Goal: Task Accomplishment & Management: Manage account settings

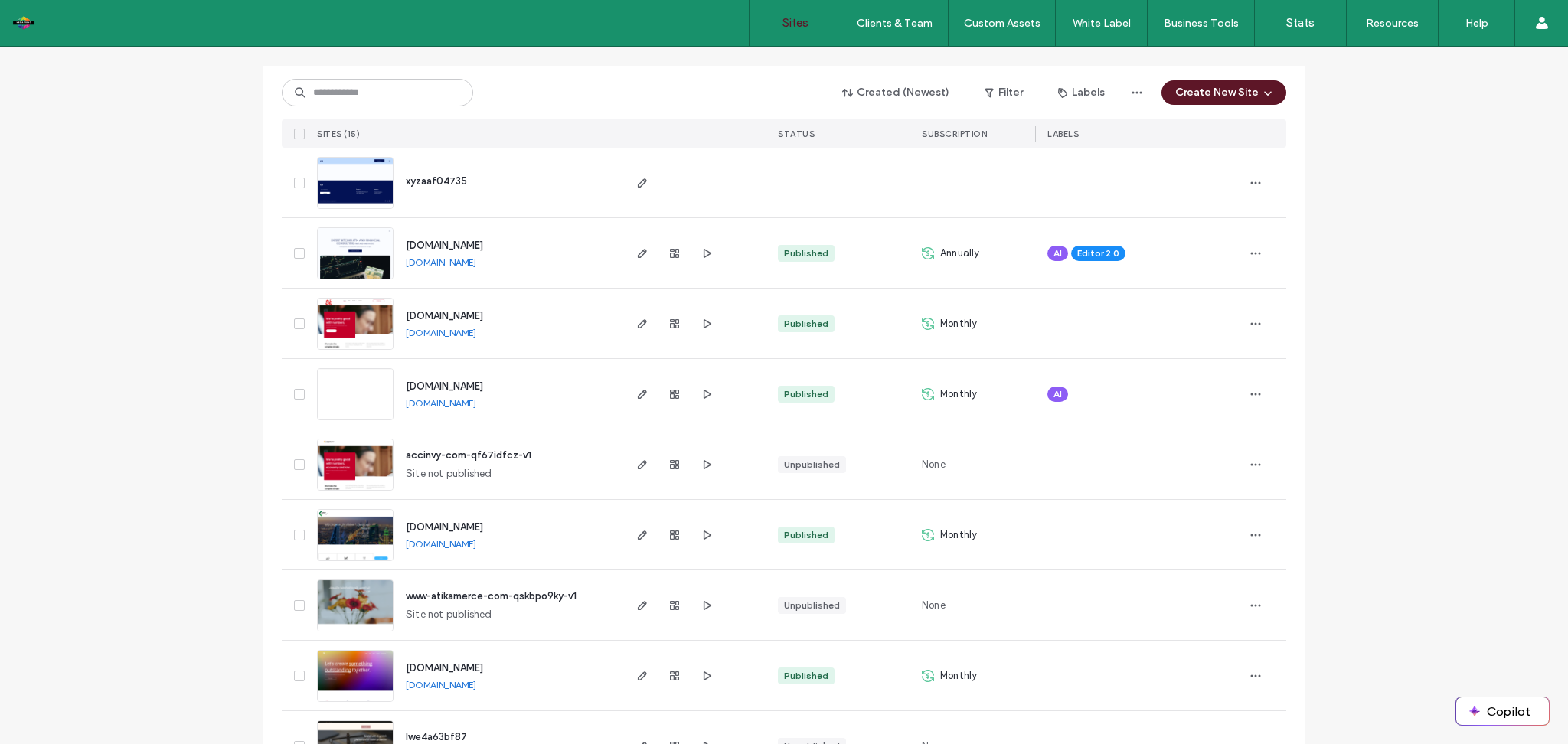
scroll to position [163, 0]
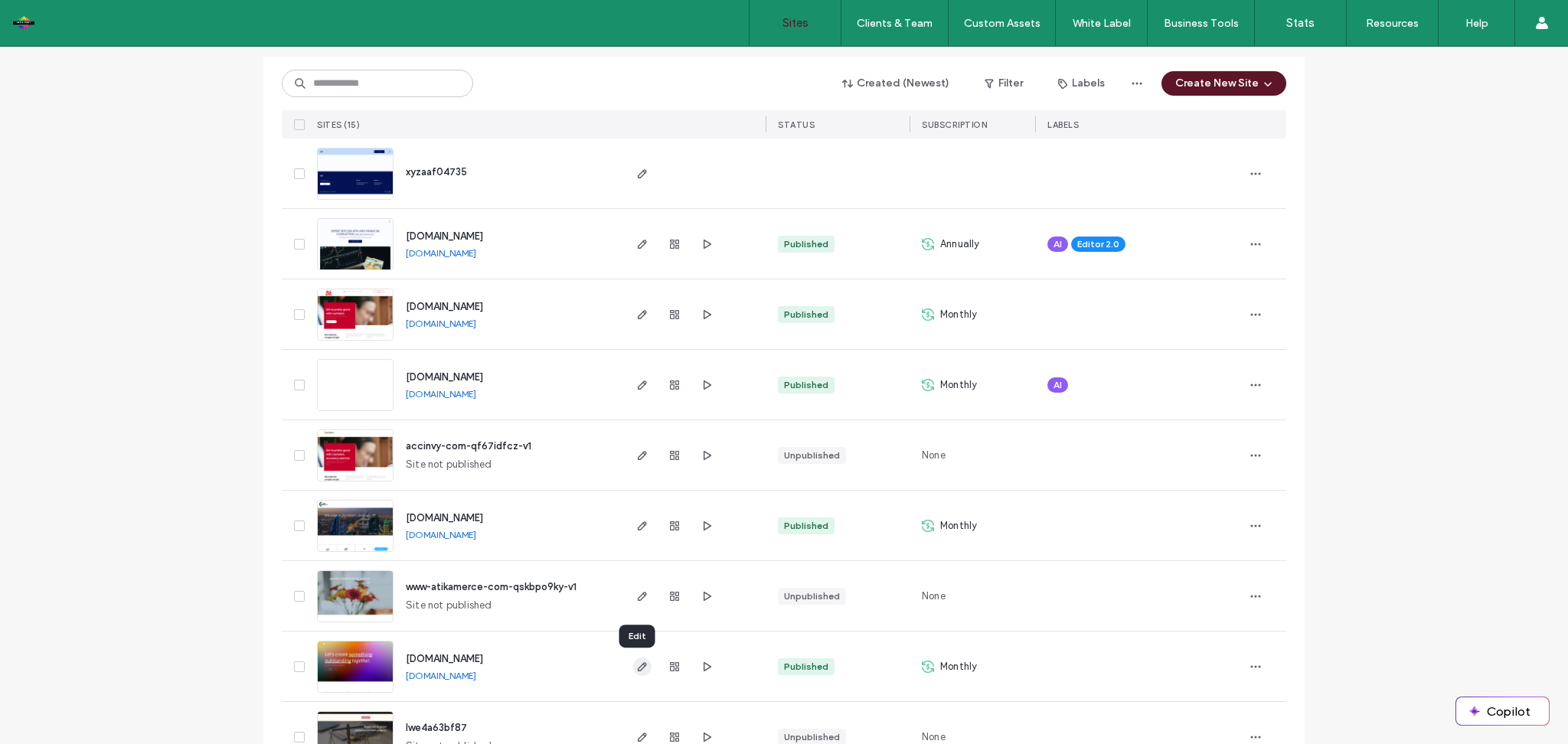
click at [638, 669] on use "button" at bounding box center [642, 666] width 9 height 9
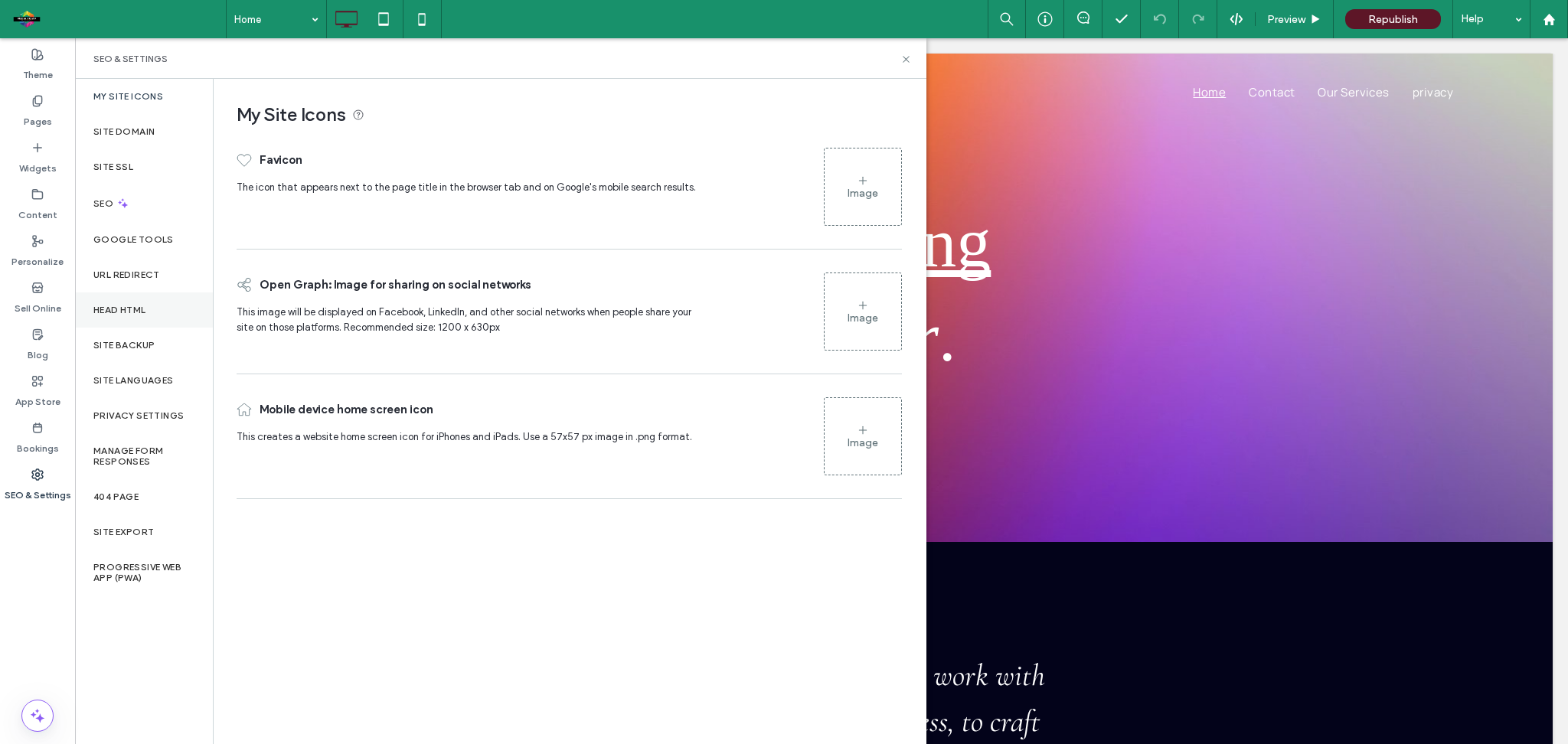
click at [138, 307] on label "Head HTML" at bounding box center [120, 310] width 53 height 10
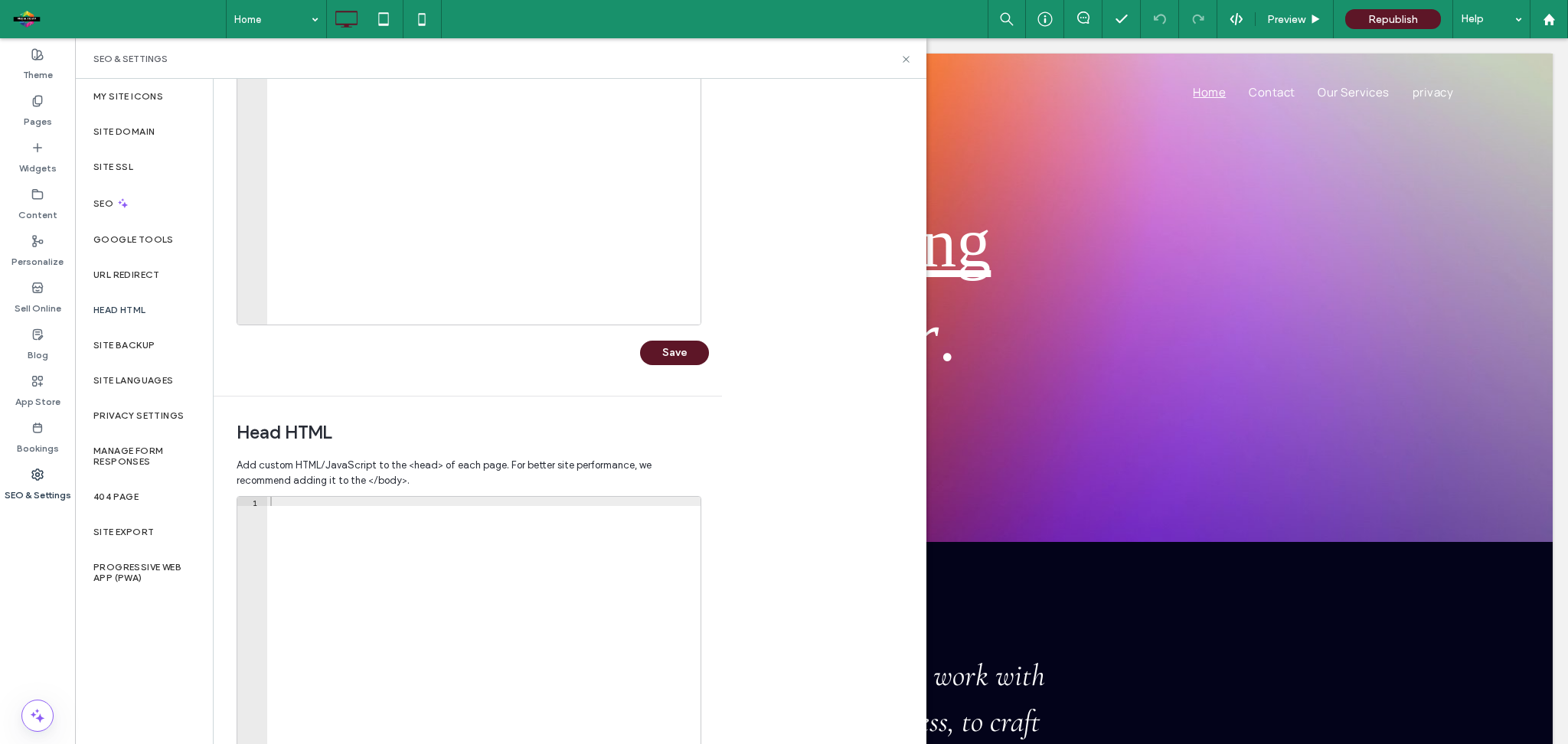
scroll to position [175, 0]
click at [349, 508] on div at bounding box center [484, 657] width 434 height 323
paste textarea "**********"
type textarea "**********"
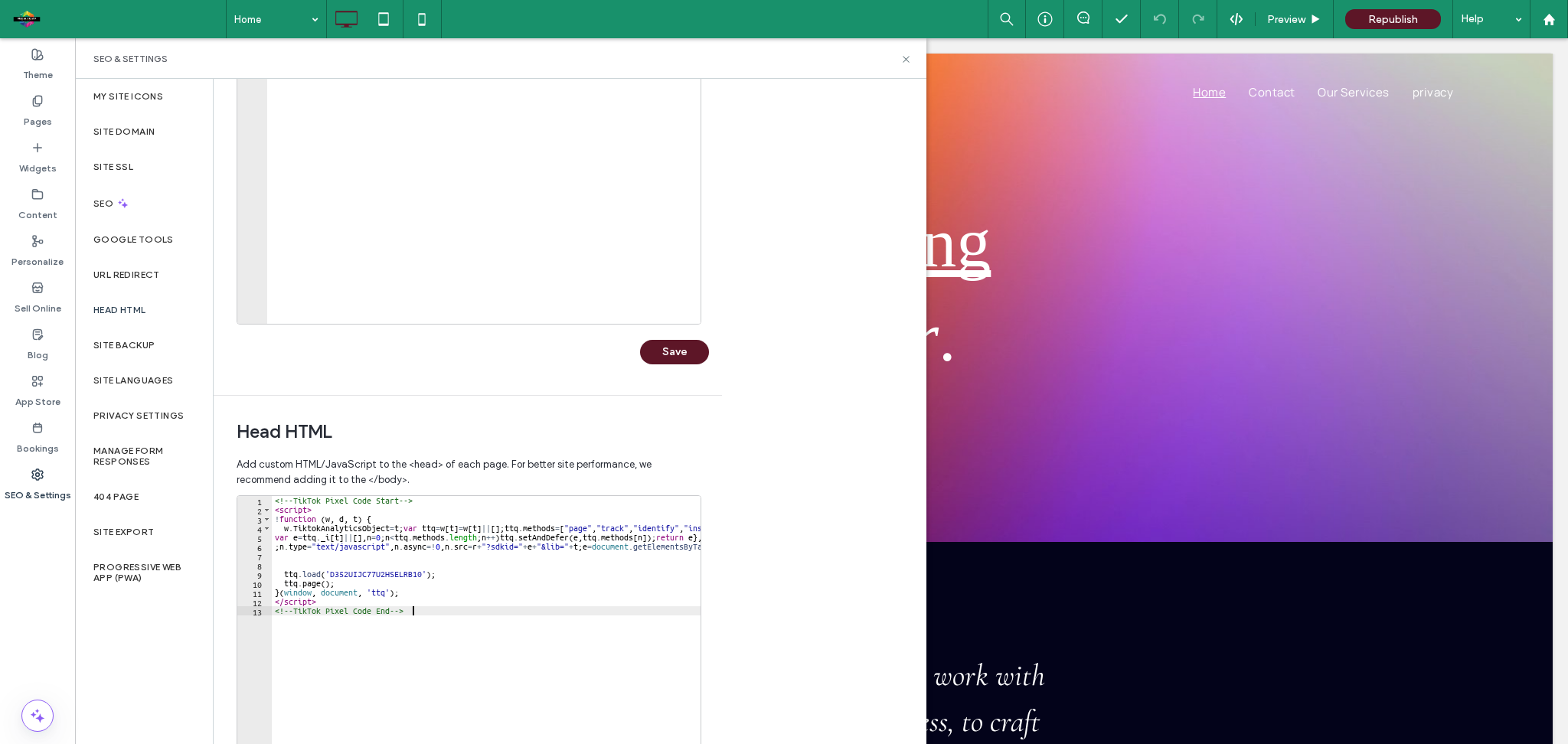
scroll to position [304, 0]
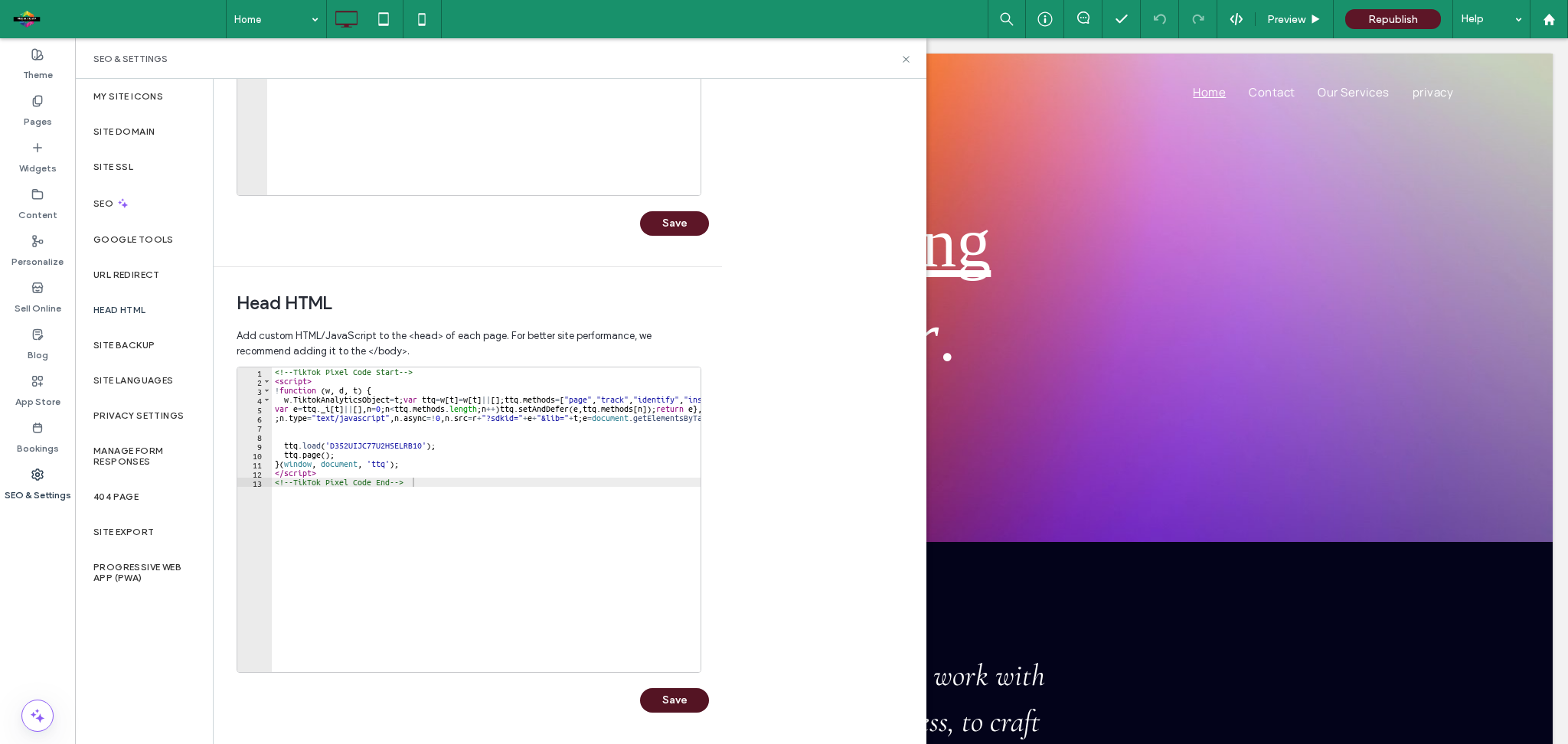
click at [671, 691] on button "Save" at bounding box center [674, 700] width 69 height 25
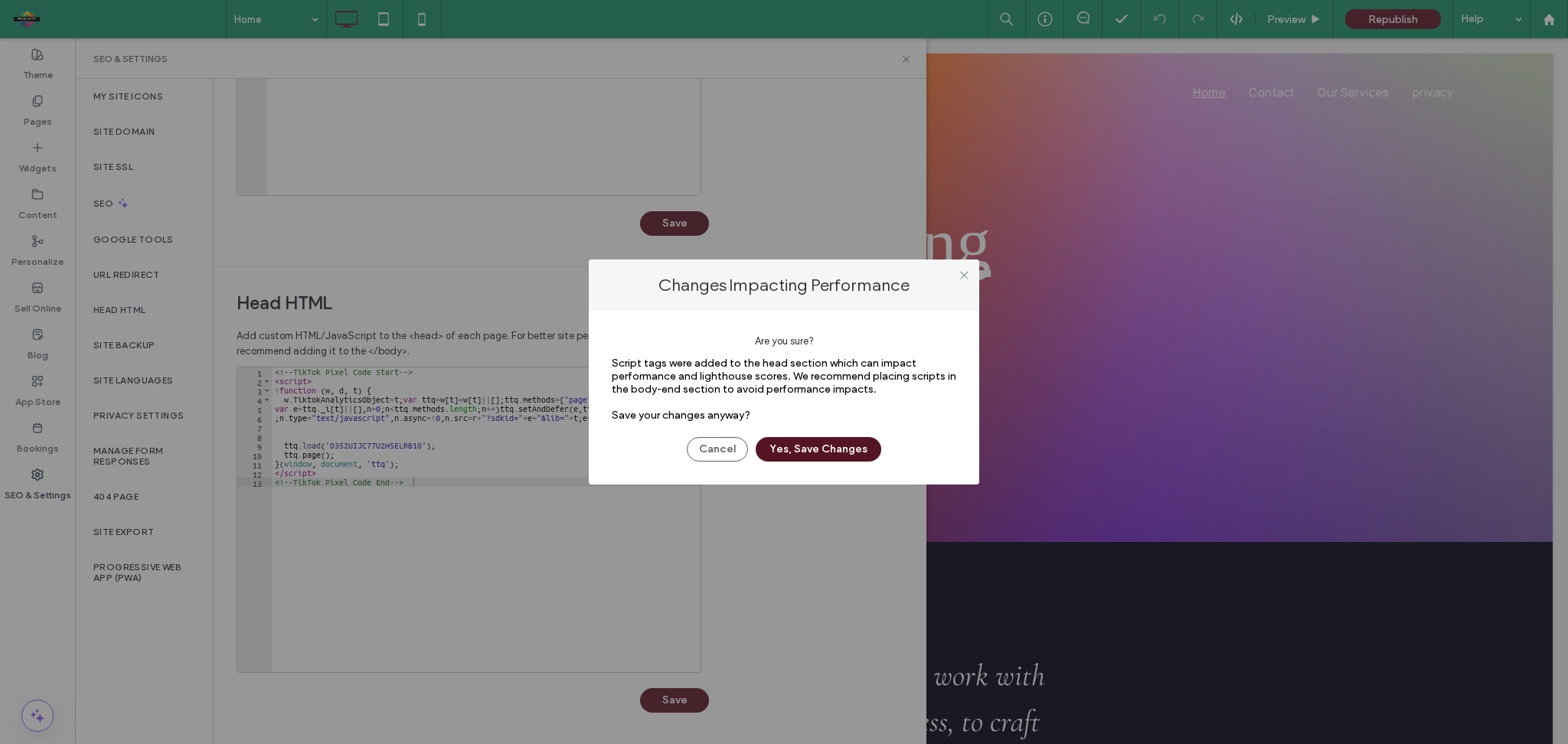
click at [813, 452] on button "Yes, Save Changes" at bounding box center [818, 449] width 125 height 25
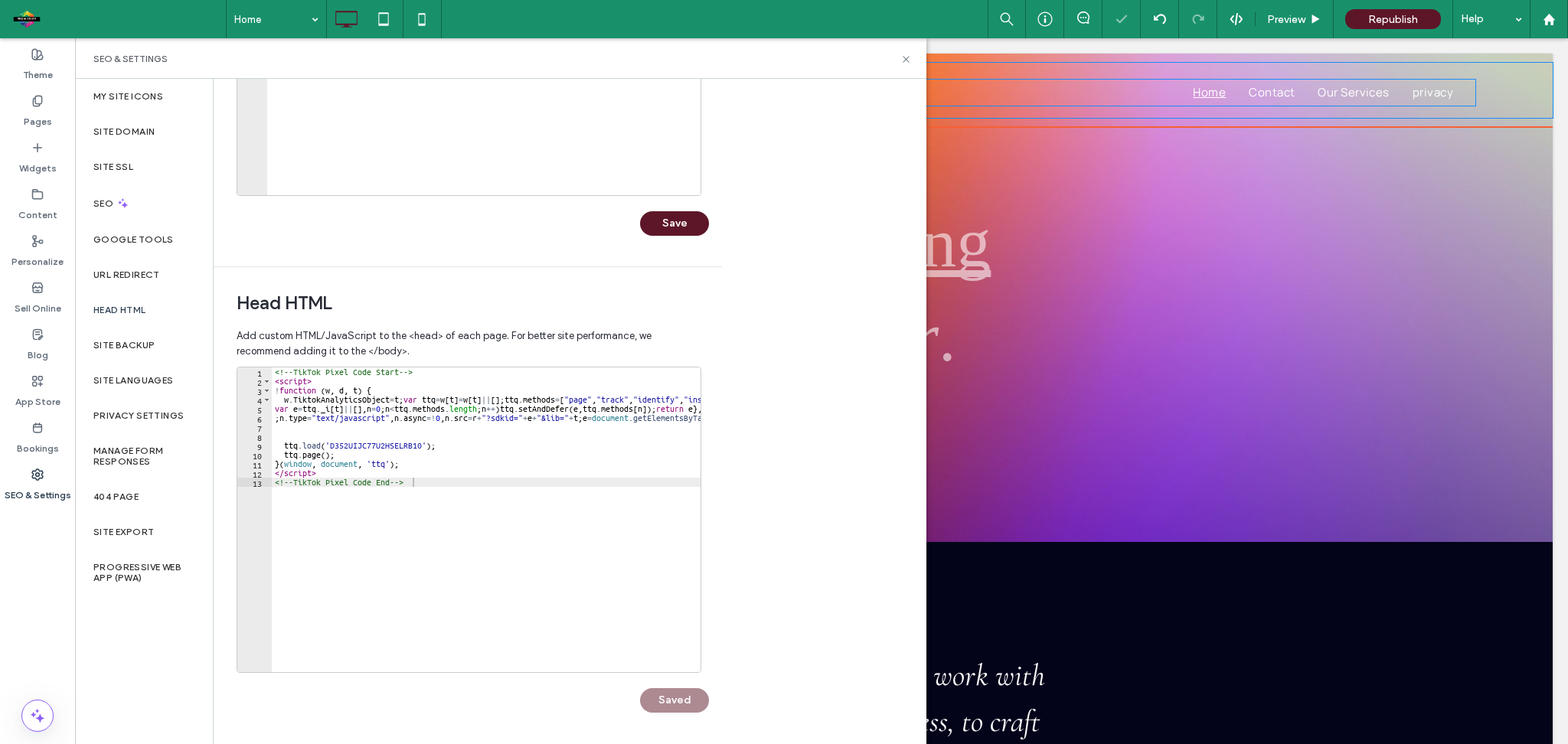
scroll to position [0, 0]
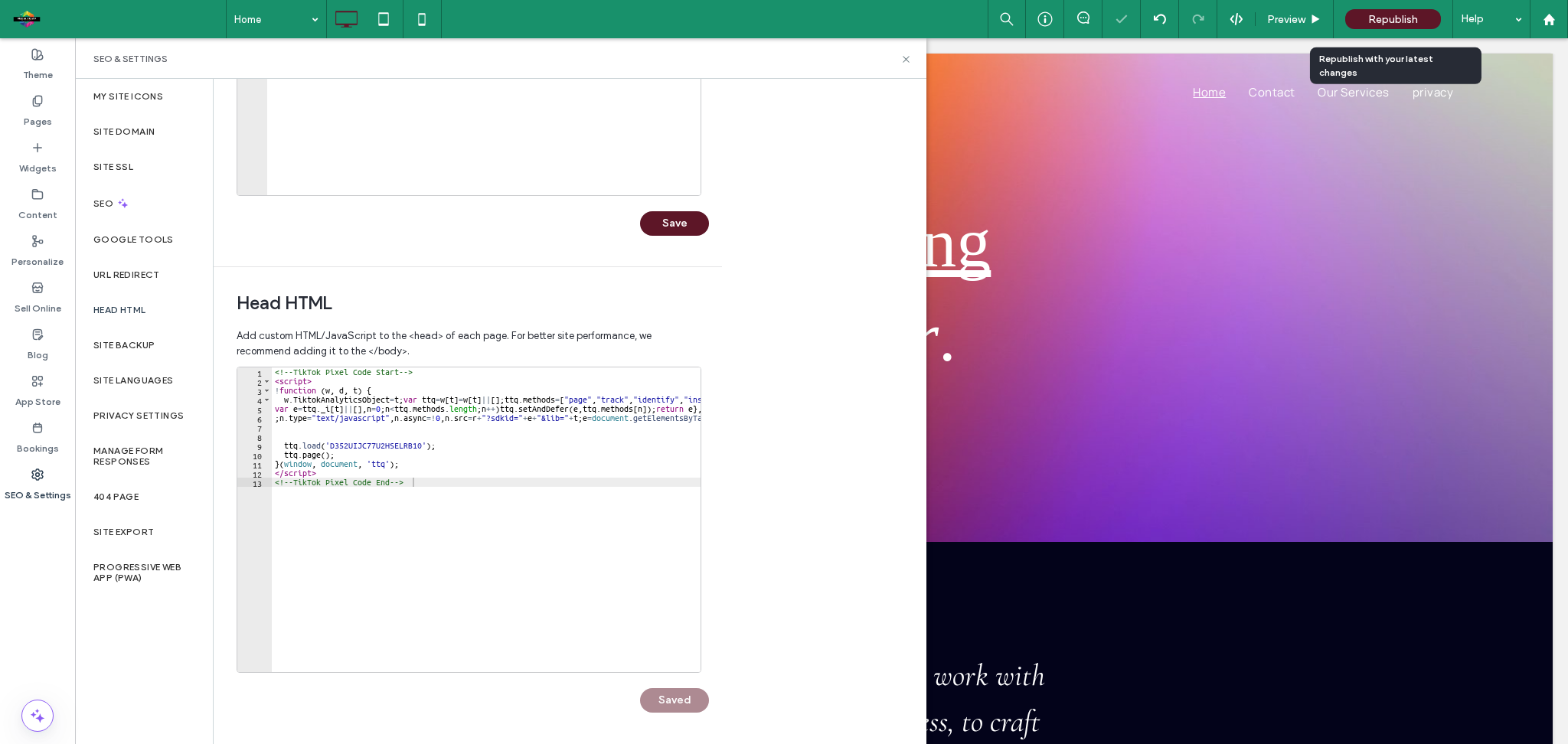
click at [1379, 22] on span "Republish" at bounding box center [1394, 19] width 50 height 13
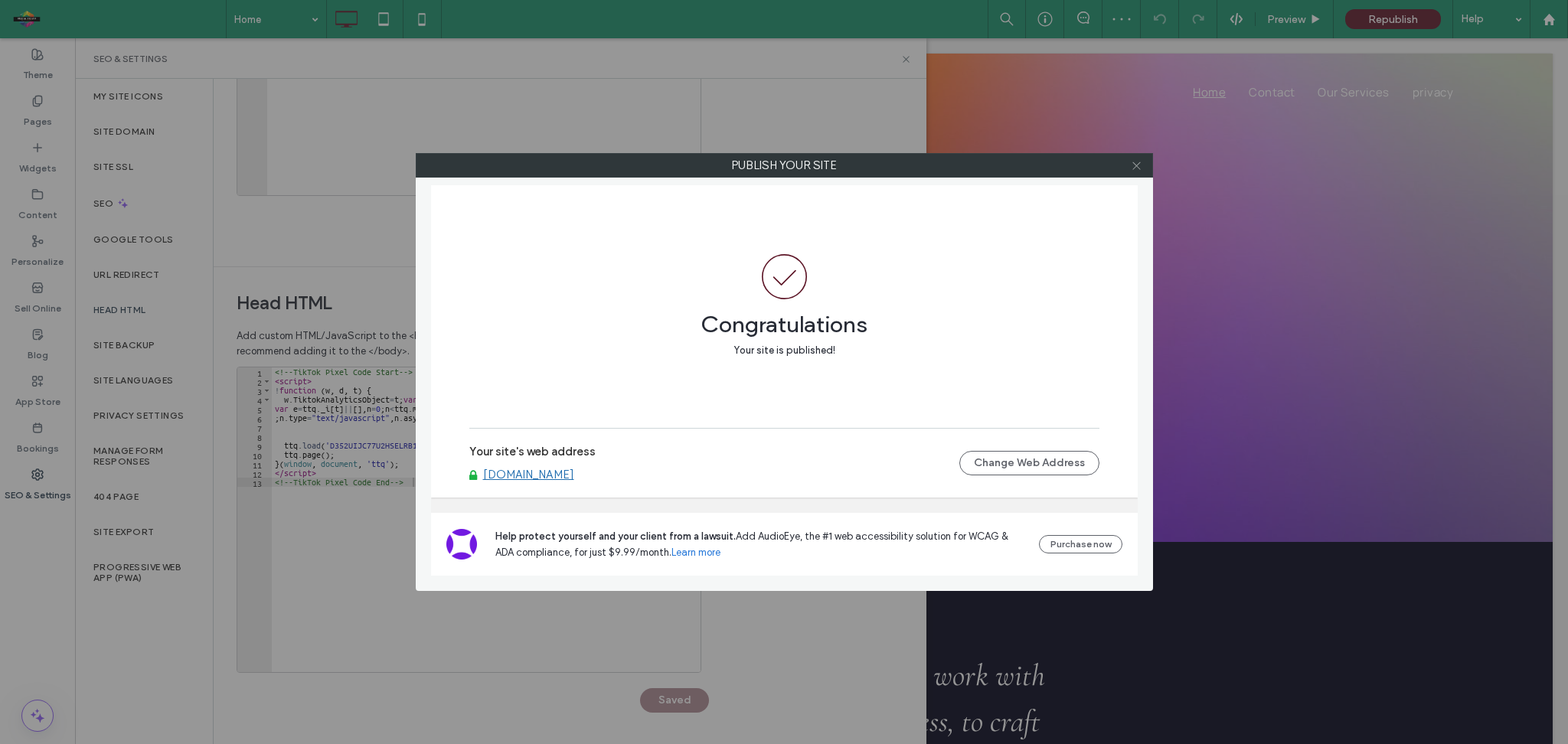
click at [1135, 165] on icon at bounding box center [1137, 165] width 11 height 11
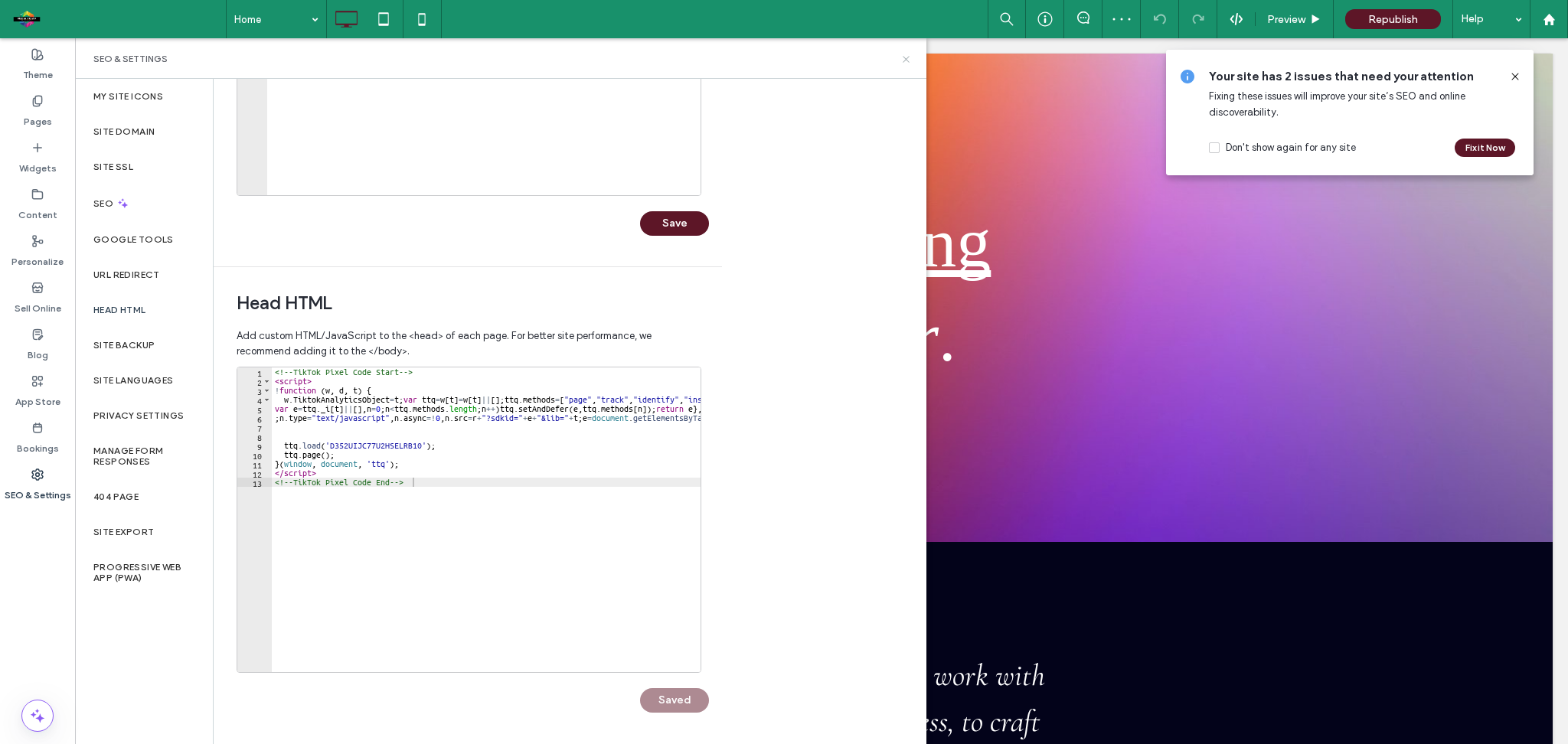
click at [908, 62] on icon at bounding box center [906, 59] width 11 height 11
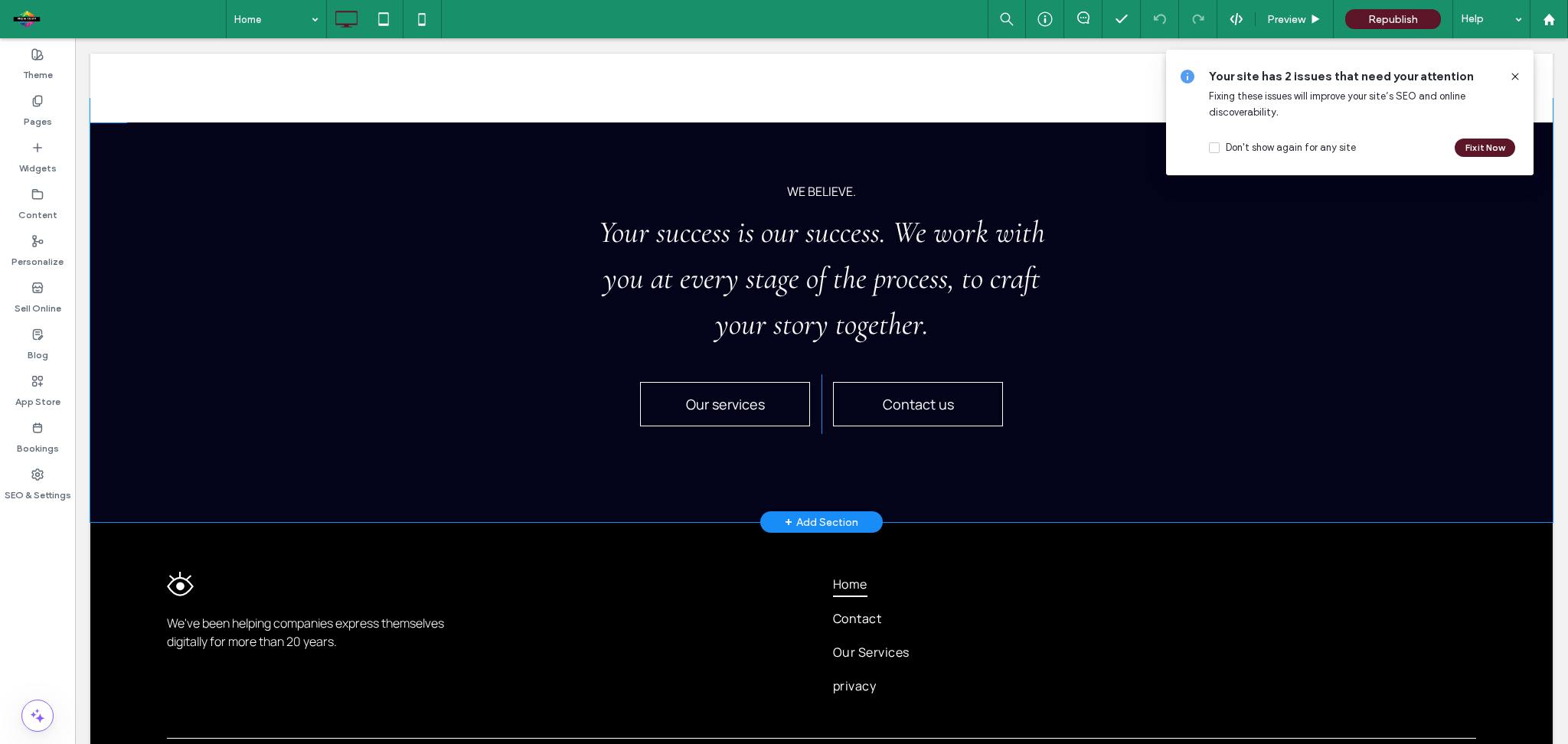
scroll to position [449, 0]
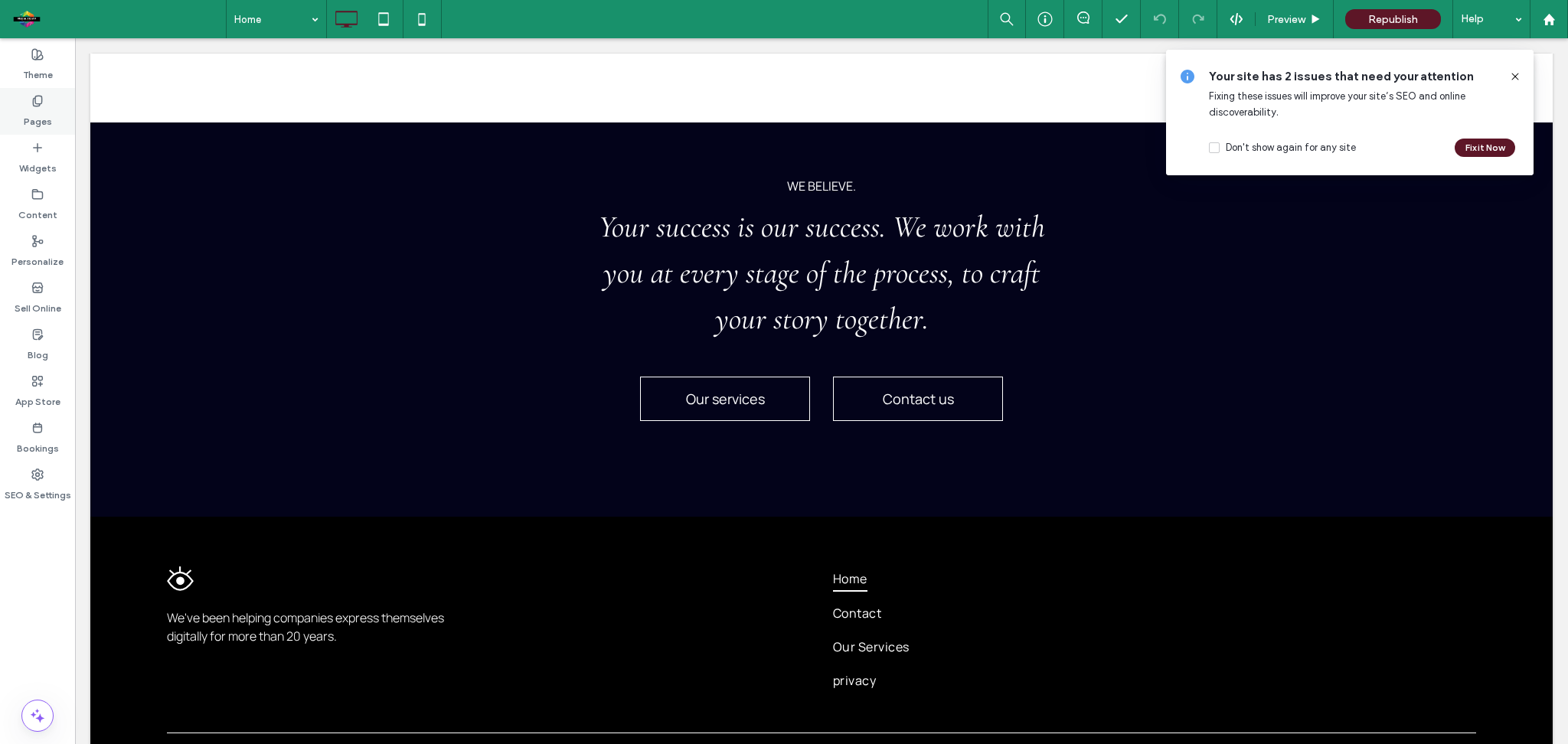
click at [41, 113] on label "Pages" at bounding box center [38, 118] width 28 height 22
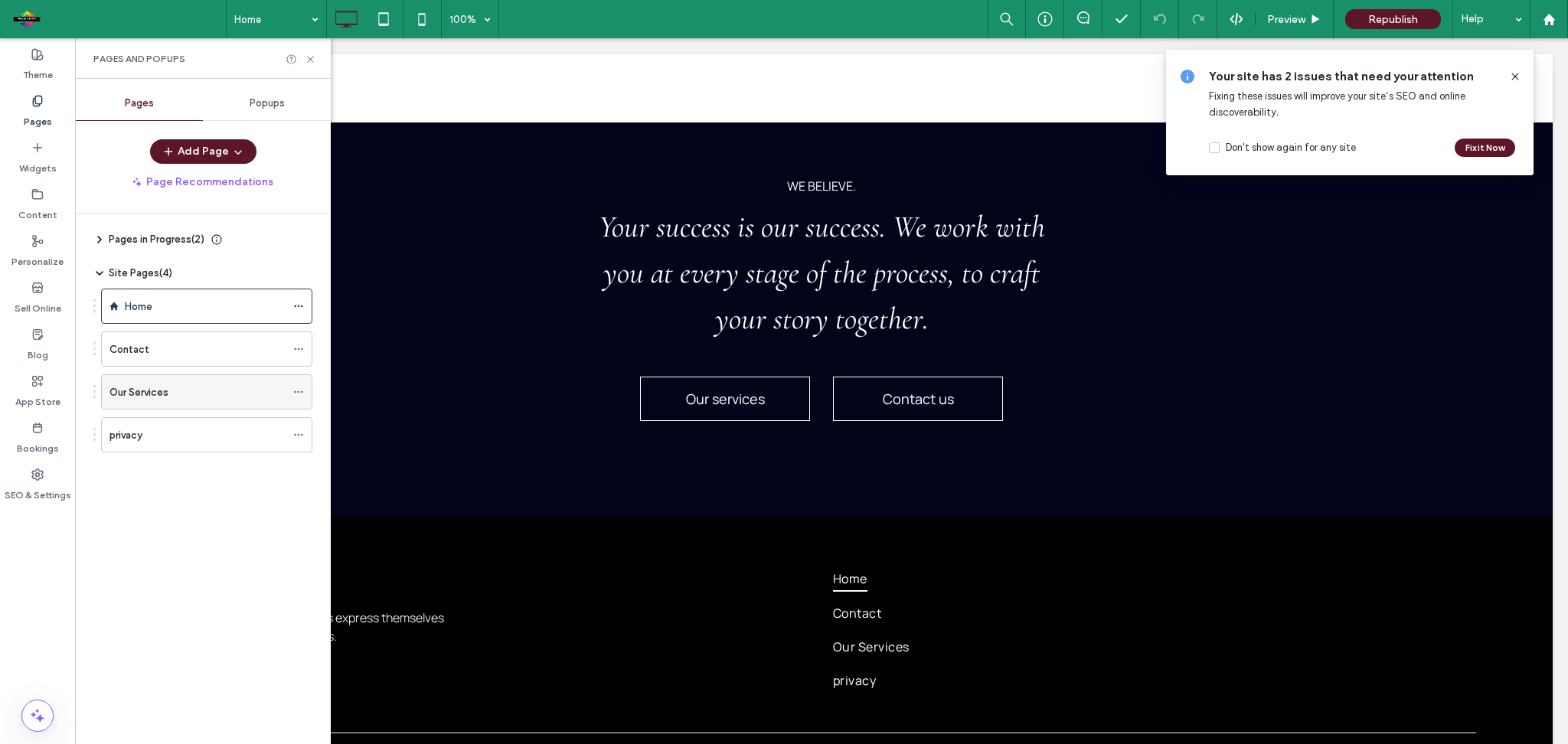
click at [299, 396] on icon at bounding box center [298, 392] width 10 height 10
click at [230, 142] on span "button" at bounding box center [236, 152] width 15 height 23
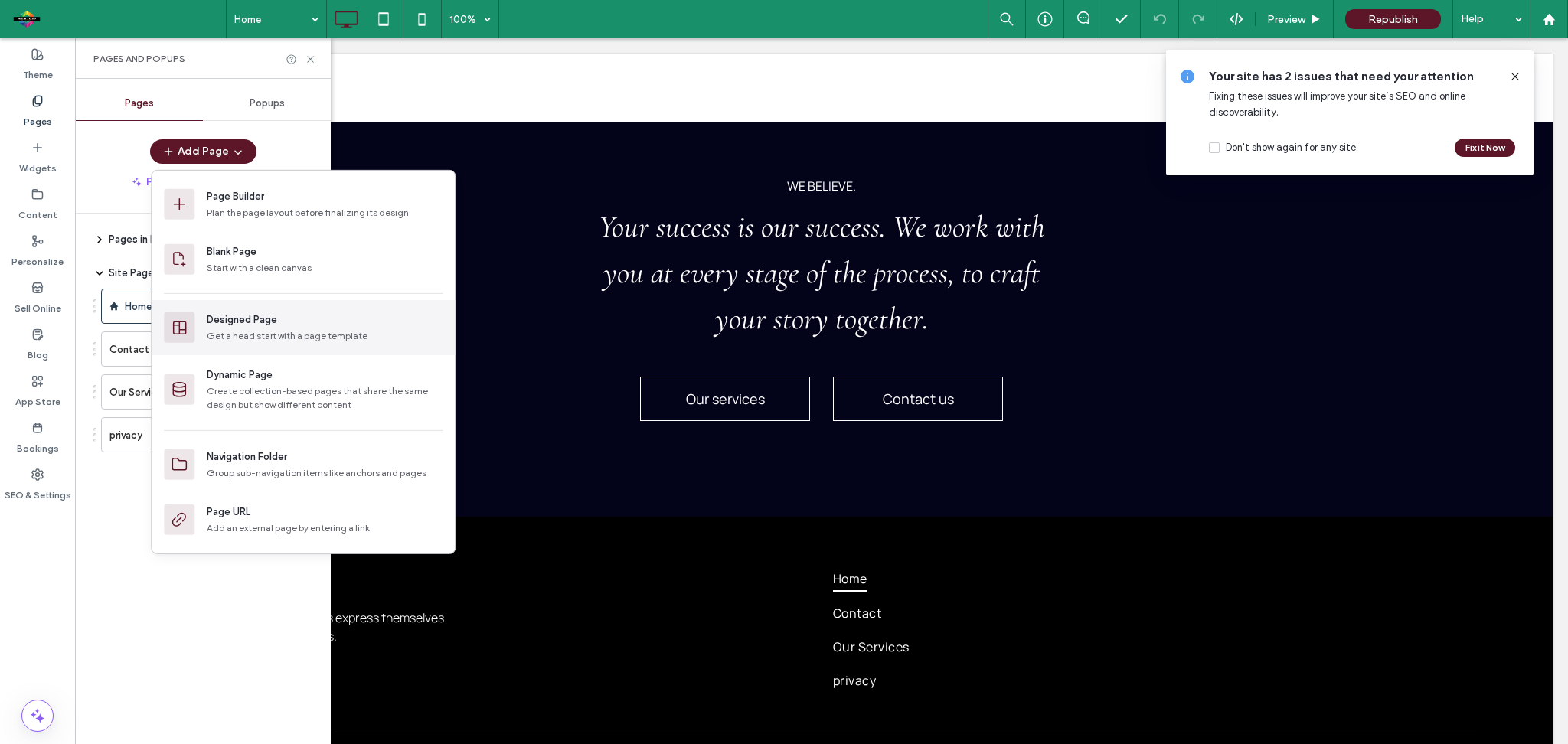
click at [242, 332] on div "Get a head start with a page template" at bounding box center [325, 335] width 236 height 14
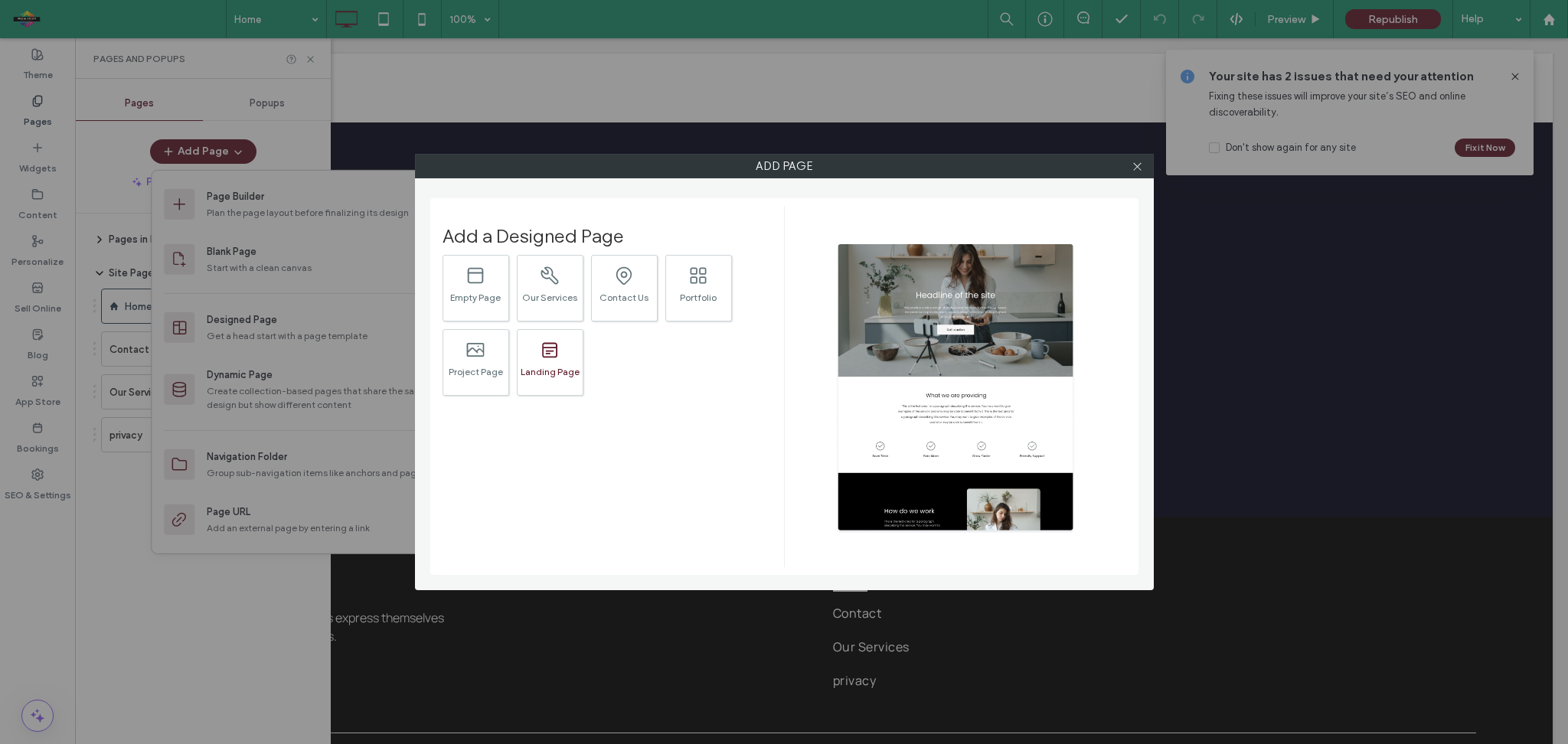
click at [558, 374] on div "Landing Page" at bounding box center [550, 372] width 65 height 10
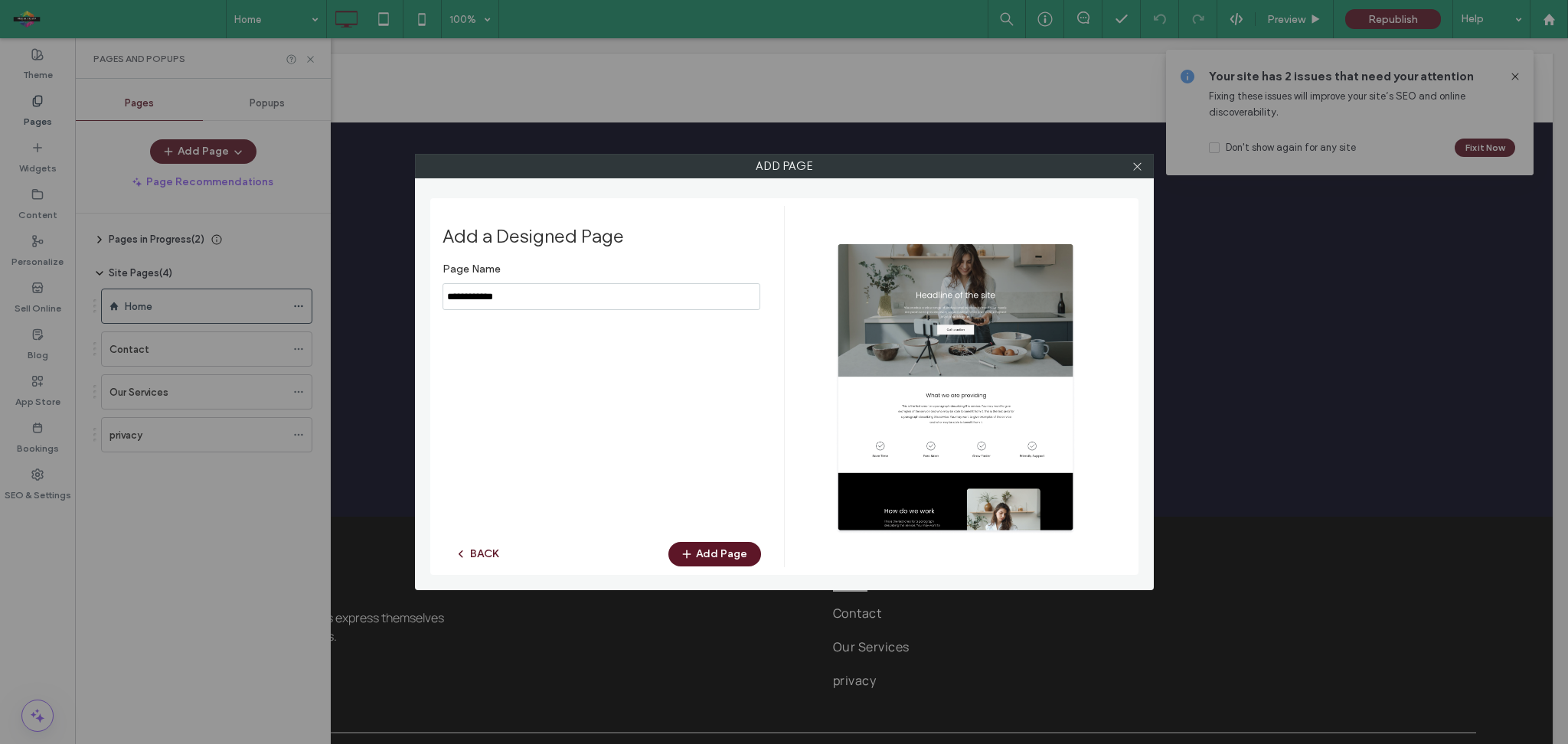
click at [533, 290] on input "notEmpty" at bounding box center [601, 296] width 318 height 26
type input "***"
click at [704, 555] on button "Add Page" at bounding box center [715, 554] width 92 height 25
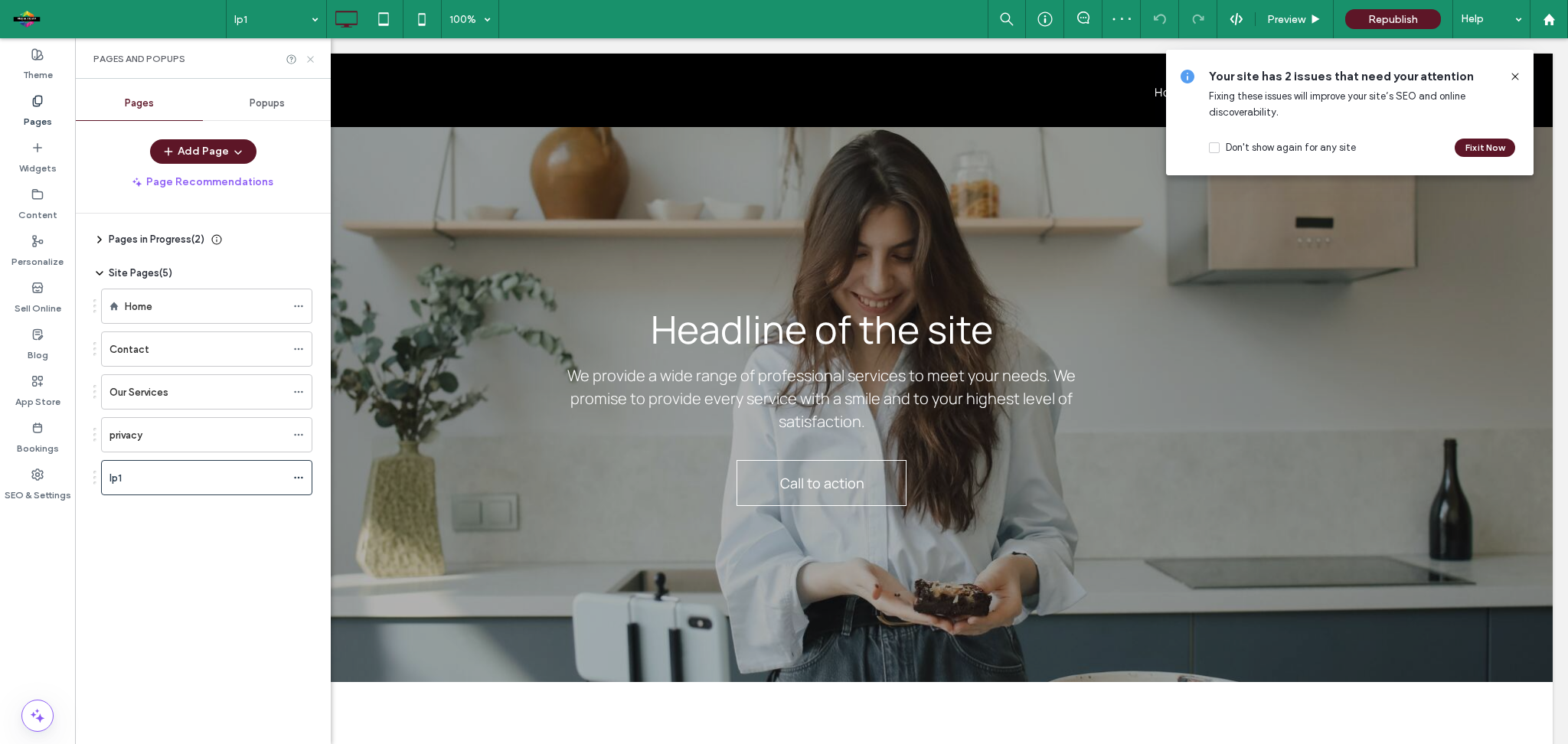
click at [312, 55] on icon at bounding box center [311, 59] width 11 height 11
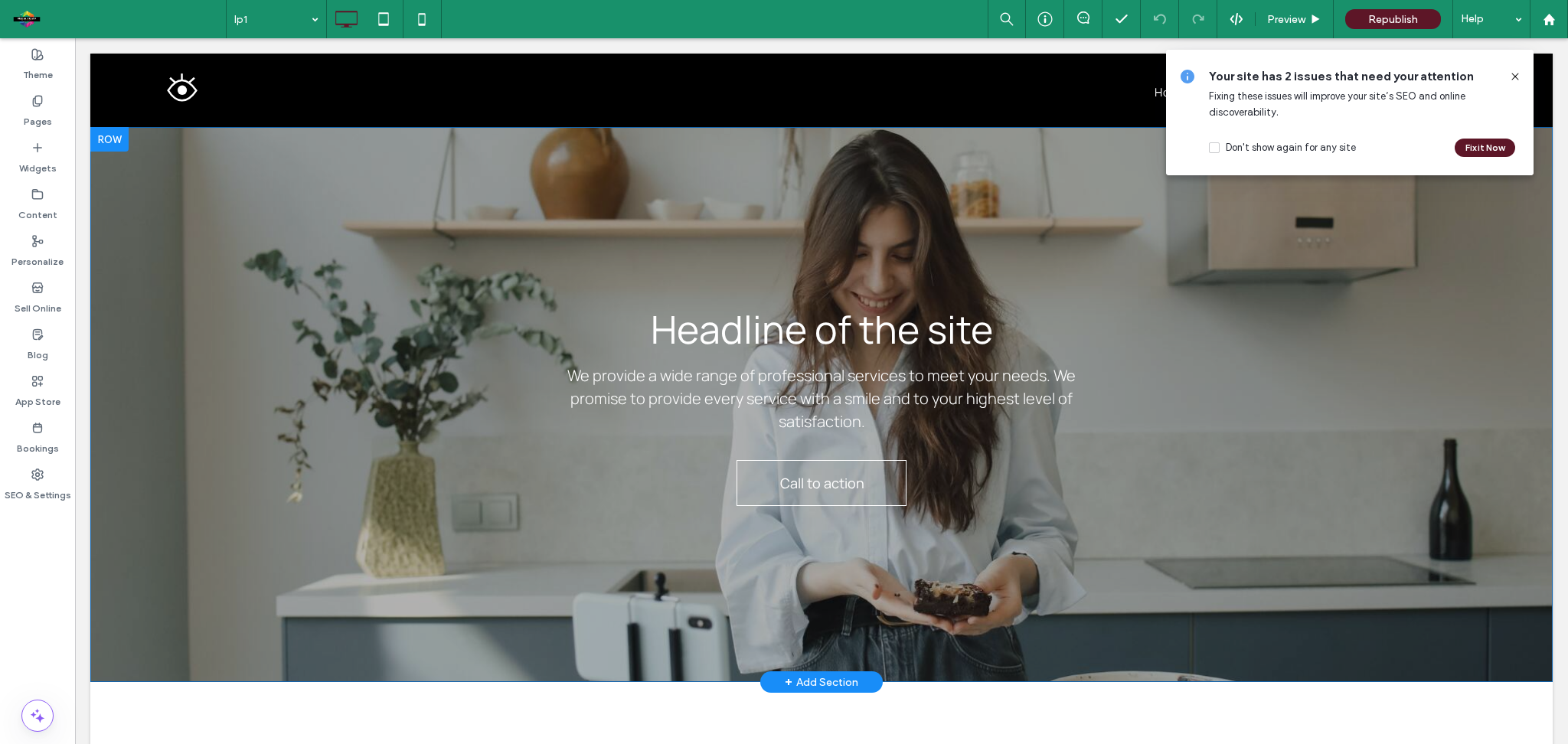
click at [117, 140] on div at bounding box center [110, 139] width 39 height 25
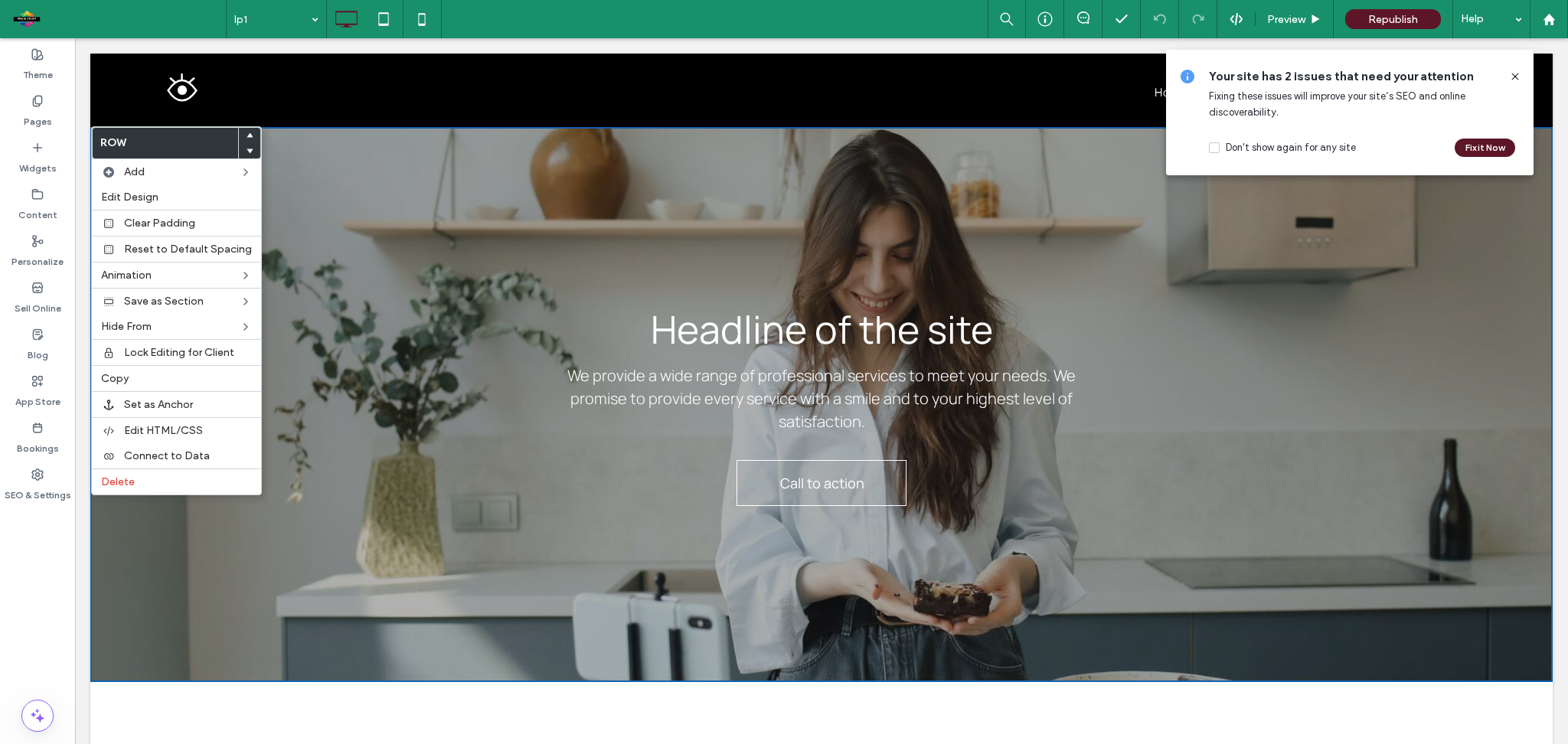
click at [117, 140] on label "Row" at bounding box center [165, 143] width 145 height 30
click at [1516, 77] on icon at bounding box center [1515, 76] width 12 height 12
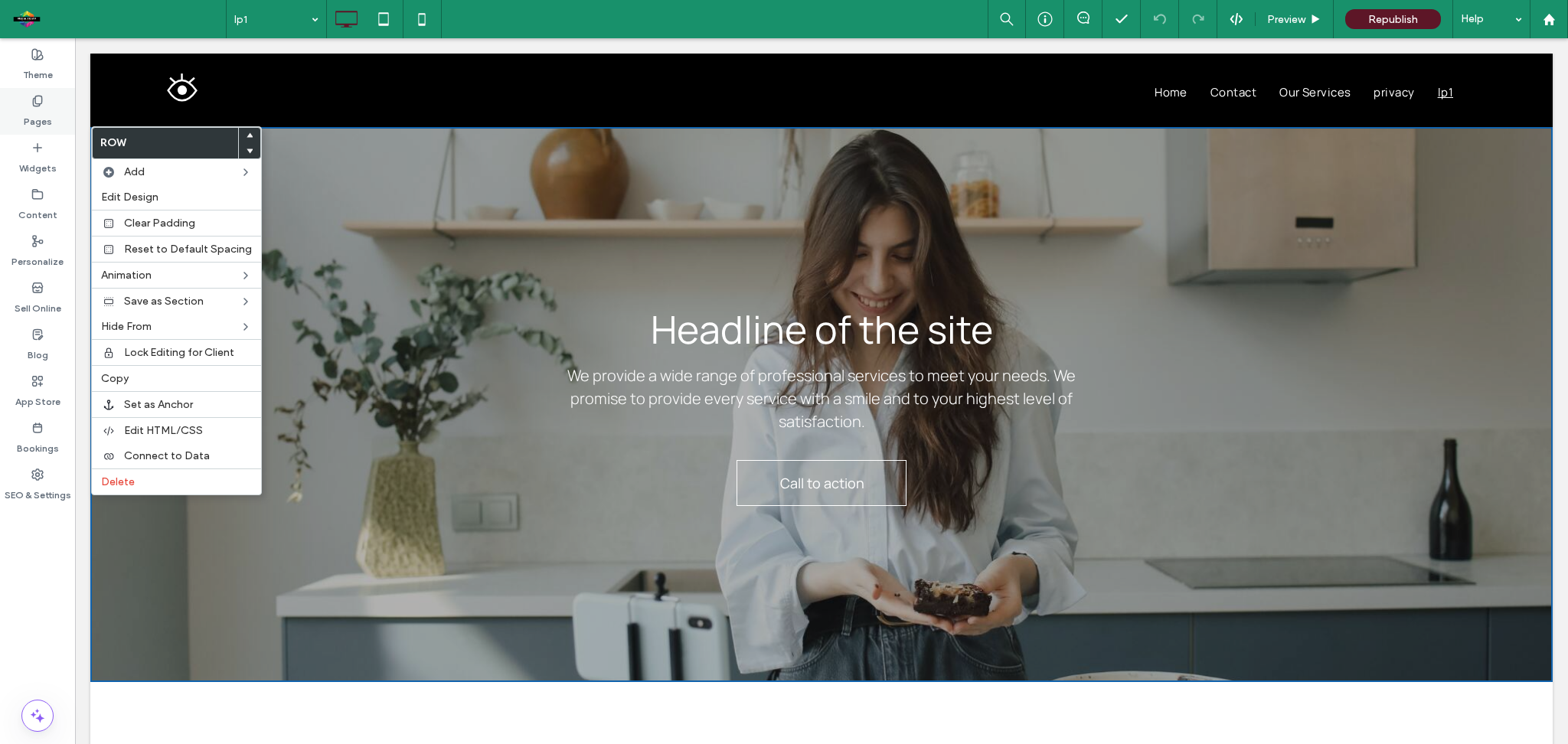
click at [47, 101] on div "Pages" at bounding box center [37, 112] width 75 height 47
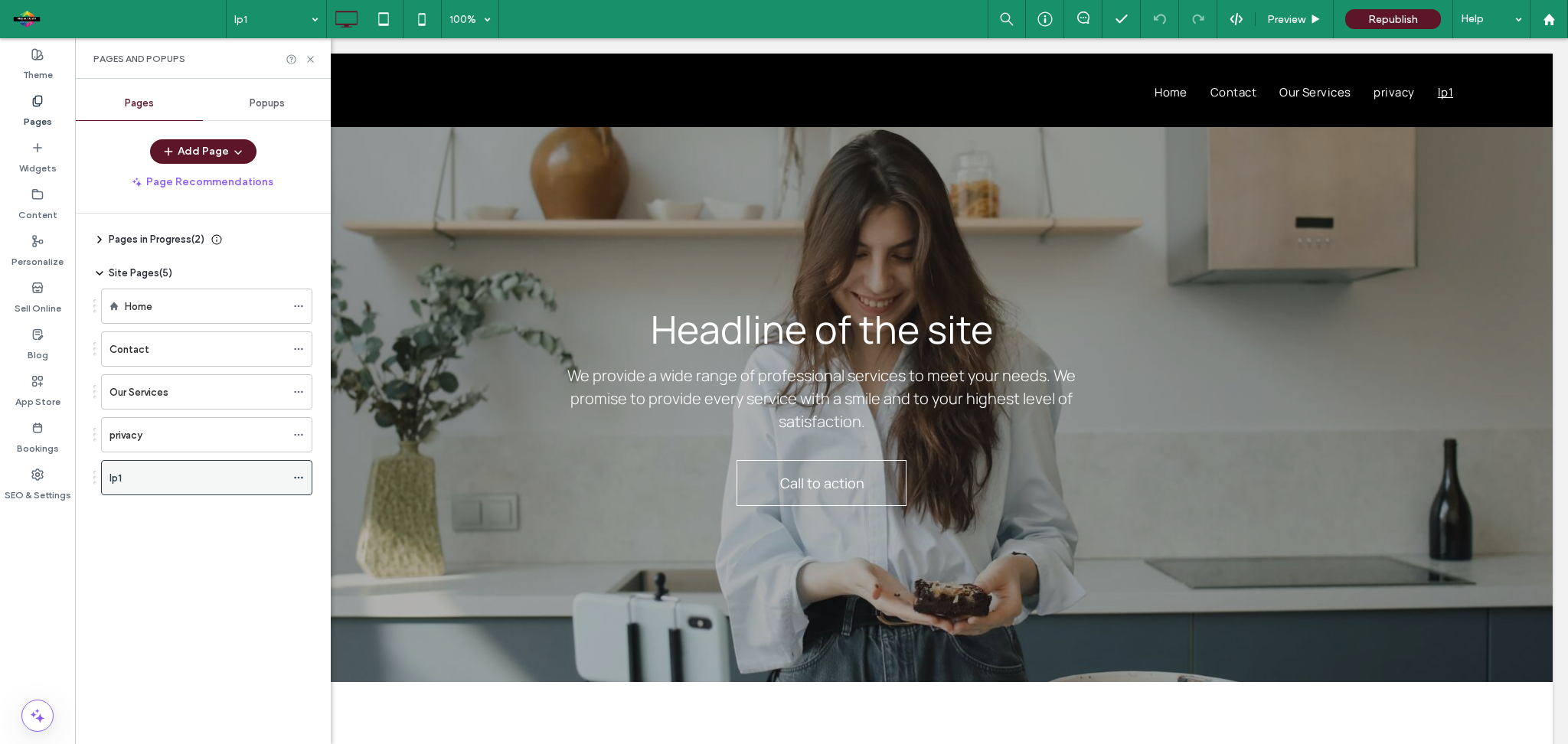
click at [299, 479] on icon at bounding box center [298, 478] width 10 height 10
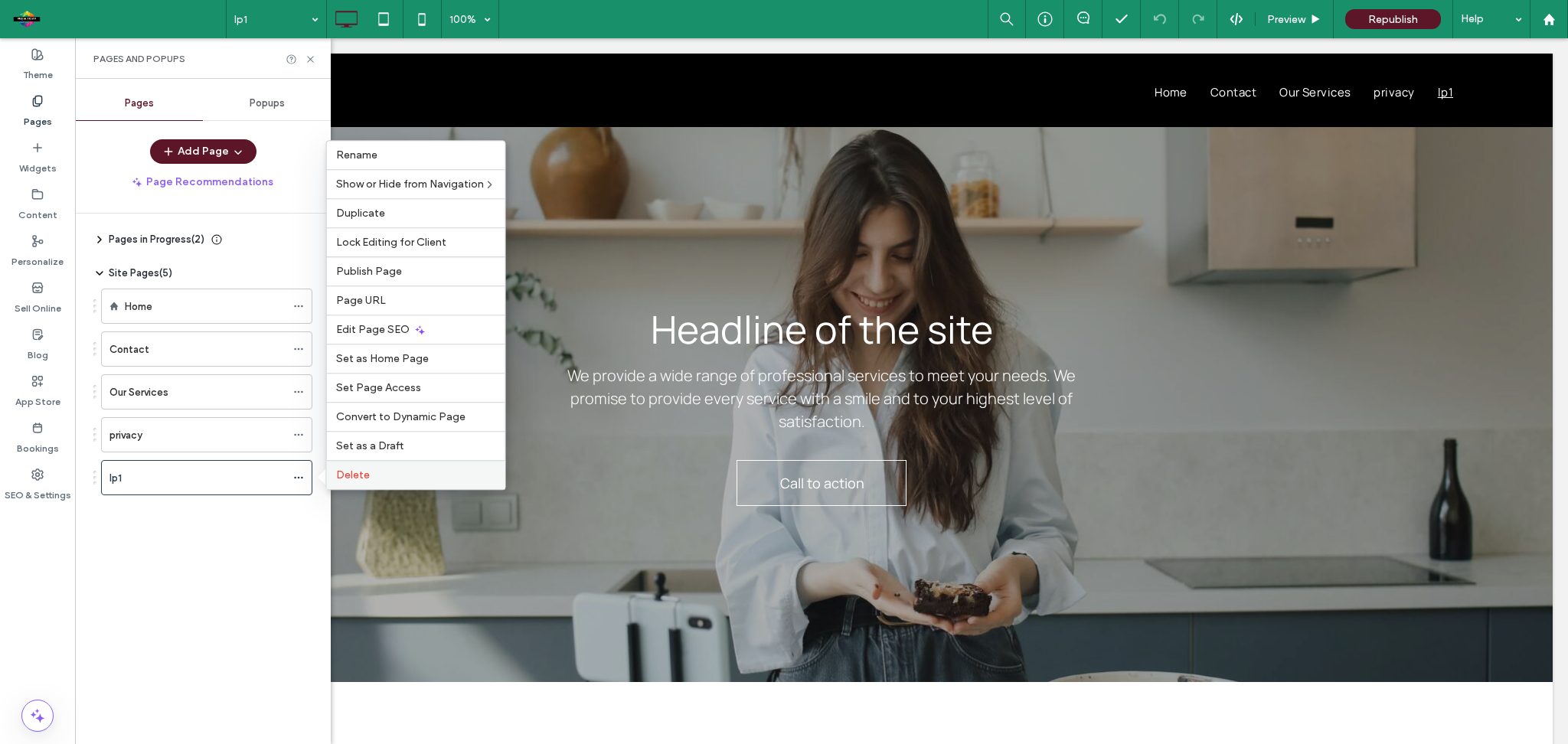
click at [386, 483] on div "Delete" at bounding box center [416, 474] width 178 height 29
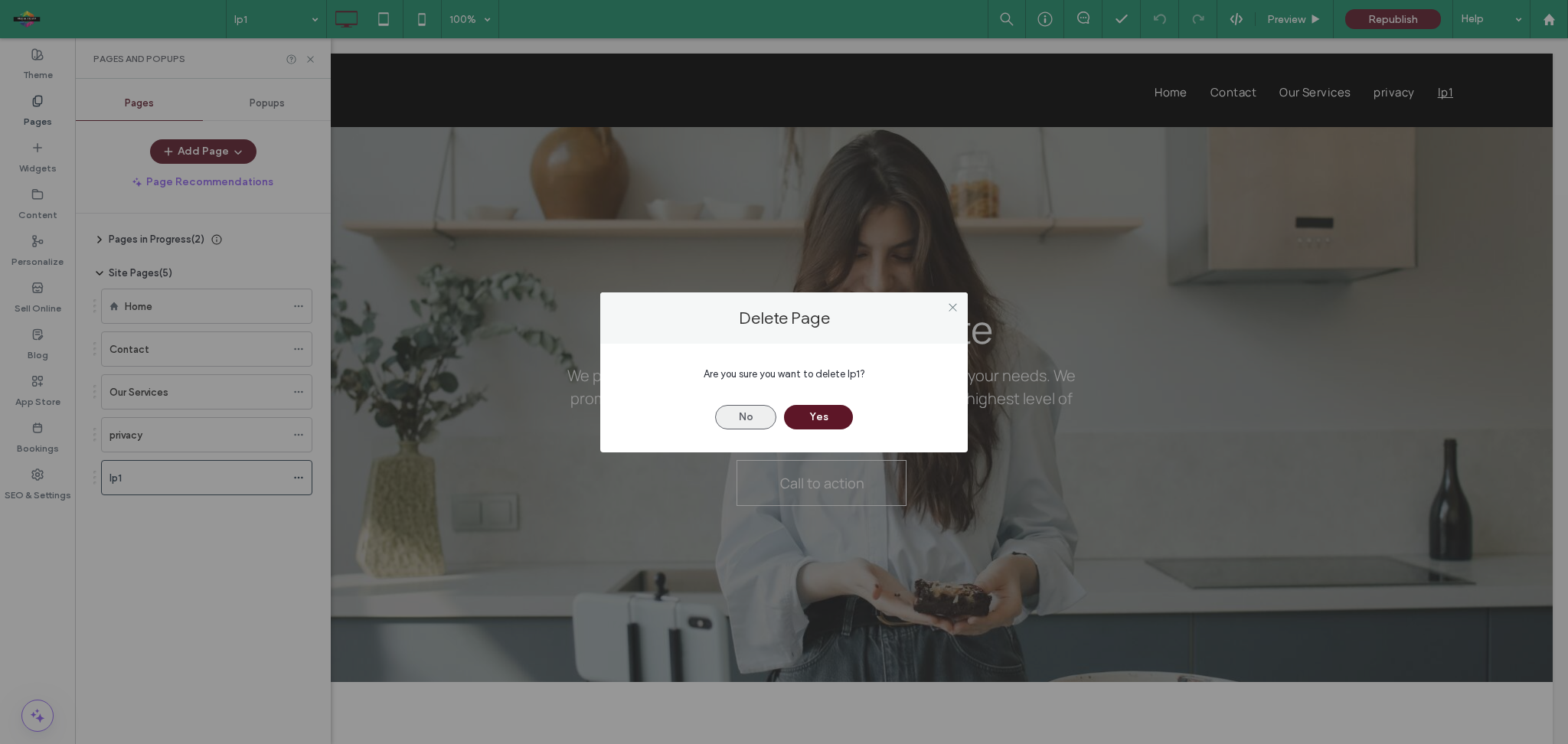
click at [746, 414] on button "No" at bounding box center [746, 417] width 61 height 25
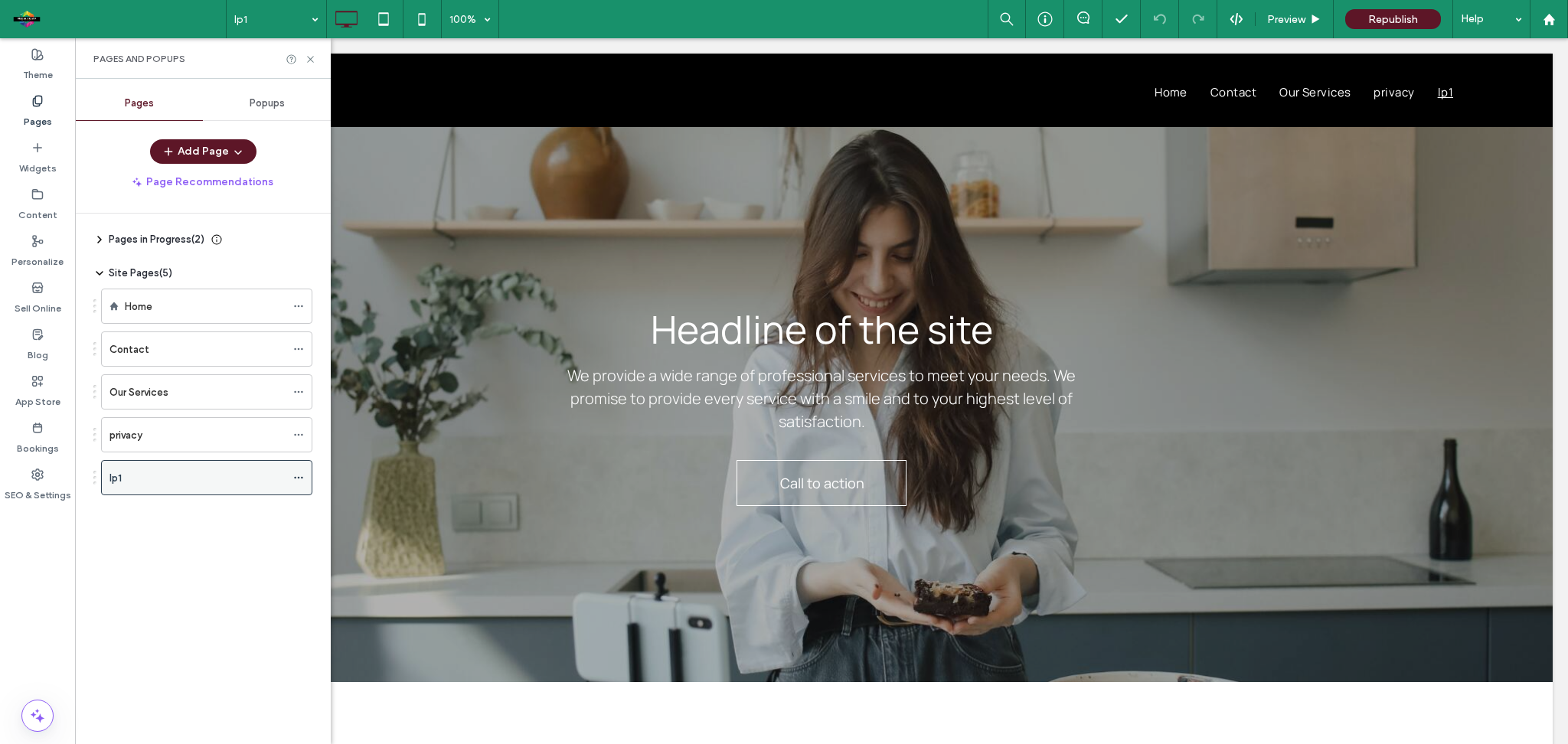
click at [298, 476] on icon at bounding box center [298, 478] width 10 height 10
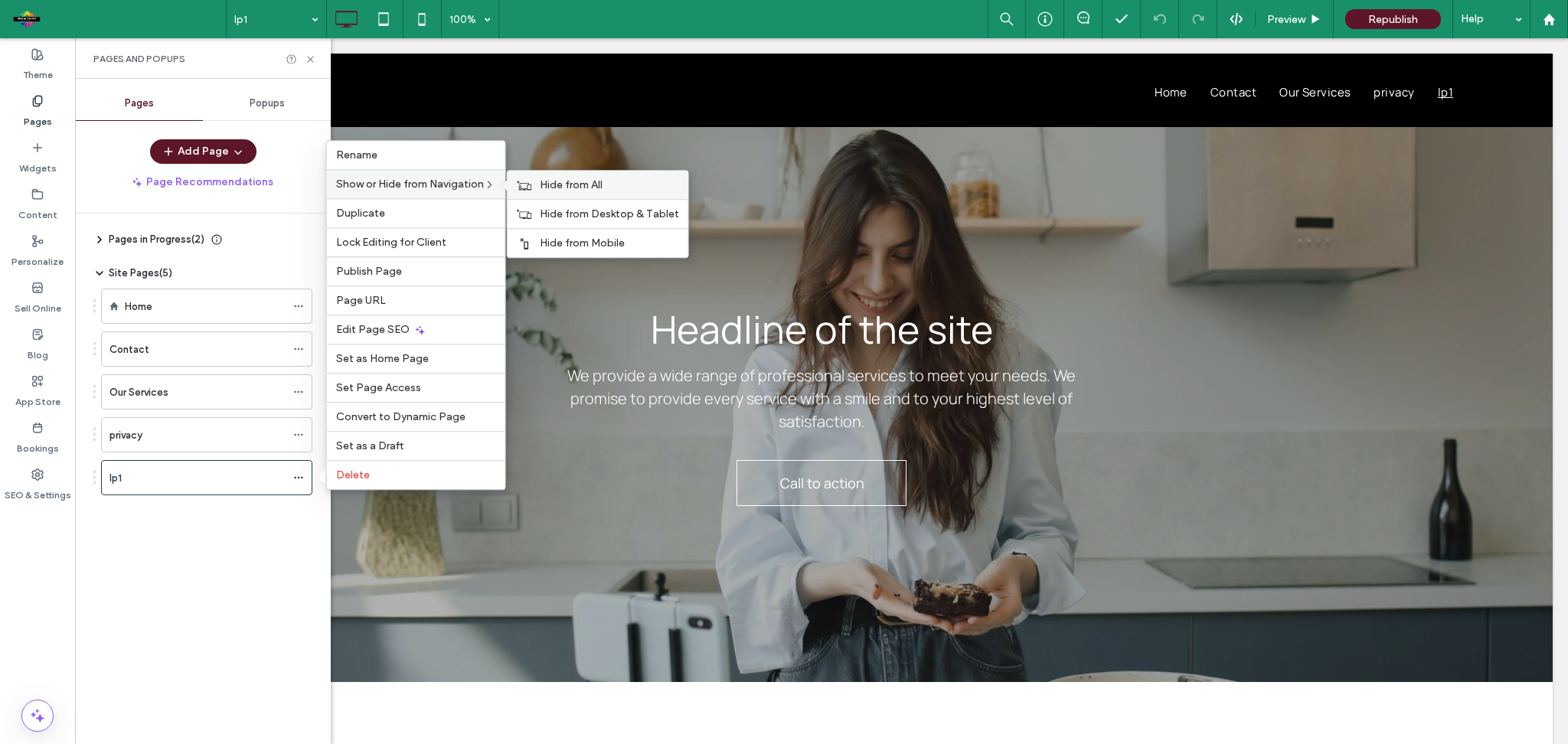
click at [544, 178] on span "Hide from All" at bounding box center [571, 185] width 63 height 13
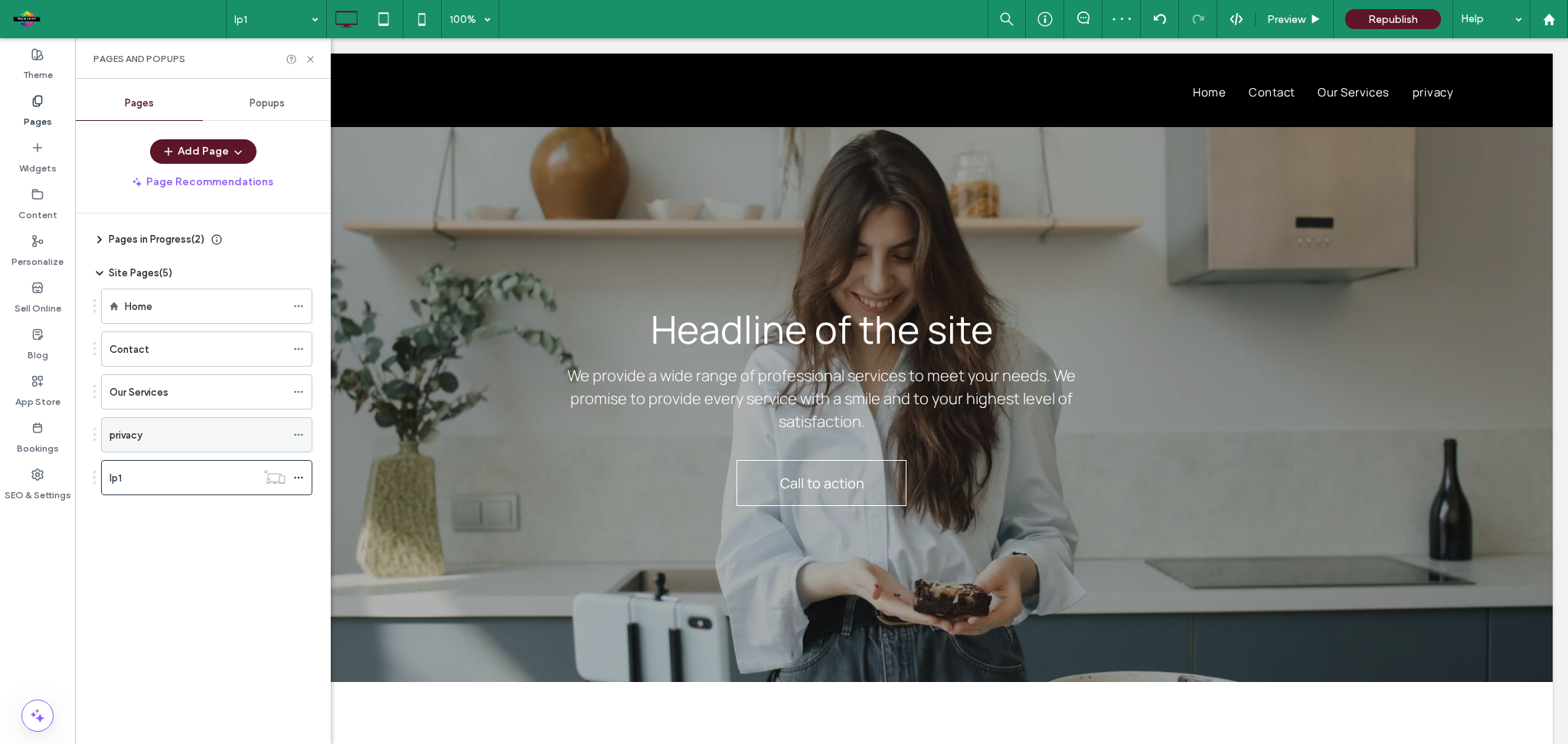
click at [298, 433] on icon at bounding box center [298, 434] width 10 height 10
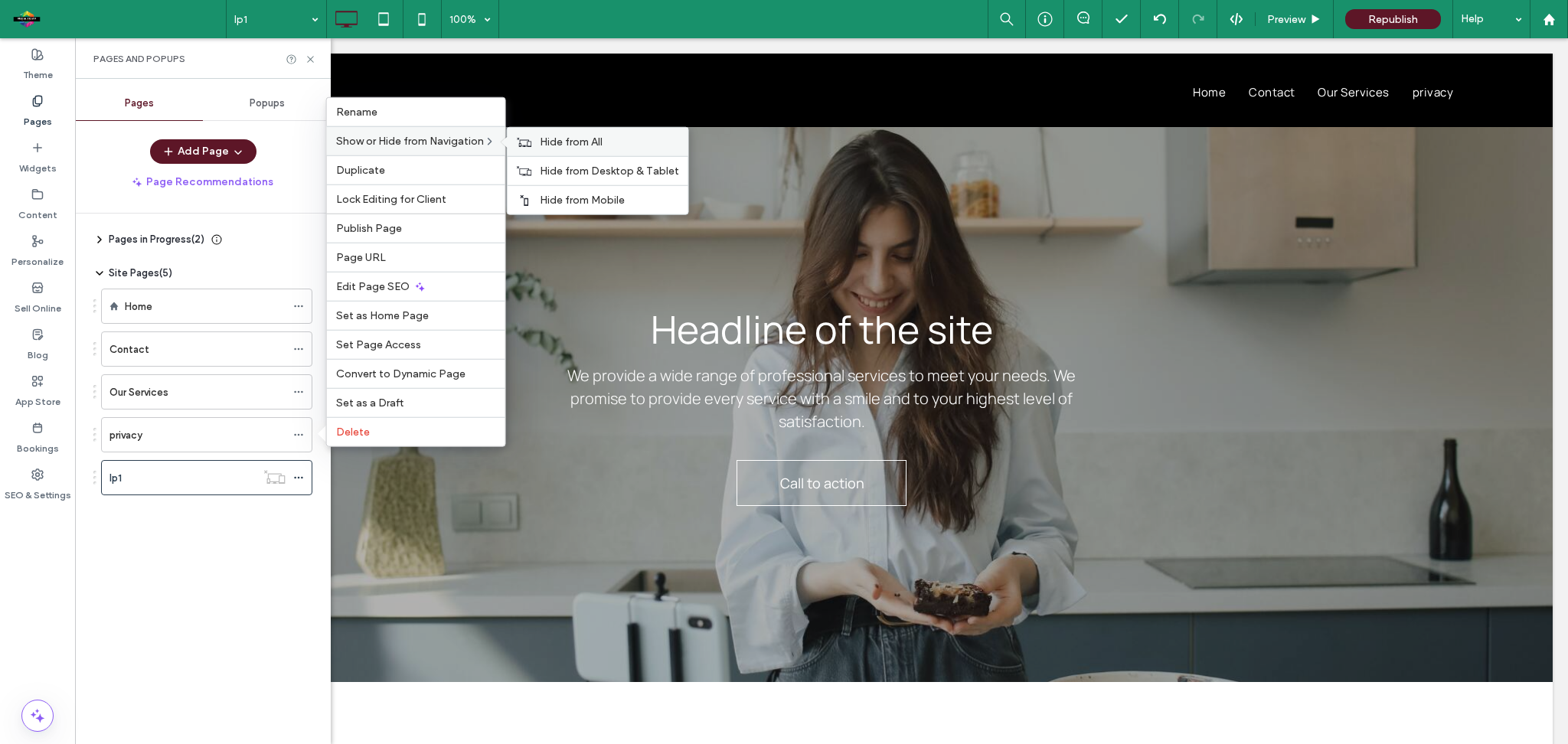
click at [560, 136] on span "Hide from All" at bounding box center [571, 142] width 63 height 13
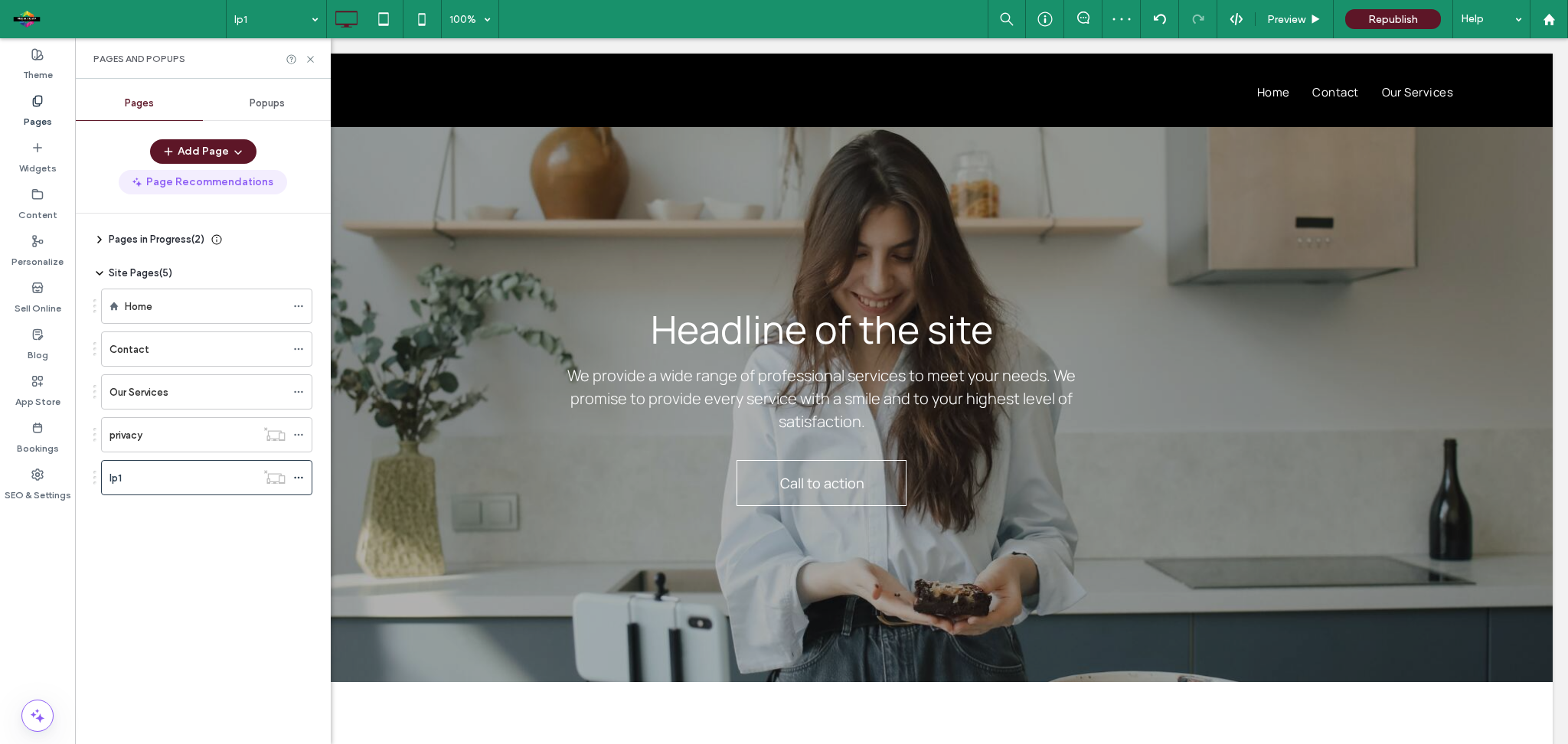
click at [231, 191] on button "Page Recommendations" at bounding box center [203, 182] width 169 height 25
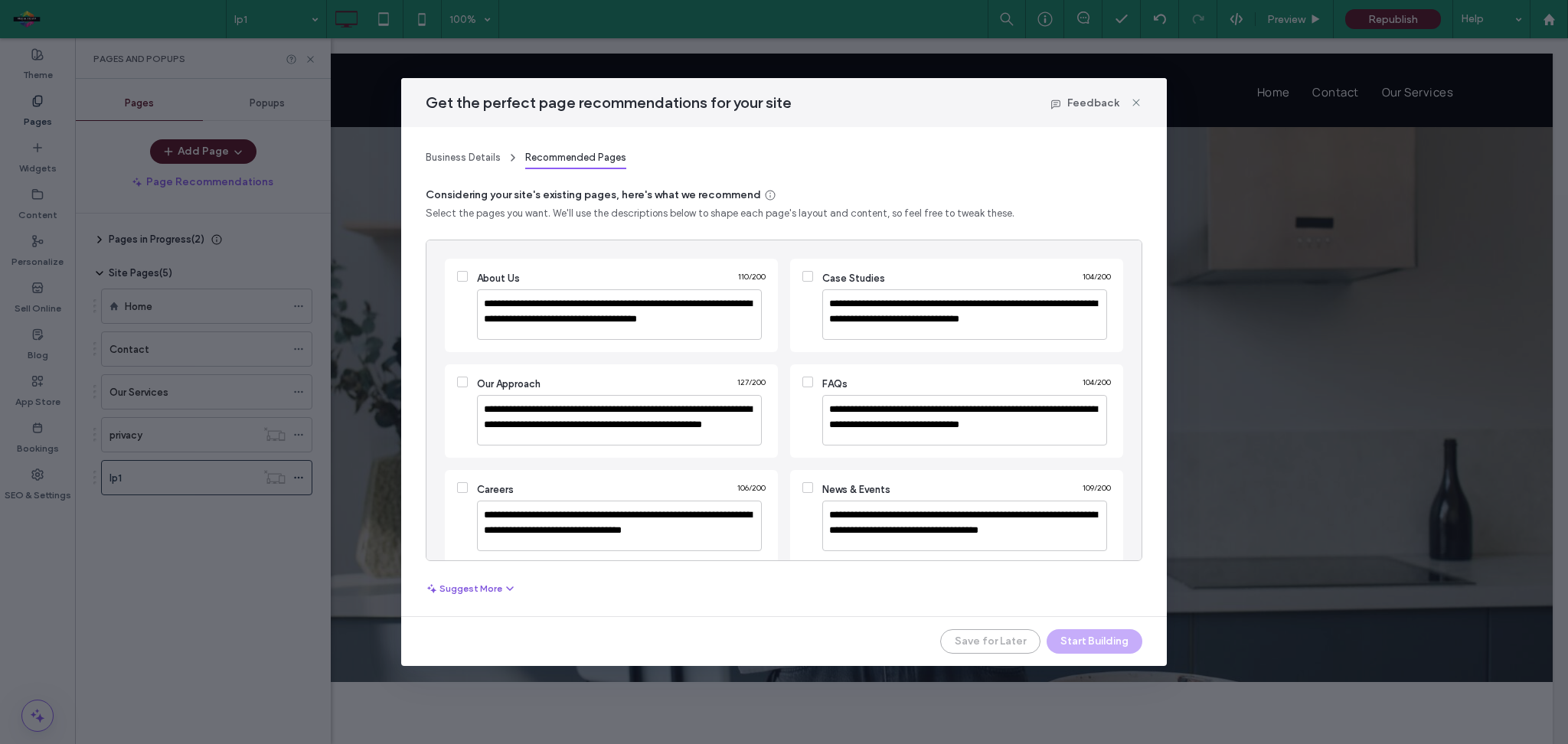
click at [482, 587] on button "Suggest More" at bounding box center [470, 588] width 91 height 18
click at [1136, 104] on icon at bounding box center [1136, 102] width 12 height 12
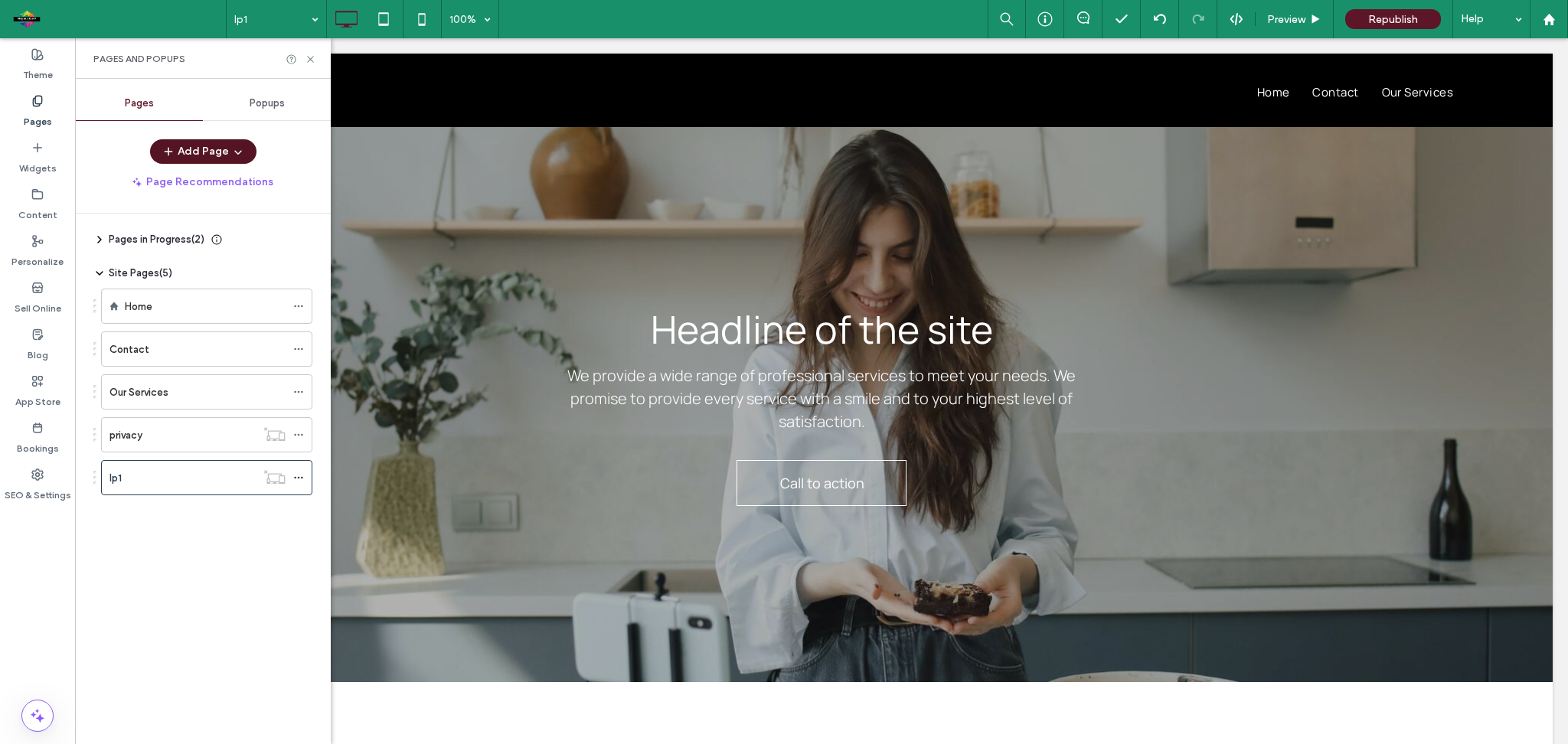
click at [238, 157] on icon "button" at bounding box center [238, 151] width 12 height 12
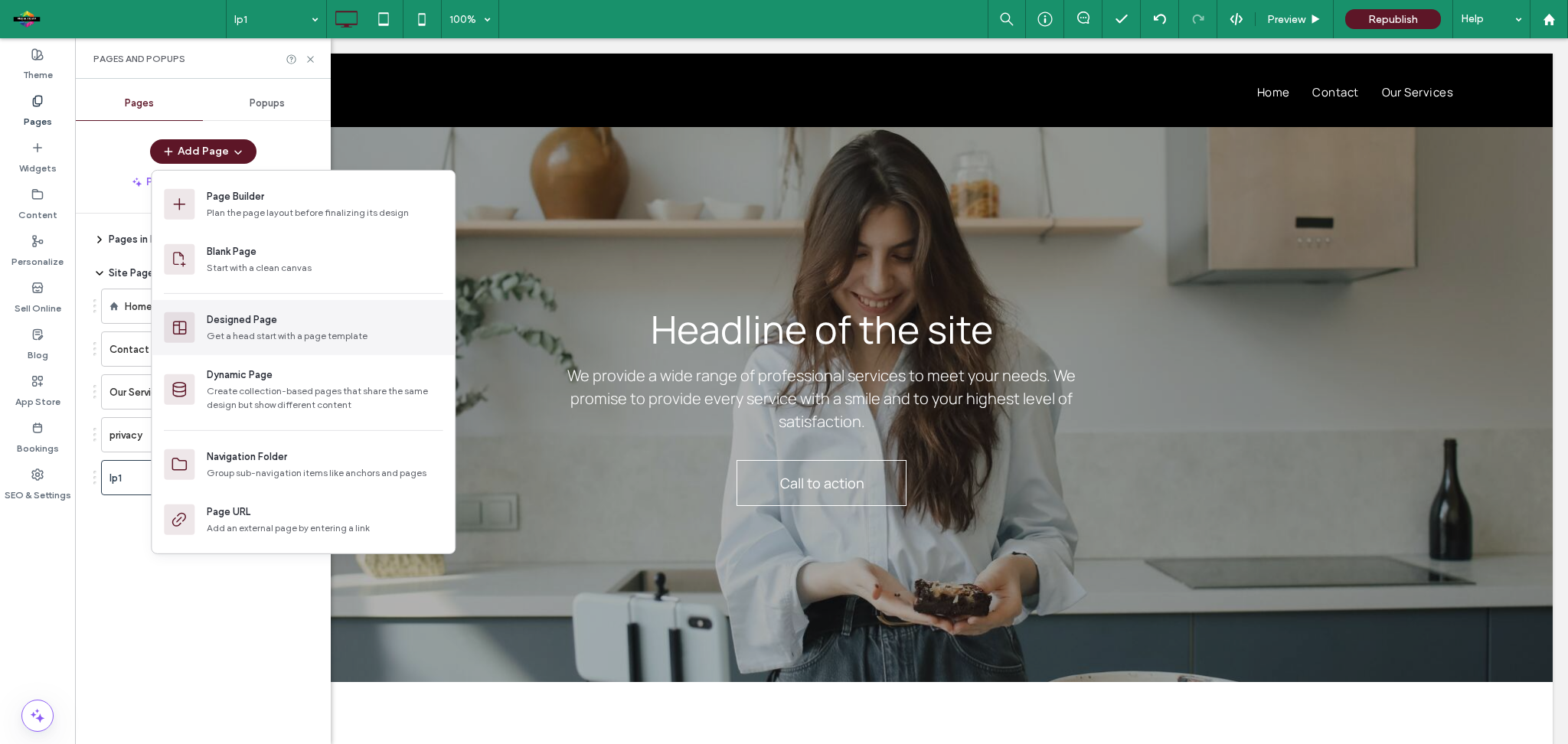
click at [259, 312] on div "Designed Page" at bounding box center [242, 319] width 71 height 15
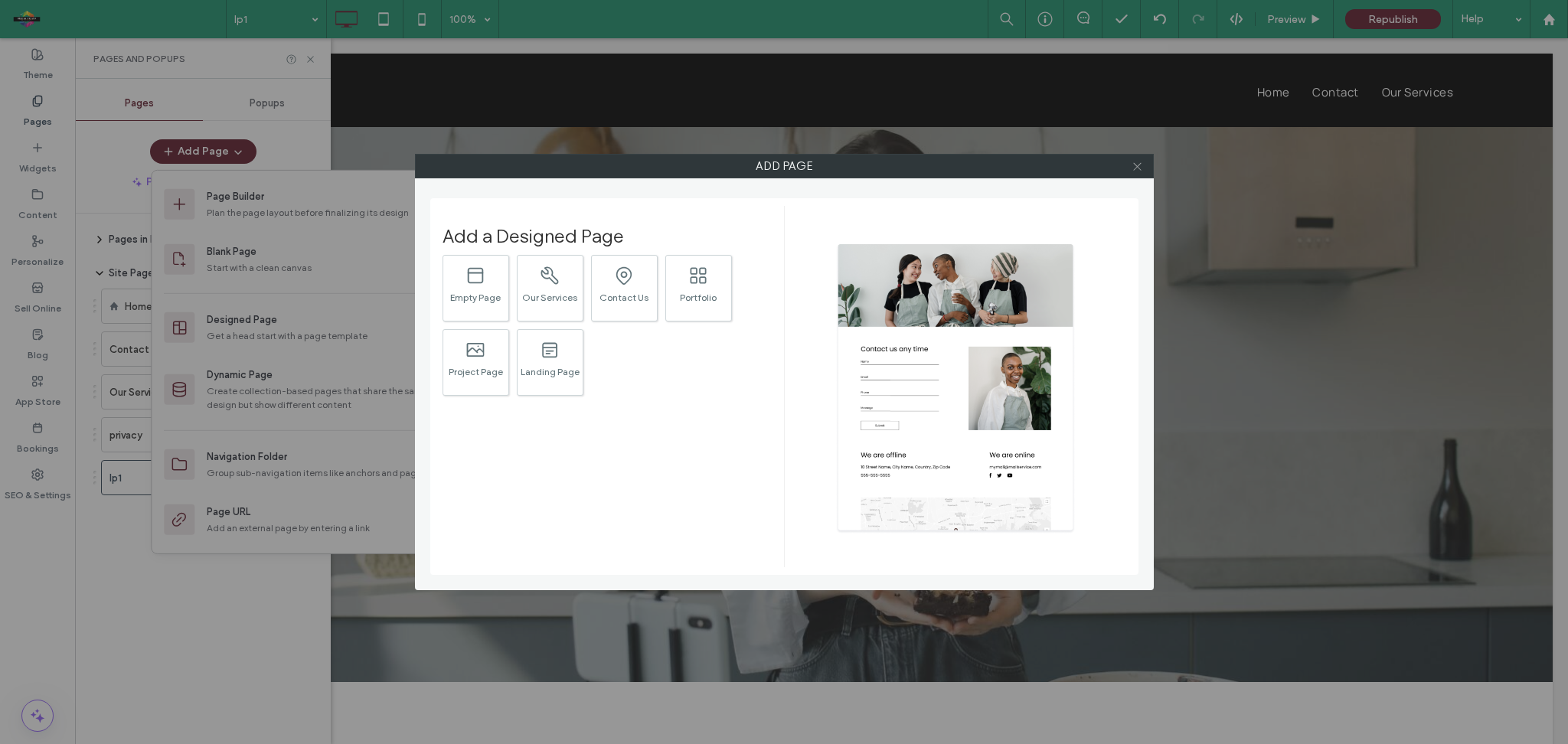
click at [1137, 170] on icon at bounding box center [1138, 166] width 11 height 11
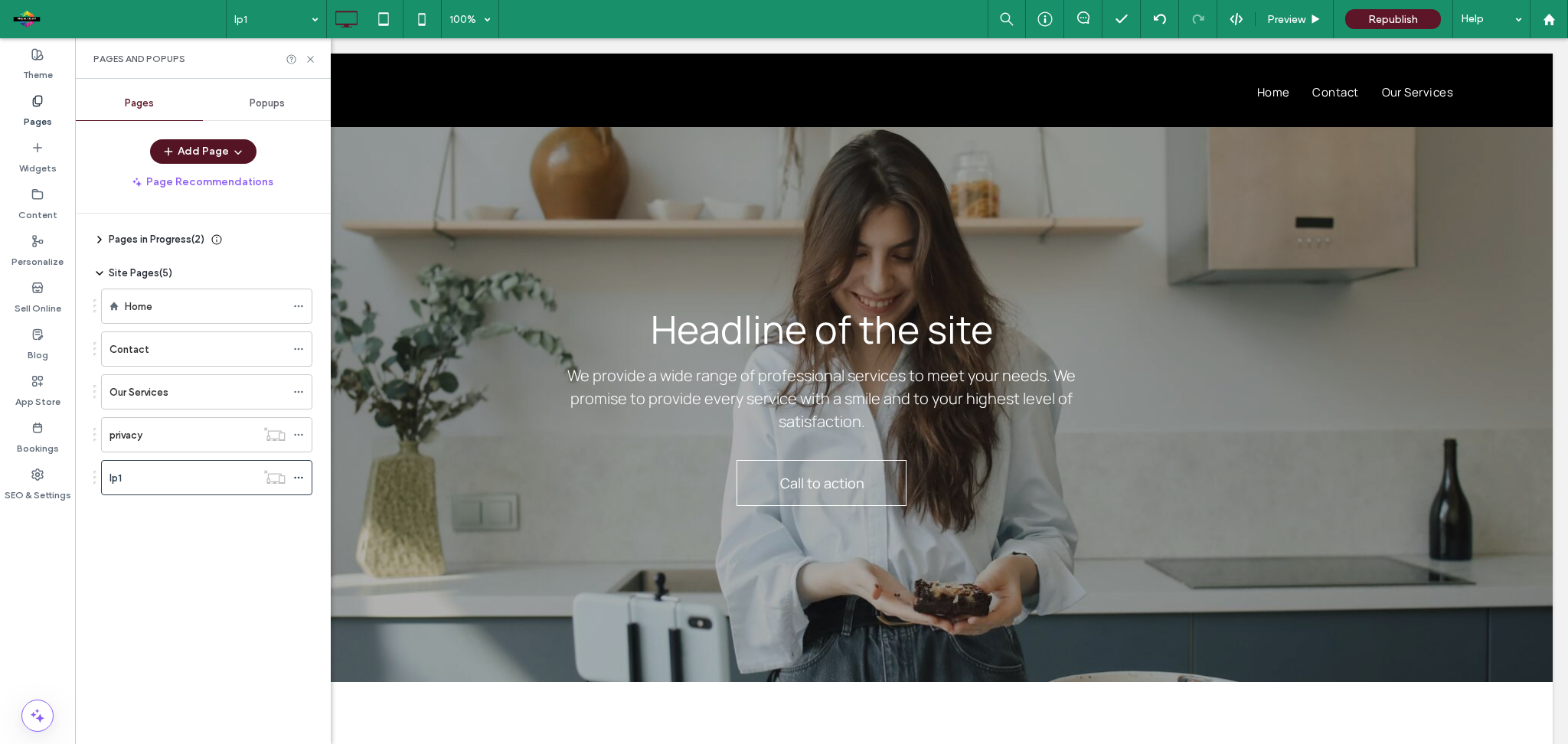
click at [232, 152] on icon "button" at bounding box center [238, 151] width 12 height 12
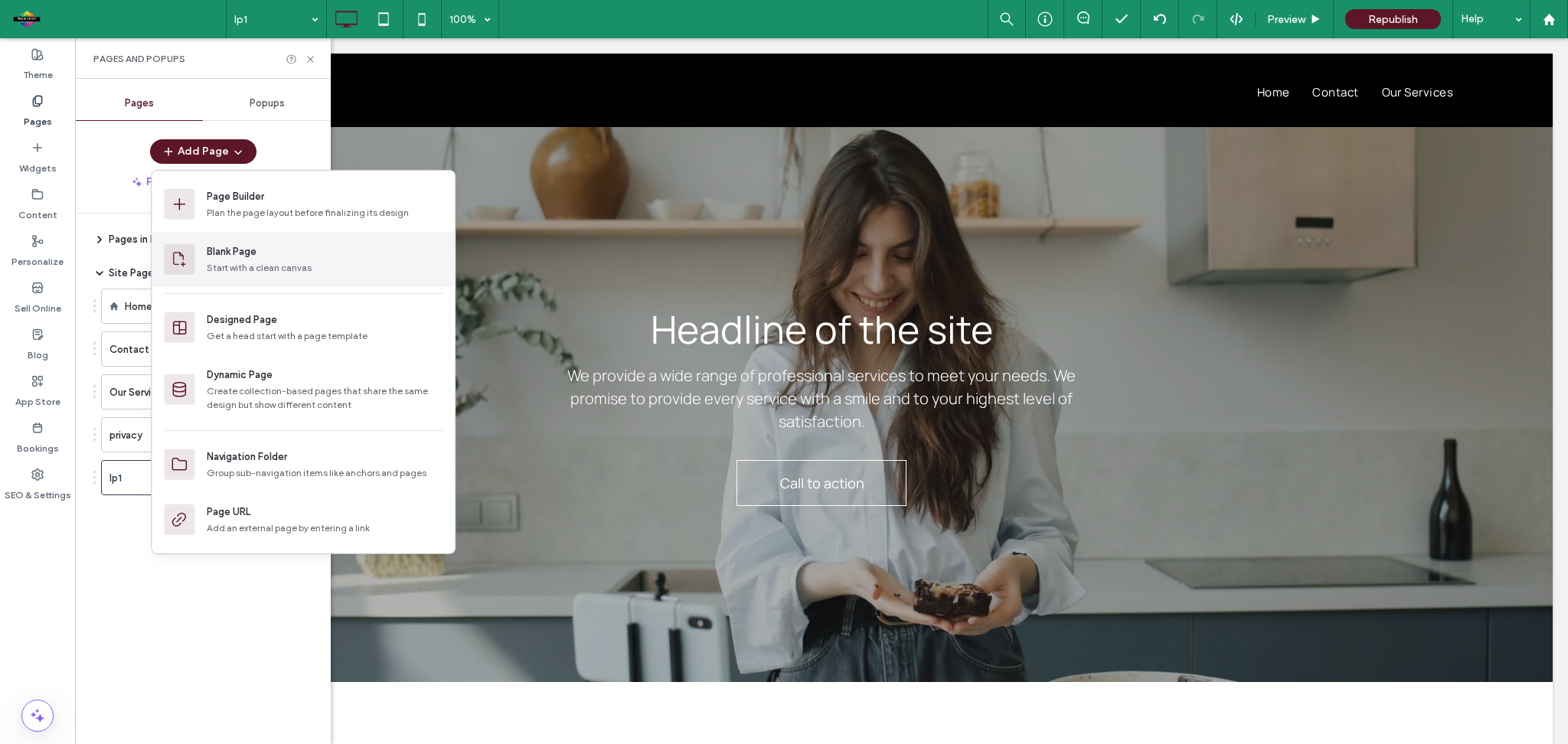
click at [255, 250] on div "Blank Page" at bounding box center [232, 251] width 50 height 15
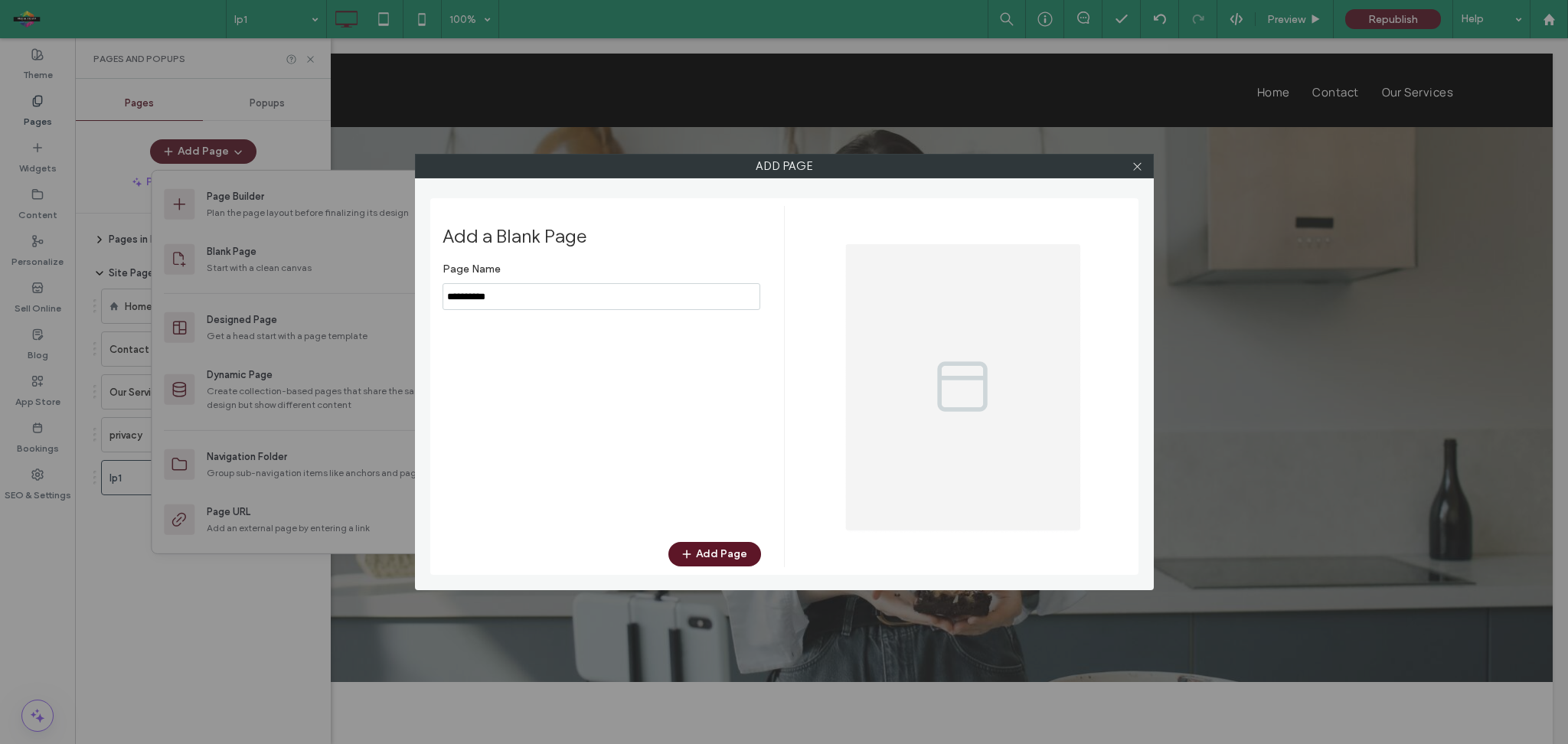
click at [525, 295] on input "notEmpty" at bounding box center [601, 296] width 318 height 26
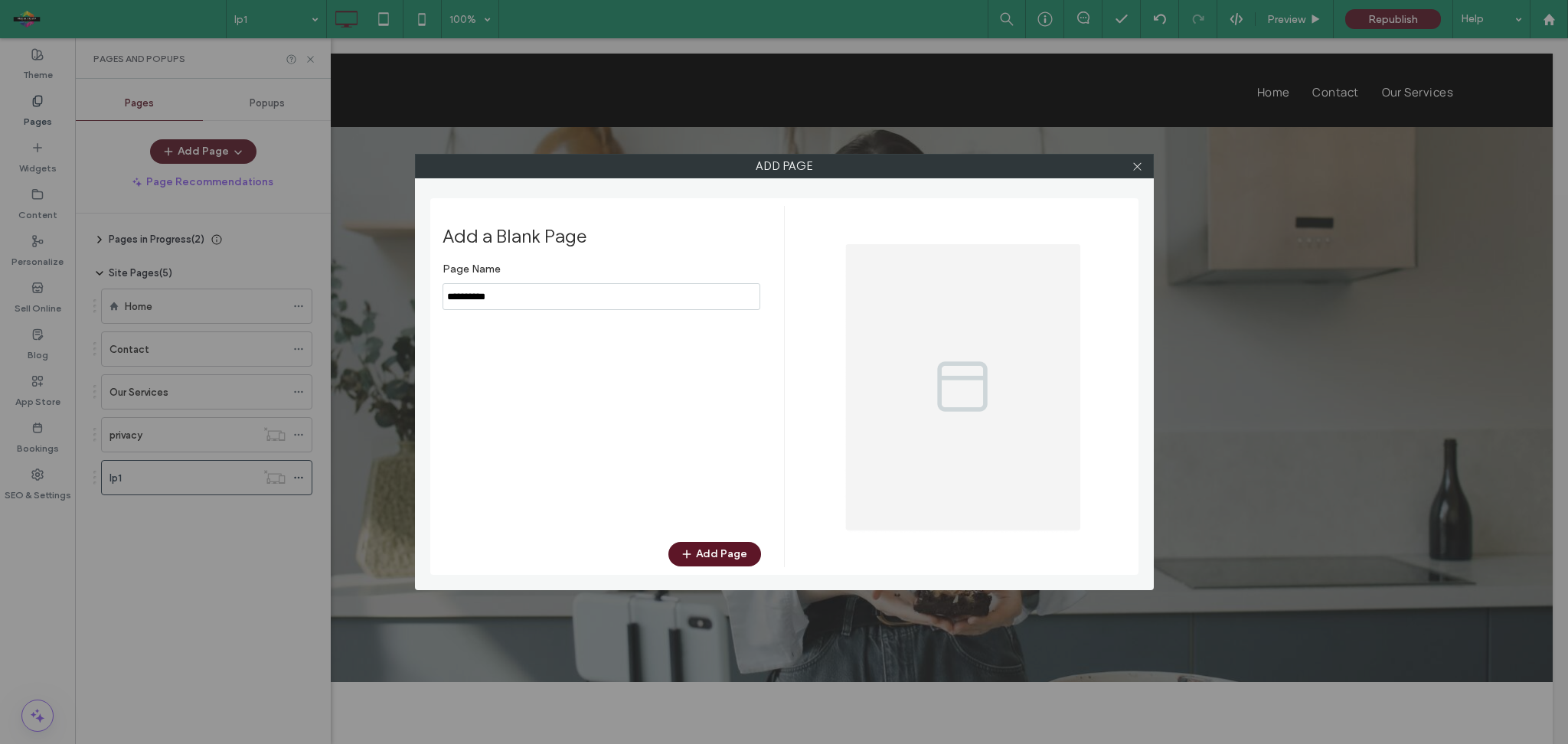
click at [525, 295] on input "notEmpty" at bounding box center [601, 296] width 318 height 26
type input "***"
click at [727, 551] on button "Add Page" at bounding box center [715, 554] width 92 height 25
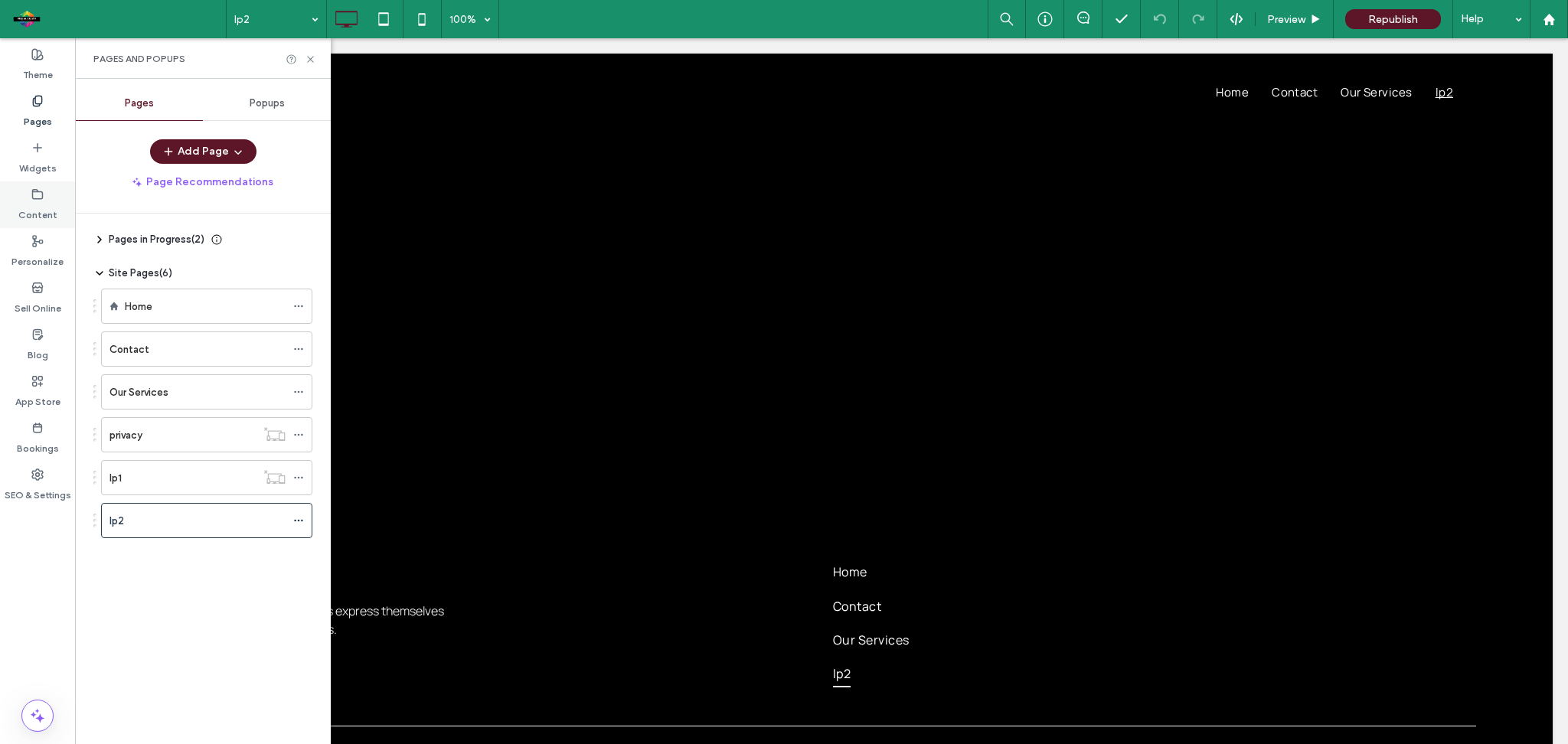
click at [50, 193] on div "Content" at bounding box center [37, 205] width 75 height 47
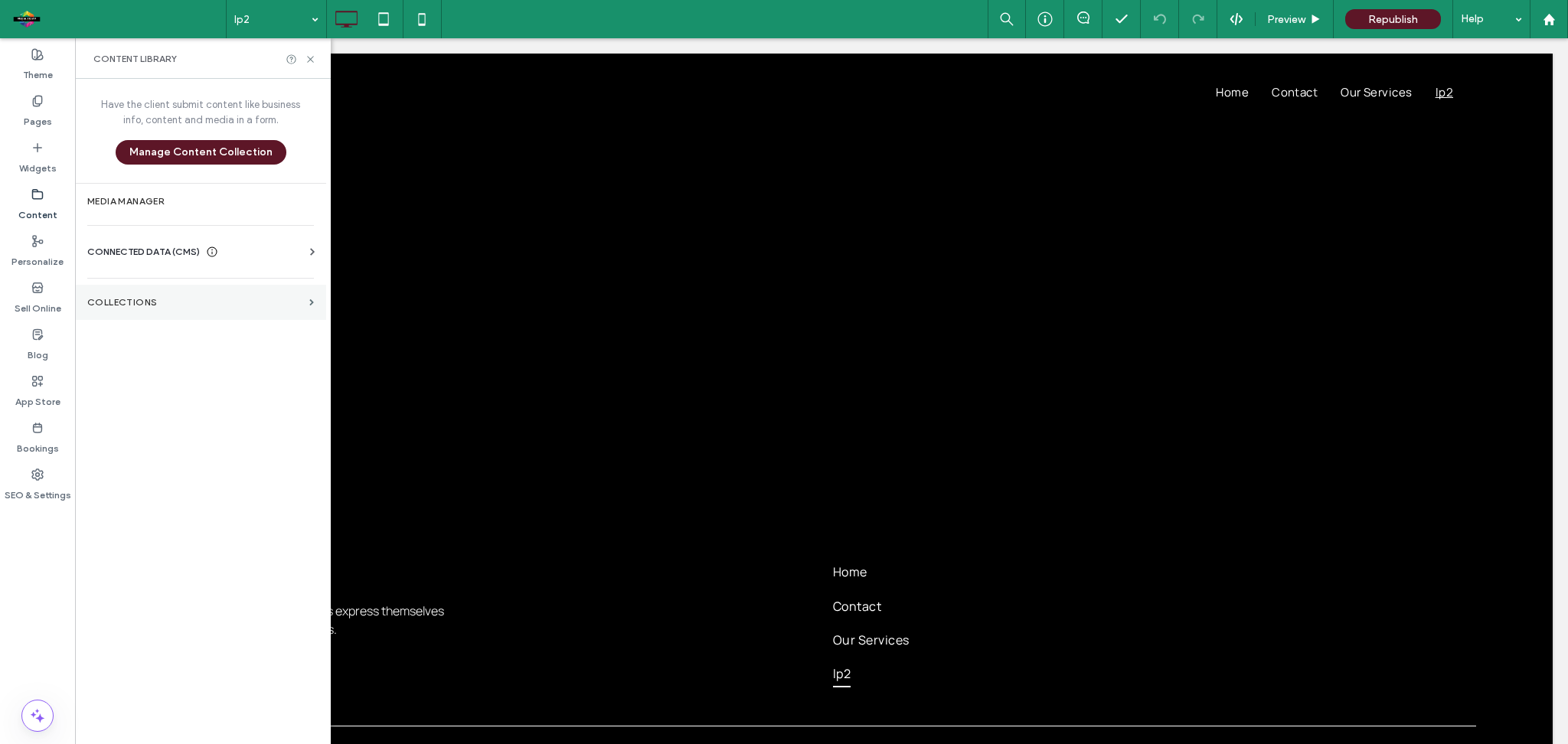
click at [273, 297] on label "Collections" at bounding box center [195, 302] width 216 height 10
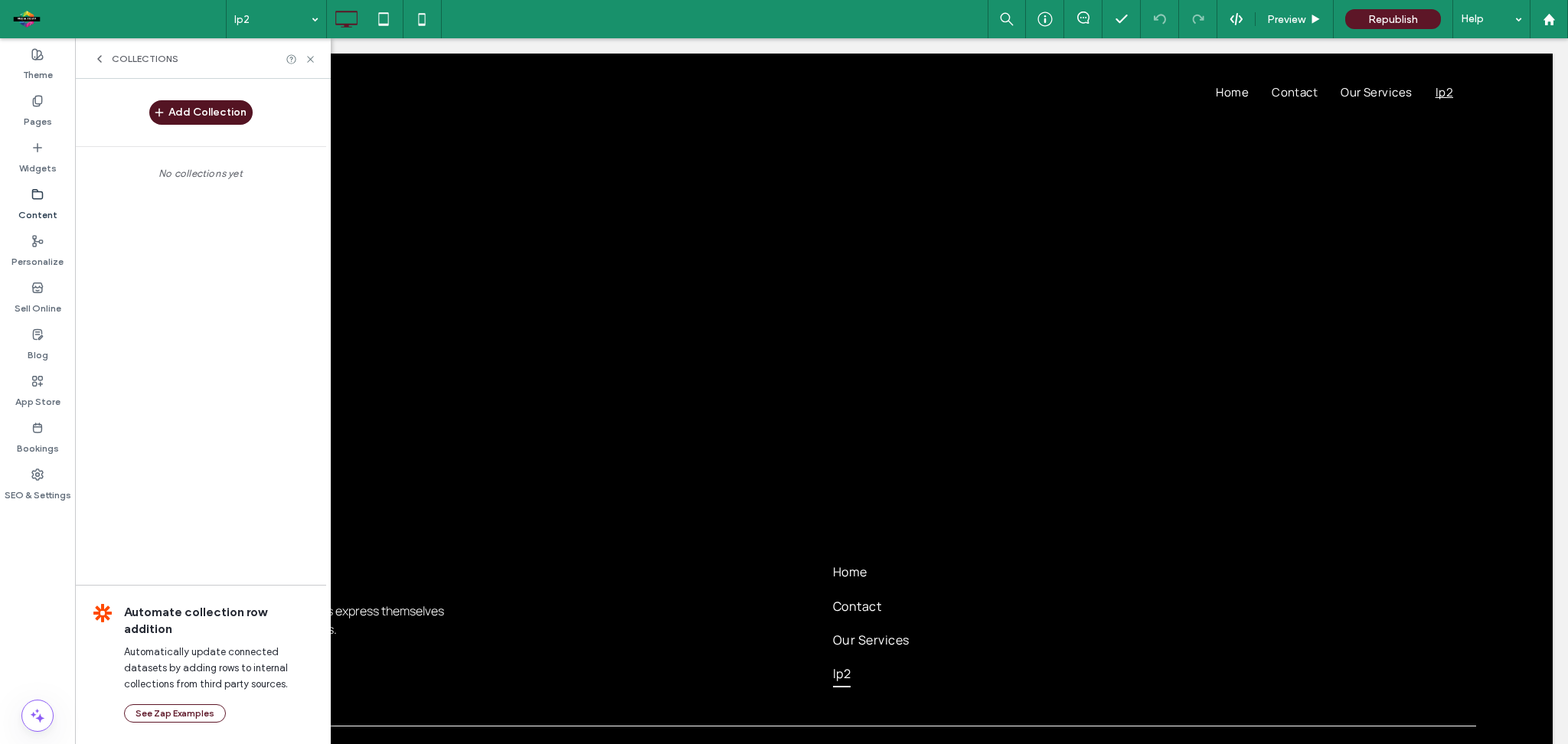
click at [177, 121] on button "Add Collection" at bounding box center [201, 112] width 104 height 25
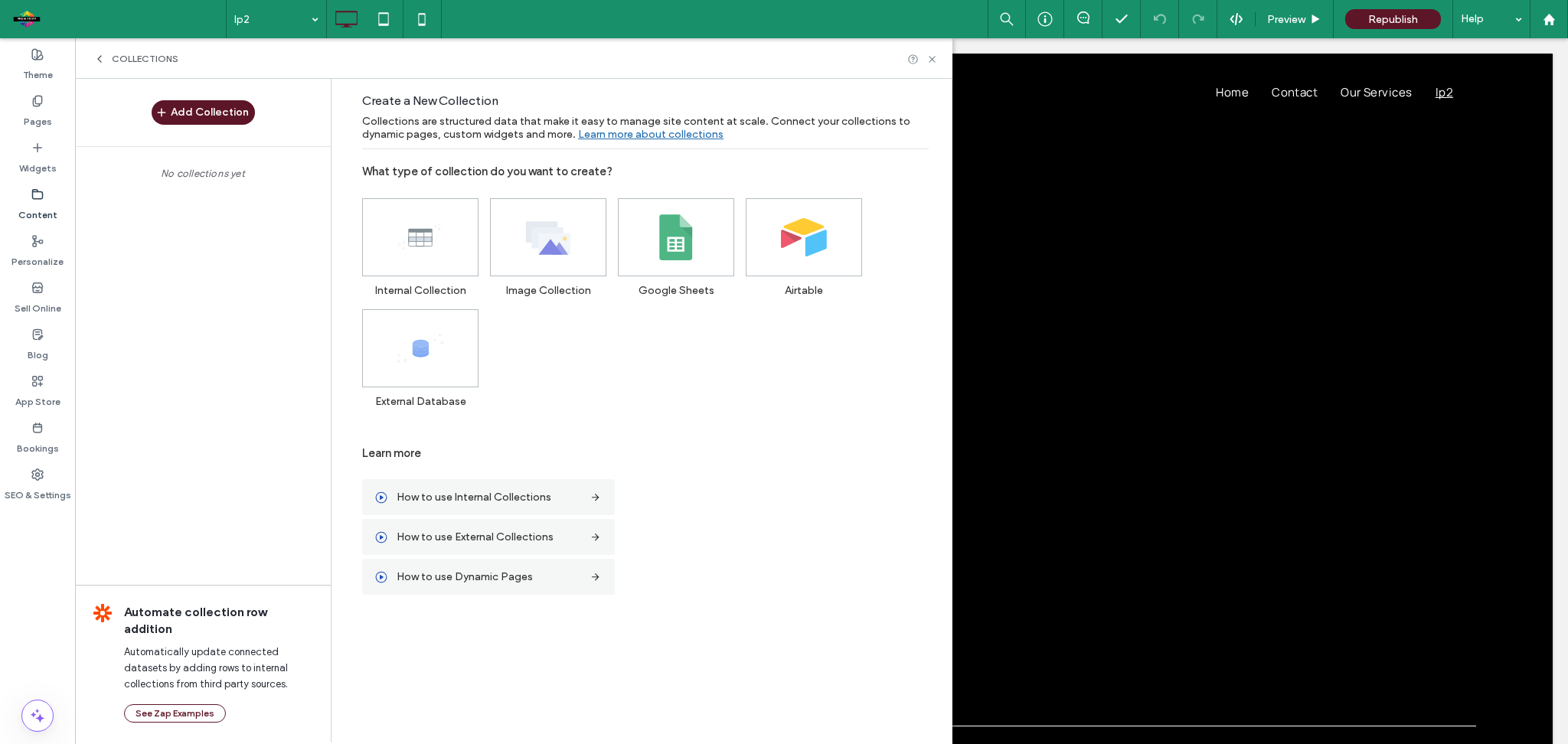
click at [104, 59] on icon at bounding box center [99, 59] width 12 height 12
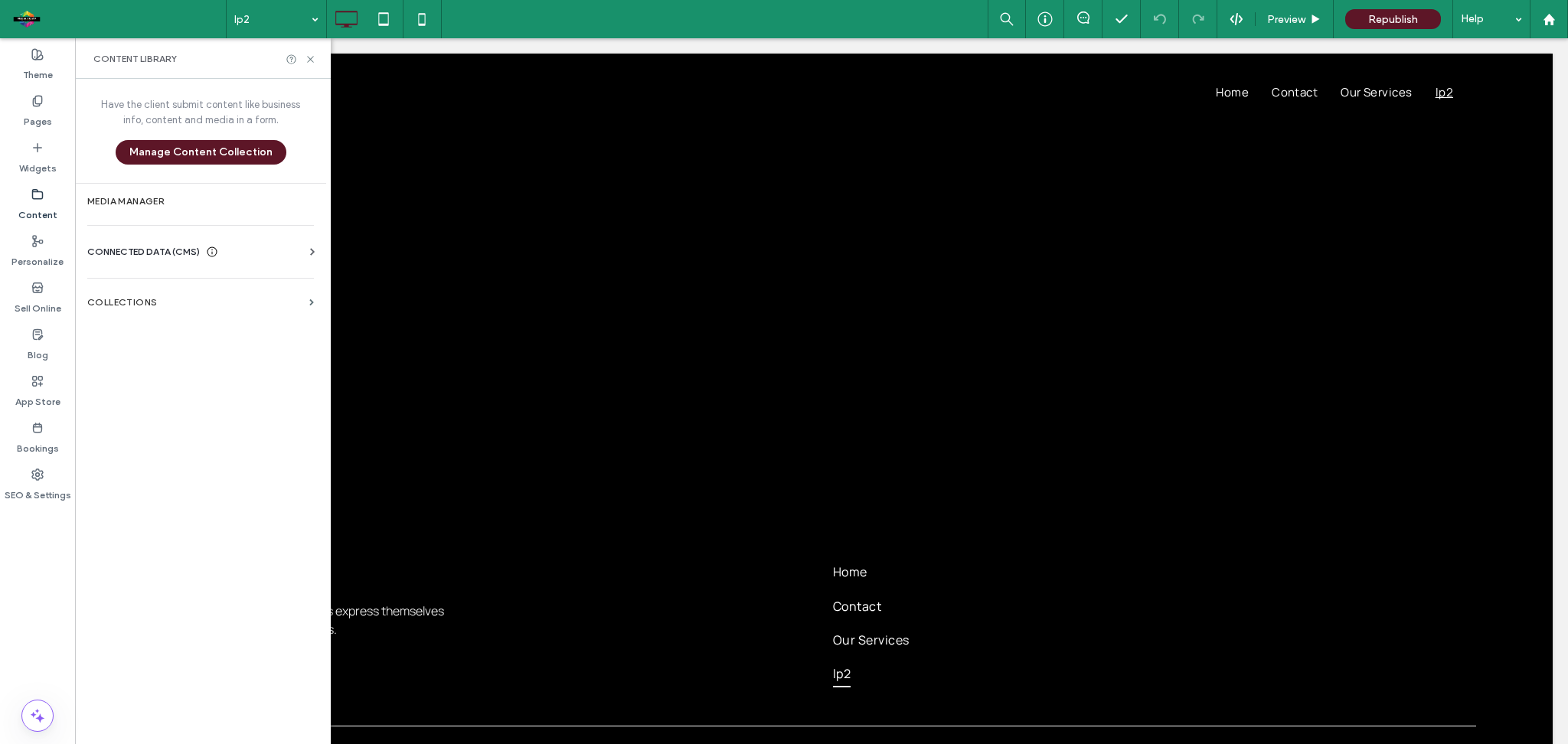
click at [153, 254] on span "CONNECTED DATA (CMS)" at bounding box center [144, 251] width 112 height 15
click at [136, 197] on label "Media Manager" at bounding box center [201, 201] width 226 height 10
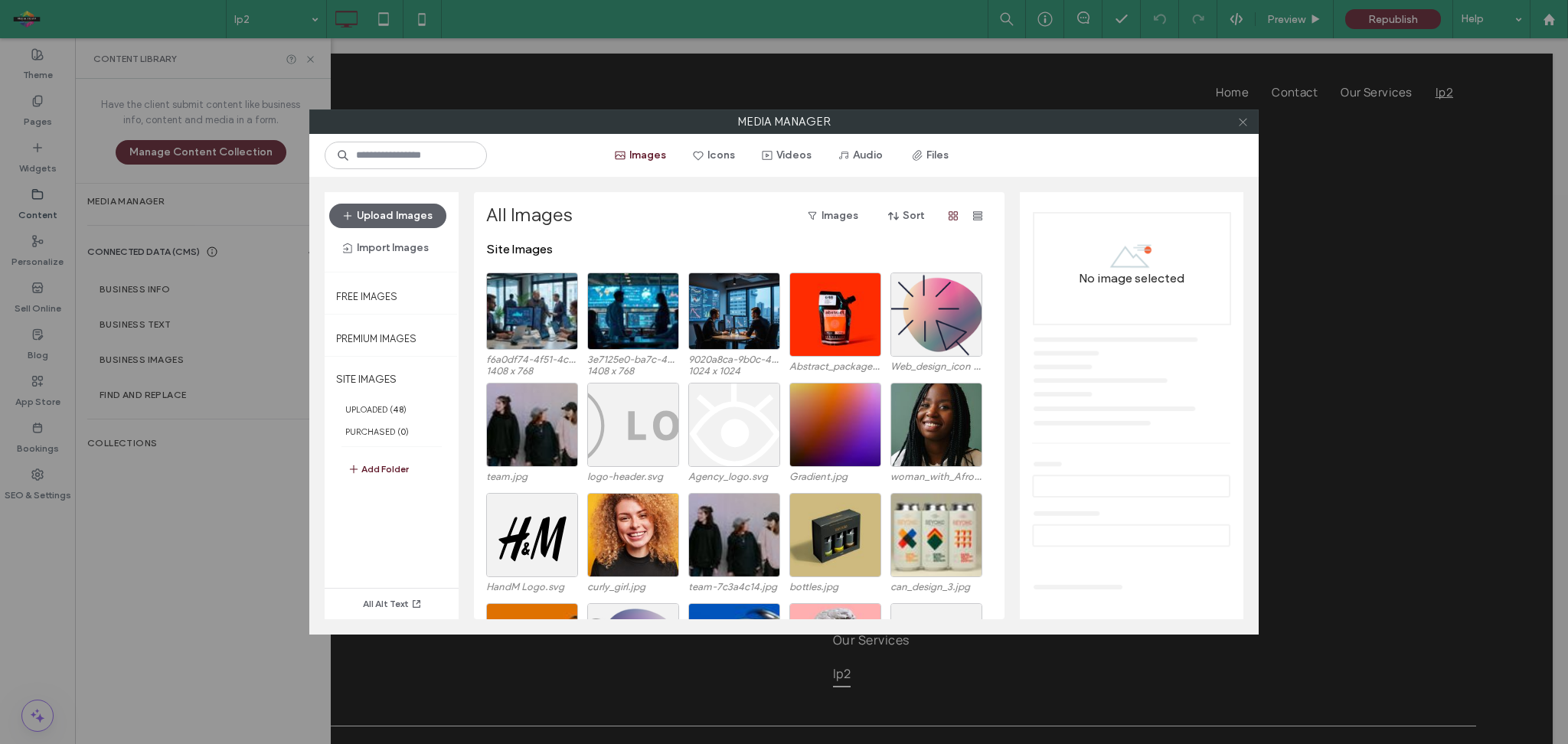
click at [1241, 129] on span at bounding box center [1243, 121] width 11 height 23
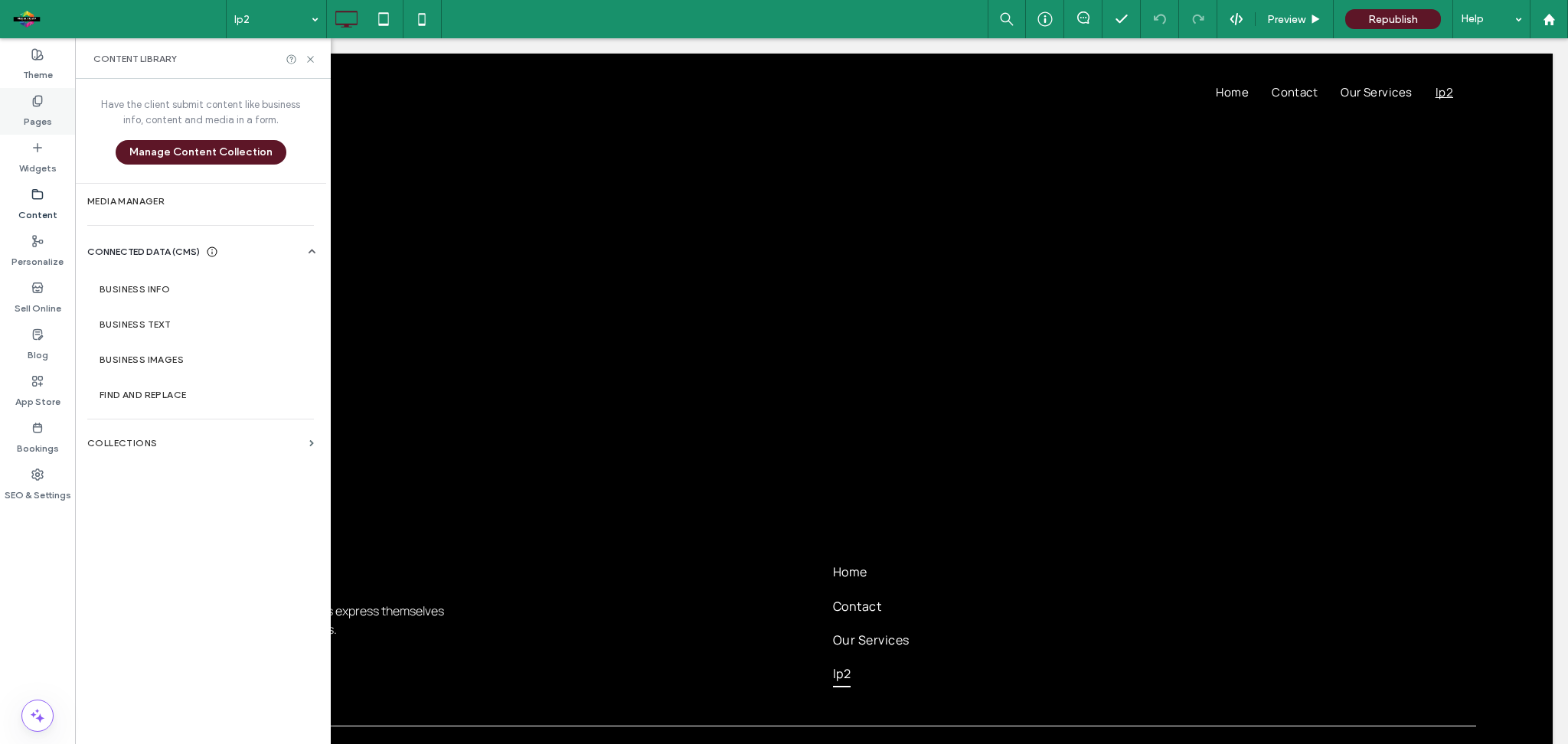
click at [26, 105] on div "Pages" at bounding box center [37, 112] width 75 height 47
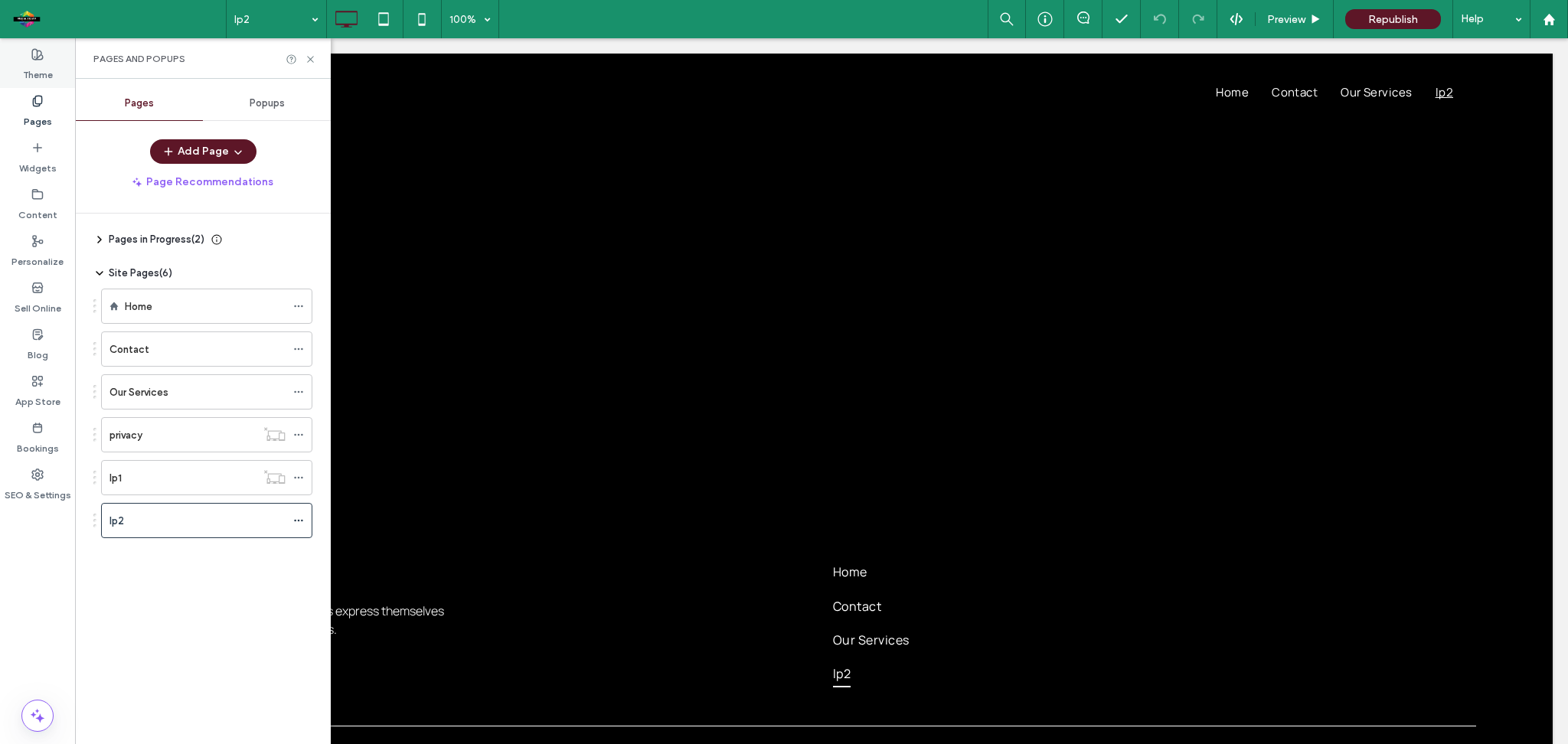
click at [28, 67] on label "Theme" at bounding box center [38, 71] width 30 height 22
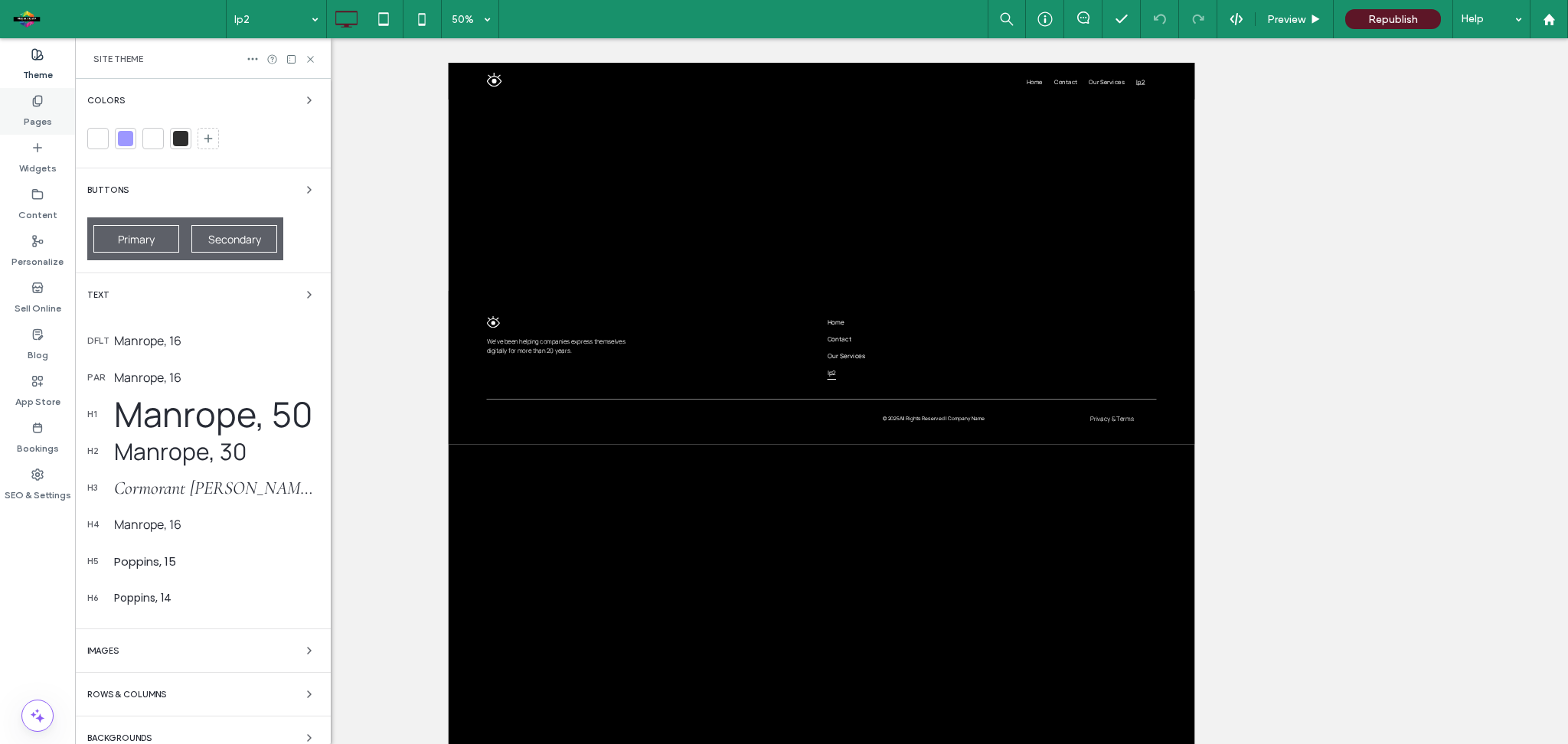
click at [42, 108] on label "Pages" at bounding box center [38, 118] width 28 height 22
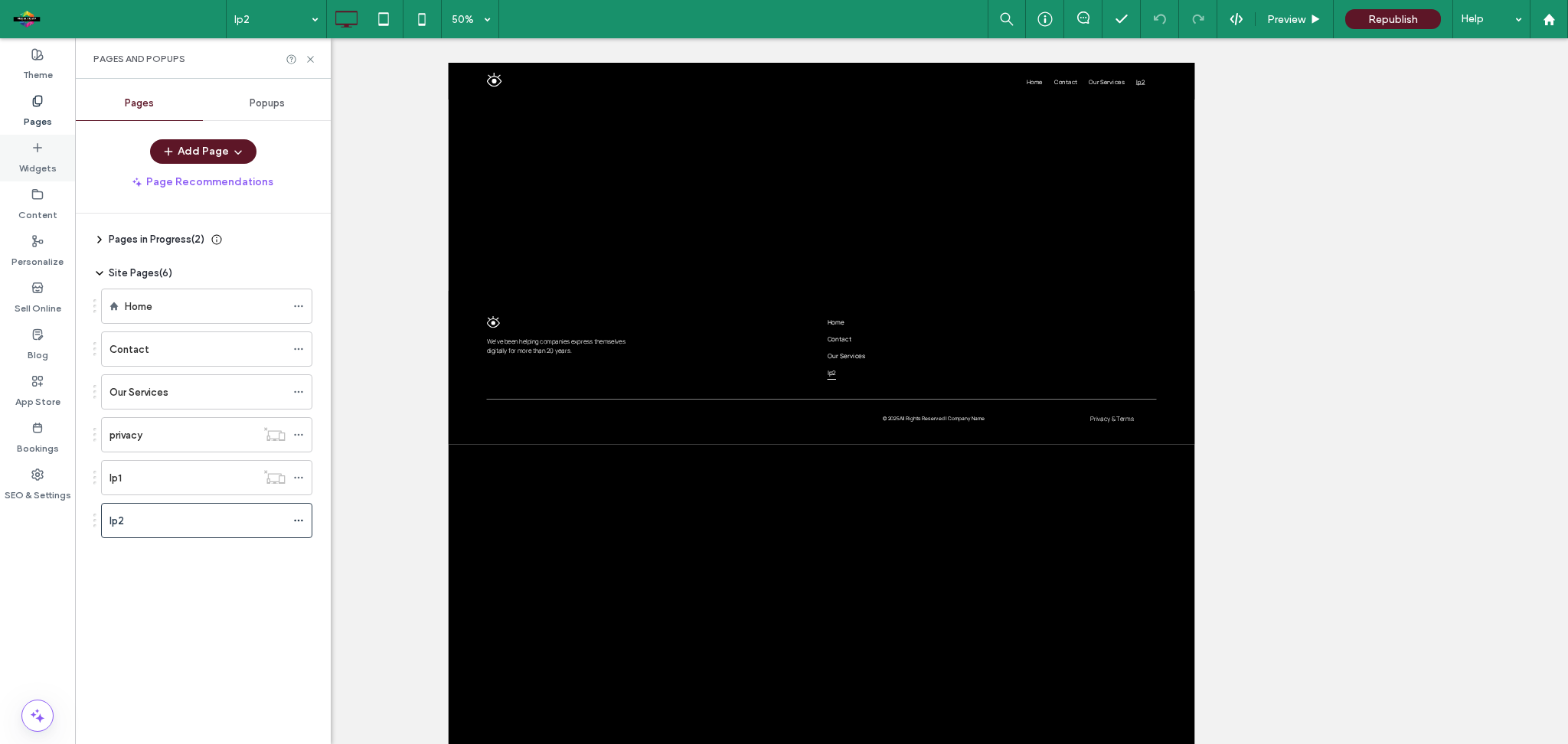
click at [45, 148] on div "Widgets" at bounding box center [37, 158] width 75 height 47
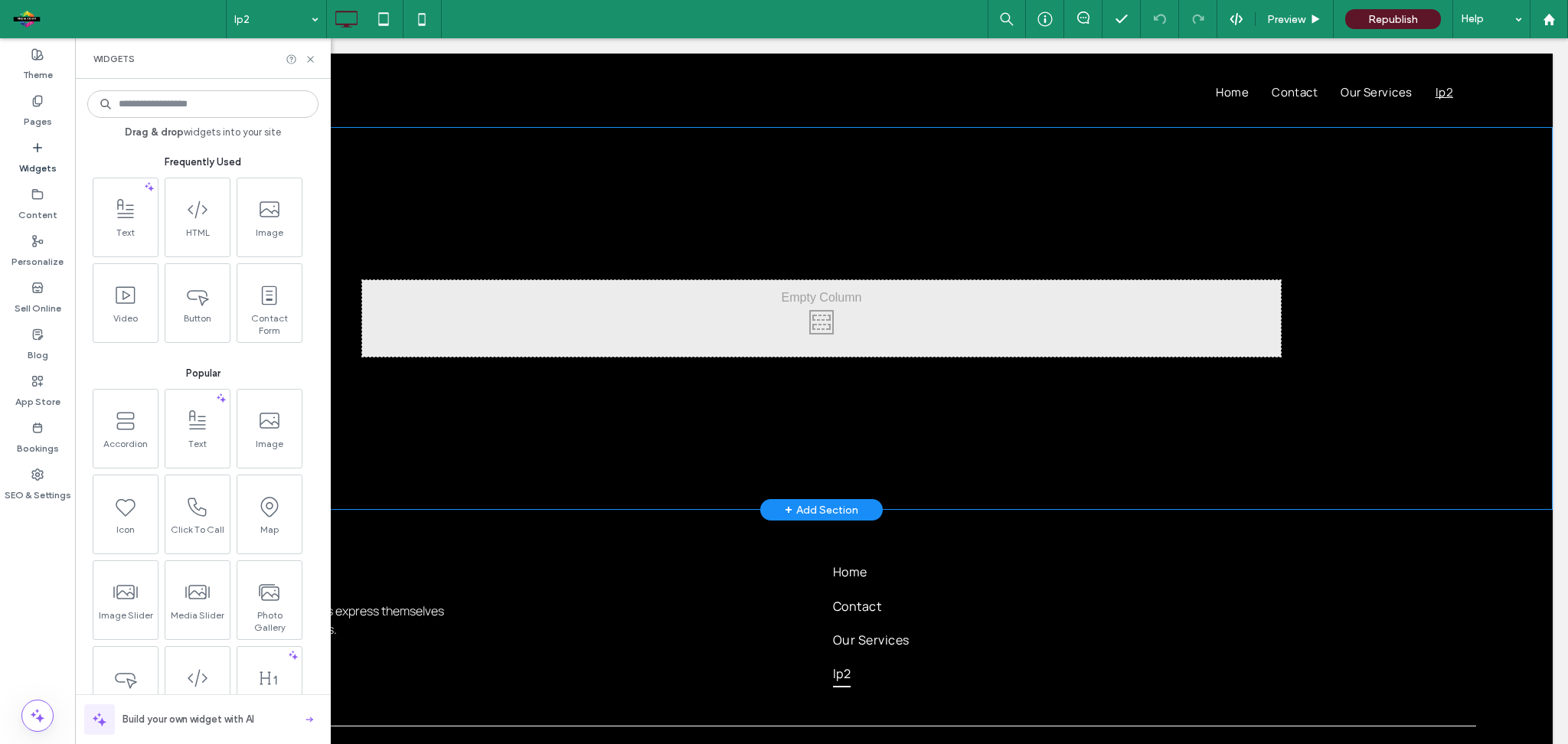
click at [589, 331] on div "Click To Paste" at bounding box center [821, 318] width 919 height 76
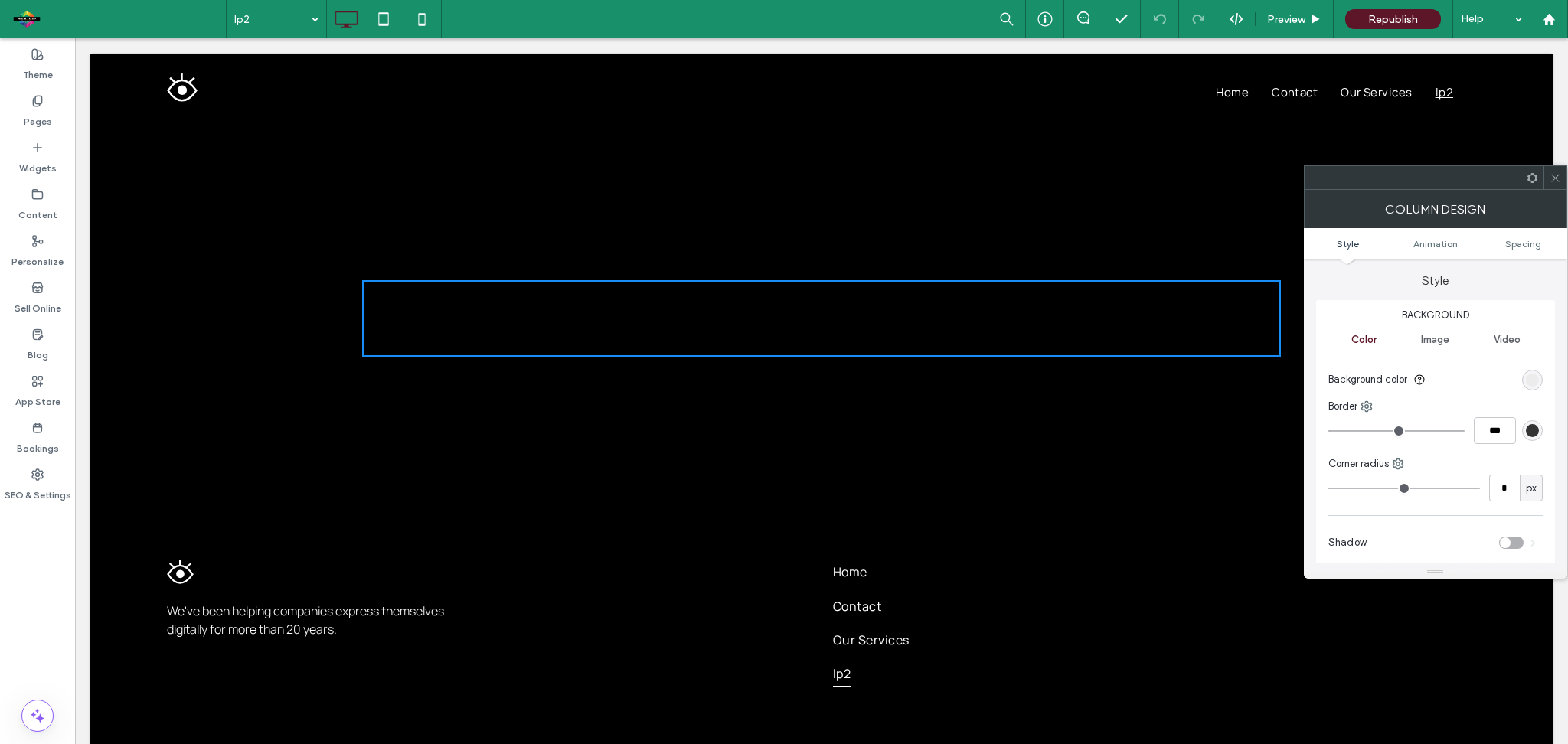
click at [243, 232] on div "Click To Paste Row + Add Section" at bounding box center [822, 318] width 1463 height 383
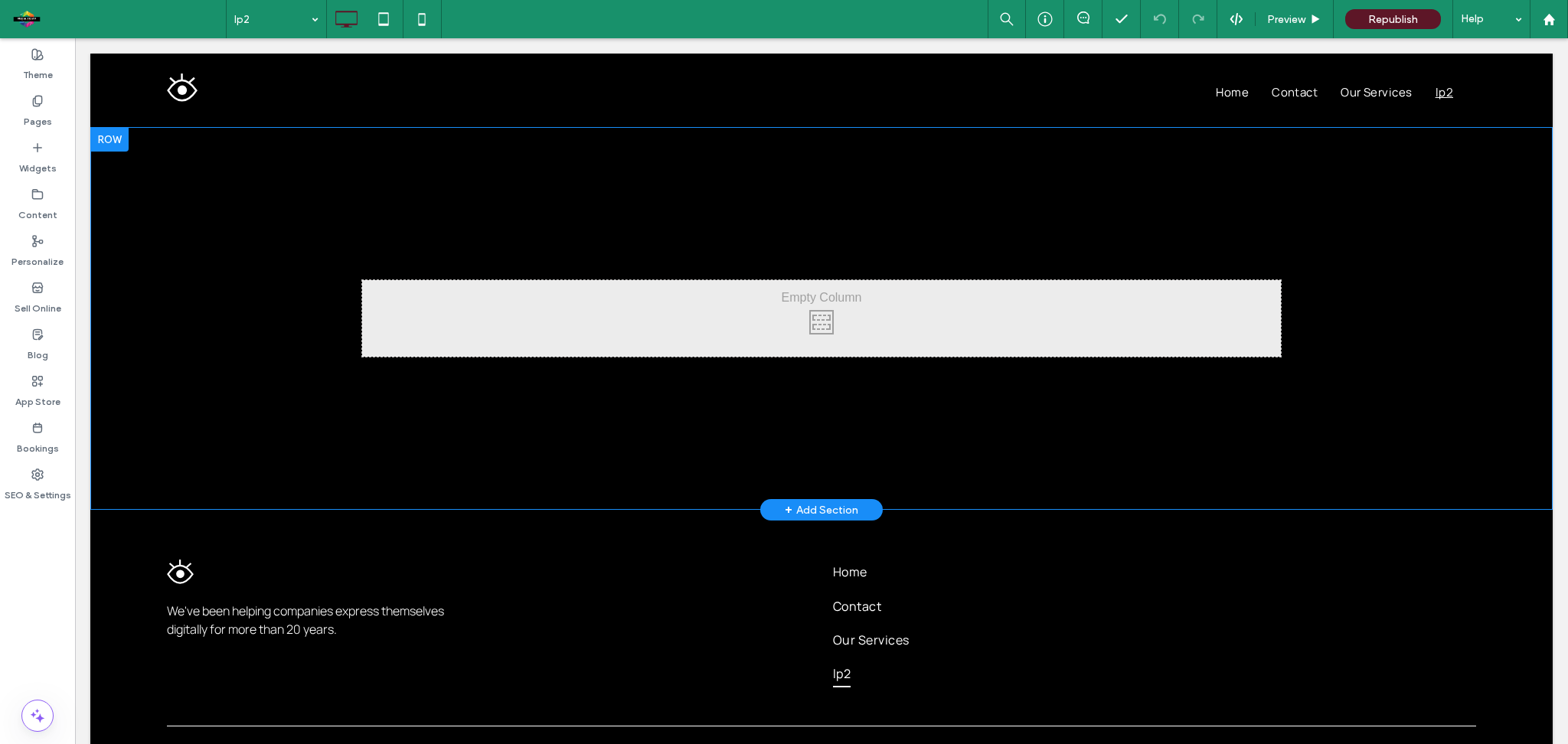
click at [840, 510] on div "+ Add Section" at bounding box center [822, 510] width 74 height 17
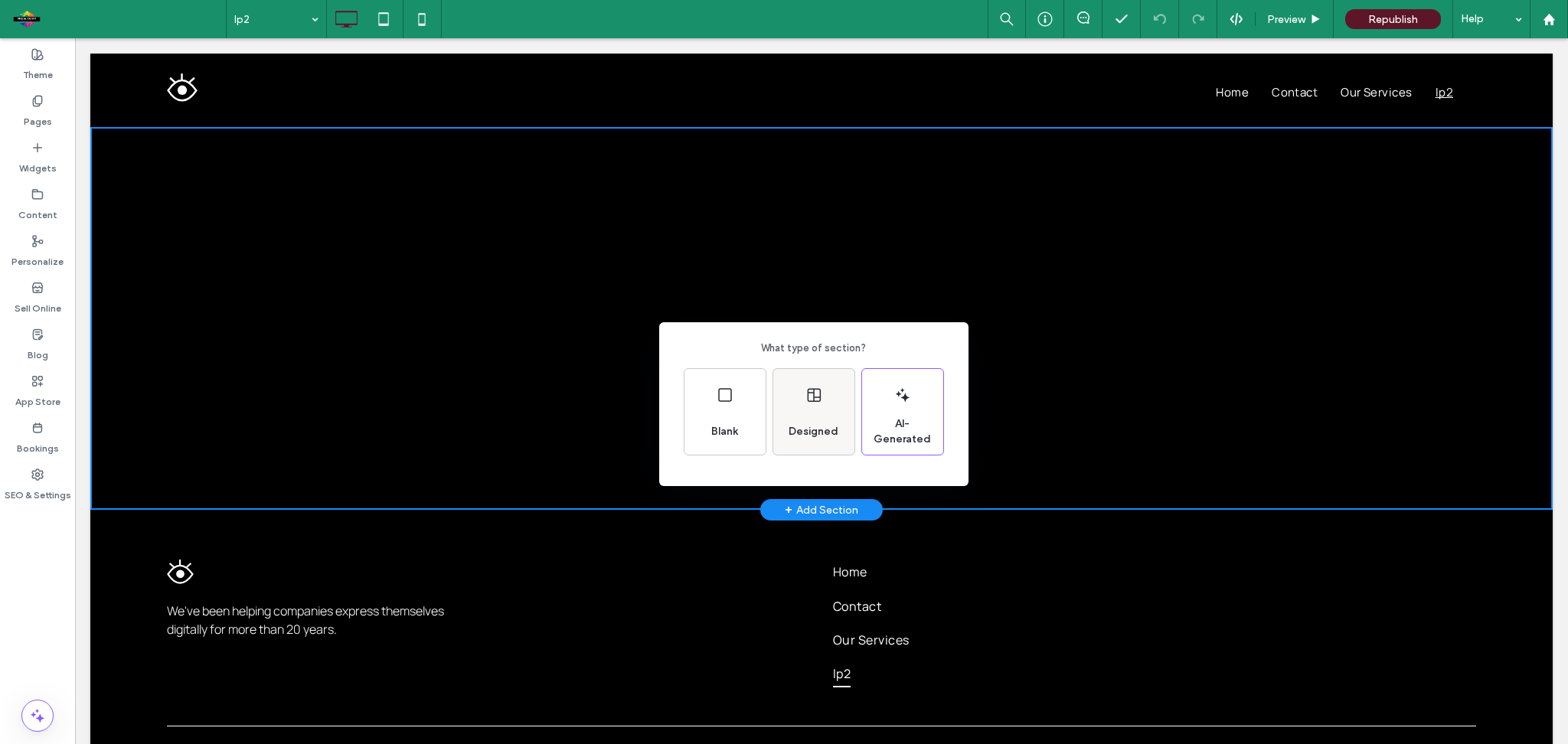
click at [796, 430] on span "Designed" at bounding box center [813, 431] width 62 height 15
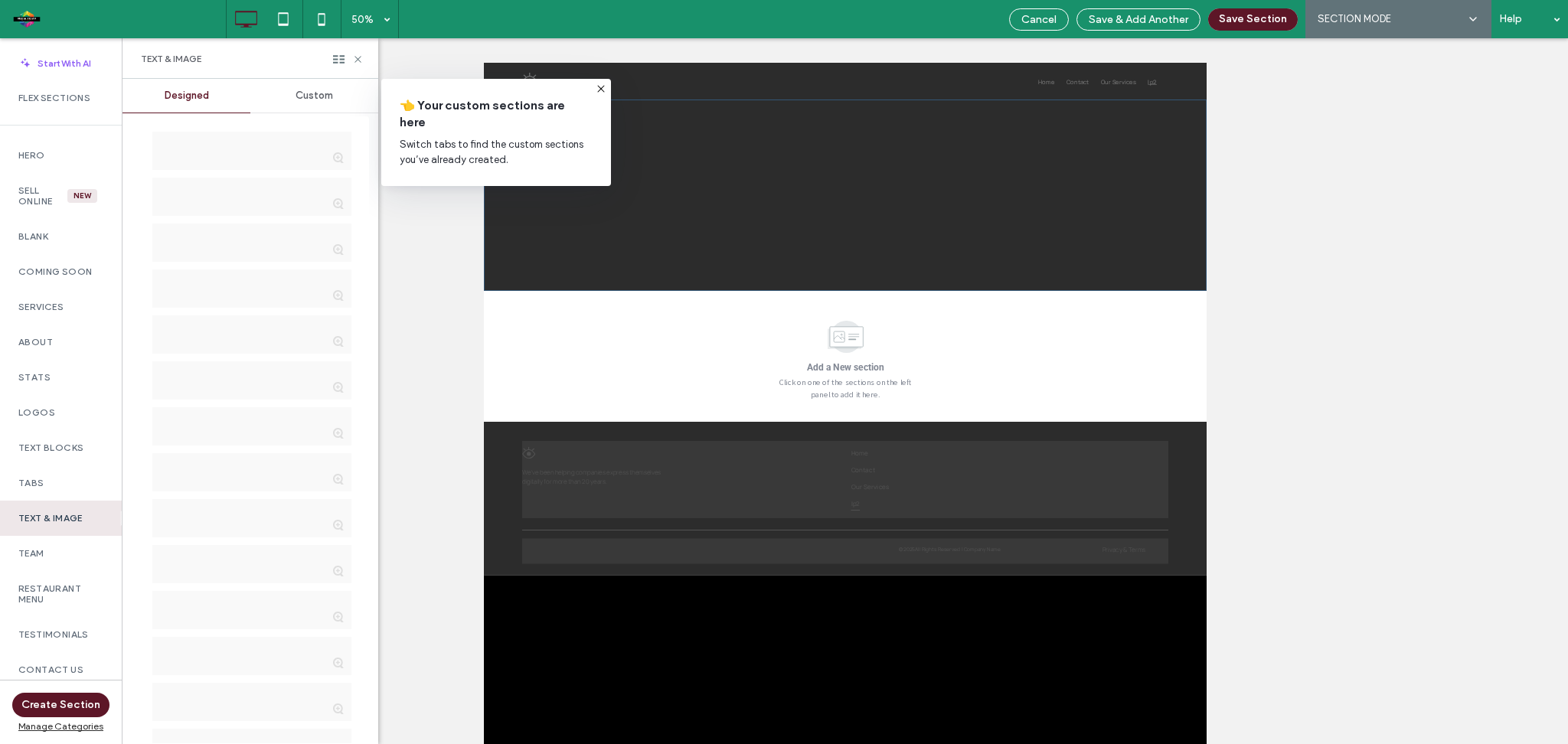
click at [1188, 666] on label "Add a New section" at bounding box center [1208, 671] width 209 height 25
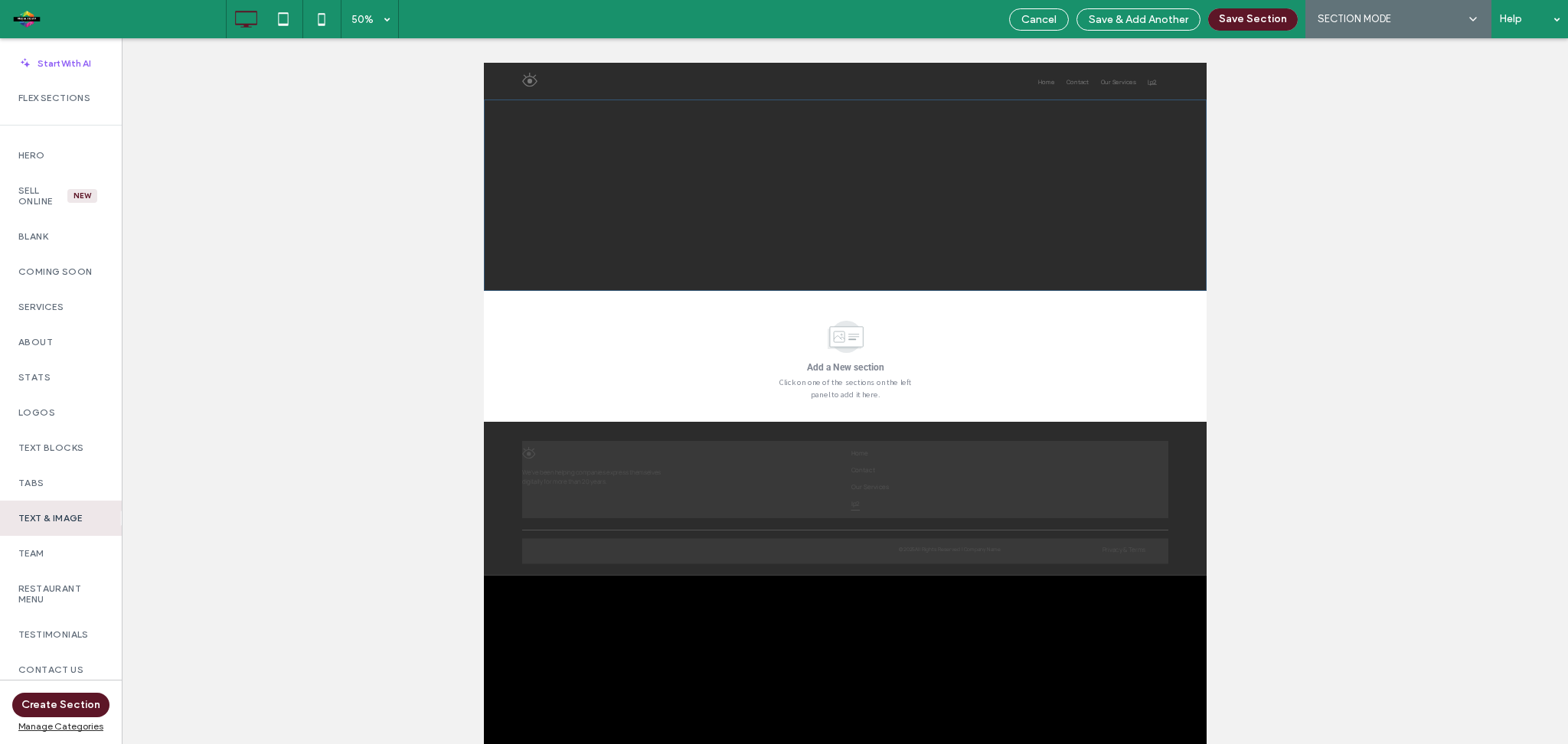
click at [1188, 666] on label "Add a New section" at bounding box center [1208, 671] width 209 height 25
click at [1045, 16] on span "Cancel" at bounding box center [1039, 19] width 35 height 13
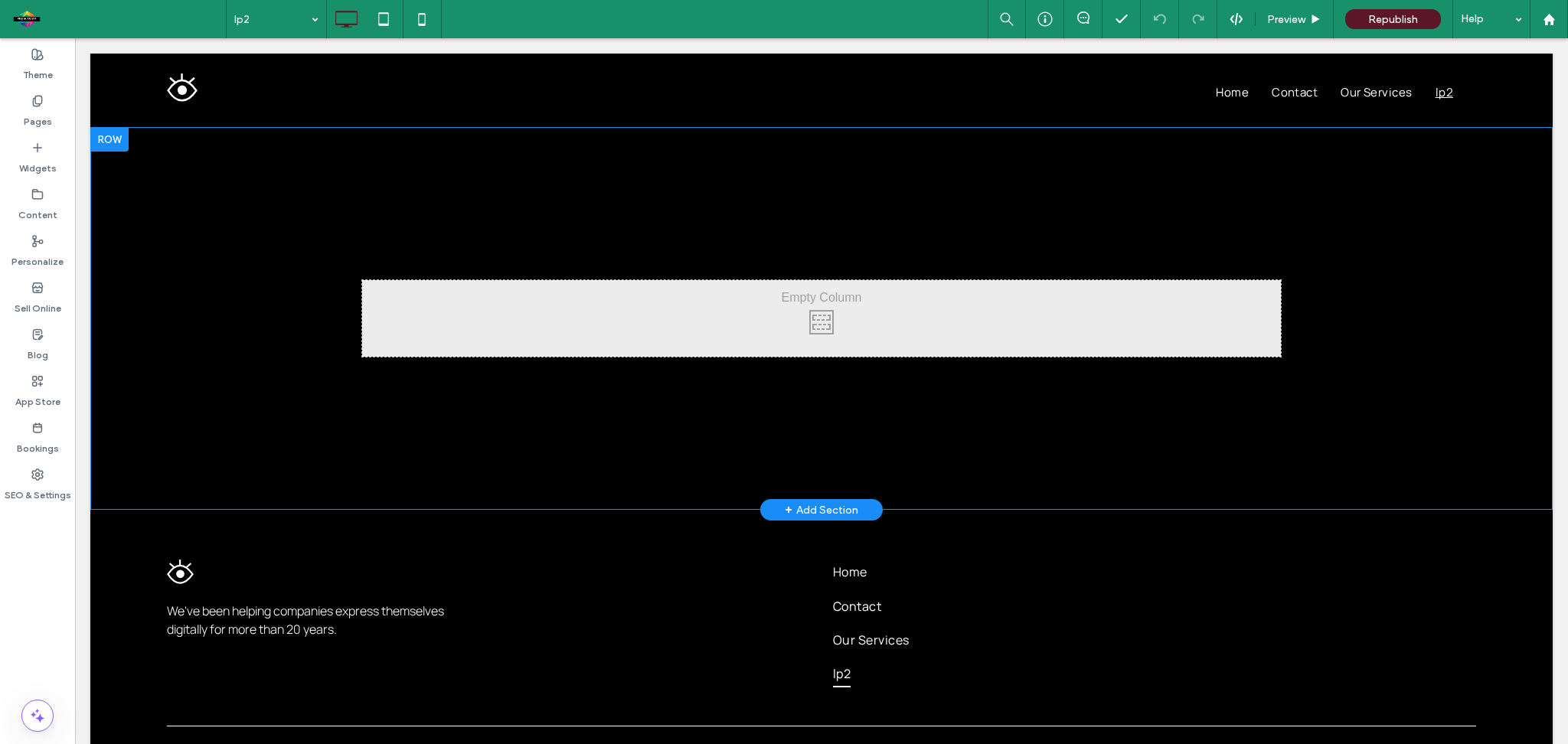
click at [830, 509] on div "+ Add Section" at bounding box center [822, 510] width 74 height 17
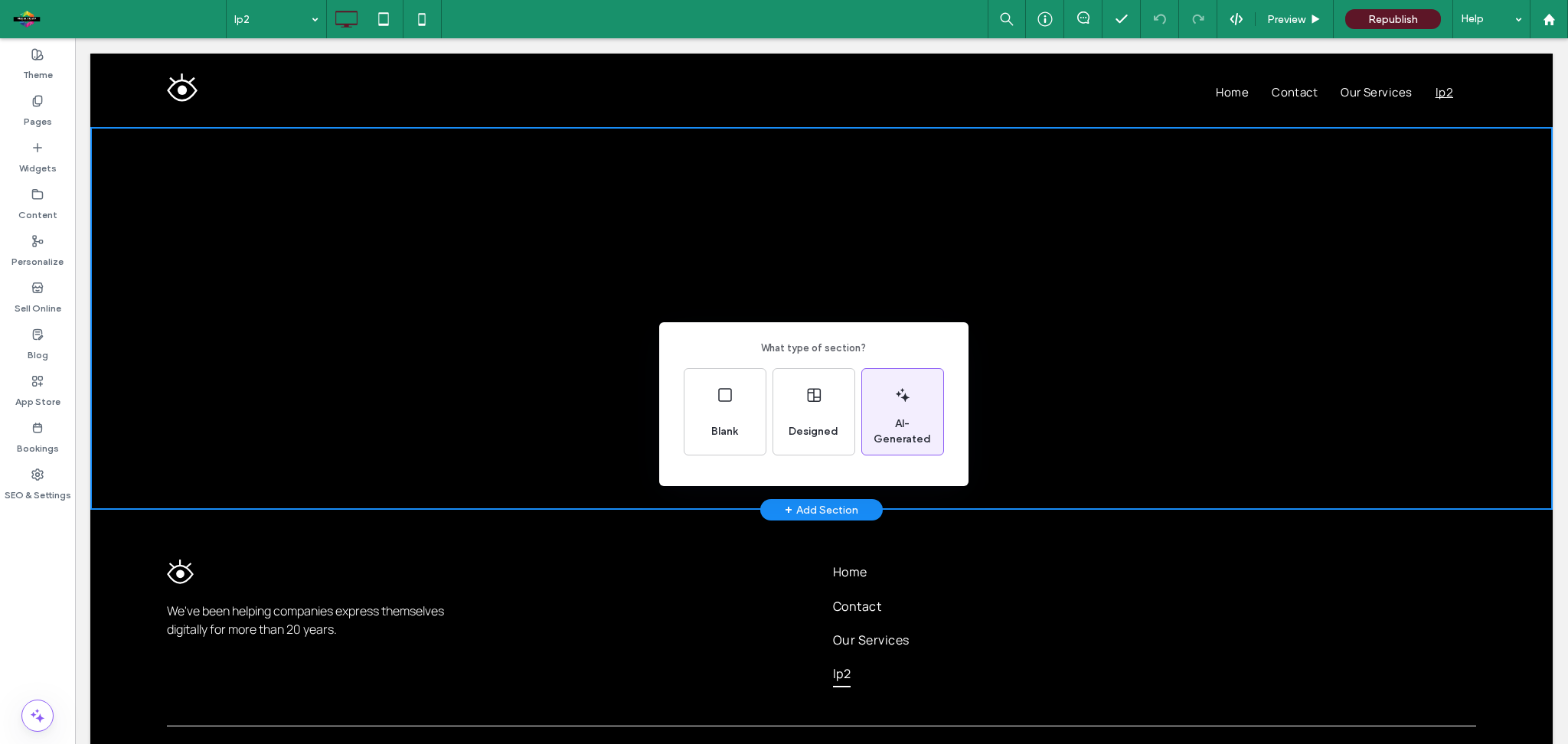
click at [908, 403] on icon at bounding box center [902, 395] width 18 height 18
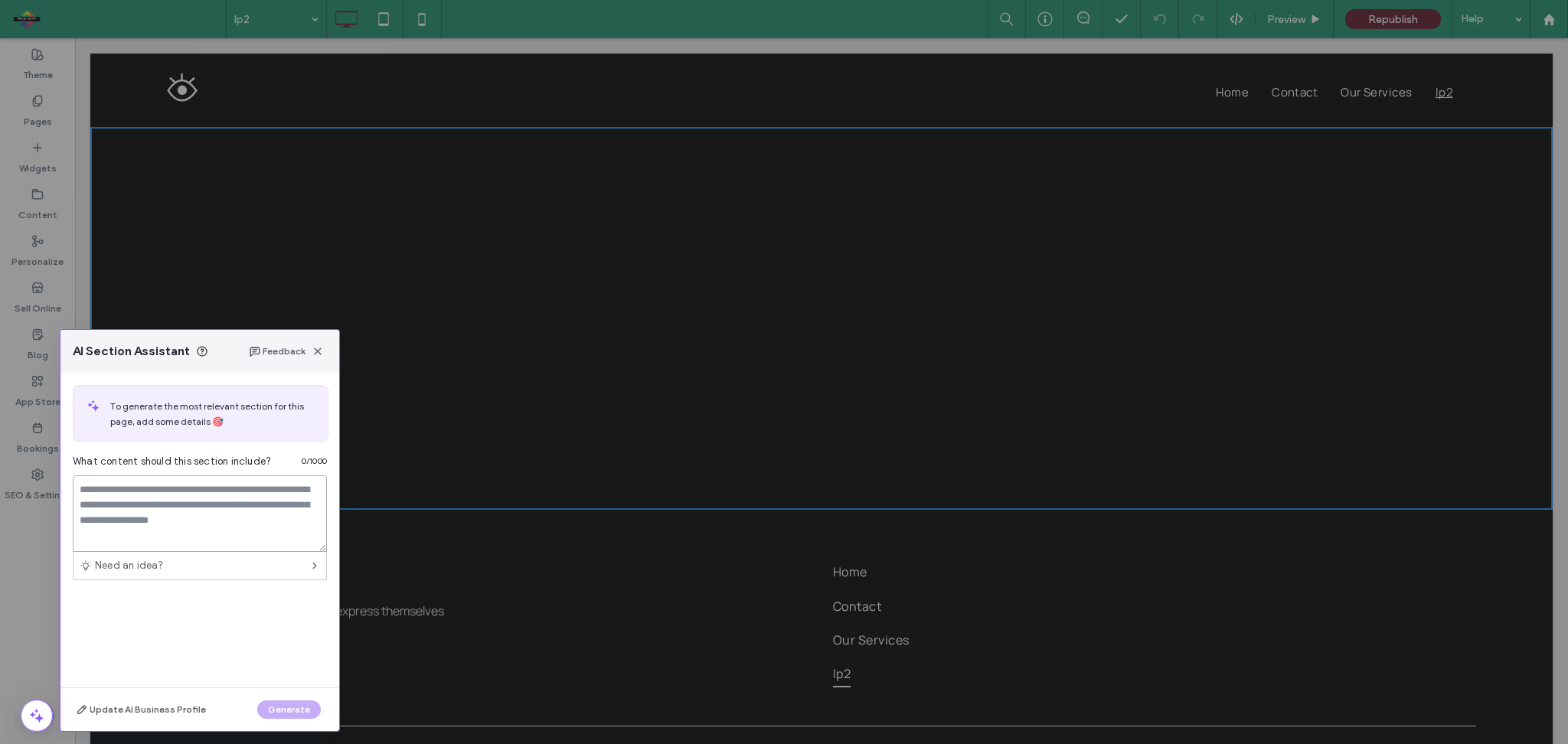
click at [206, 489] on textarea at bounding box center [200, 513] width 255 height 76
type textarea "**********"
click at [270, 709] on button "Generate" at bounding box center [288, 709] width 63 height 18
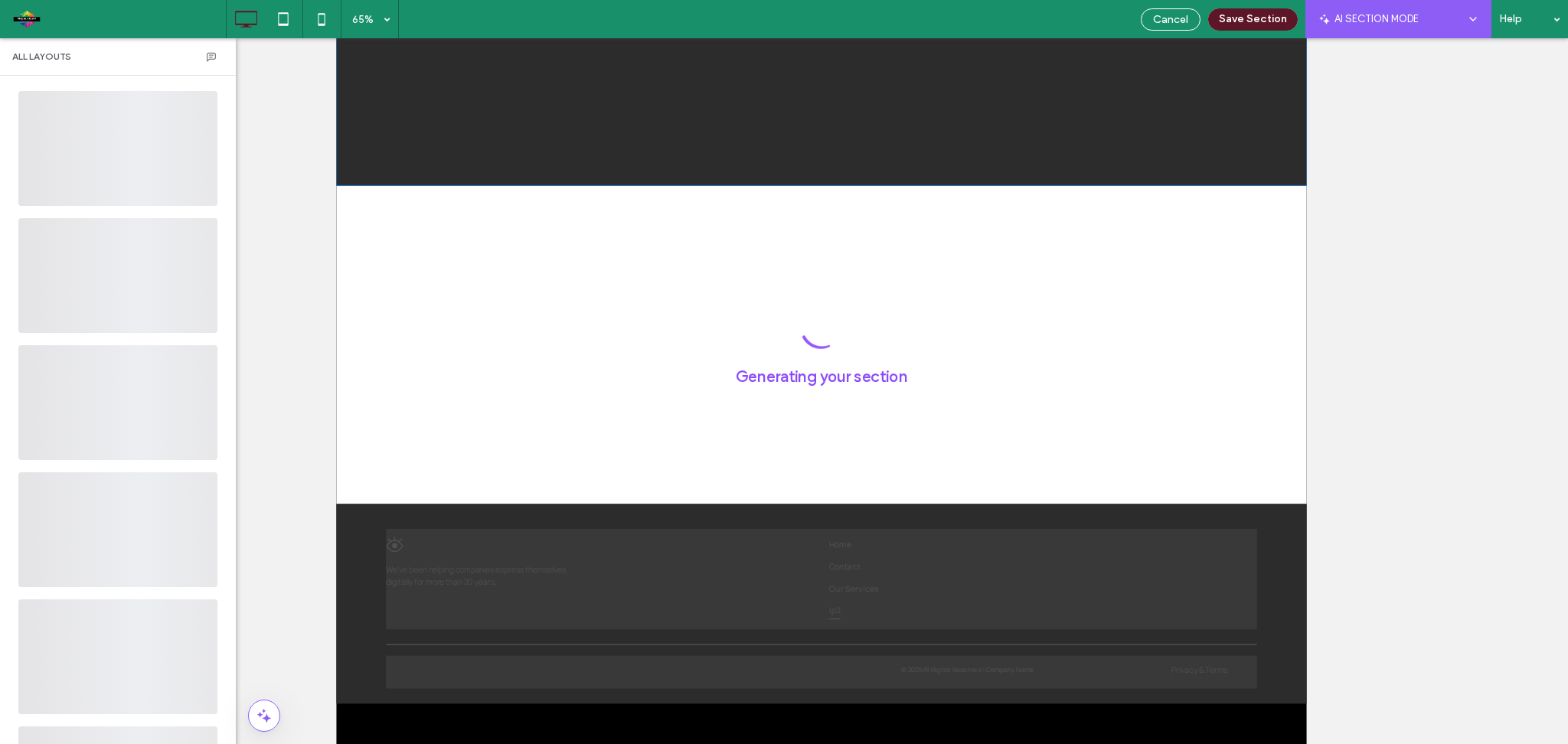
scroll to position [175, 0]
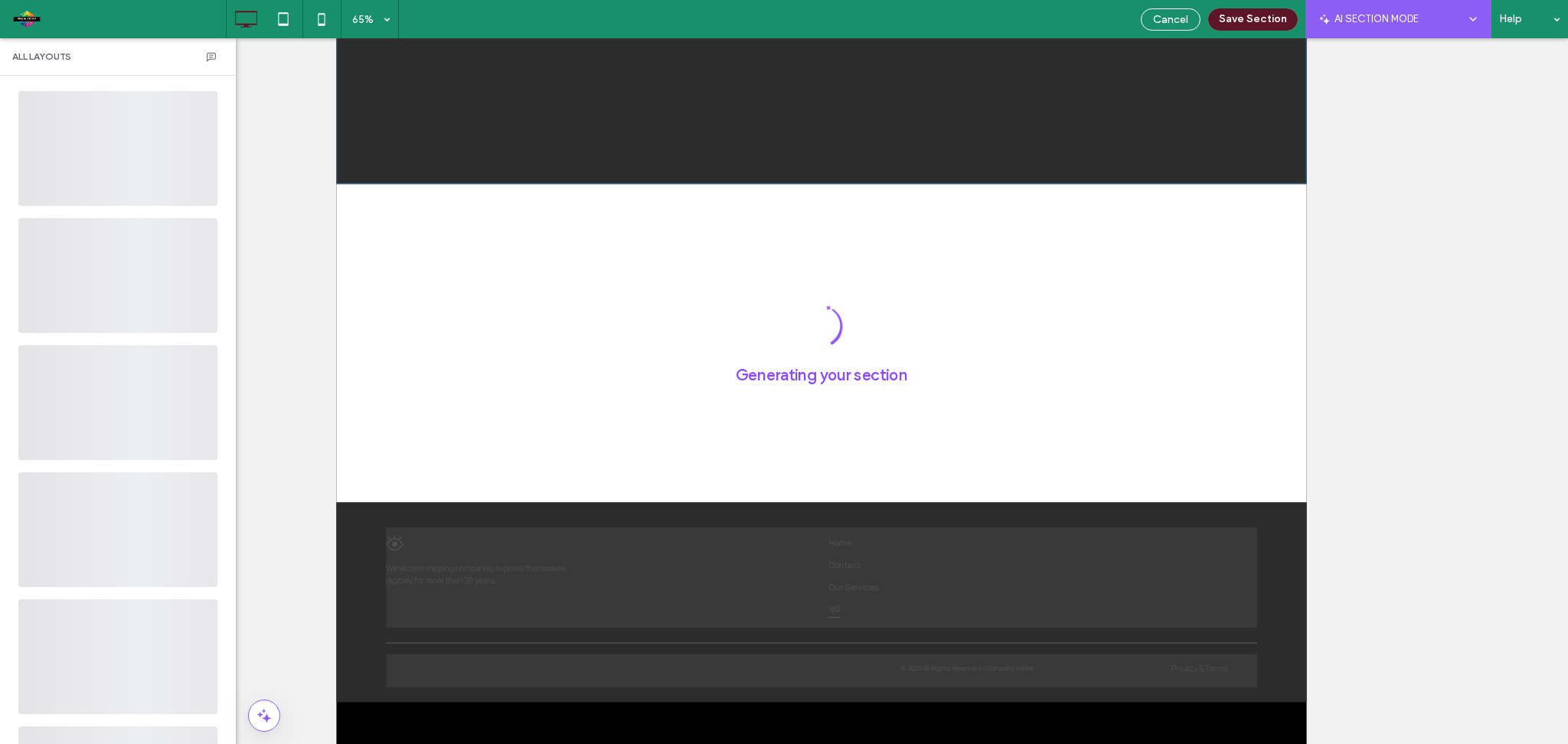
click at [0, 413] on div at bounding box center [38, 381] width 199 height 115
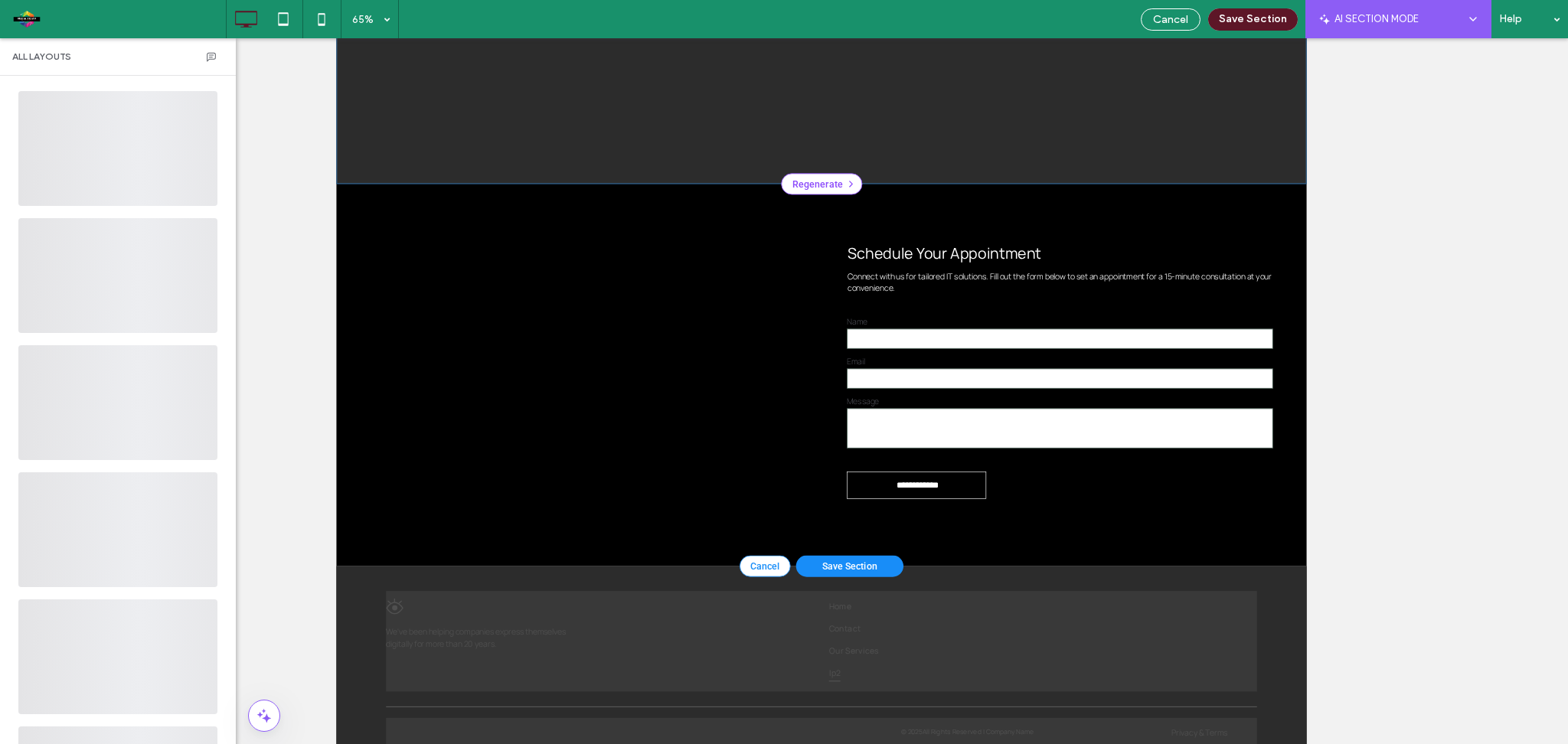
scroll to position [0, 0]
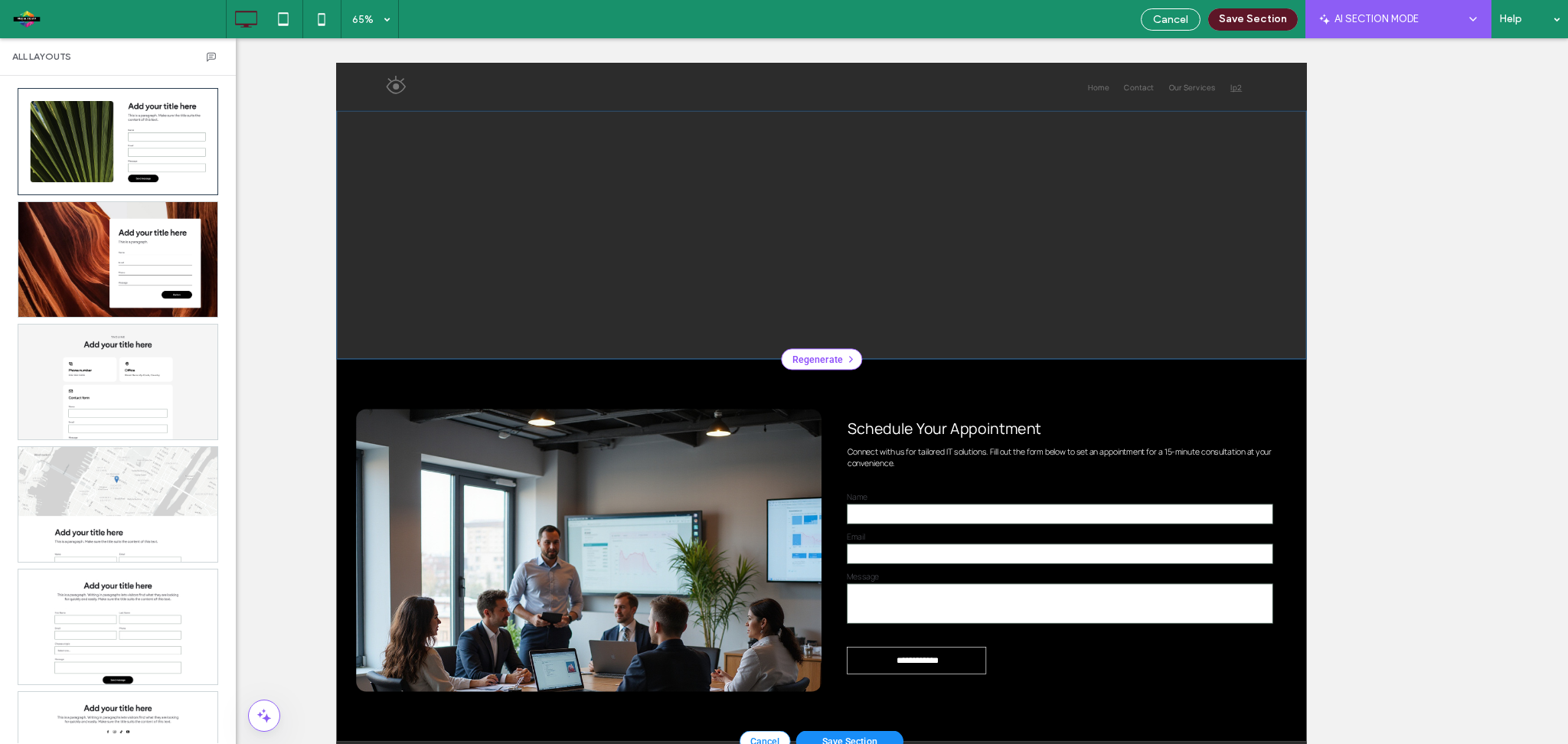
click at [1204, 660] on span "Connect with us for tailored IT solutions. Fill out the form below to set an ap…" at bounding box center [1449, 670] width 654 height 35
click at [681, 323] on div at bounding box center [1083, 327] width 1493 height 383
click at [1053, 518] on div "Regenerate" at bounding box center [1082, 518] width 124 height 33
click at [898, 366] on span "Images Only" at bounding box center [955, 368] width 130 height 15
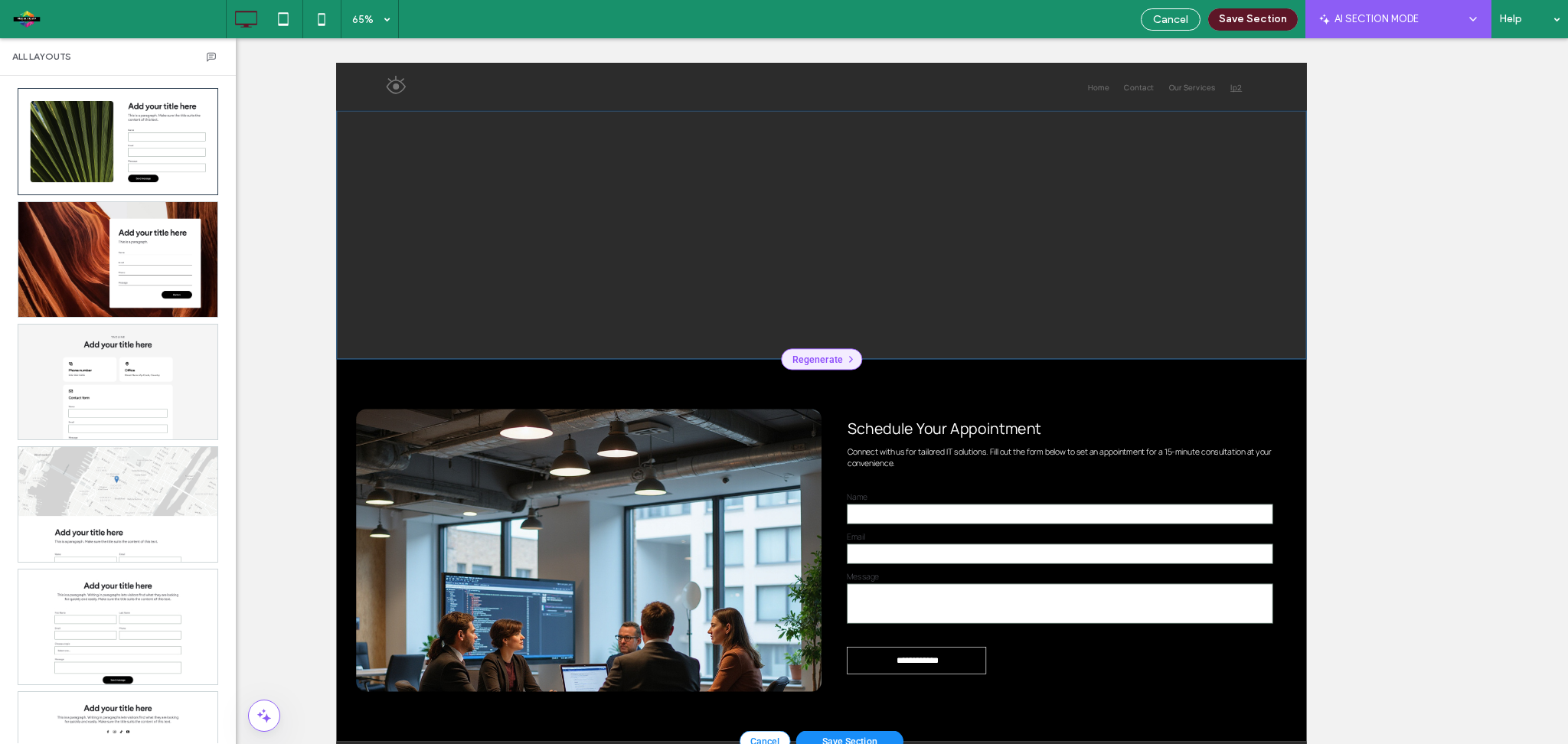
click at [1093, 529] on div "Regenerate" at bounding box center [1082, 518] width 124 height 33
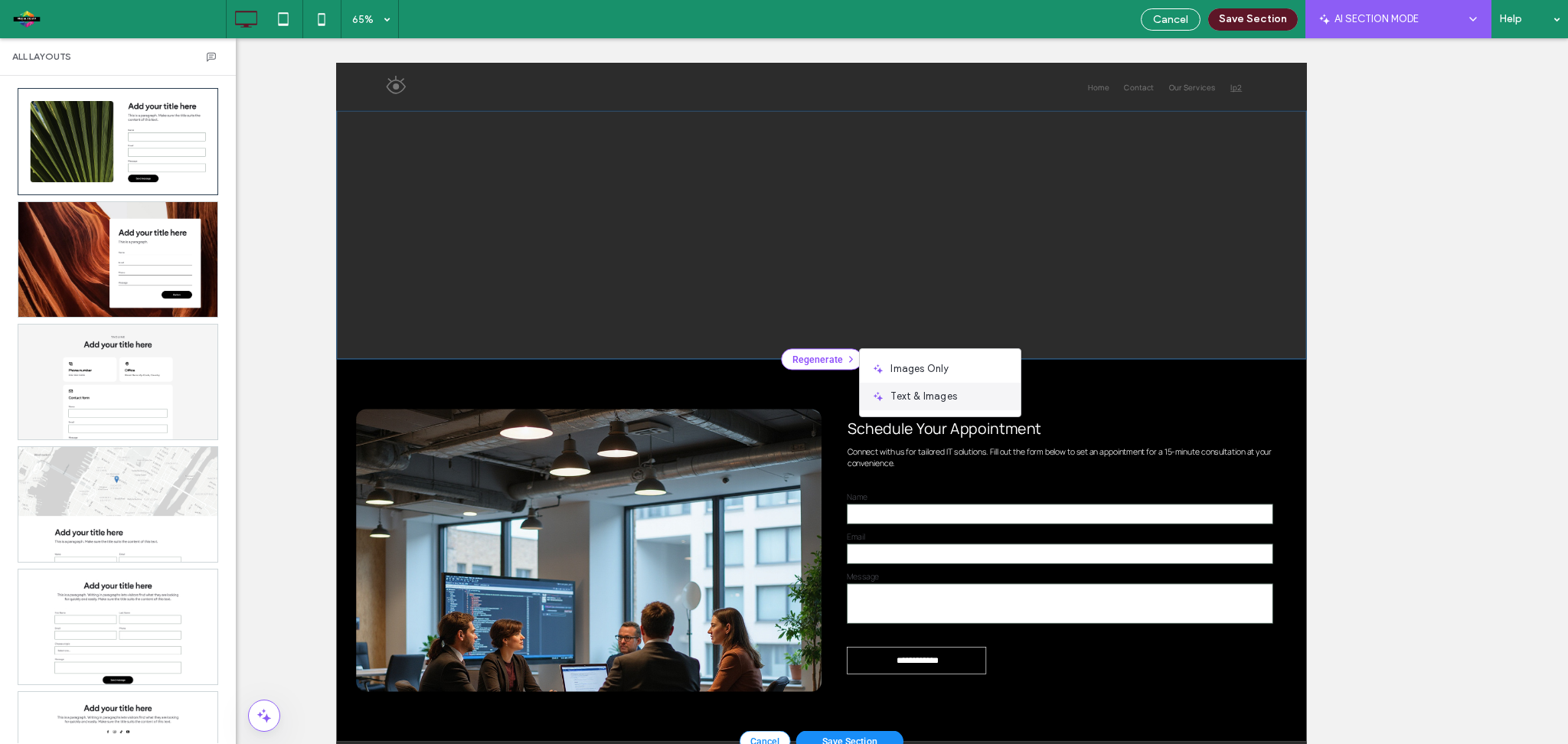
click at [902, 397] on span "Text & Images" at bounding box center [955, 396] width 130 height 15
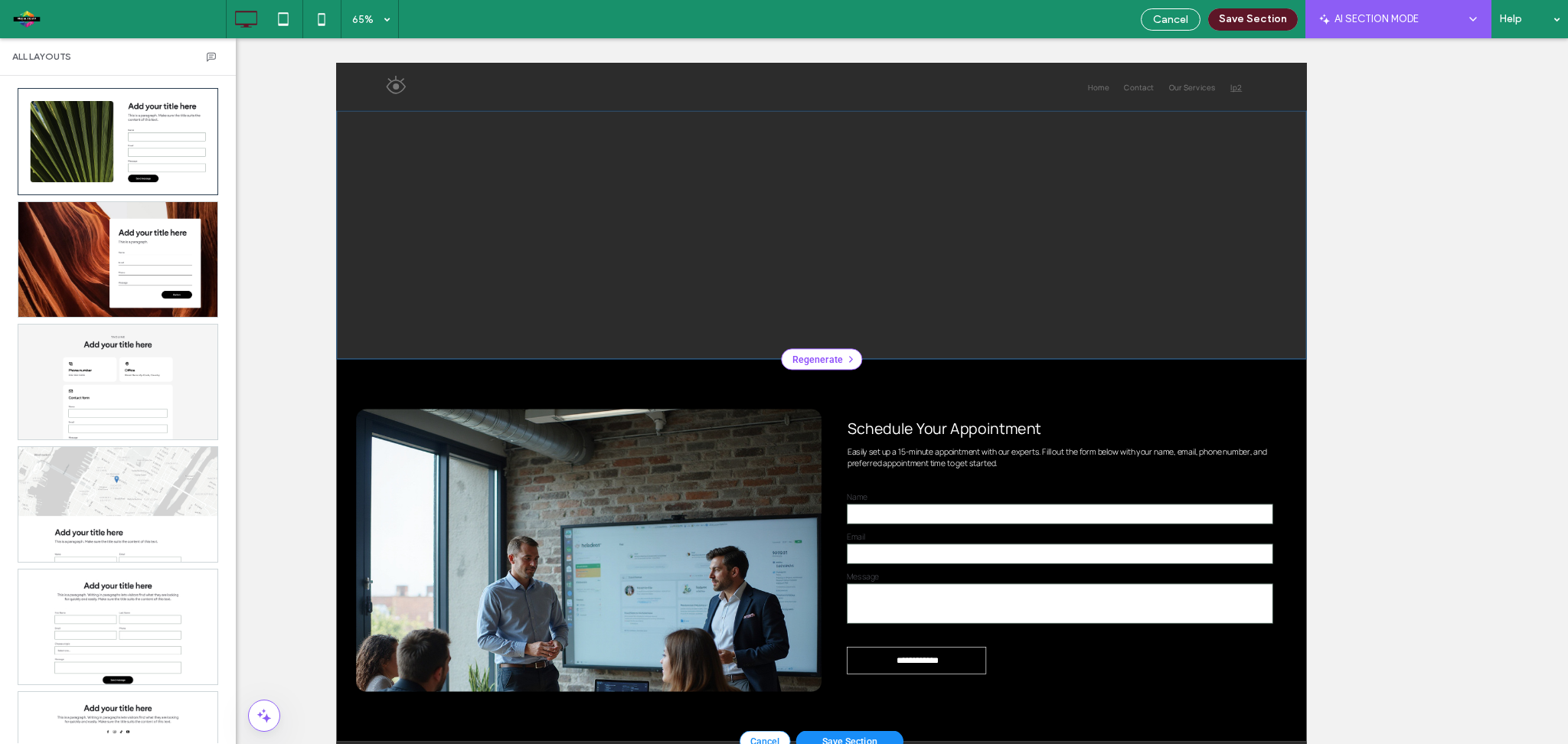
click at [1241, 642] on div "Schedule Your Appointment Easily set up a 15-minute appointment with our expert…" at bounding box center [1456, 648] width 667 height 82
click at [1232, 743] on input "text" at bounding box center [1449, 757] width 655 height 30
click at [1137, 726] on label "Name" at bounding box center [1449, 730] width 655 height 18
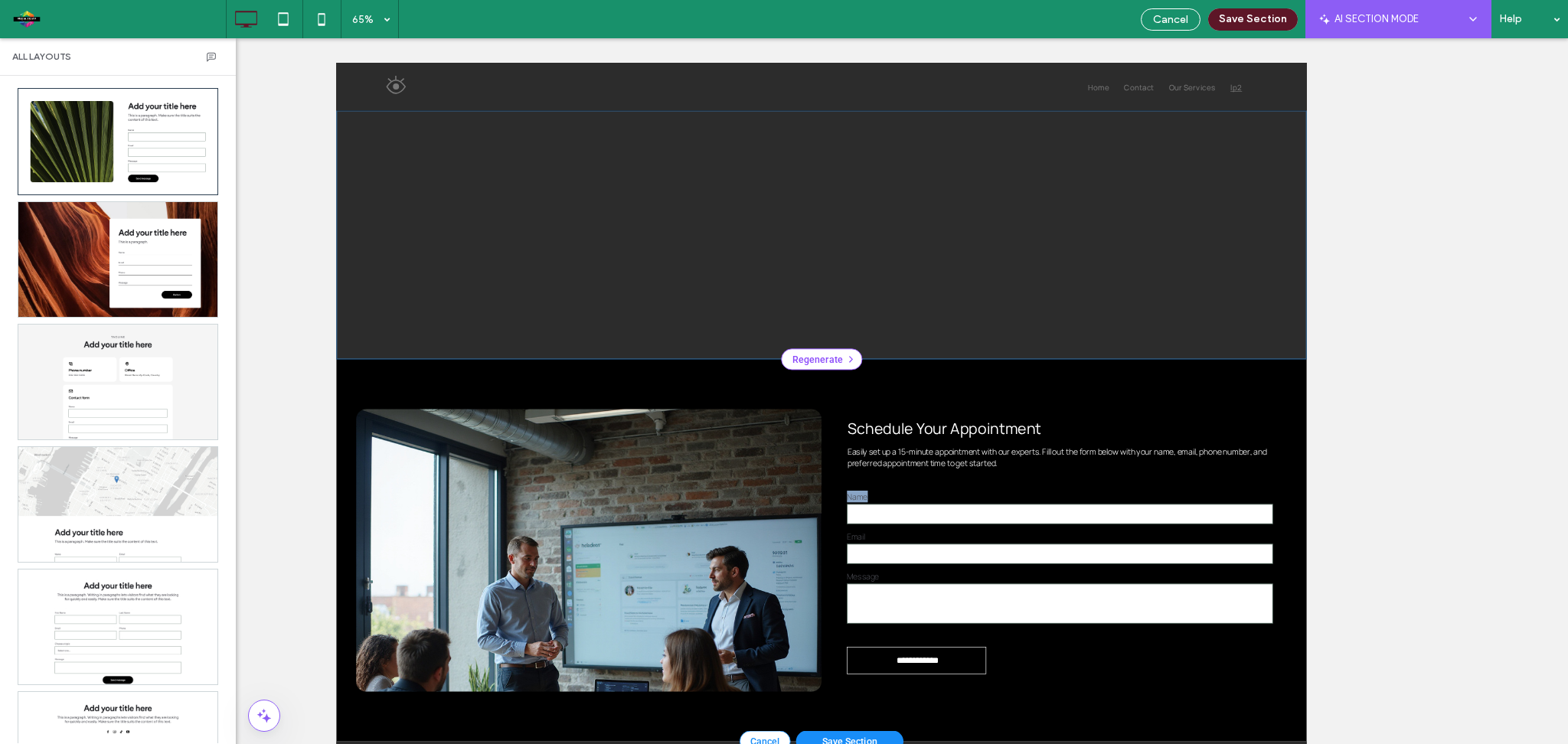
click at [1137, 726] on label "Name" at bounding box center [1449, 730] width 655 height 18
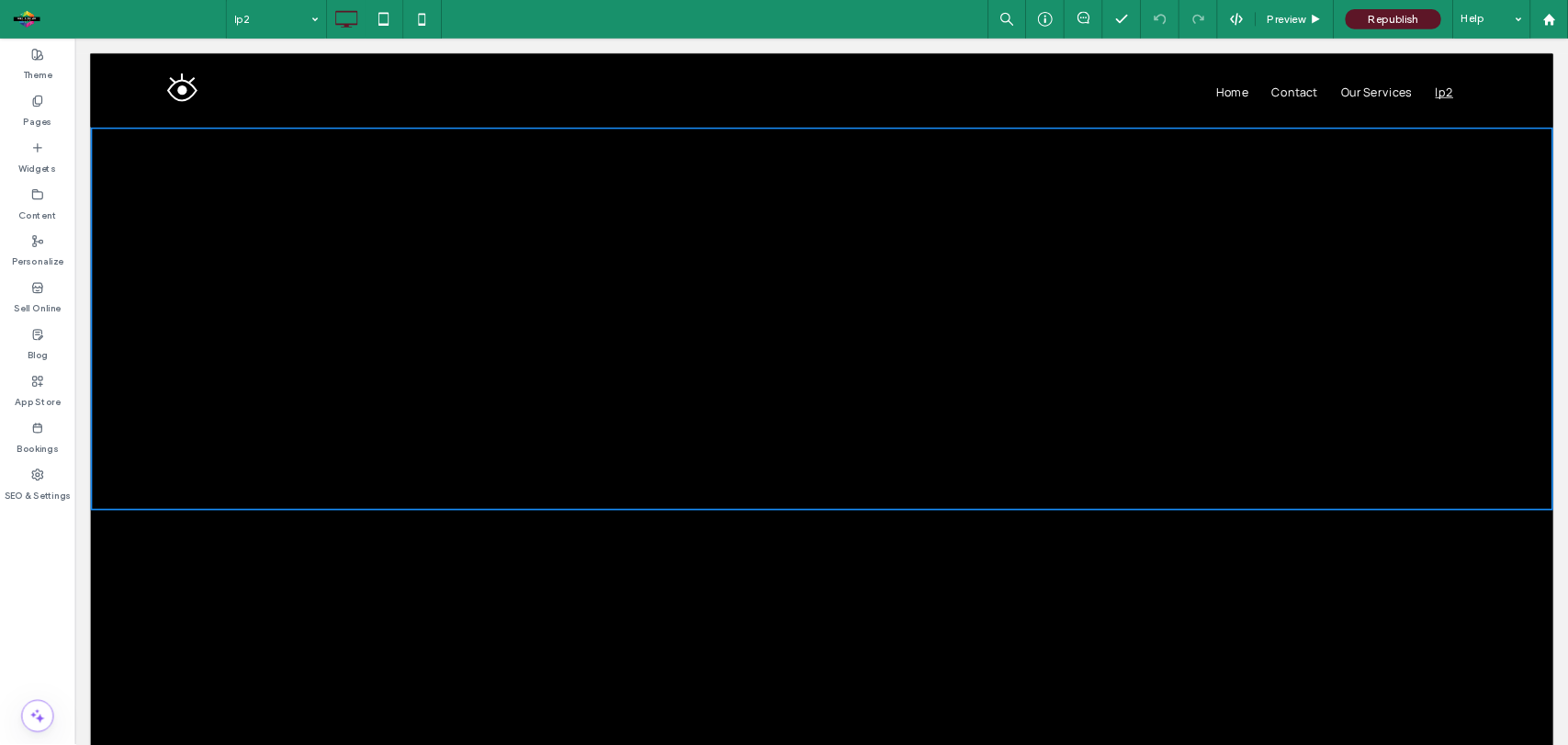
scroll to position [0, 0]
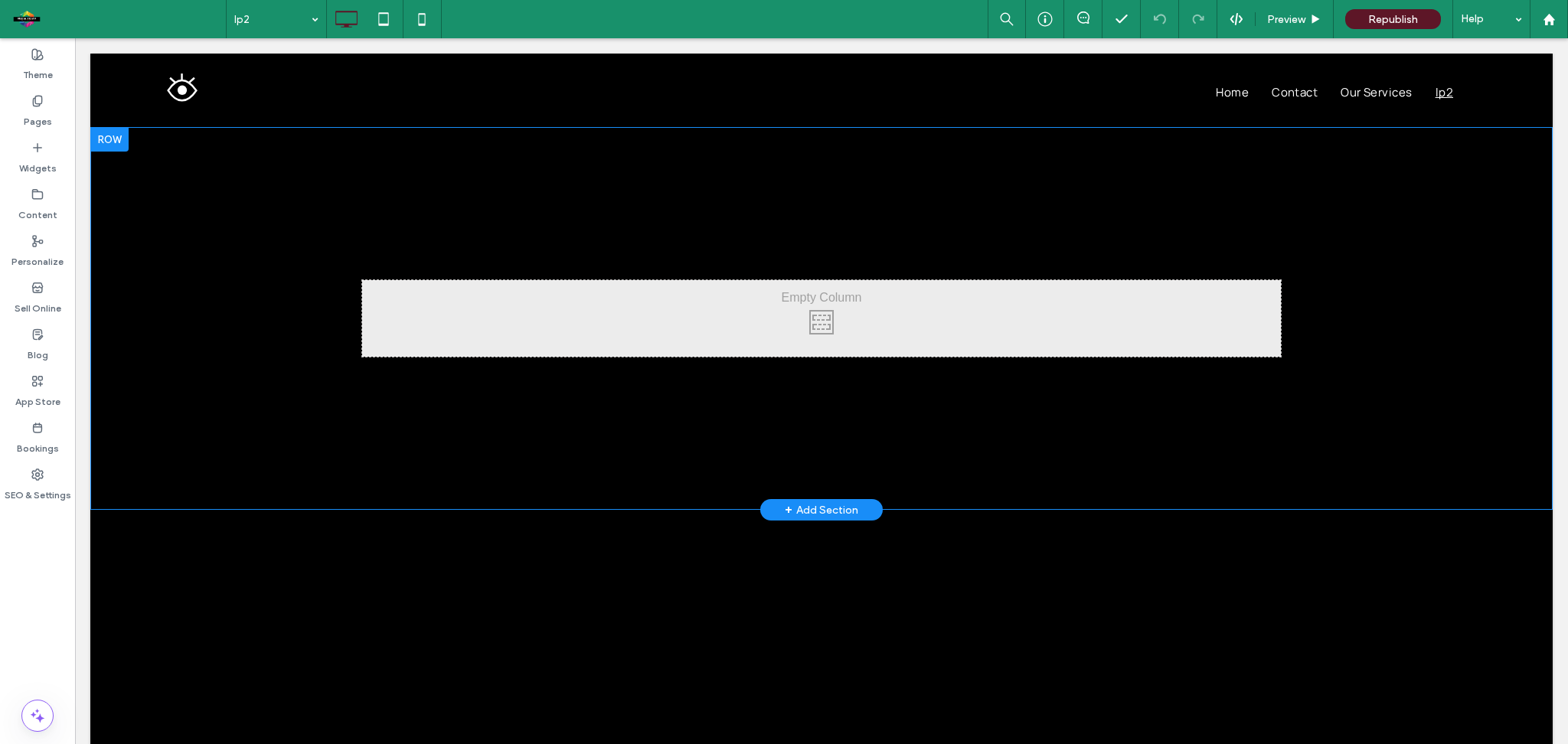
click at [764, 312] on div "Click To Paste Click To Paste Click To Paste" at bounding box center [821, 318] width 919 height 76
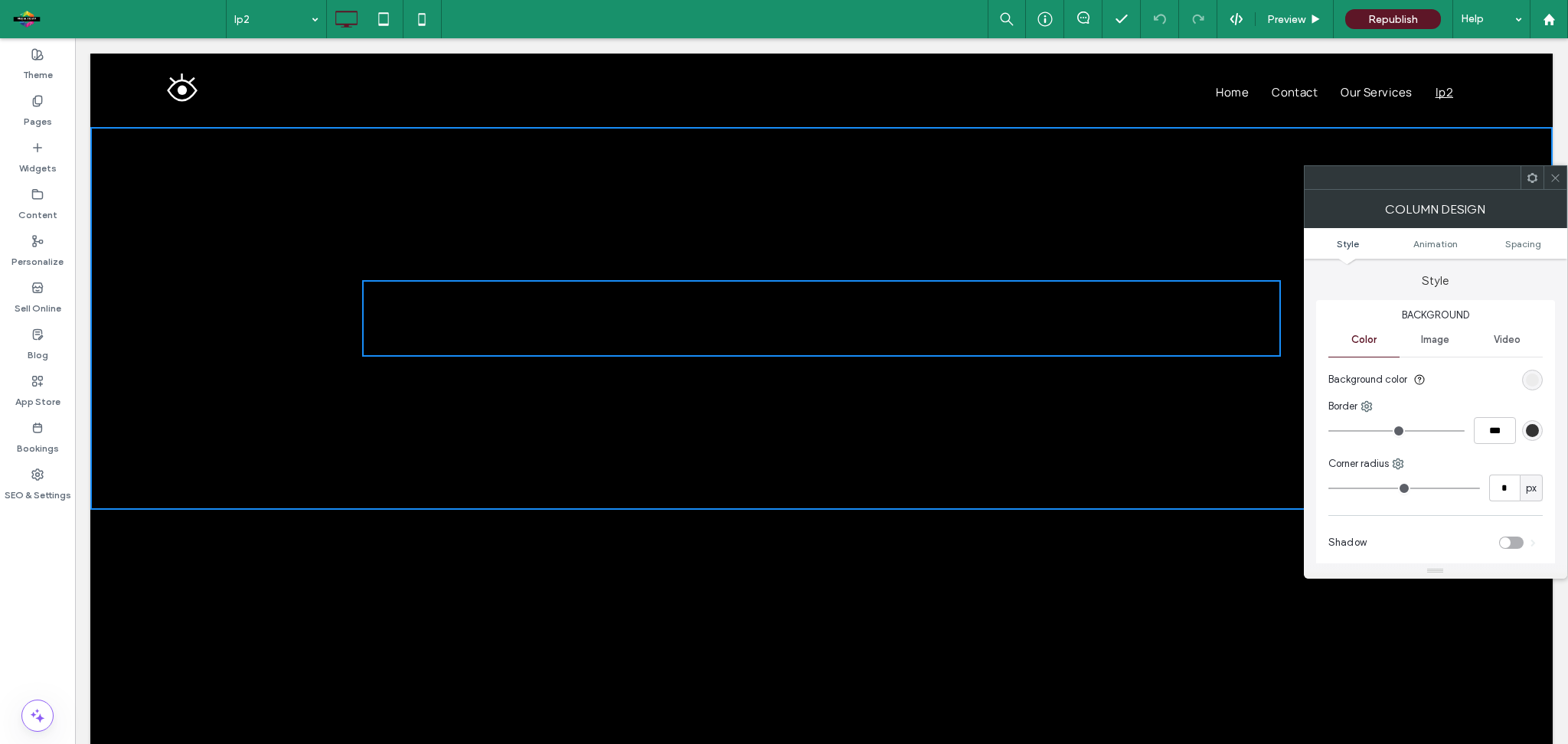
click at [1554, 181] on icon at bounding box center [1556, 178] width 11 height 11
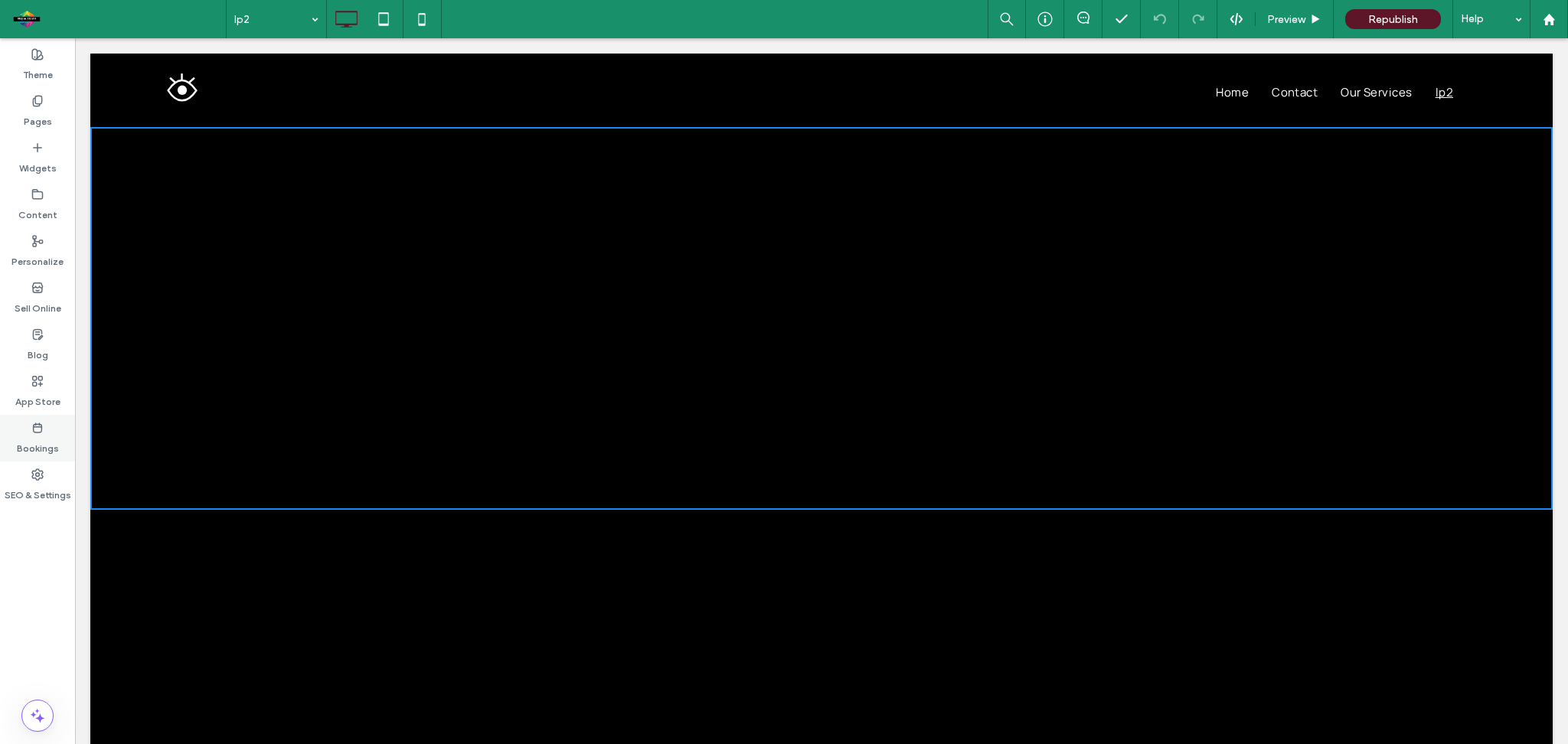
click at [38, 432] on use at bounding box center [38, 427] width 8 height 9
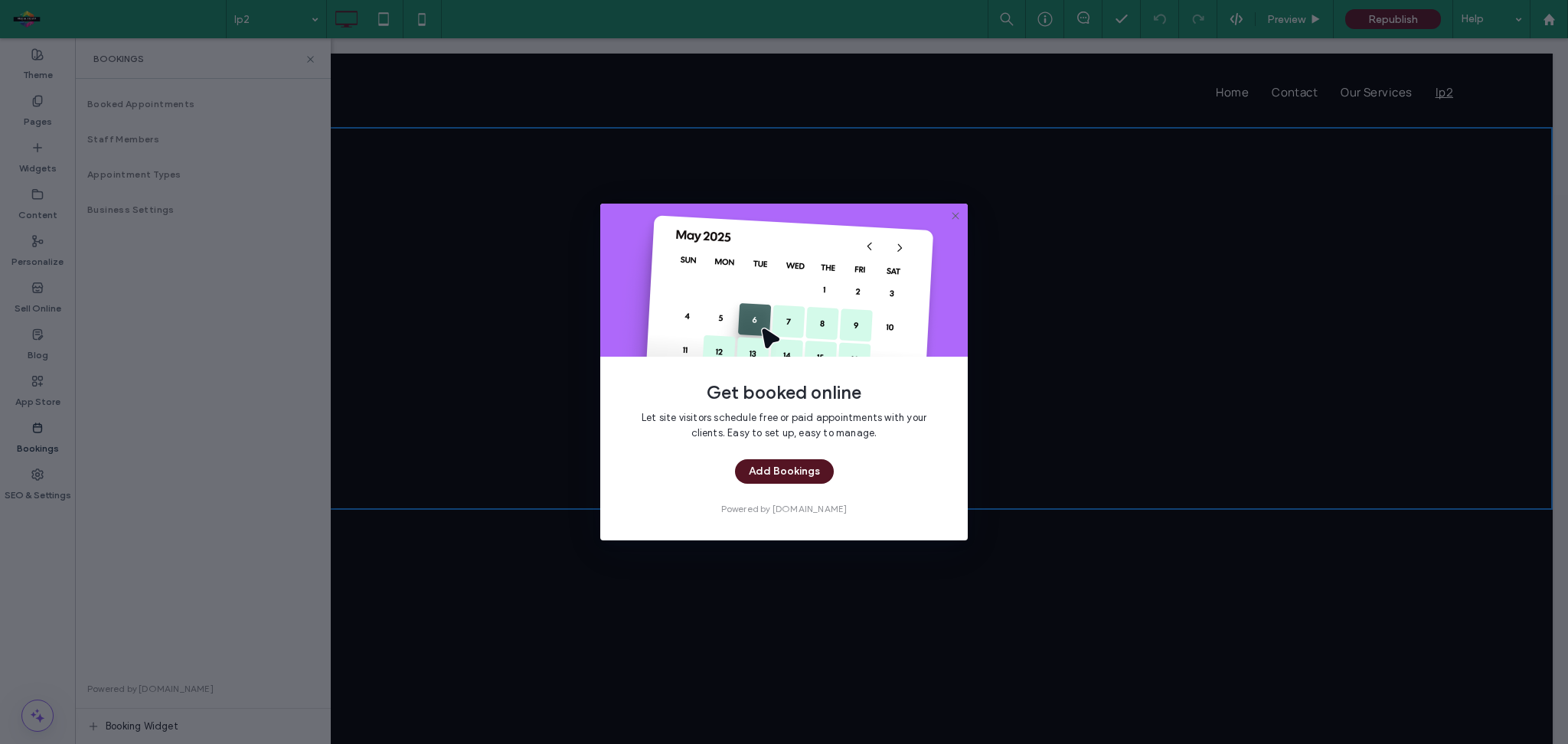
click at [790, 473] on button "Add Bookings" at bounding box center [784, 471] width 99 height 25
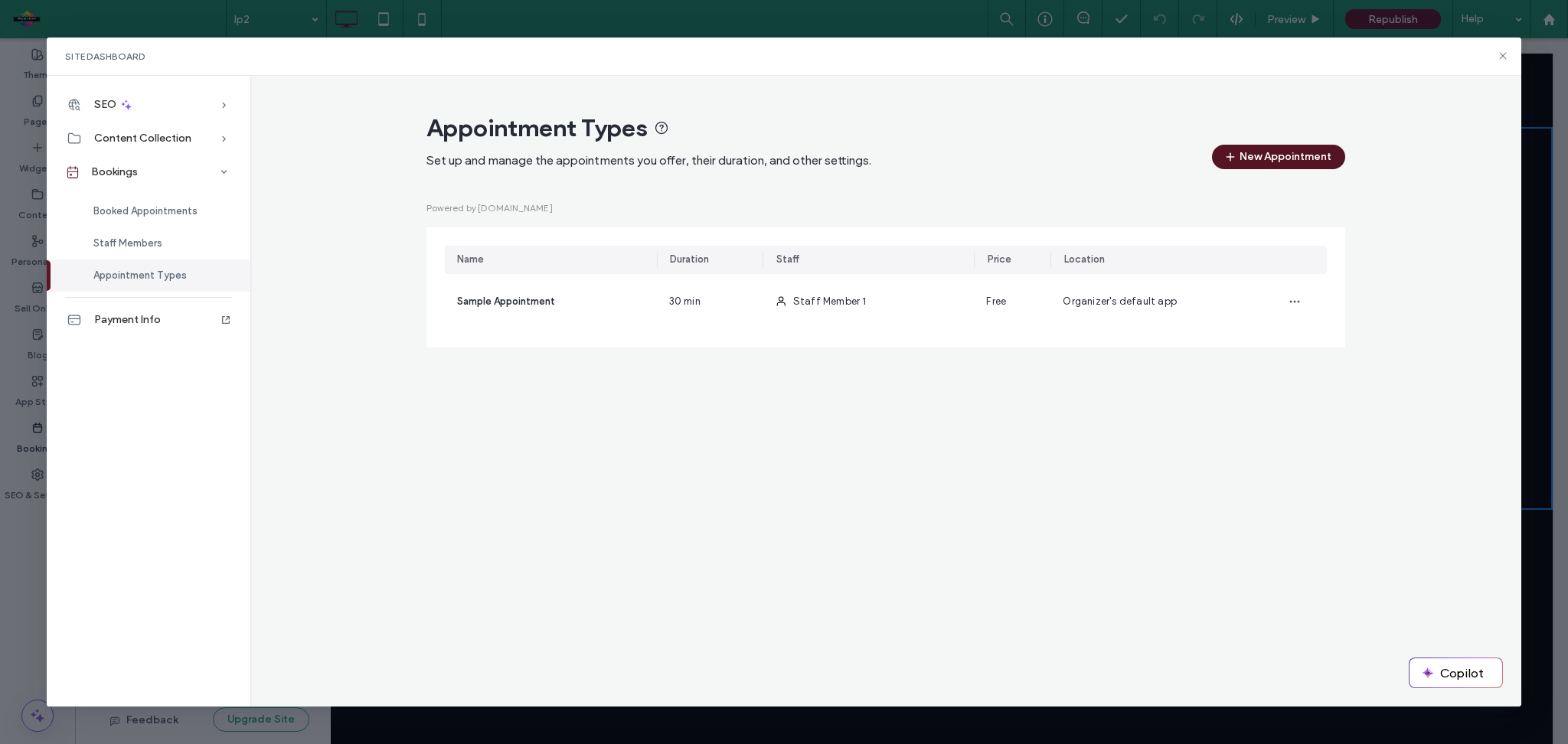
click at [1264, 152] on button "New Appointment" at bounding box center [1279, 157] width 133 height 25
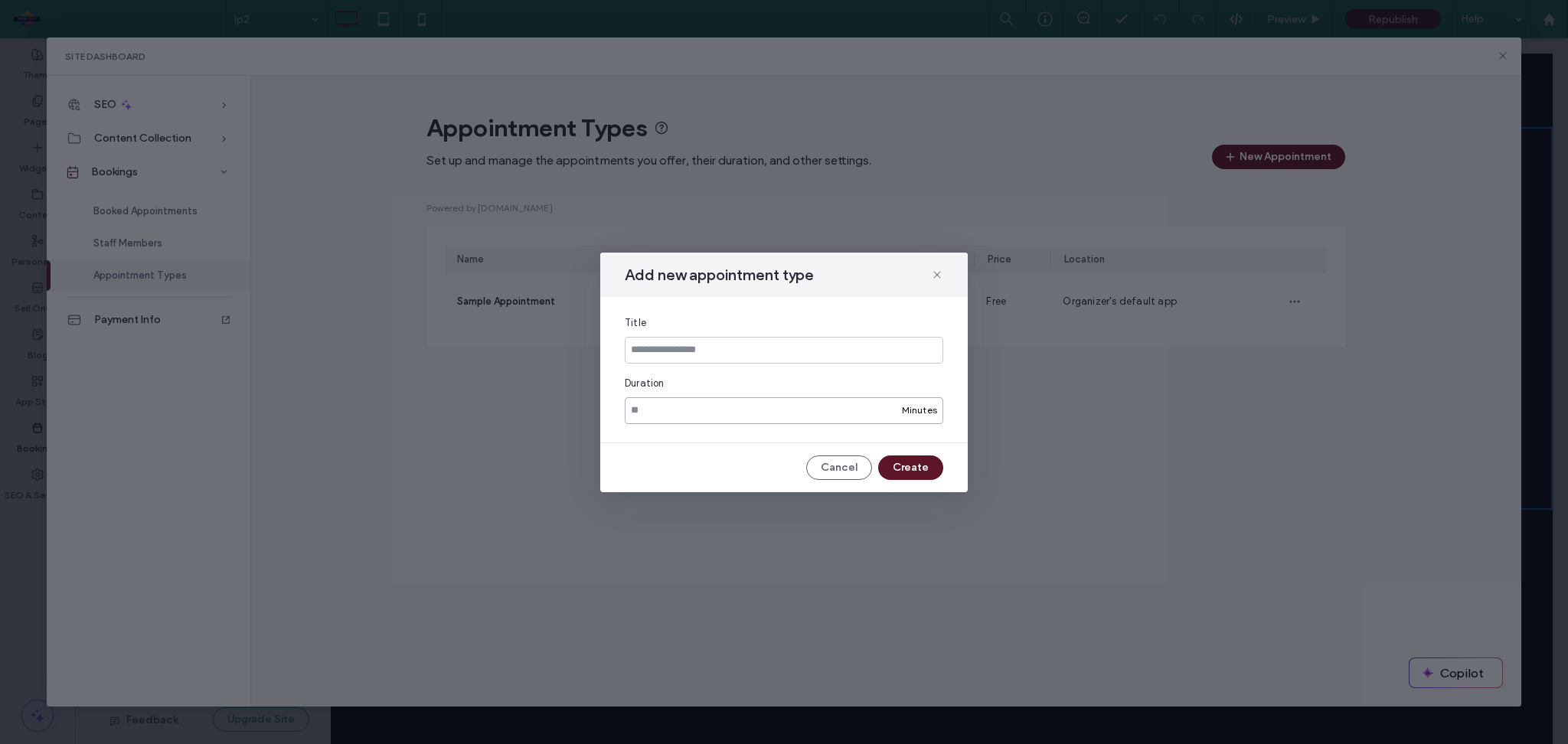
click at [688, 410] on input "**" at bounding box center [784, 410] width 319 height 26
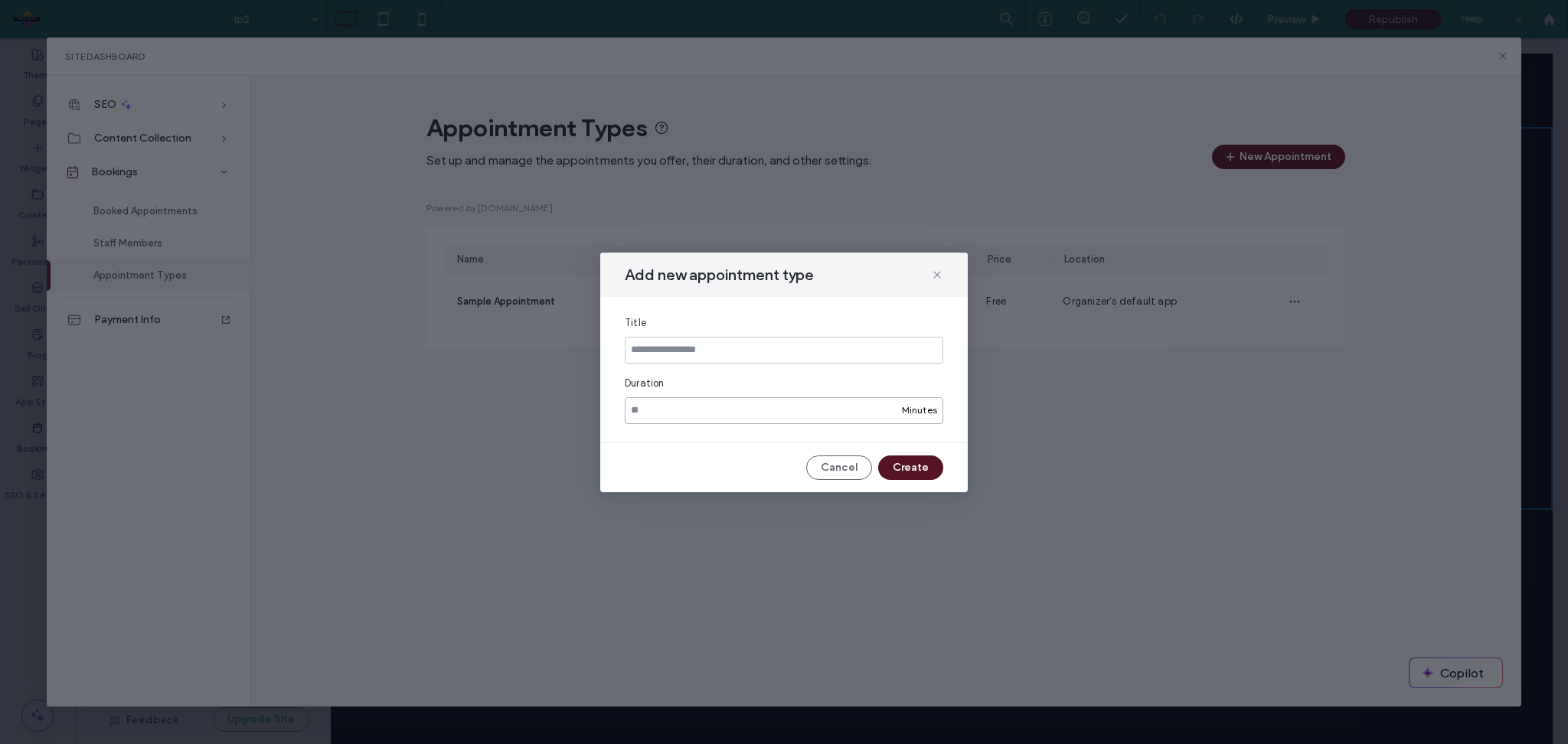
type input "**"
click at [901, 467] on button "Create" at bounding box center [910, 468] width 65 height 25
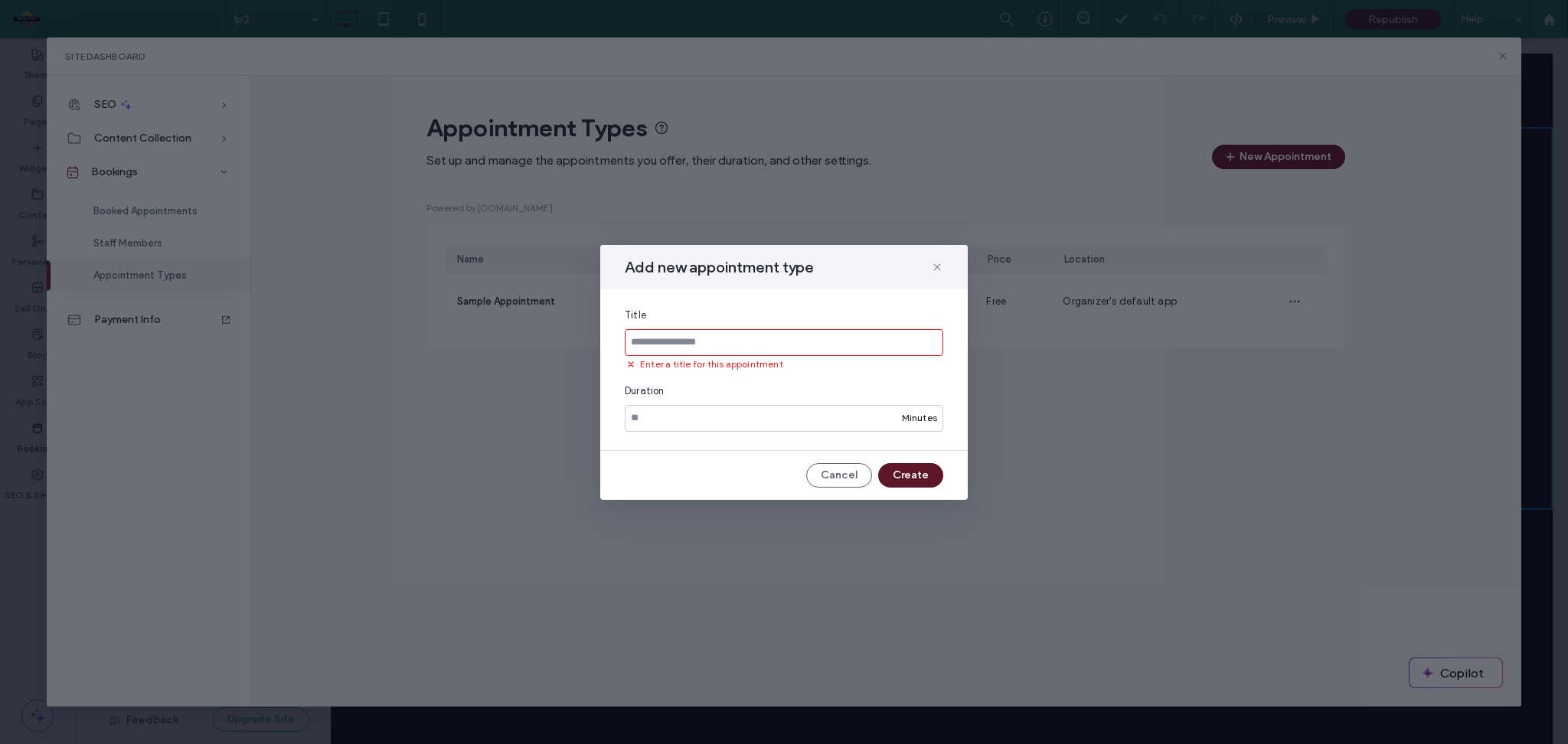
click at [748, 343] on input at bounding box center [784, 342] width 319 height 26
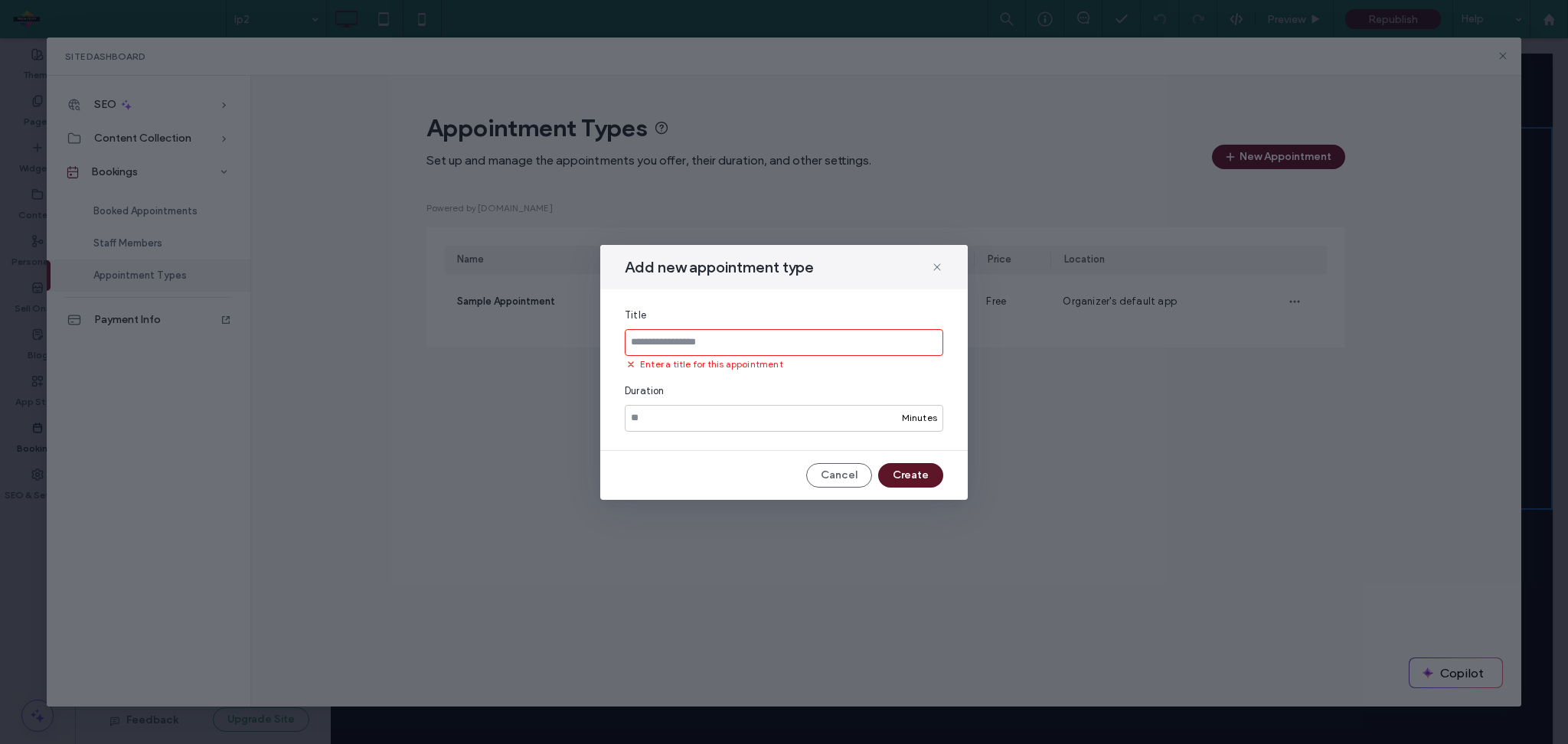
click at [748, 343] on input at bounding box center [784, 342] width 319 height 26
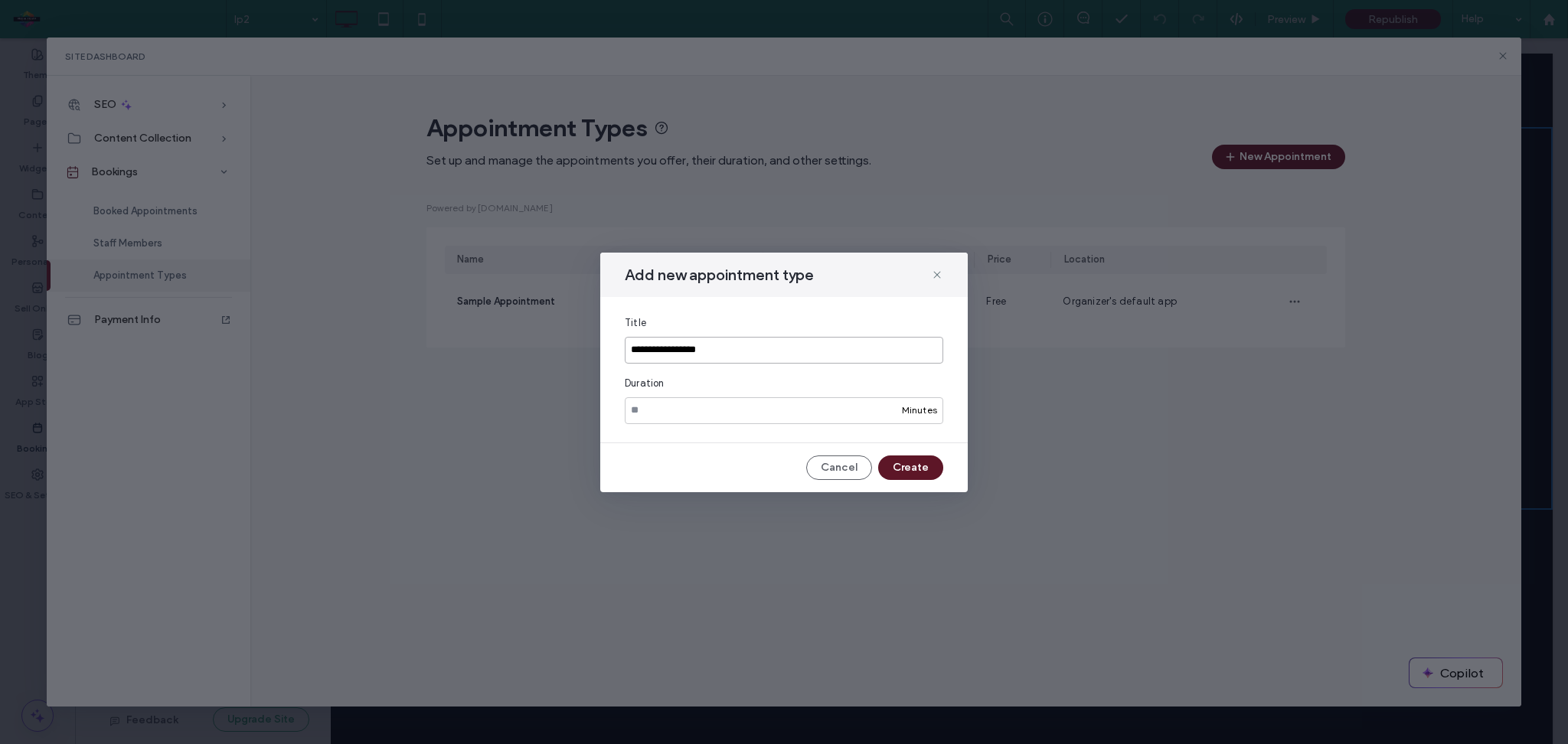
type input "**********"
click at [689, 416] on input "**" at bounding box center [784, 410] width 319 height 26
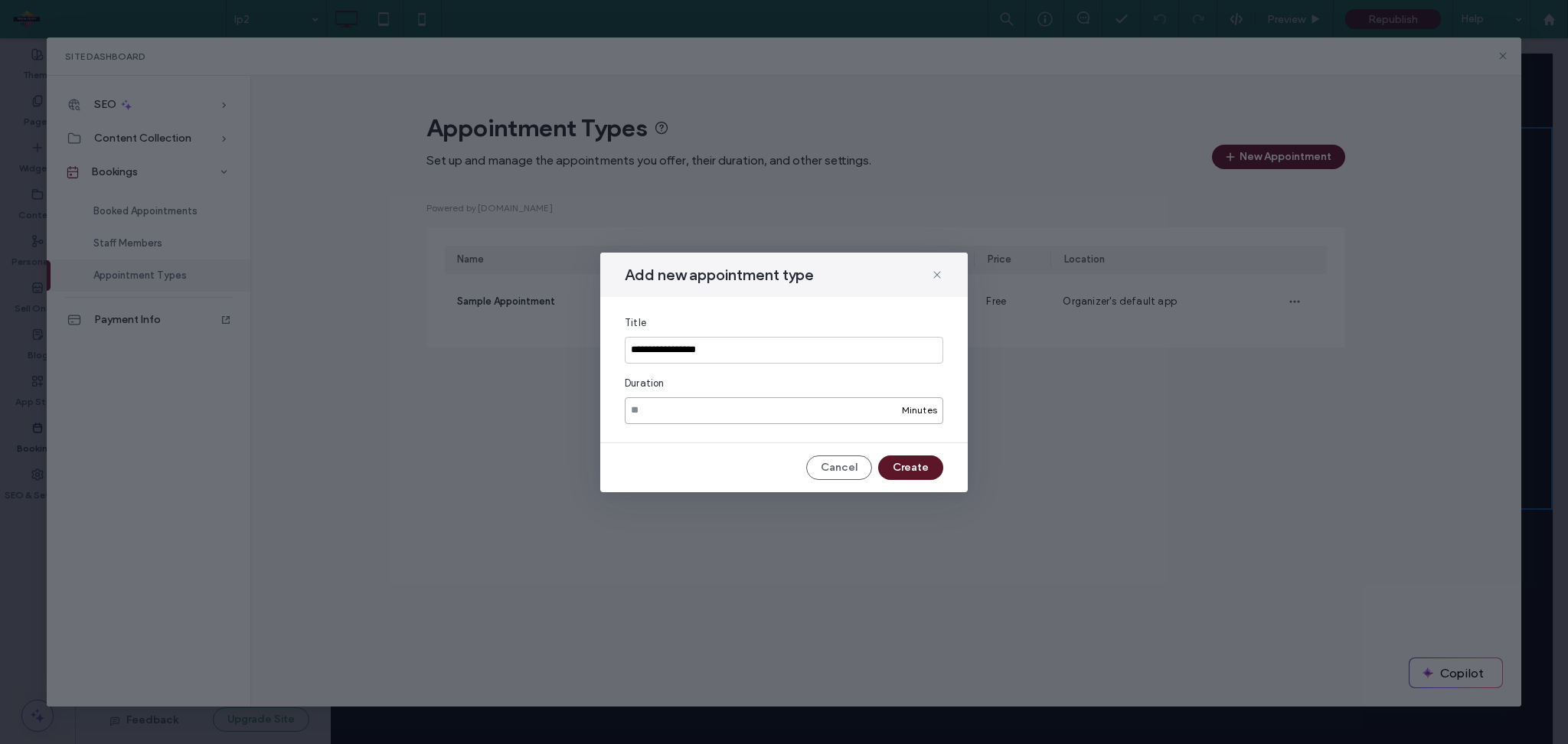
click at [689, 416] on input "**" at bounding box center [784, 410] width 319 height 26
type input "**"
click at [911, 465] on button "Create" at bounding box center [910, 468] width 65 height 25
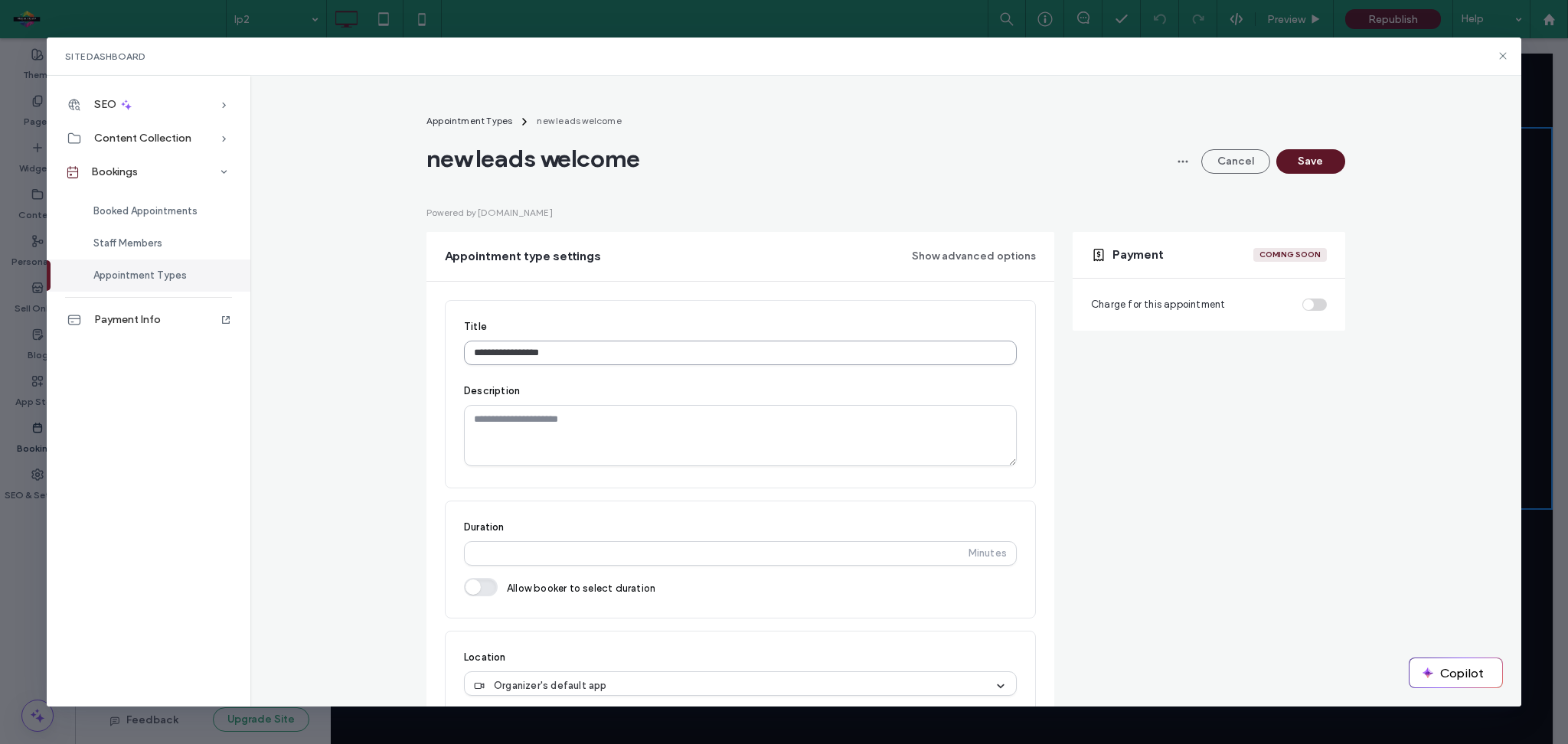
click at [642, 353] on input "**********" at bounding box center [740, 352] width 553 height 25
type input "*"
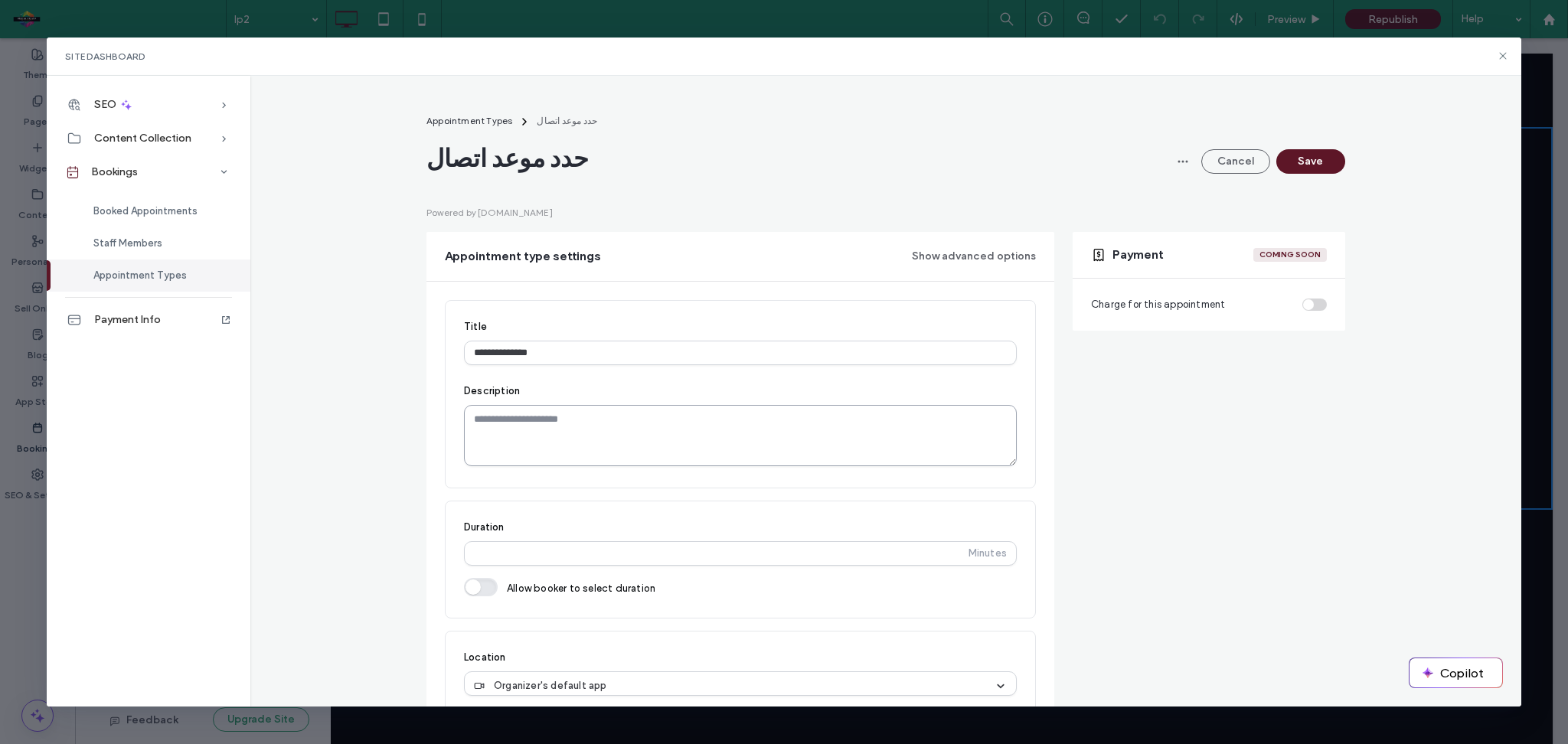
type input "**********"
click at [620, 418] on textarea at bounding box center [740, 436] width 553 height 61
type textarea "*"
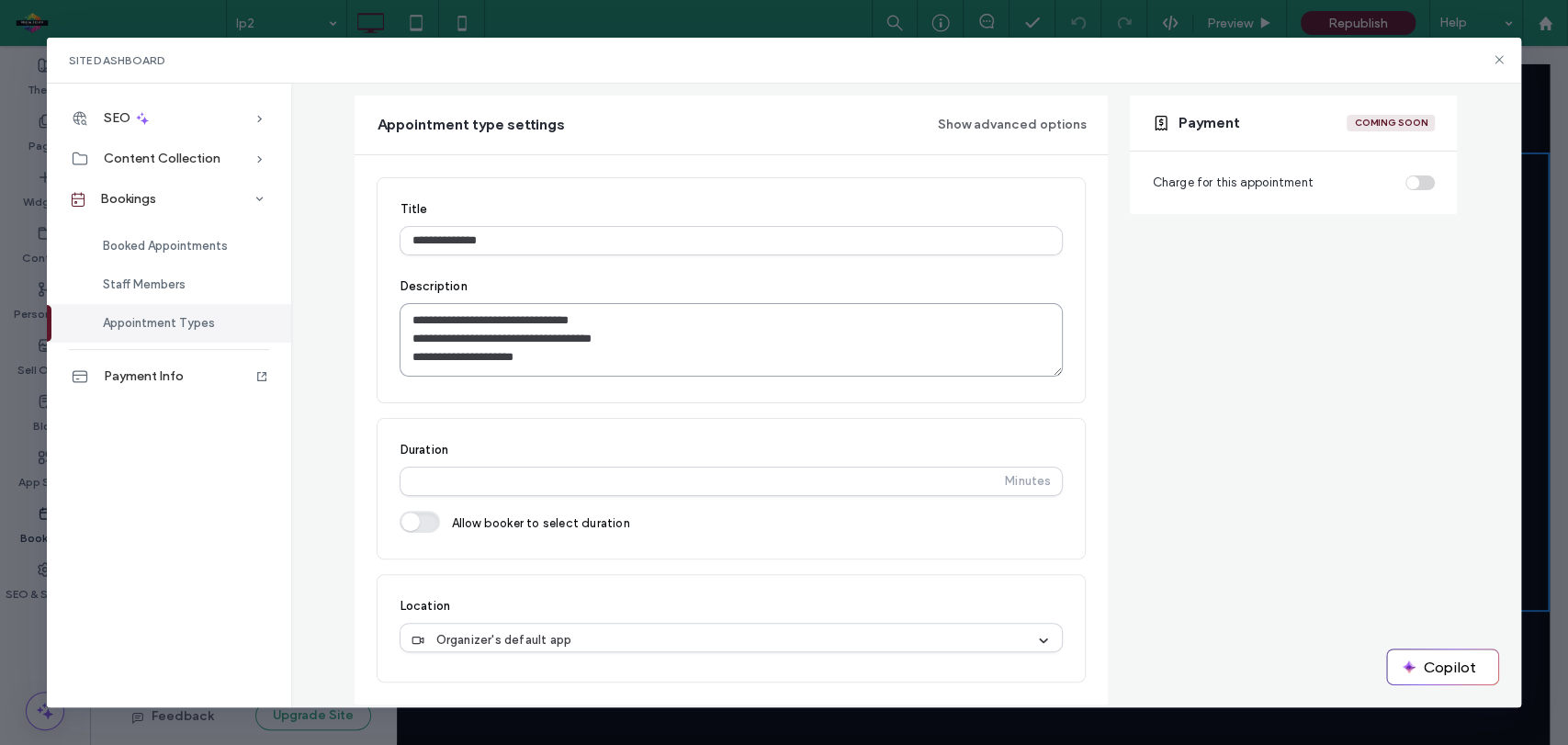
scroll to position [204, 0]
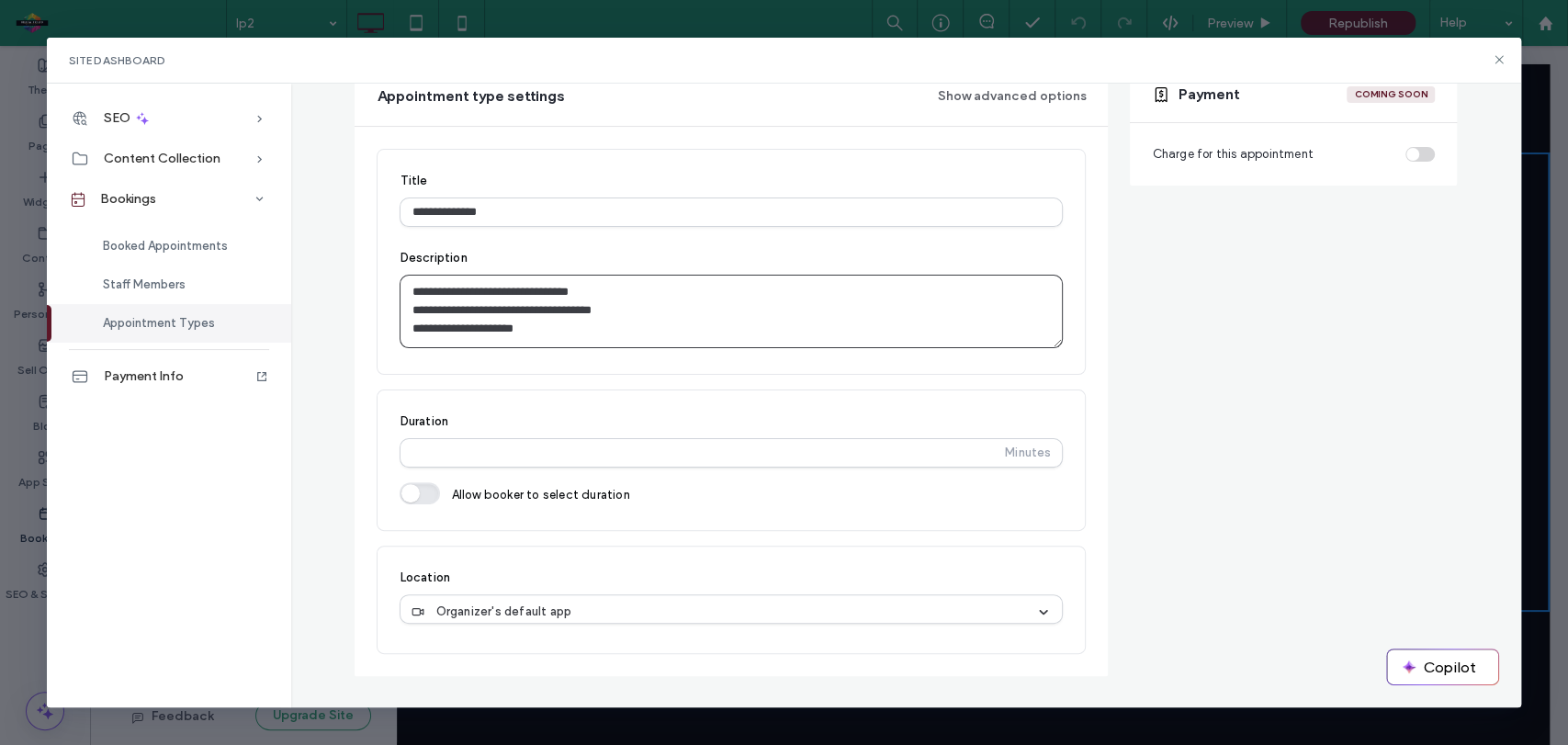
type textarea "**********"
click at [406, 491] on button "button" at bounding box center [420, 493] width 40 height 22
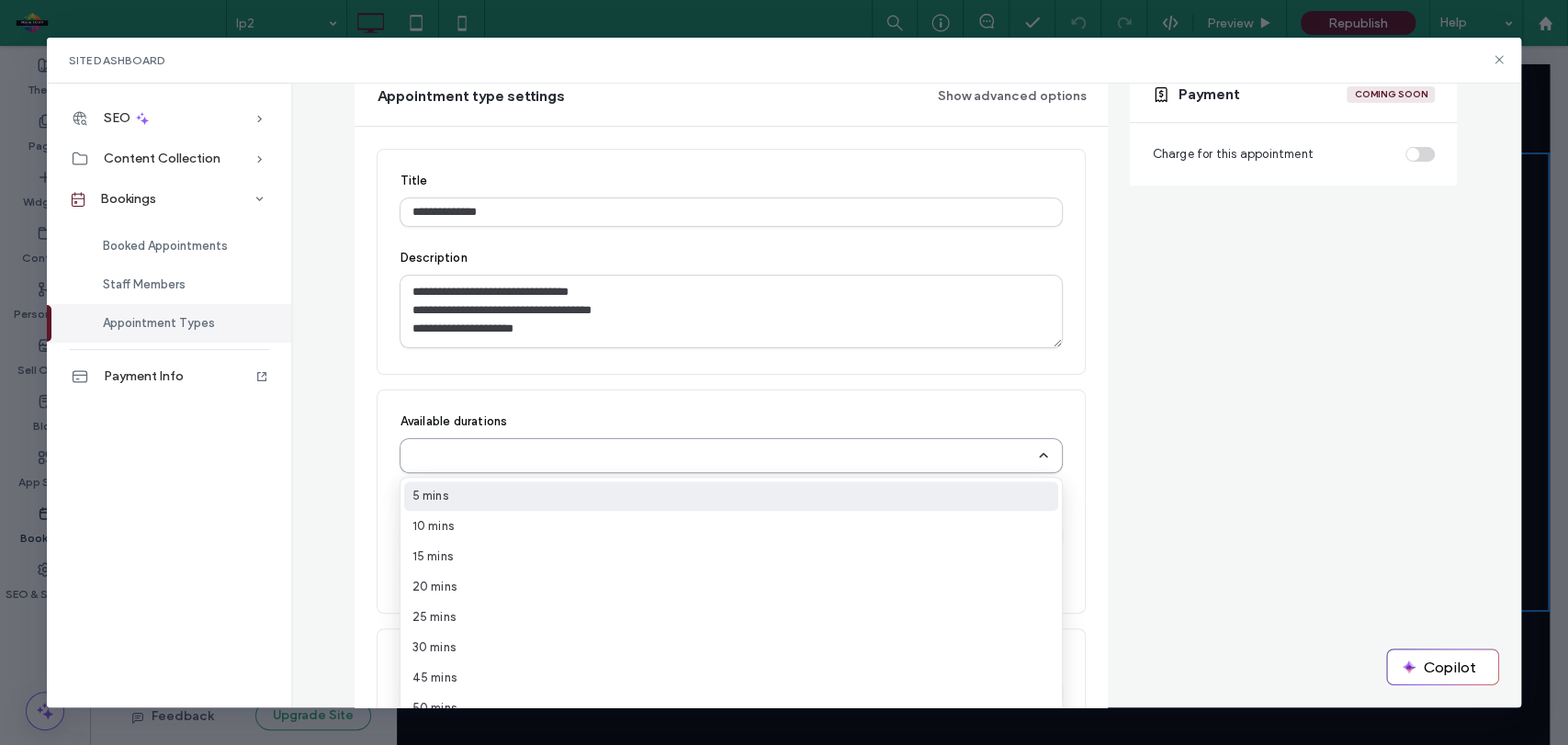
click at [542, 452] on div "Select..." at bounding box center [723, 455] width 624 height 18
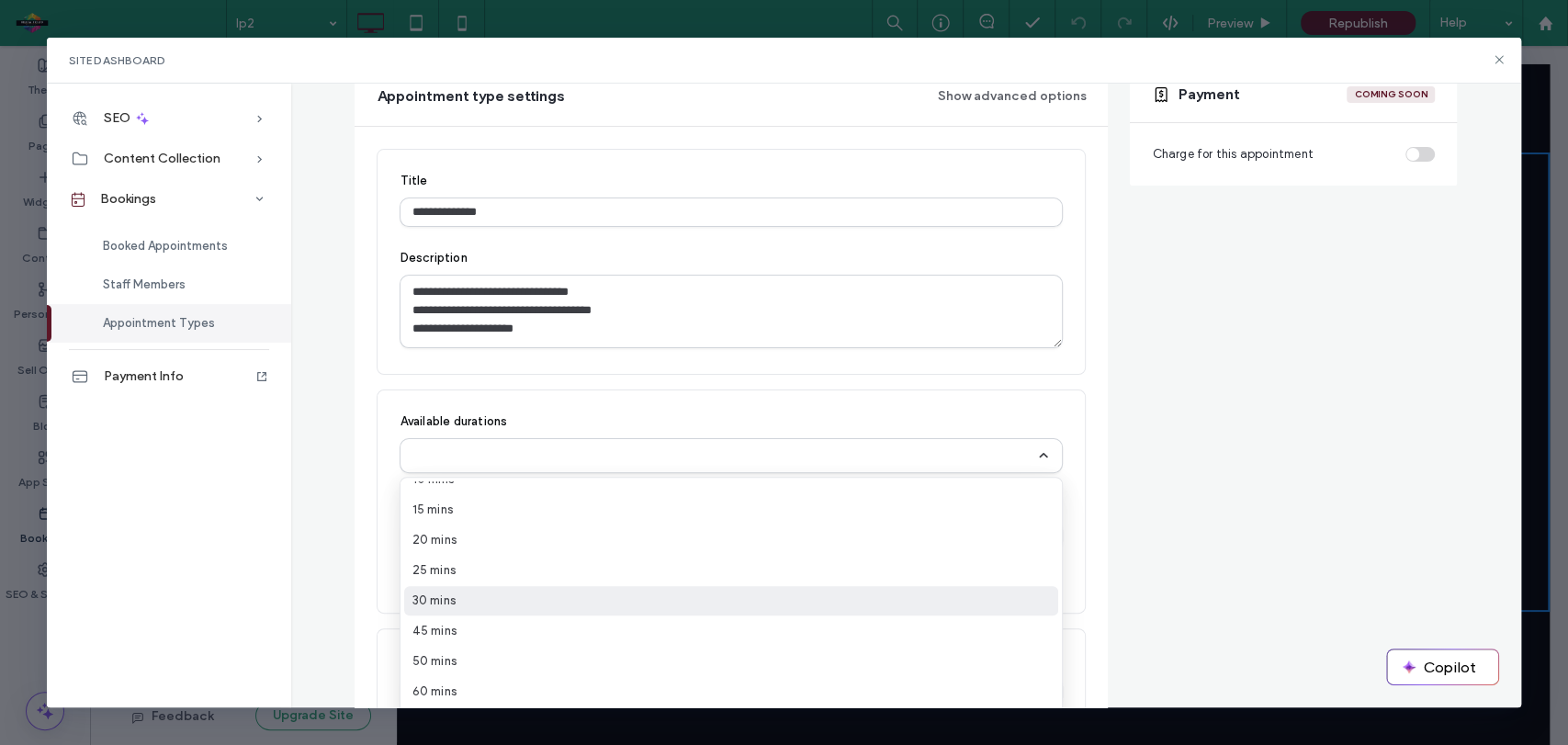
click at [493, 591] on div "30 mins" at bounding box center [731, 601] width 654 height 30
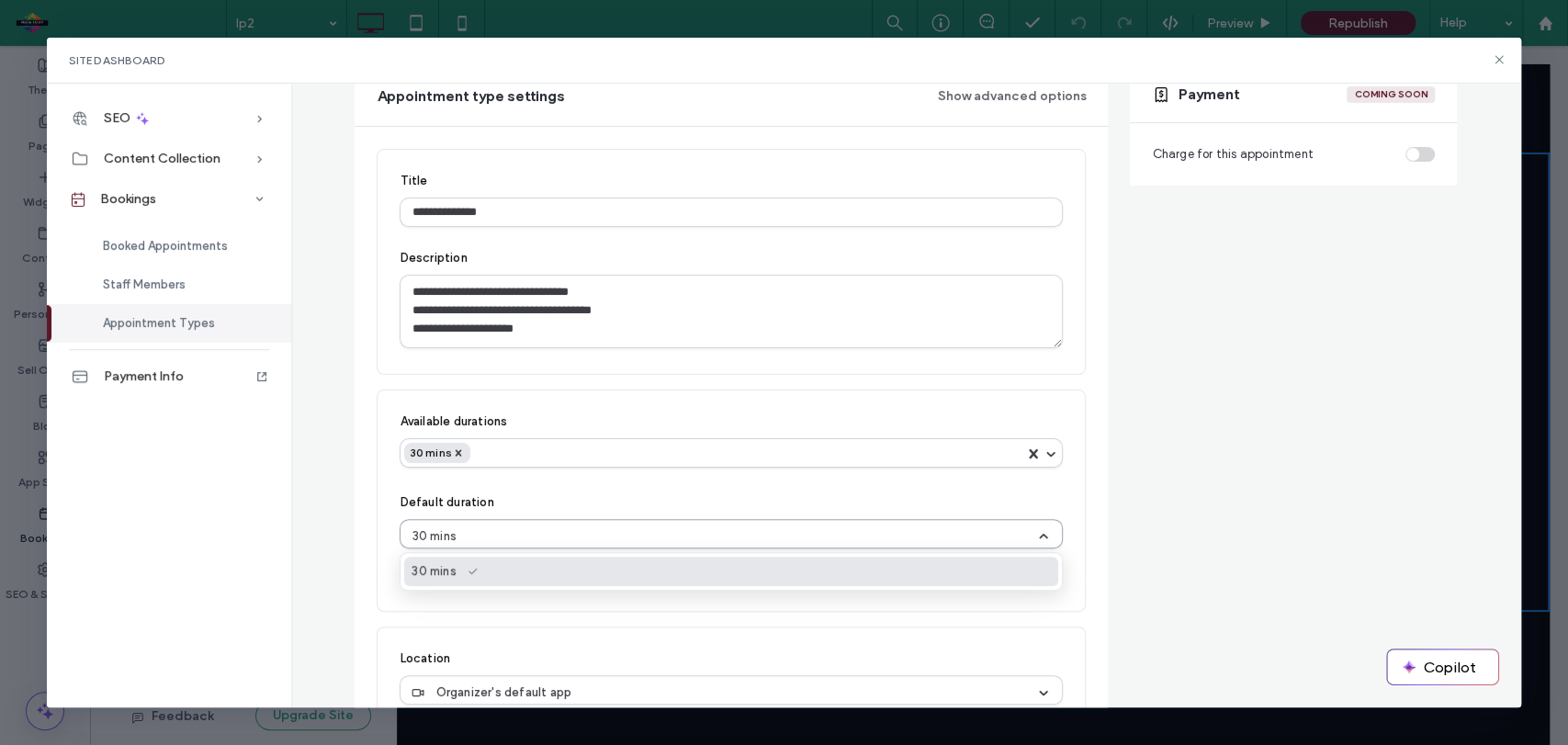
click at [519, 530] on div "30 mins" at bounding box center [723, 536] width 625 height 18
click at [469, 569] on use at bounding box center [473, 570] width 8 height 5
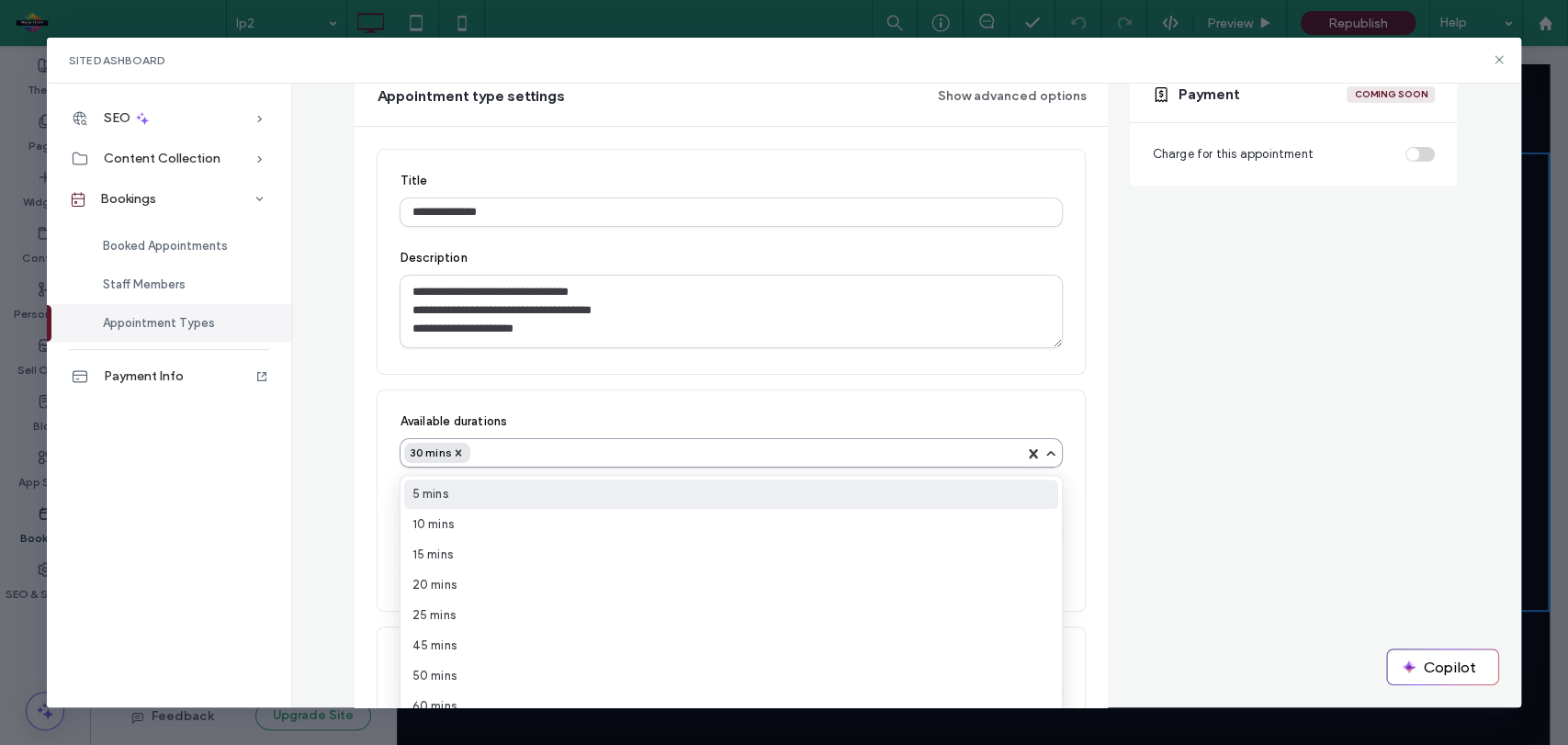
click at [493, 449] on div "30 mins" at bounding box center [715, 452] width 620 height 20
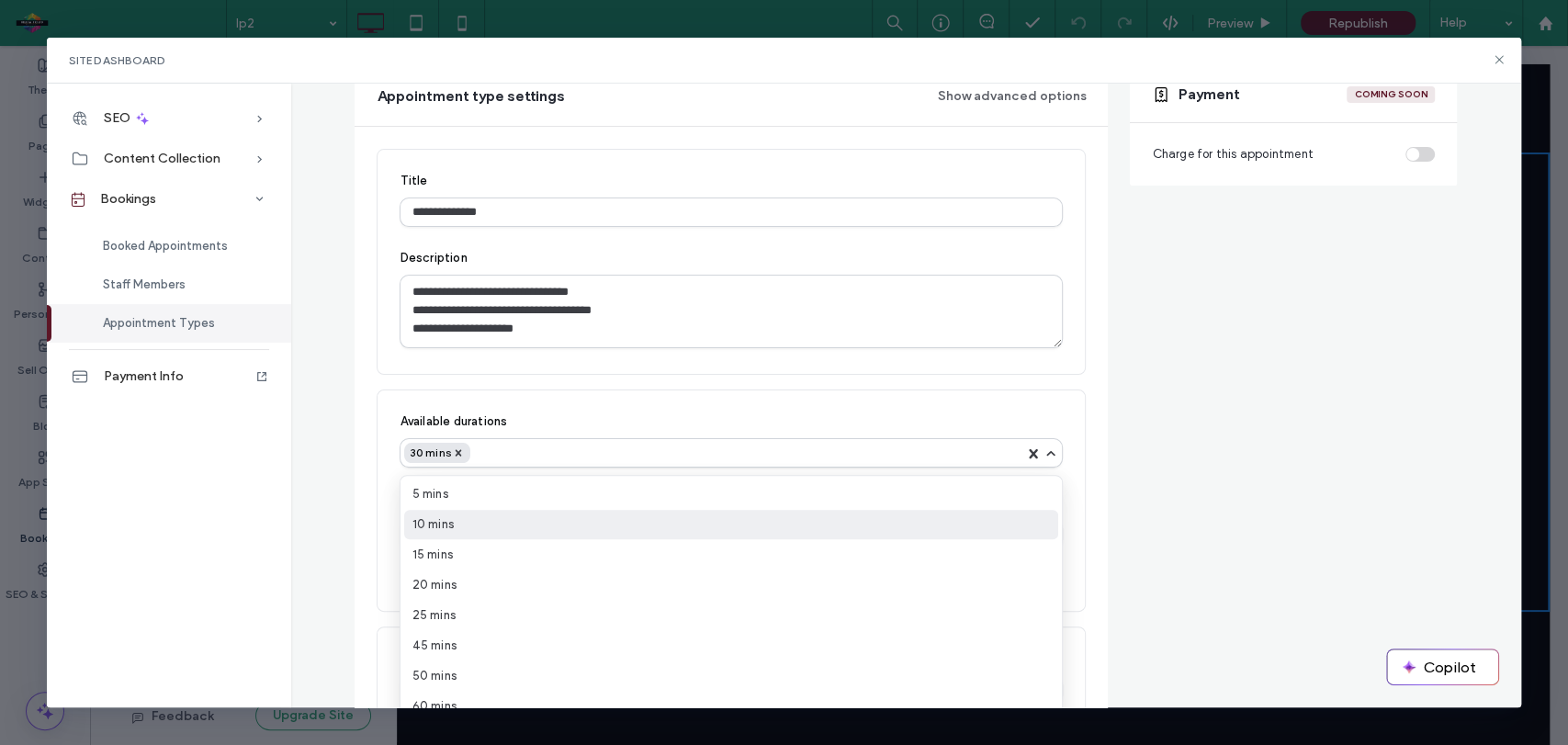
click at [457, 509] on div "10 mins" at bounding box center [731, 524] width 654 height 30
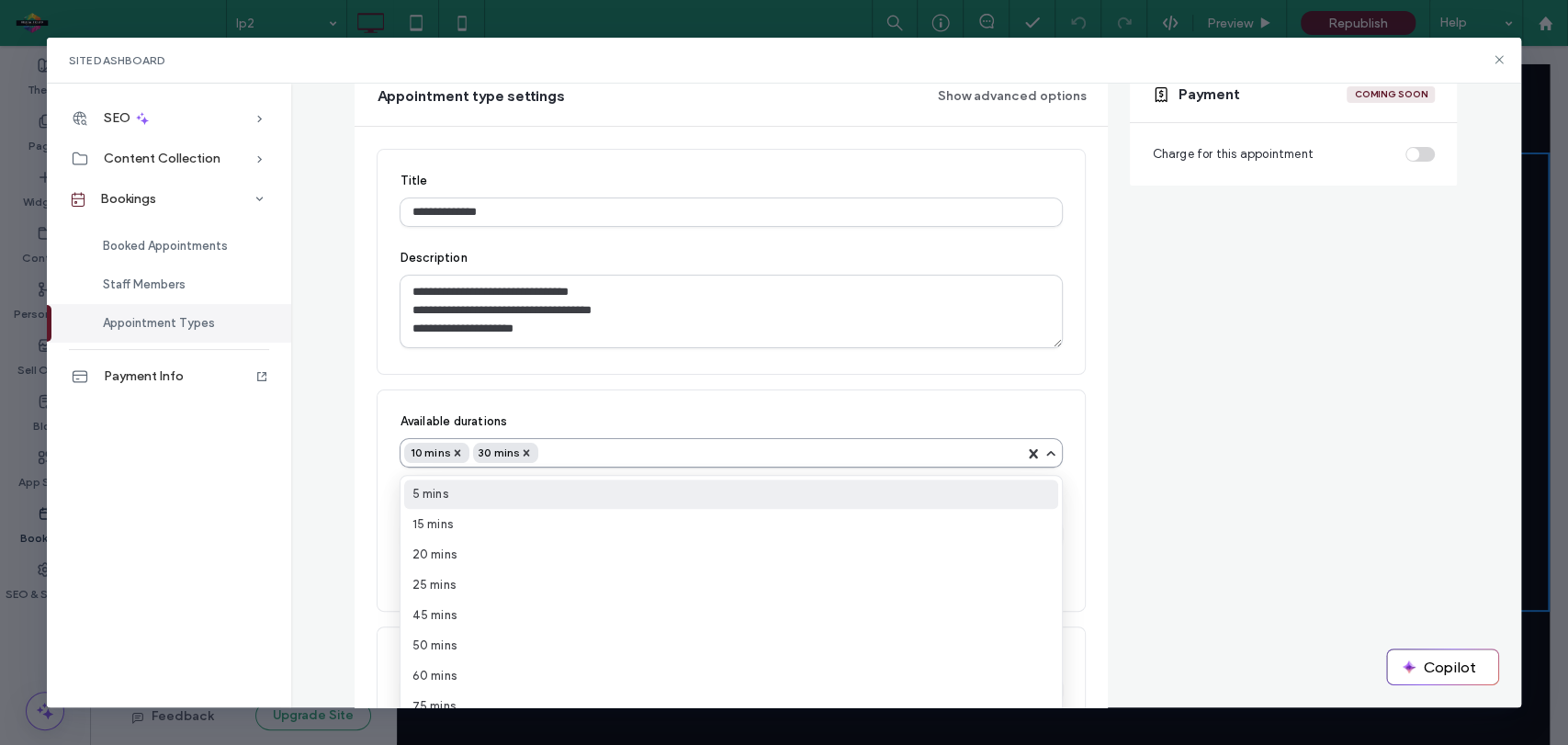
click at [561, 451] on div "10 mins 30 mins" at bounding box center [715, 452] width 620 height 20
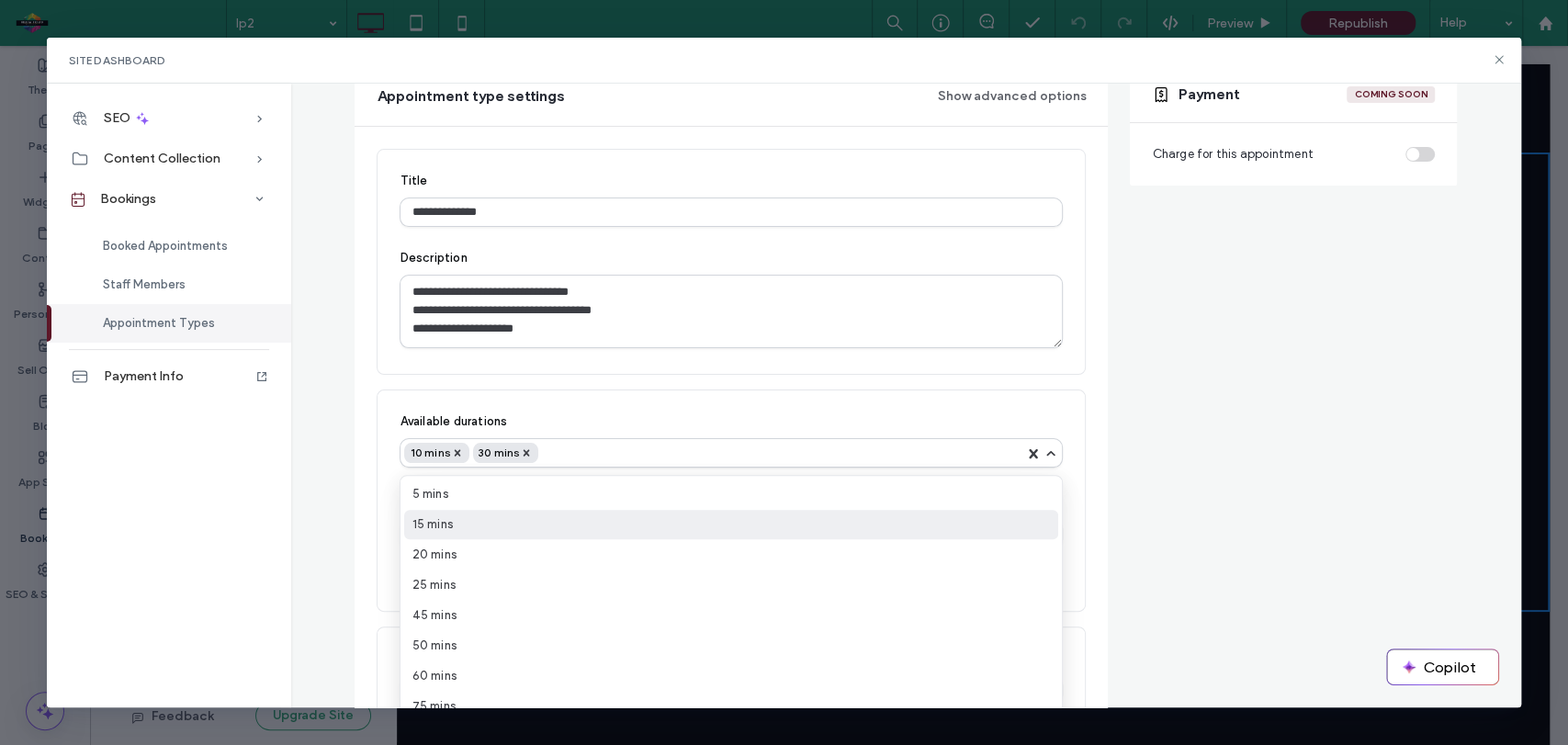
click at [424, 527] on span "15 mins" at bounding box center [431, 524] width 41 height 18
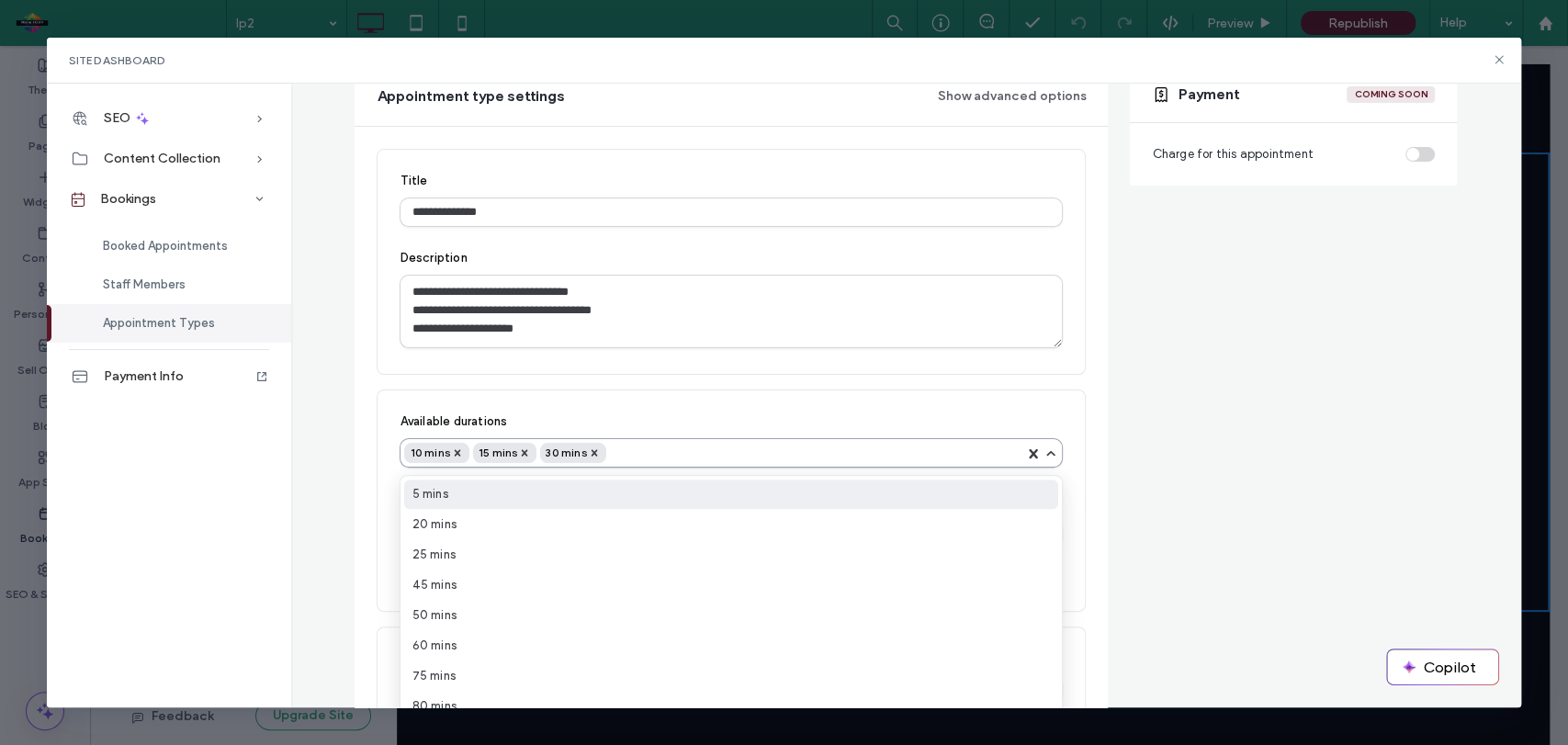
click at [628, 450] on div "10 mins 15 mins 30 mins" at bounding box center [715, 452] width 620 height 20
click at [445, 494] on div "5 mins" at bounding box center [731, 494] width 654 height 30
click at [709, 450] on div "5 mins 10 mins 15 mins 30 mins" at bounding box center [715, 452] width 620 height 20
click at [483, 501] on div "20 mins" at bounding box center [731, 494] width 654 height 30
click at [767, 450] on div "5 mins 10 mins 15 mins 20 mins 30 mins" at bounding box center [715, 452] width 620 height 20
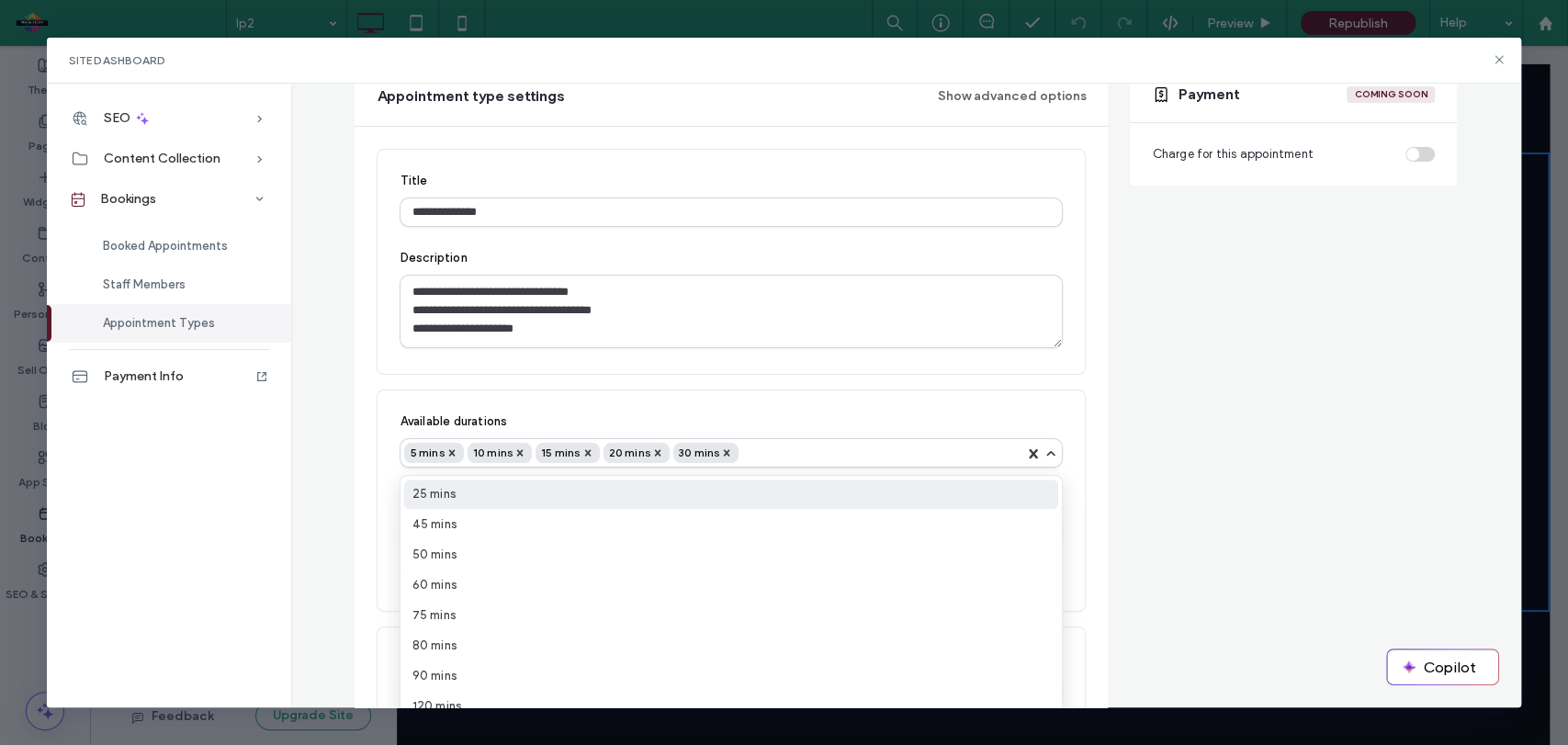
click at [411, 501] on span "25 mins" at bounding box center [433, 494] width 44 height 18
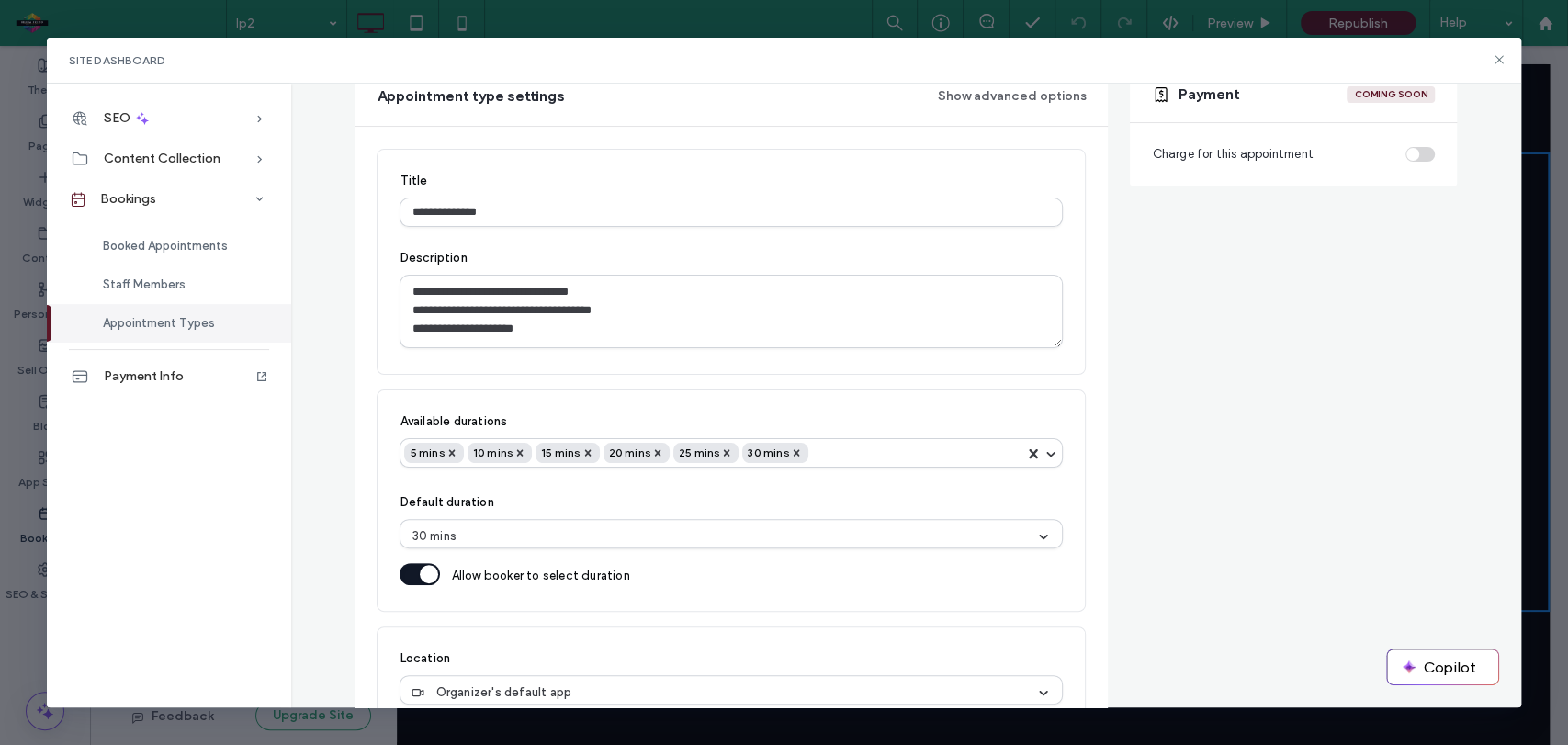
click at [327, 426] on div "**********" at bounding box center [906, 348] width 1201 height 850
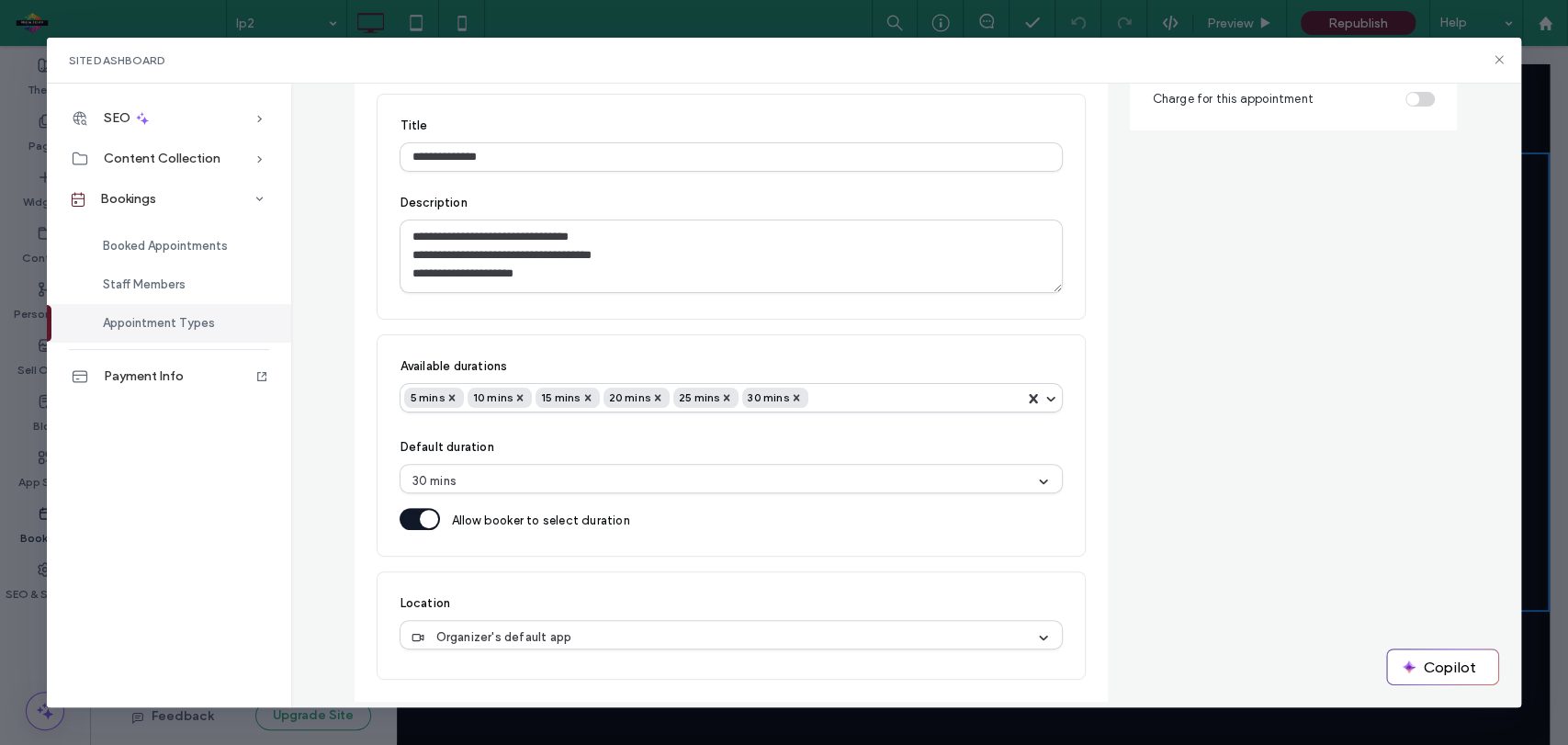
scroll to position [285, 0]
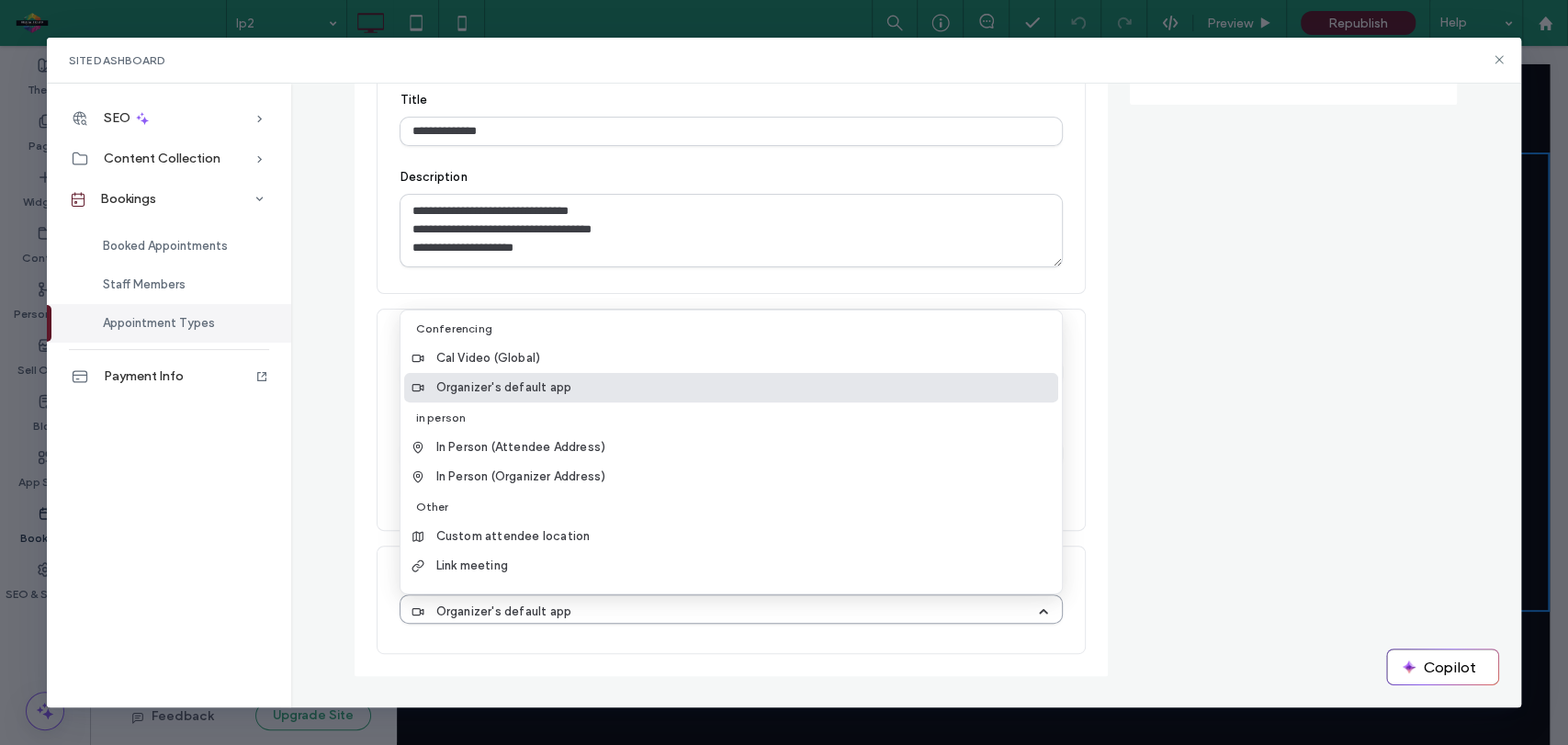
click at [659, 608] on div "Organizer's default app" at bounding box center [723, 611] width 625 height 18
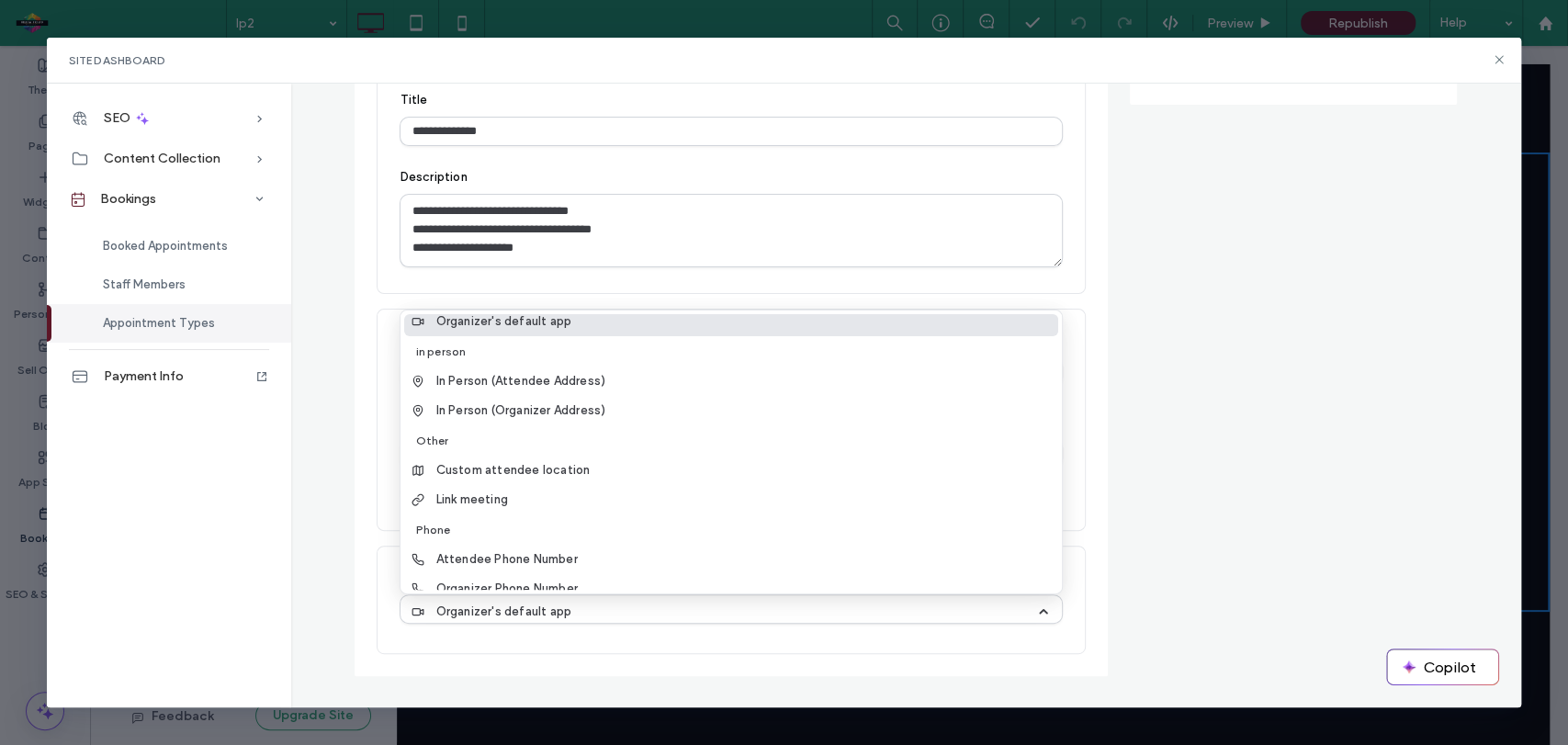
scroll to position [79, 0]
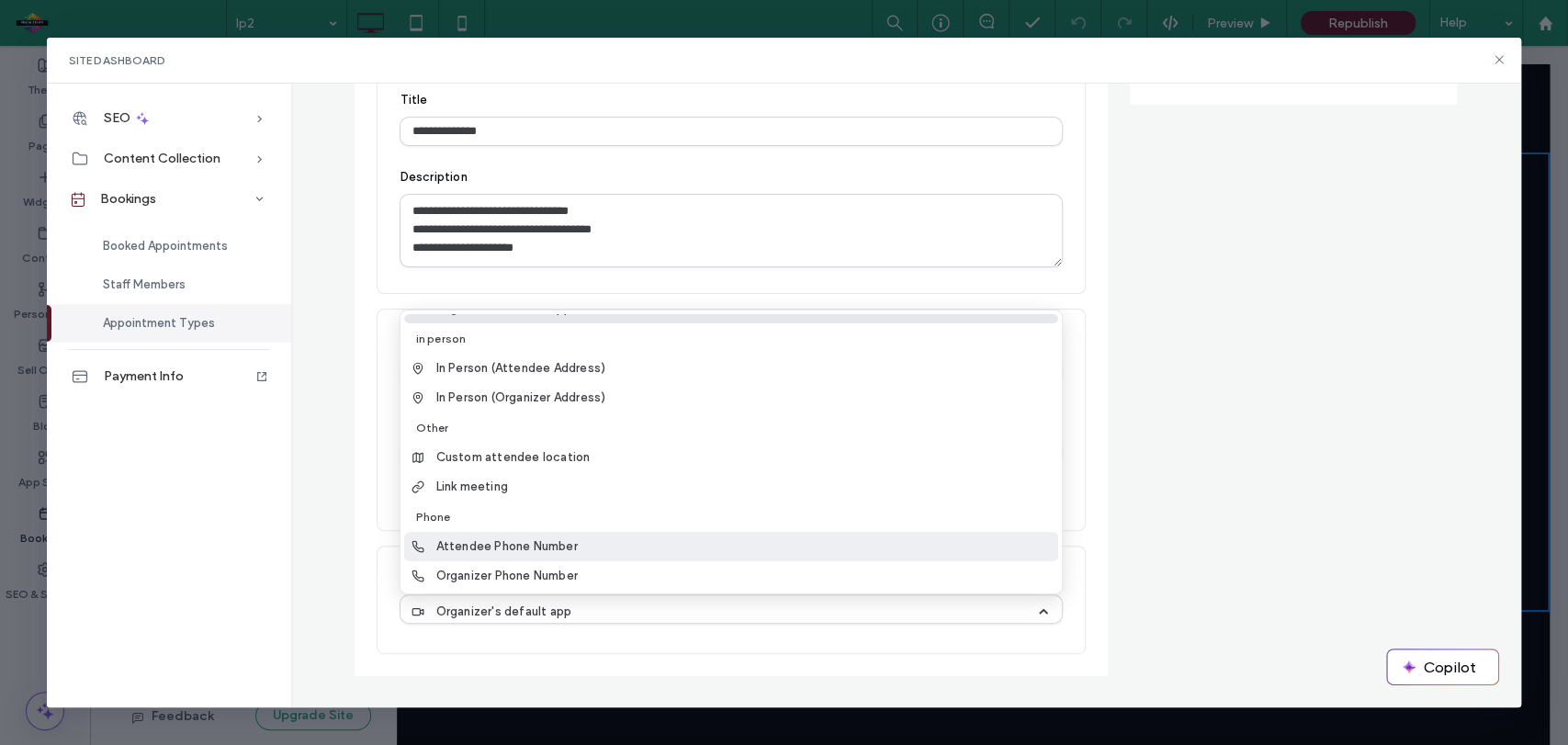
click at [562, 546] on span "Attendee Phone Number" at bounding box center [506, 546] width 142 height 18
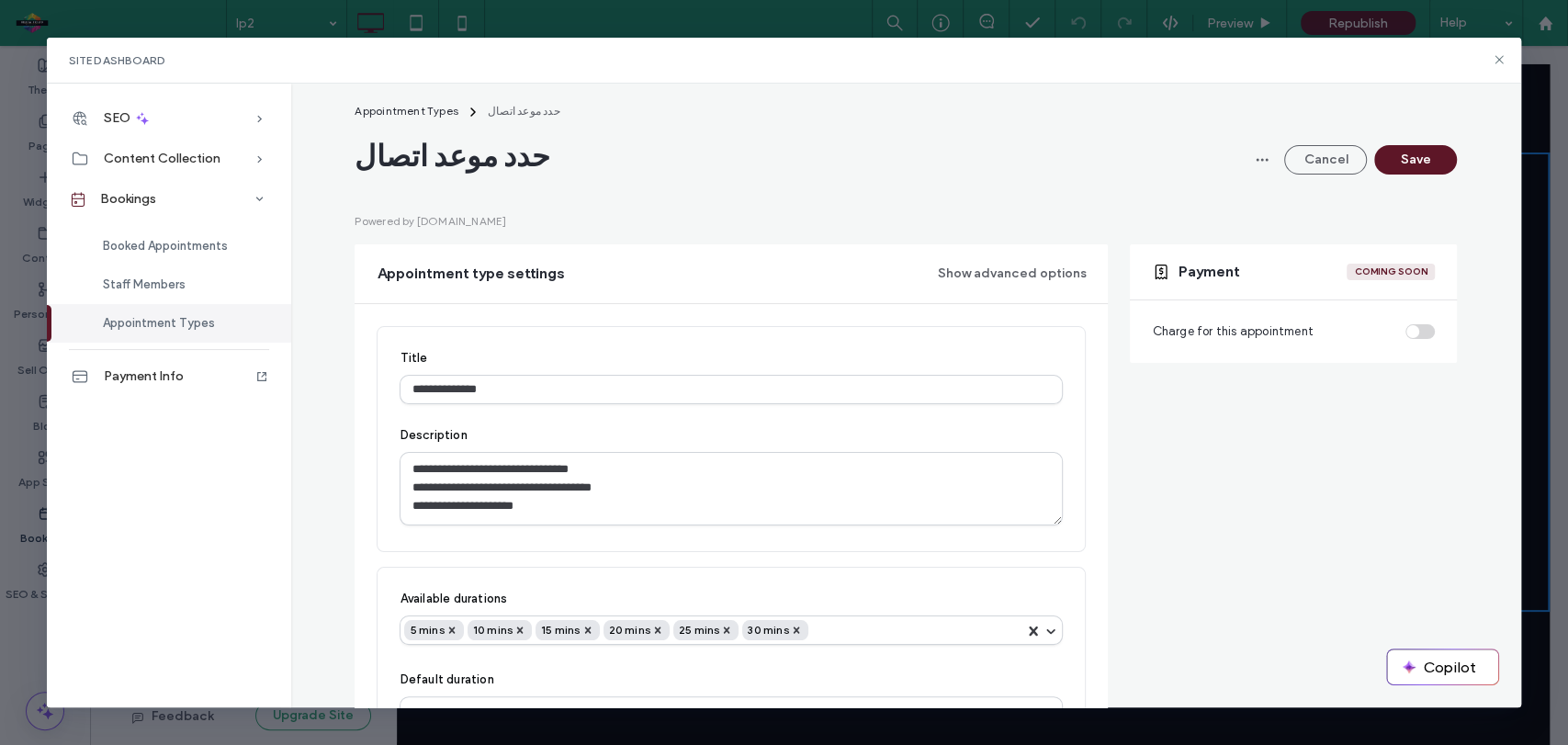
scroll to position [29, 0]
click at [1403, 327] on div "Charge for this appointment" at bounding box center [1294, 329] width 283 height 18
click at [1410, 328] on div "Charge for this appointment" at bounding box center [1294, 329] width 283 height 18
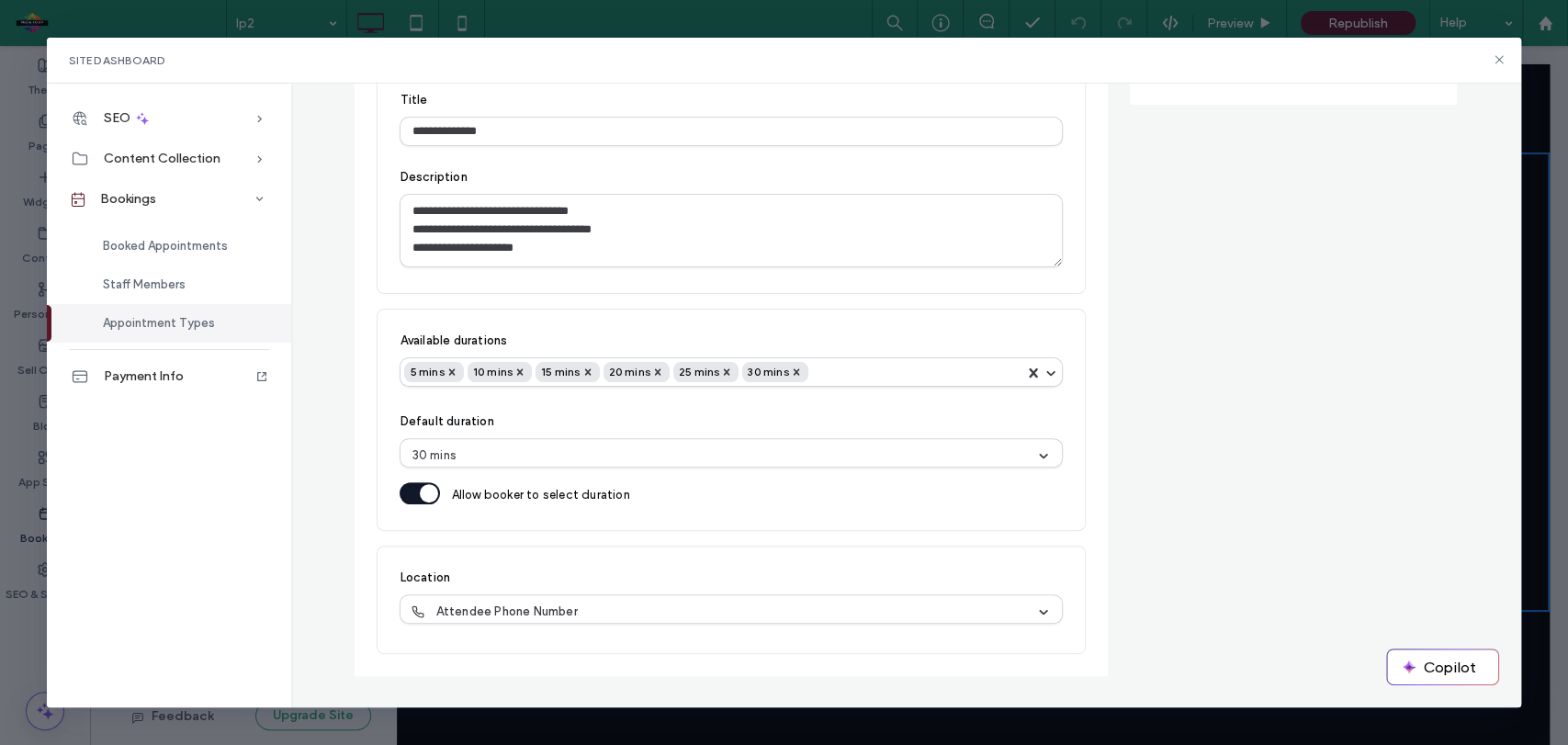
scroll to position [0, 0]
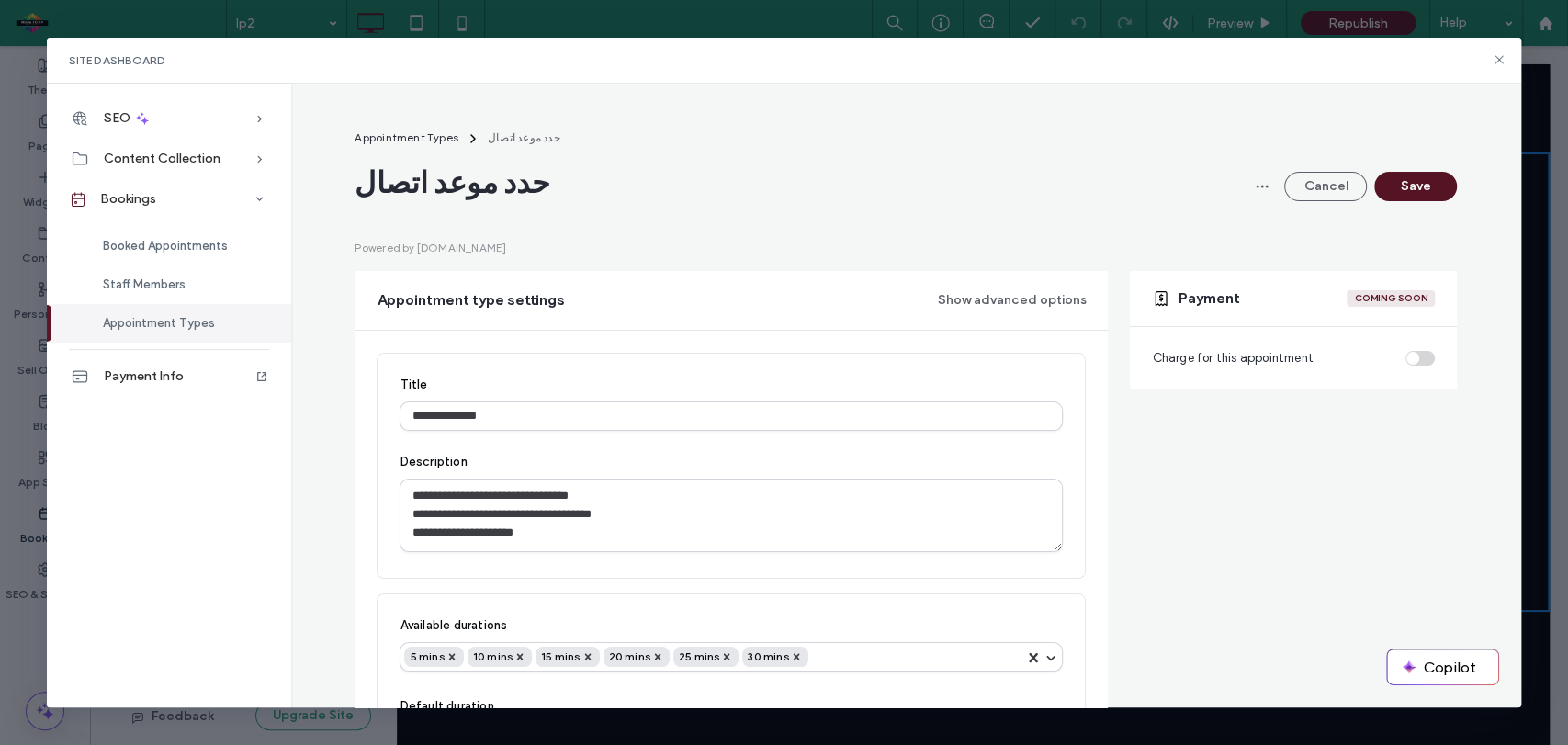
click at [1409, 192] on button "Save" at bounding box center [1416, 186] width 83 height 30
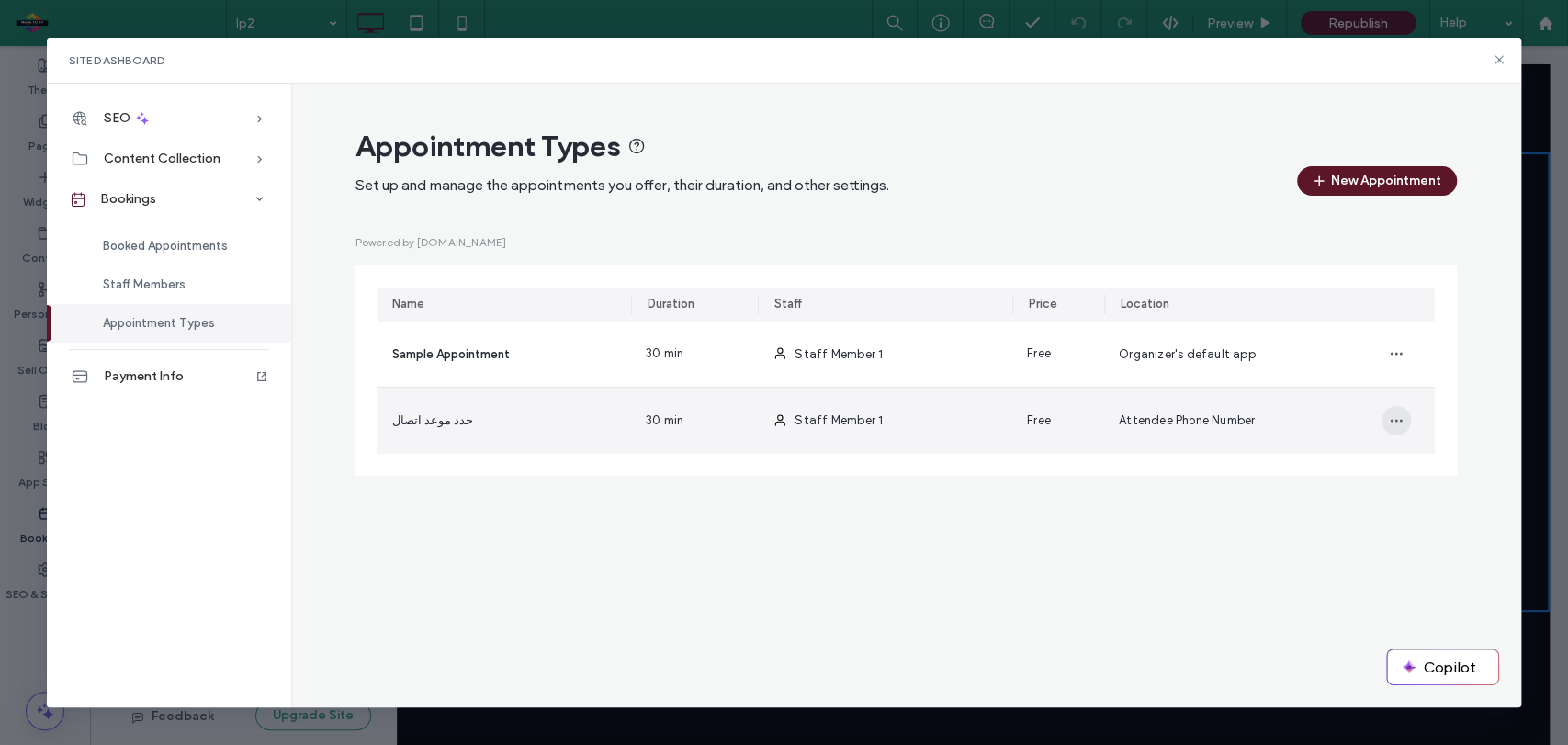
click at [1398, 427] on span "button" at bounding box center [1397, 421] width 30 height 30
click at [1219, 424] on span "Attendee Phone Number" at bounding box center [1187, 420] width 136 height 13
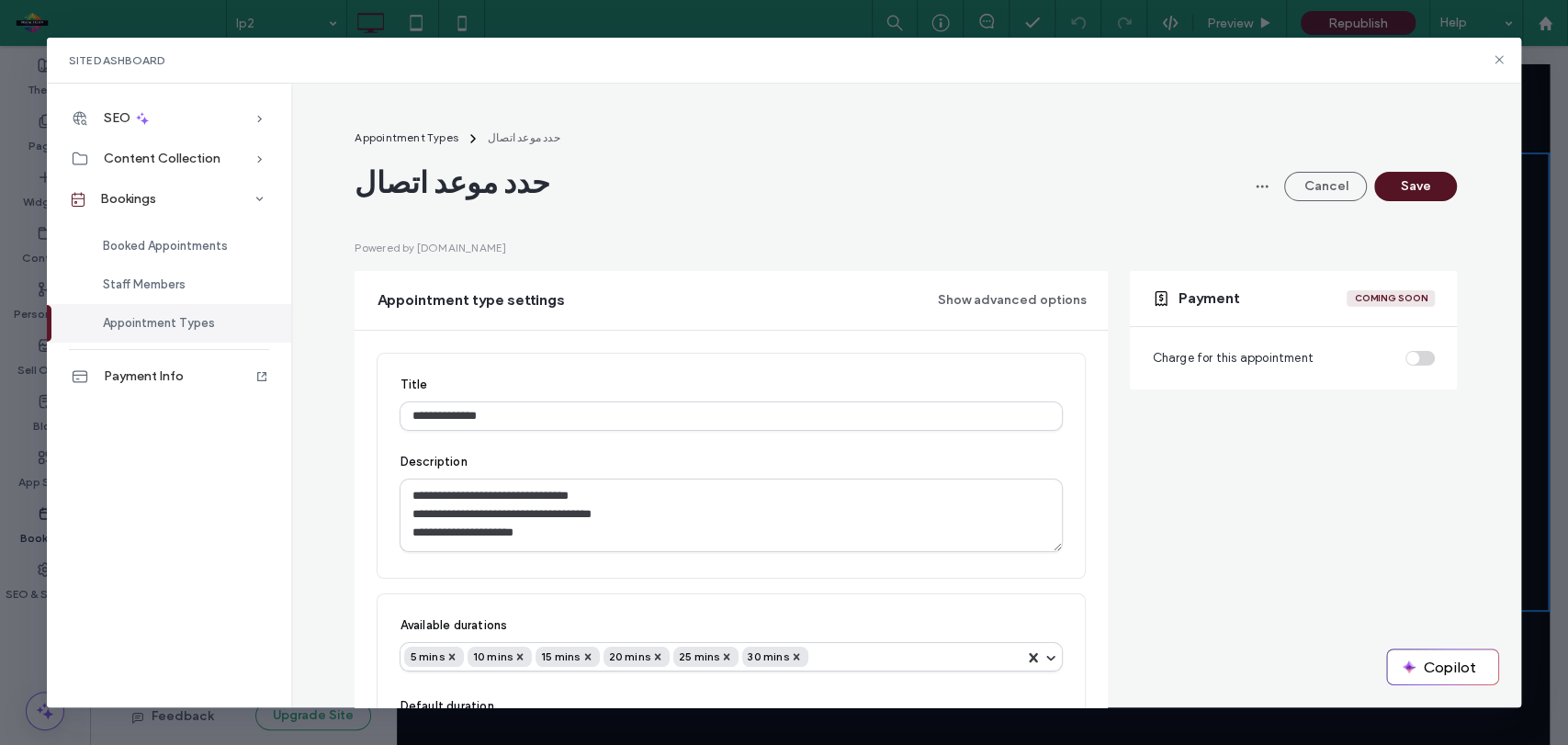
click at [1419, 191] on button "Save" at bounding box center [1416, 186] width 83 height 30
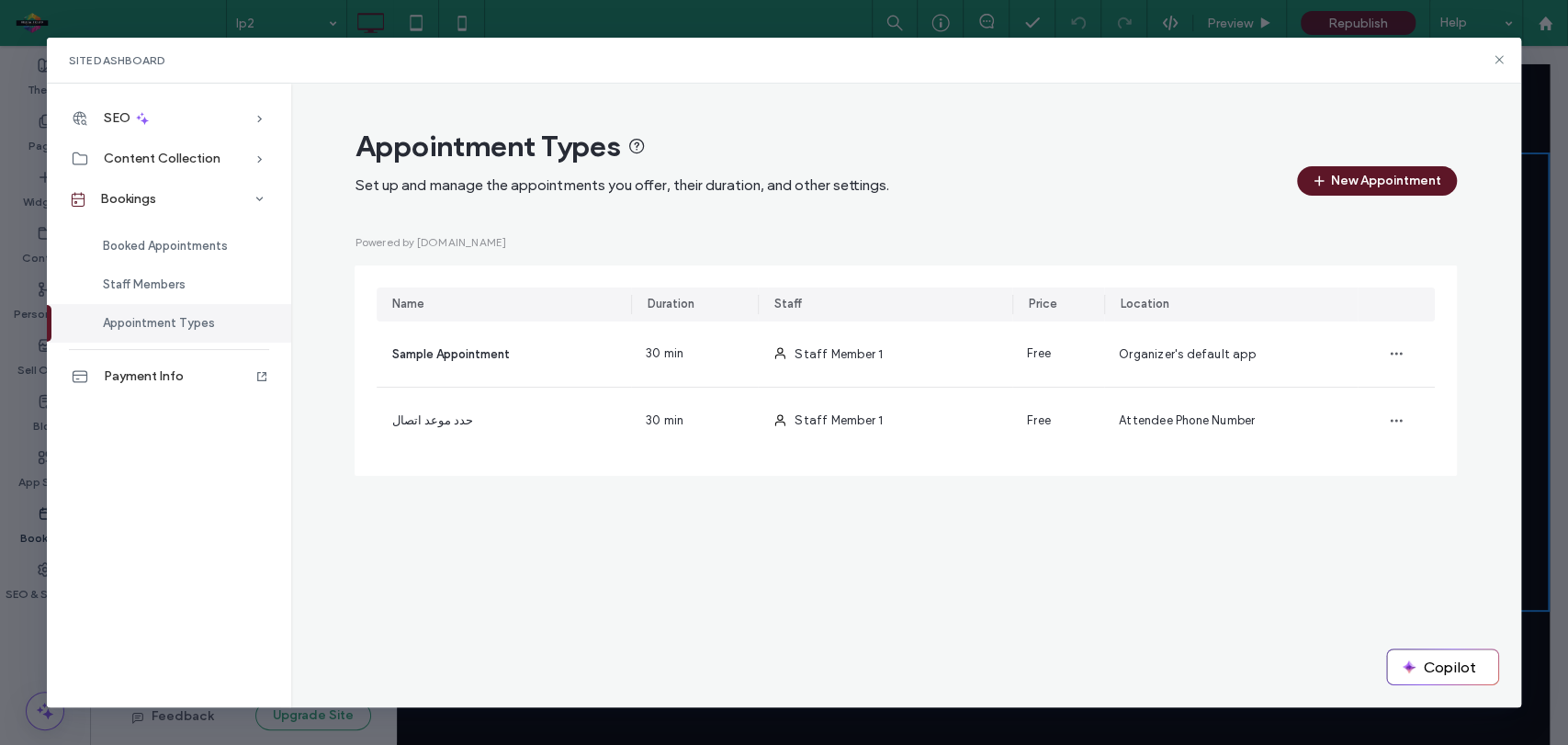
click at [146, 325] on span "Appointment Types" at bounding box center [159, 322] width 112 height 13
click at [144, 288] on span "Staff Members" at bounding box center [144, 284] width 83 height 13
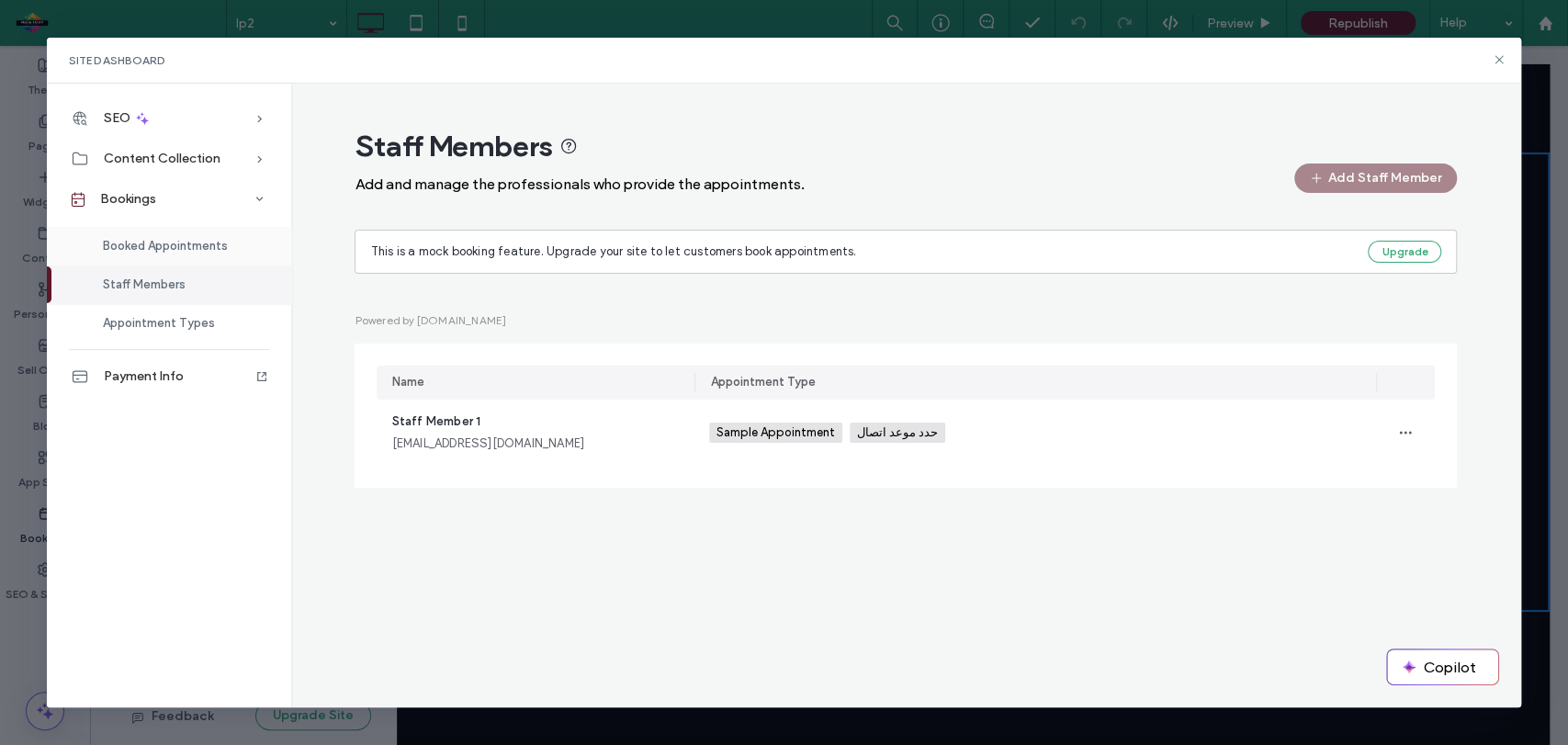
click at [141, 244] on span "Booked Appointments" at bounding box center [166, 245] width 125 height 13
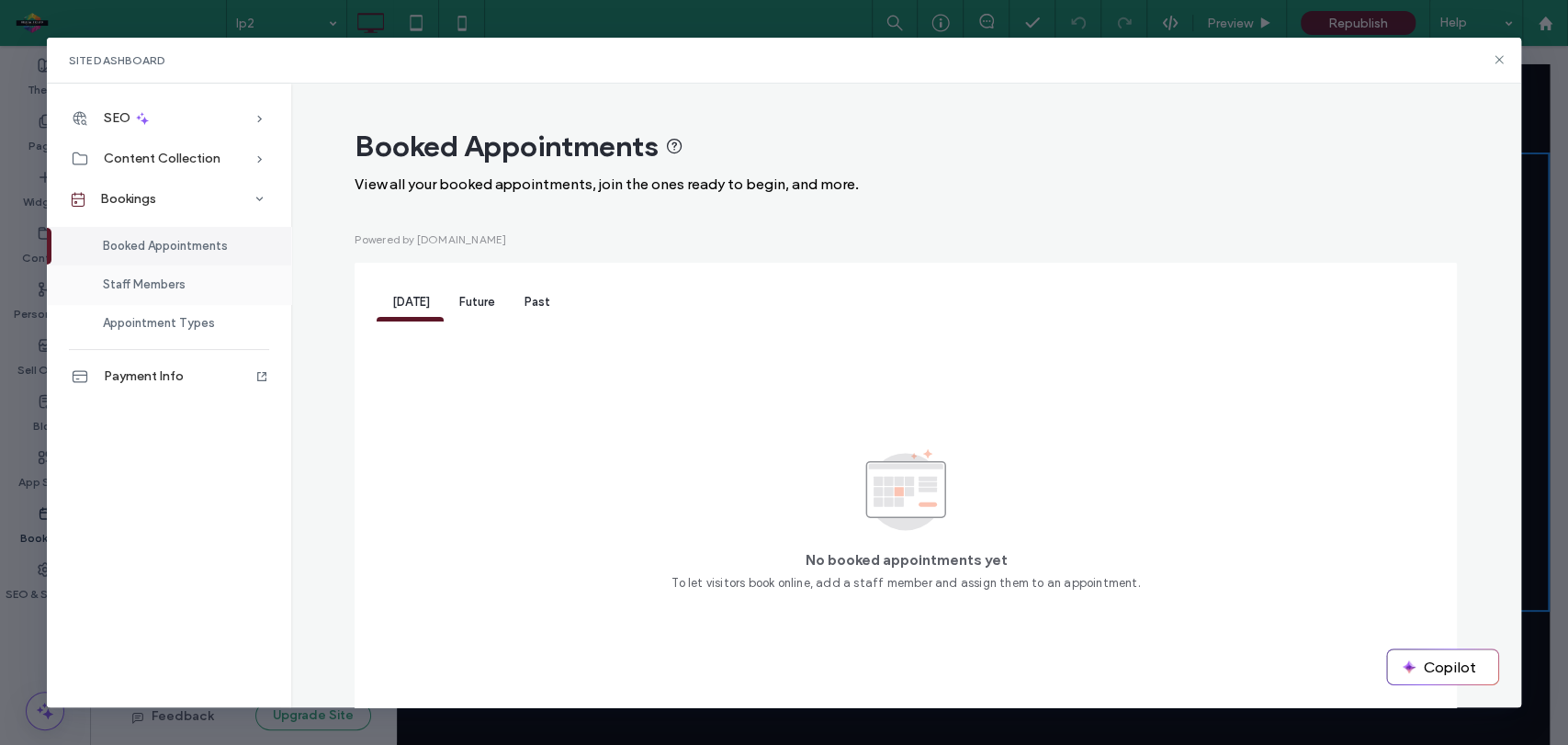
click at [168, 279] on span "Staff Members" at bounding box center [144, 284] width 83 height 13
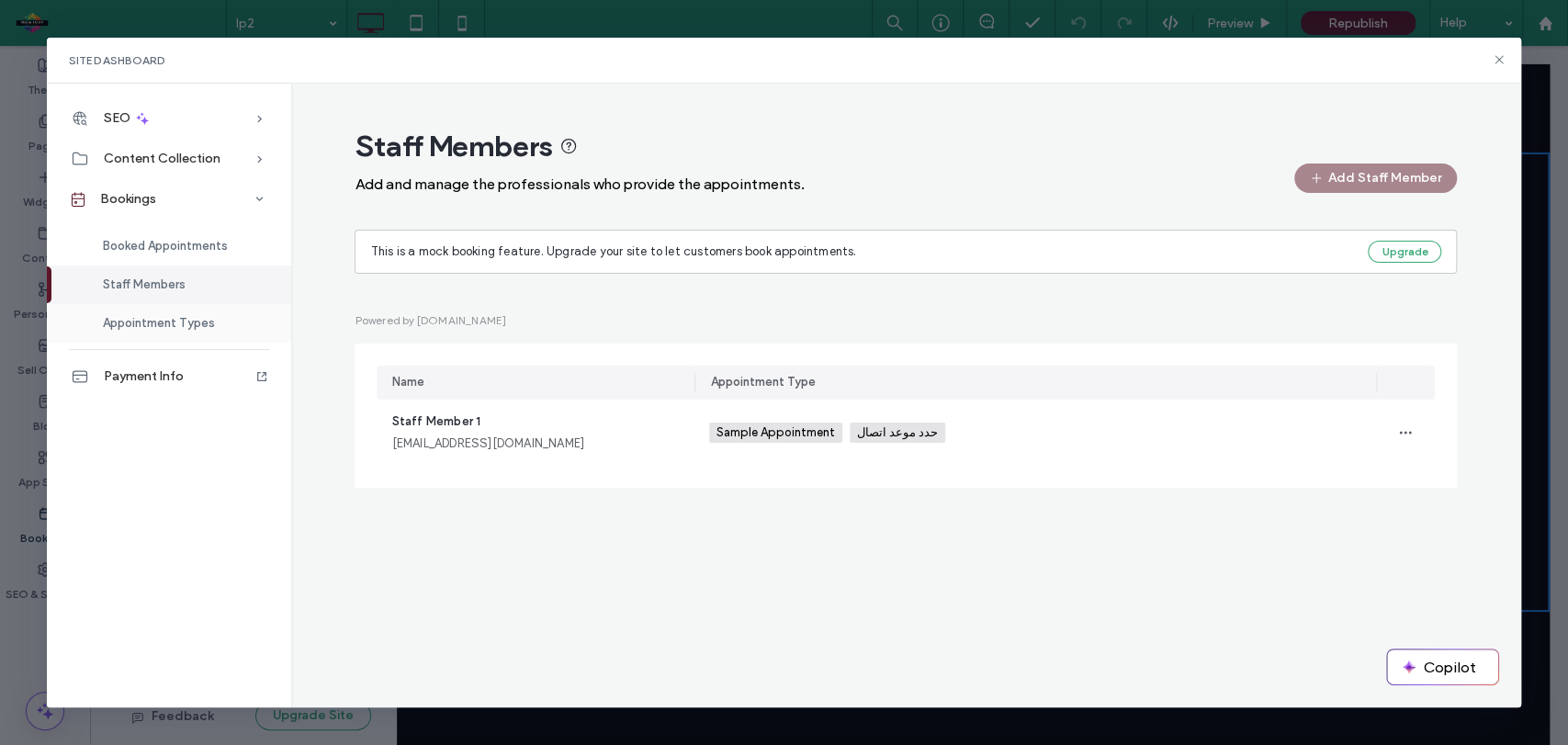
click at [170, 312] on div "Appointment Types" at bounding box center [170, 323] width 245 height 39
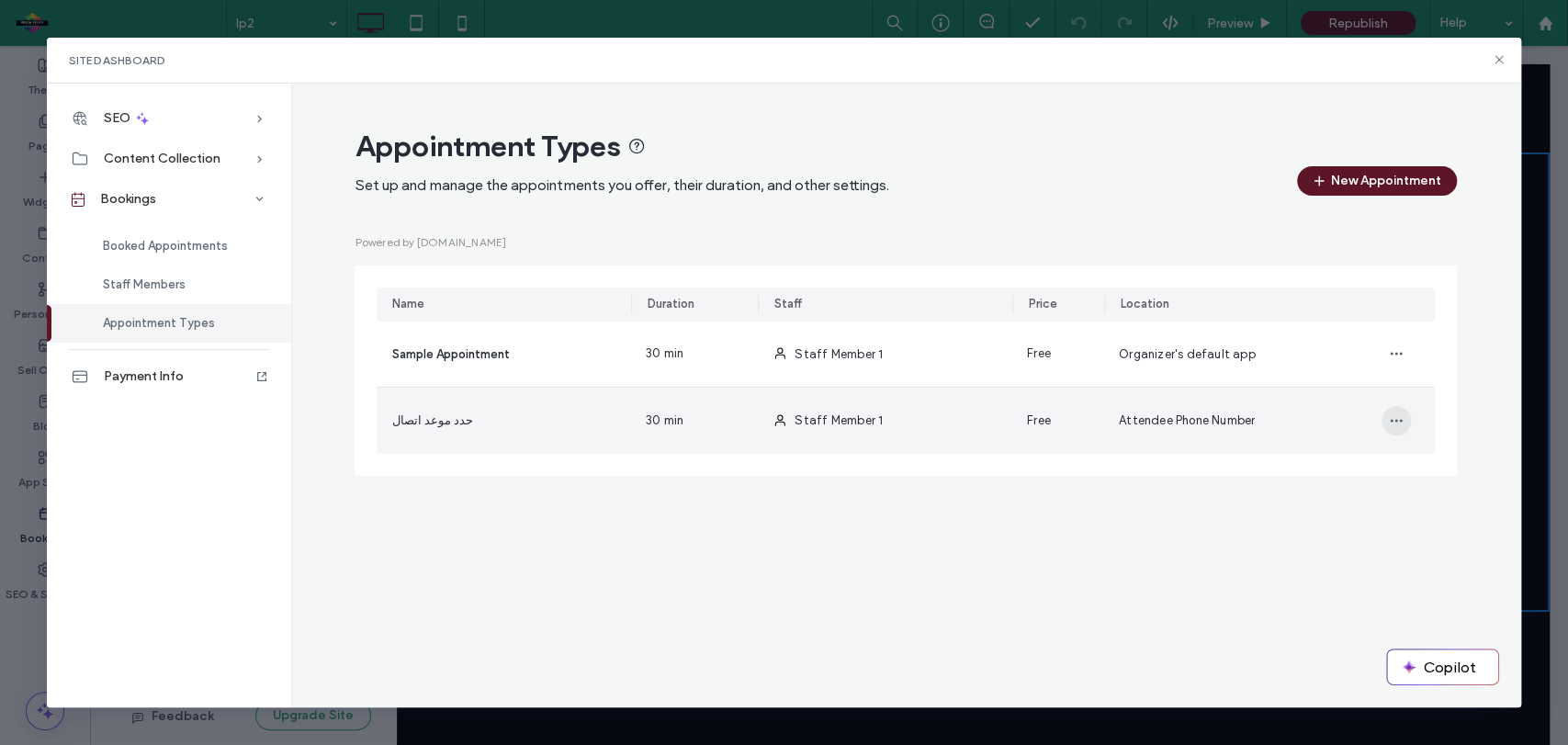
click at [1395, 421] on icon "button" at bounding box center [1396, 420] width 14 height 14
click at [969, 441] on div "Staff Member 1" at bounding box center [885, 421] width 254 height 66
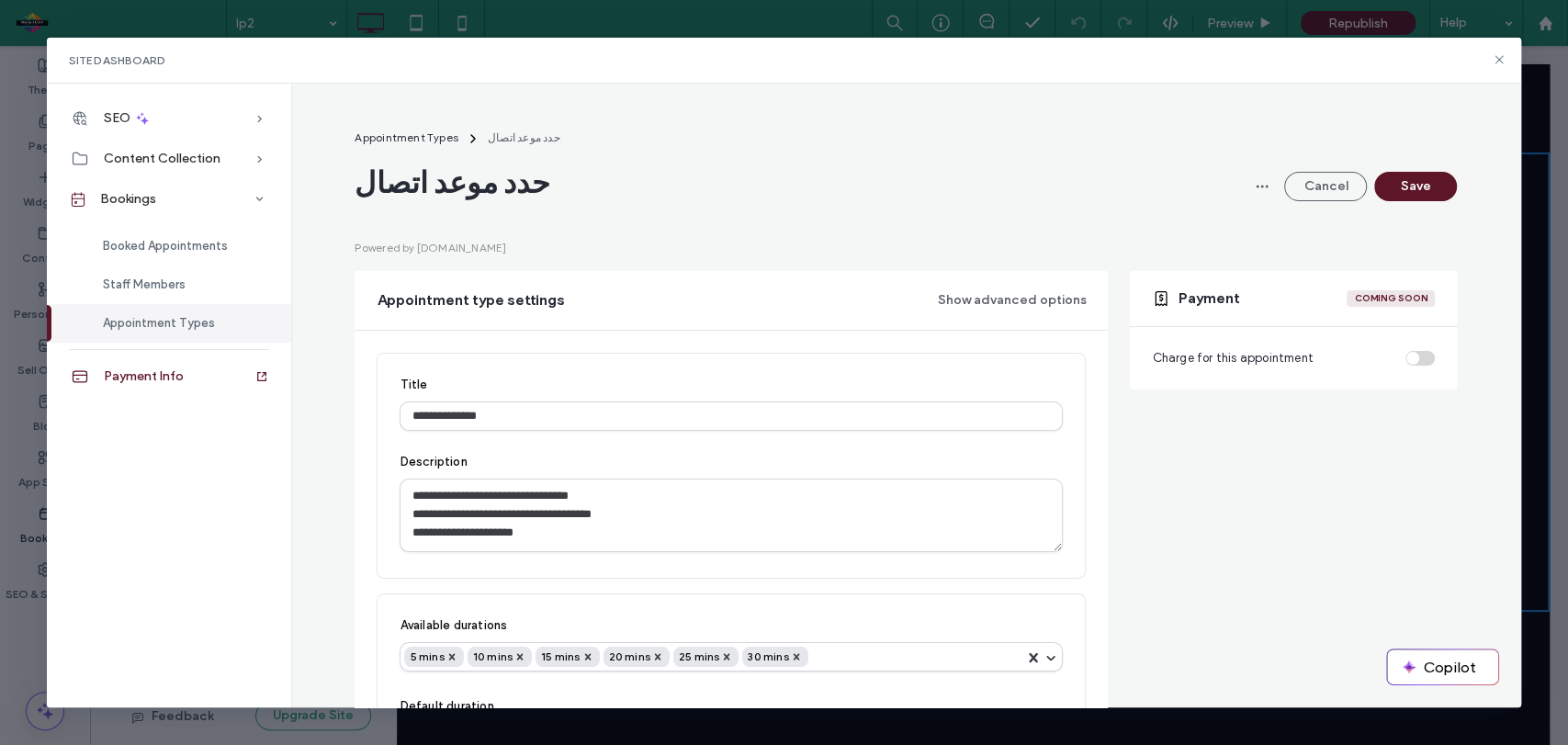
click at [84, 372] on icon at bounding box center [79, 376] width 18 height 18
click at [1497, 64] on icon at bounding box center [1499, 59] width 14 height 14
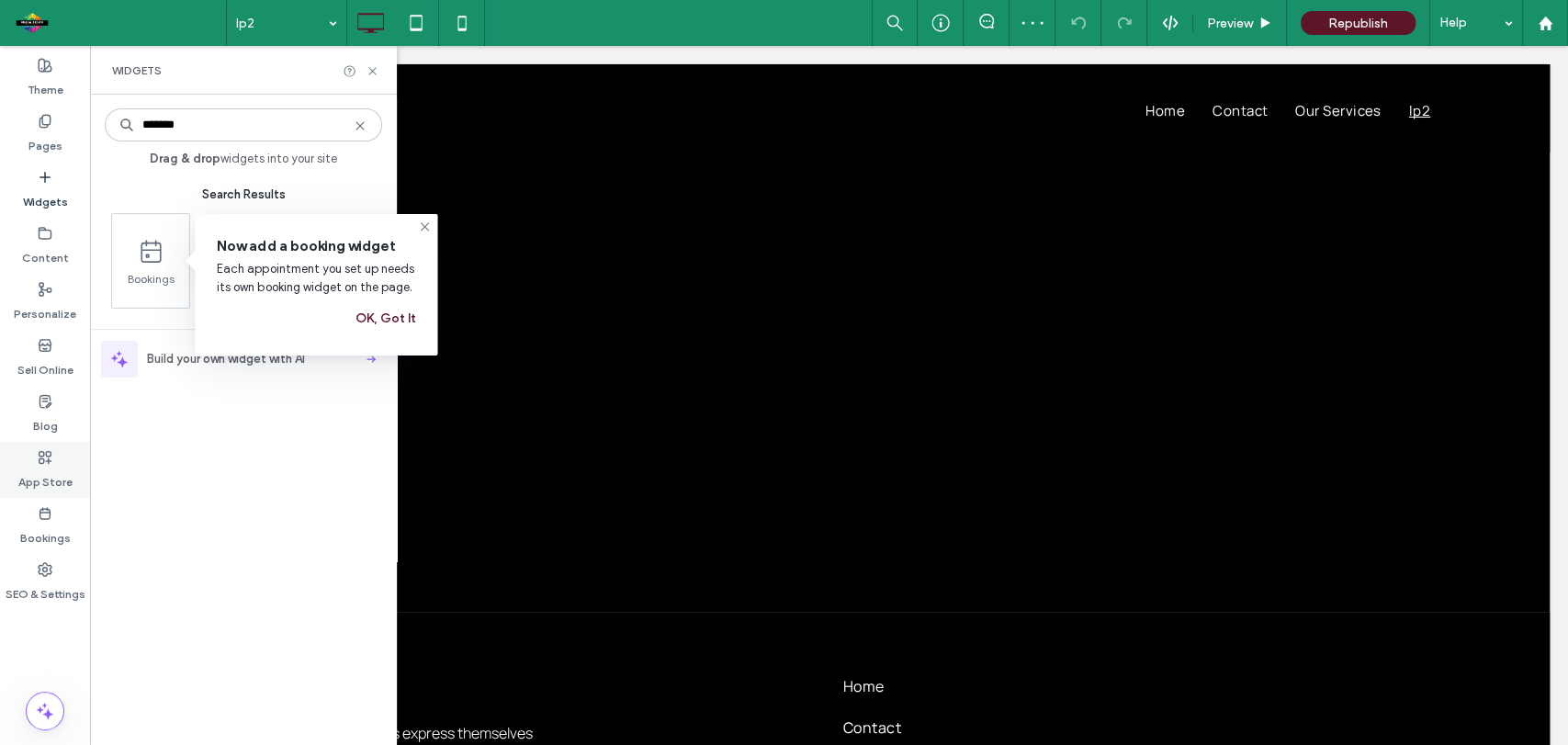
click at [46, 471] on label "App Store" at bounding box center [45, 477] width 54 height 26
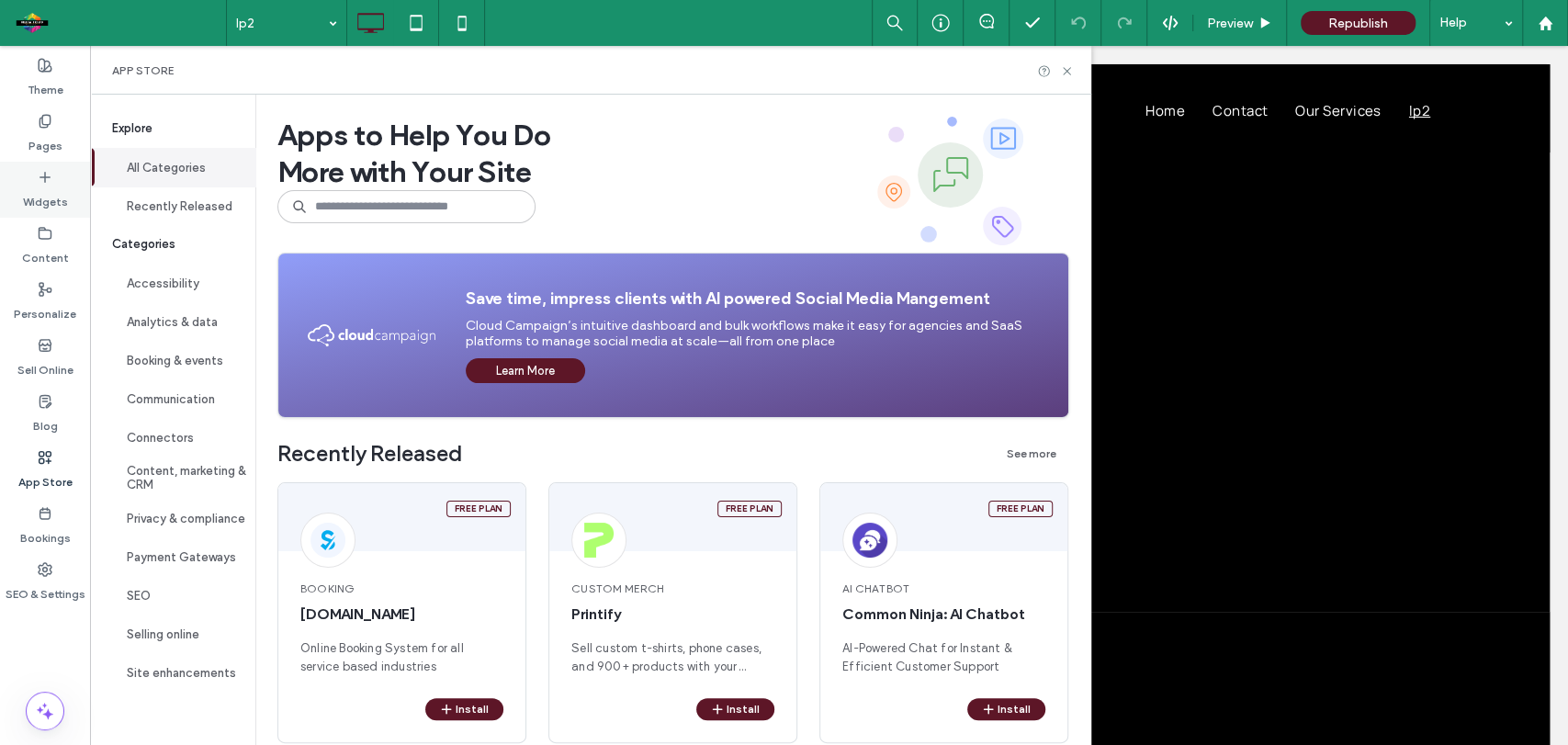
click at [48, 190] on label "Widgets" at bounding box center [45, 197] width 45 height 26
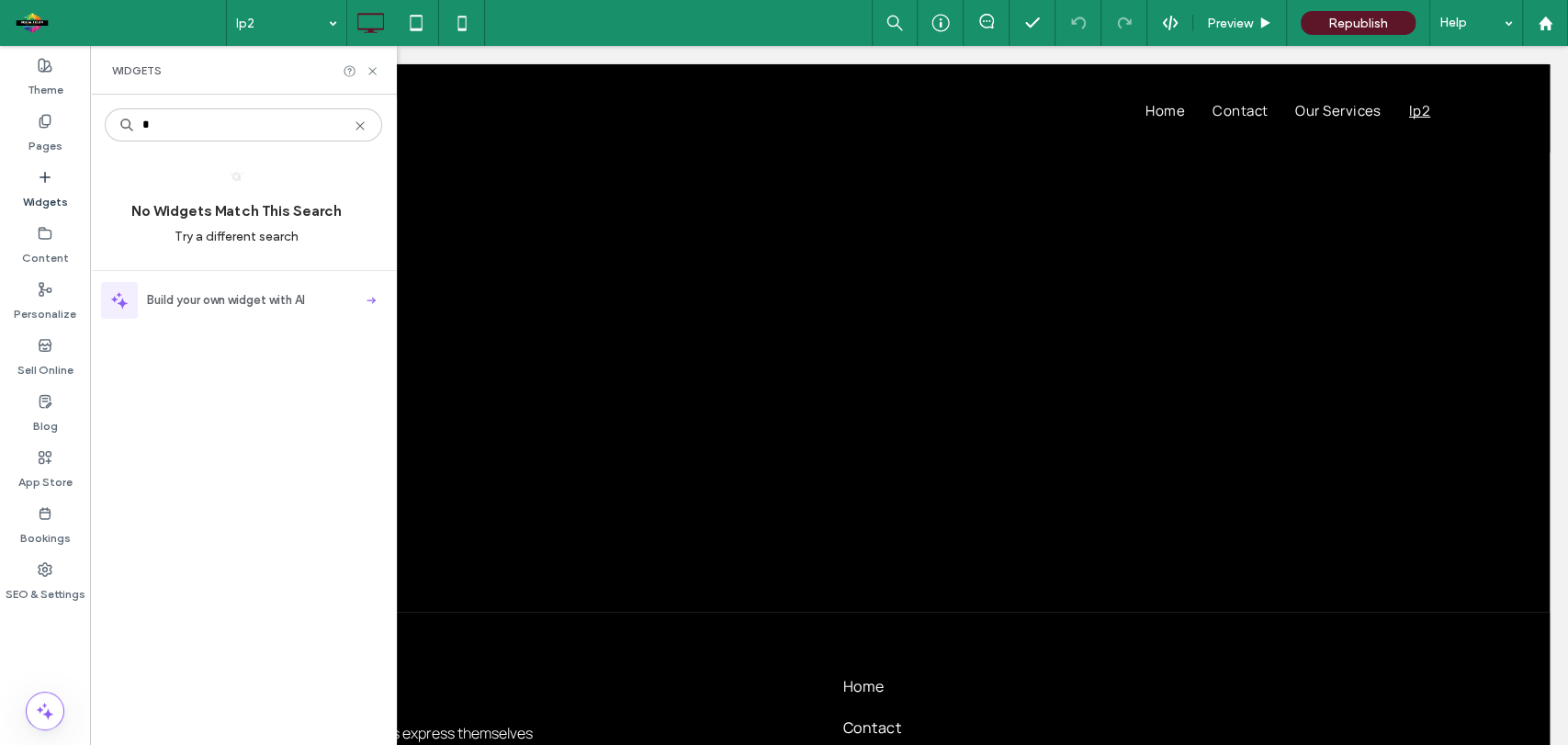
type input "*"
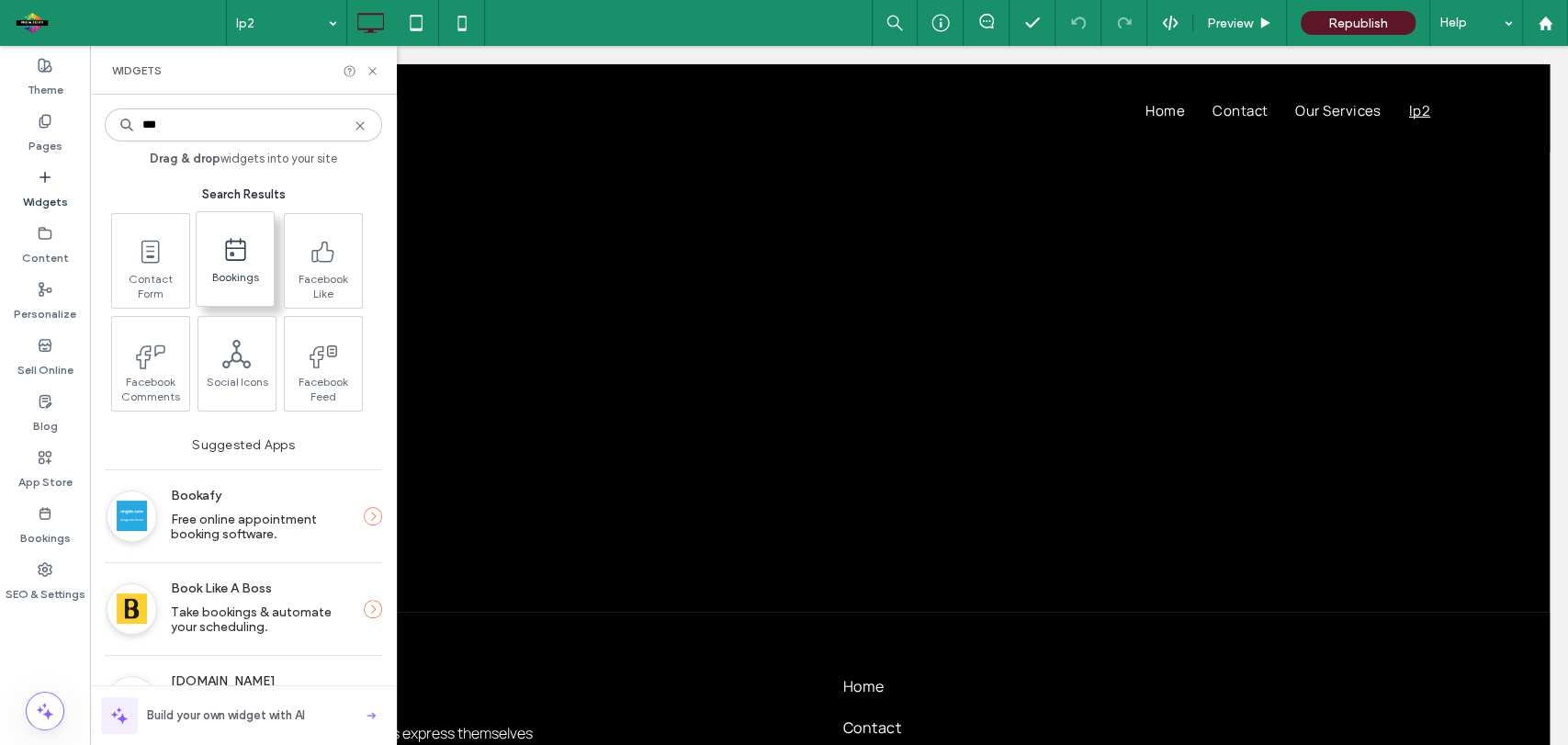
type input "***"
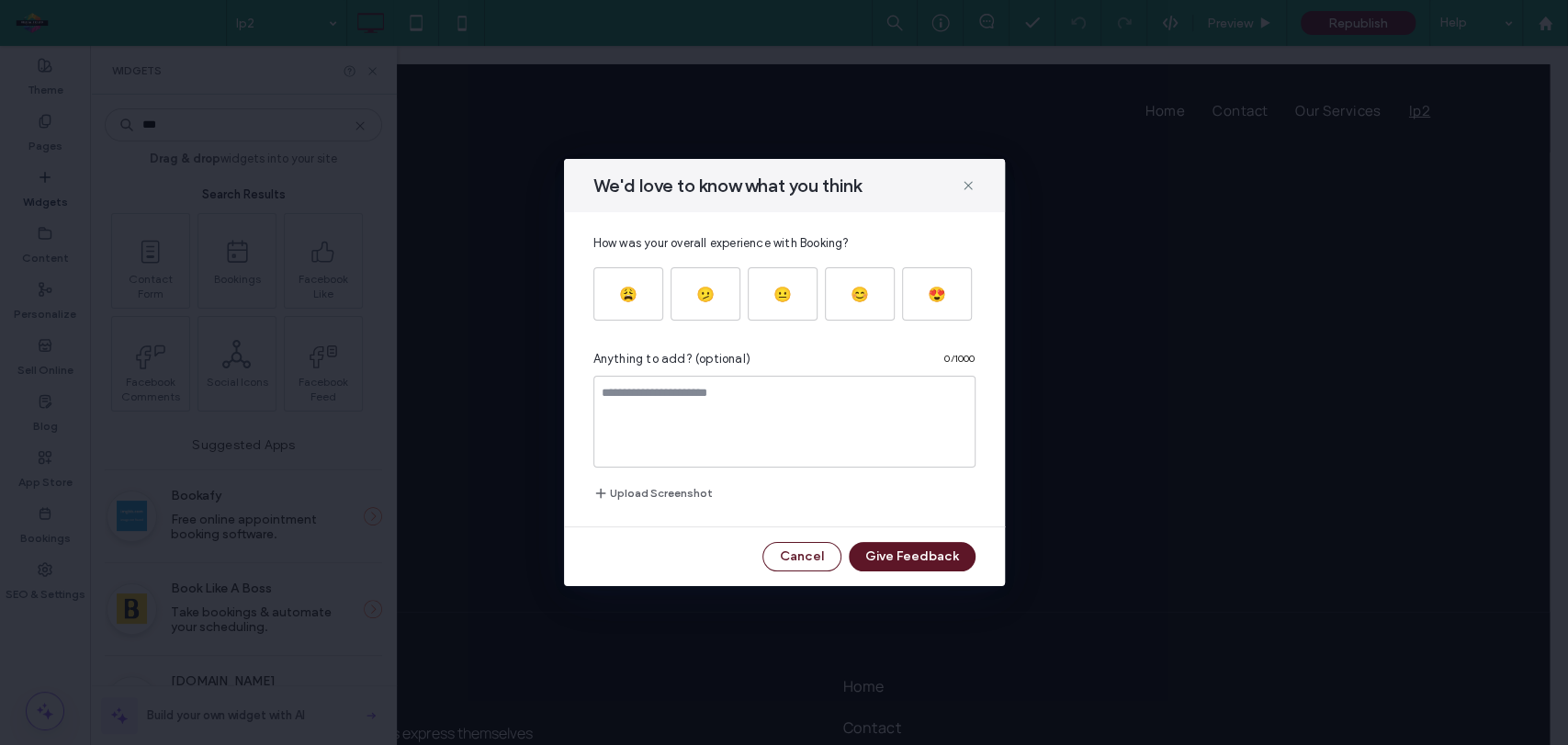
drag, startPoint x: 235, startPoint y: 269, endPoint x: 763, endPoint y: 295, distance: 528.6
click at [852, 342] on body ".wqwq-1{fill:#231f20;} .cls-1q, .cls-2q { fill-rule: evenodd; } .cls-2q { fill:…" at bounding box center [784, 372] width 1568 height 745
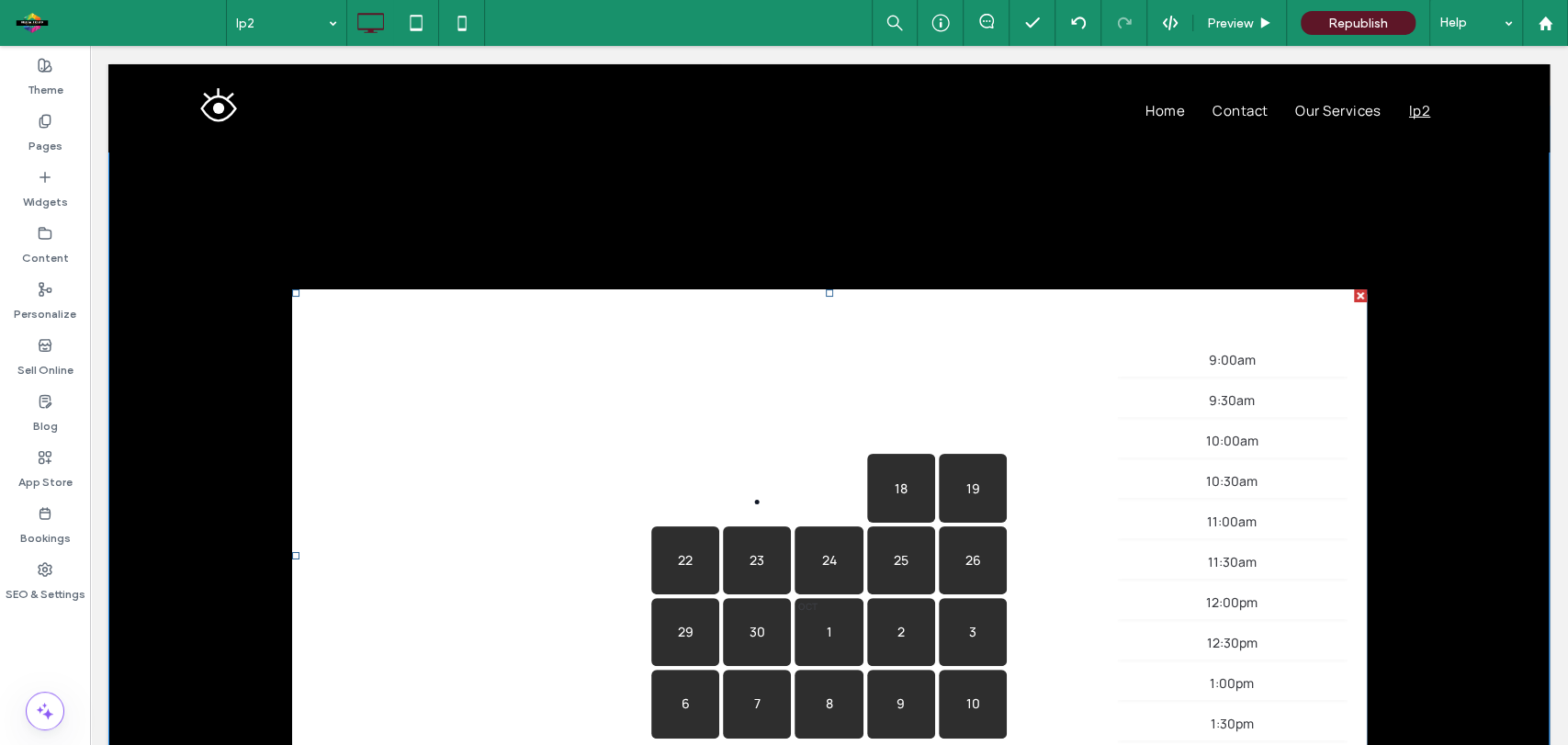
scroll to position [43, 0]
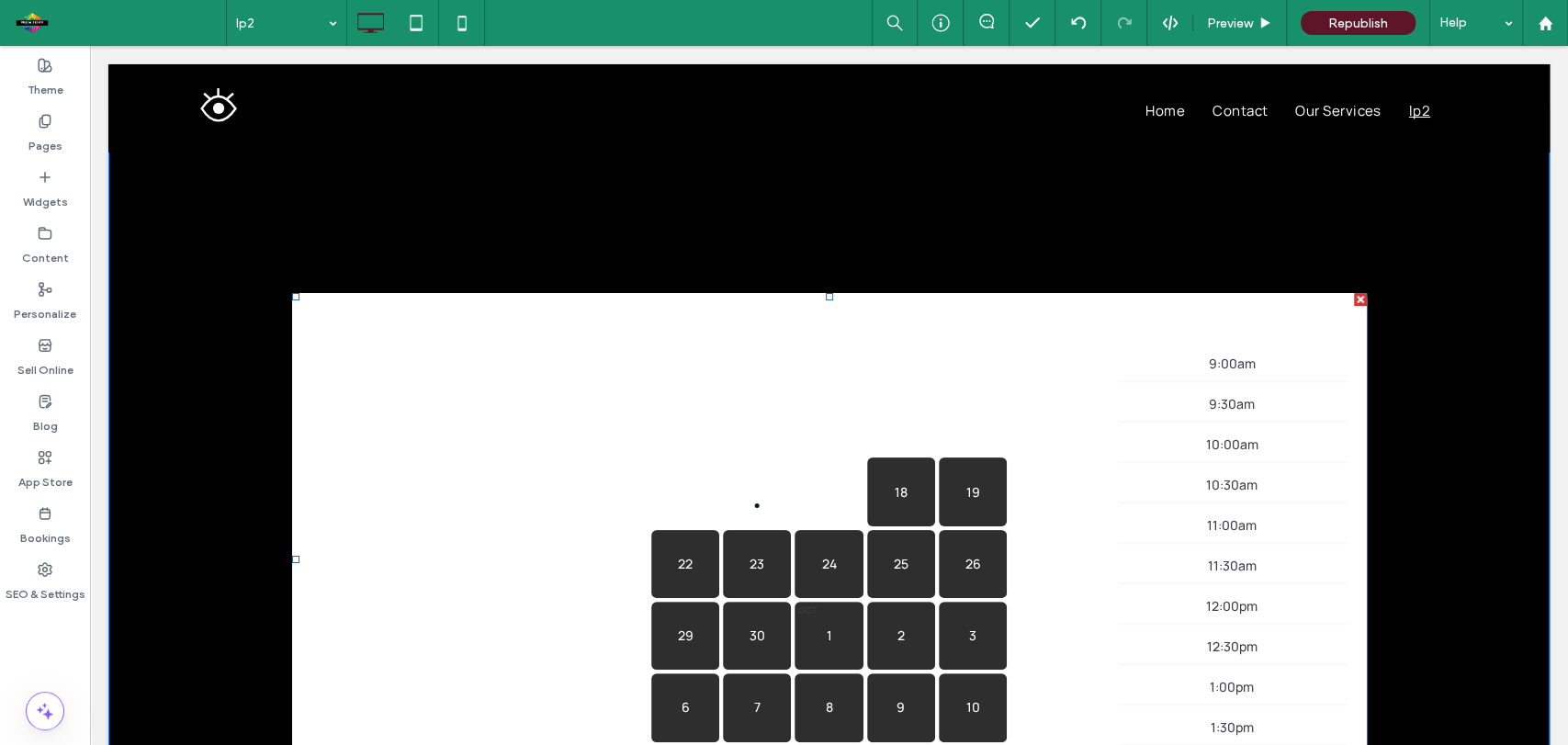
click at [364, 354] on div "Free" at bounding box center [427, 361] width 224 height 18
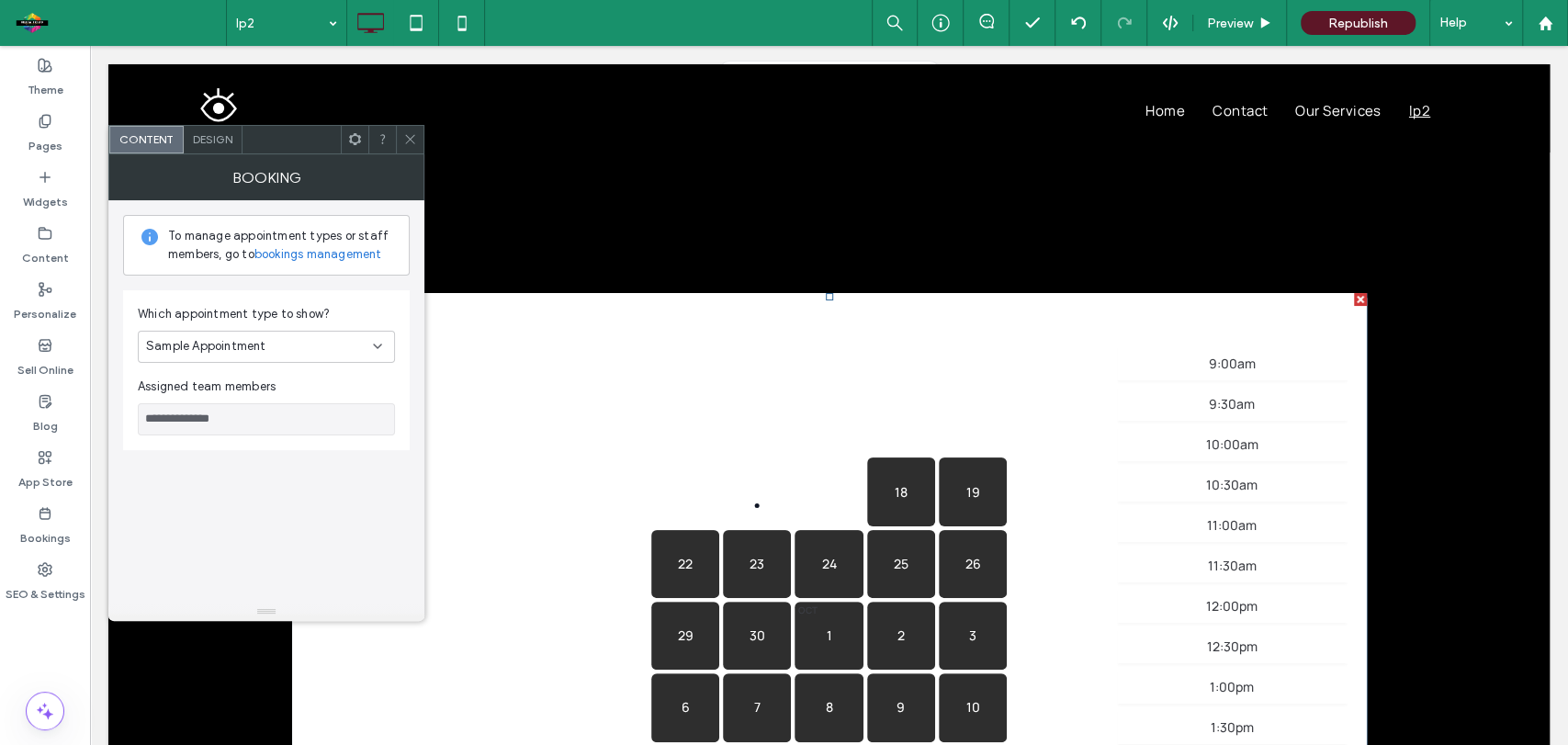
click at [218, 131] on div "Design" at bounding box center [213, 140] width 59 height 28
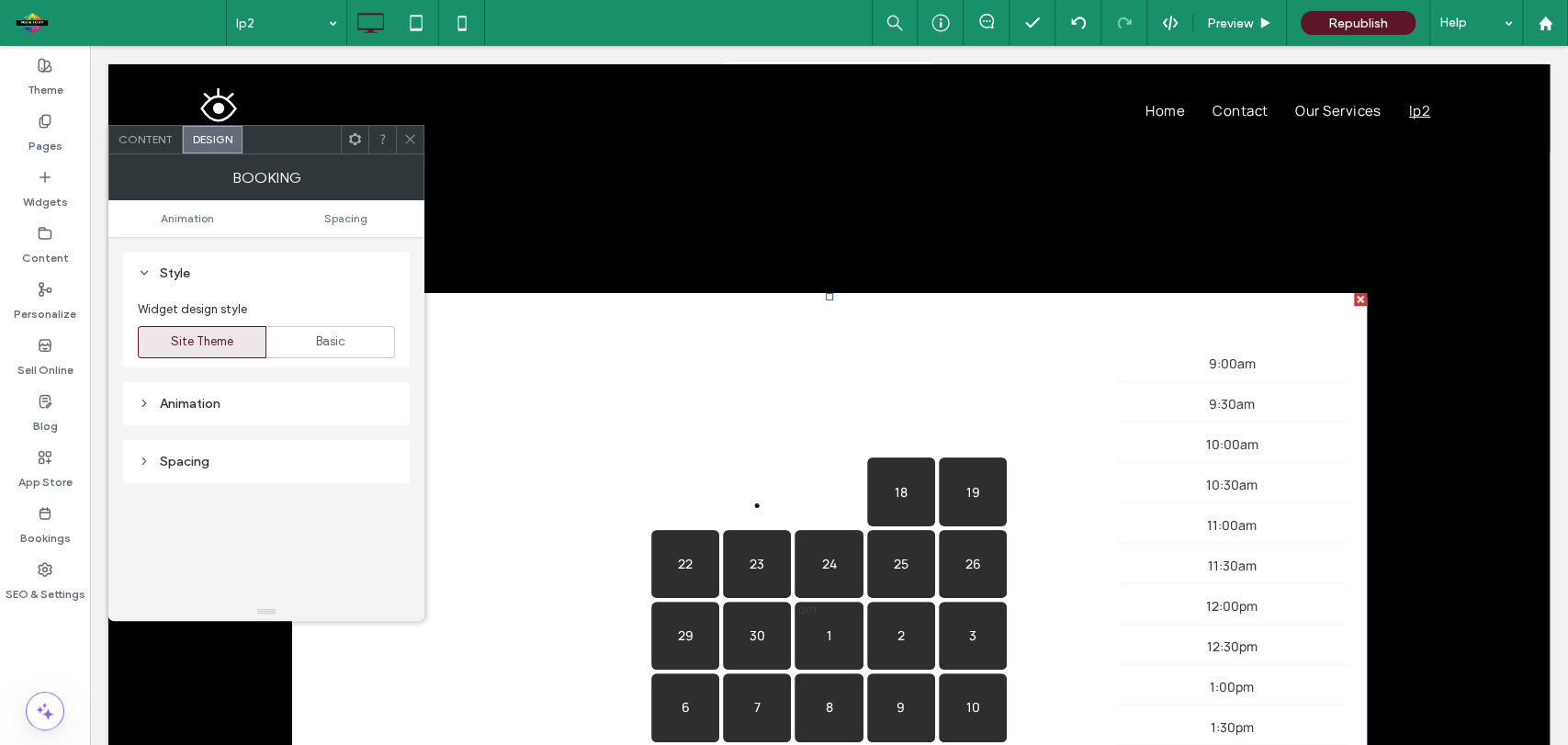
click at [246, 400] on div "Animation" at bounding box center [266, 403] width 257 height 15
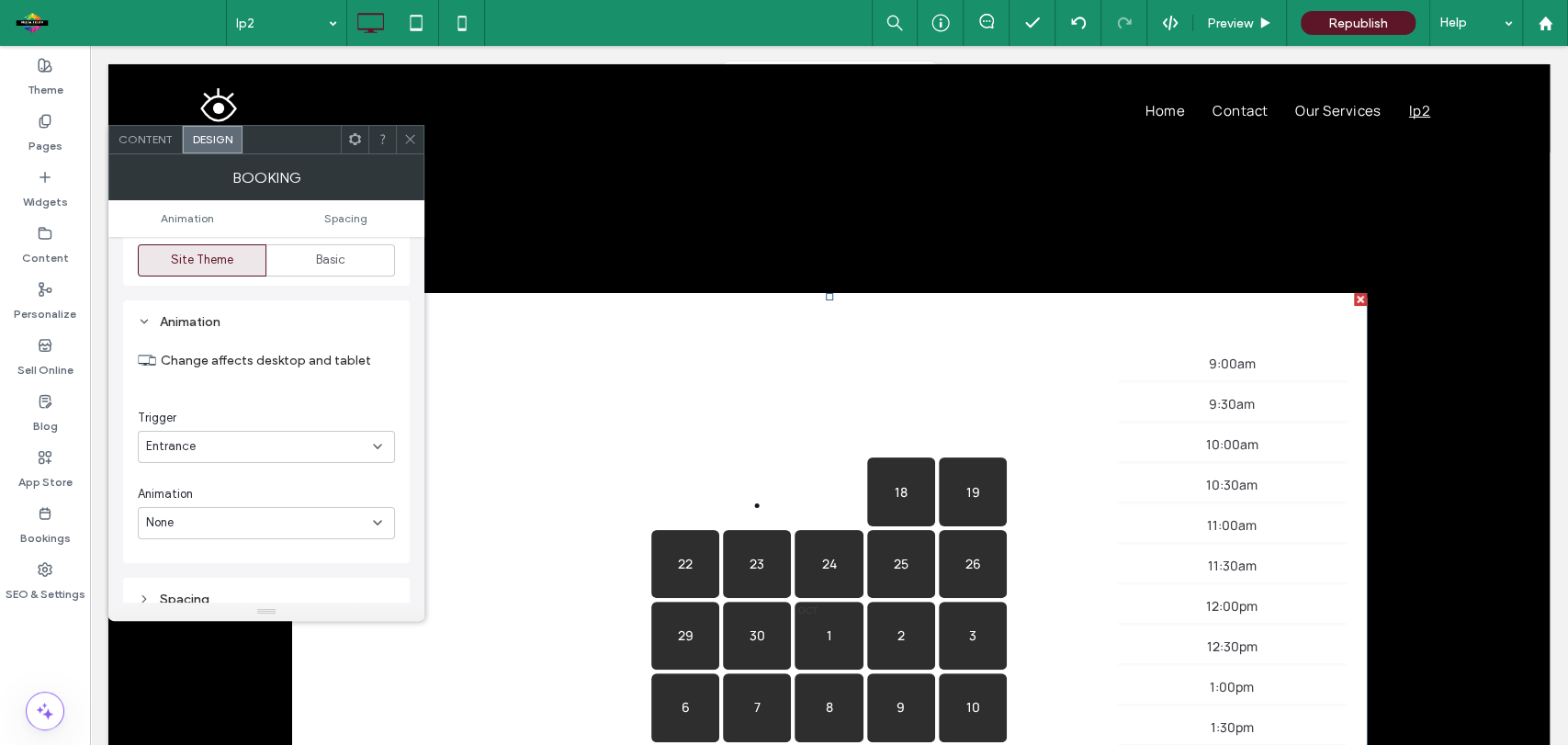
scroll to position [0, 0]
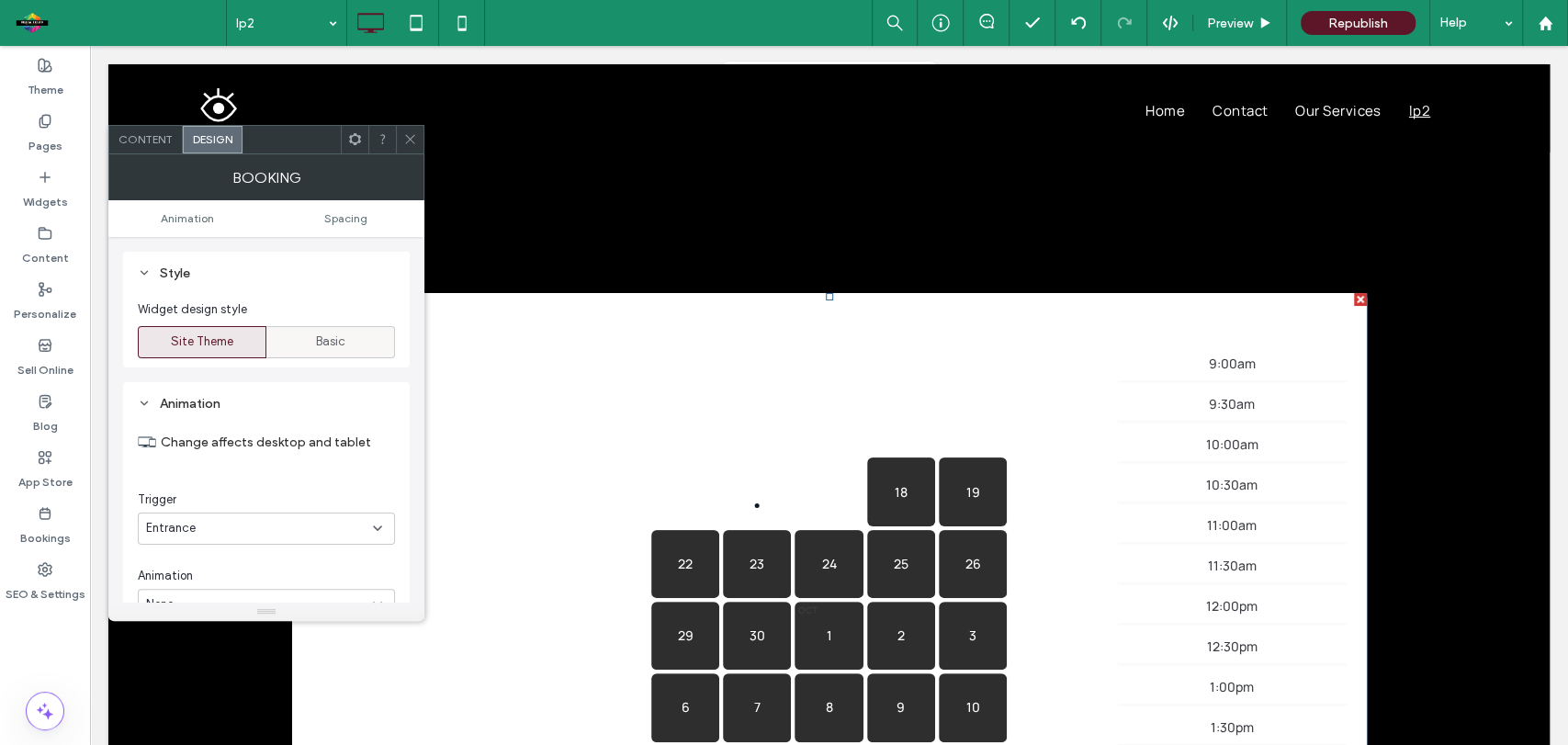
click at [330, 336] on span "Basic" at bounding box center [330, 341] width 30 height 18
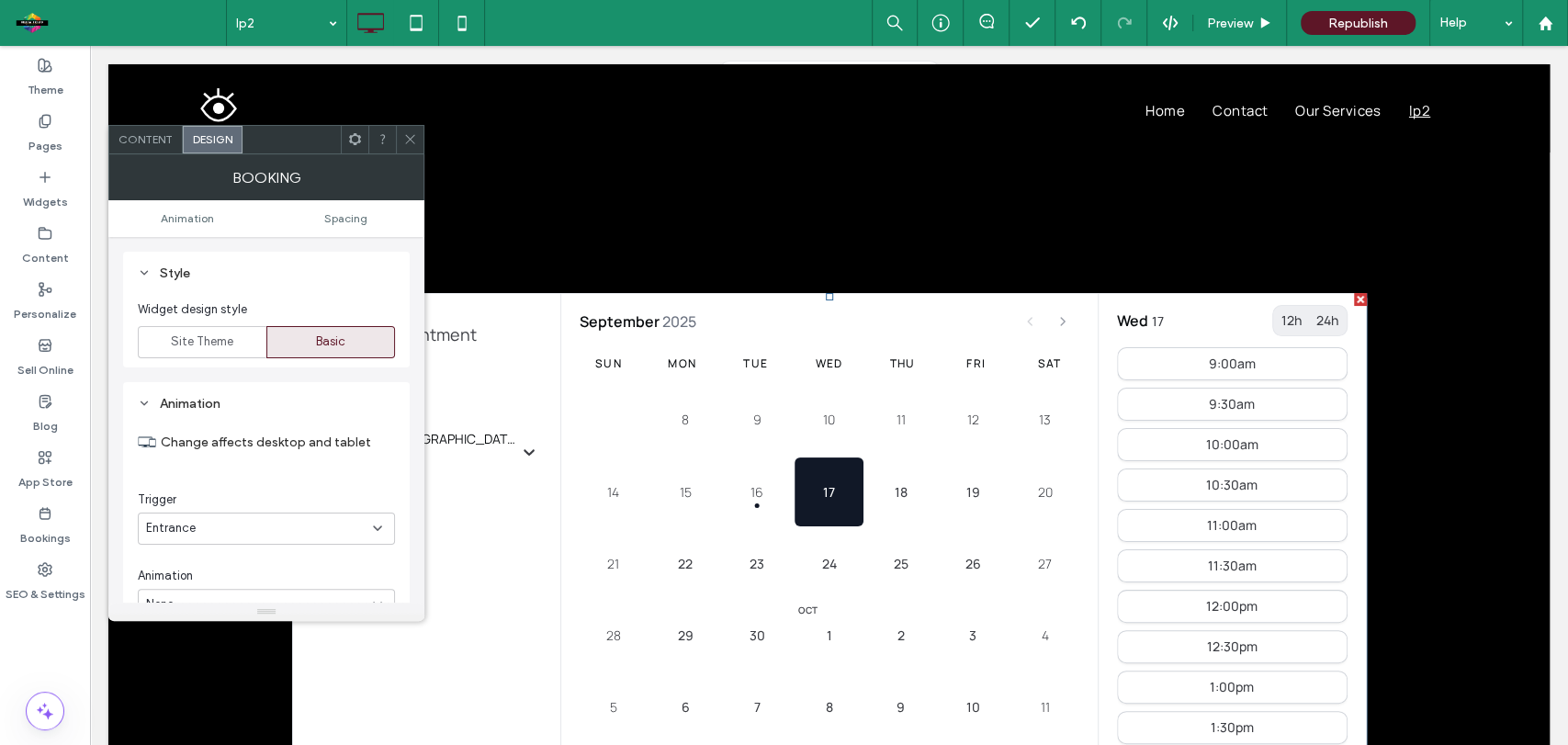
click at [148, 136] on span "Content" at bounding box center [145, 139] width 54 height 13
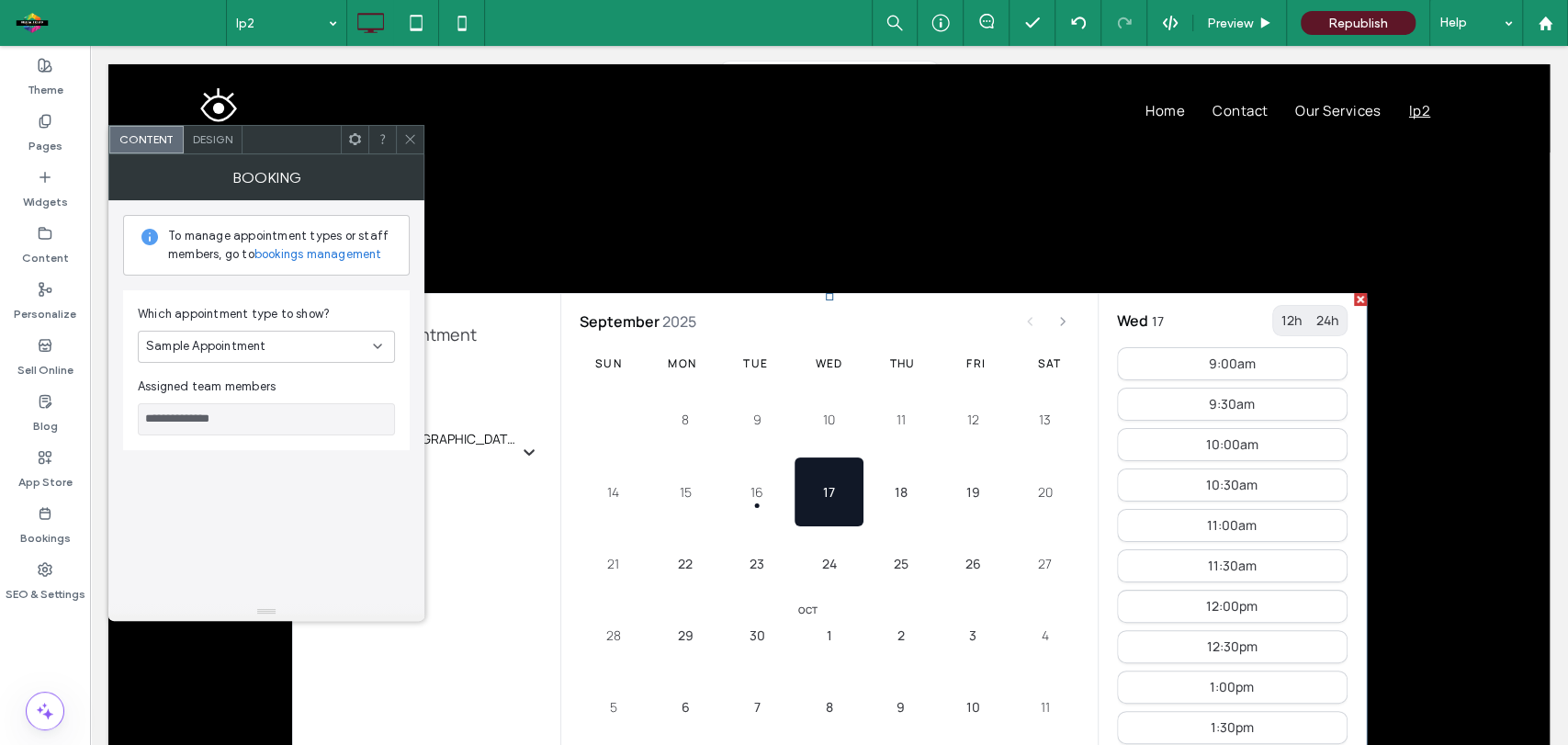
click at [248, 337] on span "Sample Appointment" at bounding box center [206, 346] width 120 height 18
click at [198, 416] on span "حدد موعد اتصال" at bounding box center [188, 409] width 84 height 18
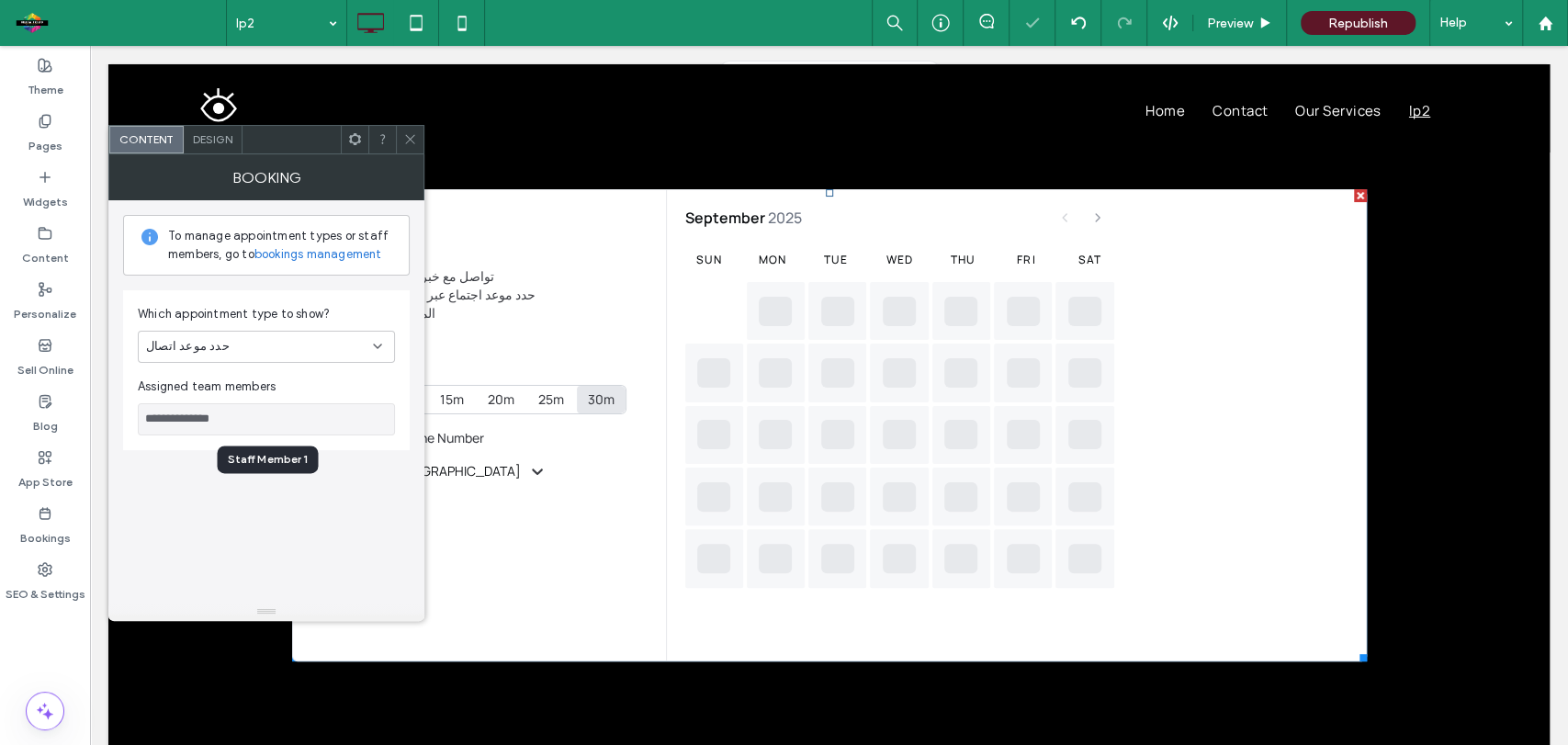
scroll to position [150, 0]
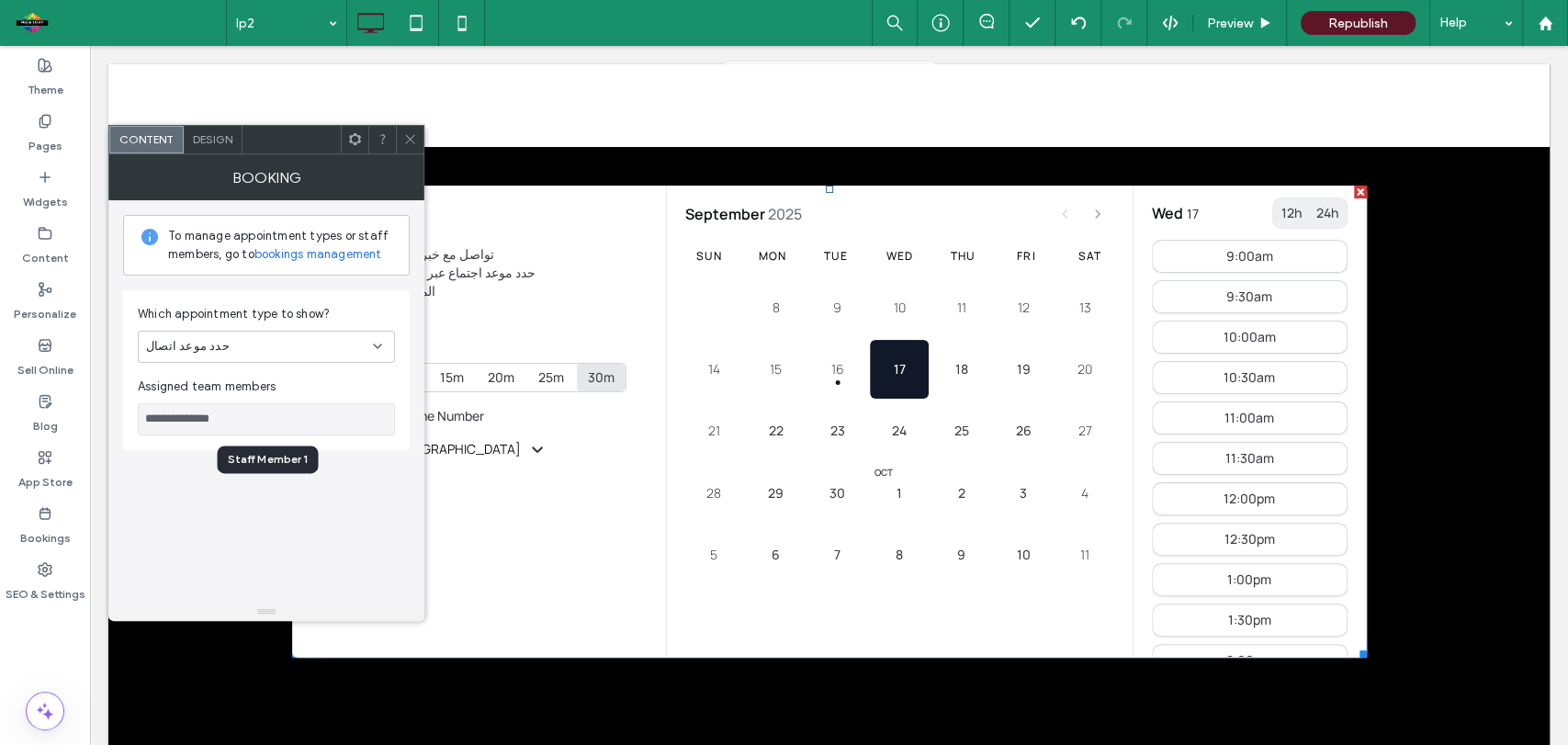
click at [265, 420] on input "**********" at bounding box center [266, 419] width 257 height 32
click at [289, 466] on div "Staff Member 1" at bounding box center [268, 458] width 79 height 16
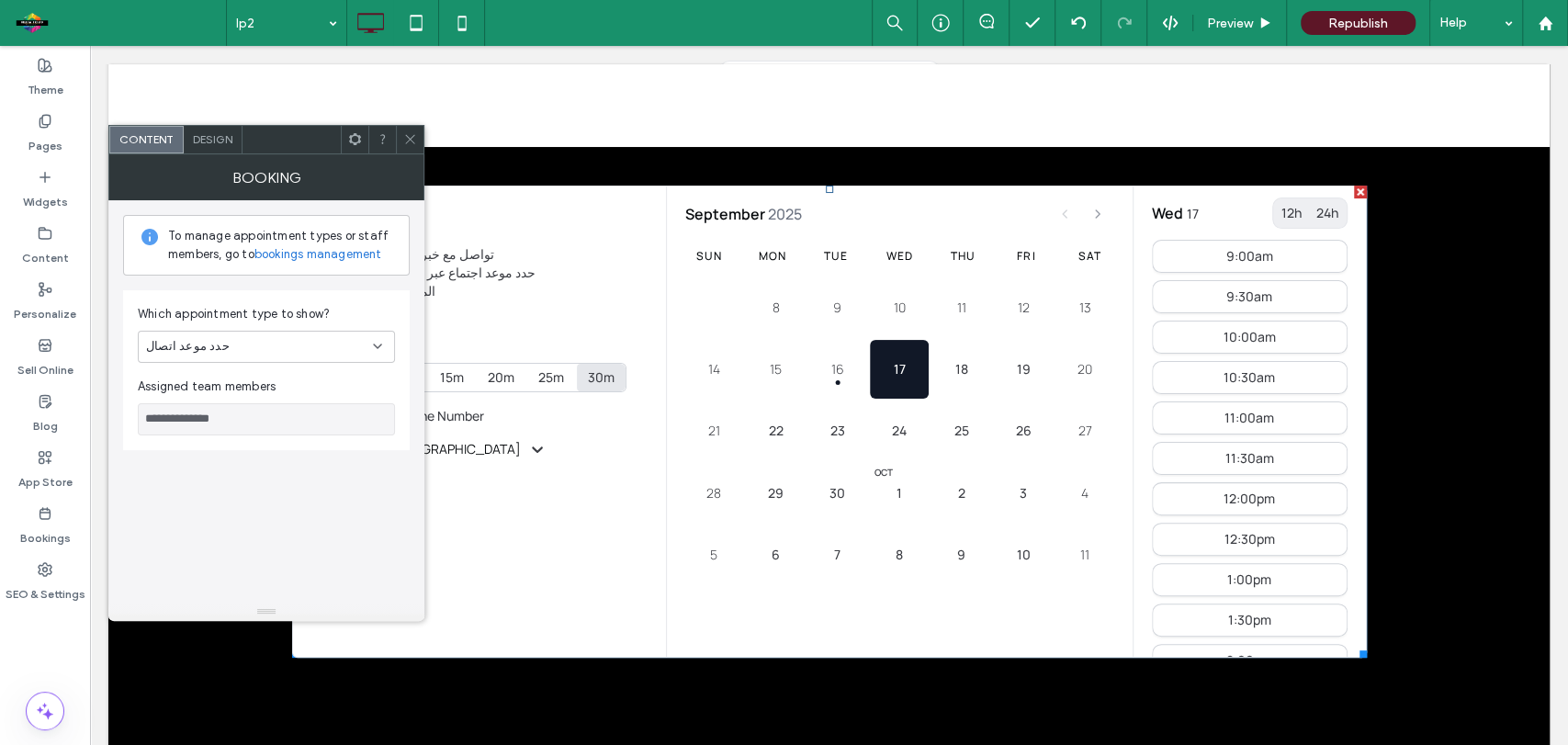
click at [210, 146] on div "Design" at bounding box center [213, 140] width 59 height 28
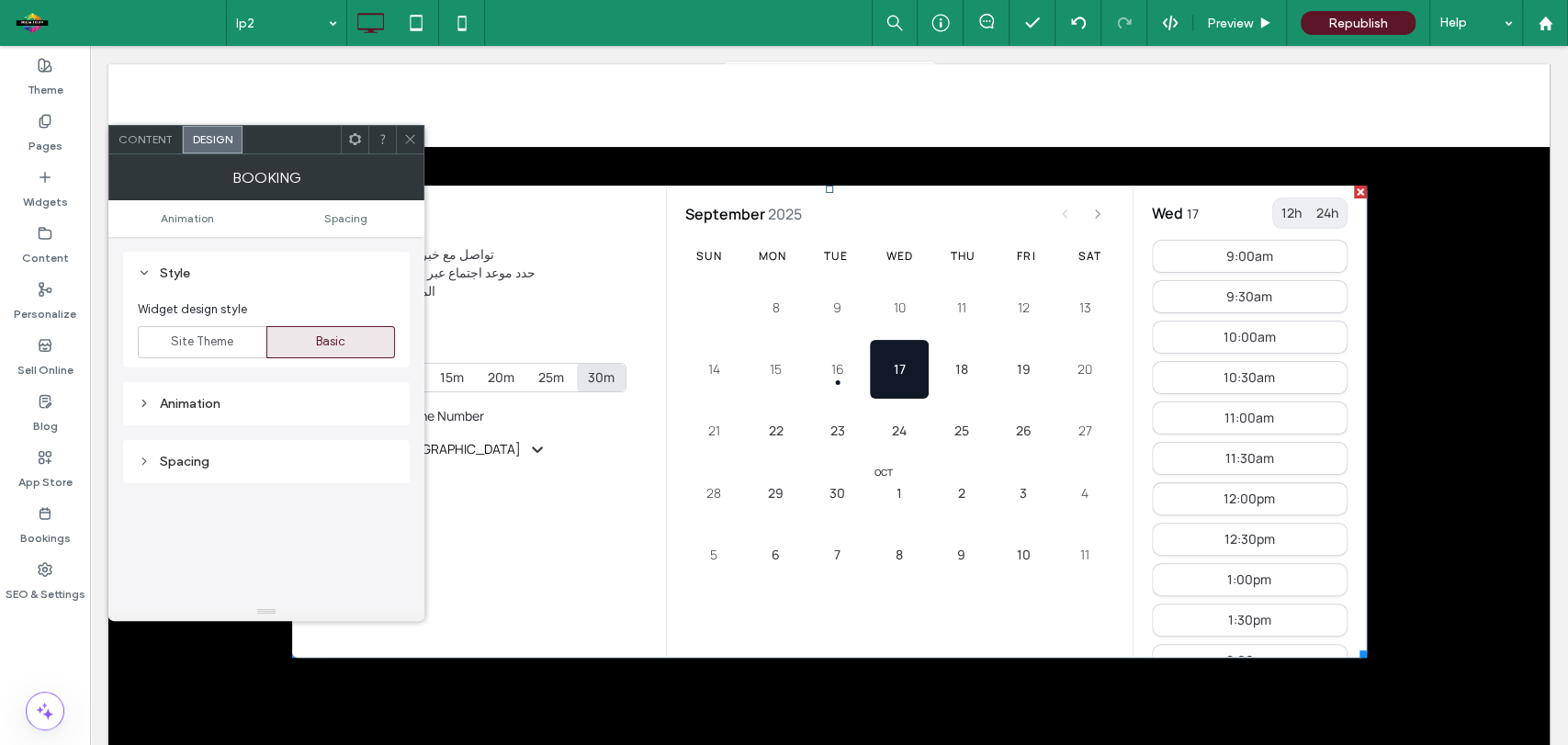
click at [206, 406] on div "Animation" at bounding box center [266, 403] width 257 height 15
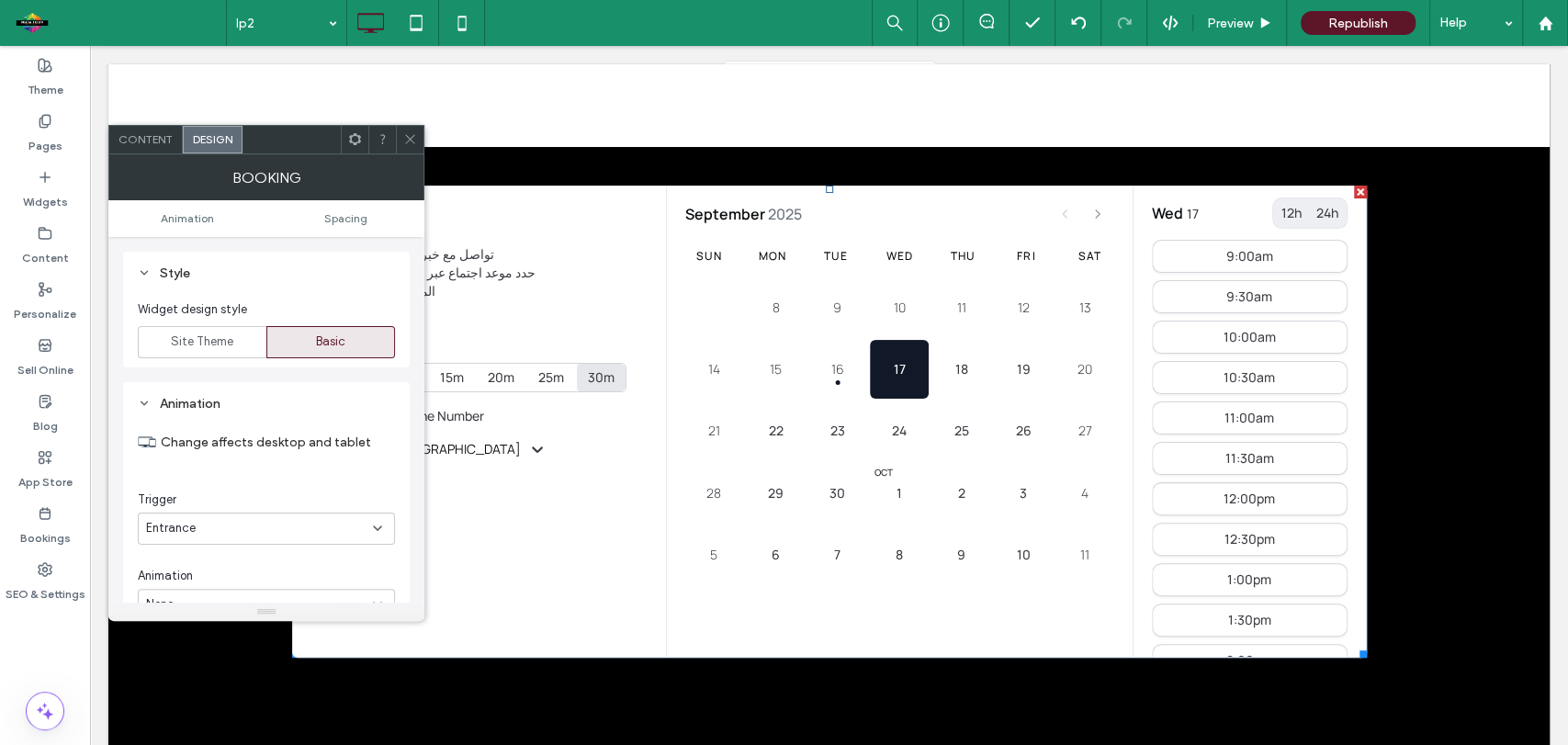
click at [206, 406] on div "Animation" at bounding box center [266, 403] width 257 height 15
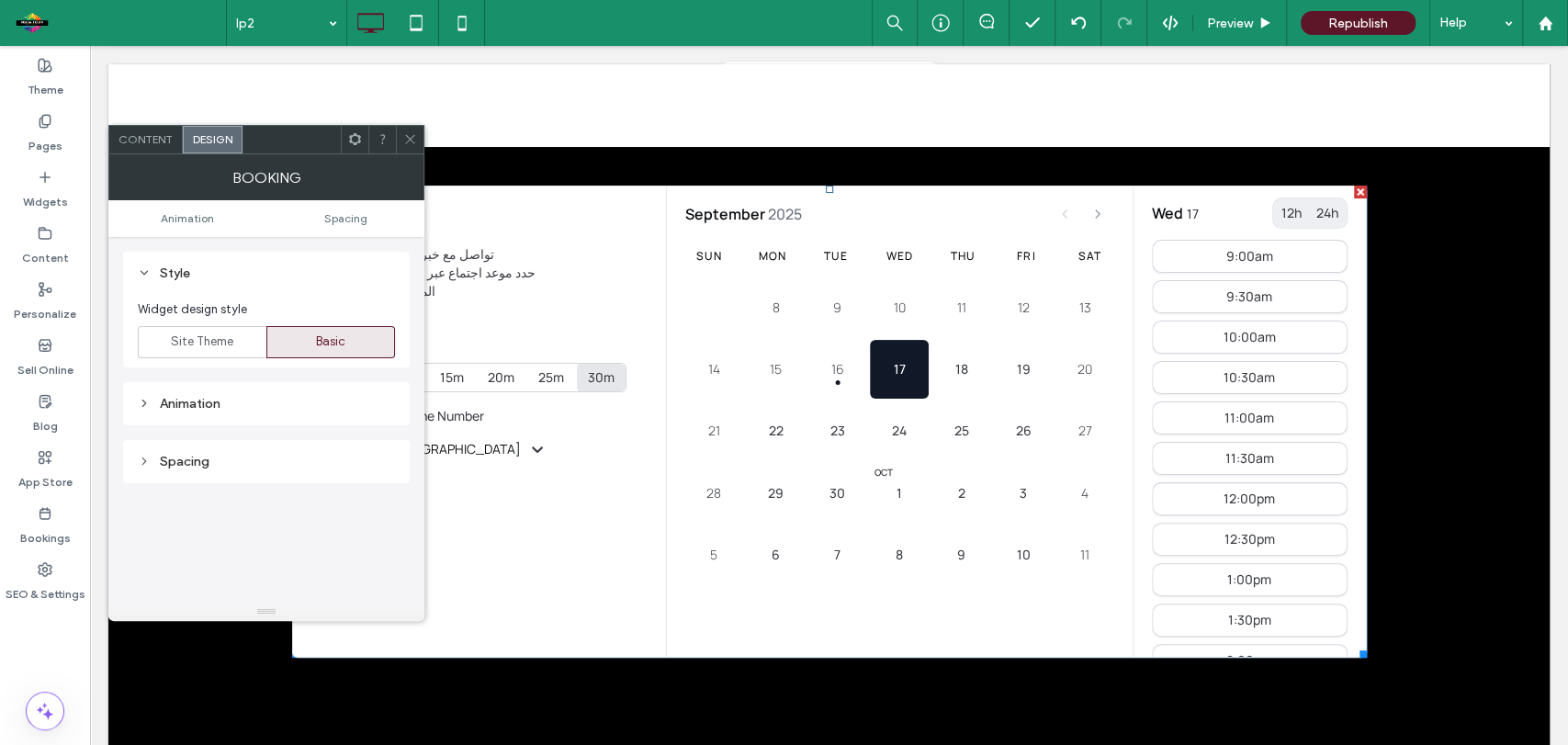
click at [206, 472] on div "Spacing" at bounding box center [266, 461] width 257 height 25
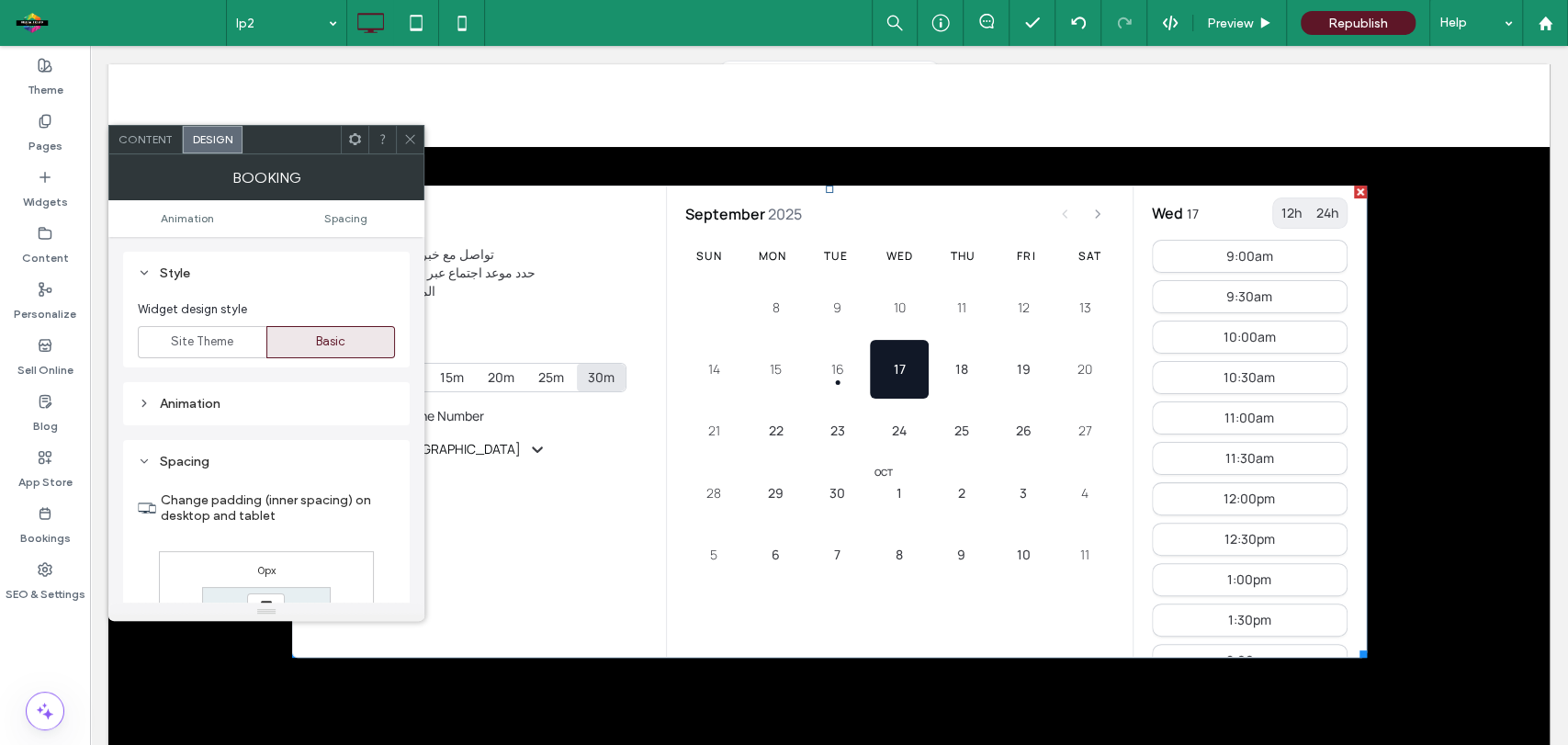
click at [206, 472] on div "Spacing" at bounding box center [266, 461] width 257 height 25
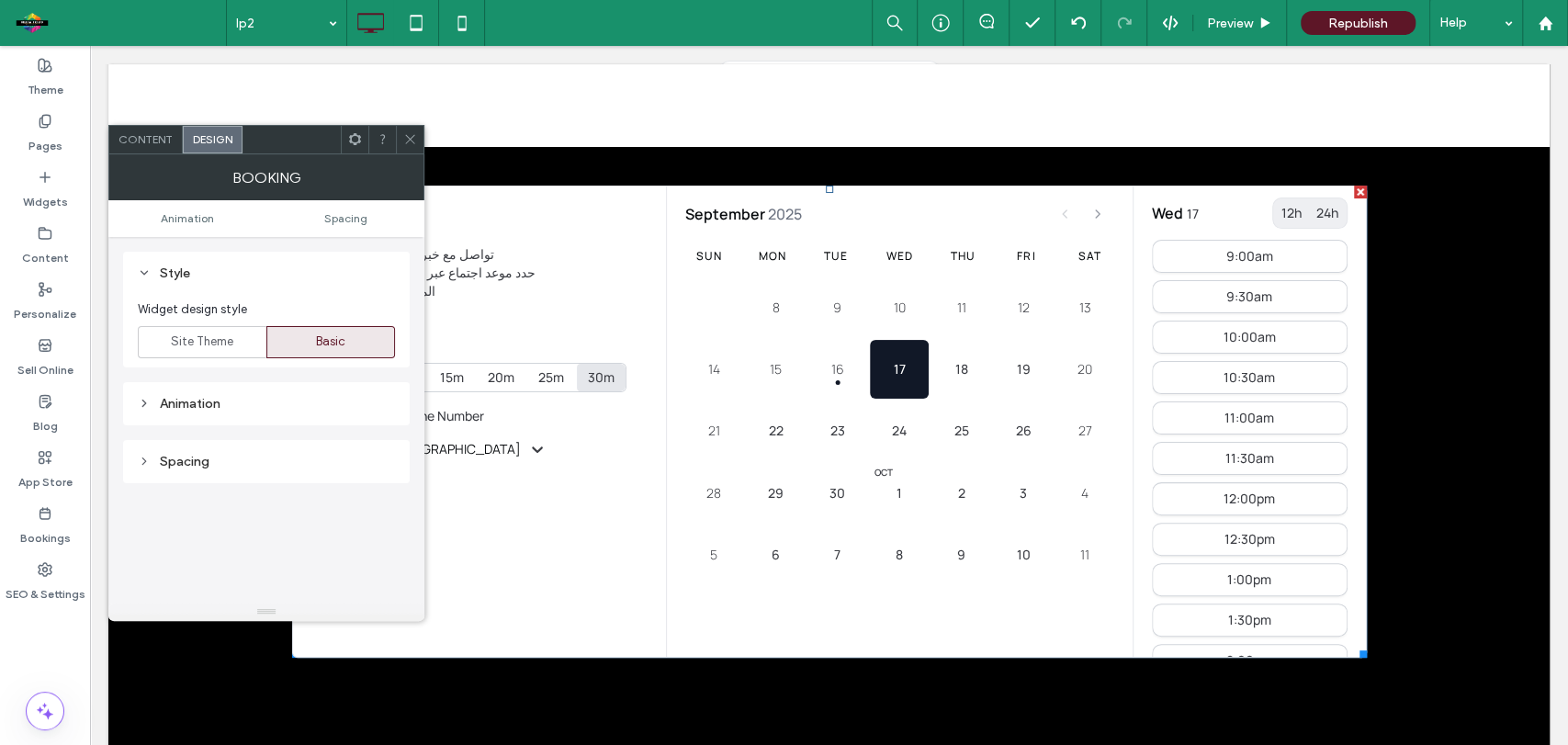
click at [412, 149] on span at bounding box center [410, 140] width 13 height 28
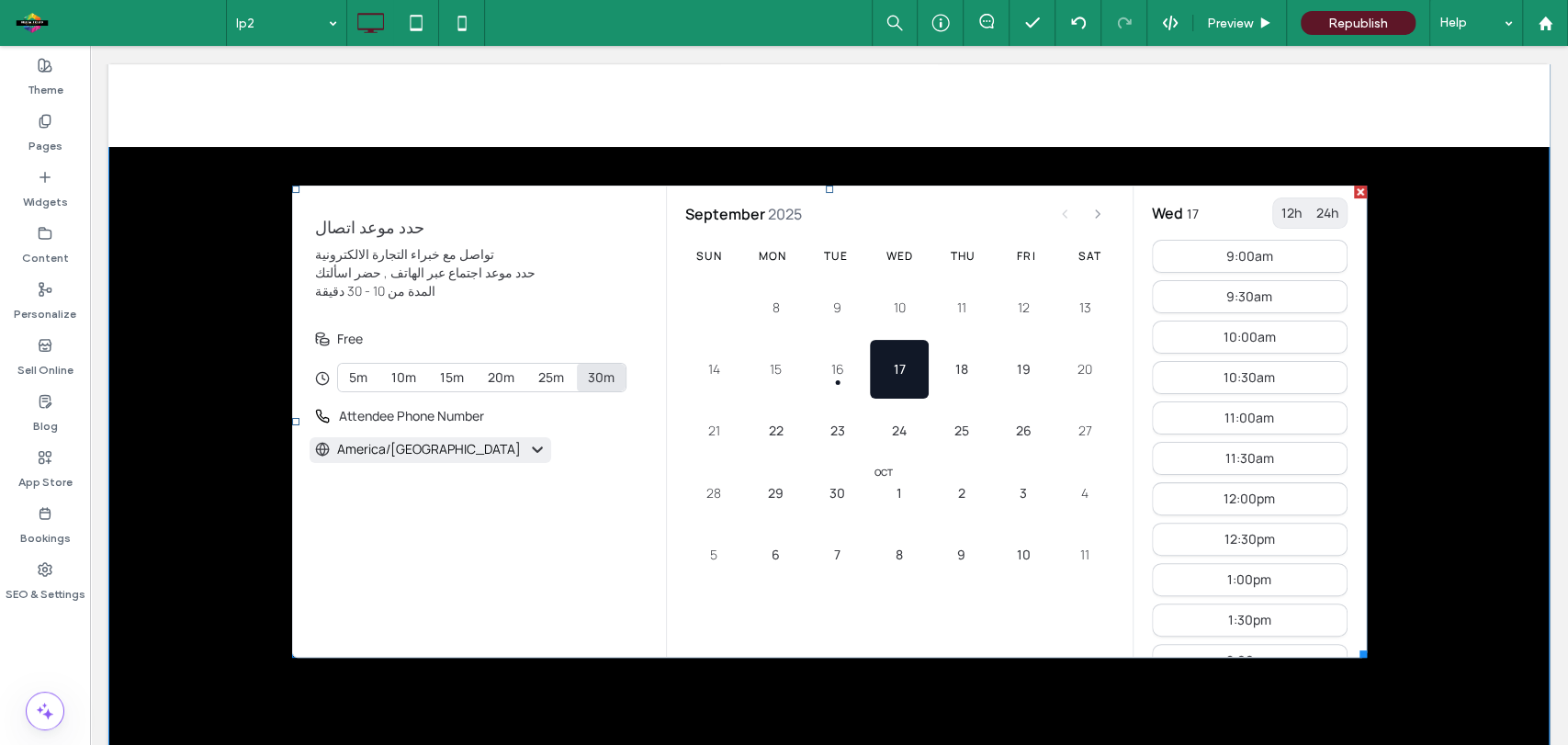
click at [394, 450] on p "America/Los Angeles" at bounding box center [429, 449] width 184 height 18
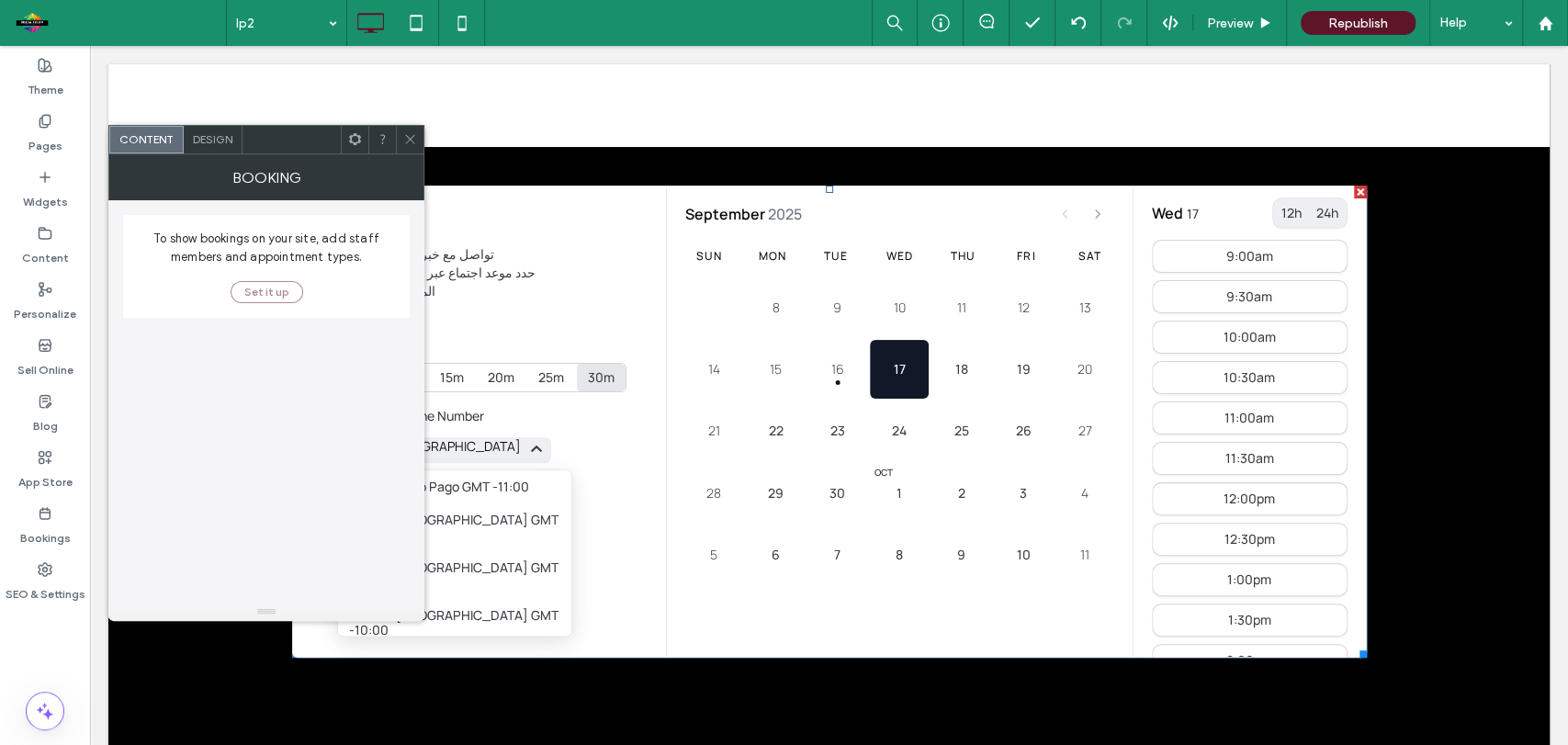
scroll to position [229, 0]
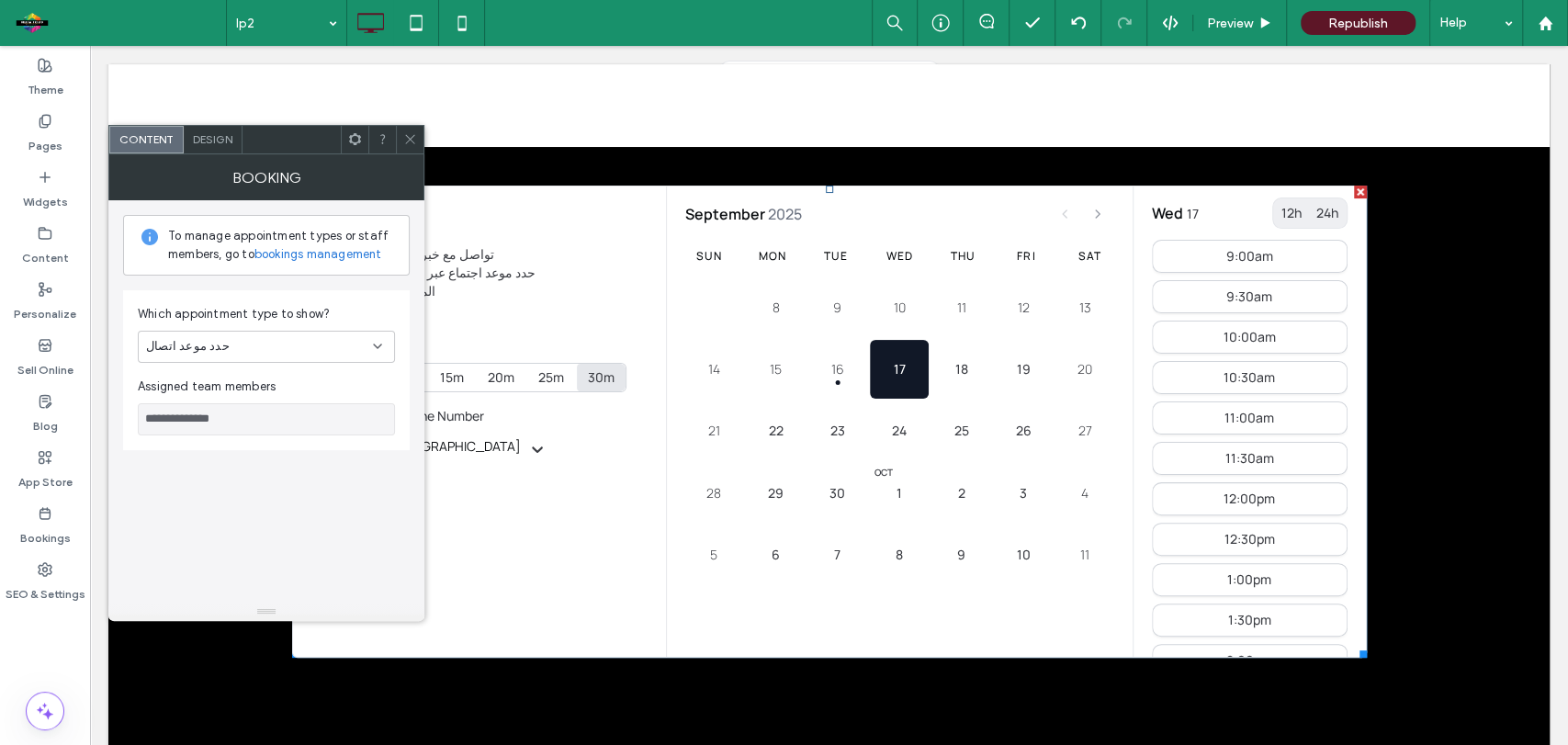
click at [204, 136] on span "Design" at bounding box center [212, 139] width 39 height 13
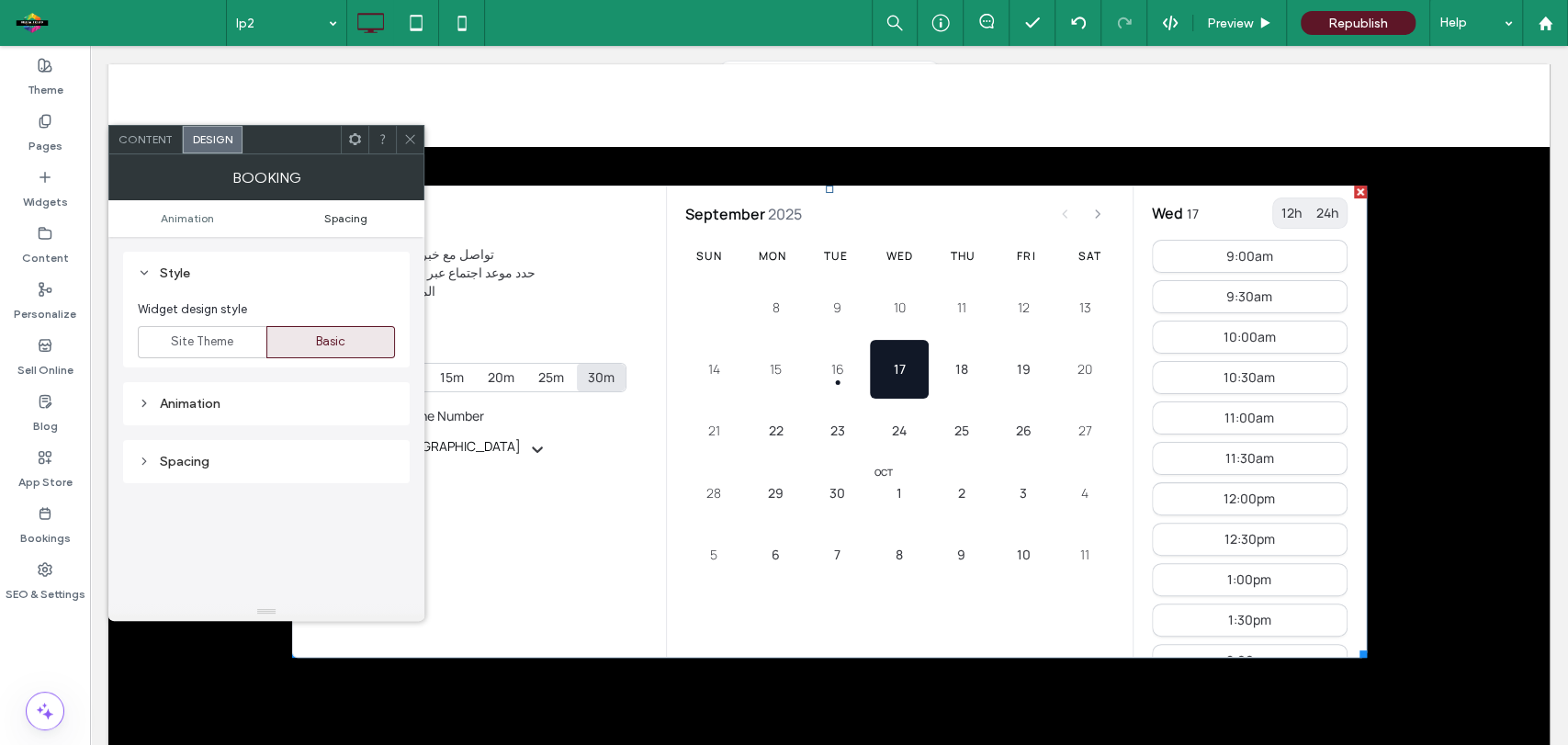
click at [346, 217] on span "Spacing" at bounding box center [346, 218] width 43 height 13
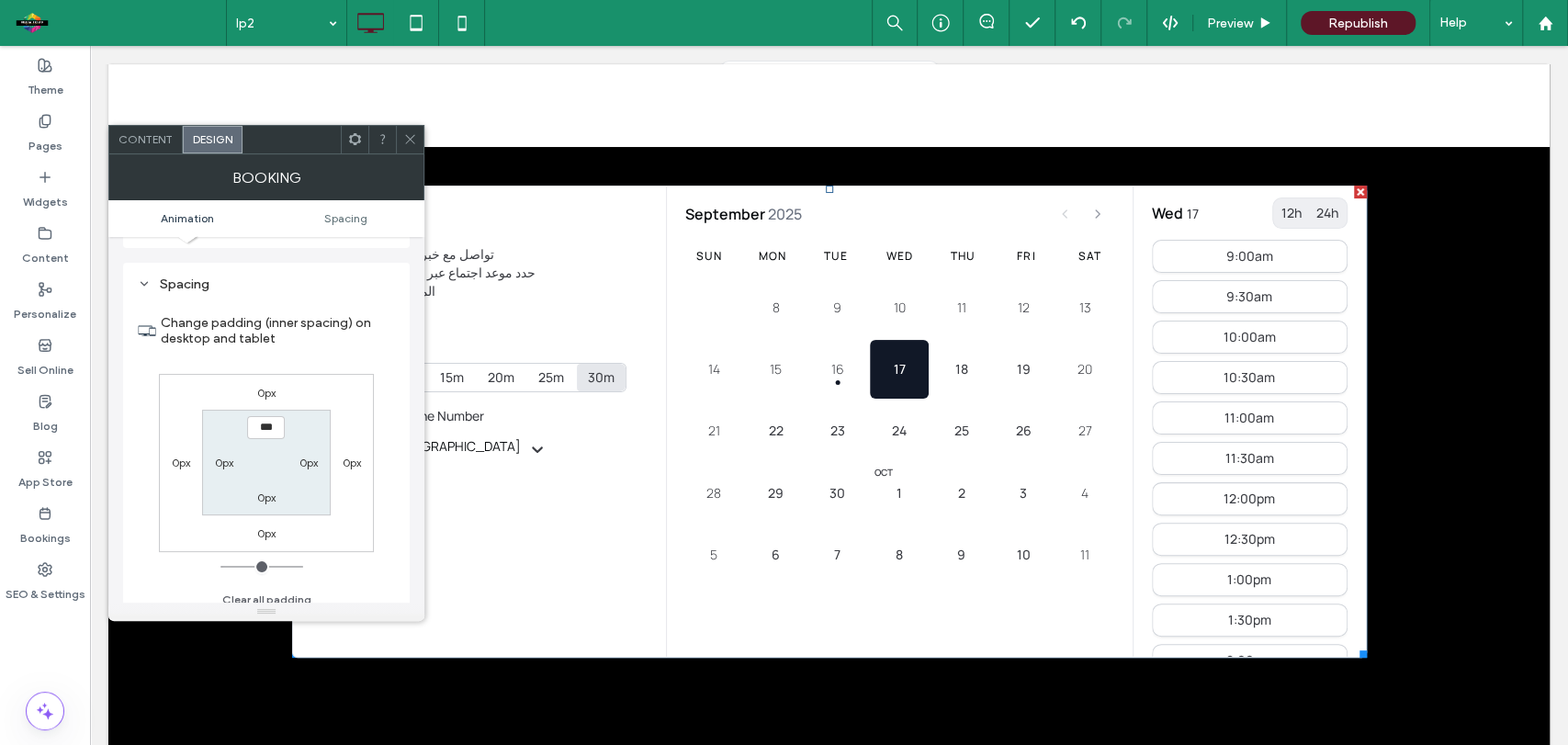
scroll to position [189, 0]
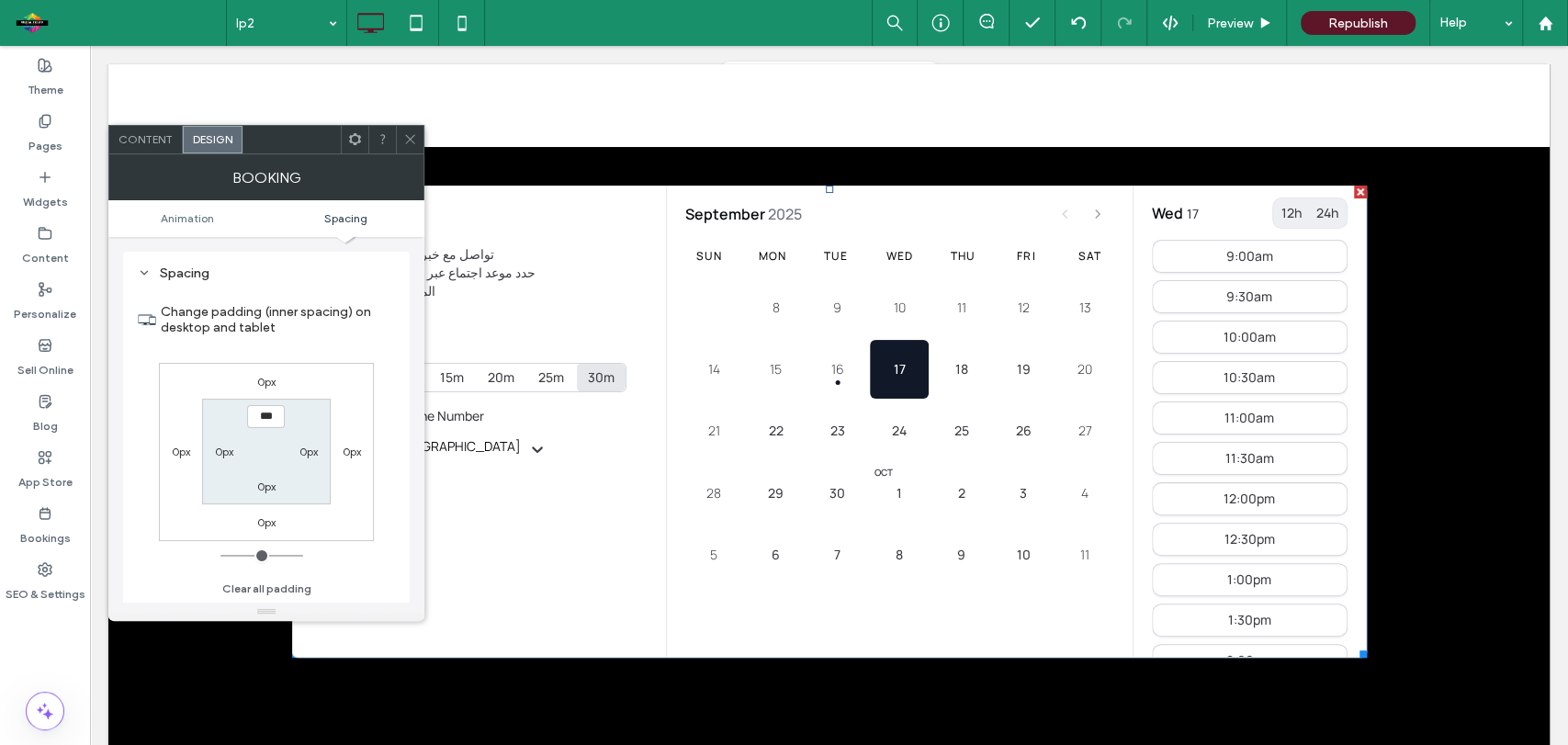
click at [408, 141] on icon at bounding box center [410, 139] width 13 height 13
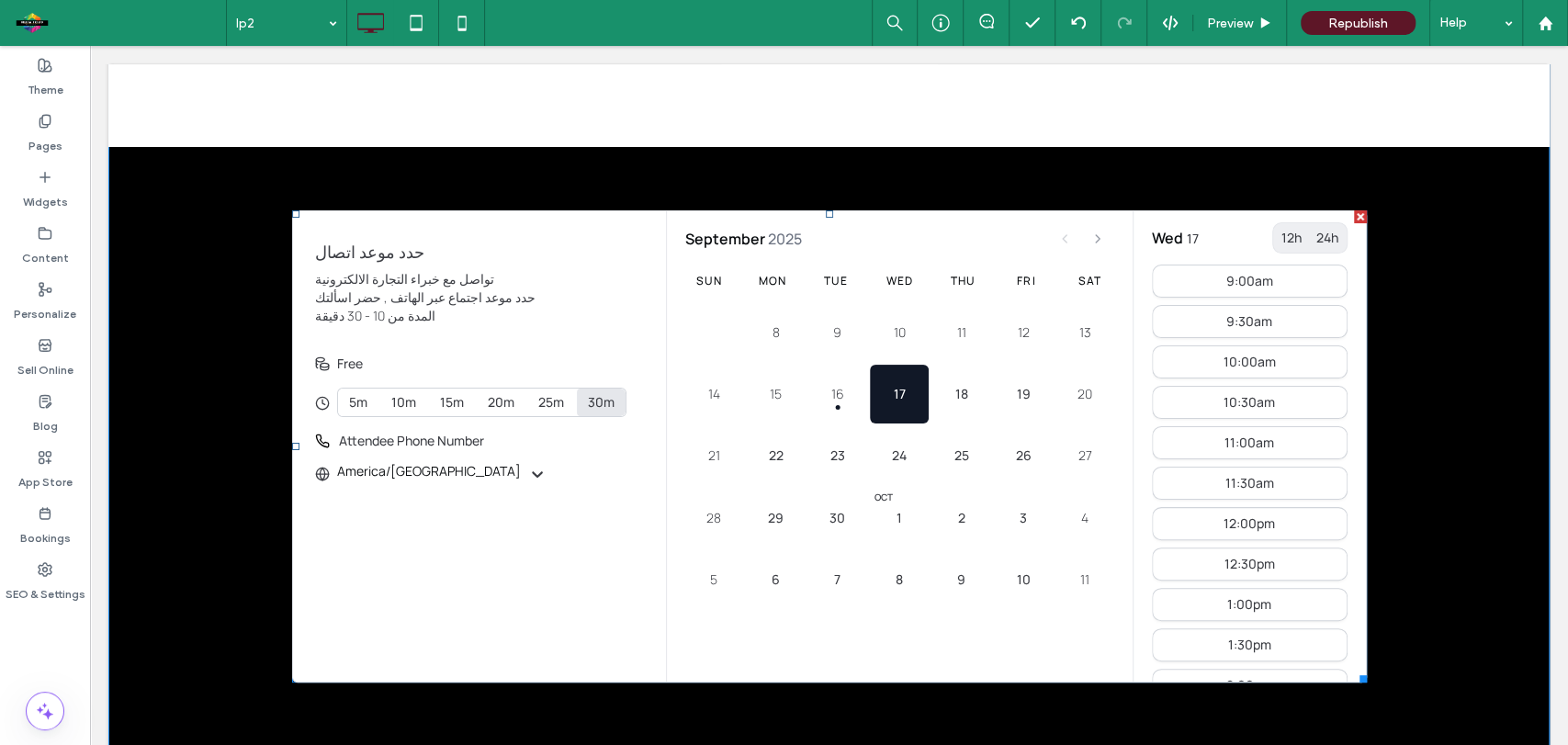
scroll to position [125, 0]
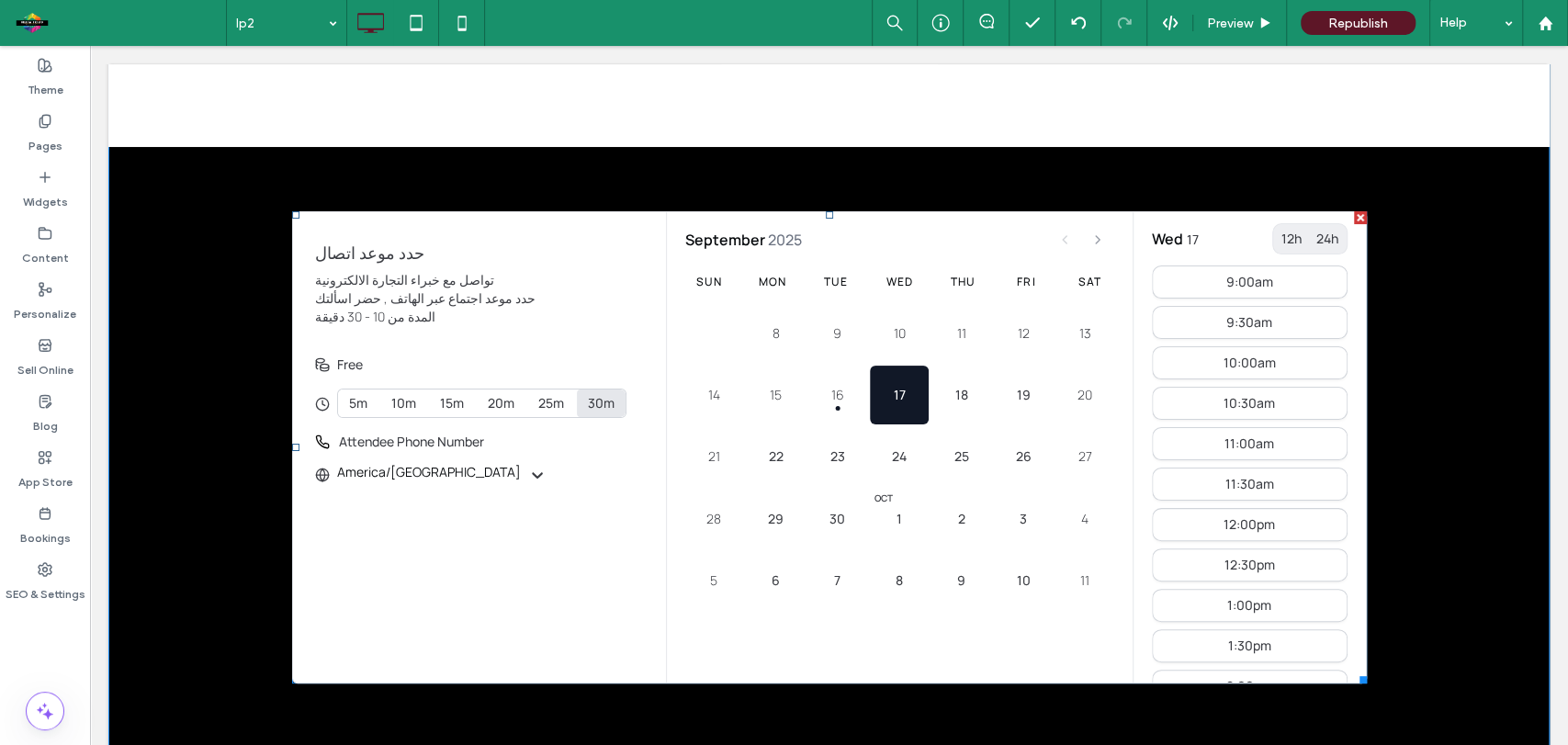
click at [588, 400] on div "30m" at bounding box center [601, 402] width 27 height 16
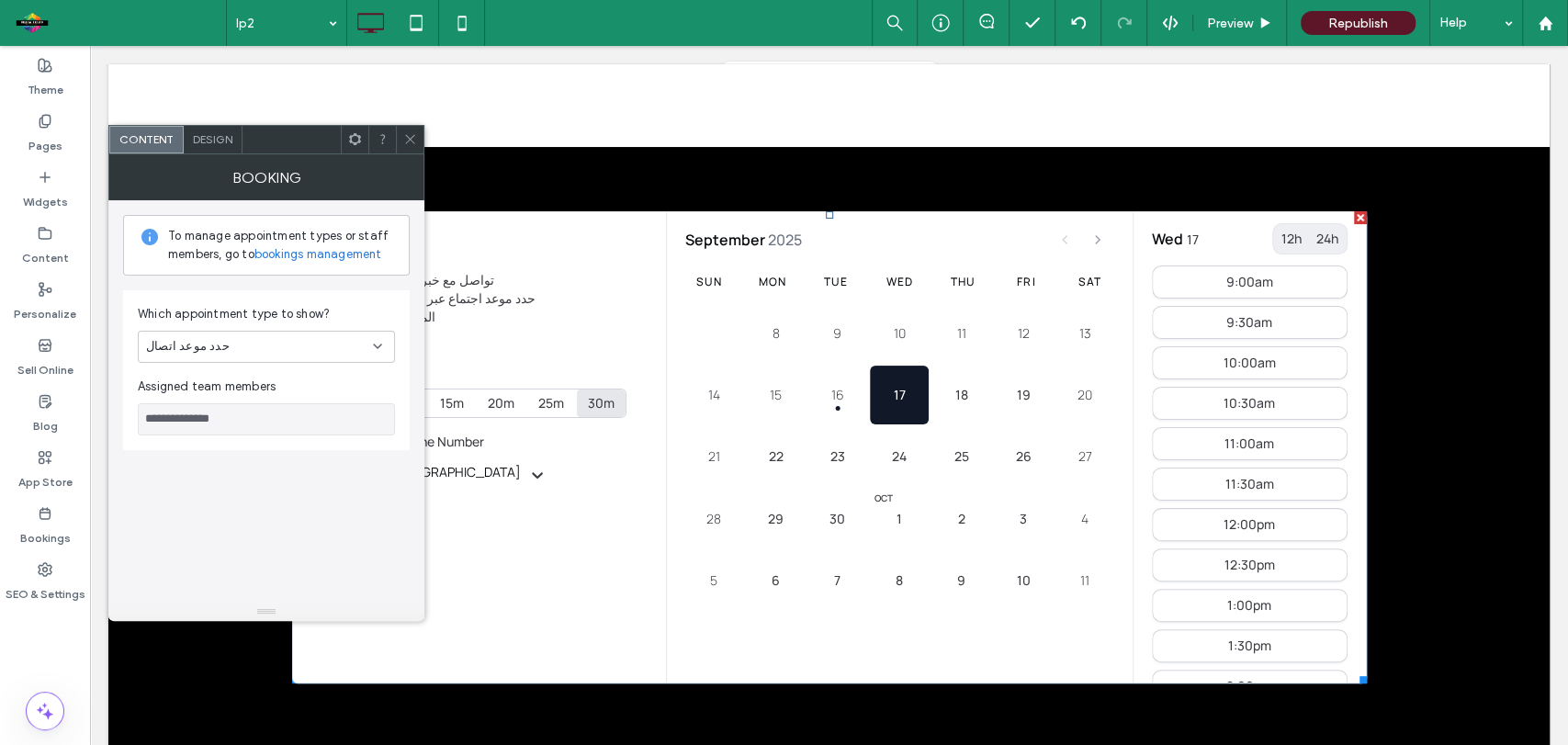
click at [418, 136] on div at bounding box center [409, 140] width 28 height 28
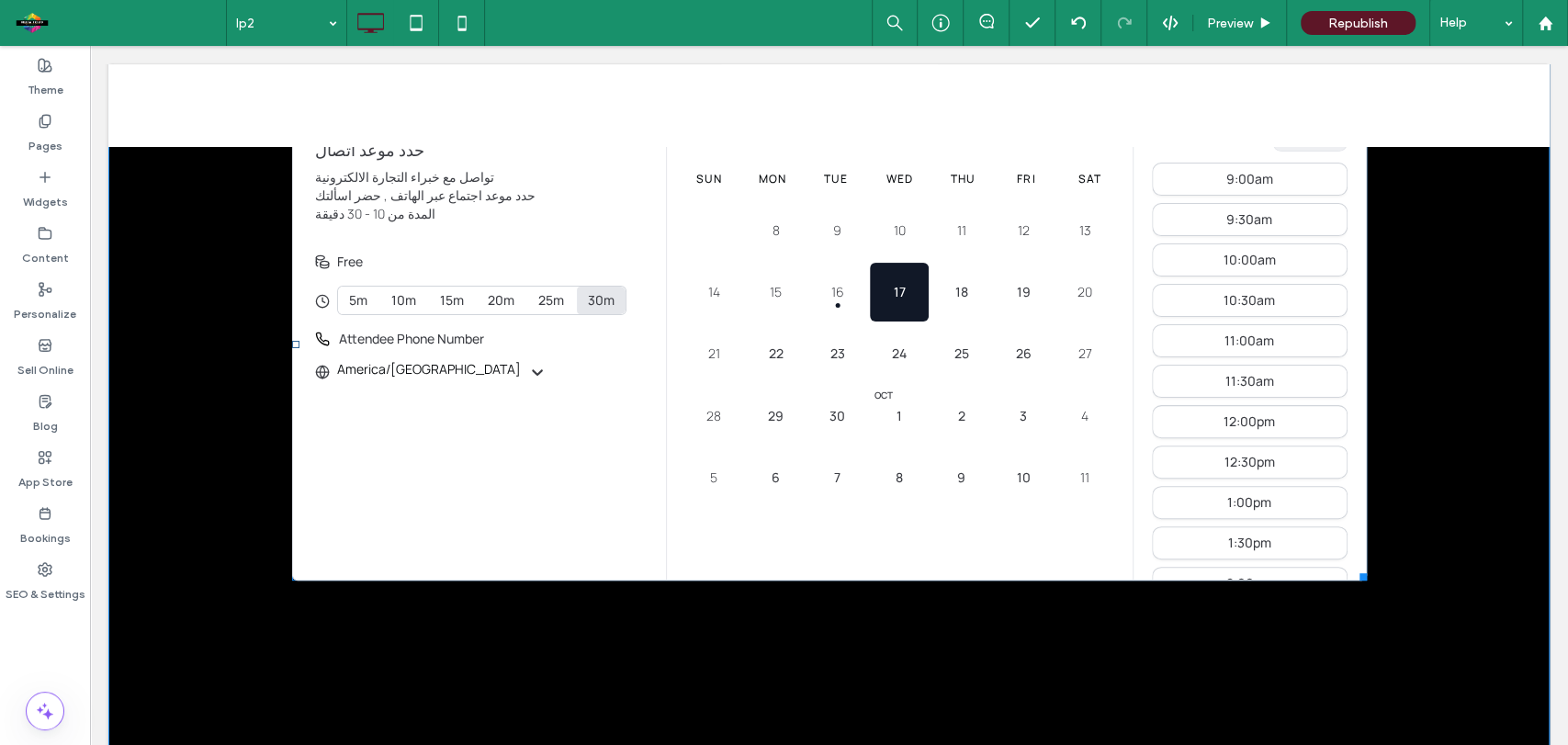
scroll to position [227, 0]
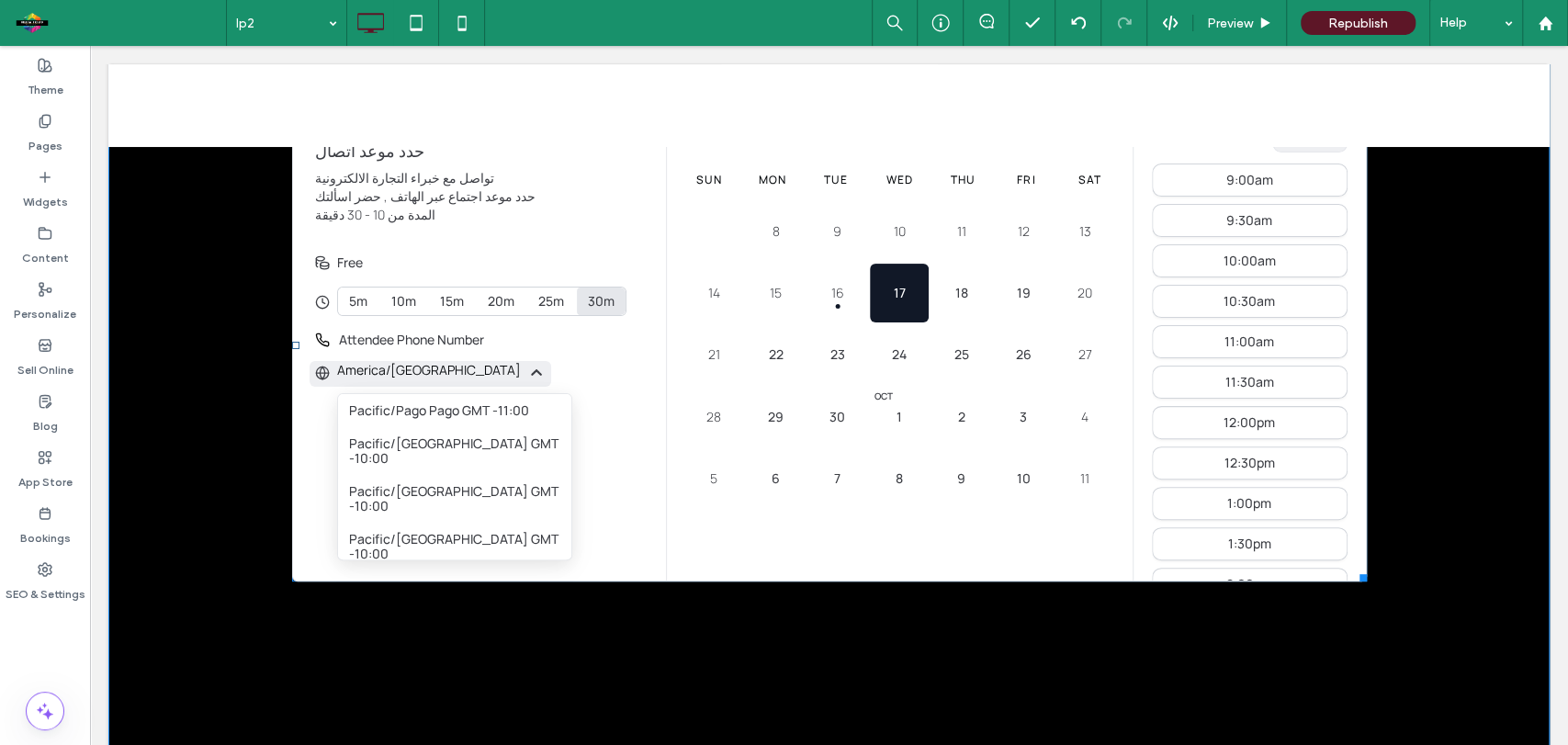
click at [531, 373] on icon at bounding box center [536, 372] width 11 height 7
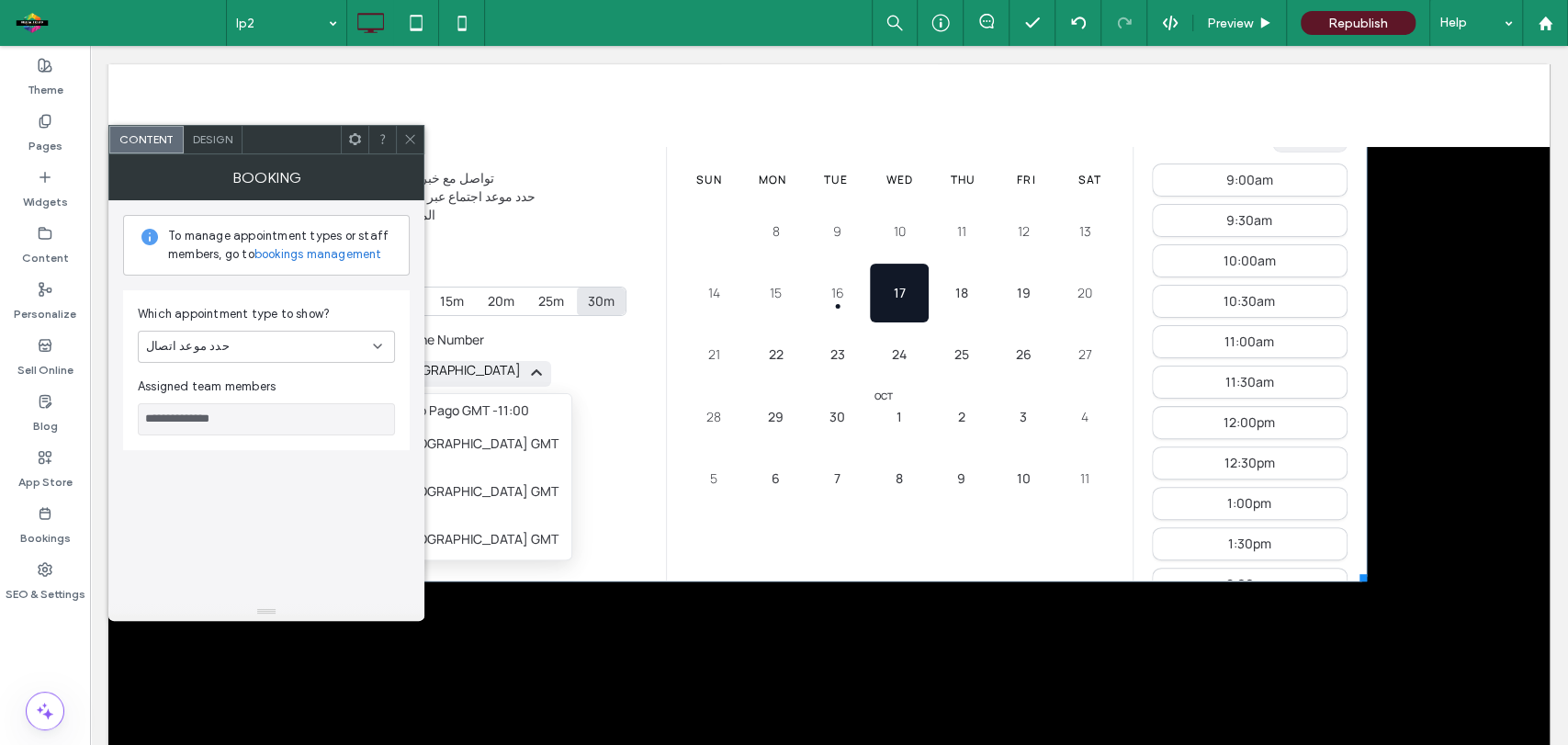
scroll to position [229, 0]
click at [410, 143] on icon at bounding box center [410, 139] width 13 height 13
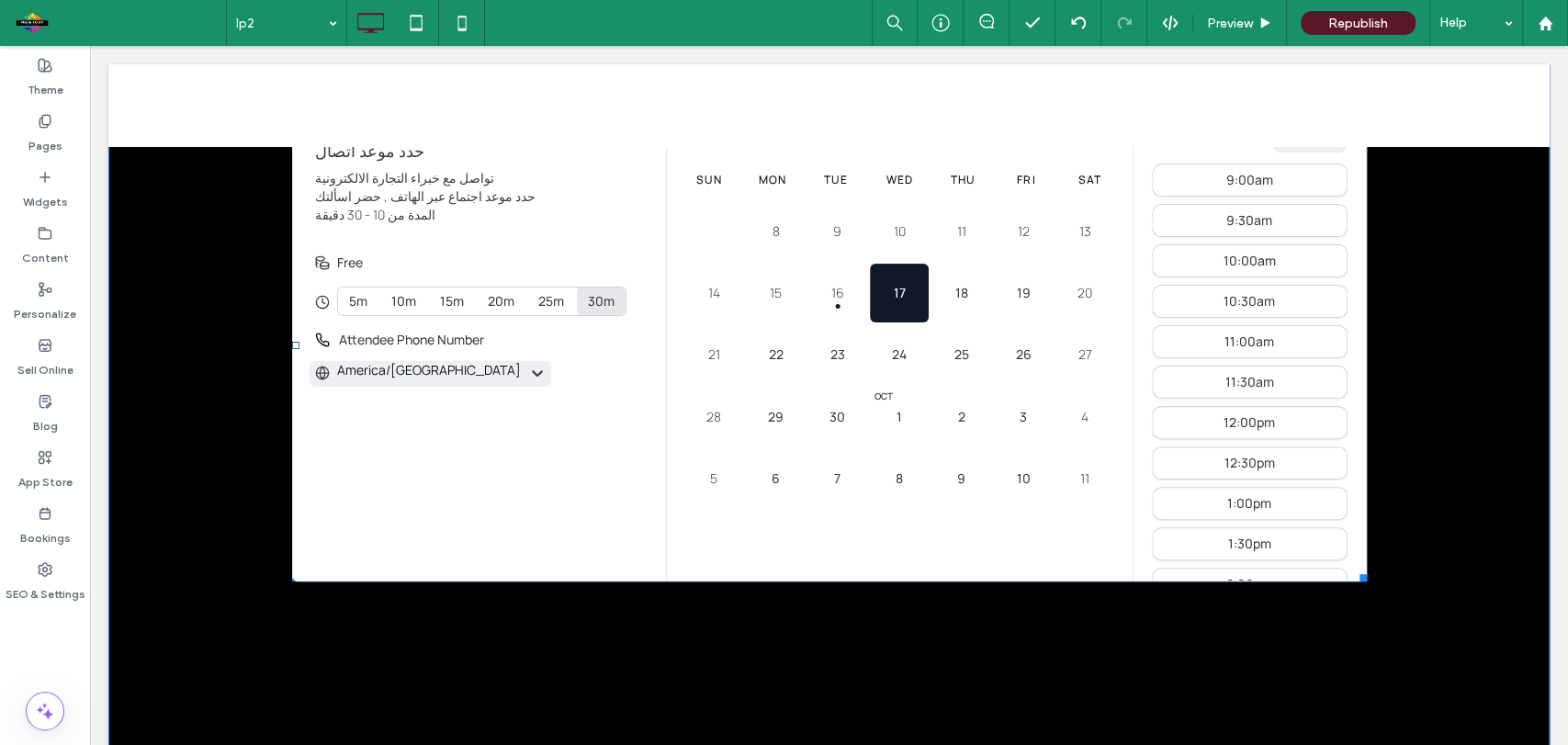
click at [528, 372] on icon at bounding box center [536, 372] width 18 height 18
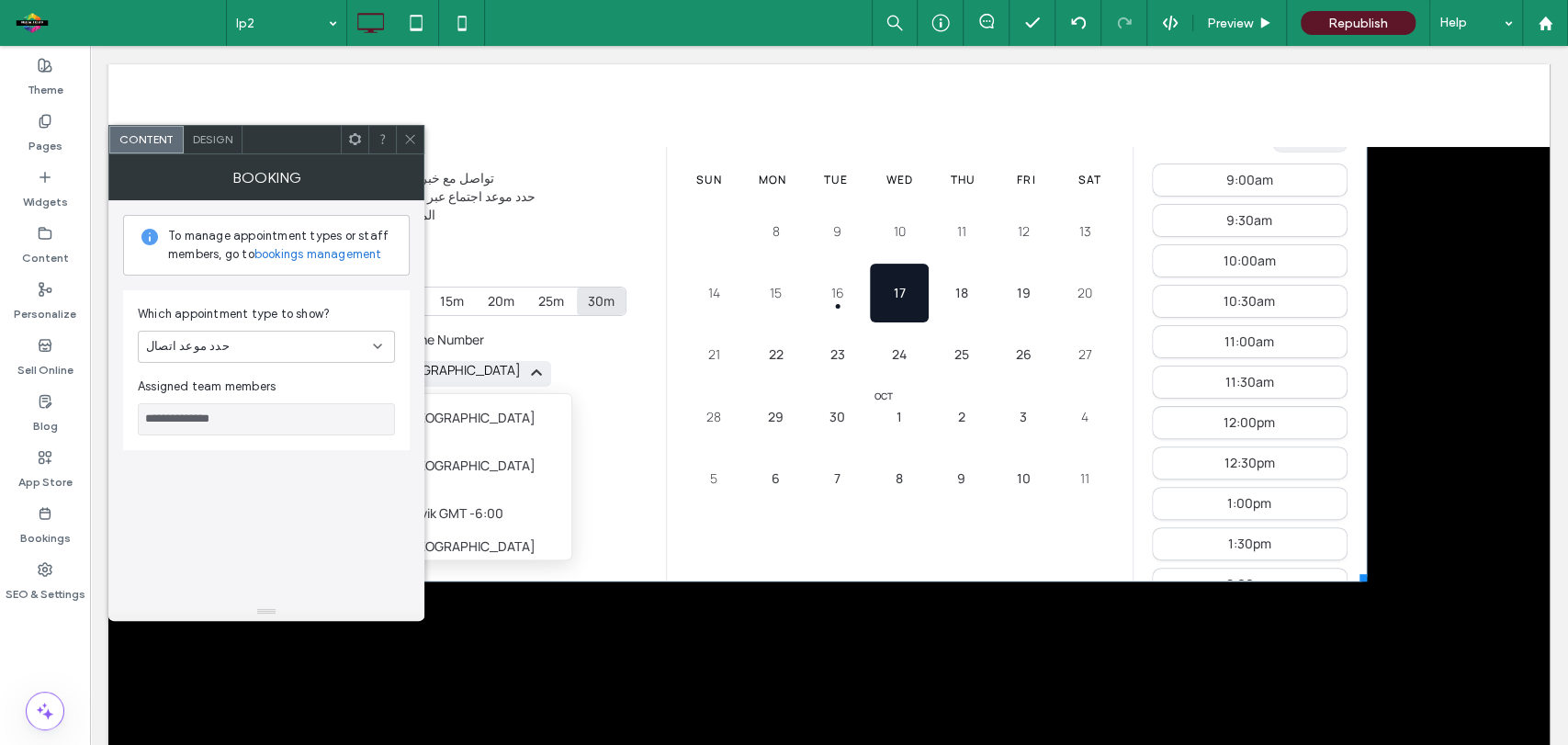
scroll to position [989, 0]
click at [510, 714] on span "America/[GEOGRAPHIC_DATA] GMT -6:00" at bounding box center [454, 729] width 211 height 30
click at [410, 137] on icon at bounding box center [410, 139] width 13 height 13
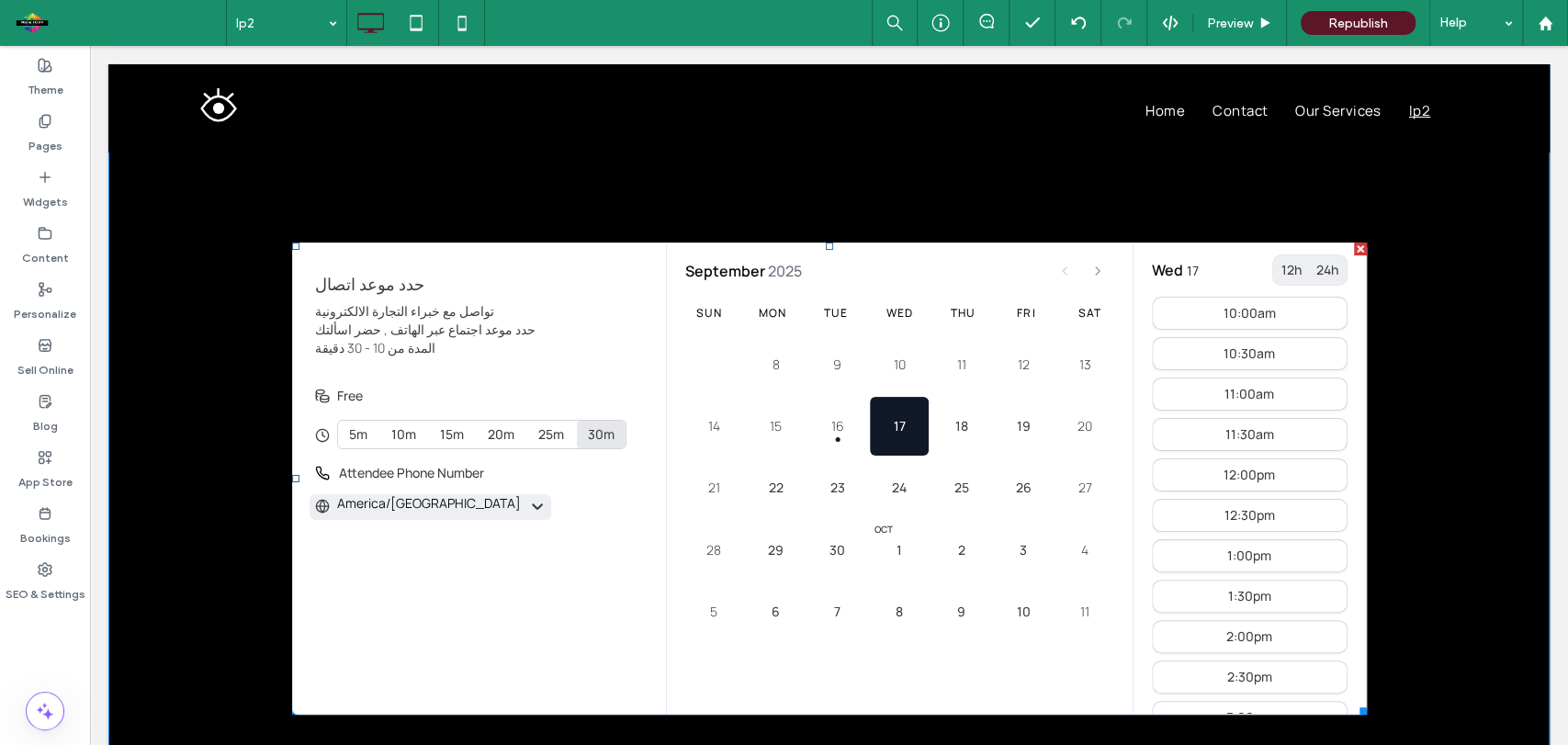
scroll to position [91, 0]
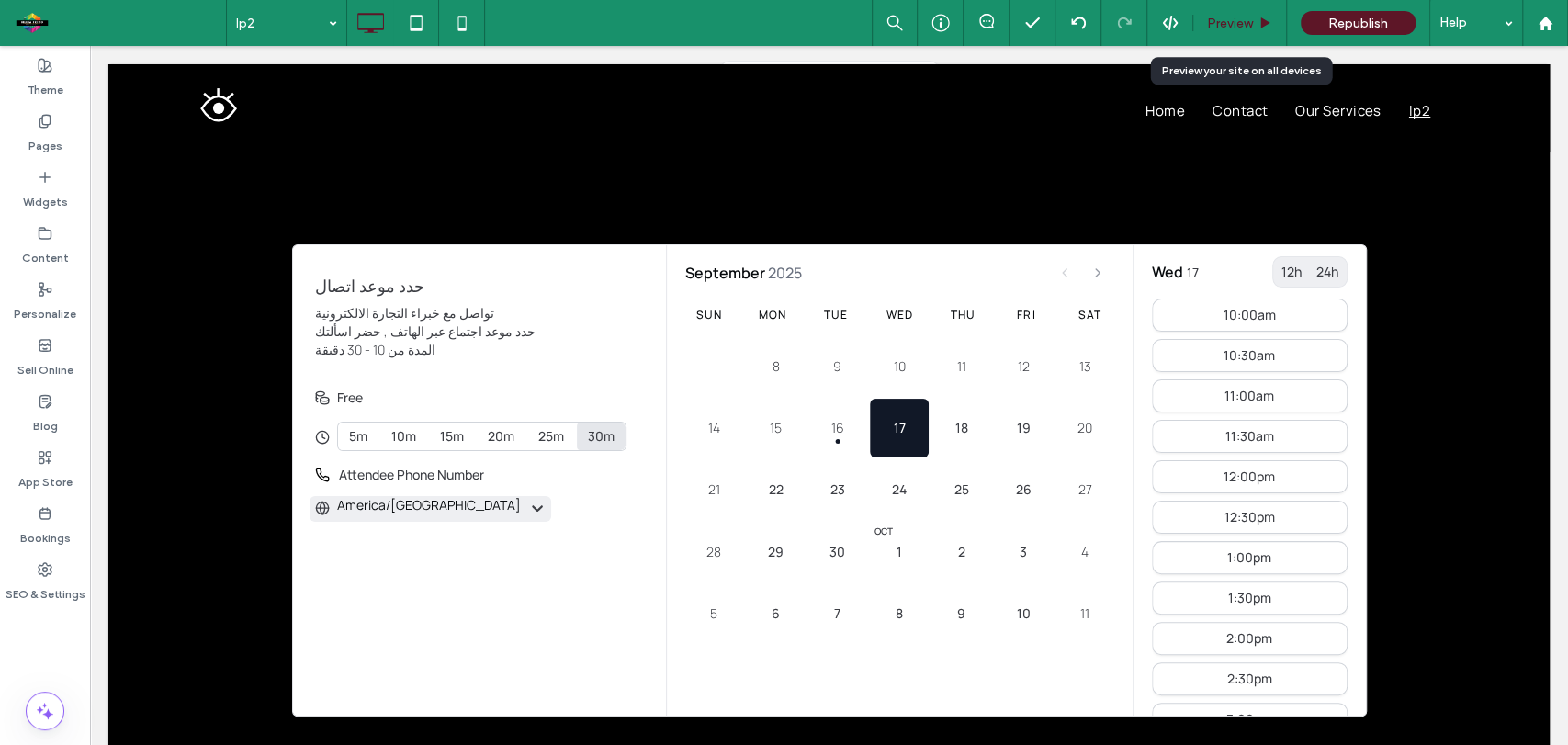
click at [1228, 25] on span "Preview" at bounding box center [1230, 23] width 46 height 15
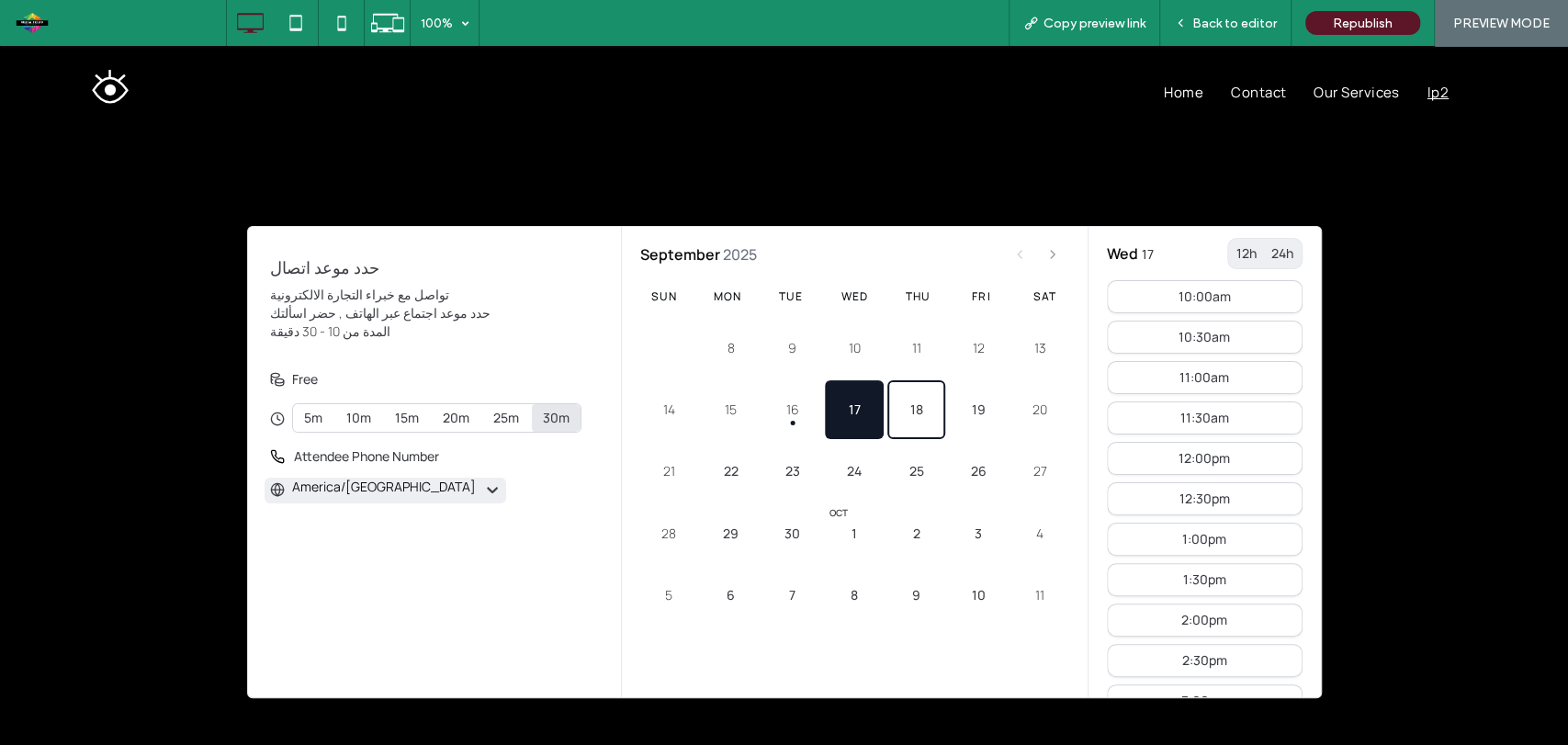
click at [907, 408] on button "18" at bounding box center [916, 409] width 58 height 58
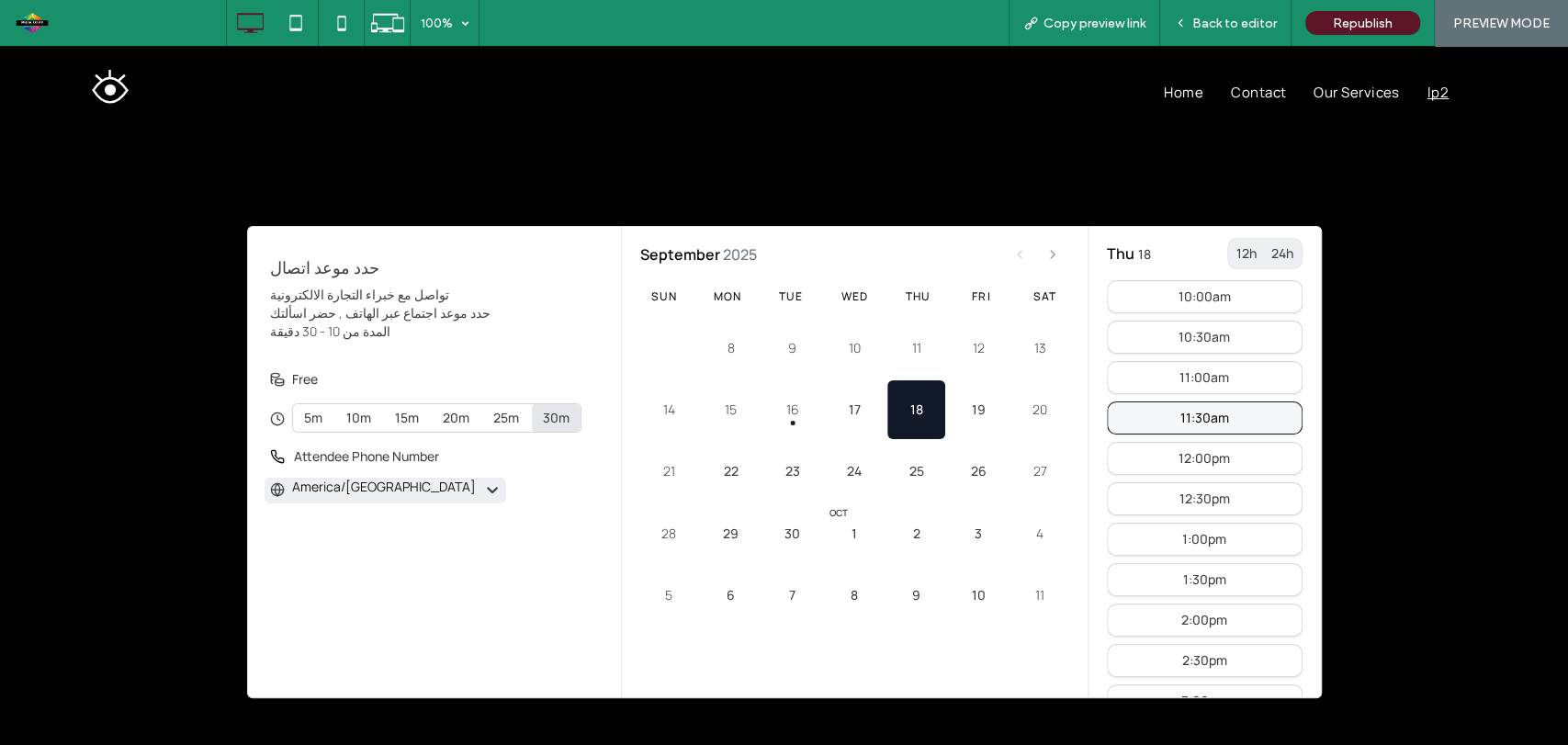
click at [1148, 416] on button "11:30am" at bounding box center [1204, 418] width 196 height 33
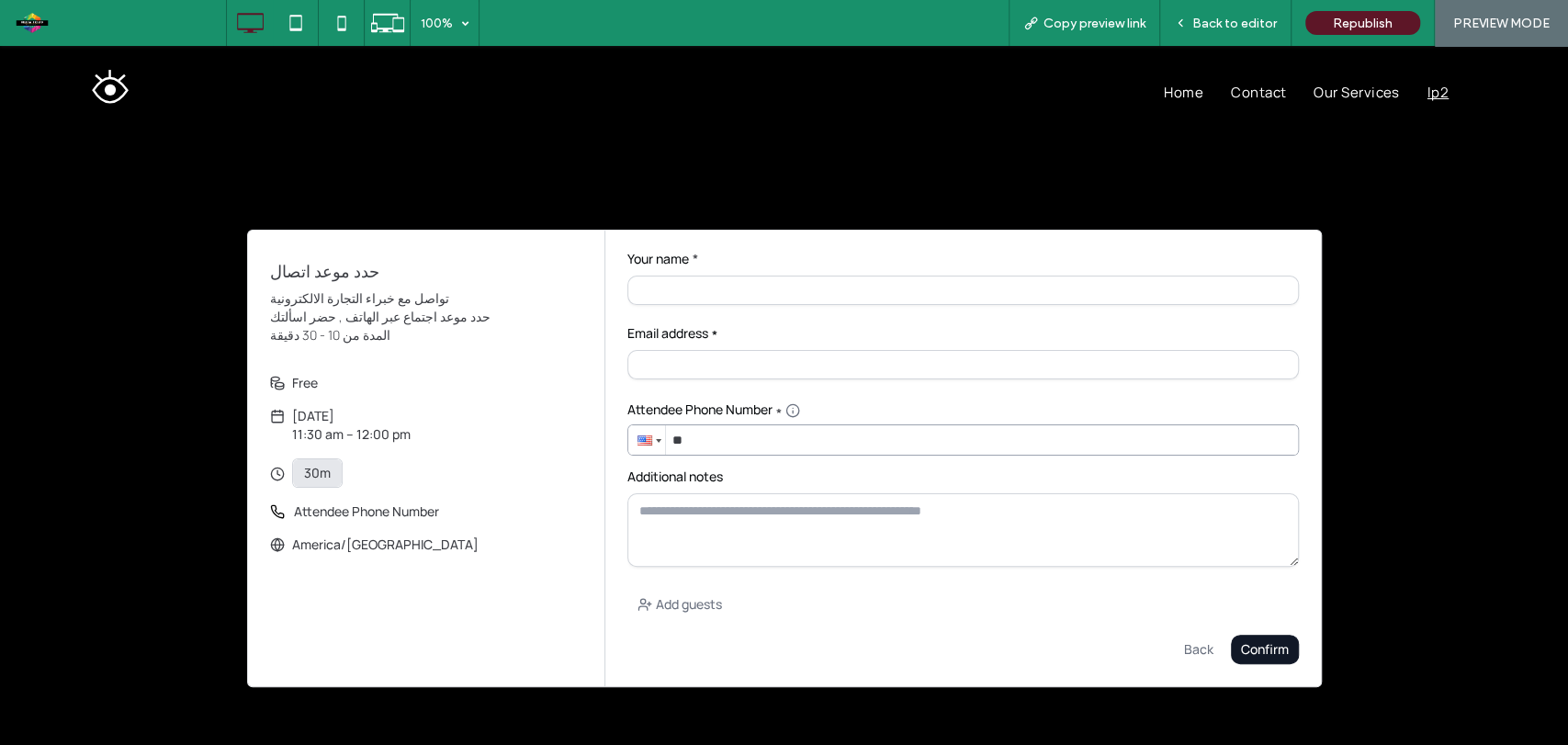
scroll to position [78, 0]
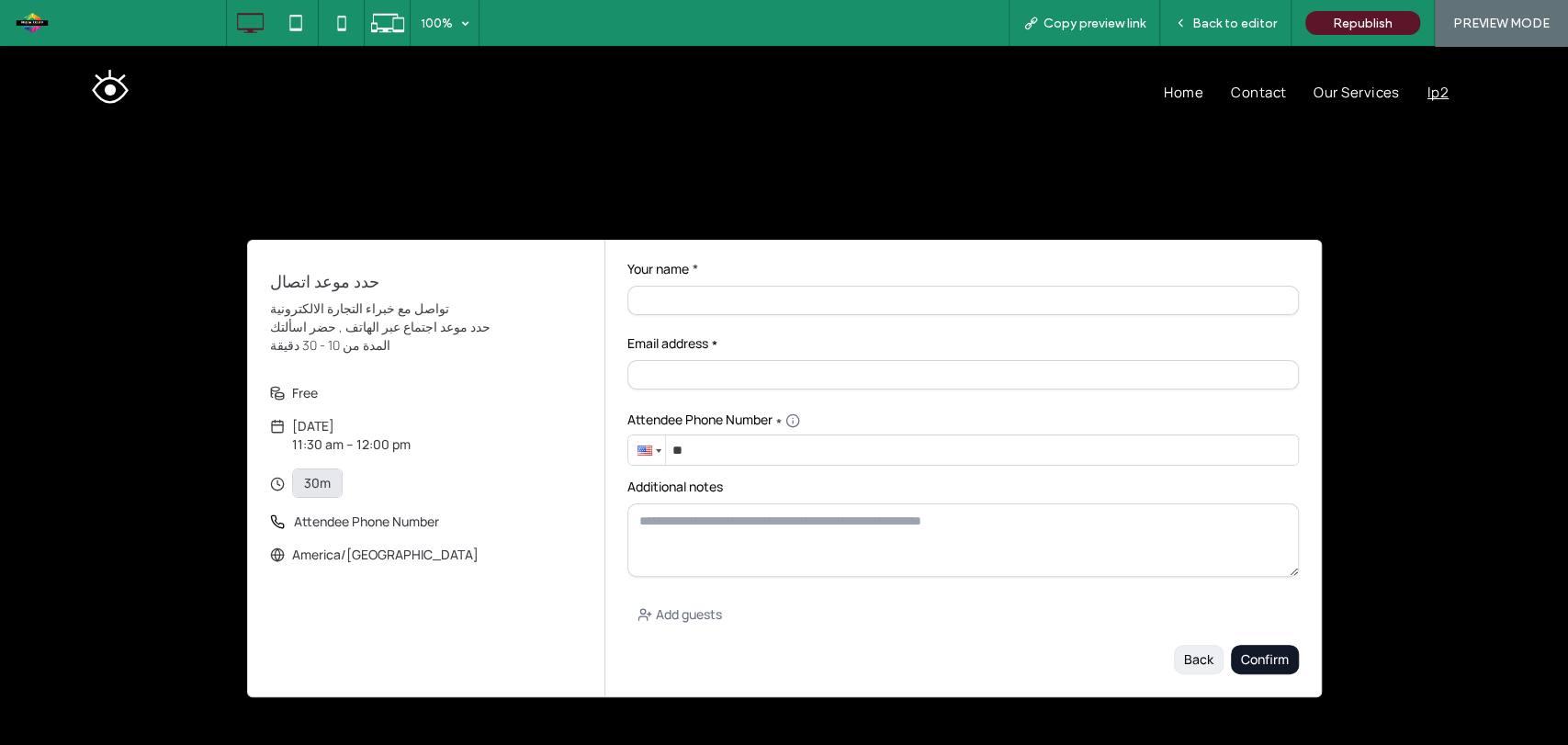
click at [0, 46] on div "Back" at bounding box center [0, 46] width 0 height 0
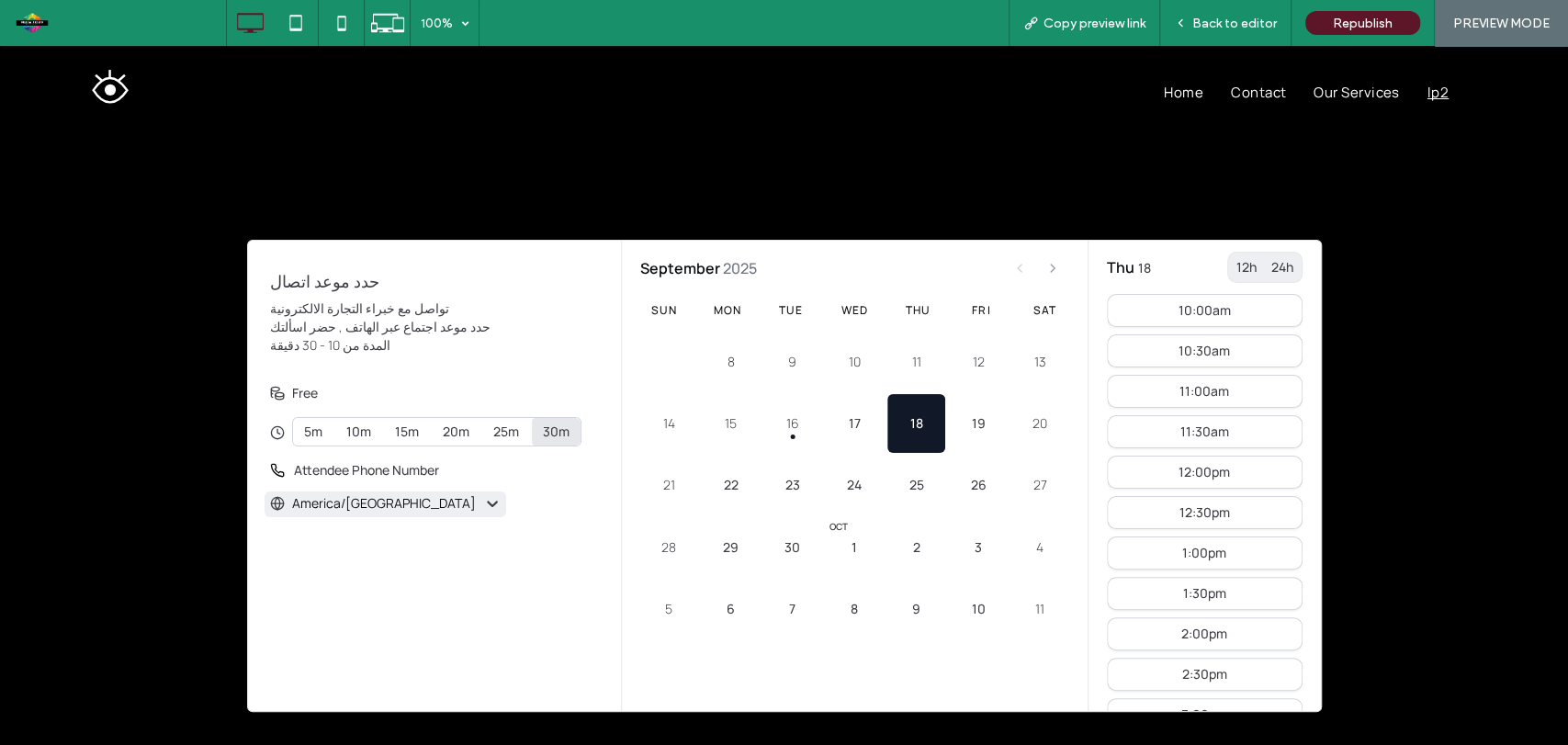
click at [1376, 231] on div "You are doing a test booking. حدد موعد اتصال تواصل مع خبراء التجارة الالكترونية…" at bounding box center [784, 475] width 1568 height 839
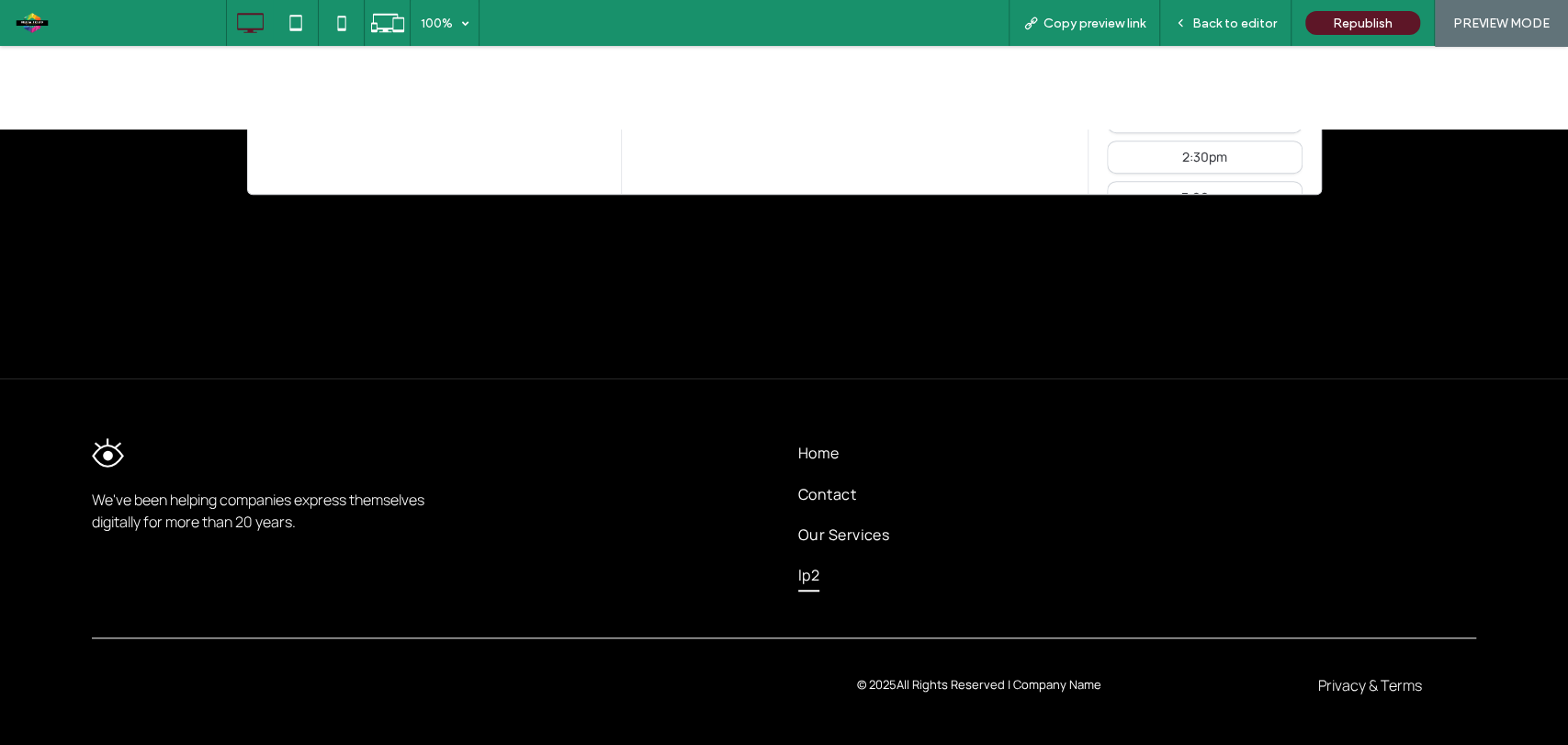
scroll to position [0, 0]
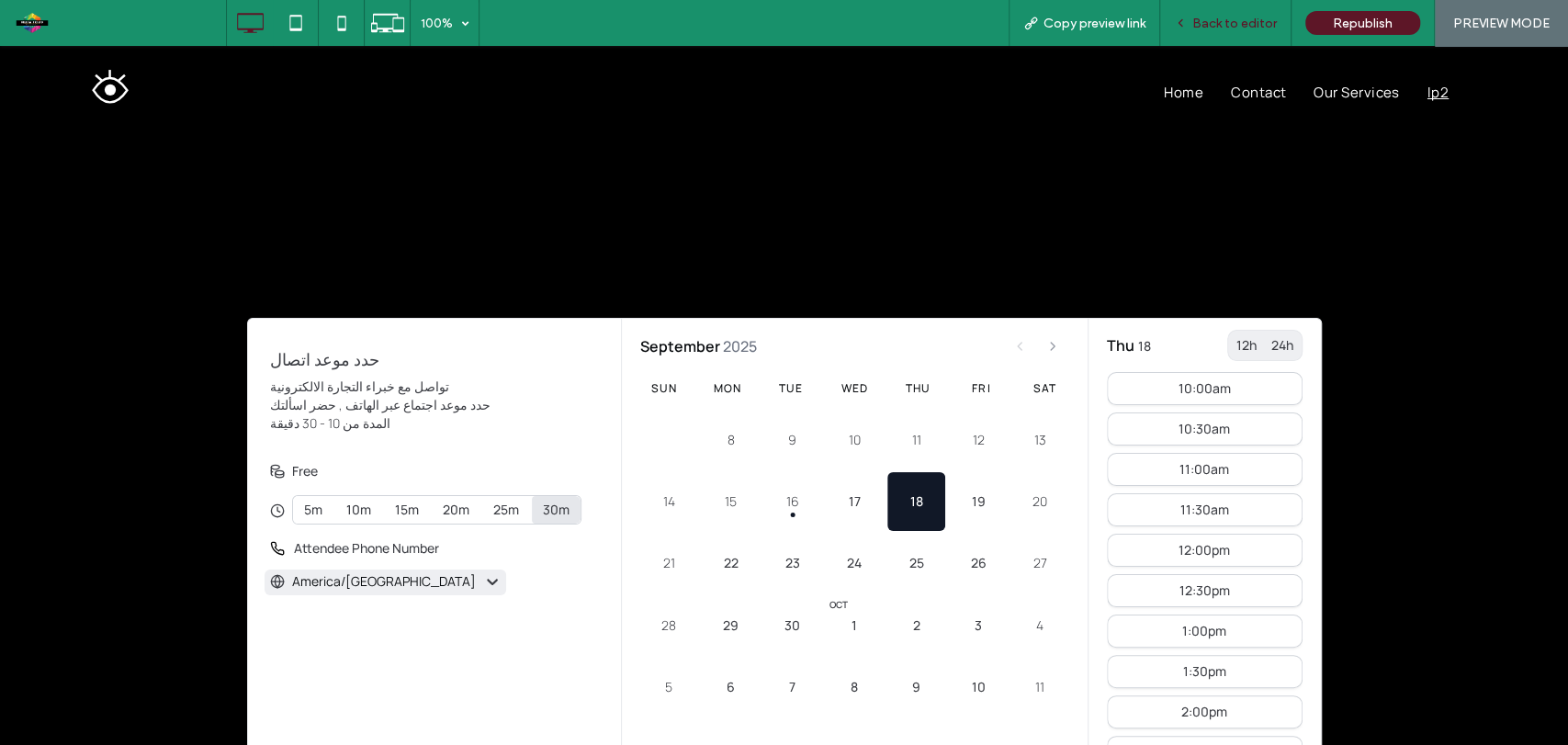
click at [1218, 26] on span "Back to editor" at bounding box center [1235, 23] width 85 height 15
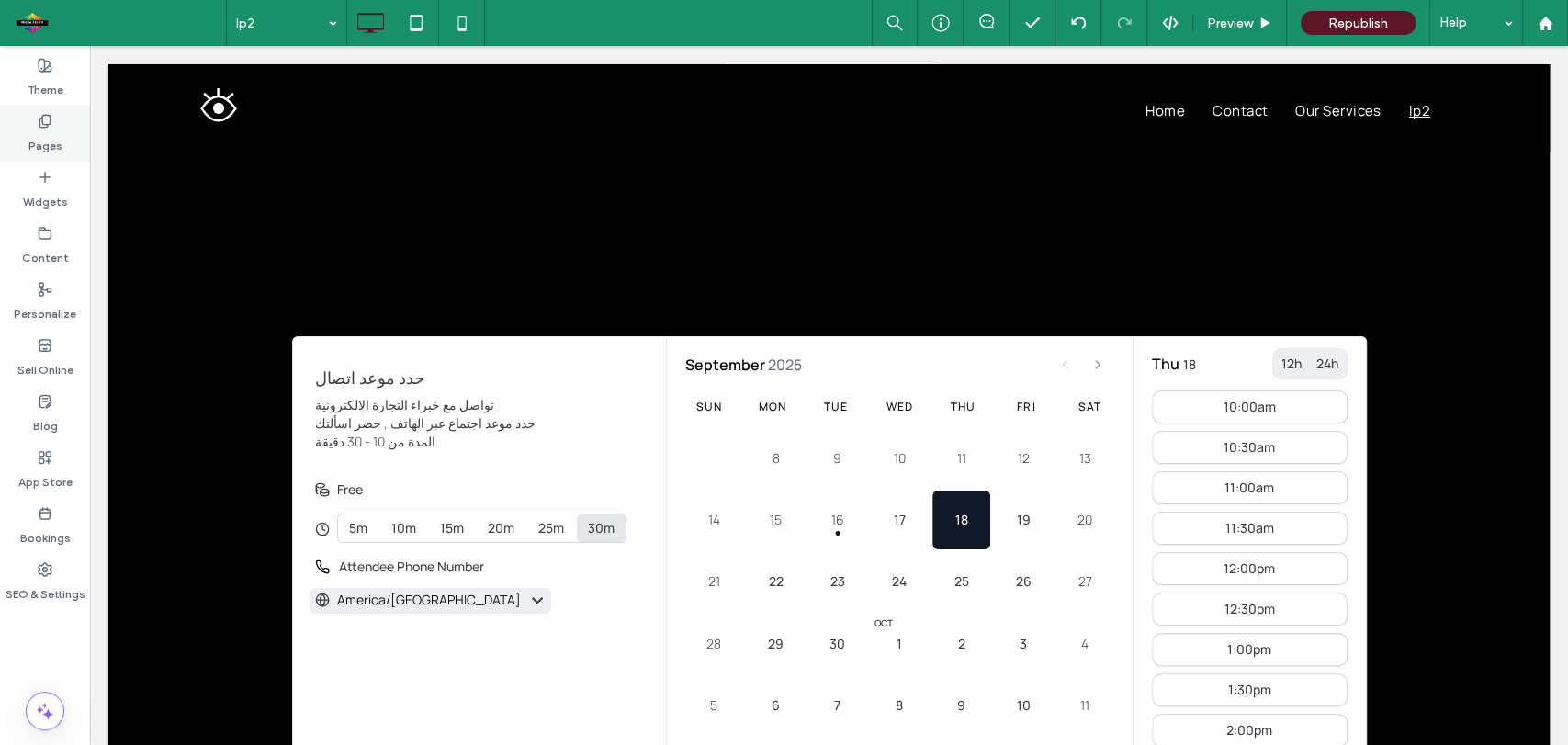
click at [55, 126] on div "Pages" at bounding box center [44, 134] width 90 height 56
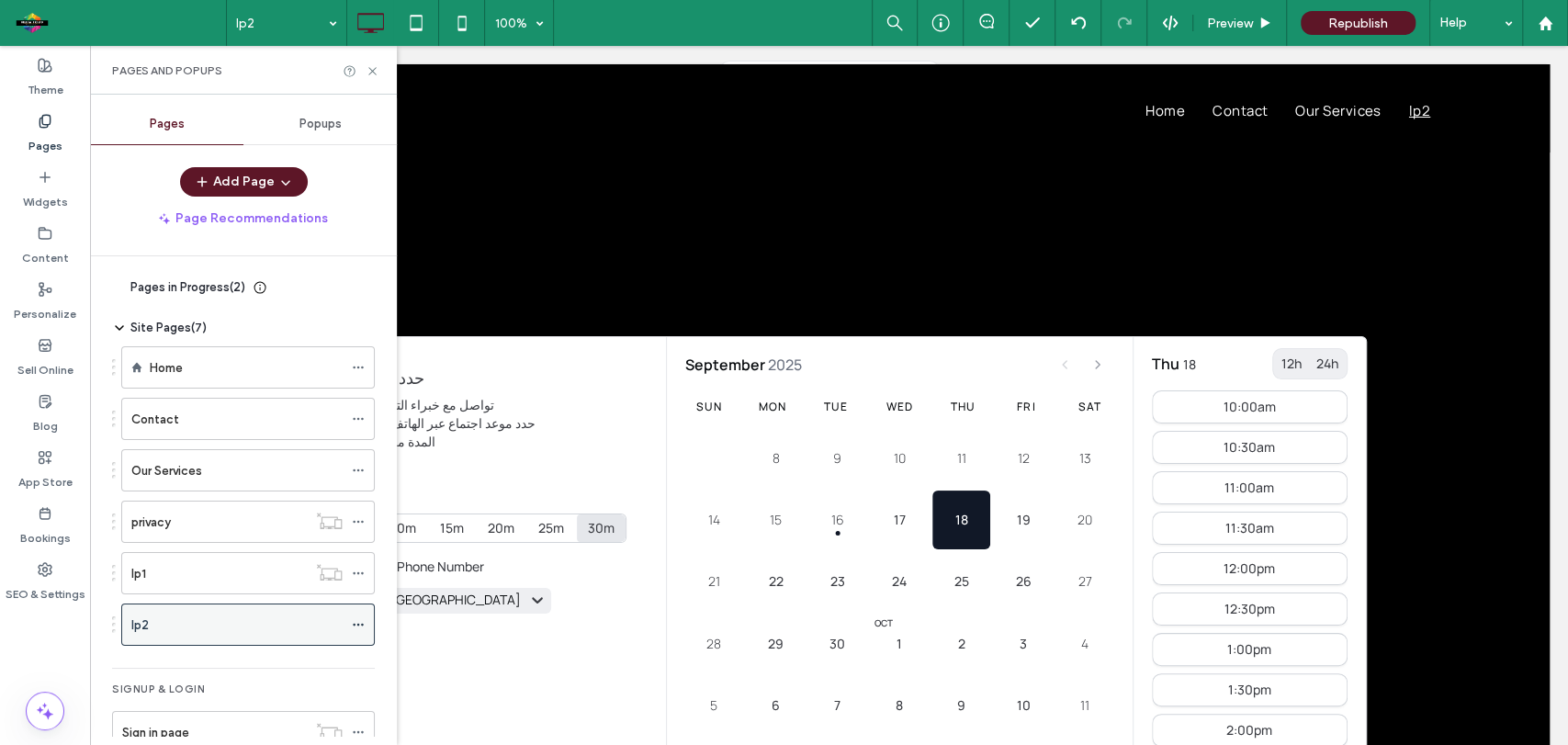
click at [358, 627] on icon at bounding box center [357, 624] width 13 height 13
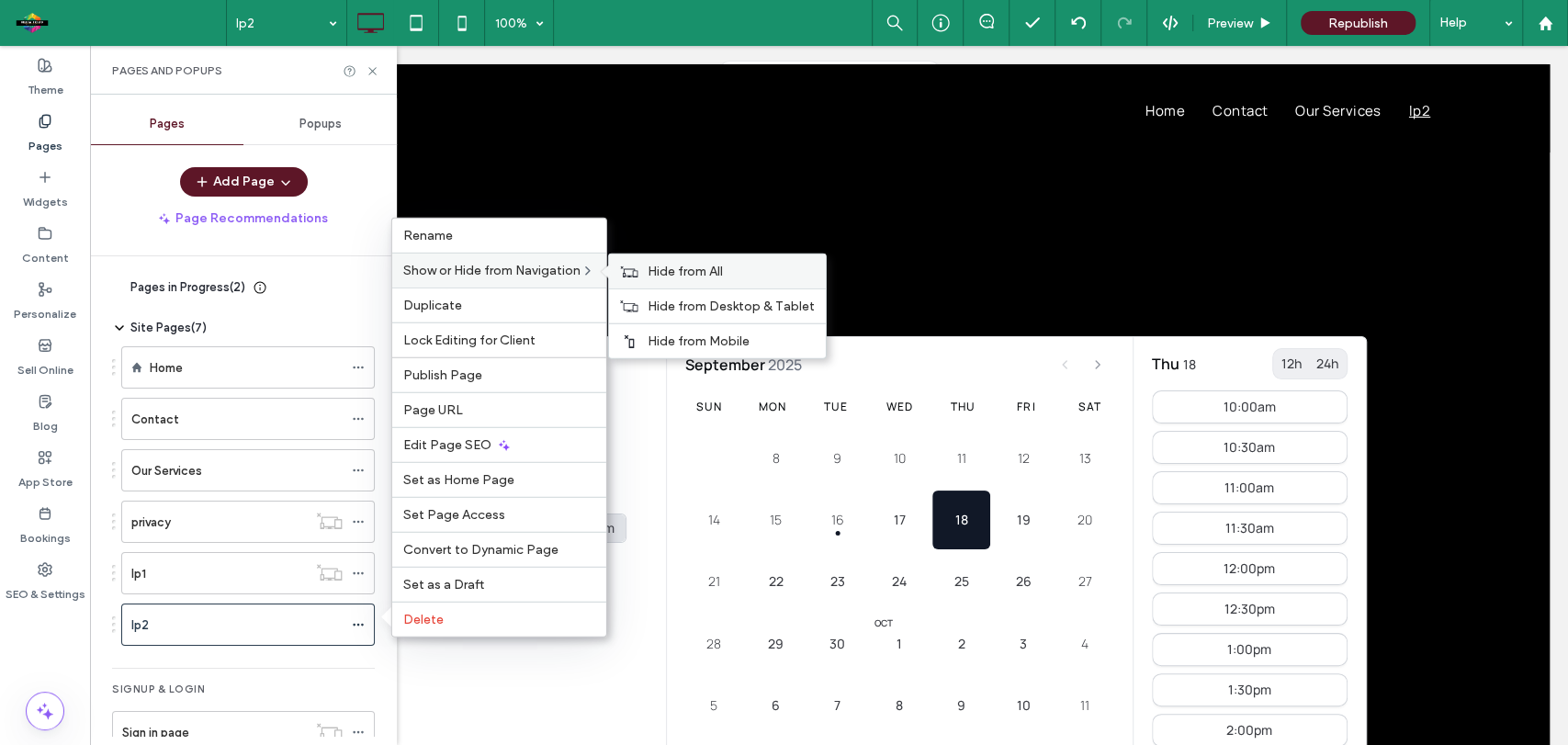
click at [666, 273] on span "Hide from All" at bounding box center [685, 271] width 75 height 15
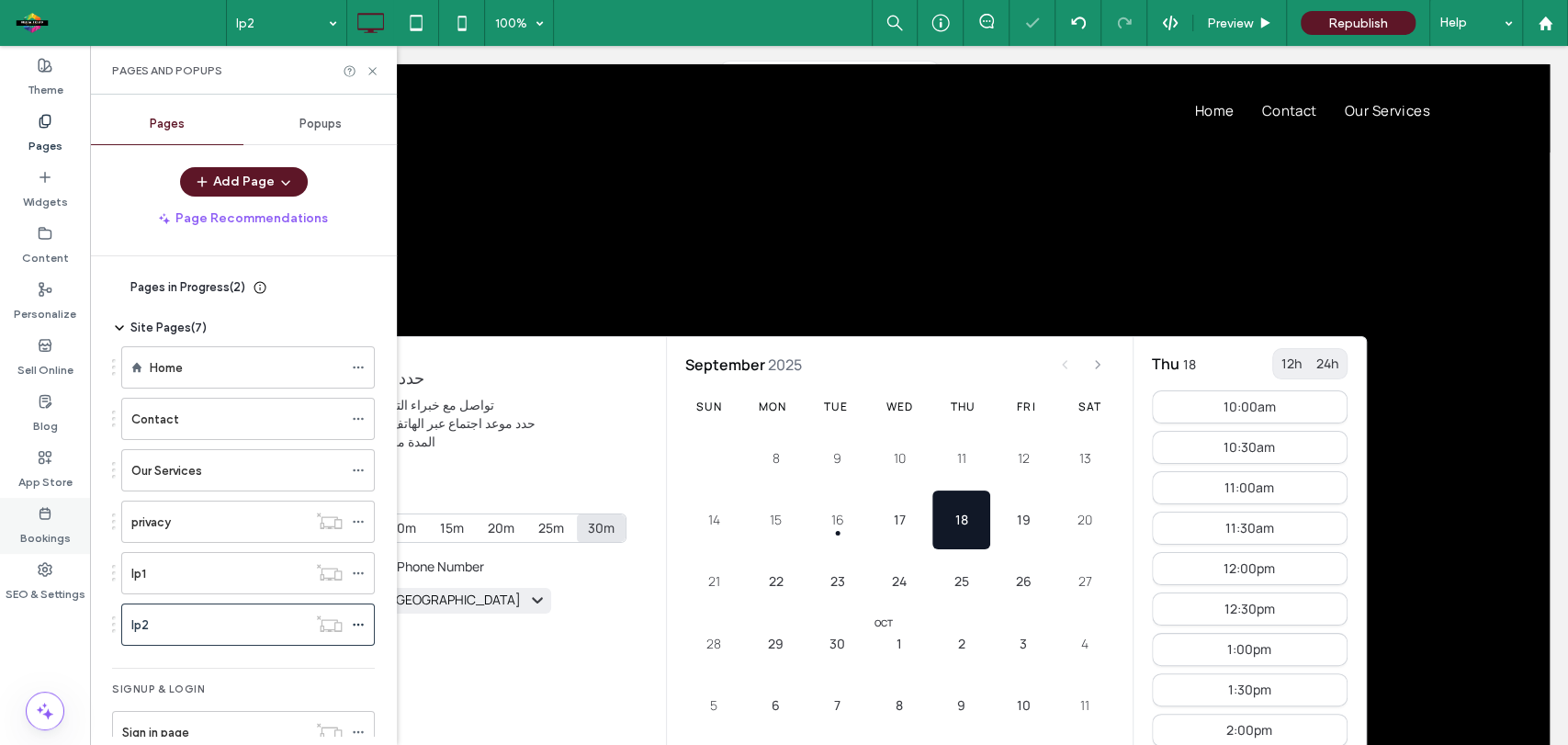
click at [43, 518] on use at bounding box center [45, 512] width 10 height 11
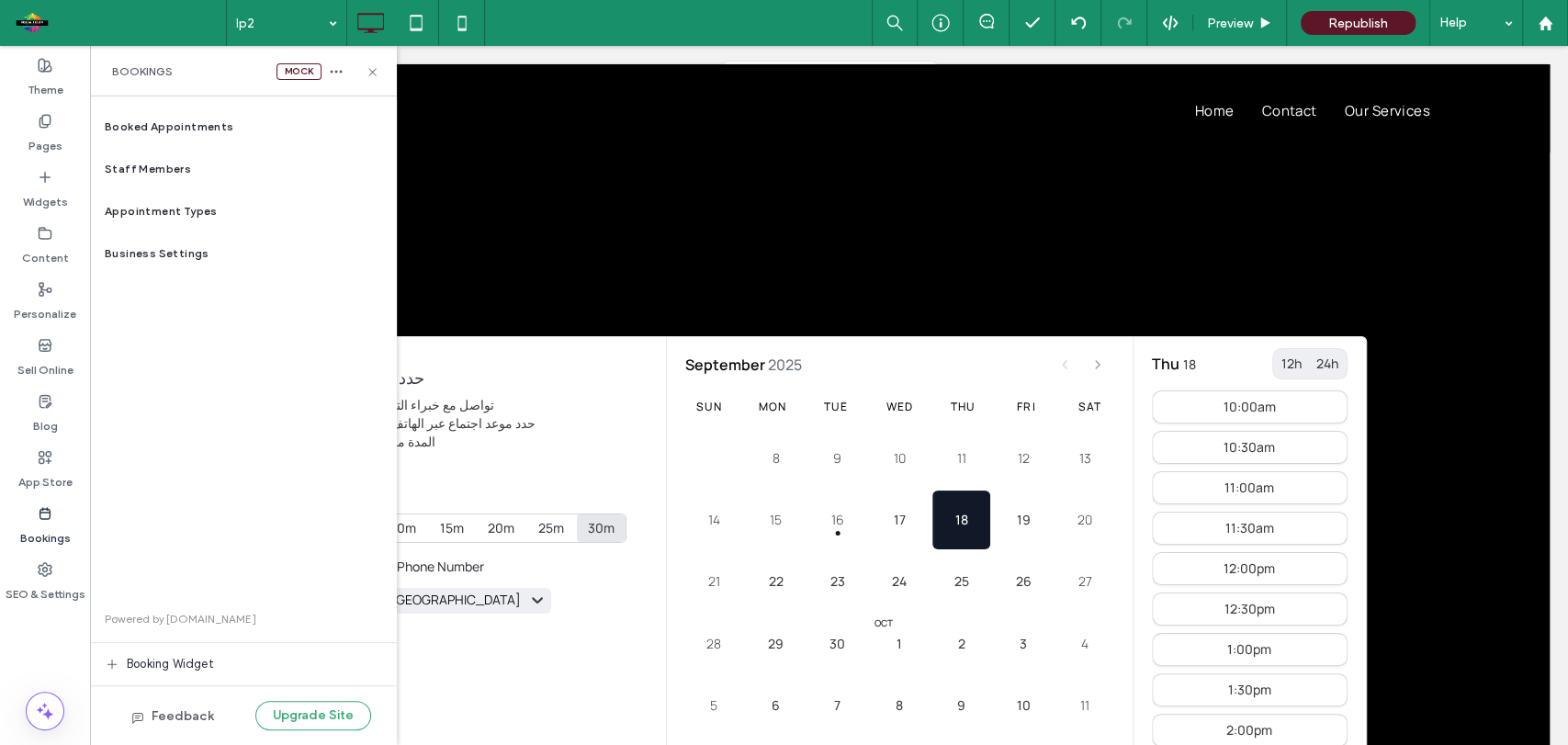
click at [40, 517] on use at bounding box center [45, 512] width 10 height 11
click at [186, 663] on span "Booking widget" at bounding box center [170, 663] width 88 height 18
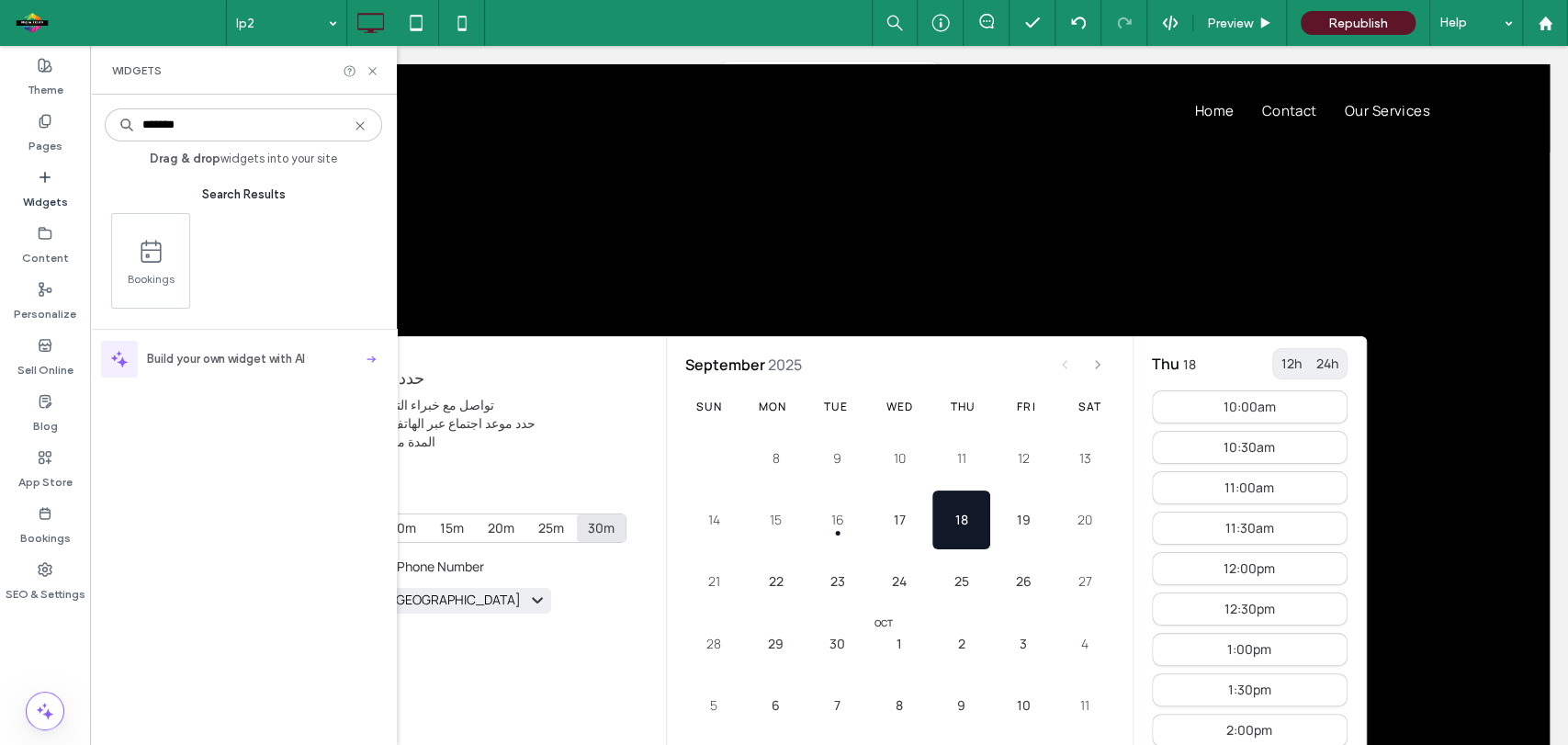
click at [223, 362] on span "Build your own widget with AI" at bounding box center [226, 358] width 158 height 18
click at [44, 515] on icon at bounding box center [44, 513] width 14 height 14
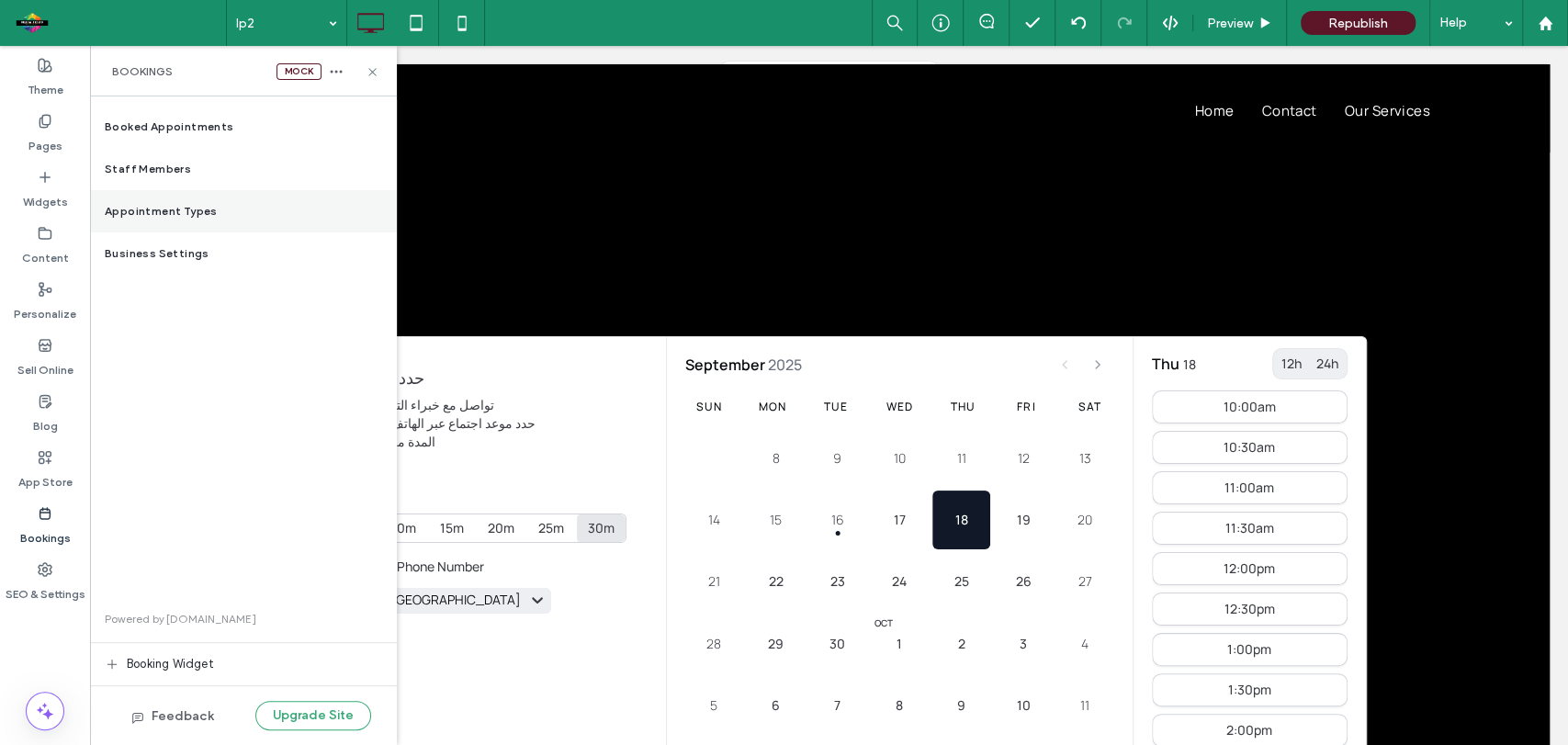
click at [160, 212] on span "Appointment Types" at bounding box center [161, 211] width 113 height 16
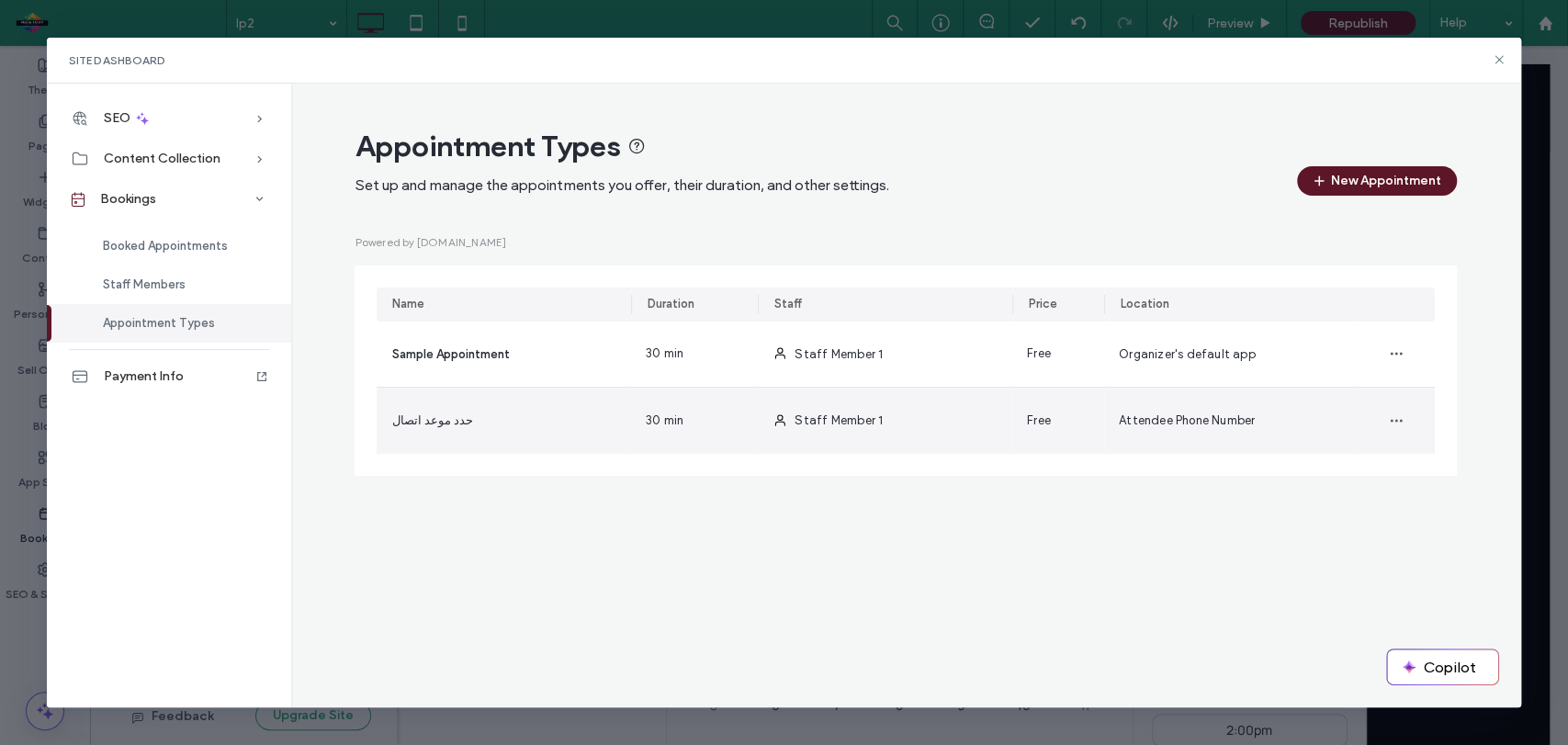
click at [456, 420] on div "حدد موعد اتصال" at bounding box center [504, 421] width 254 height 66
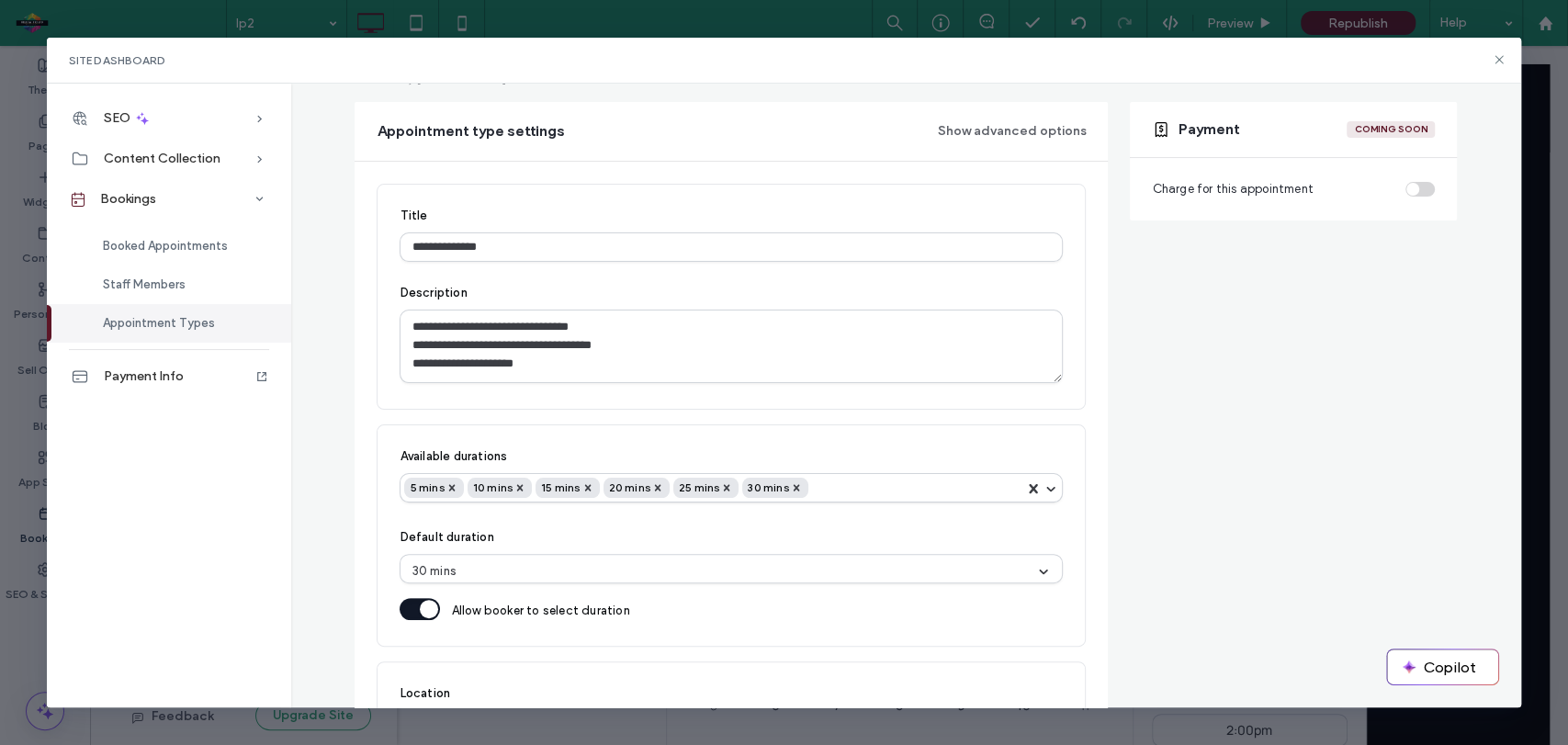
scroll to position [285, 0]
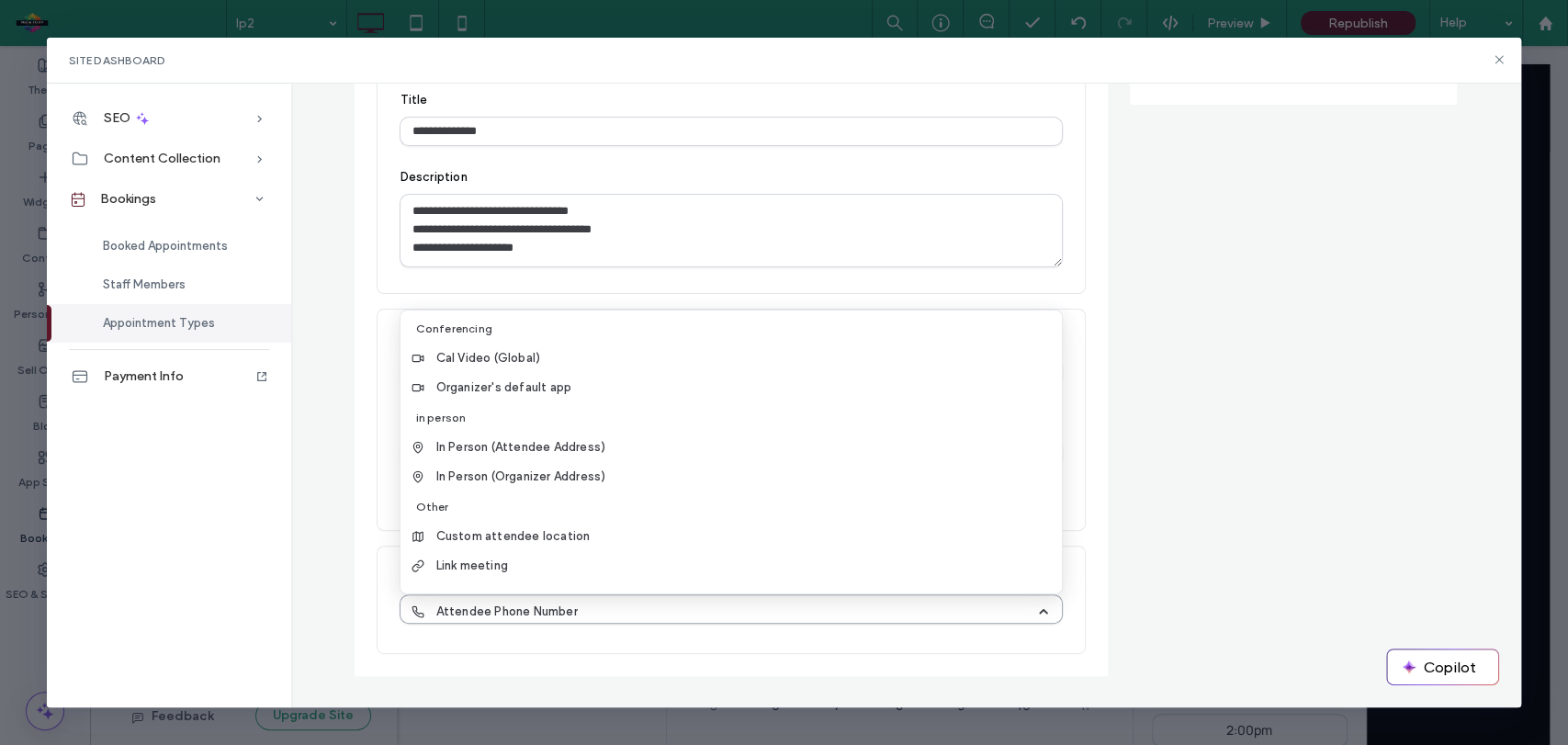
click at [705, 603] on div "Attendee Phone Number" at bounding box center [723, 611] width 625 height 18
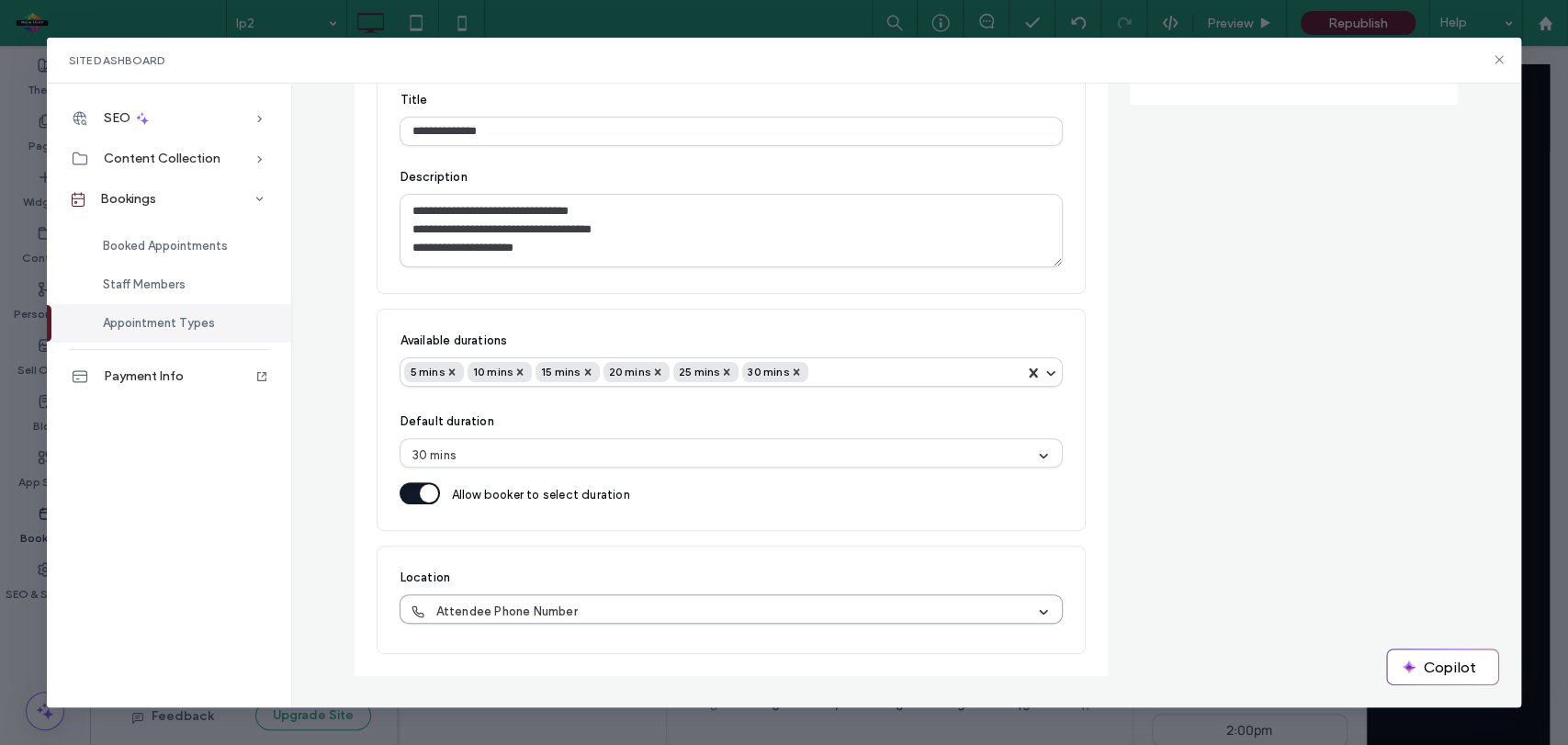
click at [705, 603] on div "Attendee Phone Number" at bounding box center [723, 611] width 625 height 18
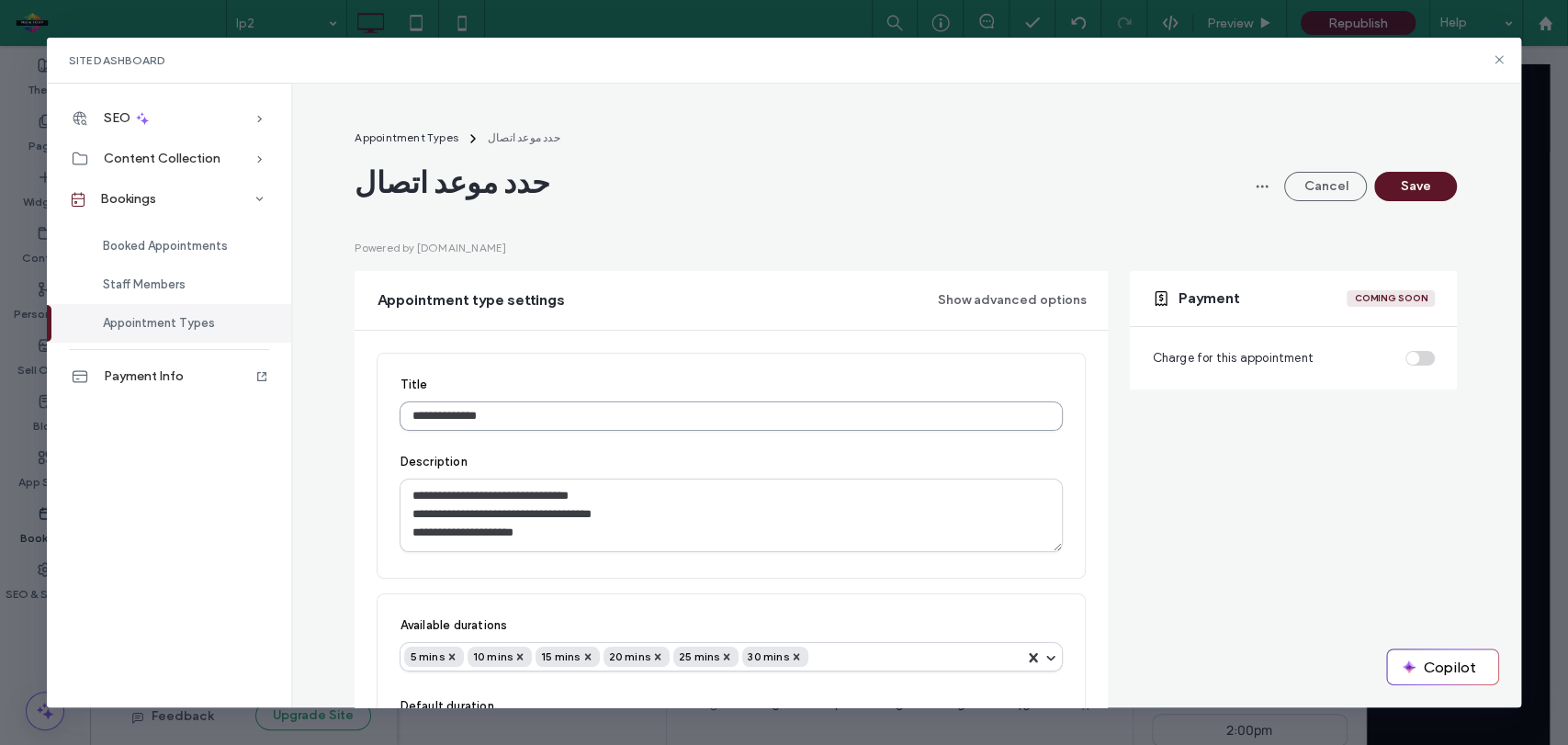
scroll to position [285, 0]
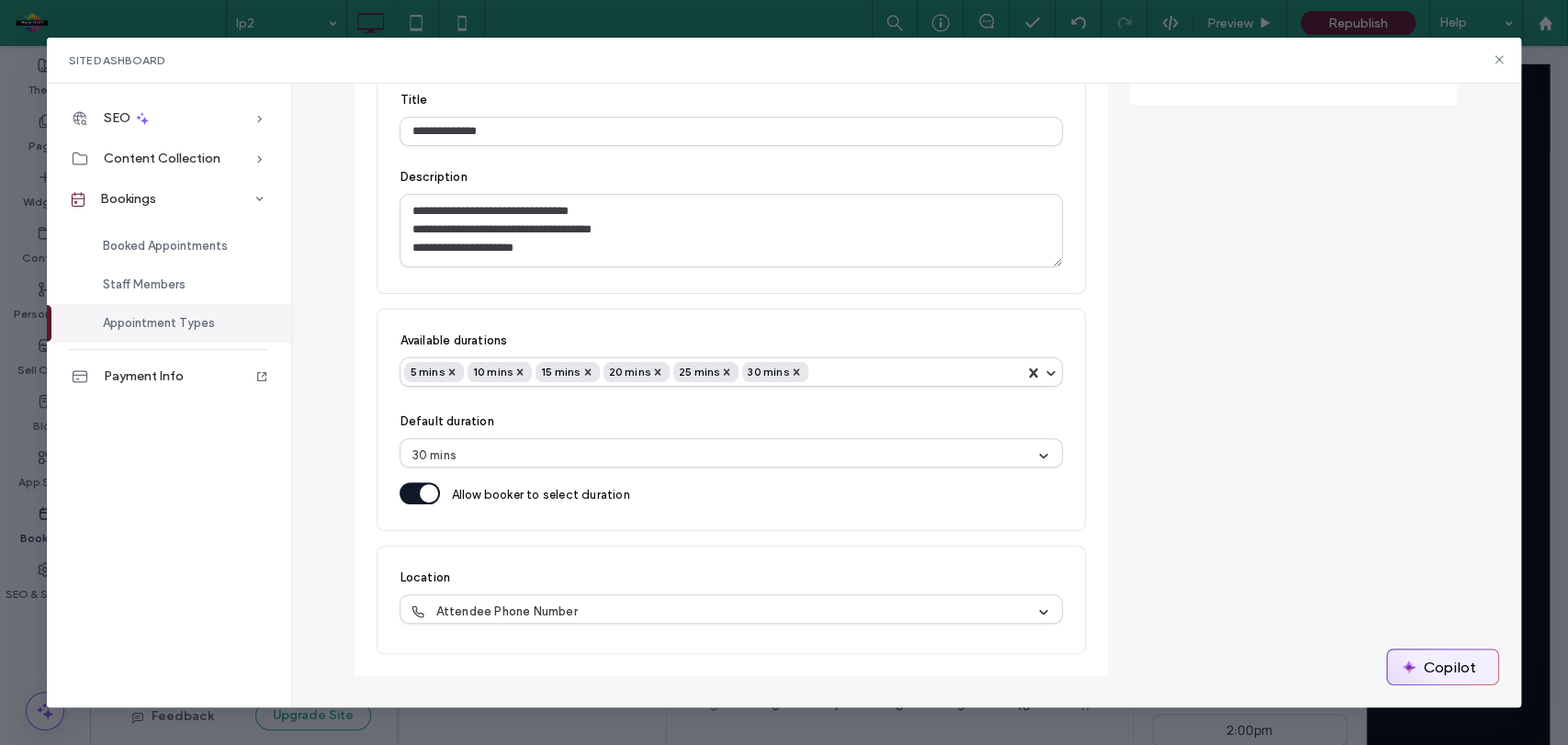
click at [1451, 663] on button "Copilot" at bounding box center [1442, 666] width 111 height 35
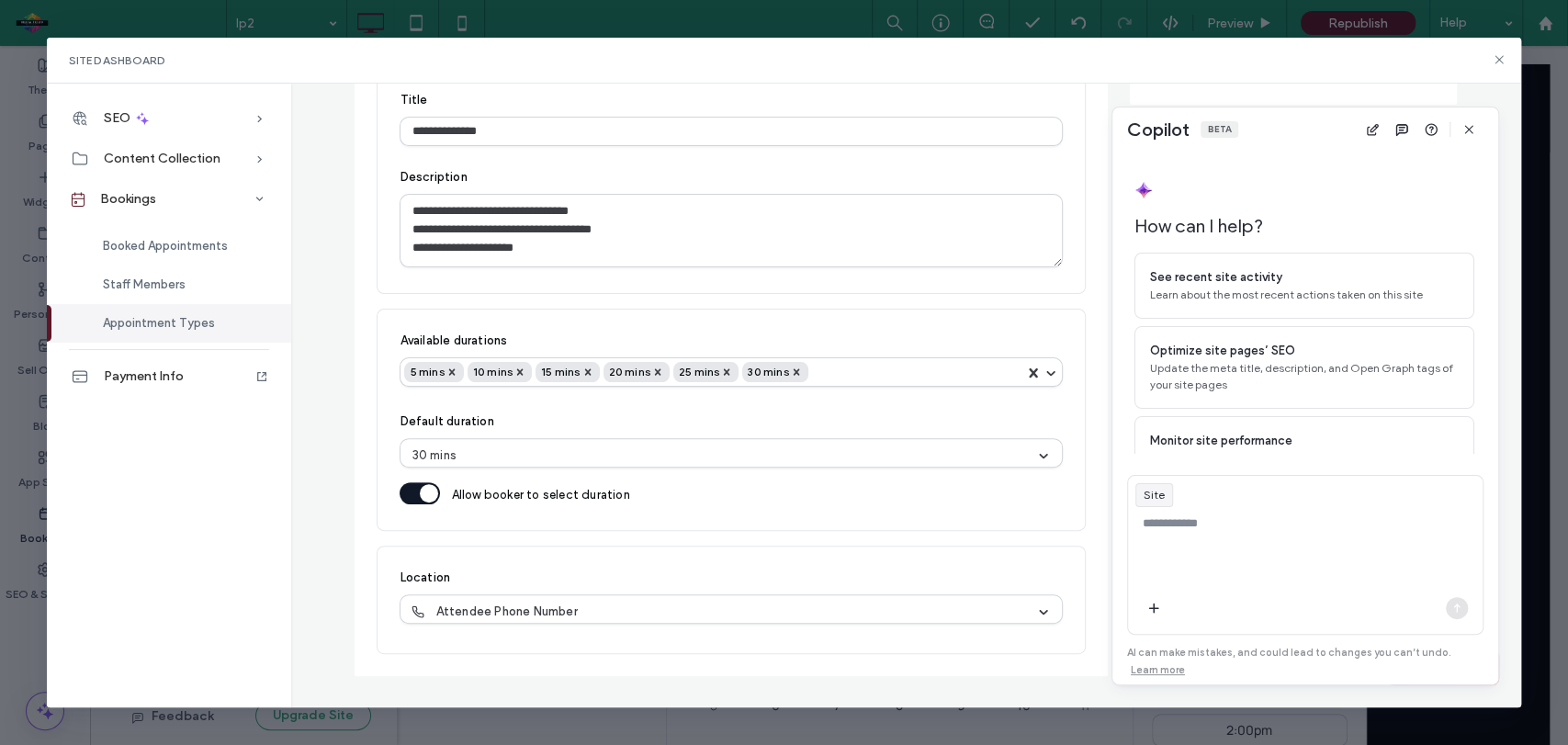
scroll to position [67, 0]
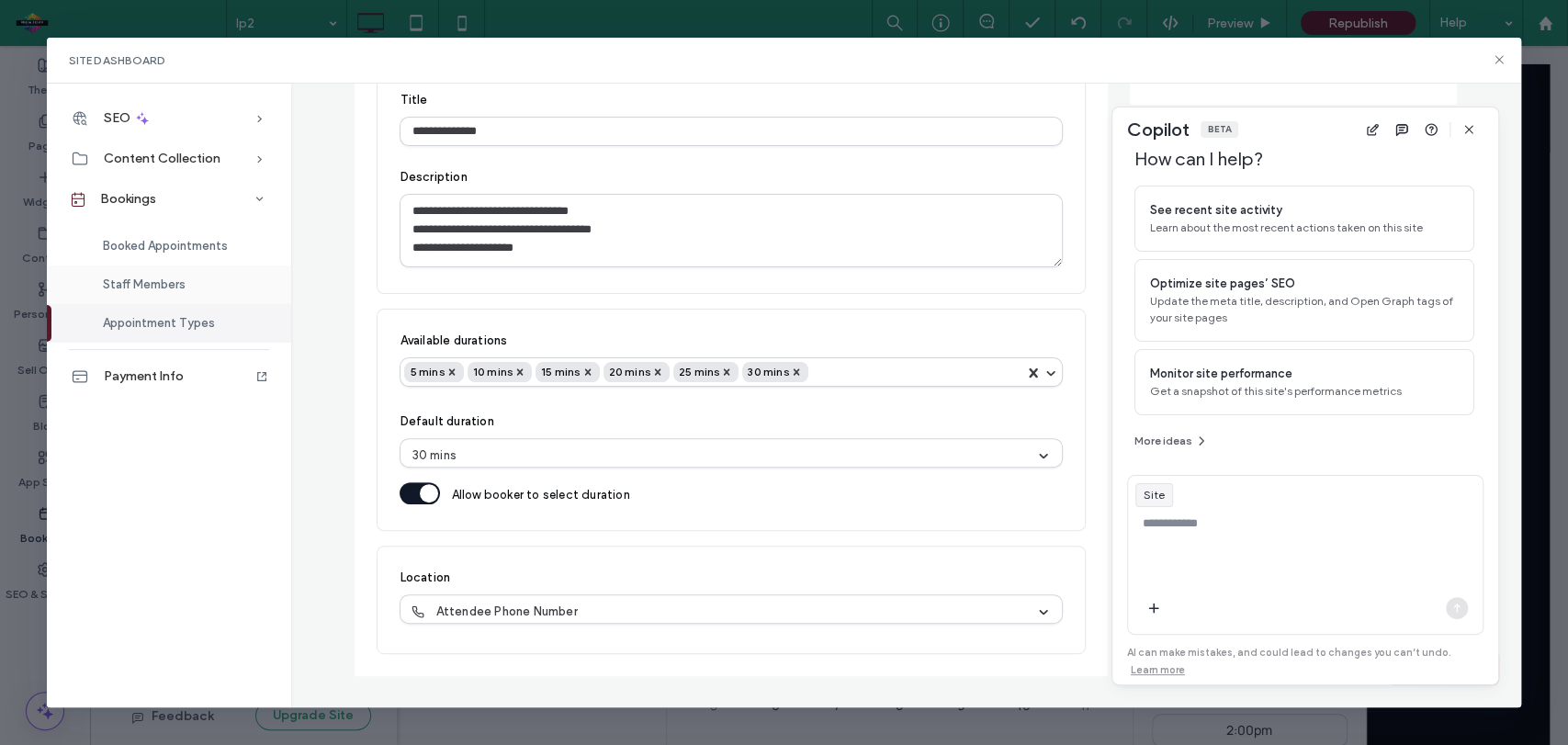
click at [134, 286] on span "Staff Members" at bounding box center [144, 284] width 83 height 13
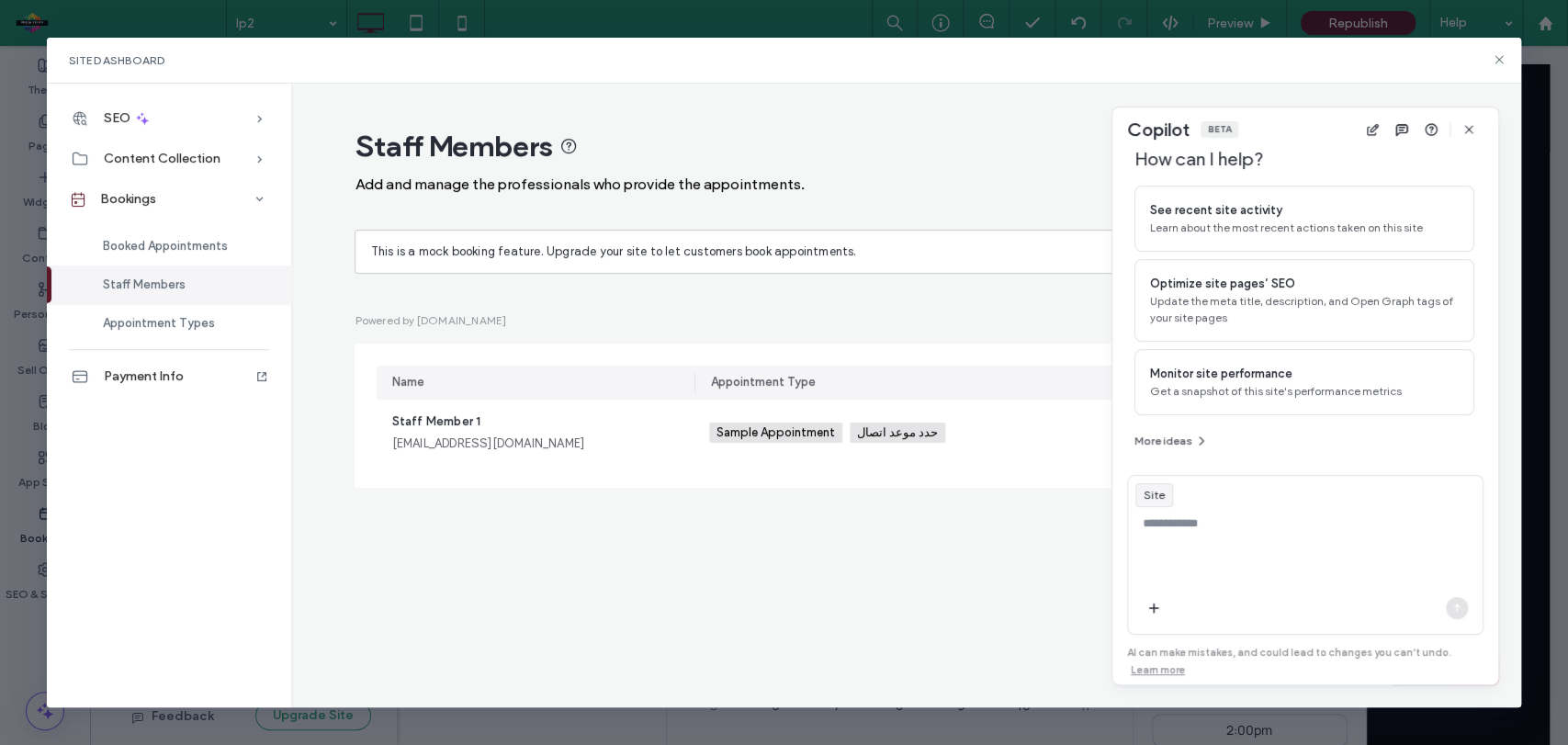
scroll to position [0, 0]
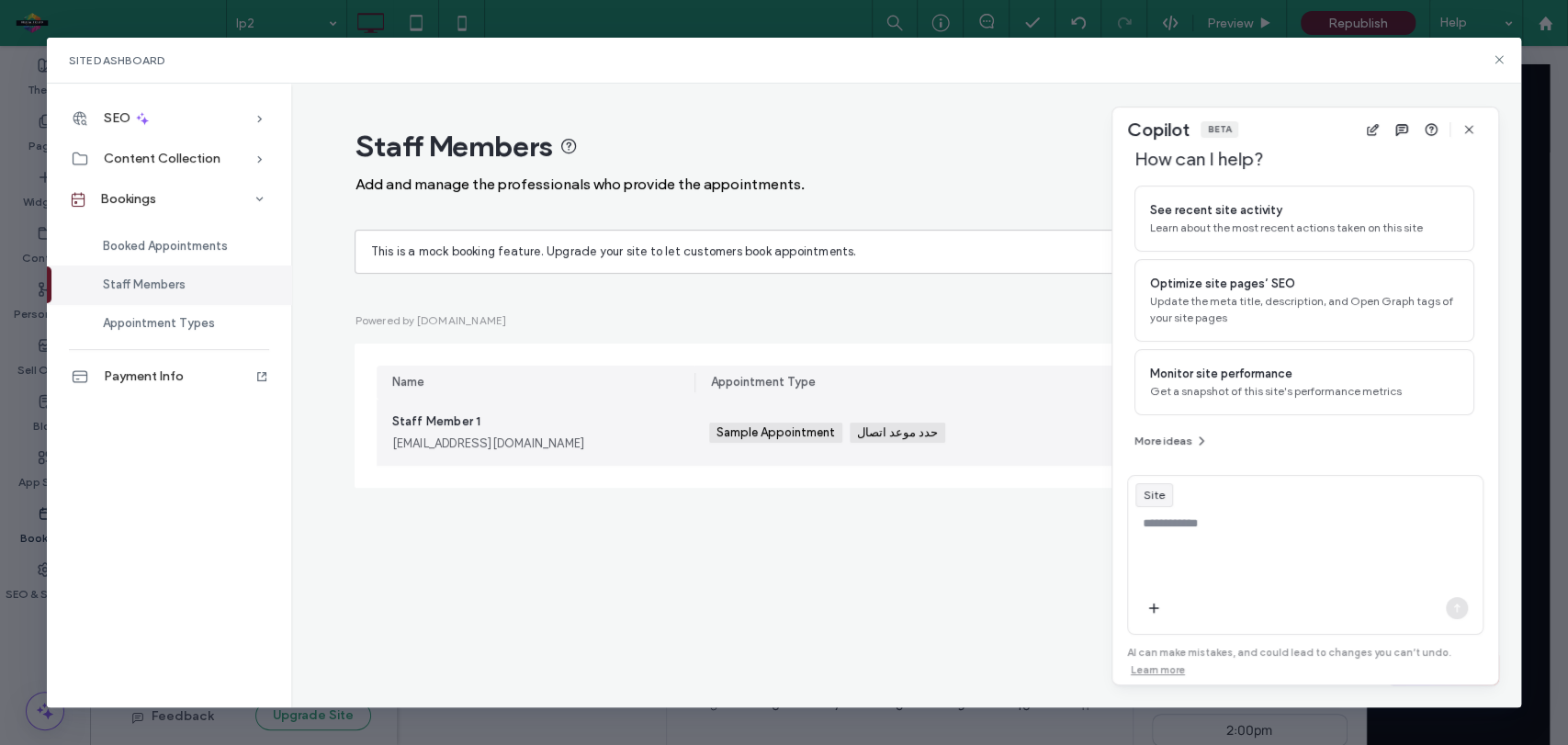
click at [743, 440] on span "Sample Appointment" at bounding box center [775, 432] width 133 height 20
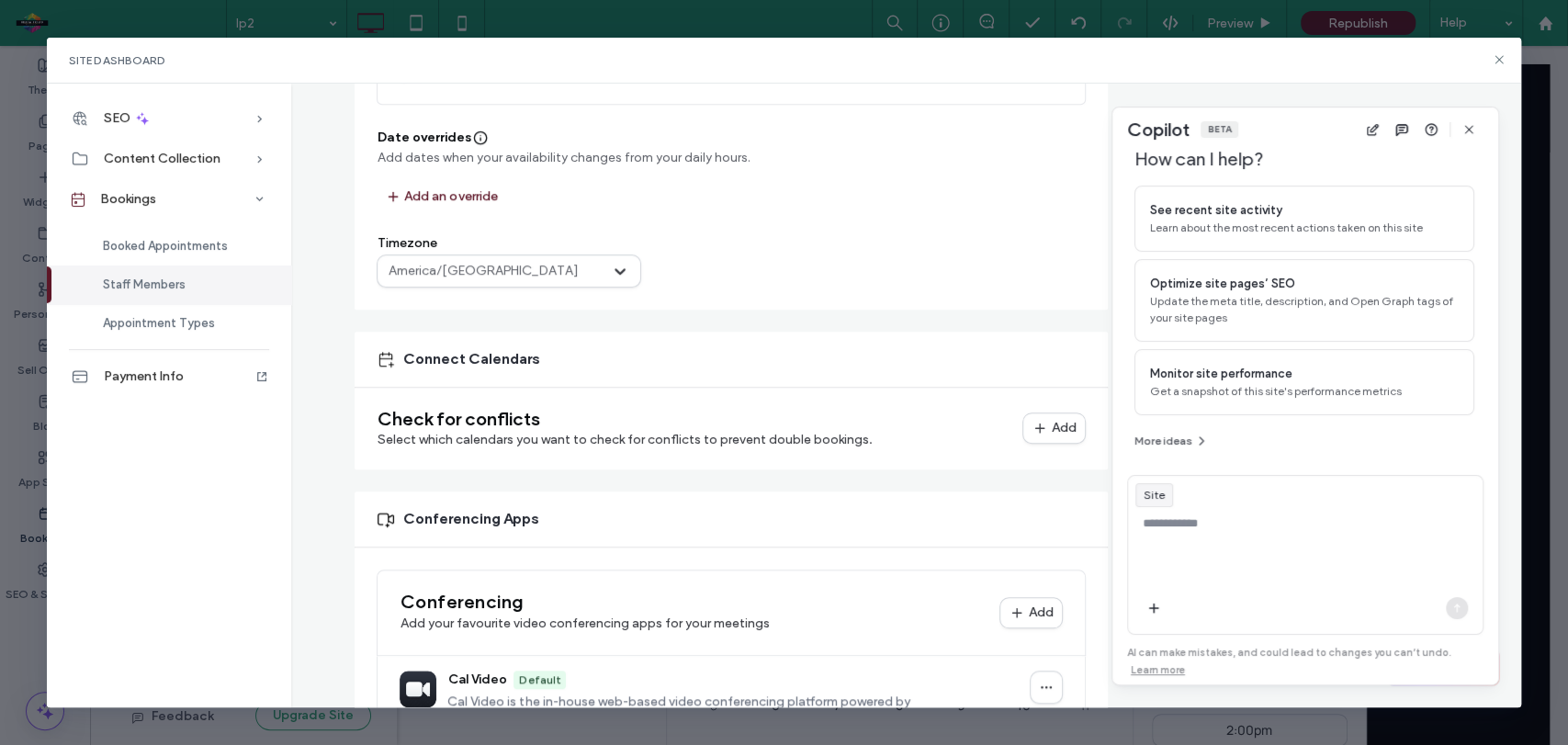
scroll to position [691, 0]
click at [582, 267] on div at bounding box center [596, 270] width 29 height 22
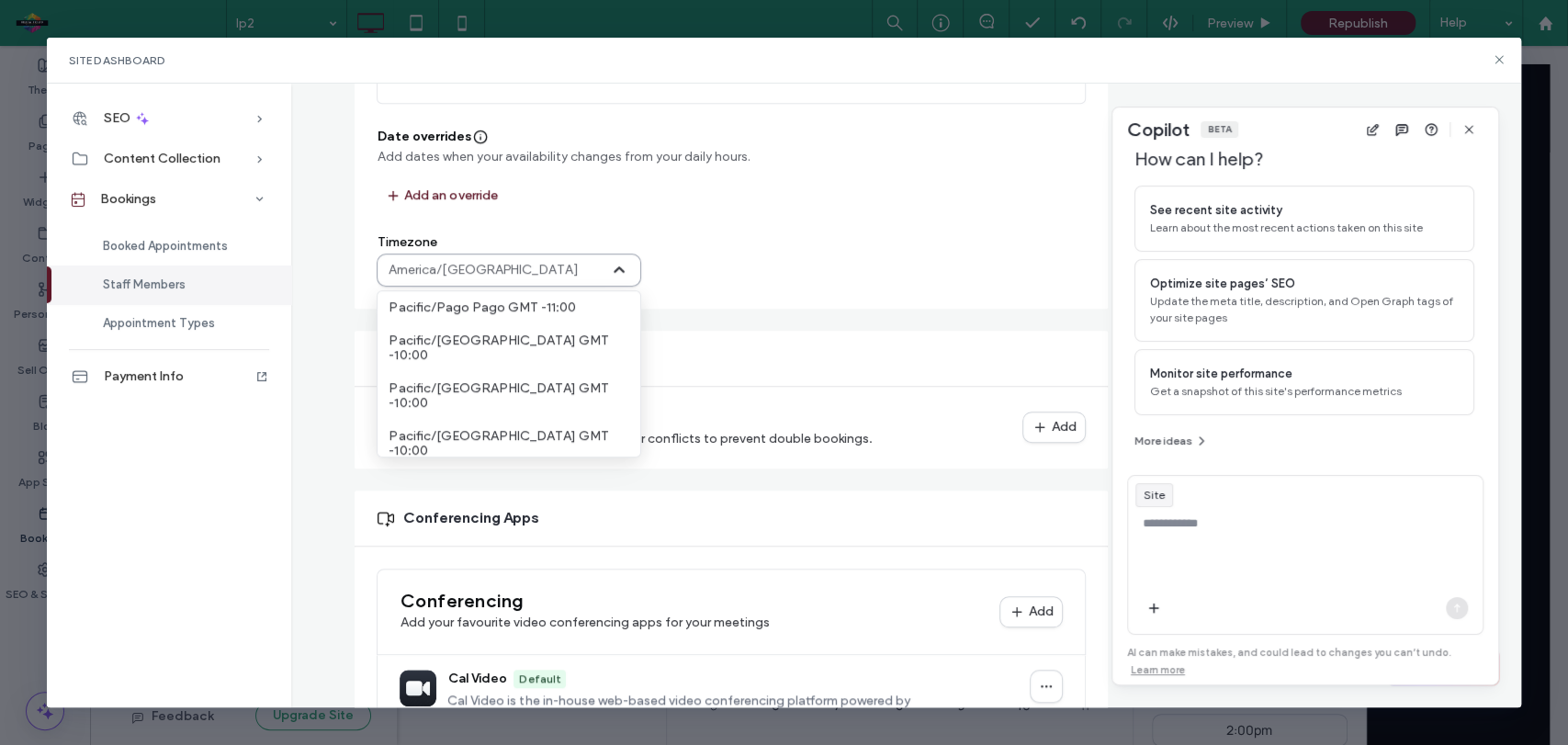
scroll to position [209, 0]
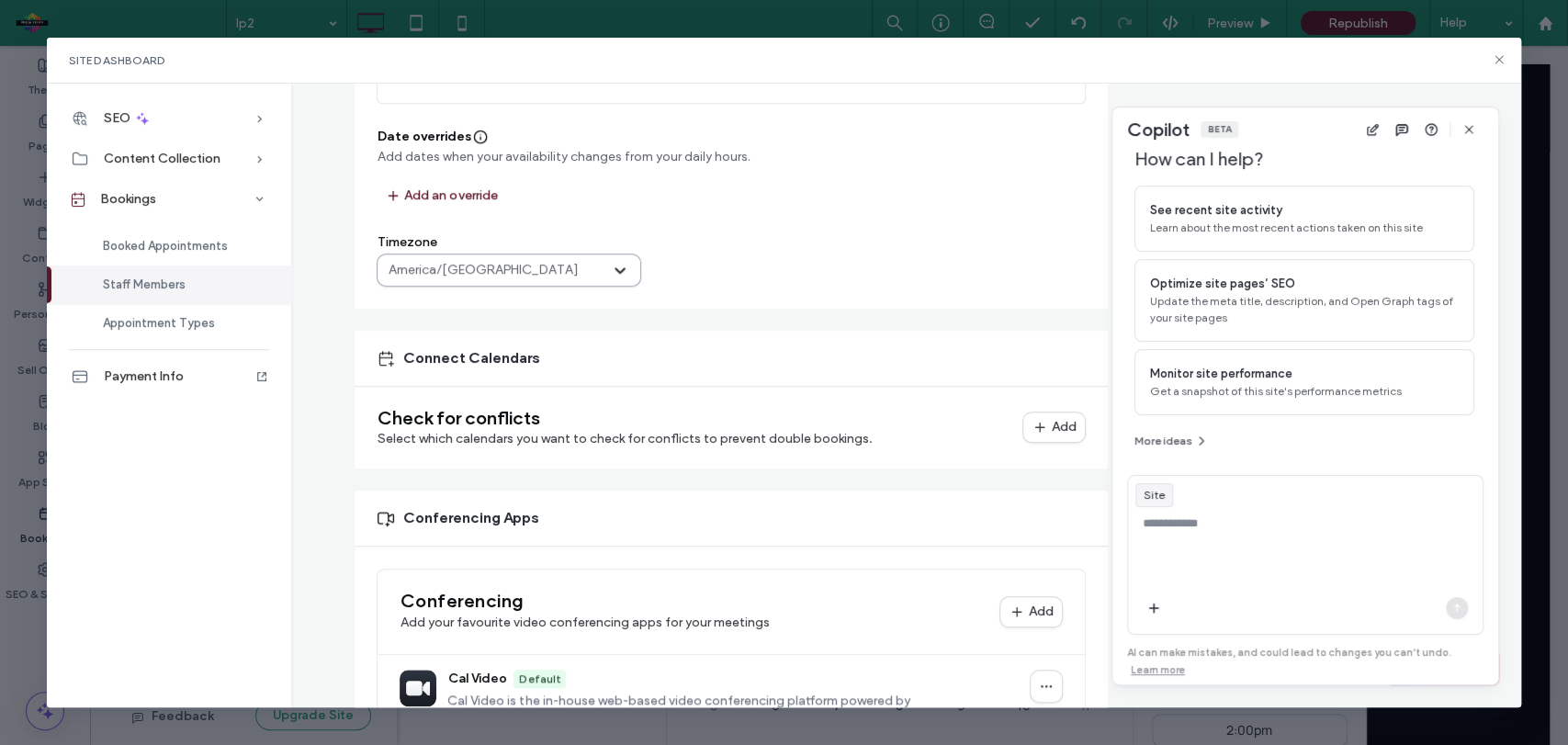
click at [582, 266] on div at bounding box center [596, 270] width 29 height 22
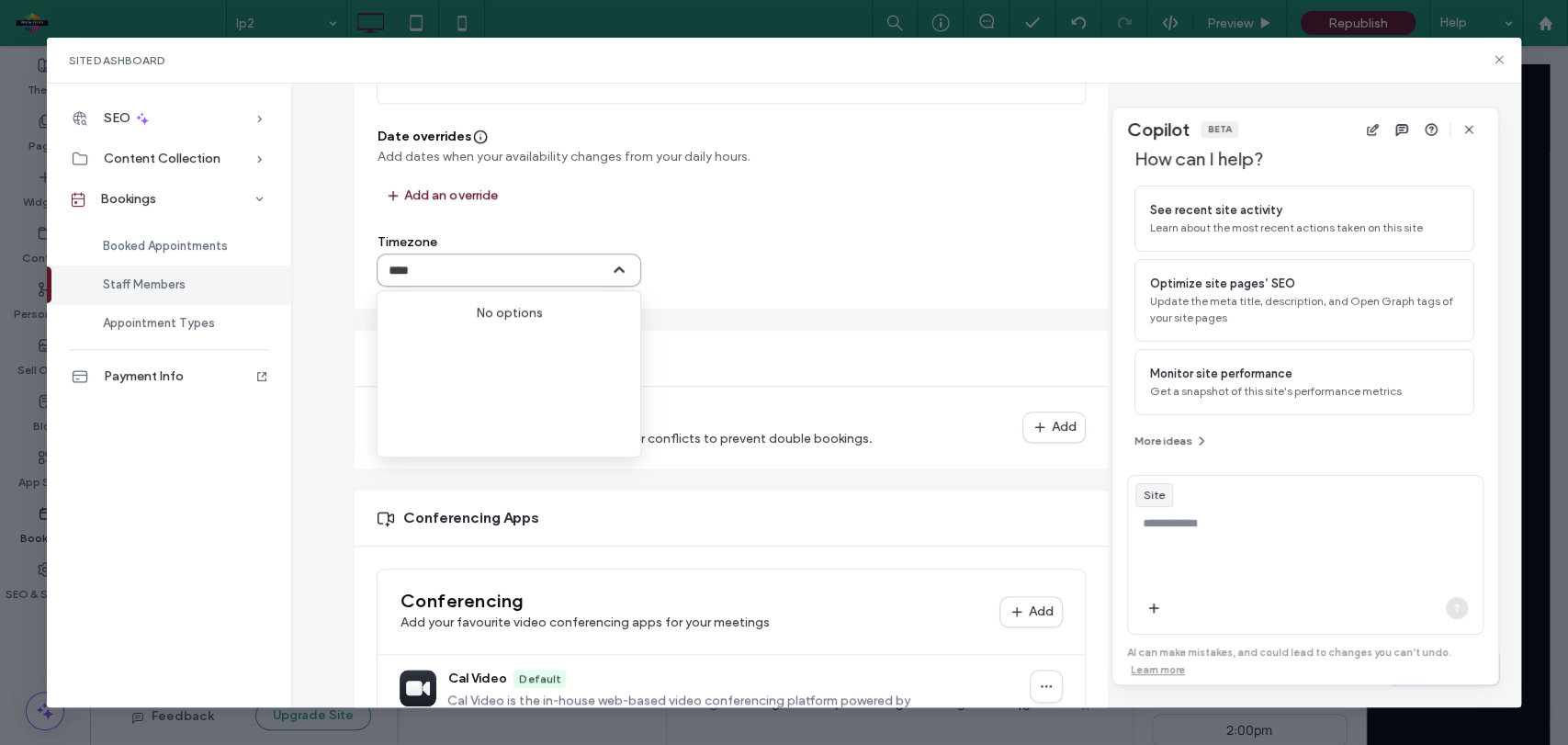
scroll to position [0, 0]
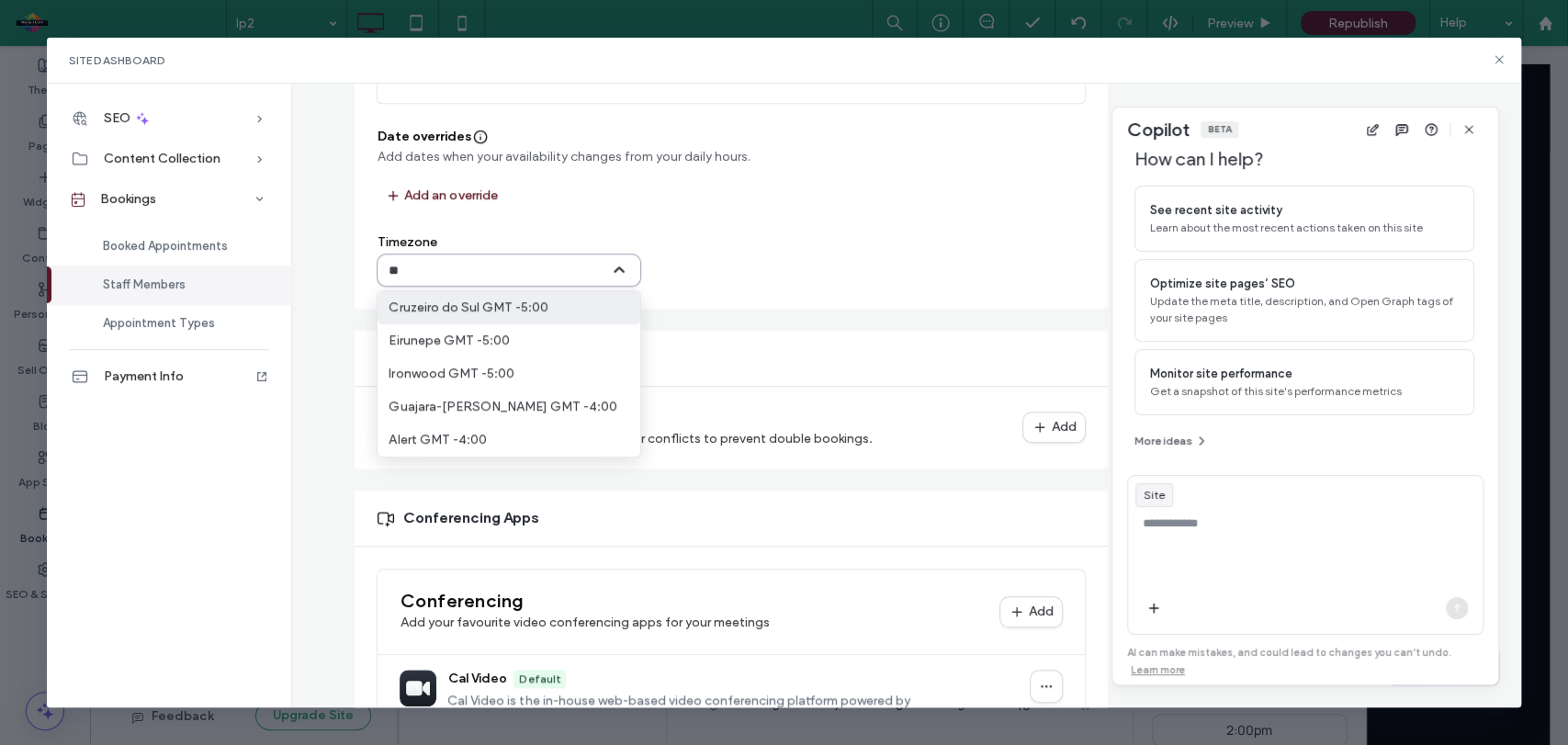
type input "*"
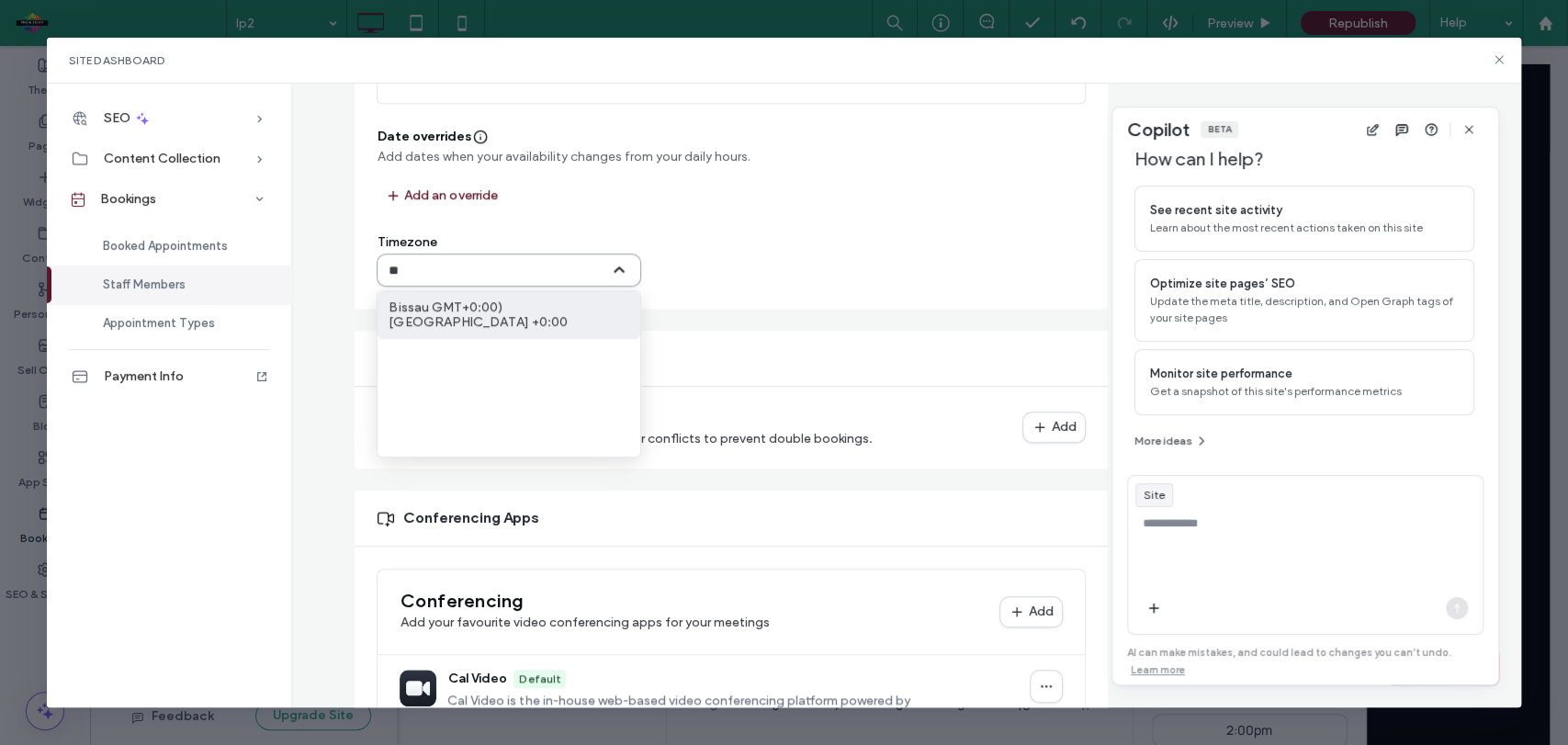
type input "*"
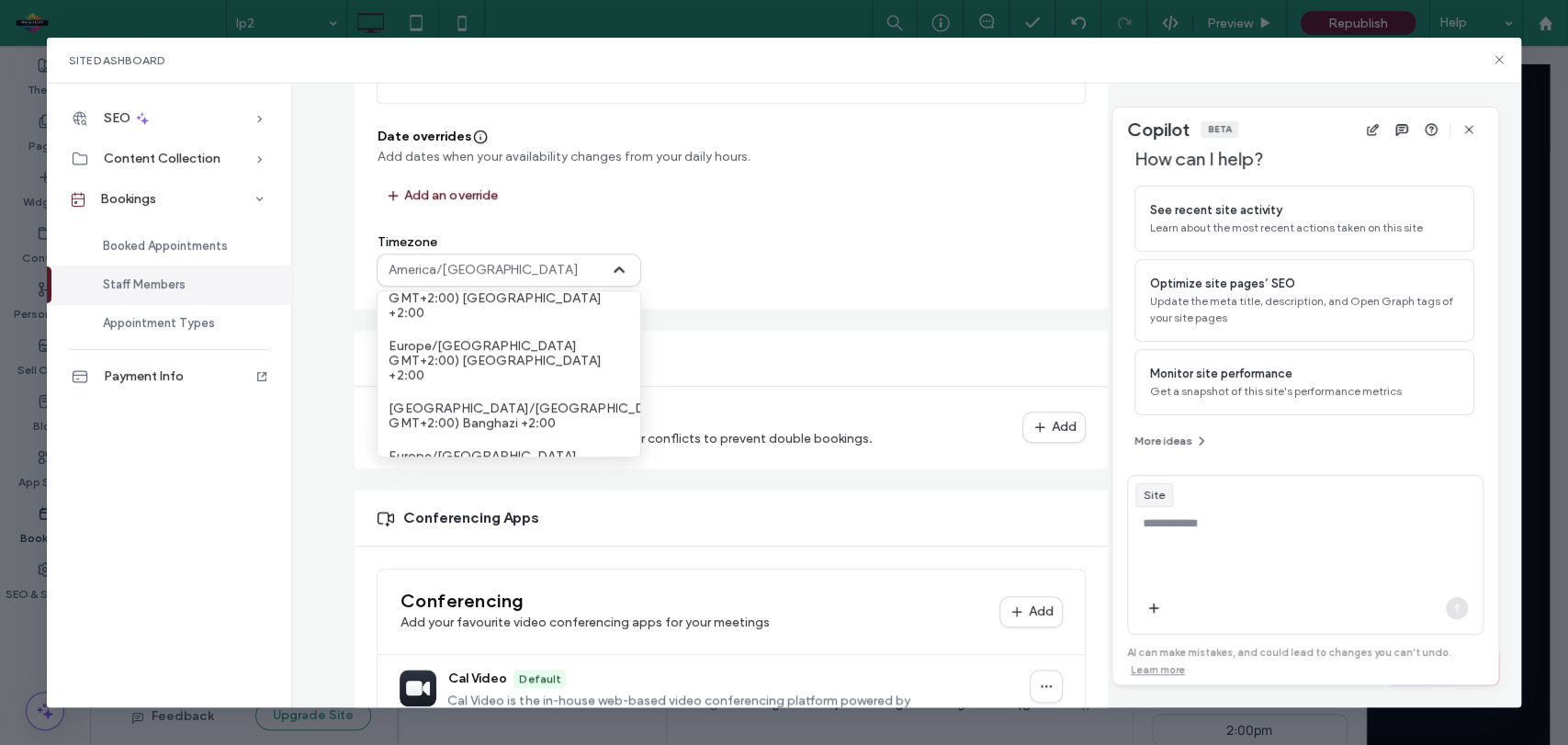
scroll to position [7962, 0]
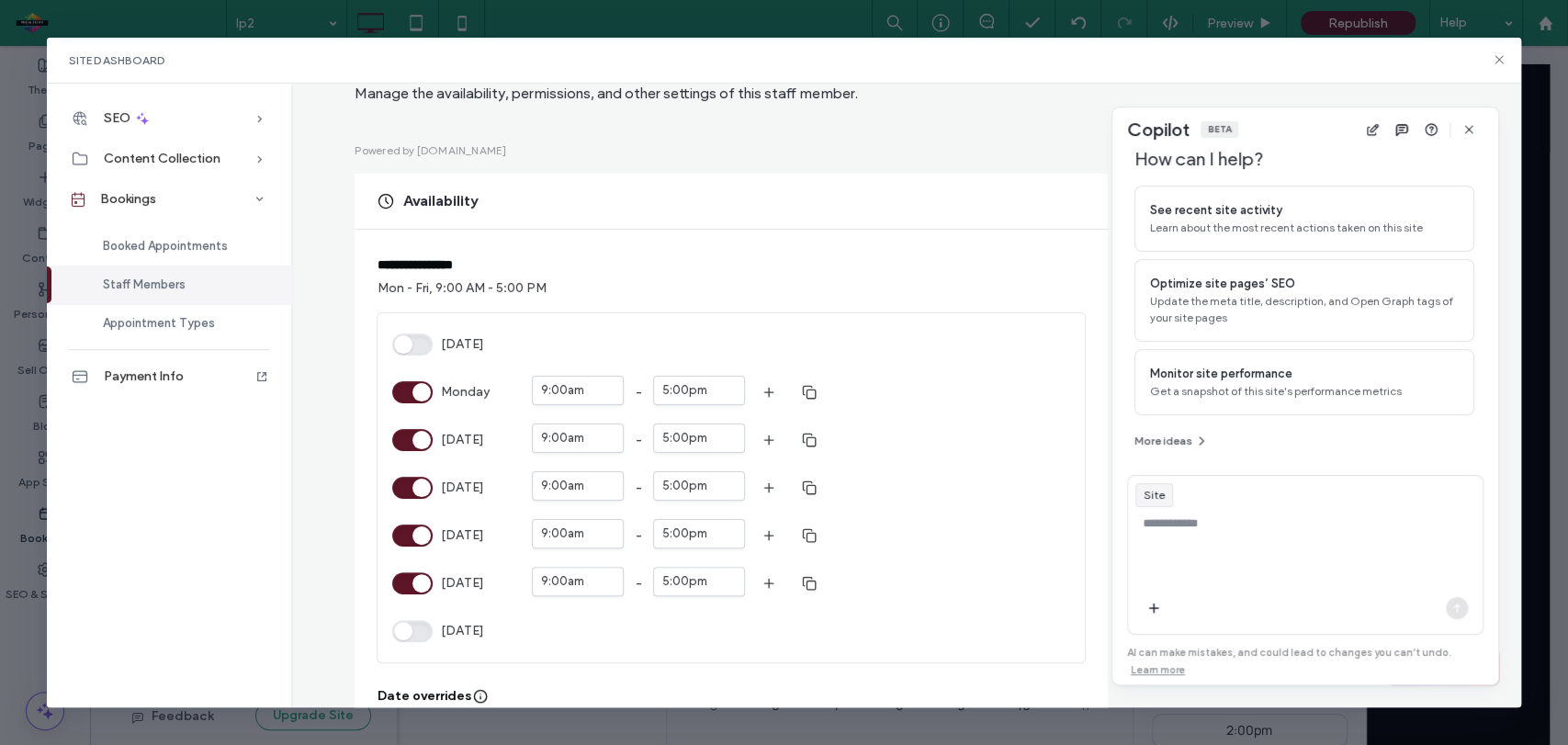
scroll to position [160, 0]
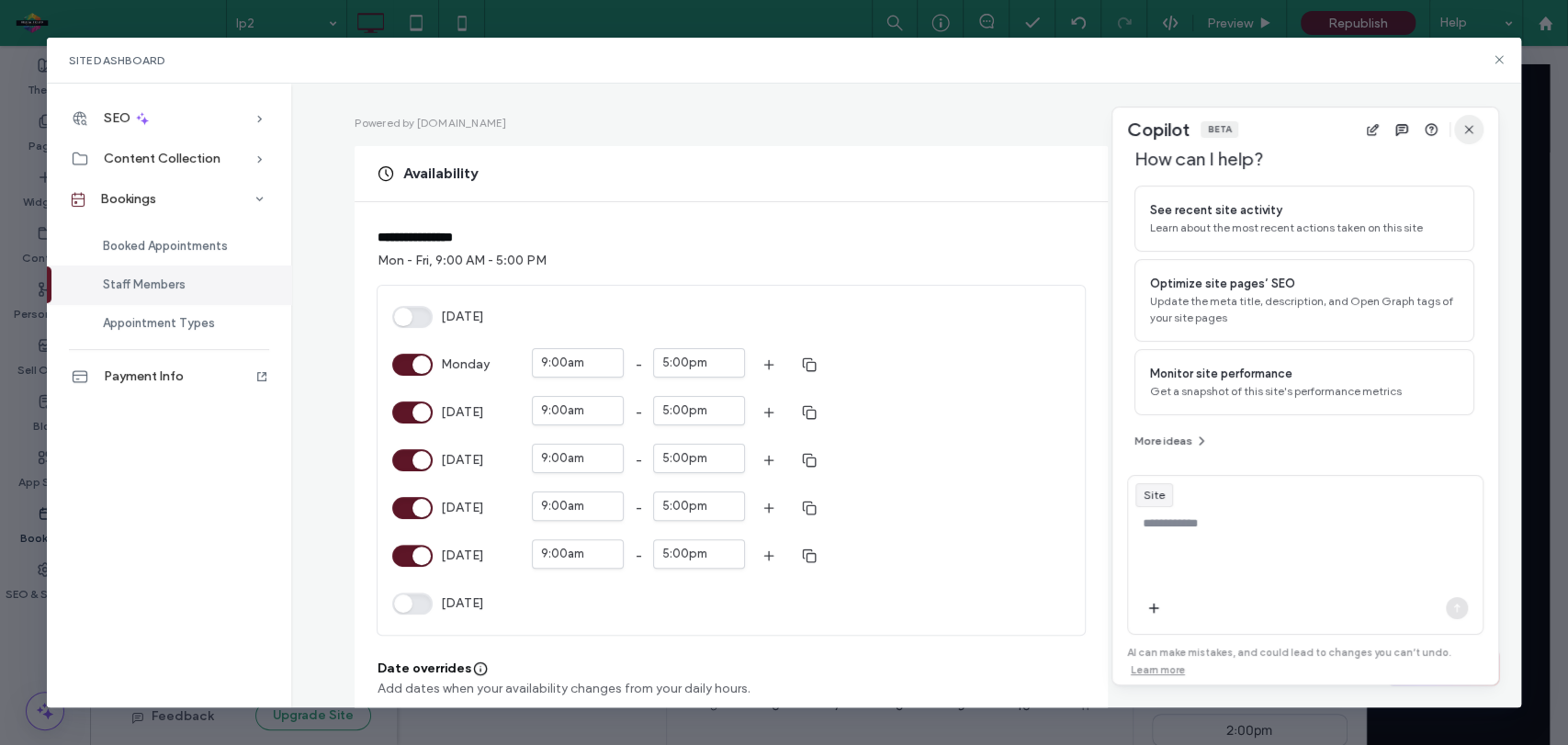
click at [1469, 124] on icon "button" at bounding box center [1469, 129] width 14 height 14
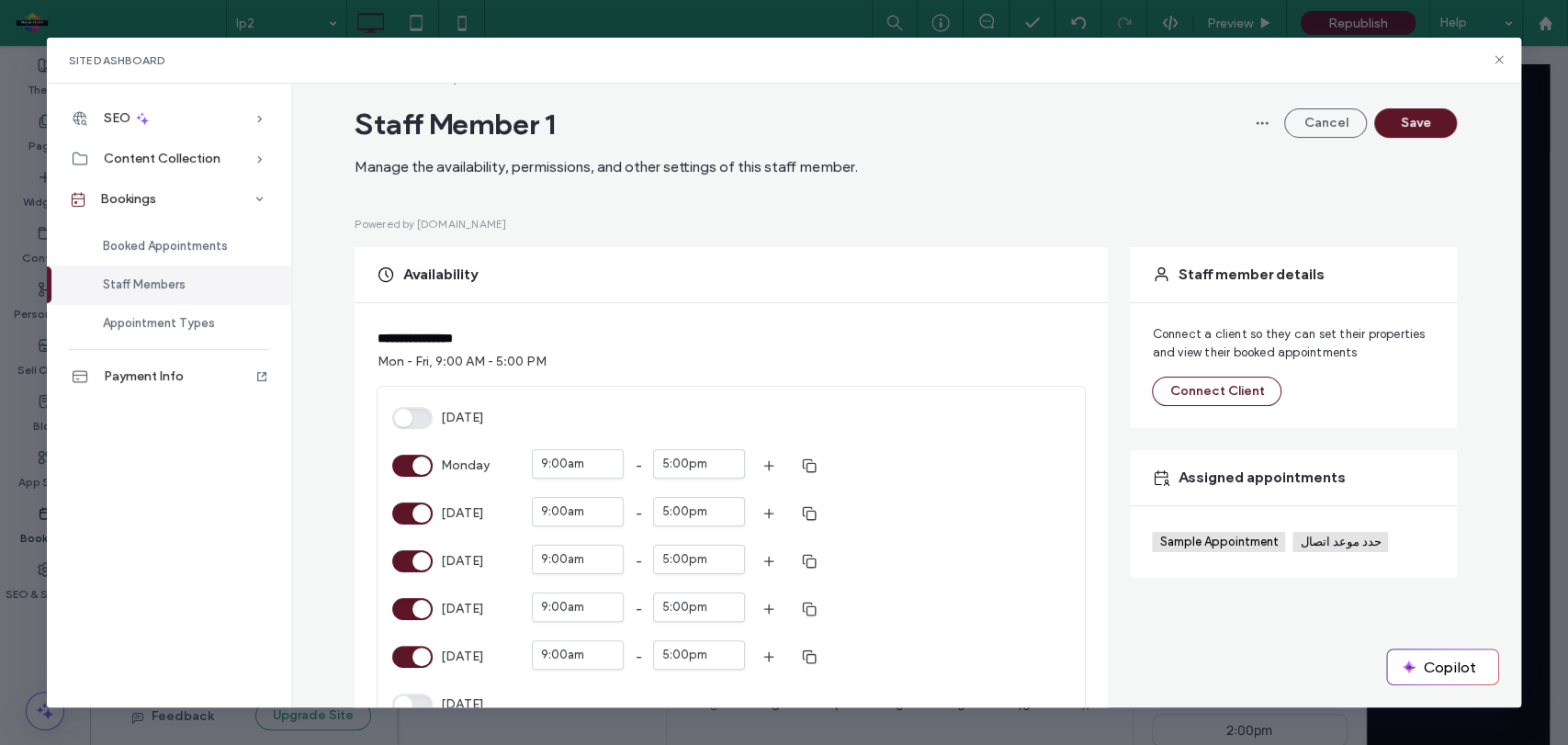
scroll to position [0, 0]
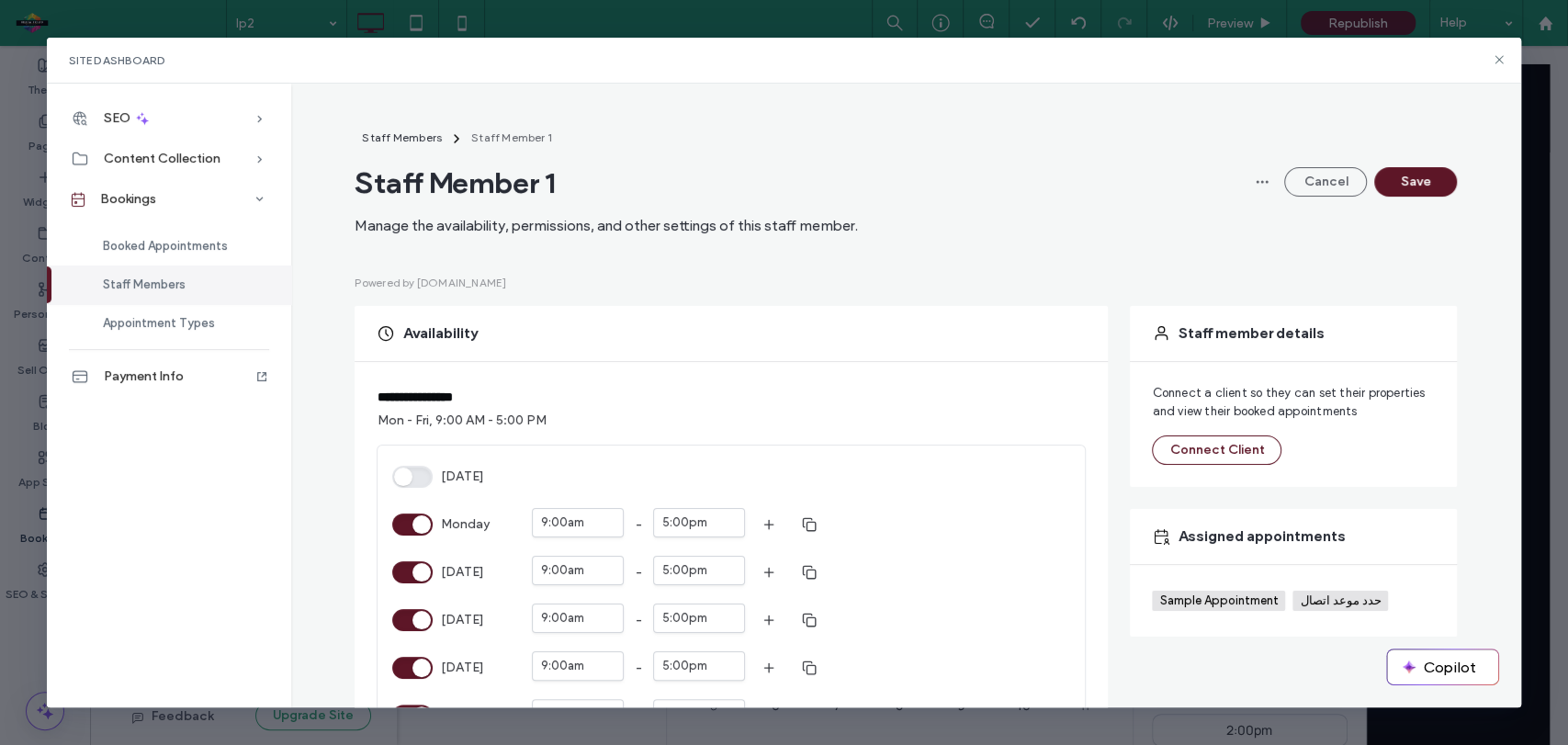
click at [395, 482] on button "Sunday" at bounding box center [412, 476] width 40 height 22
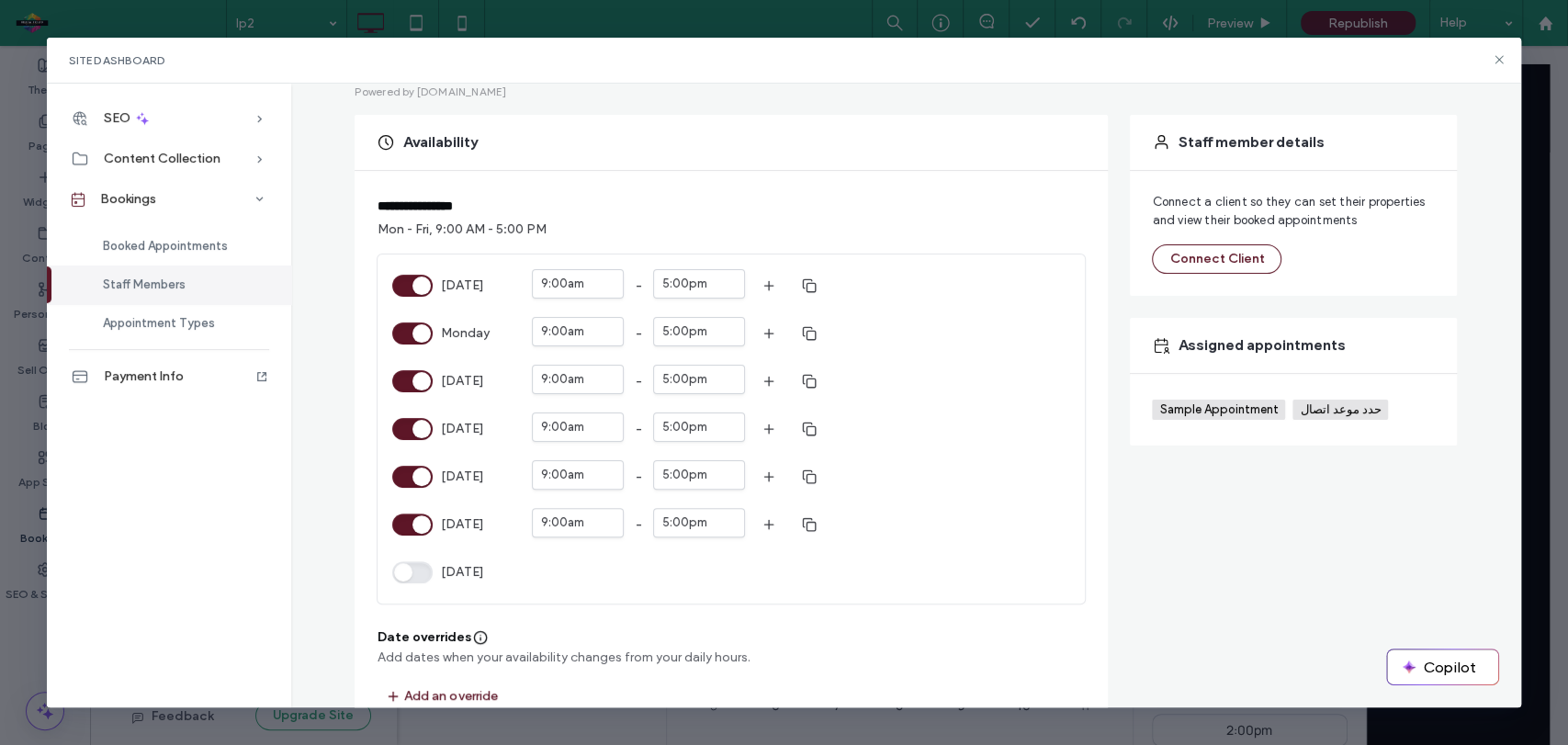
scroll to position [195, 0]
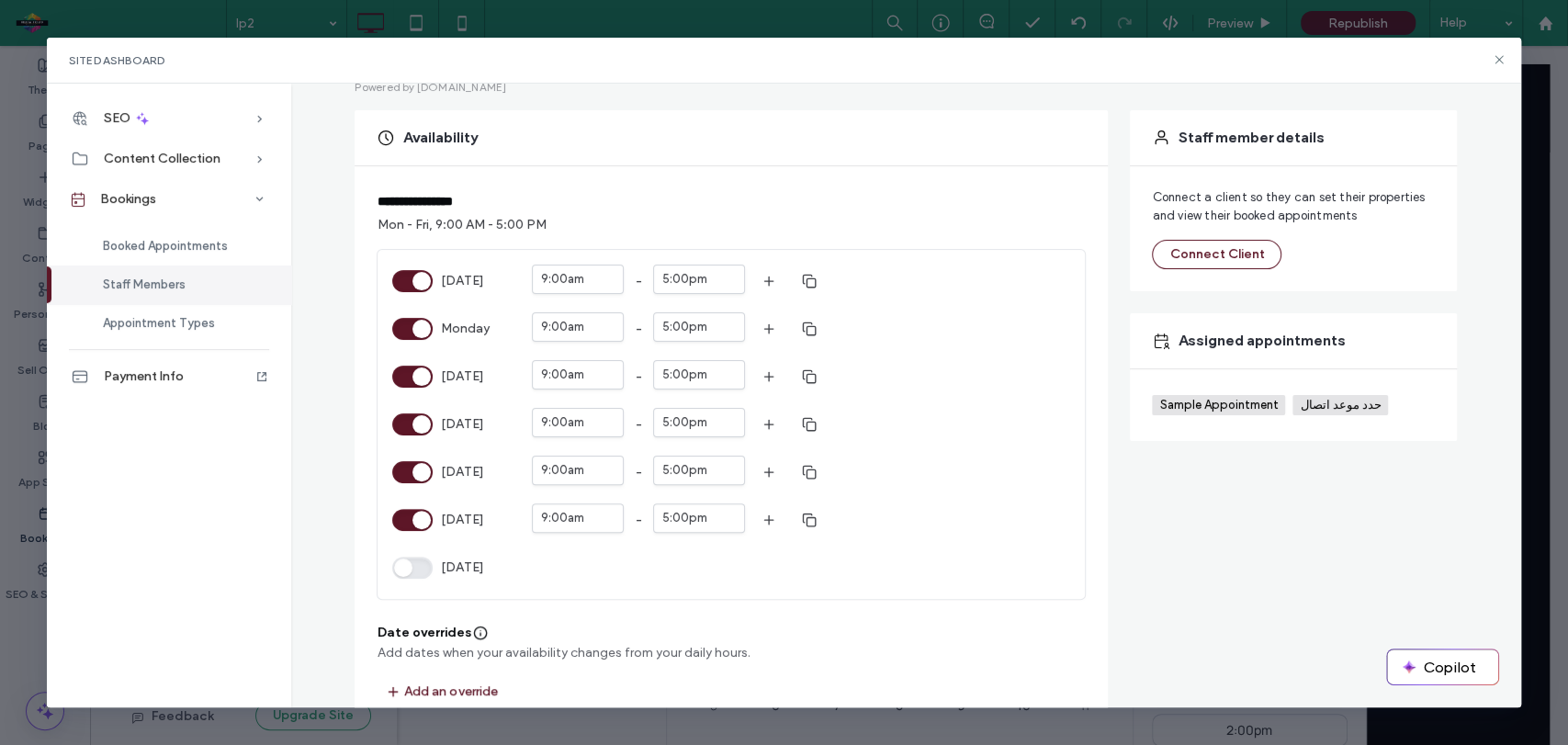
click at [399, 566] on button "Saturday" at bounding box center [412, 567] width 40 height 22
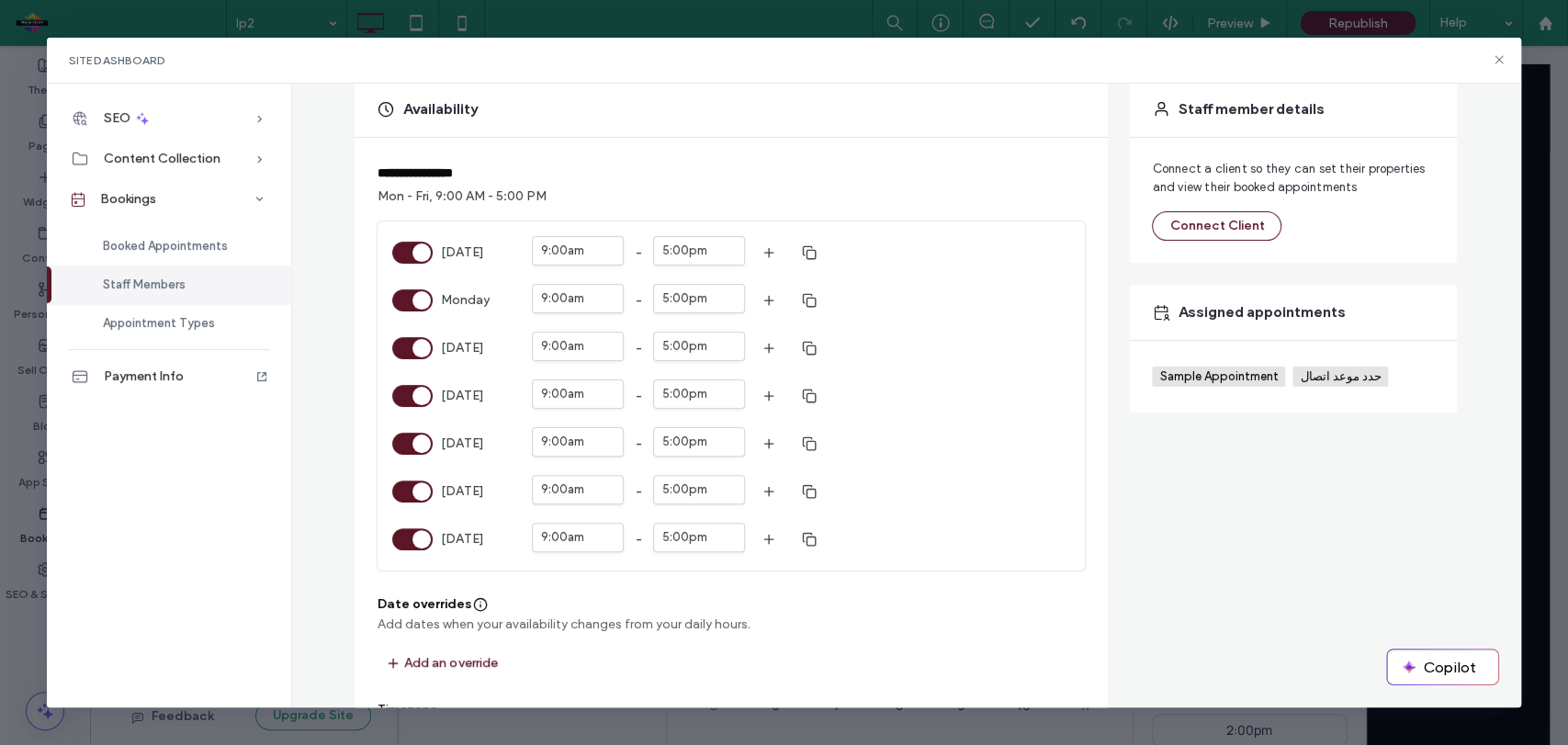
scroll to position [228, 0]
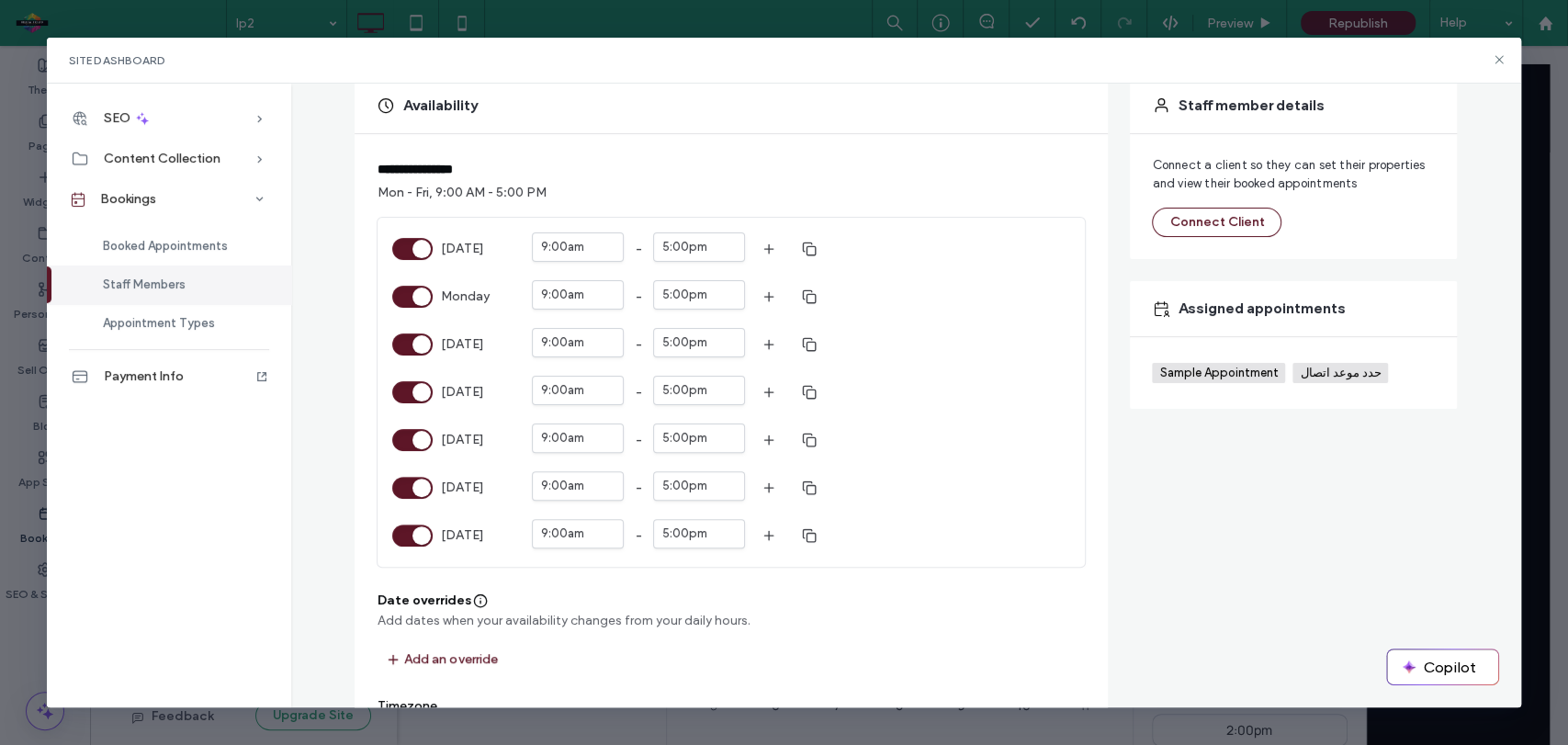
click at [411, 486] on button "Friday" at bounding box center [412, 487] width 40 height 22
click at [413, 527] on button "Saturday" at bounding box center [412, 535] width 40 height 22
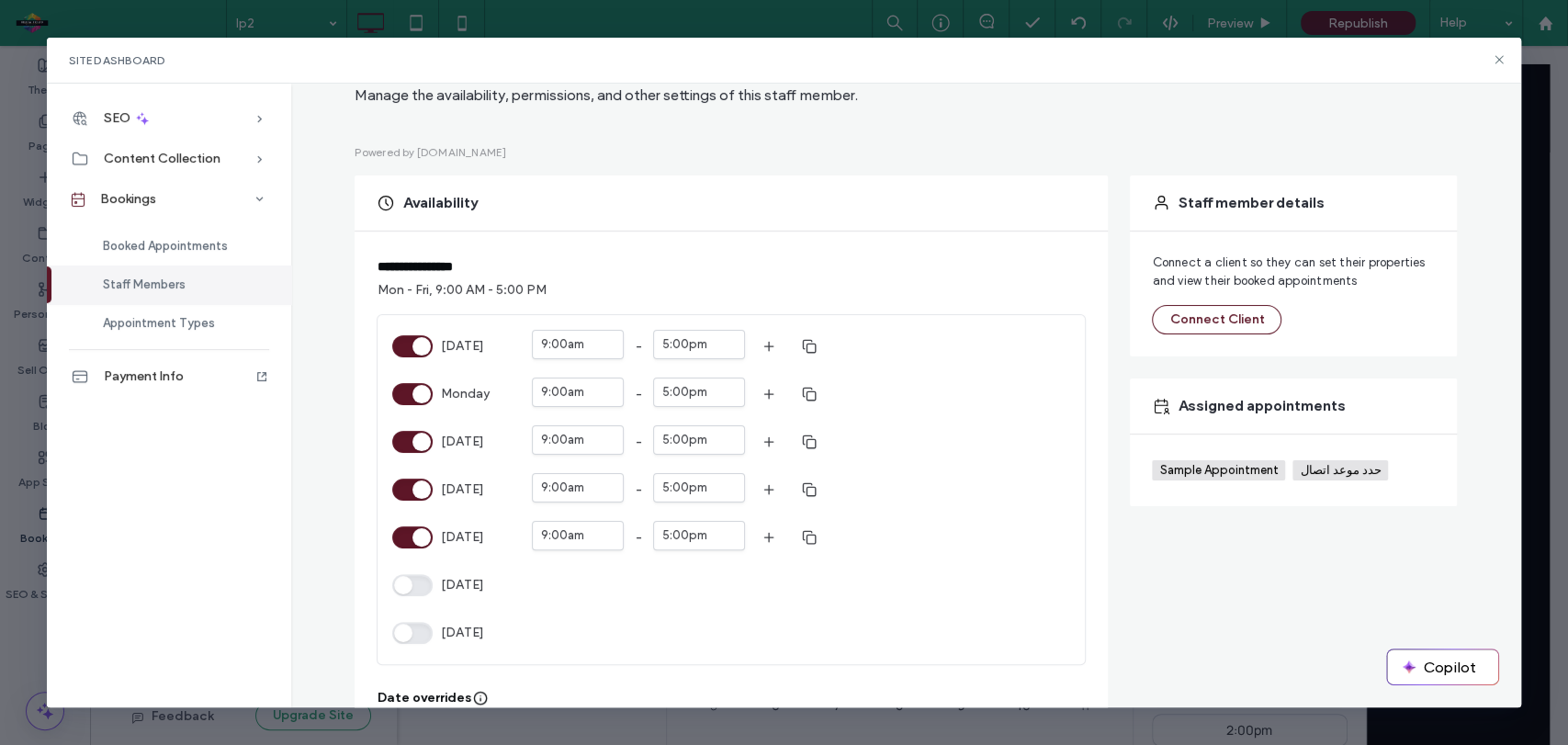
scroll to position [0, 0]
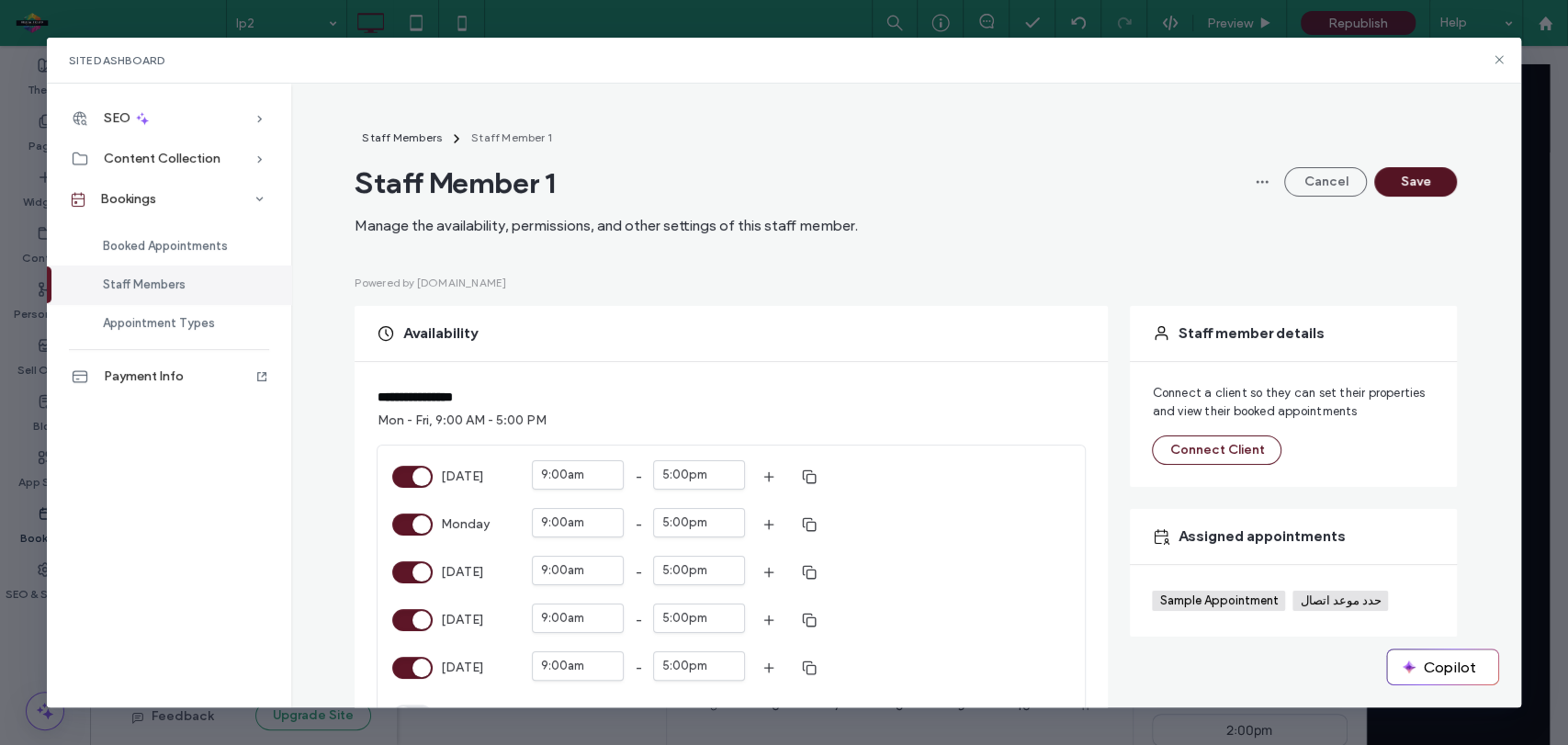
click at [1411, 176] on button "Save" at bounding box center [1416, 182] width 83 height 30
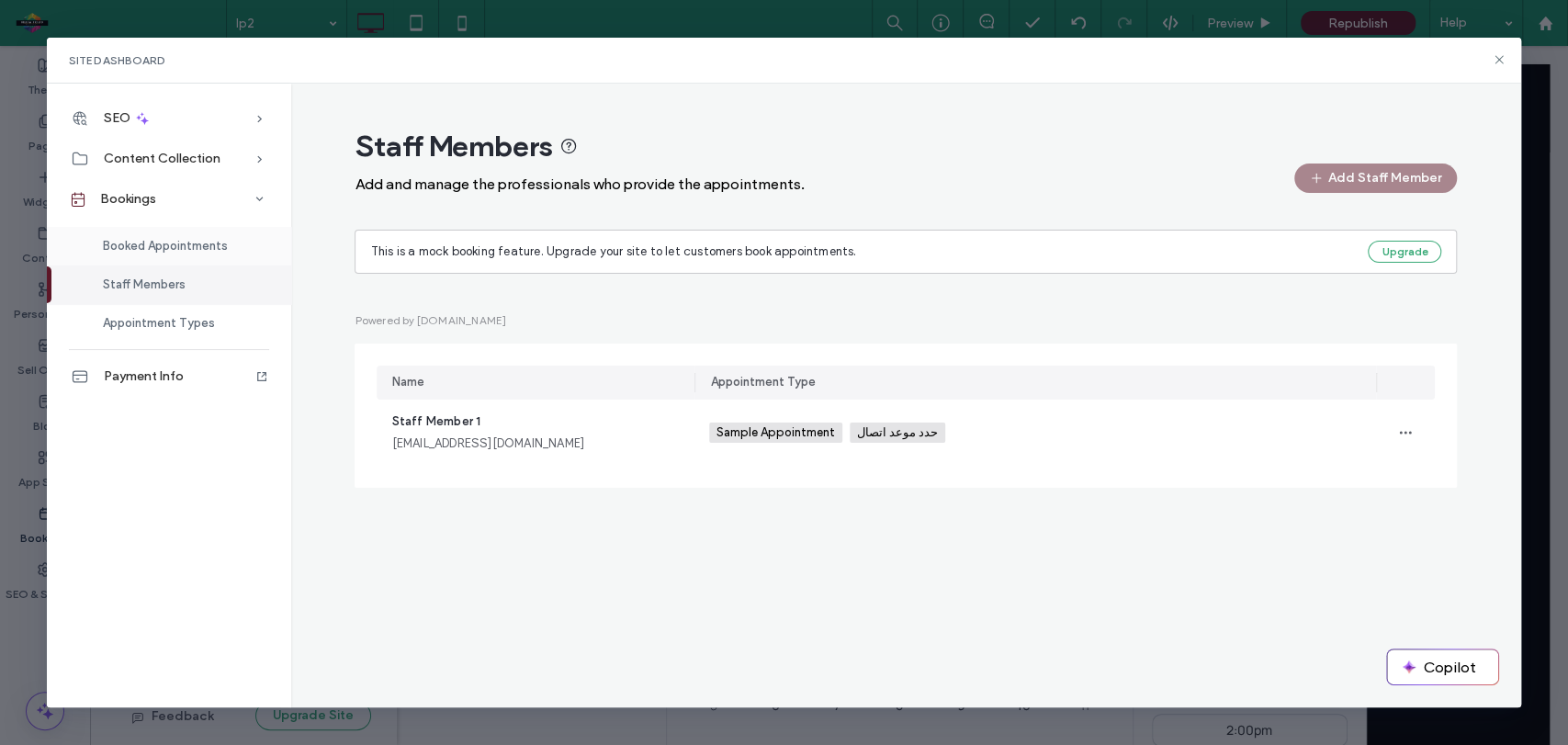
click at [154, 245] on span "Booked Appointments" at bounding box center [166, 245] width 125 height 13
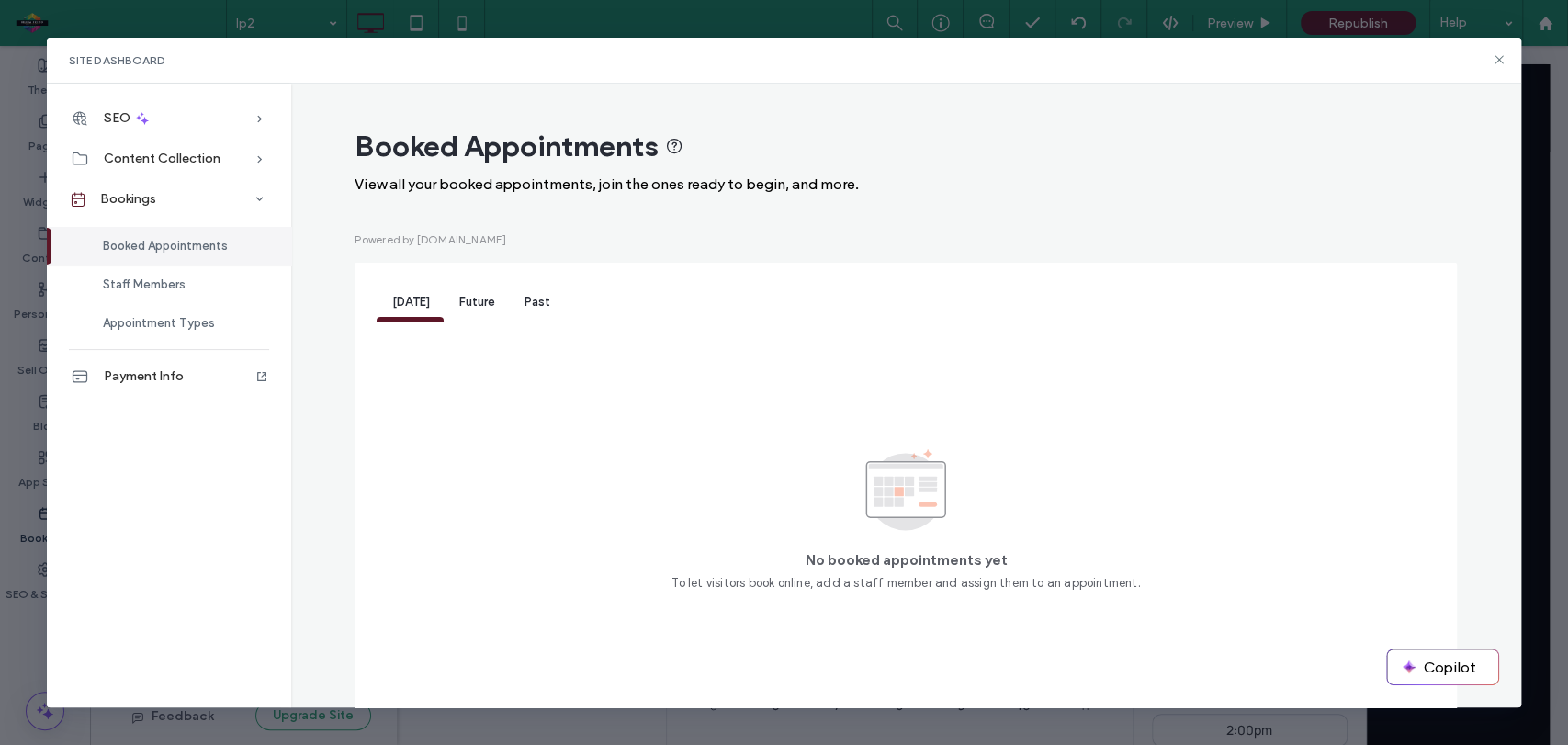
click at [480, 310] on div "Future" at bounding box center [477, 303] width 65 height 37
click at [528, 303] on span "Past" at bounding box center [536, 301] width 26 height 13
click at [408, 302] on span "Today" at bounding box center [409, 301] width 38 height 13
click at [142, 287] on span "Staff Members" at bounding box center [144, 284] width 83 height 13
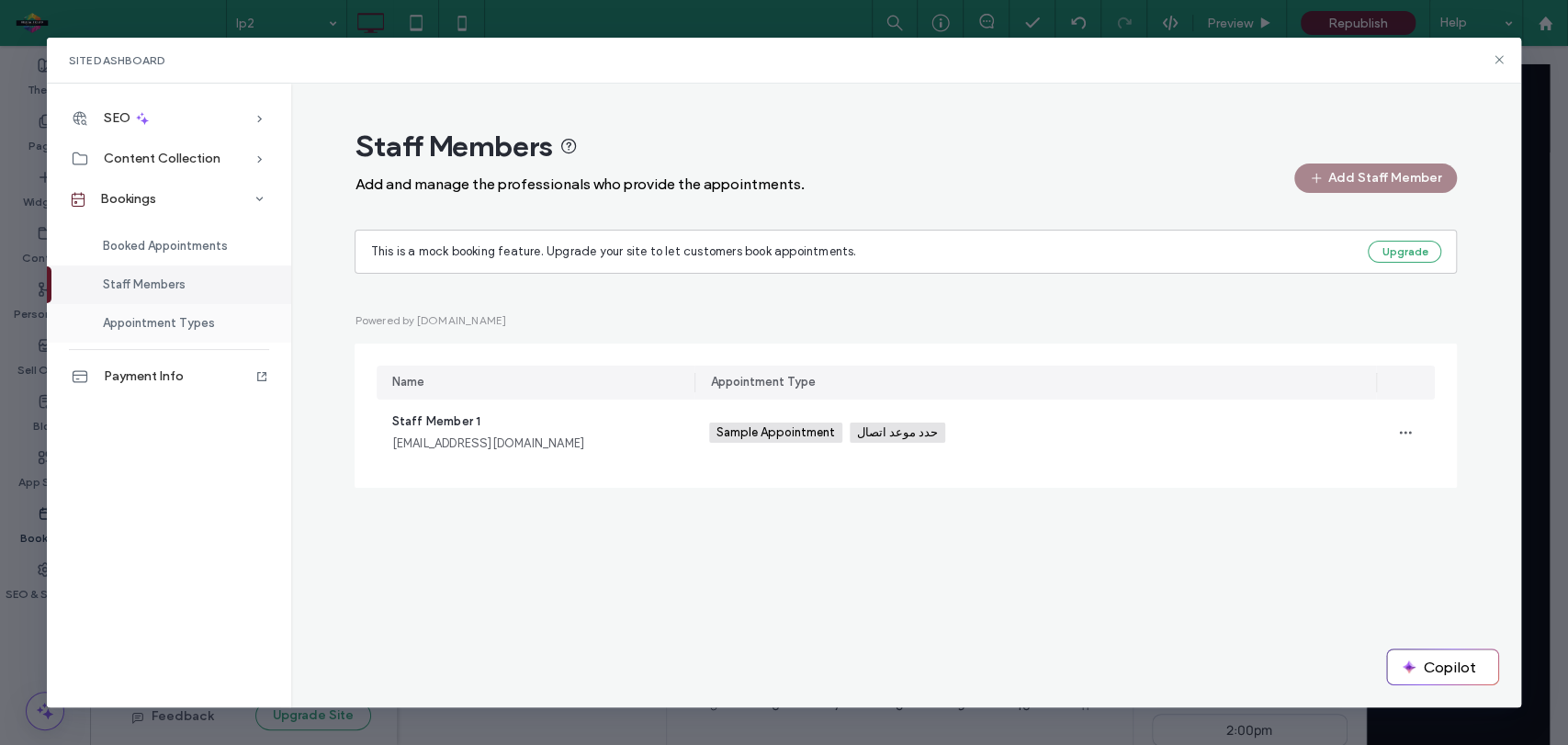
click at [176, 319] on span "Appointment Types" at bounding box center [159, 322] width 112 height 13
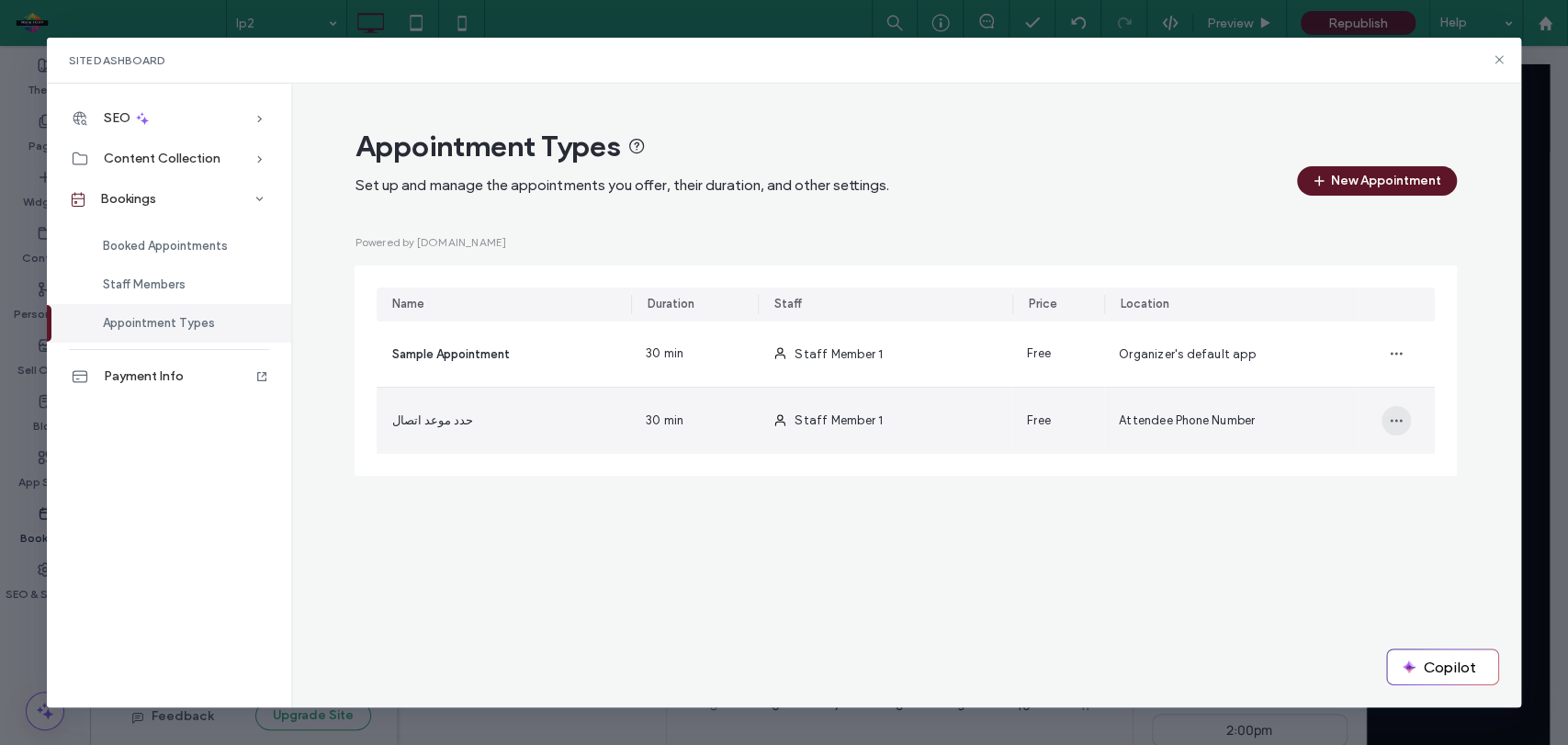
click at [1400, 414] on icon "button" at bounding box center [1396, 420] width 14 height 14
click at [1431, 459] on span "Edit" at bounding box center [1431, 467] width 24 height 18
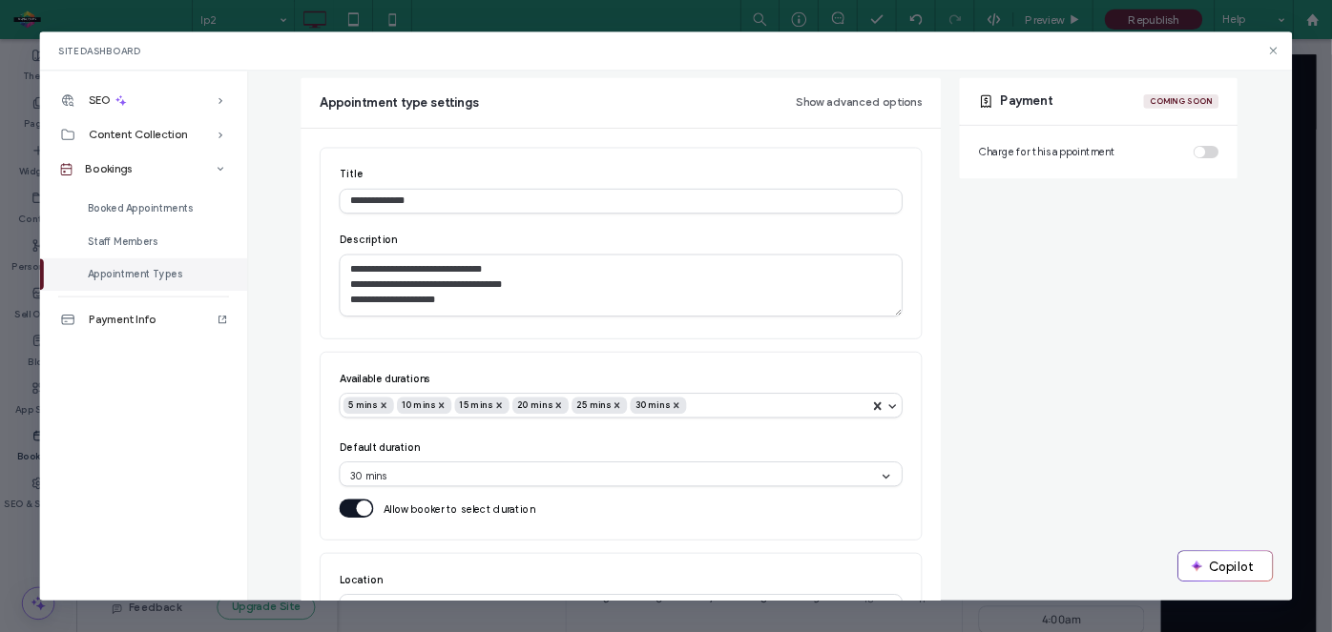
scroll to position [296, 0]
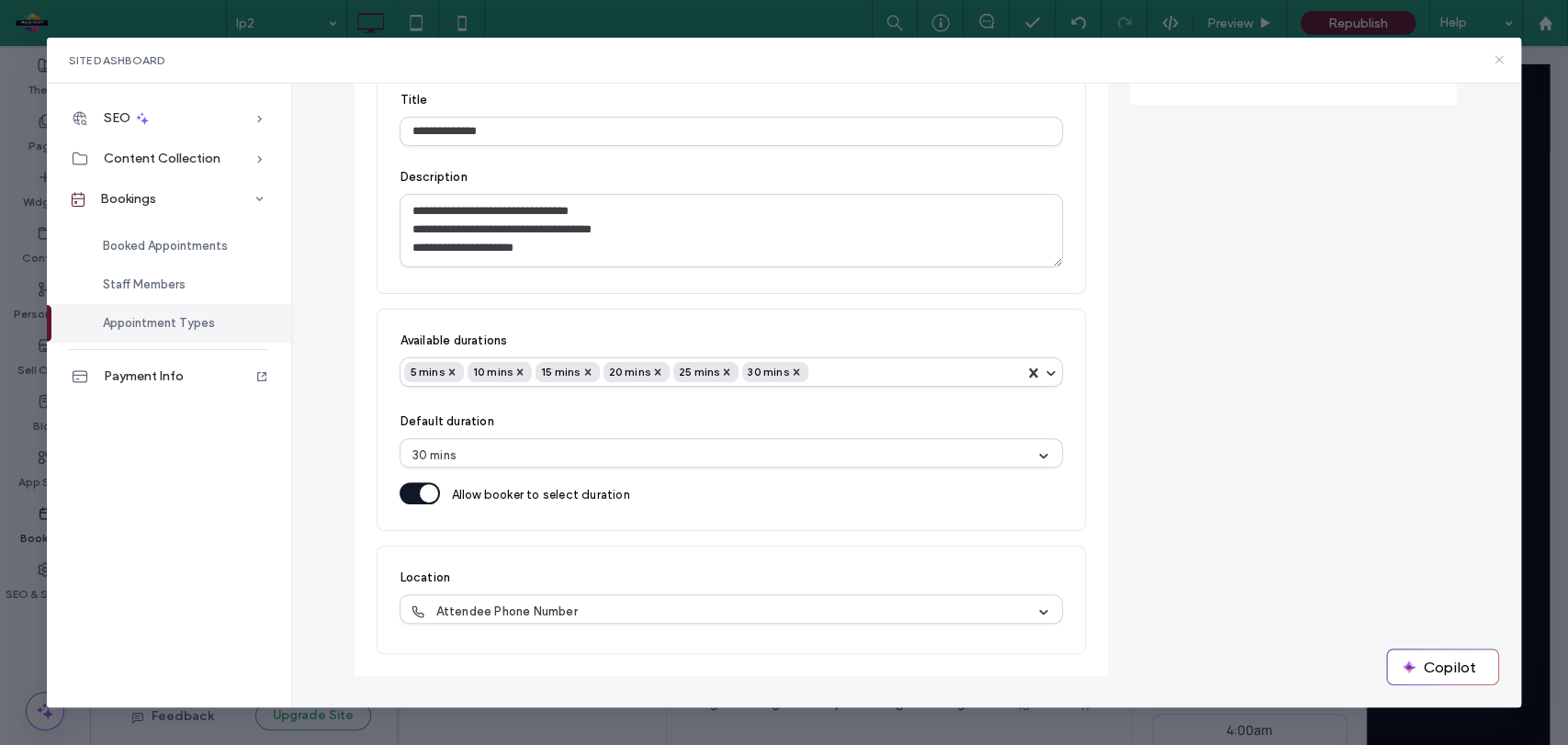
click at [1500, 61] on use at bounding box center [1499, 60] width 9 height 9
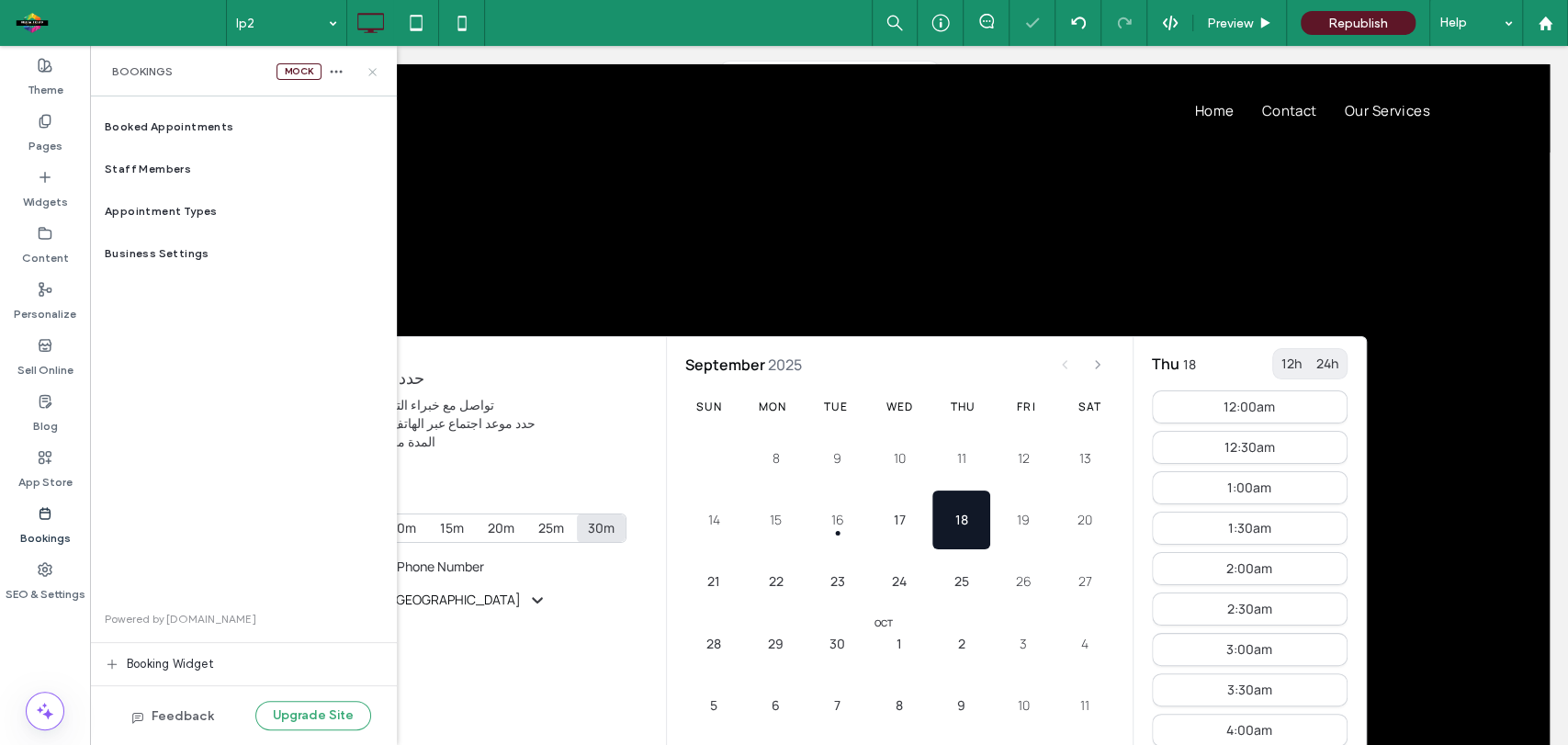
click at [373, 68] on icon at bounding box center [373, 72] width 13 height 13
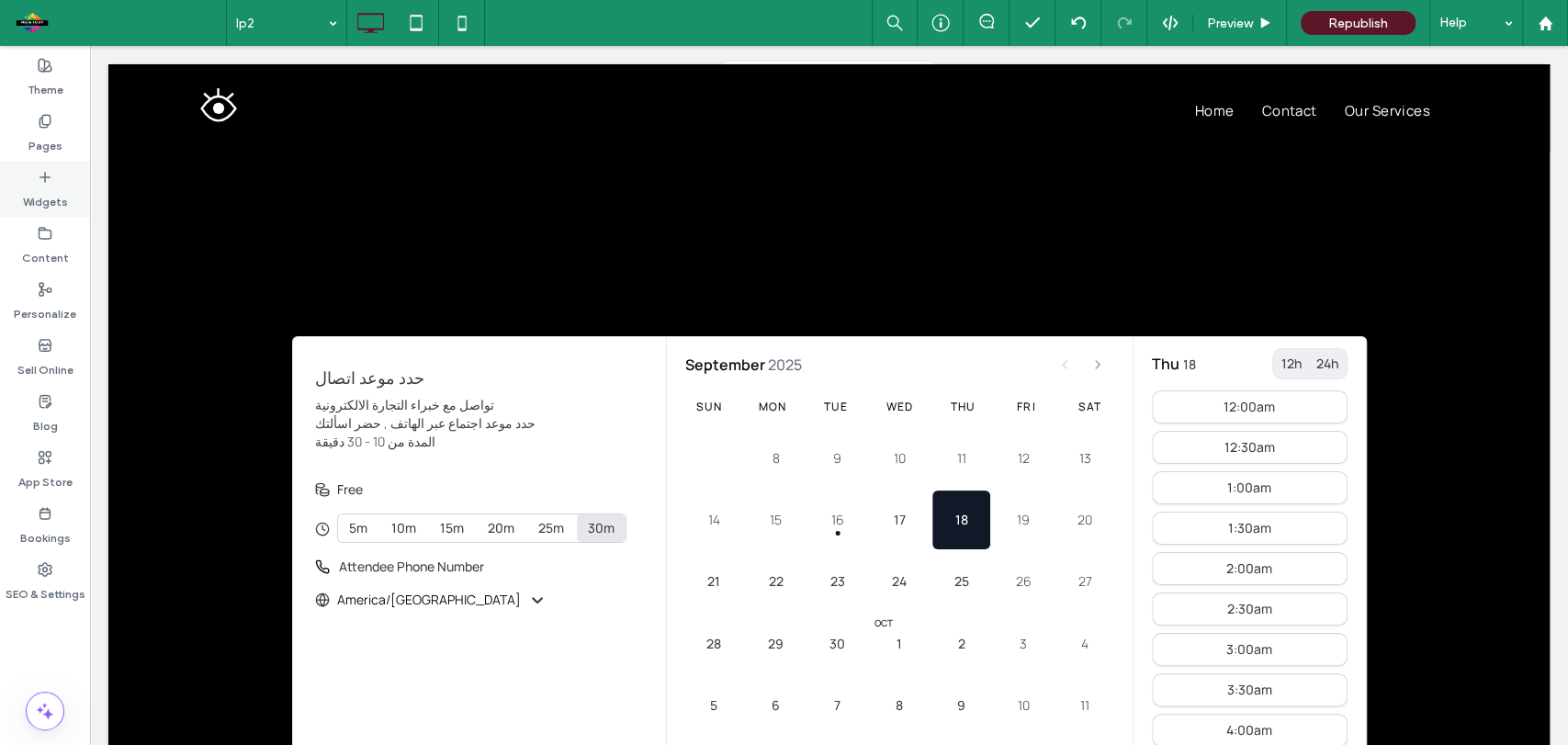
click at [43, 185] on label "Widgets" at bounding box center [45, 197] width 45 height 26
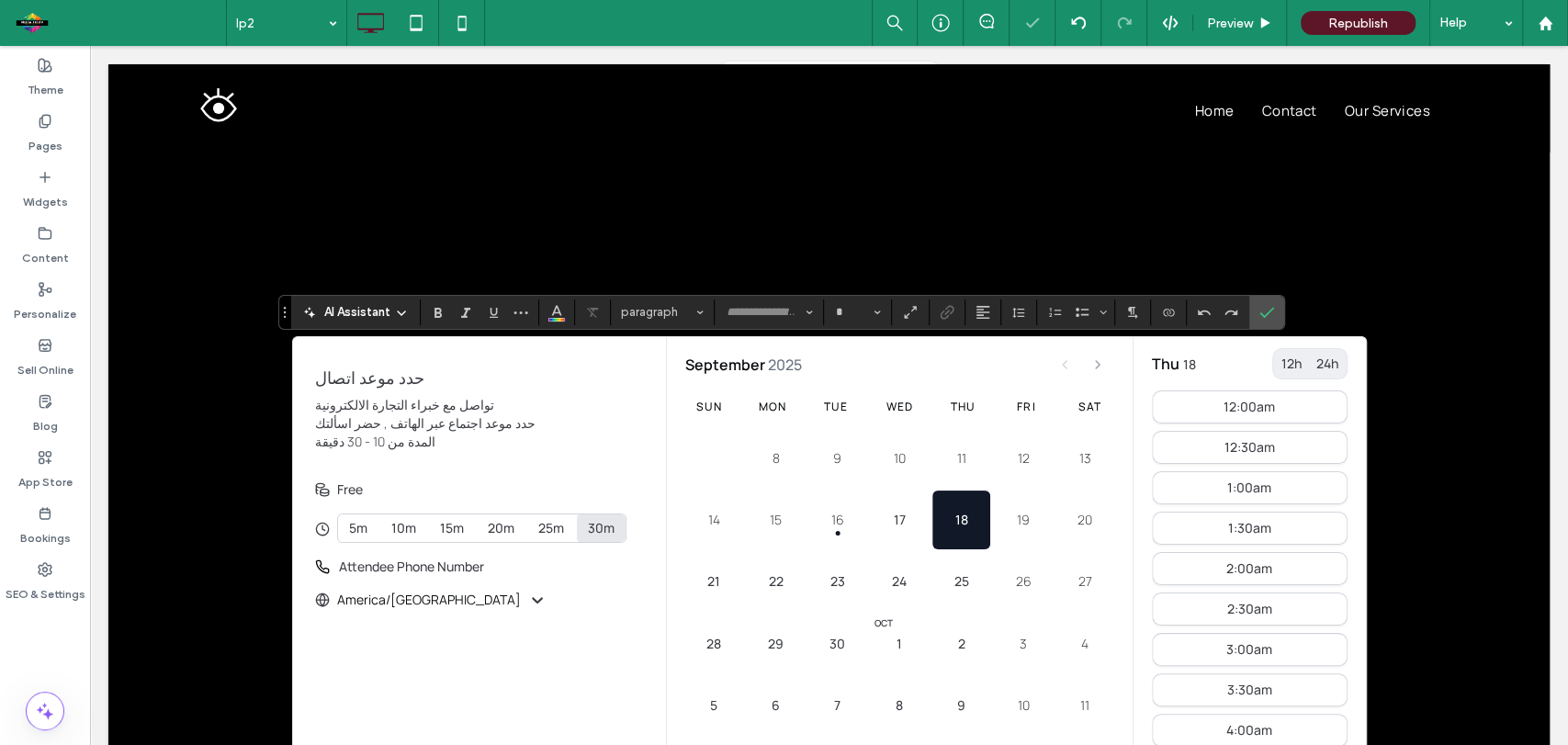
type input "*******"
type input "**"
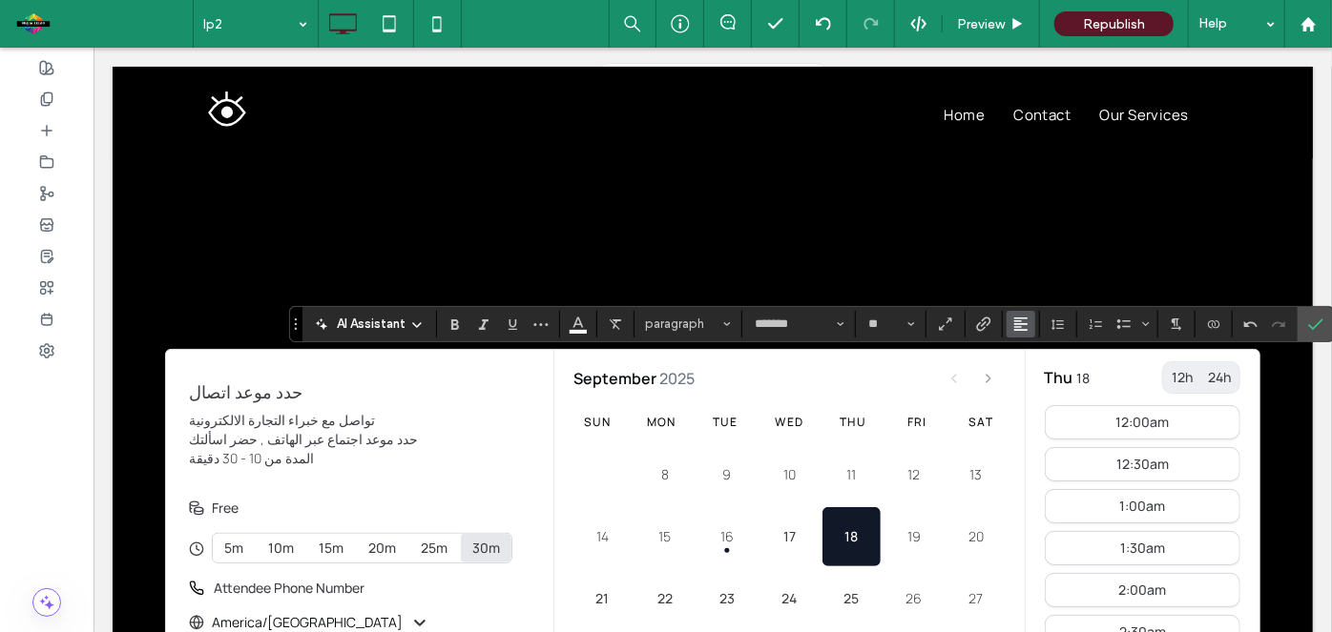
click at [1013, 324] on icon "Alignment" at bounding box center [1020, 324] width 15 height 15
click at [1027, 409] on icon "ui.textEditor.alignment.right" at bounding box center [1034, 410] width 15 height 15
click at [909, 323] on use "Size" at bounding box center [911, 324] width 7 height 4
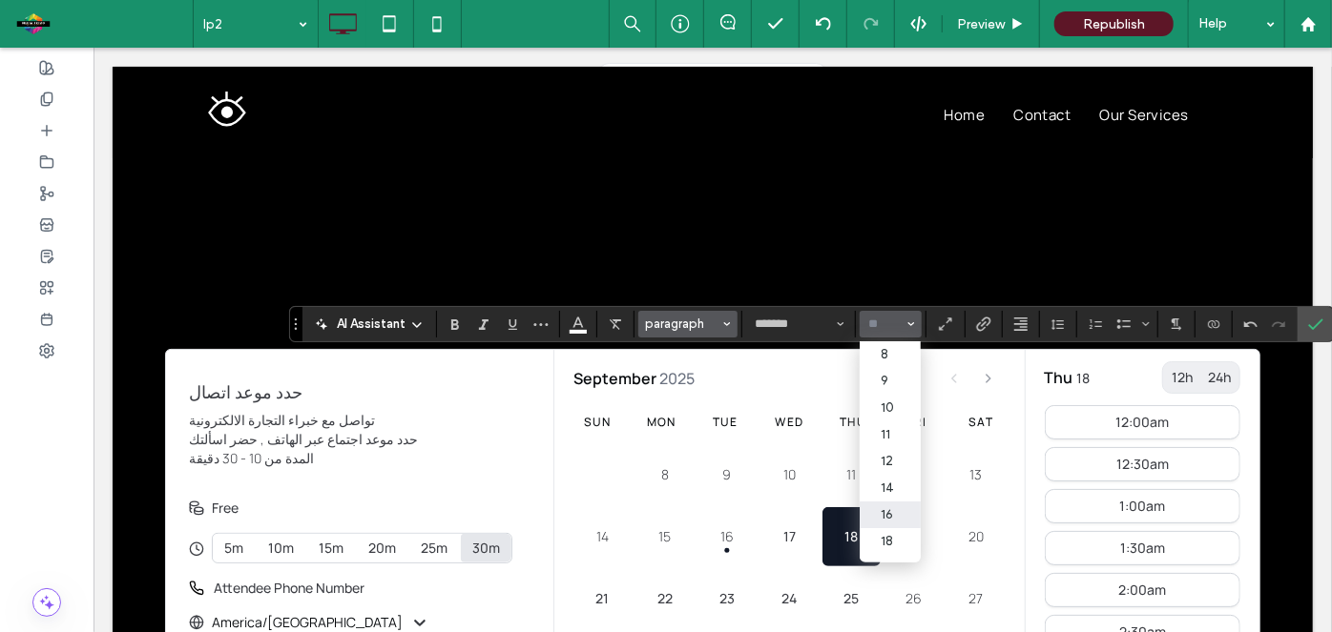
click at [712, 326] on span "paragraph" at bounding box center [682, 324] width 74 height 14
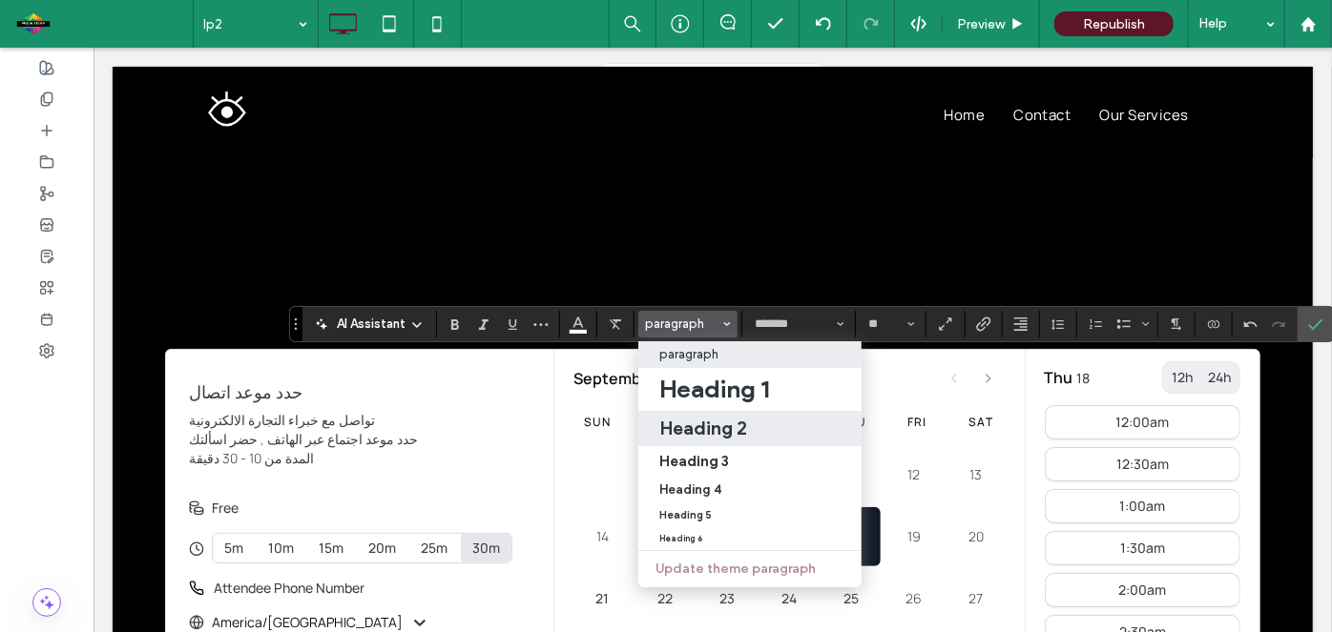
click at [715, 422] on h2 "Heading 2" at bounding box center [703, 428] width 88 height 23
type input "**"
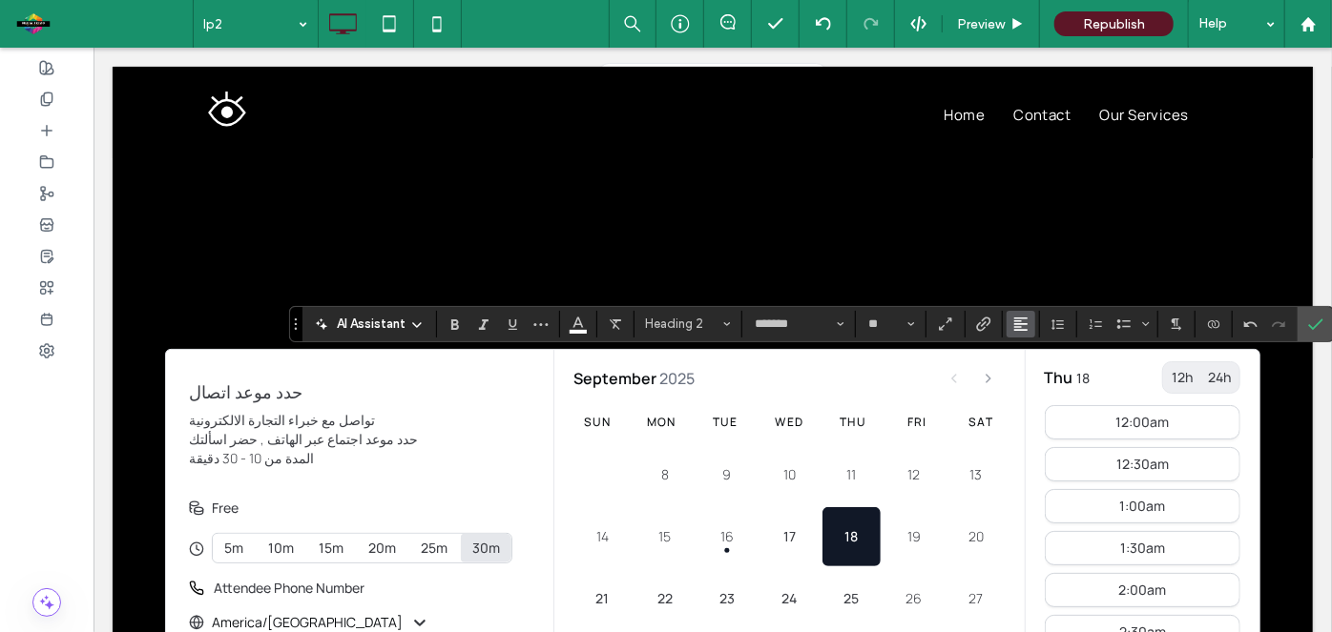
click at [1023, 323] on use "Alignment" at bounding box center [1020, 324] width 13 height 13
click at [1027, 411] on icon "ui.textEditor.alignment.right" at bounding box center [1034, 410] width 15 height 15
click at [1169, 334] on span "Text direction" at bounding box center [1175, 324] width 15 height 25
click at [1188, 376] on icon "RTL" at bounding box center [1190, 382] width 15 height 15
click at [1310, 334] on span "Confirm" at bounding box center [1312, 324] width 9 height 34
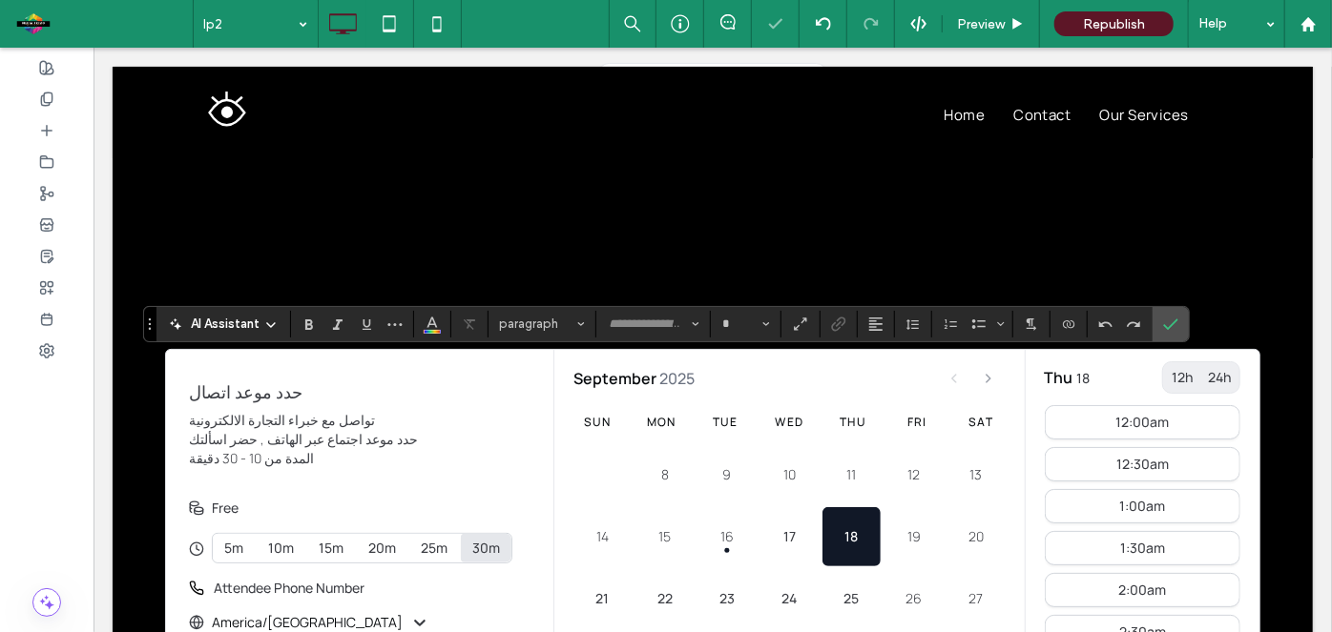
type input "*******"
type input "**"
click at [308, 313] on span "Bold" at bounding box center [305, 324] width 9 height 27
click at [259, 330] on div "AI Assistant" at bounding box center [223, 324] width 126 height 19
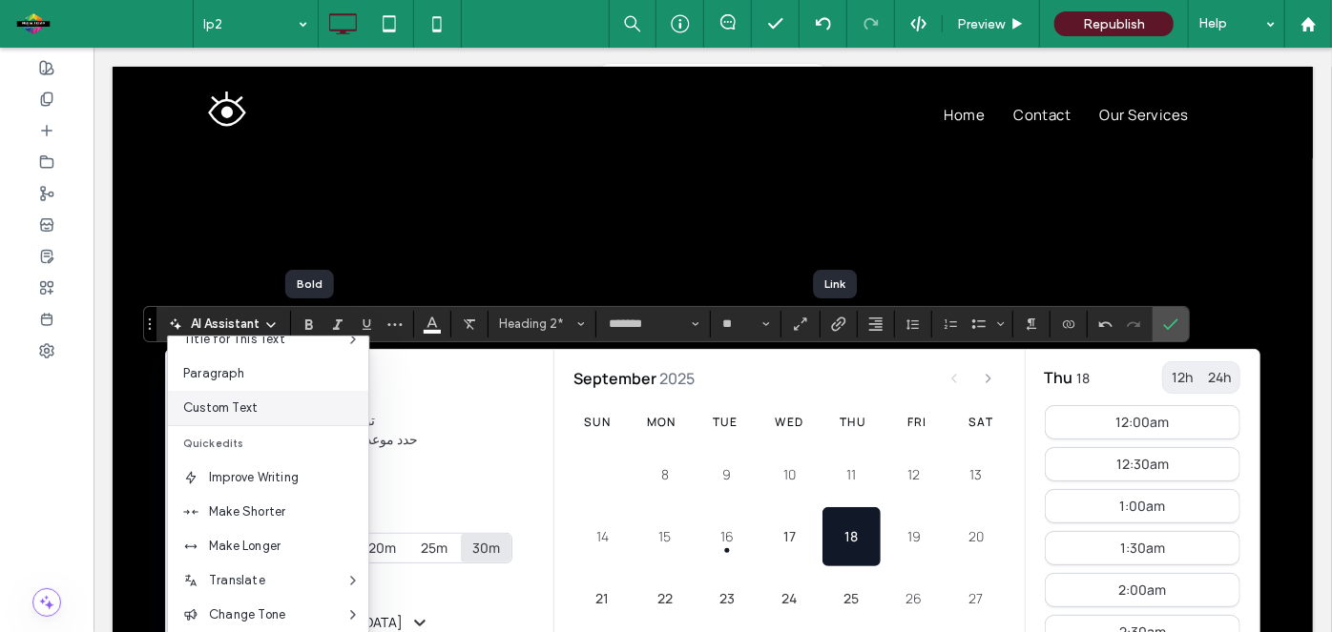
scroll to position [126, 0]
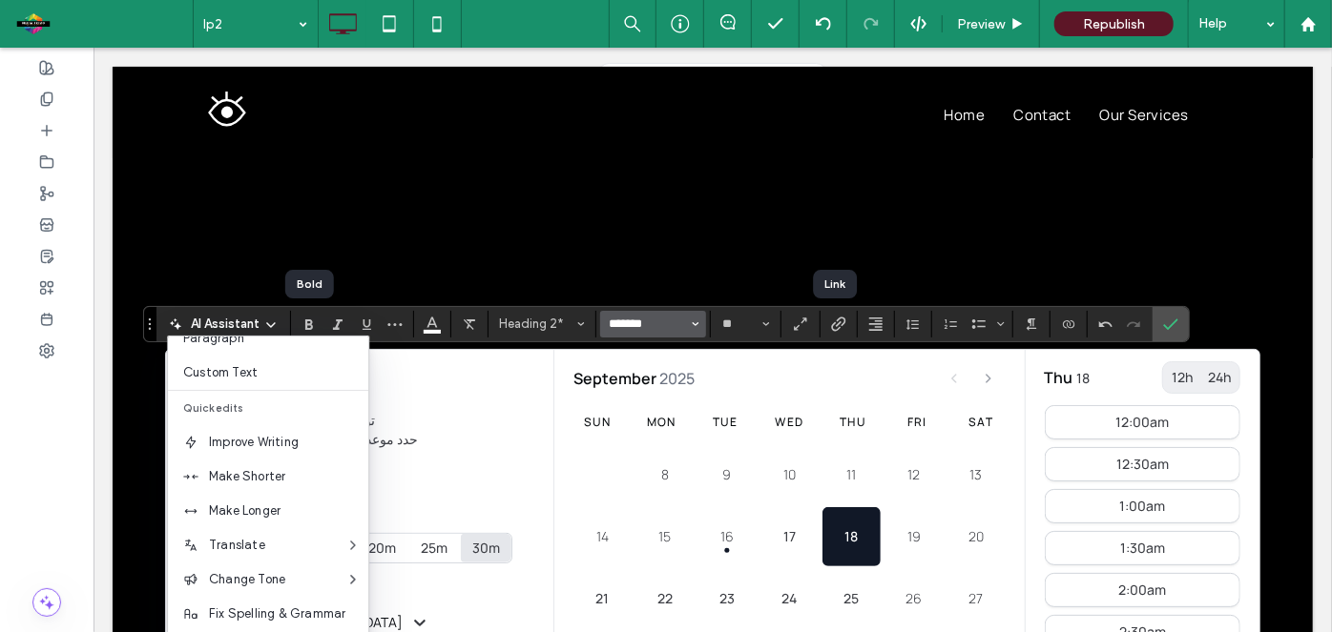
click at [663, 323] on input "*******" at bounding box center [647, 324] width 81 height 15
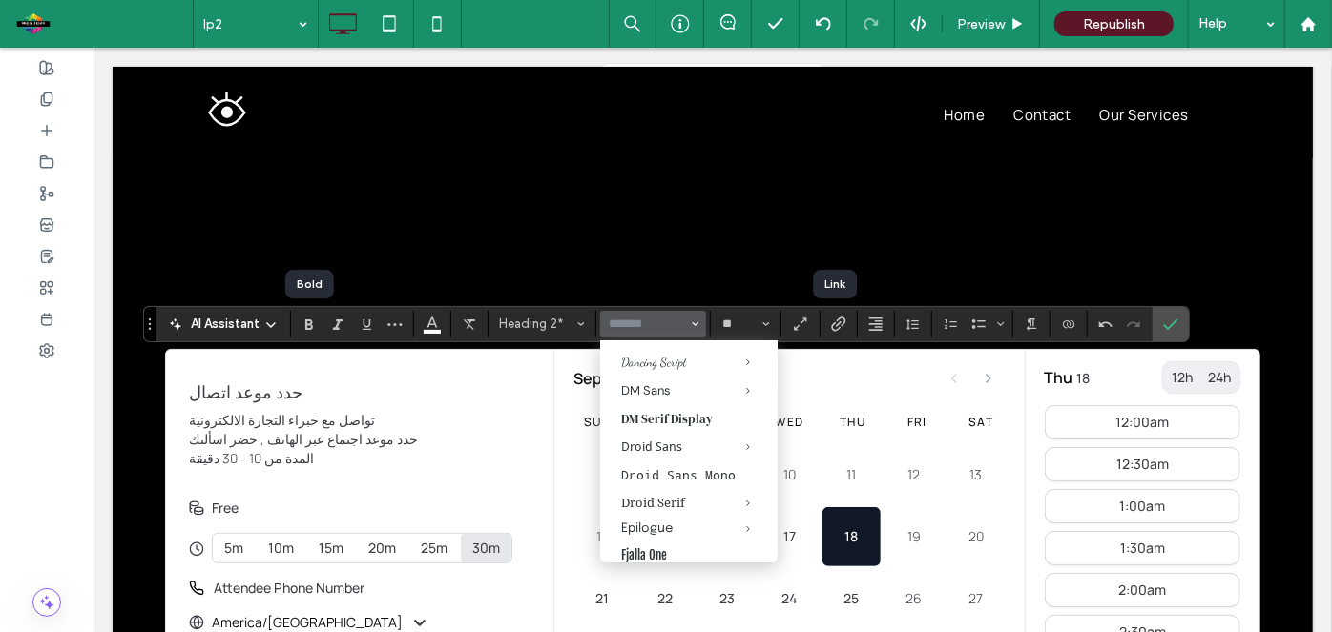
scroll to position [0, 0]
click at [645, 359] on label "Add Fonts" at bounding box center [688, 357] width 141 height 16
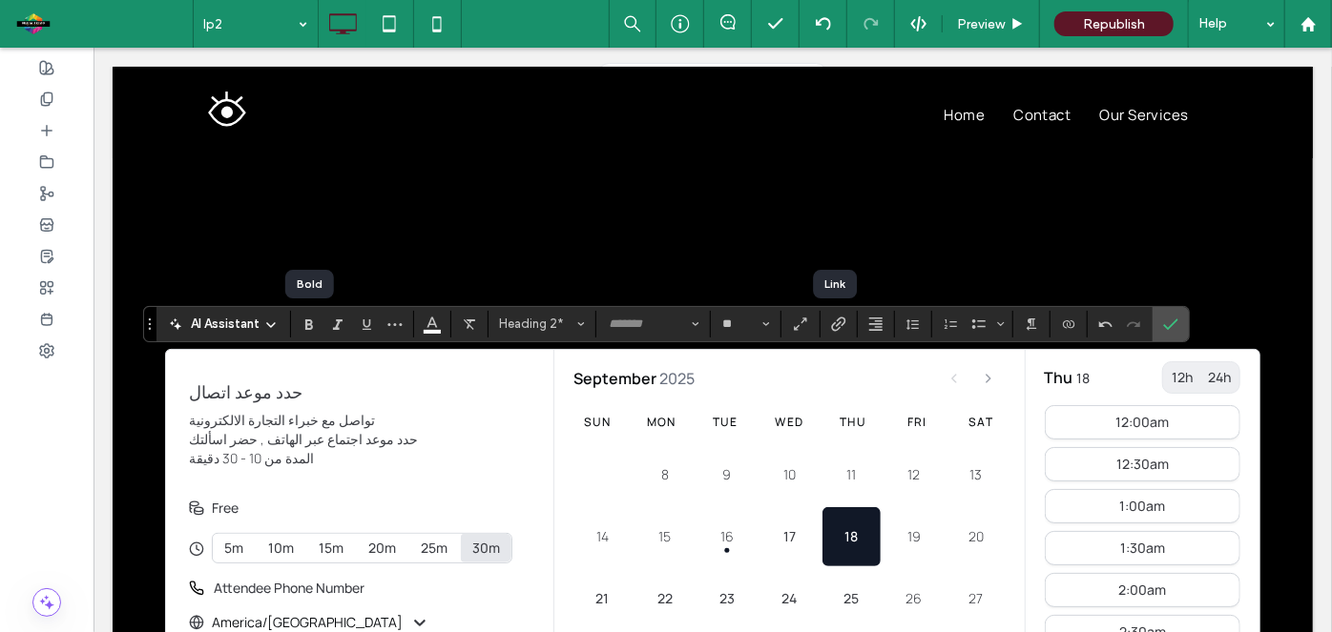
type input "*******"
click at [692, 326] on icon "Font & Font weight" at bounding box center [696, 324] width 8 height 8
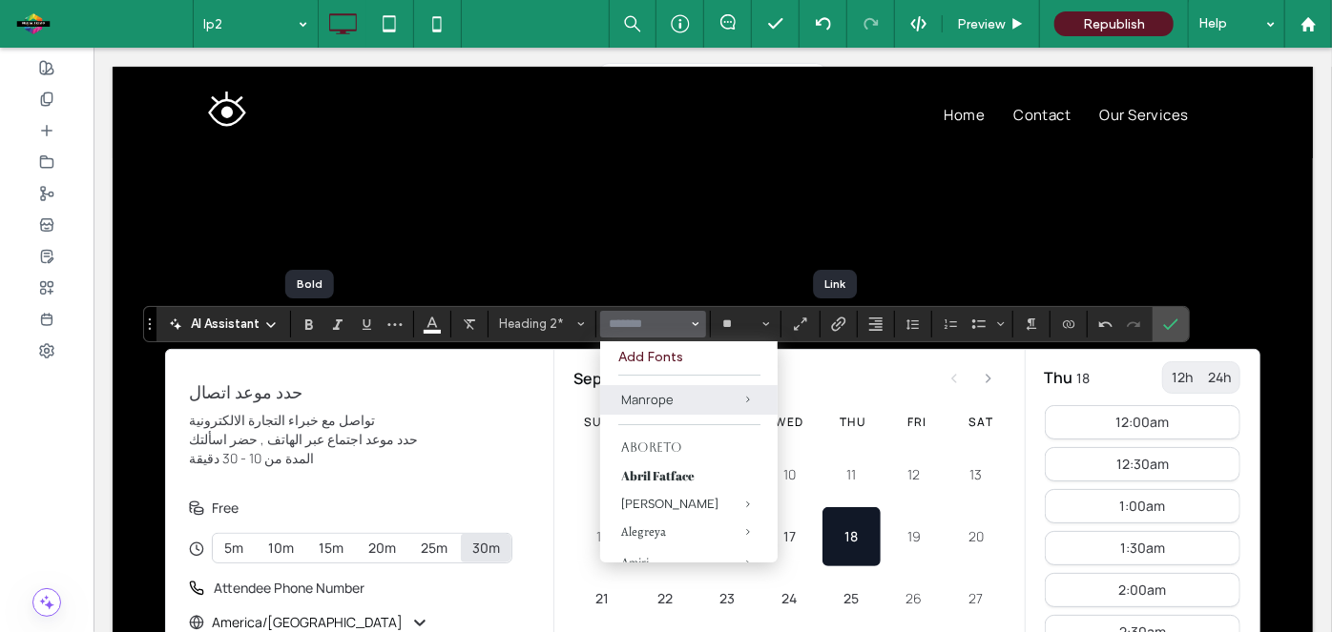
click at [670, 355] on label "Add Fonts" at bounding box center [688, 357] width 141 height 16
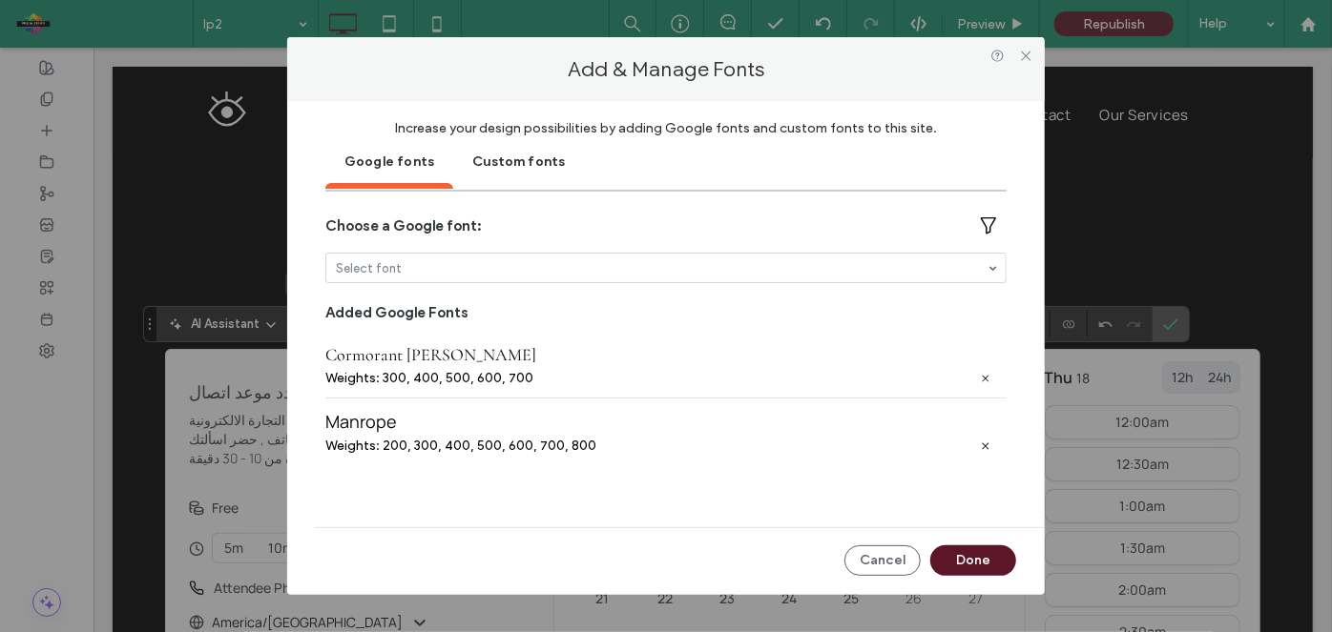
type input "*******"
type input "*"
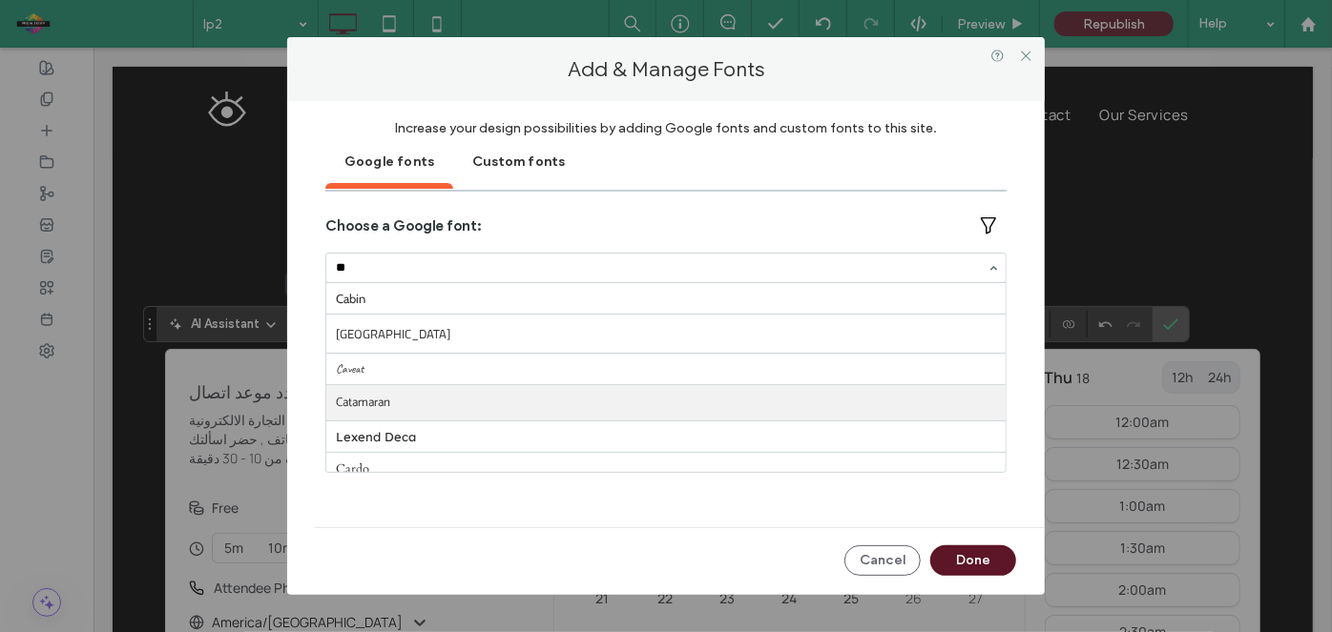
type input "***"
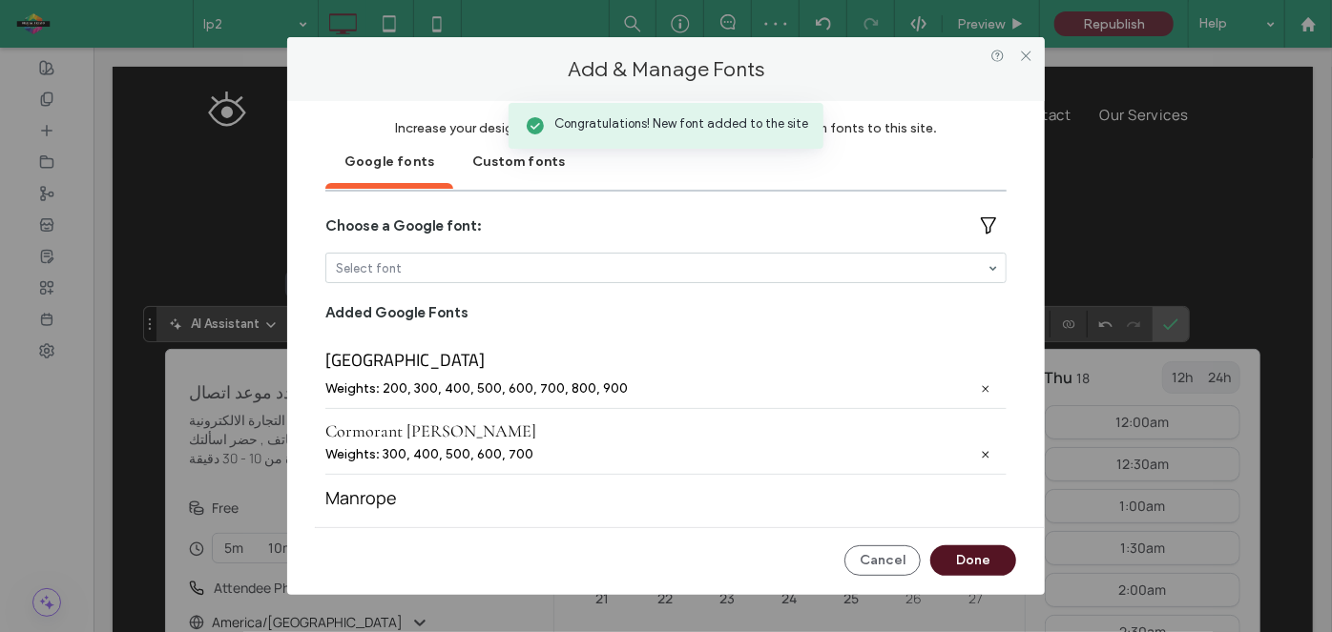
click at [991, 555] on button "Done" at bounding box center [973, 561] width 86 height 31
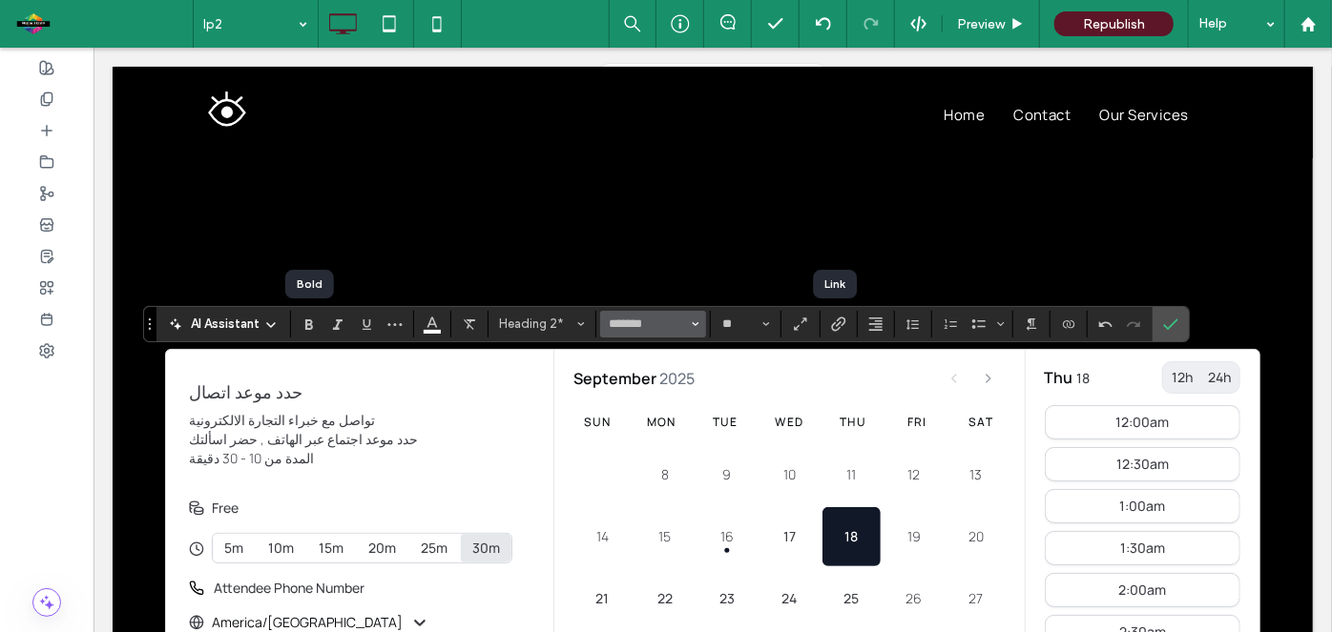
click at [688, 323] on button "*******" at bounding box center [652, 324] width 105 height 27
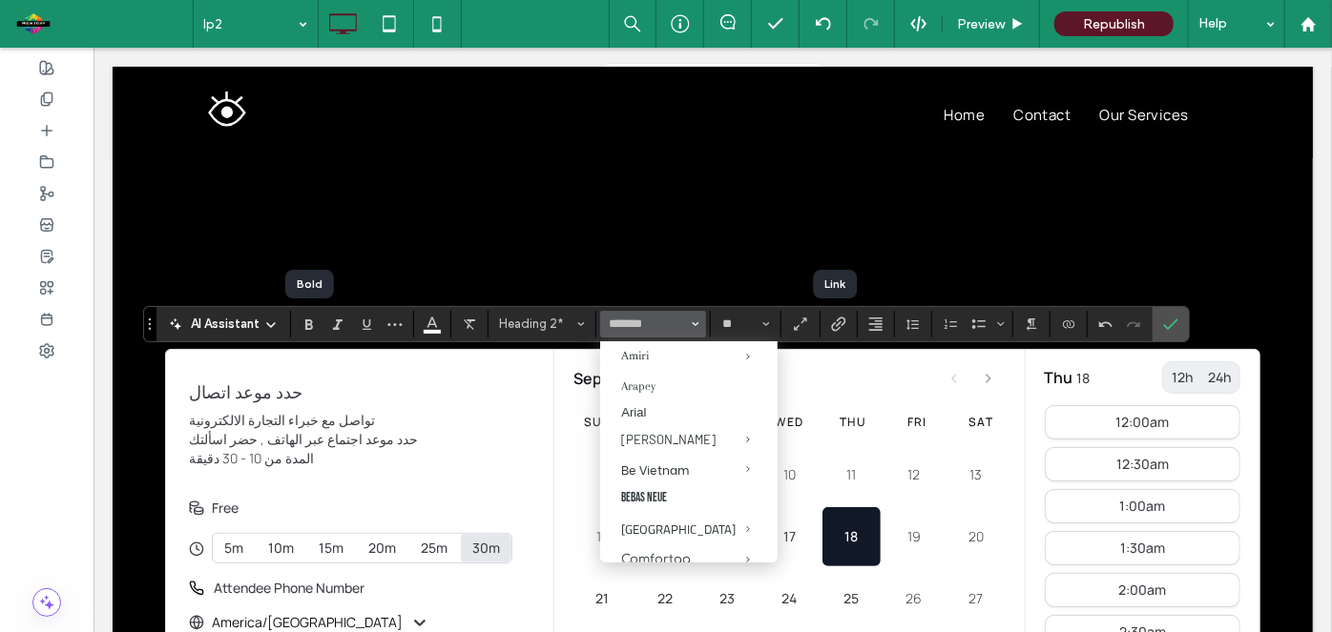
scroll to position [218, 0]
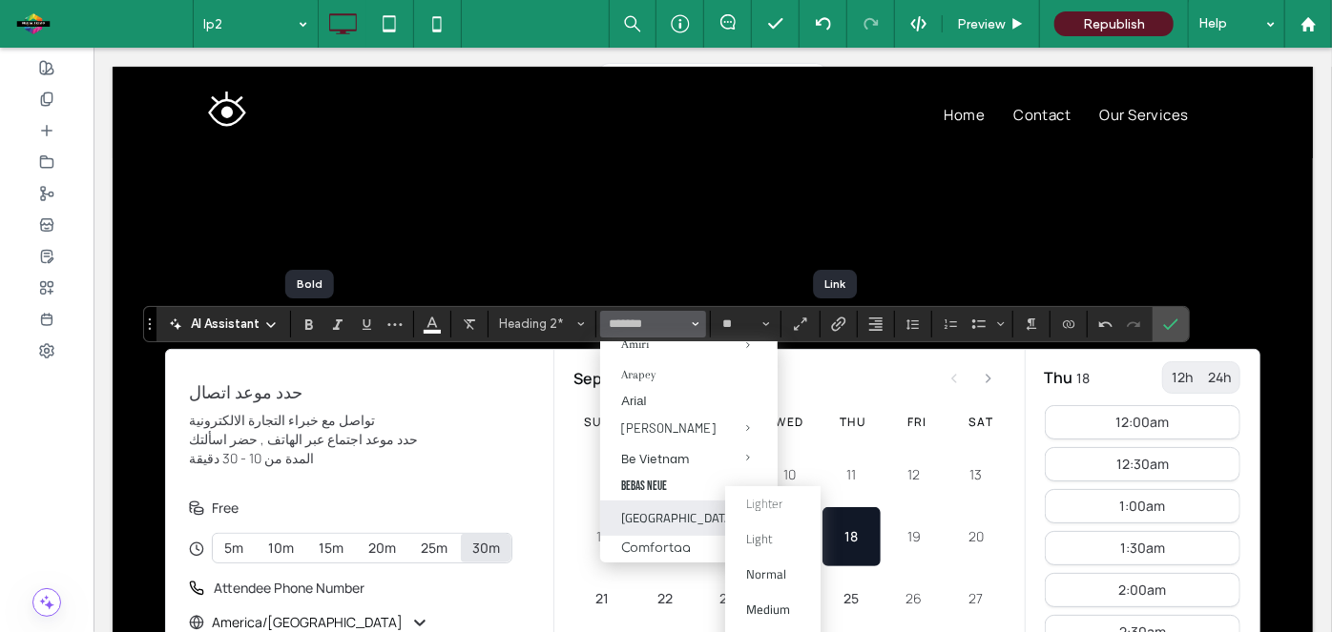
click at [689, 510] on span "Cairo" at bounding box center [733, 518] width 89 height 35
type input "*****"
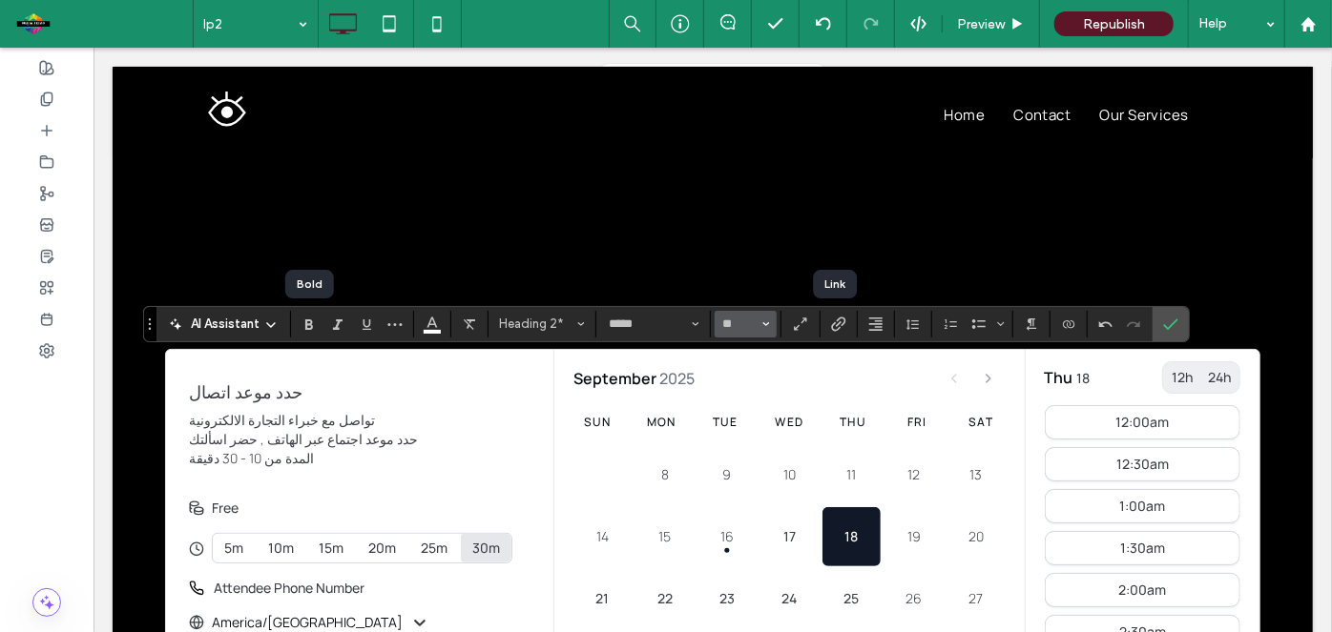
click at [762, 332] on span "Size" at bounding box center [766, 324] width 8 height 25
click at [742, 475] on label "24" at bounding box center [744, 461] width 61 height 27
type input "**"
type input "*******"
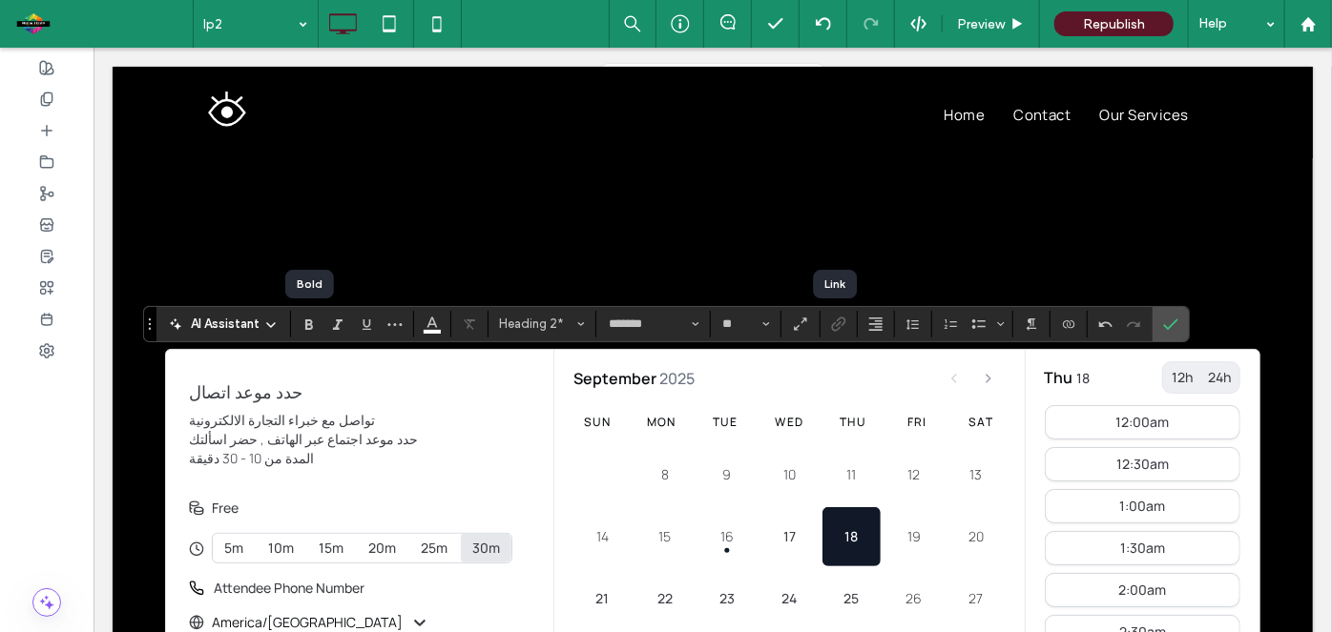
type input "**"
click at [1162, 341] on div "AI Assistant Heading 2* ******* **" at bounding box center [665, 324] width 1045 height 36
click at [1163, 328] on use "Confirm" at bounding box center [1170, 324] width 15 height 11
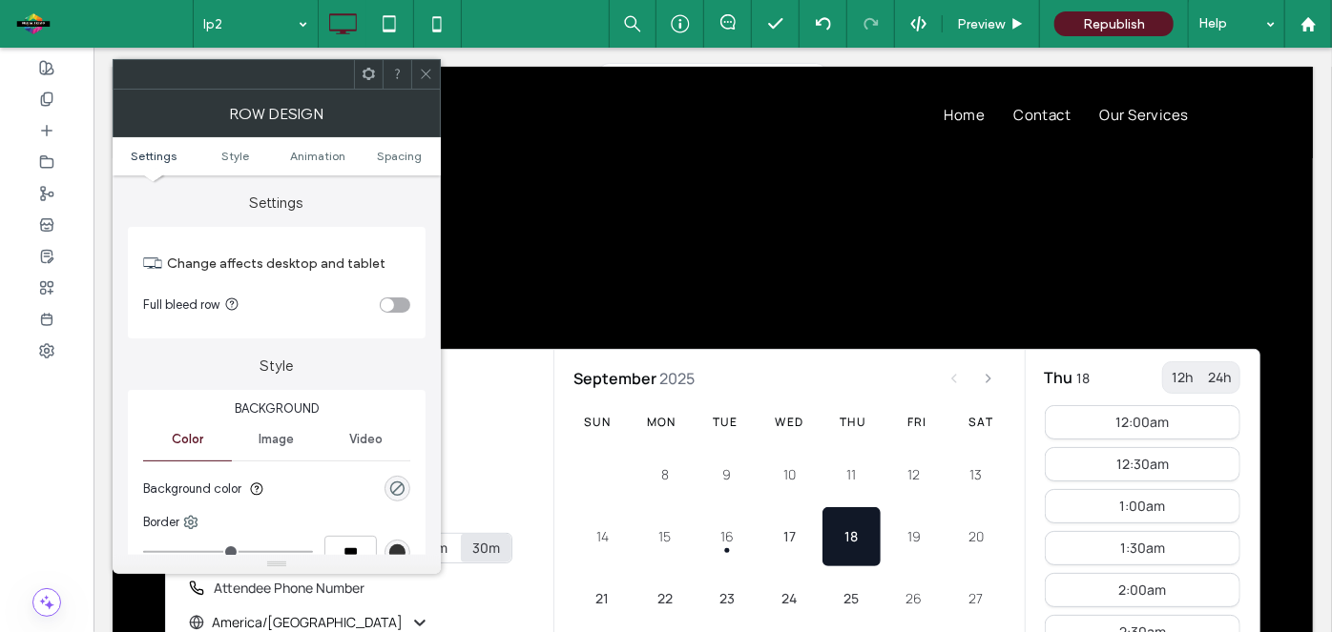
click at [427, 71] on icon at bounding box center [426, 74] width 14 height 14
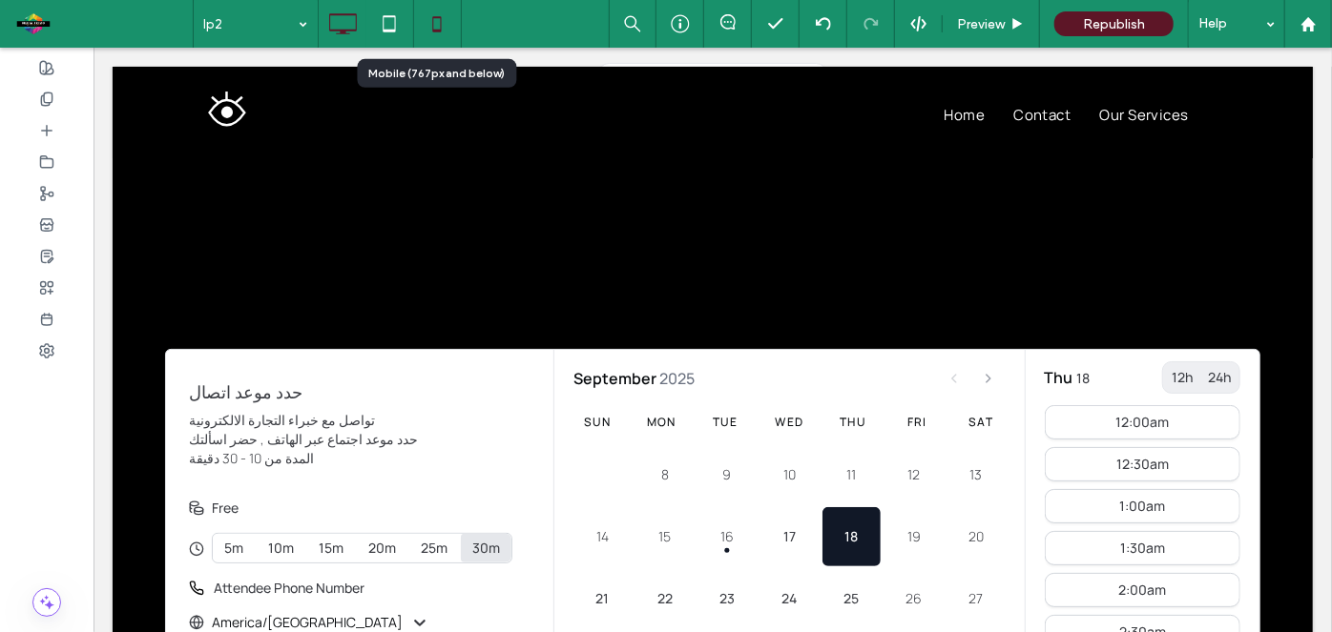
click at [427, 29] on icon at bounding box center [437, 24] width 38 height 38
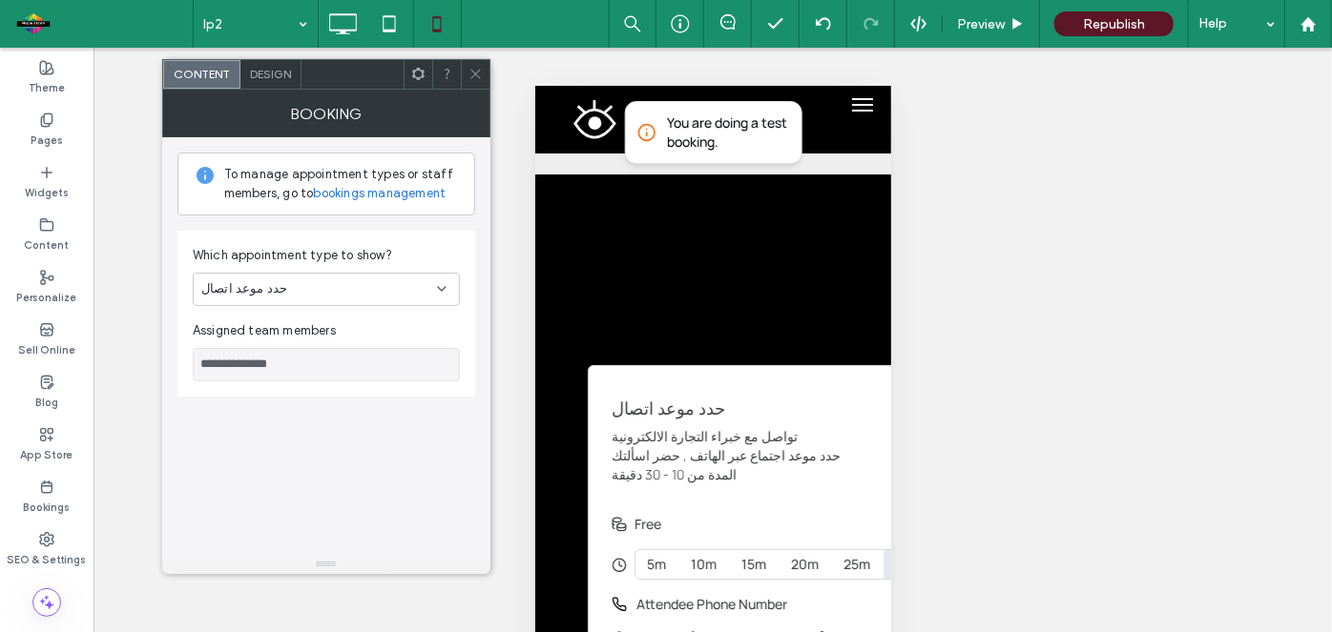
scroll to position [38, 0]
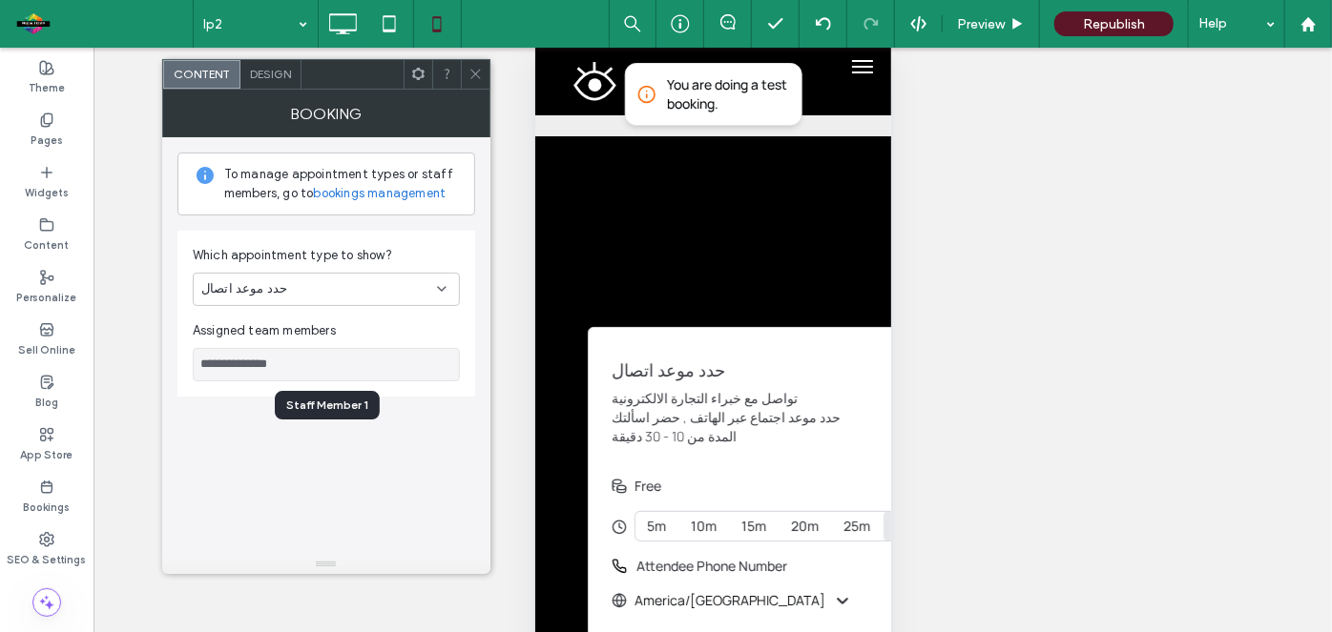
click at [374, 355] on input "**********" at bounding box center [326, 364] width 267 height 33
click at [275, 70] on span "Design" at bounding box center [270, 74] width 41 height 14
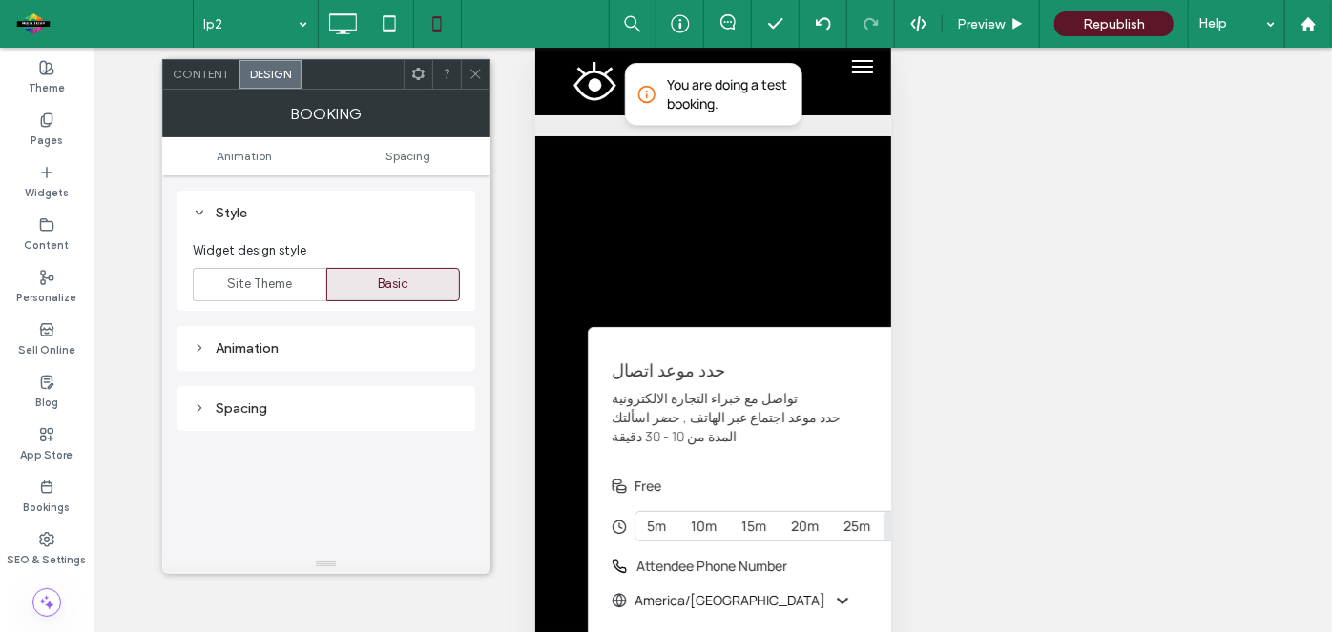
click at [276, 343] on div "Animation" at bounding box center [326, 349] width 267 height 16
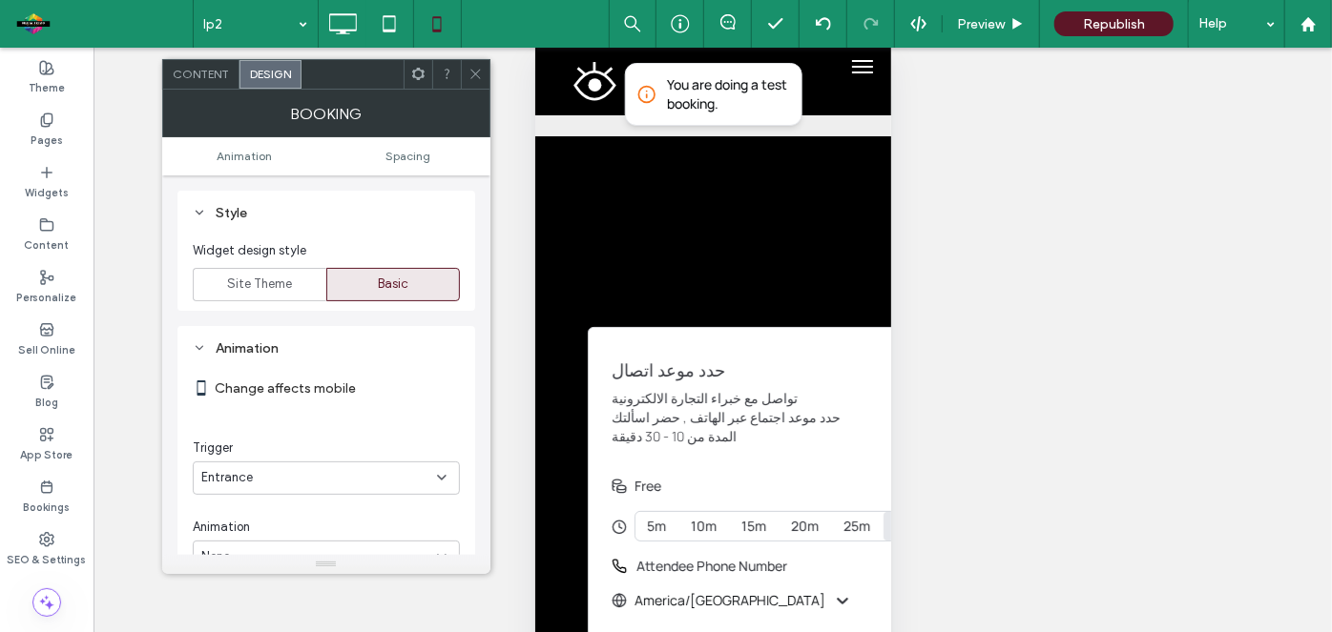
click at [276, 343] on div "Animation" at bounding box center [326, 349] width 267 height 16
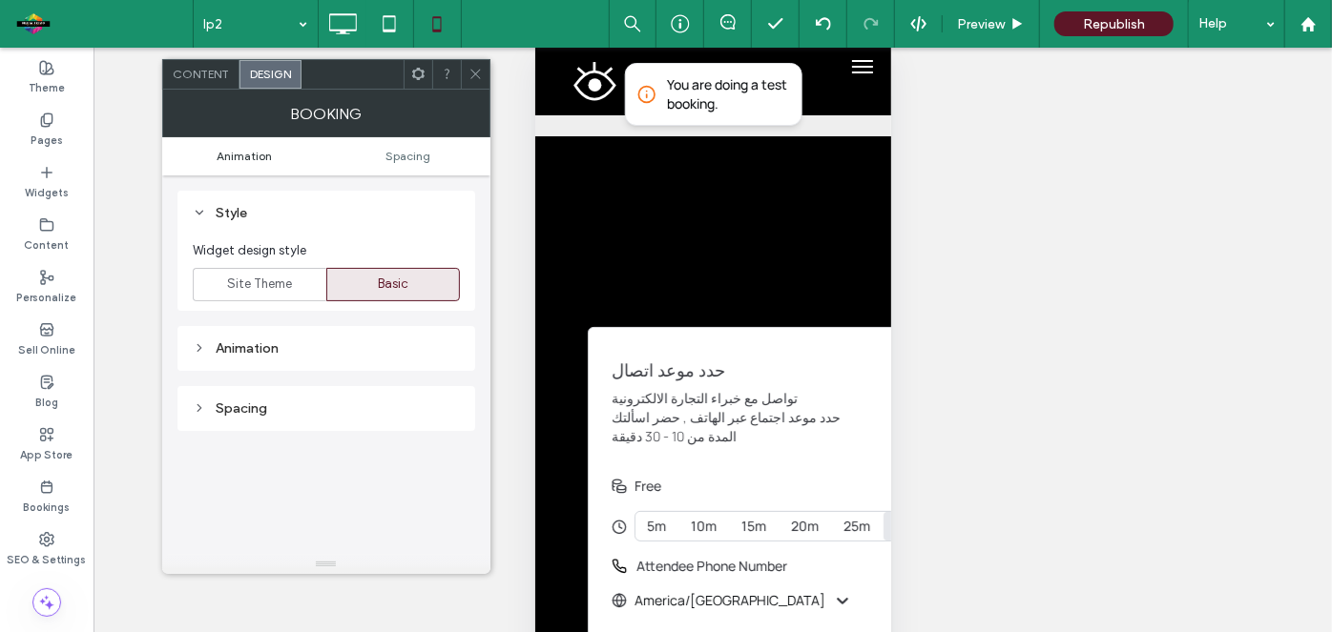
click at [249, 157] on span "Animation" at bounding box center [244, 156] width 55 height 14
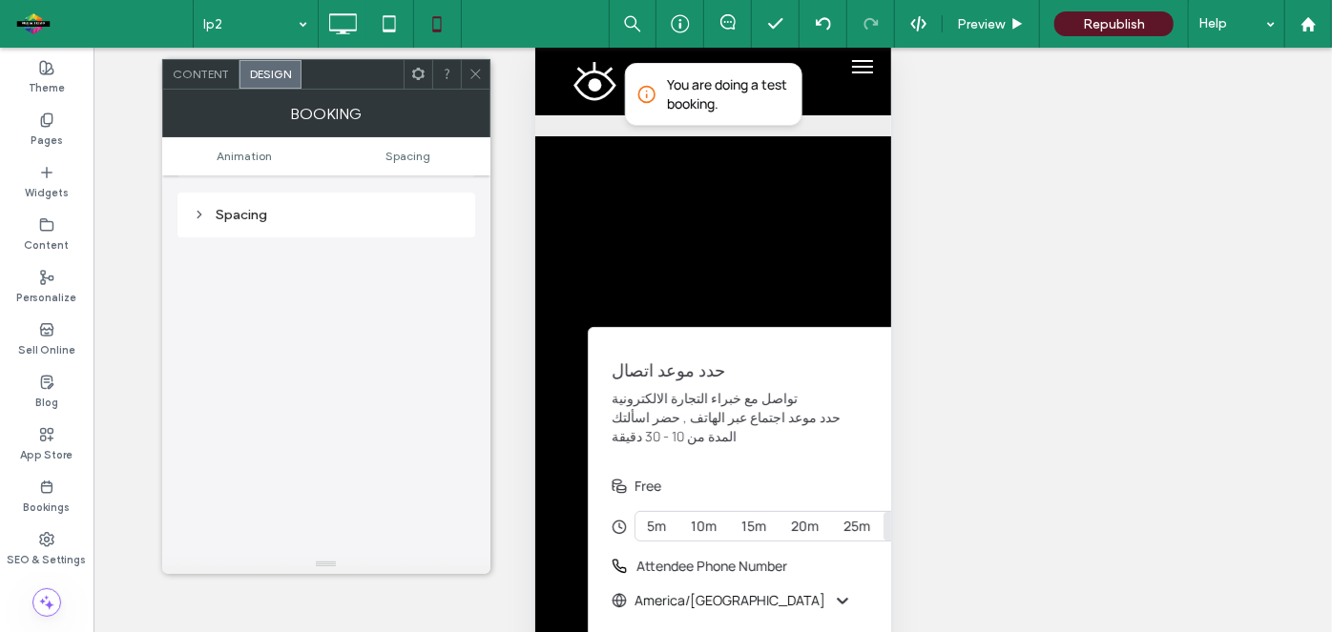
scroll to position [0, 0]
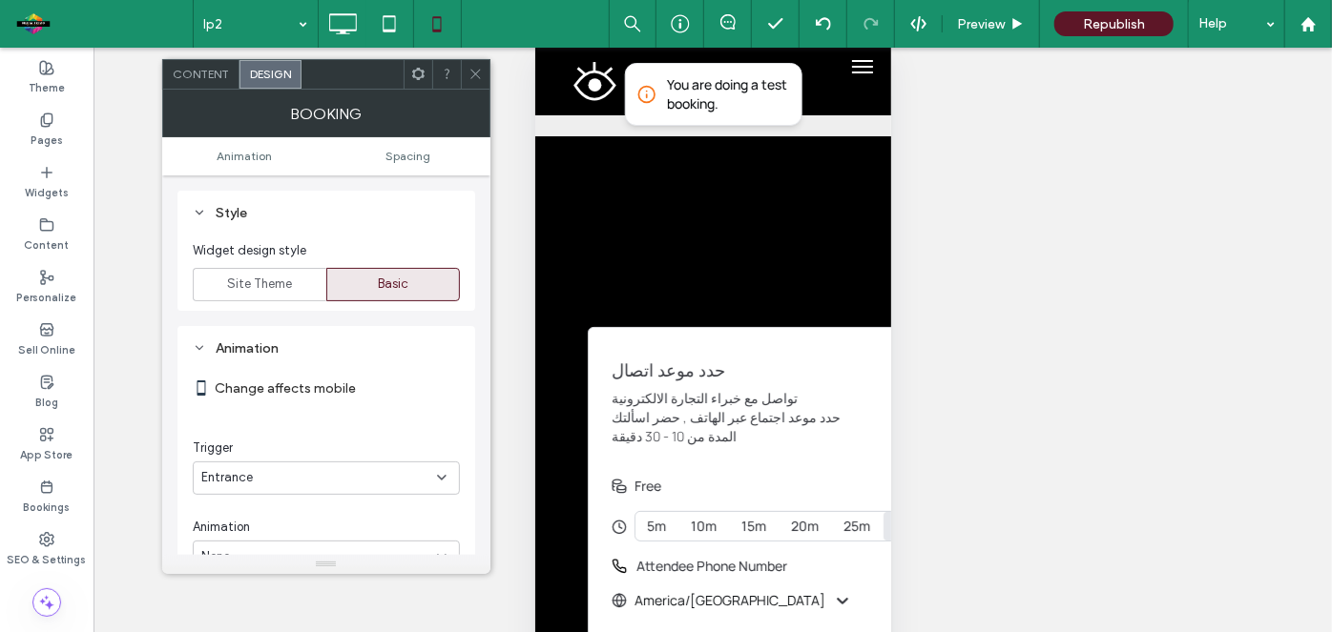
click at [479, 80] on icon at bounding box center [475, 74] width 14 height 14
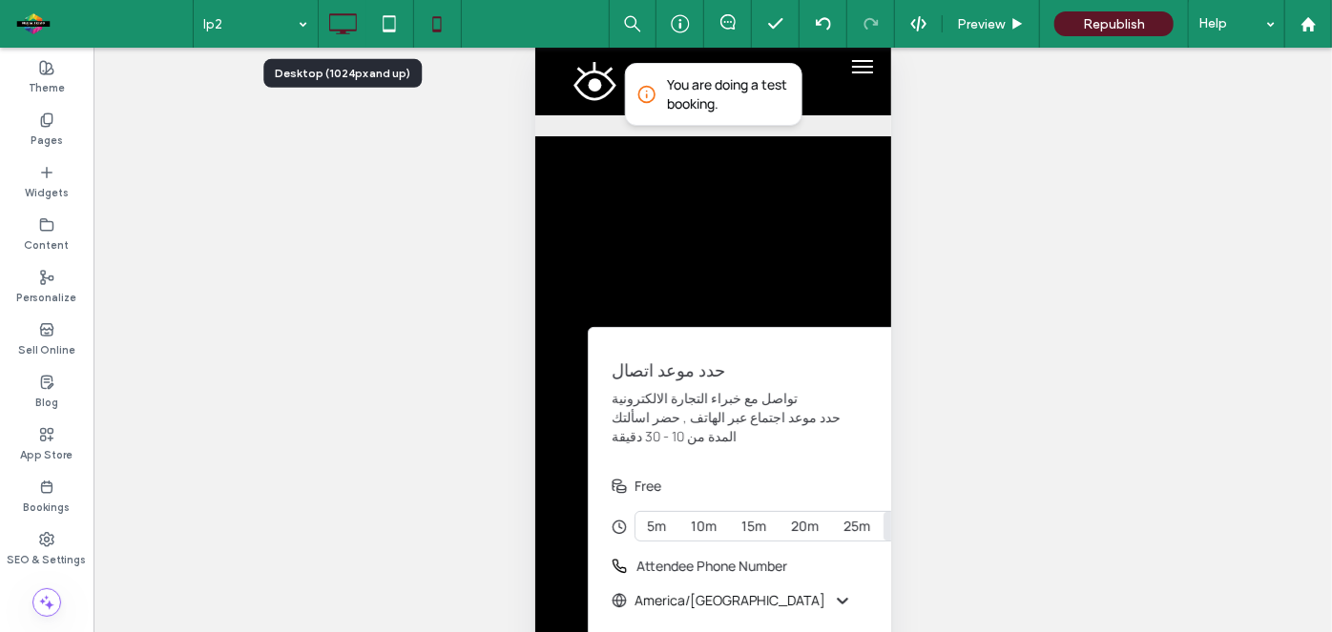
click at [341, 13] on icon at bounding box center [342, 24] width 38 height 38
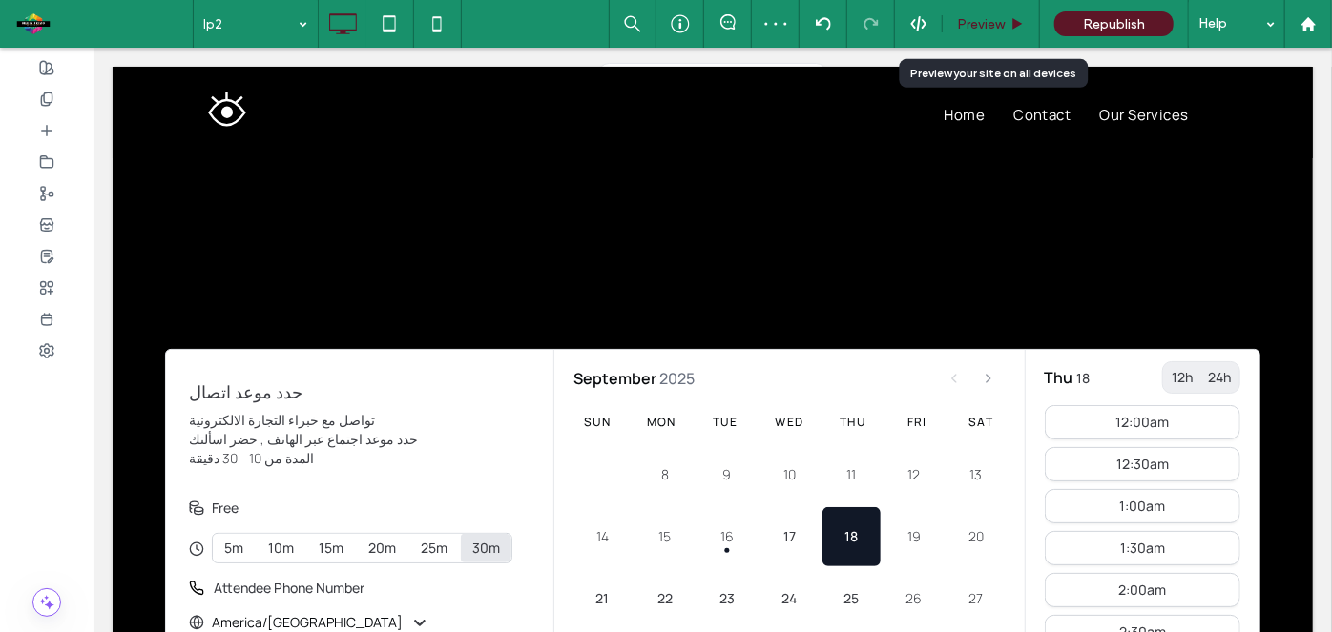
click at [1003, 18] on span "Preview" at bounding box center [981, 24] width 48 height 16
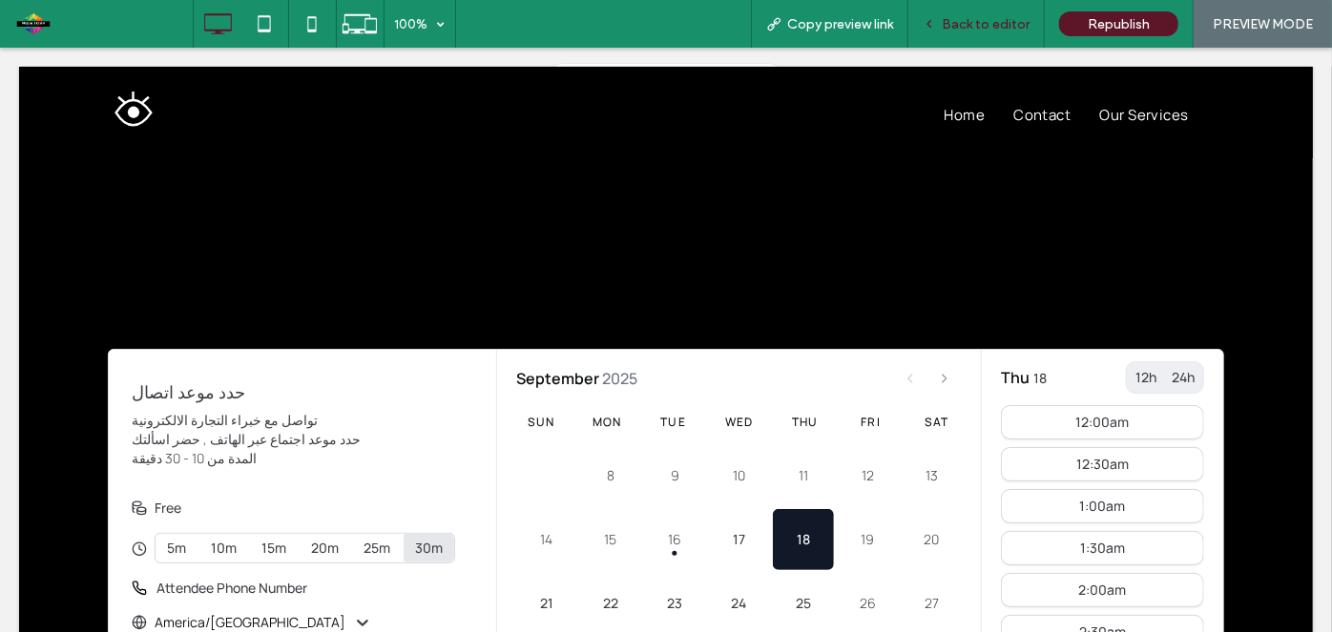
click at [1000, 32] on div "Back to editor" at bounding box center [976, 24] width 136 height 48
click at [966, 20] on span "Back to editor" at bounding box center [985, 24] width 88 height 16
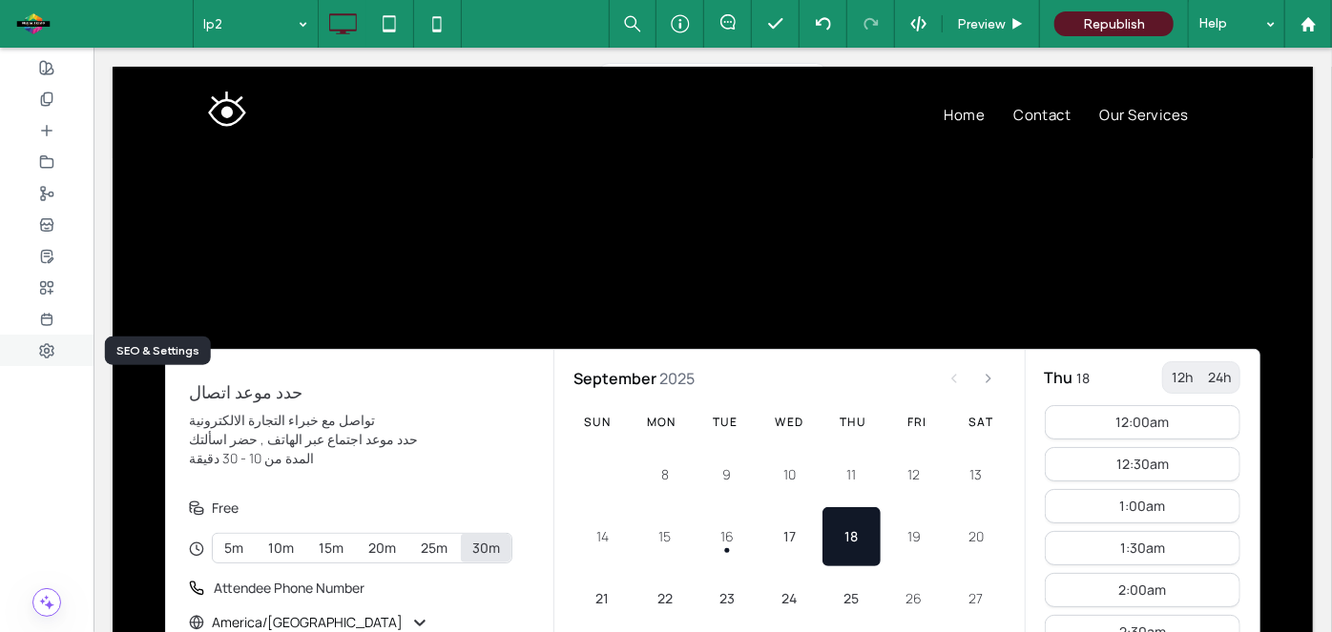
click at [46, 357] on use at bounding box center [46, 350] width 13 height 13
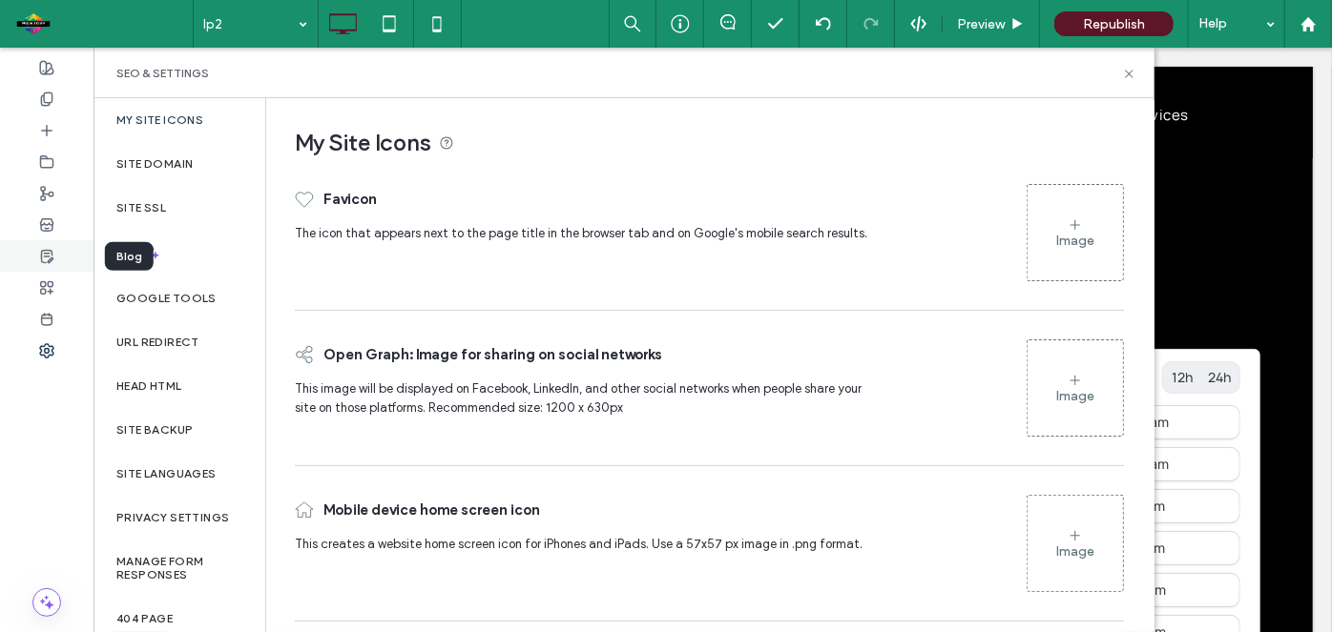
click at [53, 249] on icon at bounding box center [46, 256] width 15 height 15
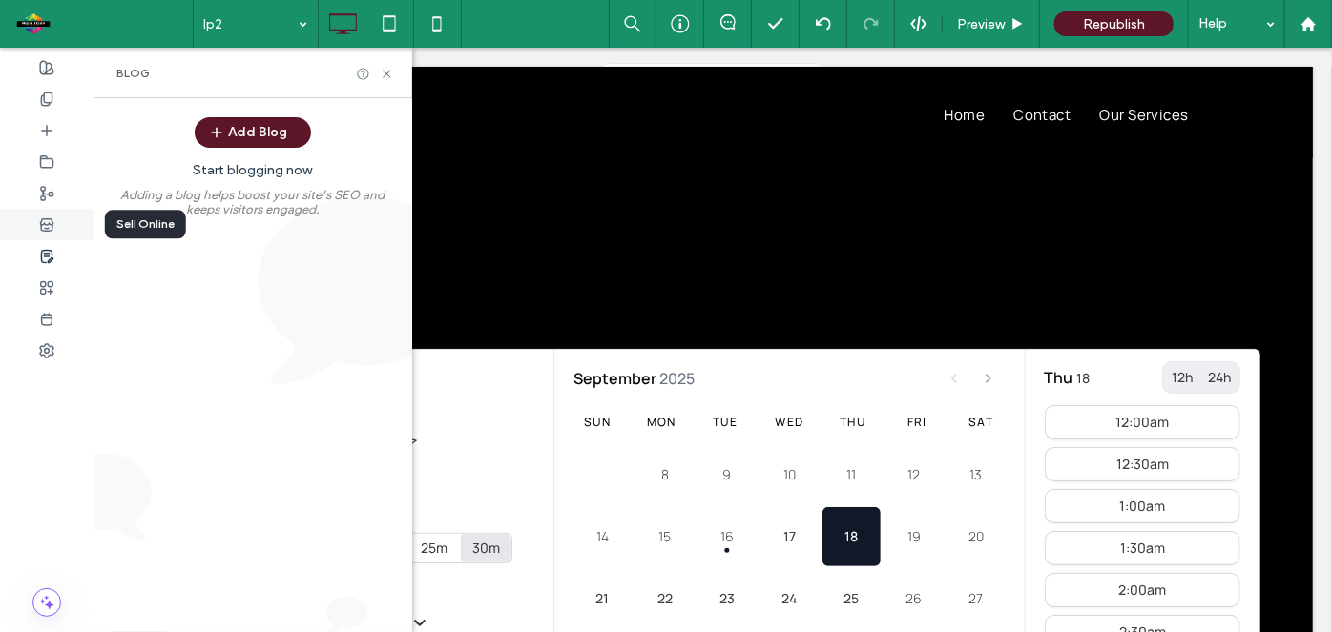
click at [53, 233] on div at bounding box center [46, 224] width 93 height 31
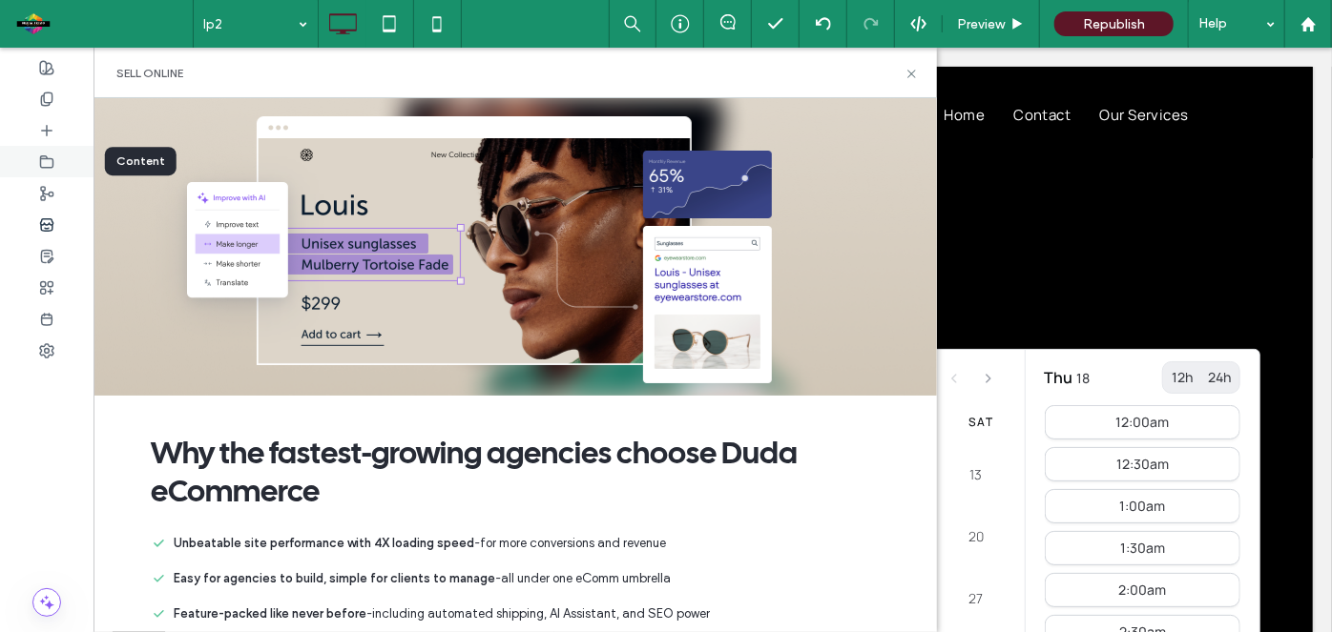
click at [53, 168] on icon at bounding box center [46, 162] width 15 height 15
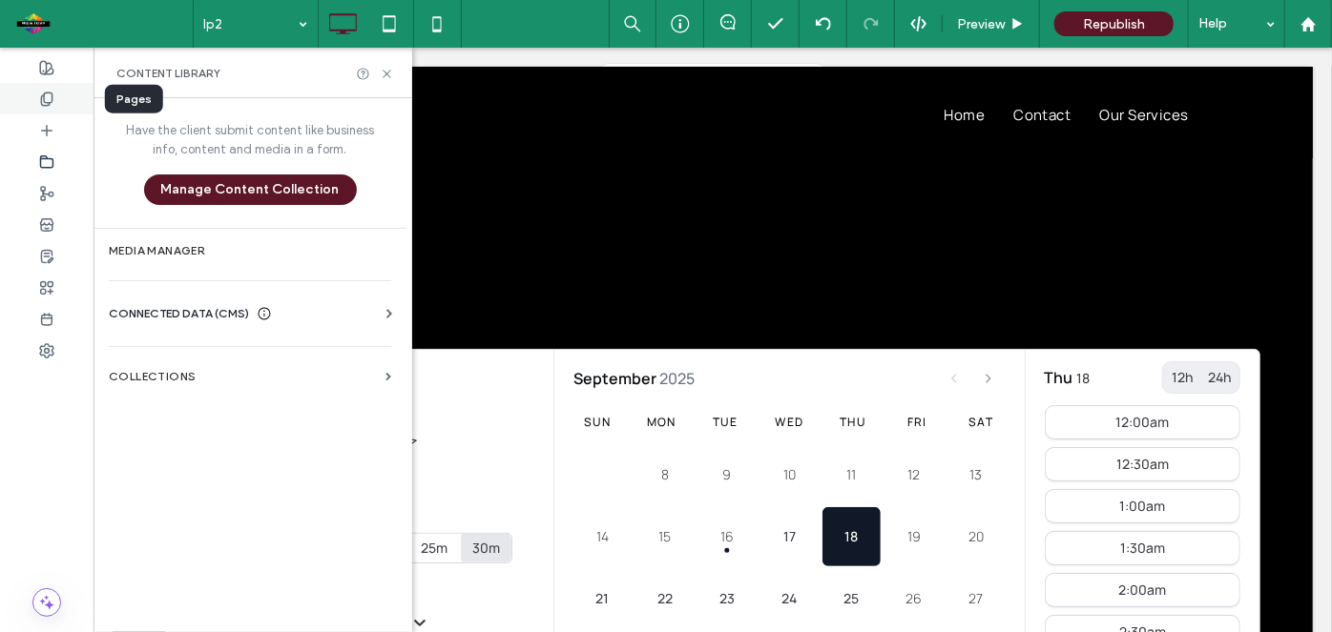
click at [55, 107] on div at bounding box center [46, 98] width 93 height 31
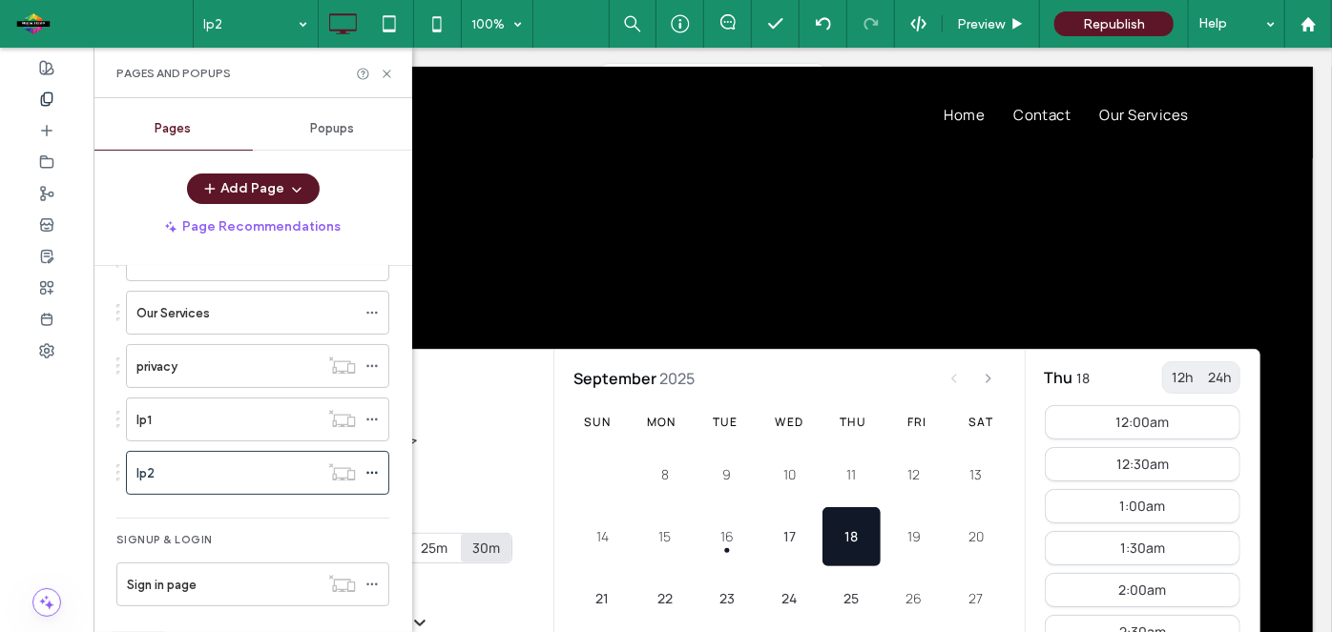
scroll to position [178, 0]
click at [226, 461] on div "lp2" at bounding box center [227, 471] width 182 height 20
click at [51, 283] on icon at bounding box center [46, 287] width 15 height 15
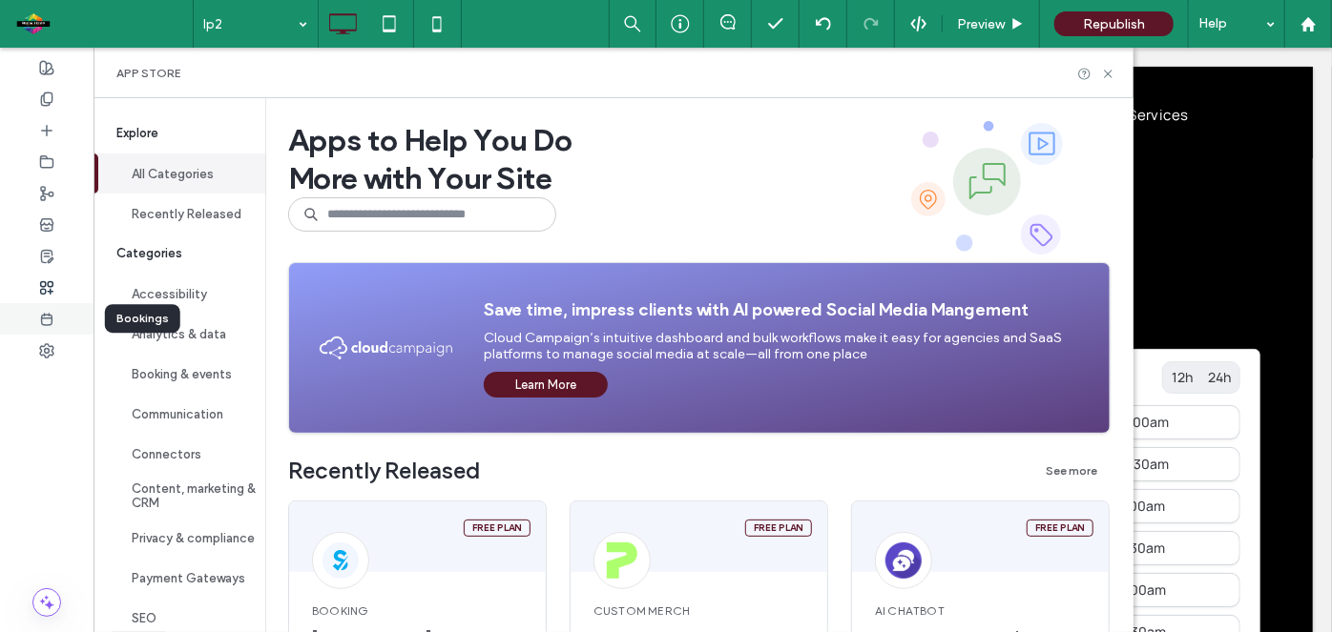
click at [52, 313] on icon at bounding box center [46, 319] width 15 height 15
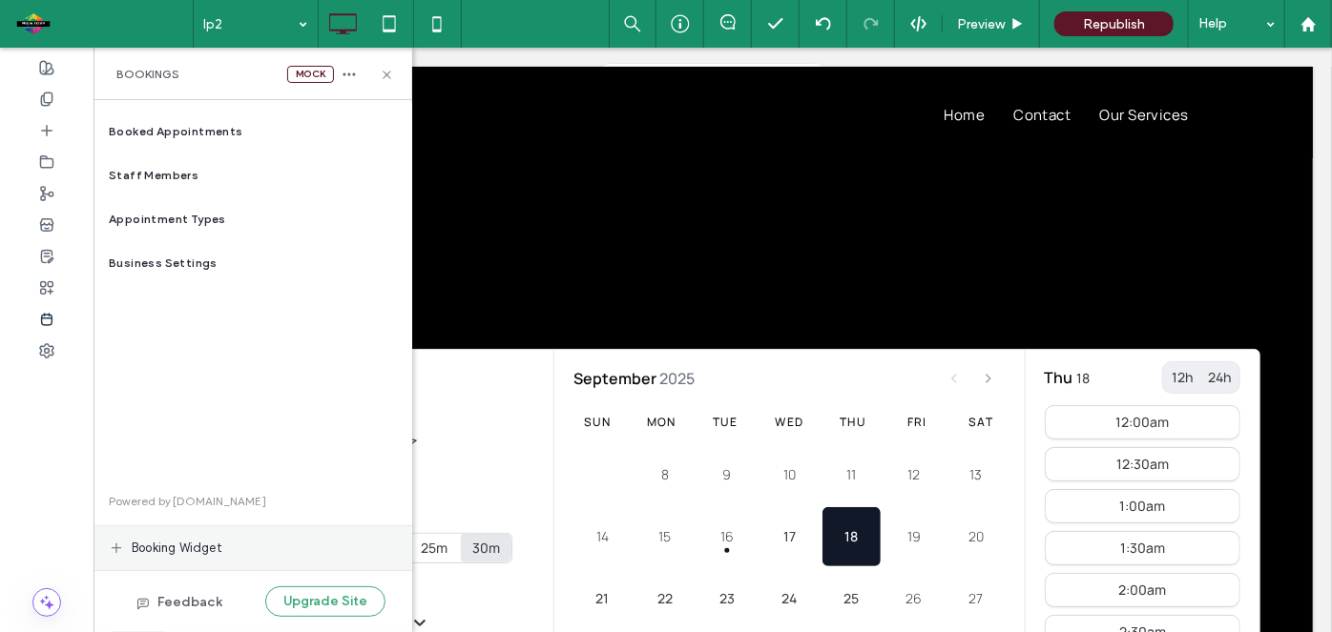
click at [206, 537] on div "Booking widget" at bounding box center [252, 549] width 319 height 44
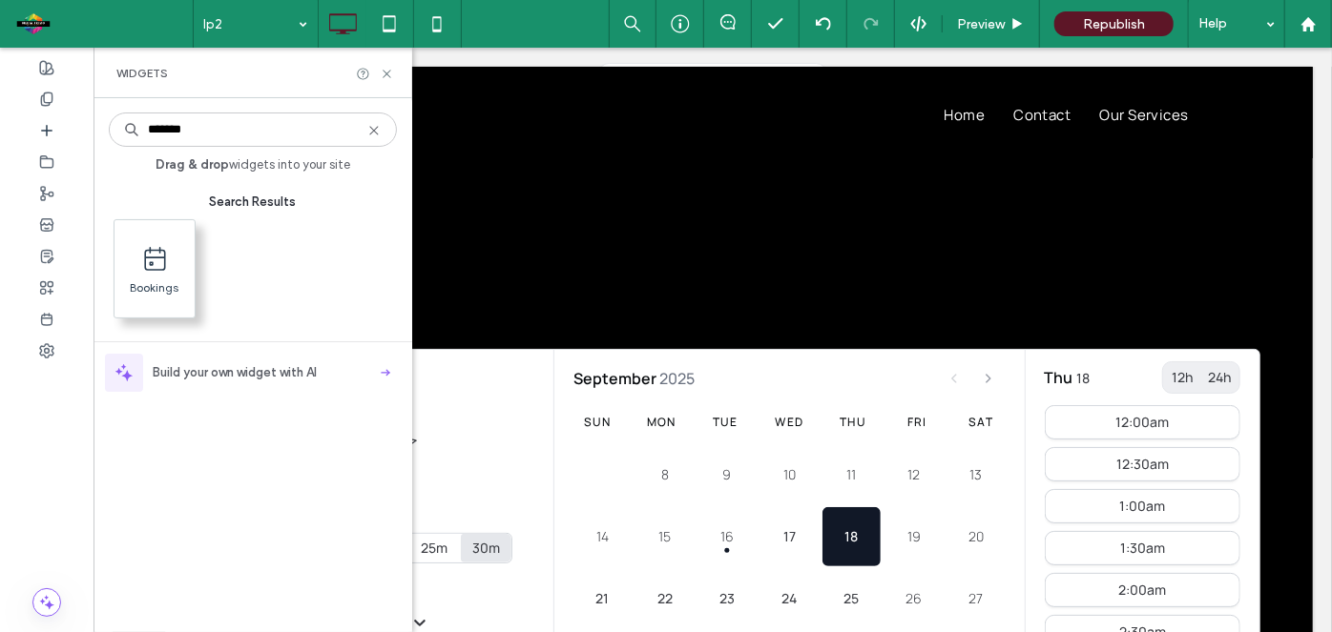
click at [153, 269] on use at bounding box center [154, 259] width 21 height 24
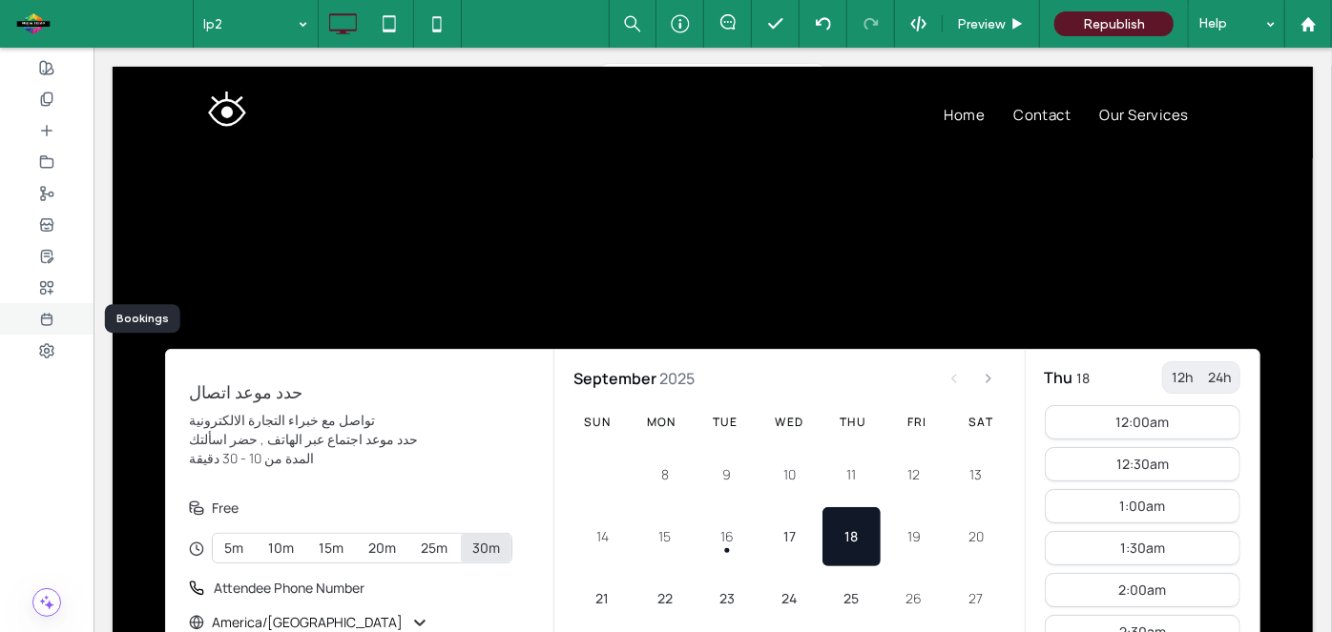
click at [55, 308] on div at bounding box center [46, 318] width 93 height 31
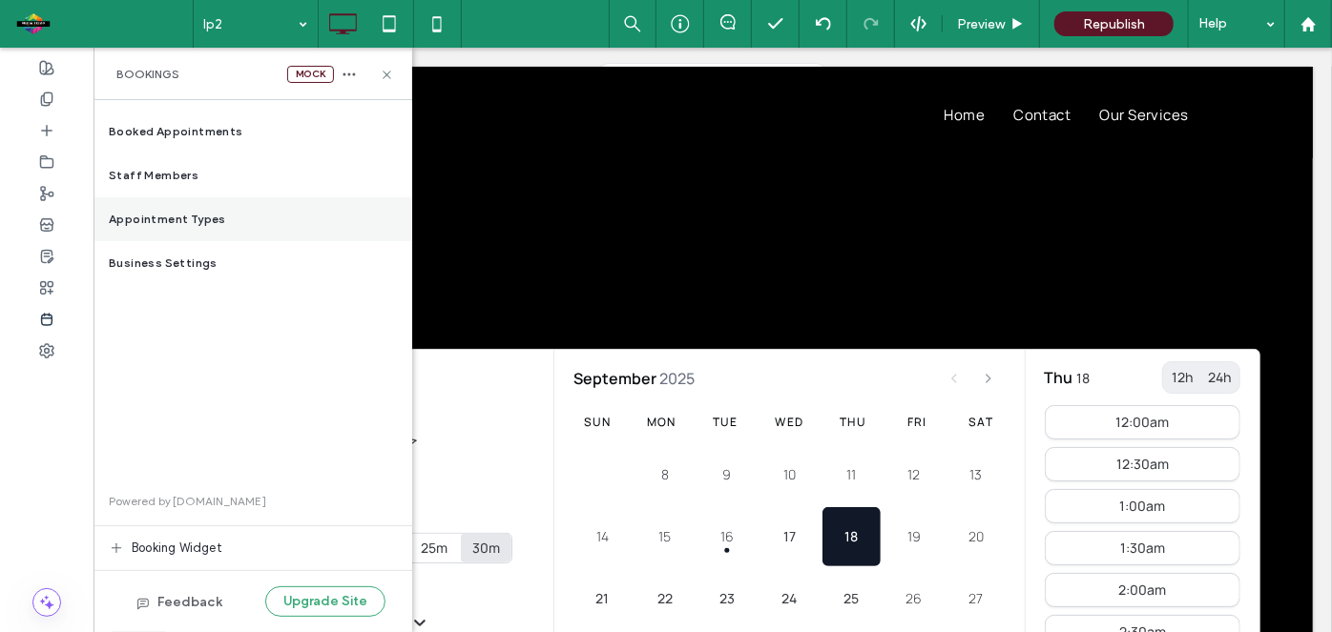
click at [193, 219] on span "Appointment Types" at bounding box center [167, 219] width 117 height 17
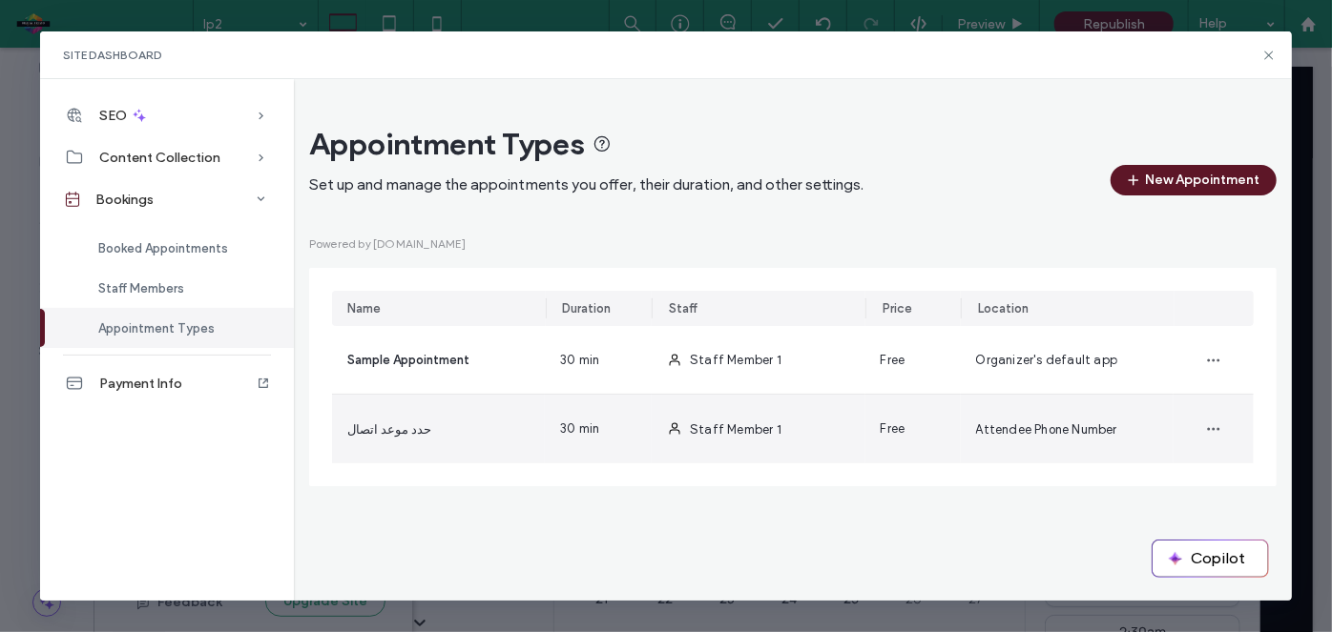
click at [374, 420] on div "حدد موعد اتصال" at bounding box center [389, 430] width 84 height 20
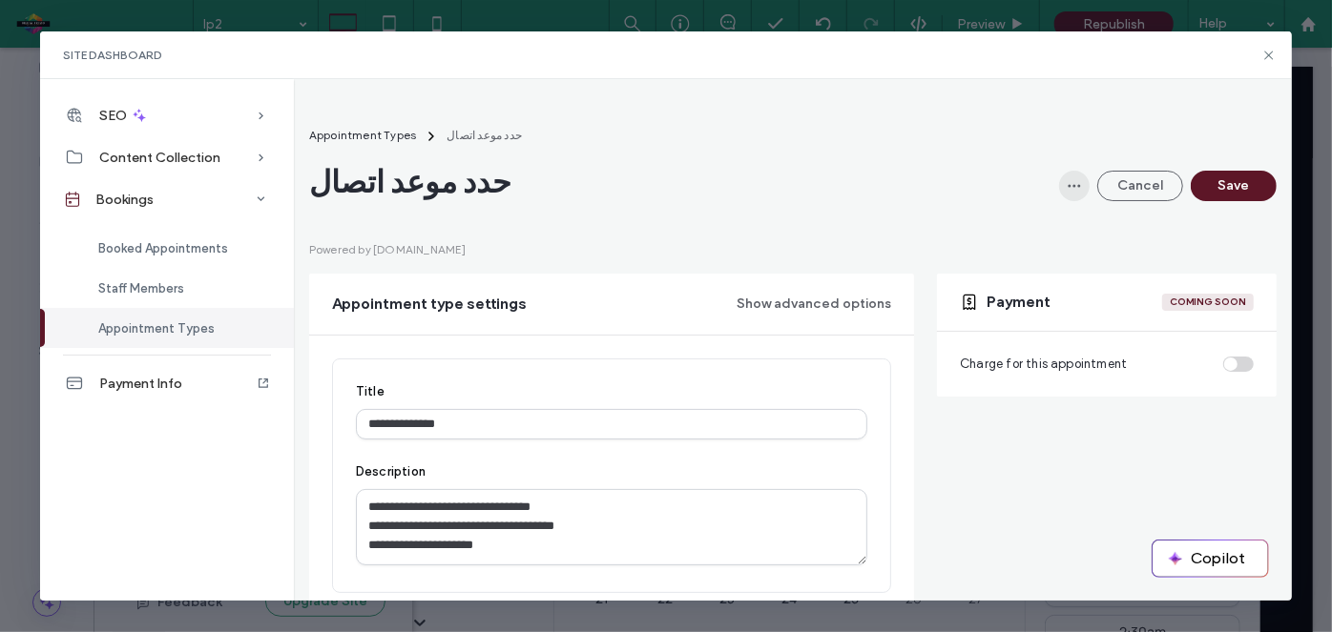
click at [1066, 189] on icon "button" at bounding box center [1073, 185] width 15 height 15
click at [770, 160] on header "Appointment Types حدد موعد اتصال حدد موعد اتصال Cancel Save" at bounding box center [792, 163] width 967 height 76
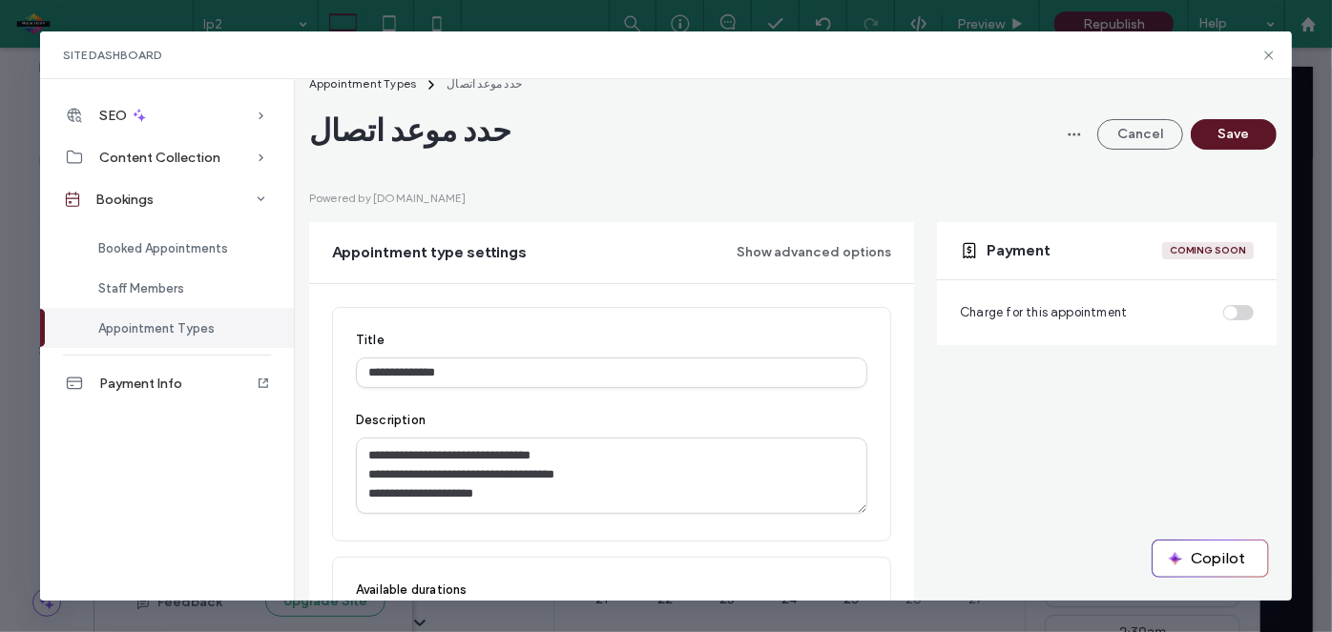
scroll to position [54, 0]
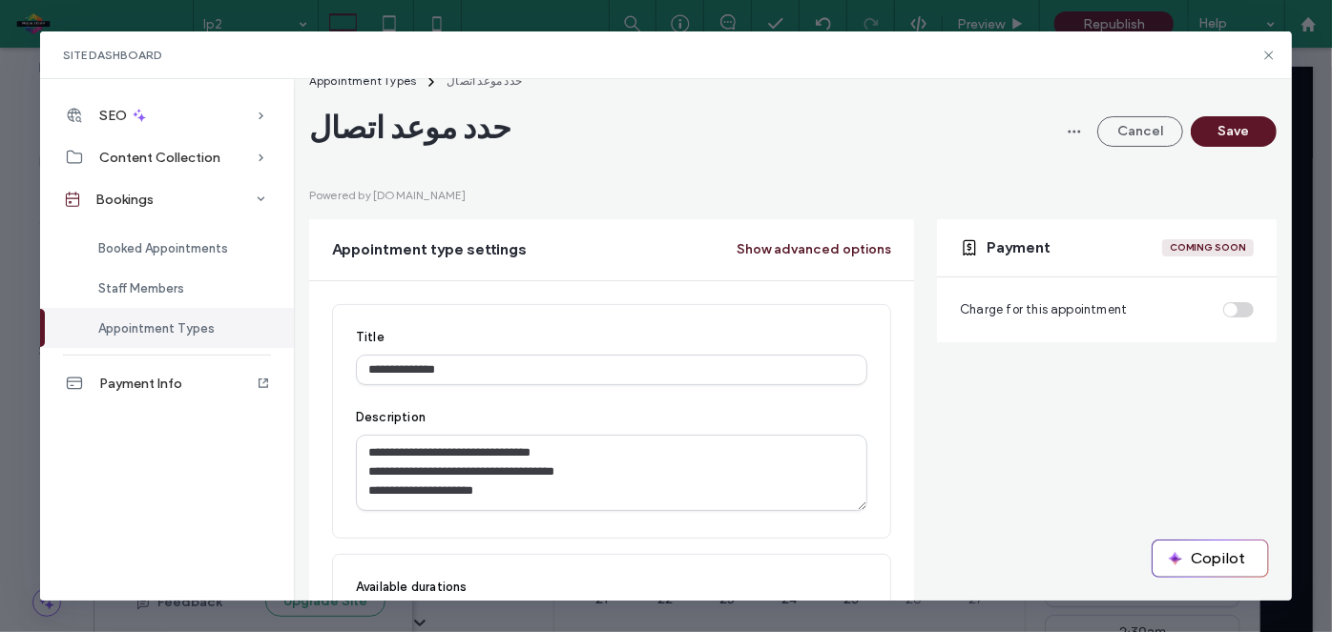
click at [812, 255] on button "Show advanced options" at bounding box center [813, 250] width 155 height 31
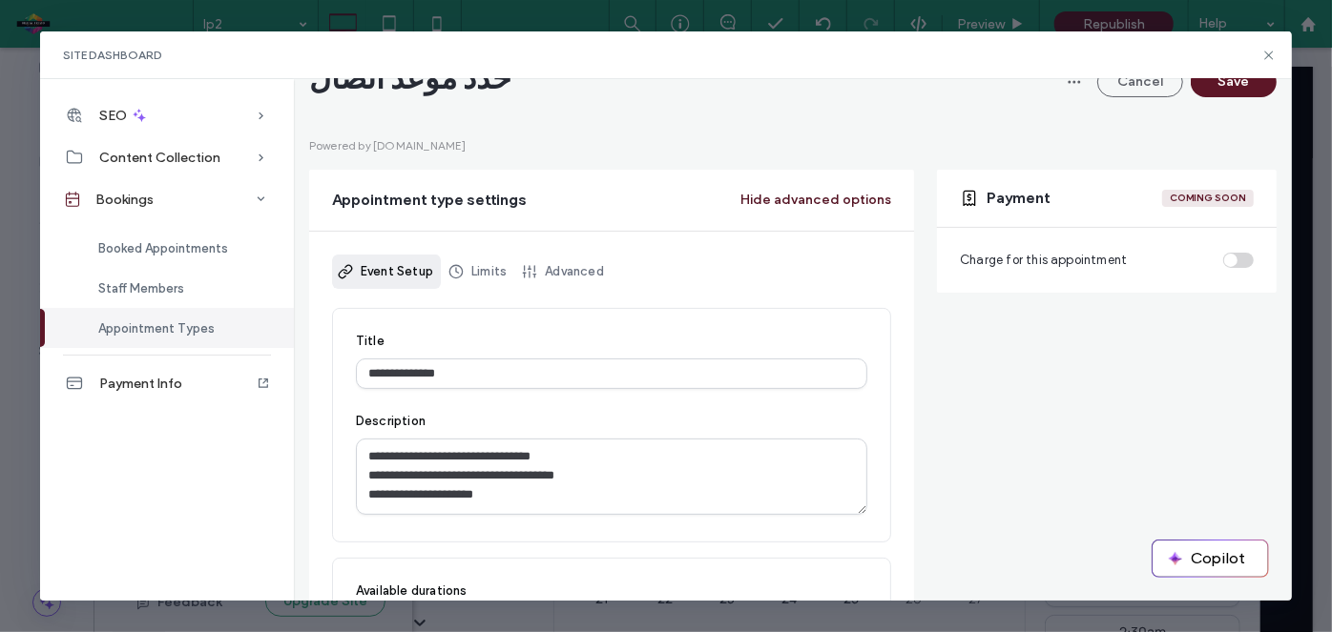
scroll to position [118, 0]
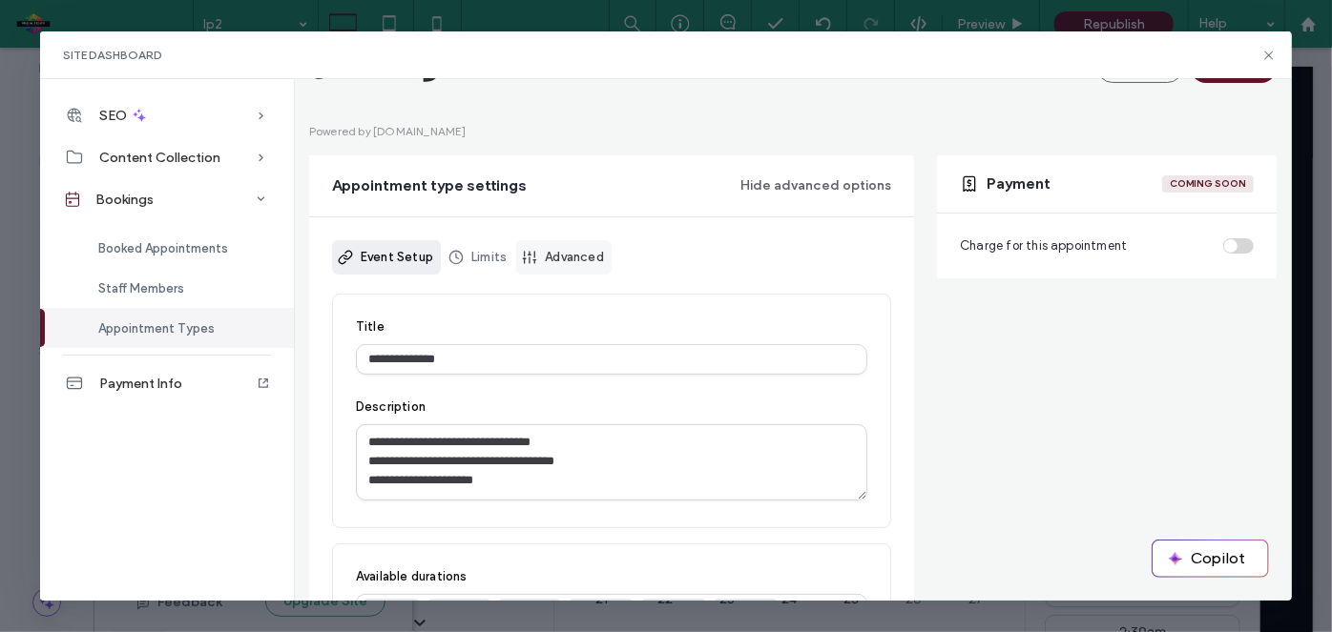
click at [582, 262] on link "Advanced" at bounding box center [563, 257] width 95 height 34
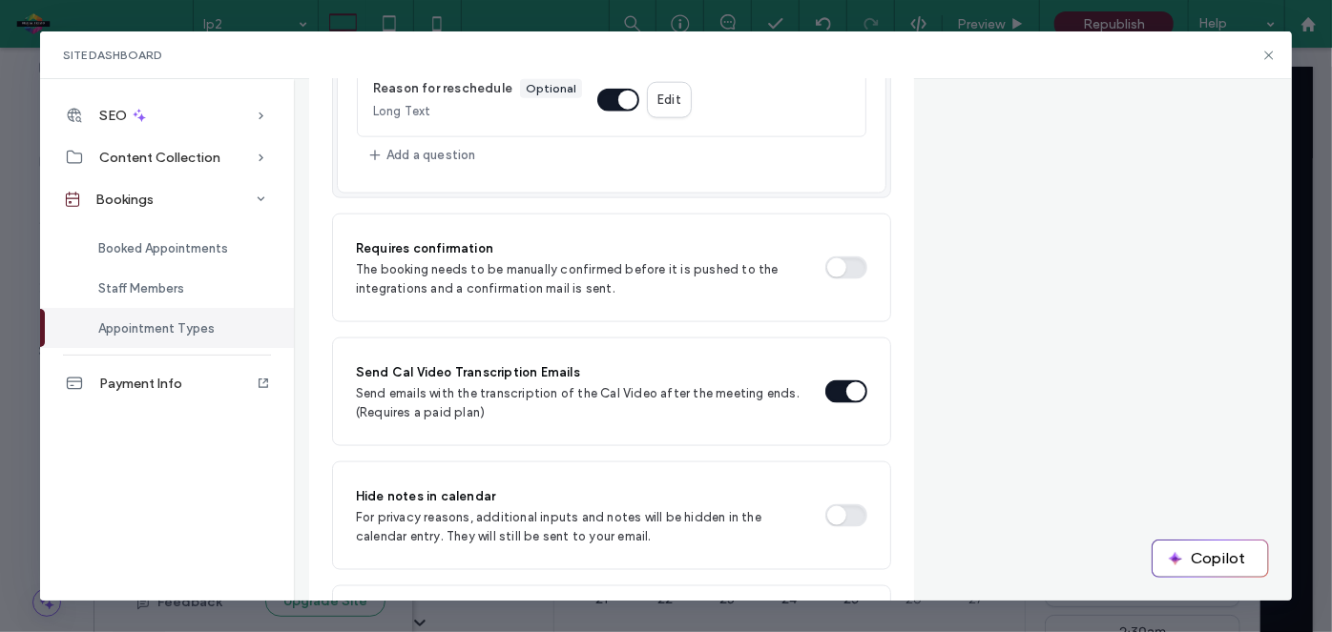
scroll to position [1251, 0]
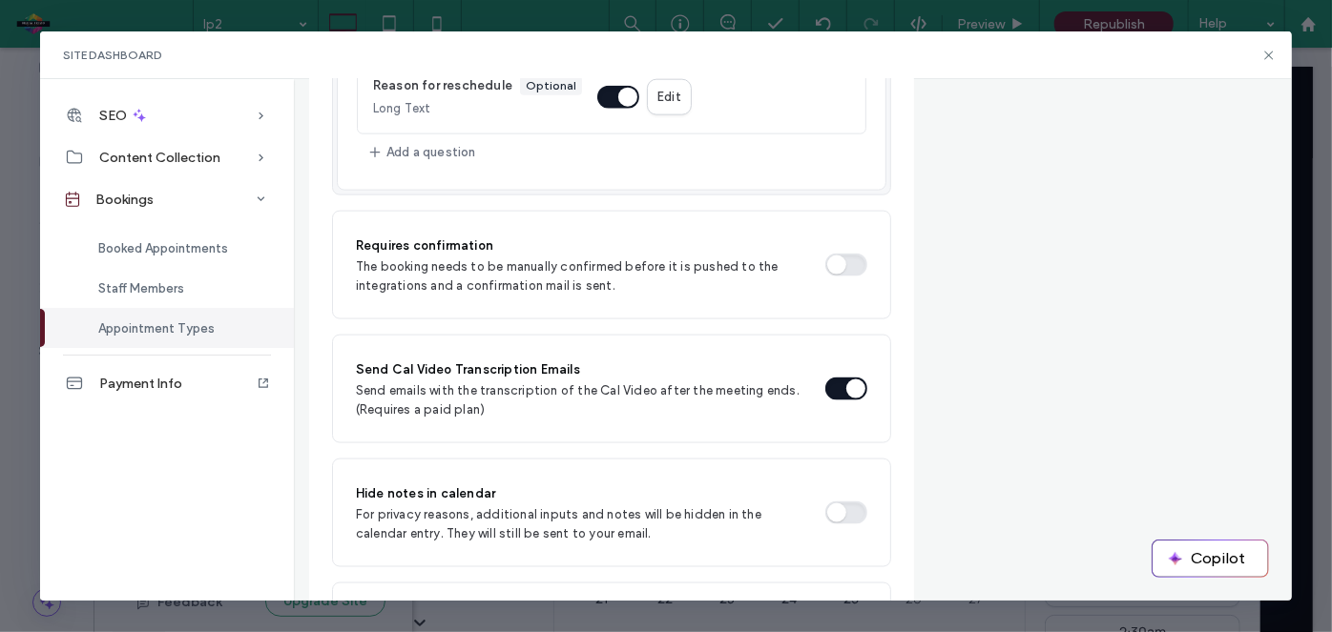
click at [836, 378] on button "button" at bounding box center [846, 389] width 42 height 23
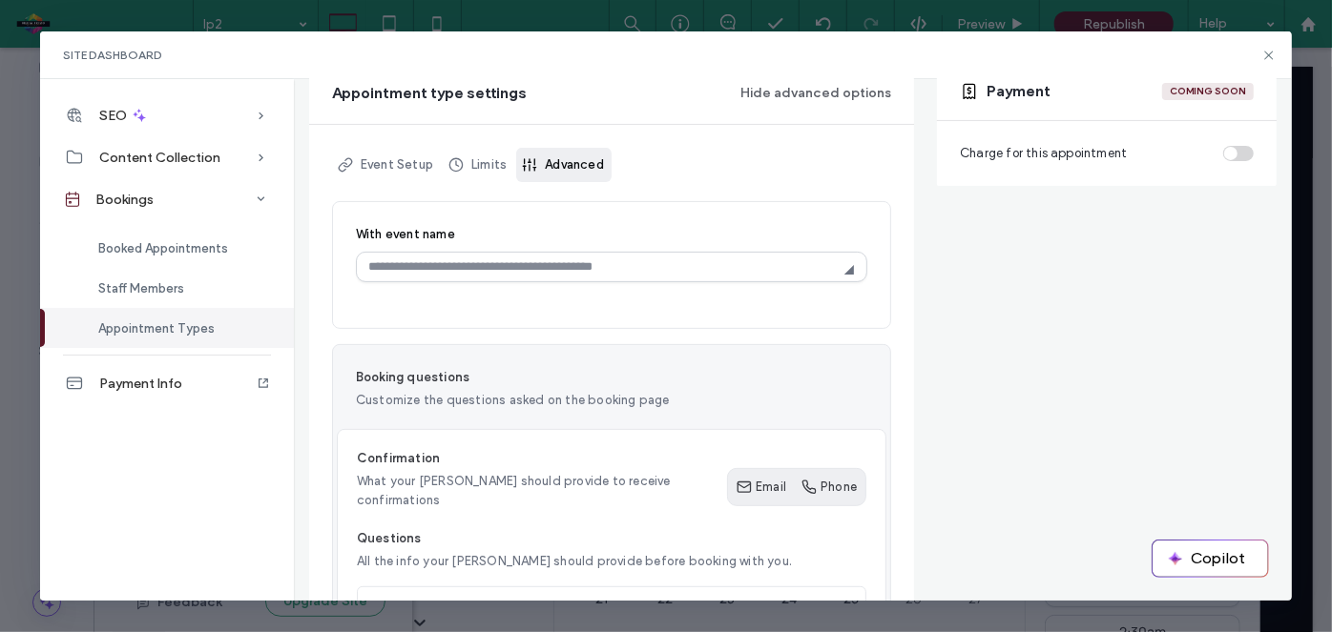
scroll to position [214, 0]
click at [591, 481] on p "What your booker should provide to receive confirmations" at bounding box center [542, 488] width 370 height 38
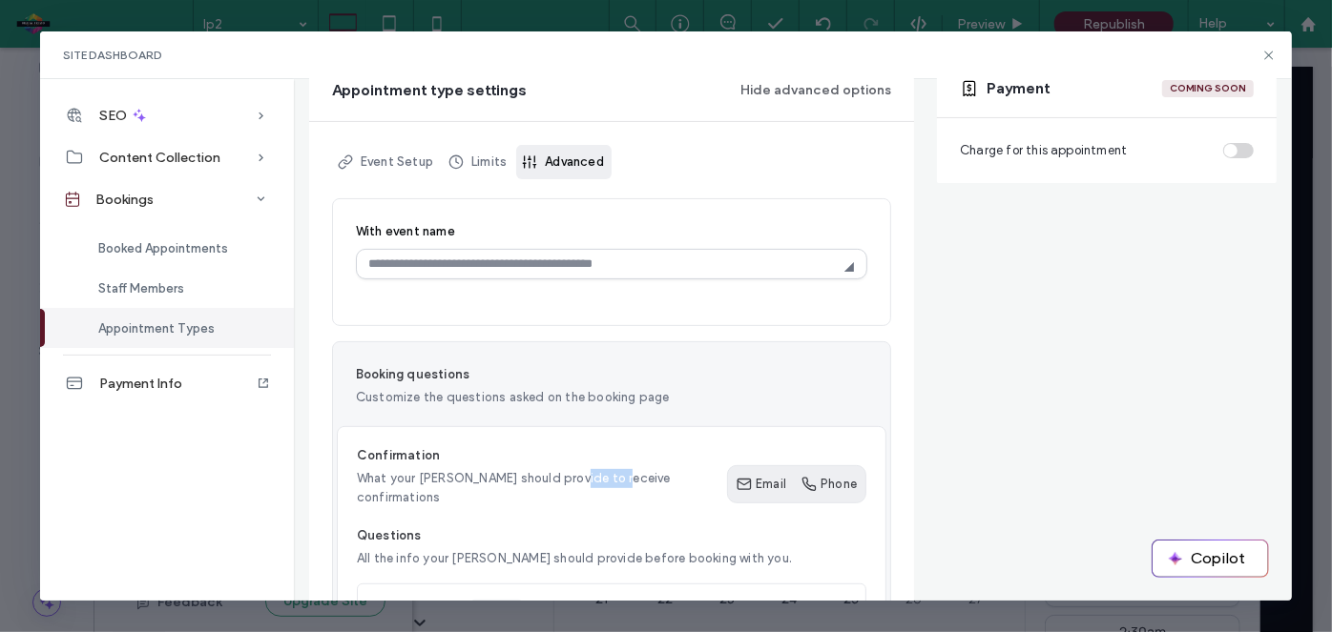
click at [591, 481] on p "What your booker should provide to receive confirmations" at bounding box center [542, 488] width 370 height 38
click at [489, 149] on link "Limits" at bounding box center [479, 162] width 72 height 34
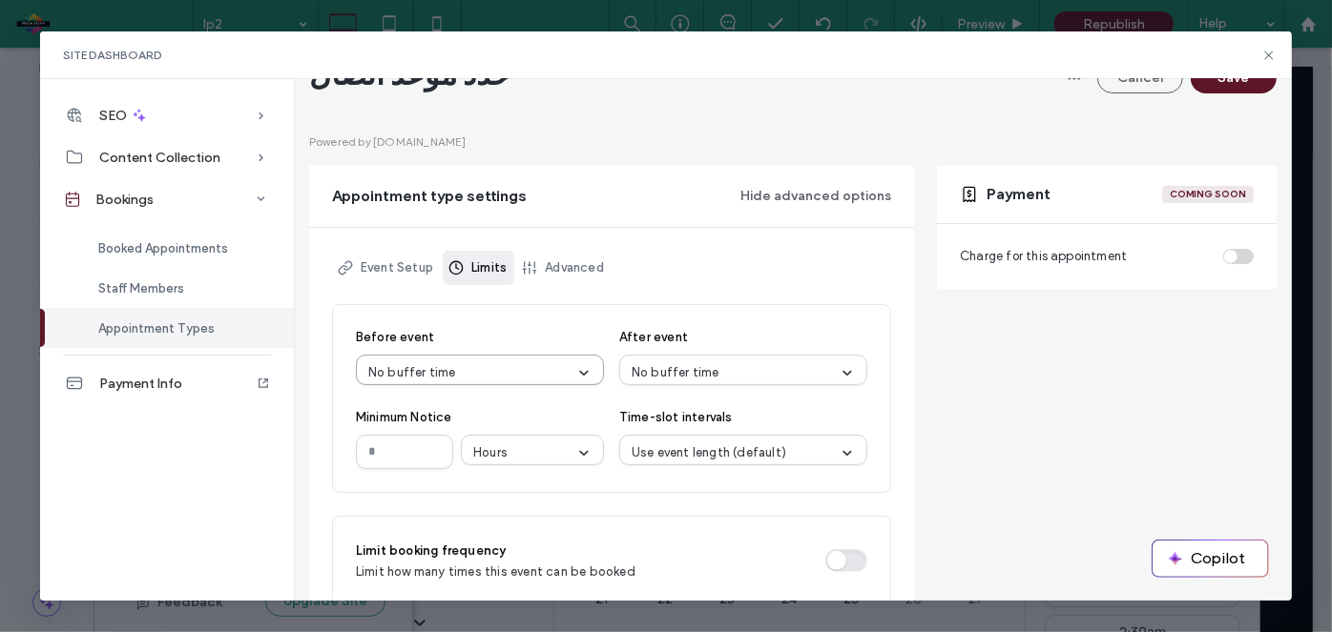
scroll to position [107, 0]
click at [412, 266] on link "Event Setup" at bounding box center [386, 269] width 109 height 34
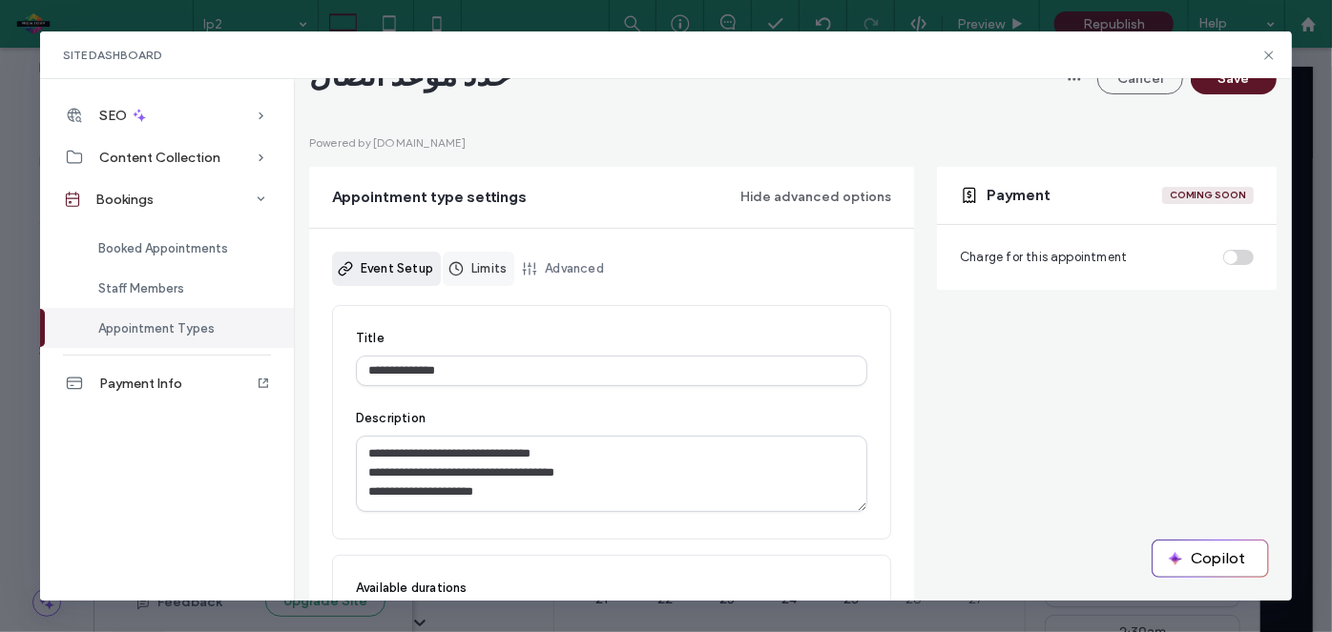
click at [475, 270] on link "Limits" at bounding box center [479, 269] width 72 height 34
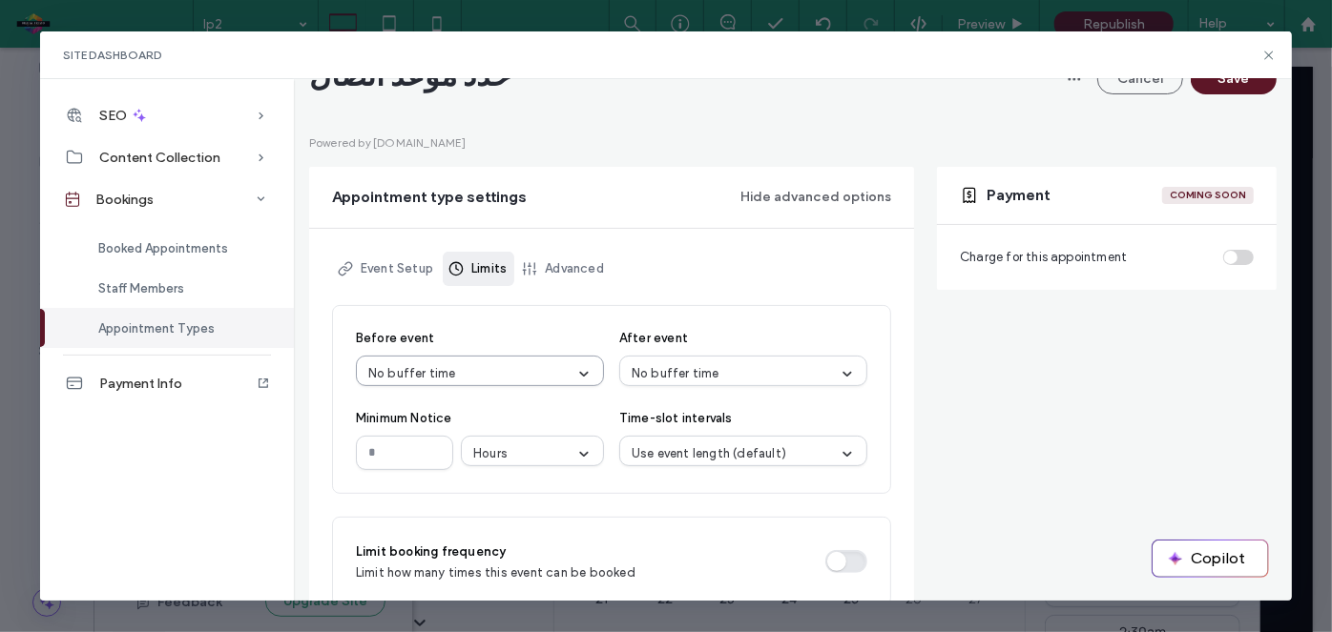
scroll to position [635, 0]
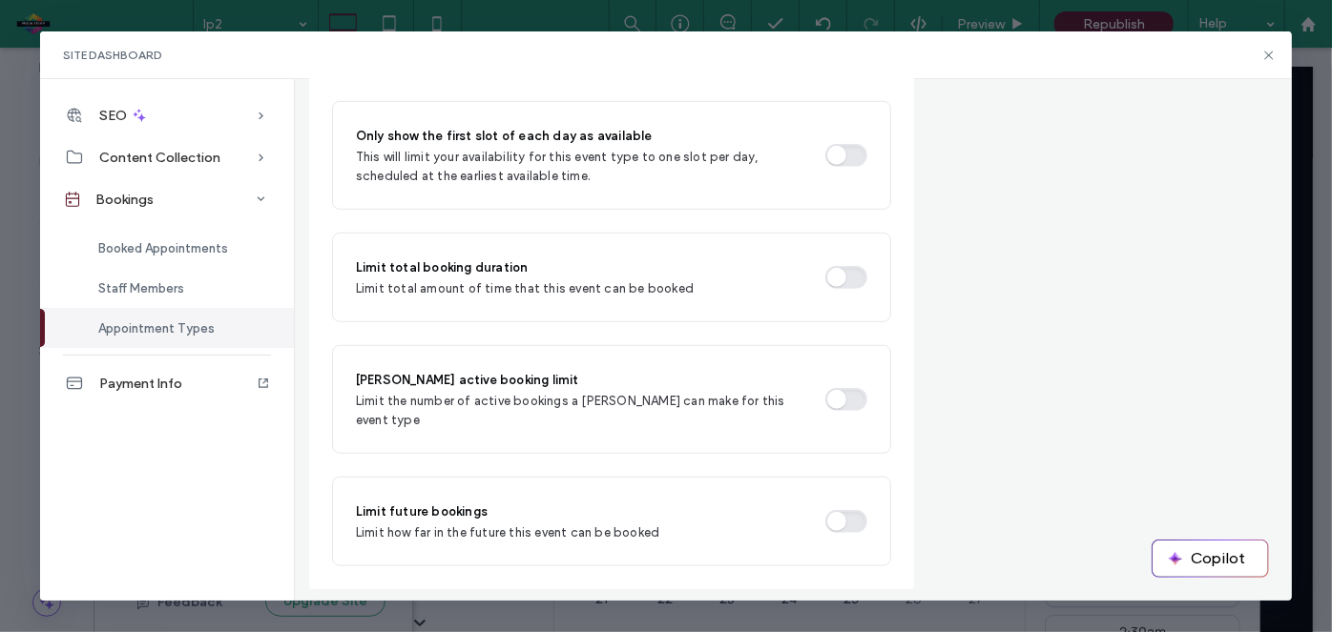
click at [825, 510] on button "button" at bounding box center [846, 521] width 42 height 23
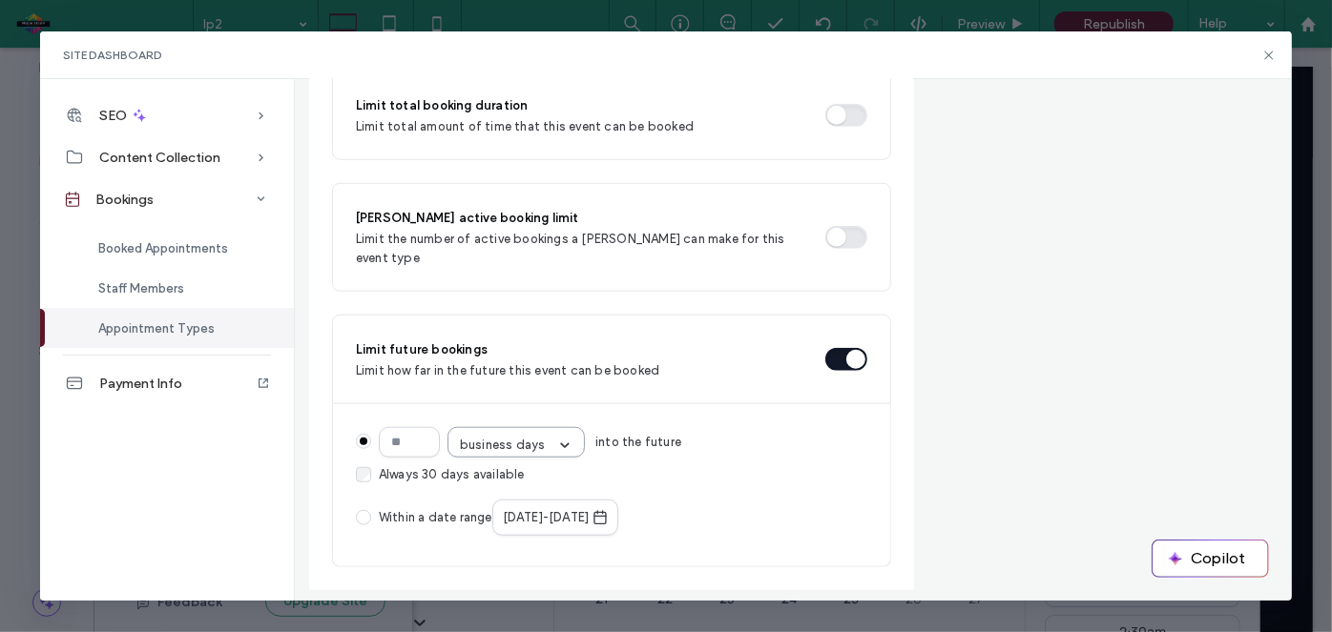
click at [498, 436] on div "business days" at bounding box center [503, 445] width 86 height 19
click at [412, 427] on input "**" at bounding box center [409, 442] width 61 height 31
click at [408, 427] on input "**" at bounding box center [409, 442] width 61 height 31
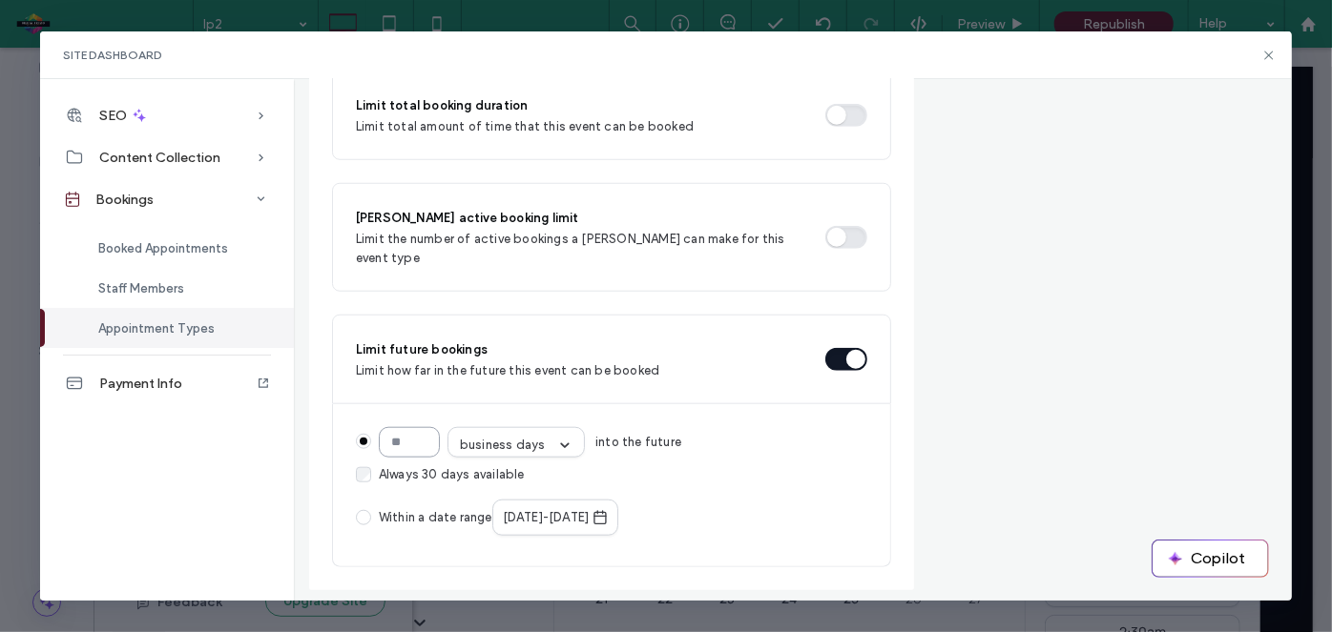
click at [408, 427] on input "**" at bounding box center [409, 442] width 61 height 31
type input "*"
click at [429, 404] on div "periodDays * business days into the future Always 5 days available Within a dat…" at bounding box center [611, 485] width 559 height 163
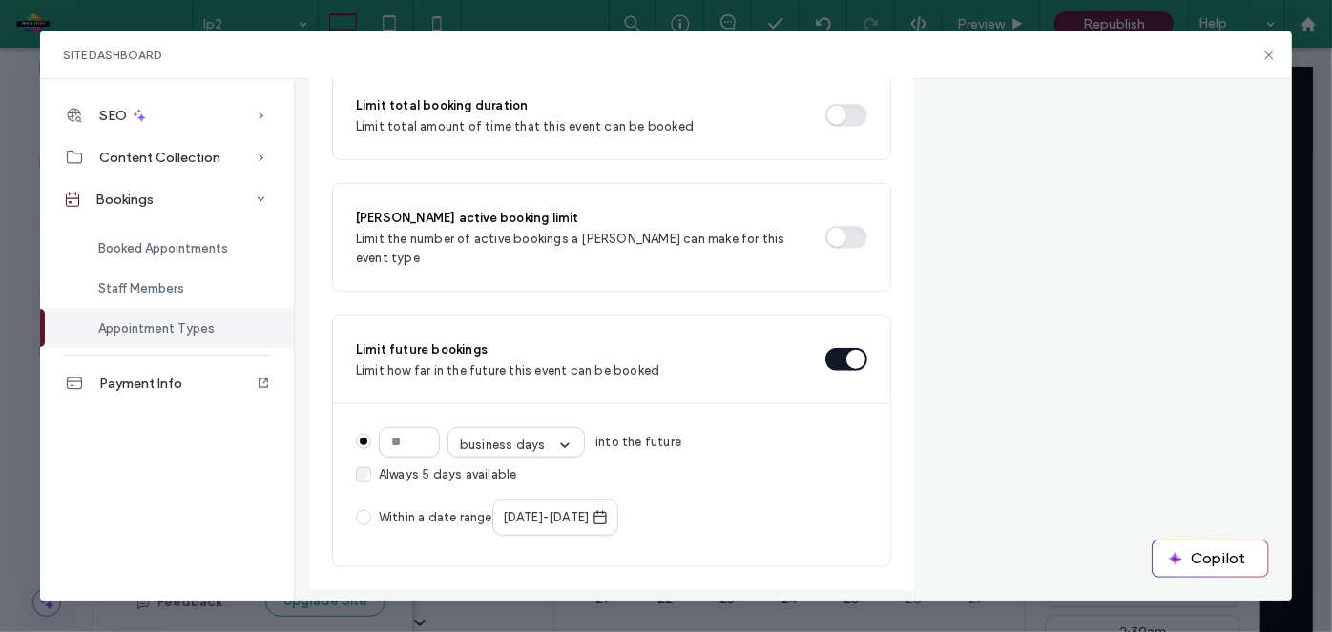
click at [420, 465] on span "Always 5 days available" at bounding box center [448, 474] width 138 height 19
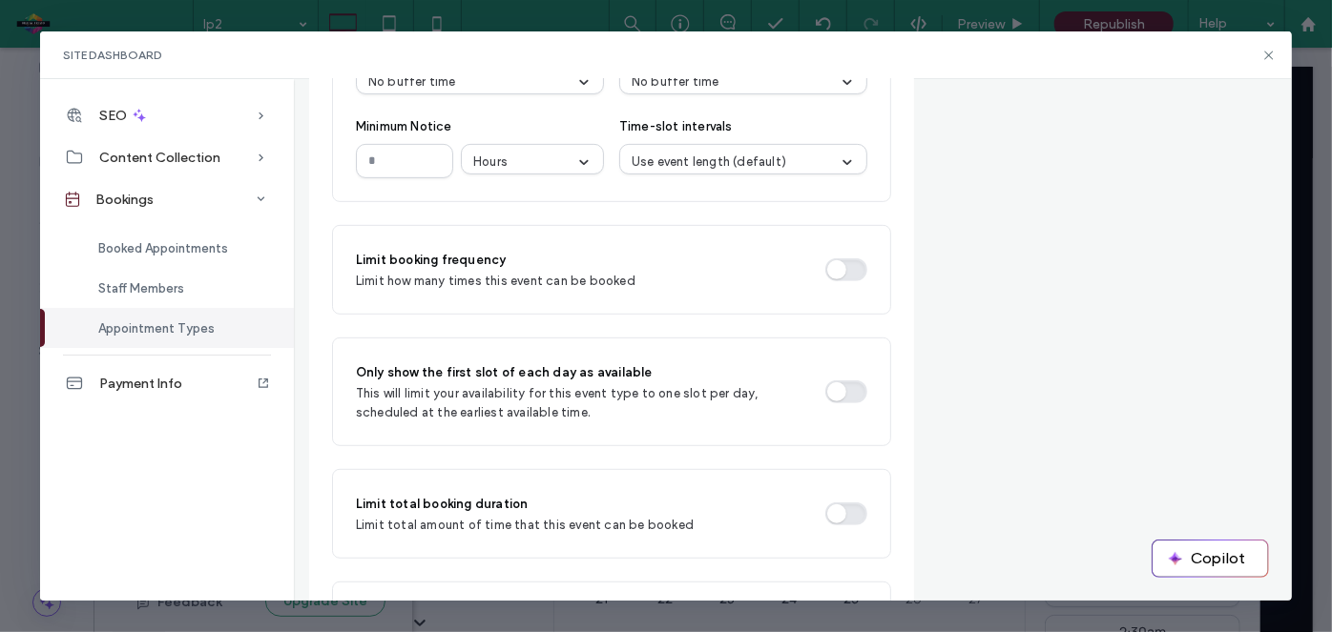
scroll to position [212, 0]
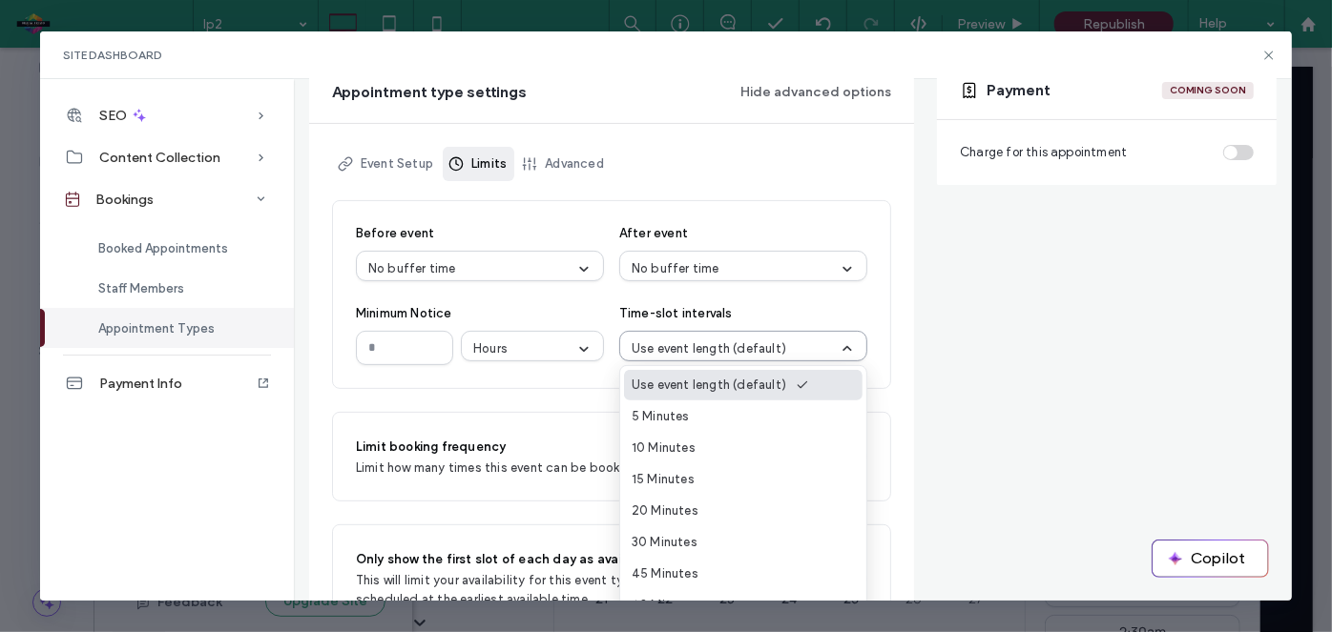
click at [810, 357] on div "Use event length (default)" at bounding box center [735, 349] width 208 height 19
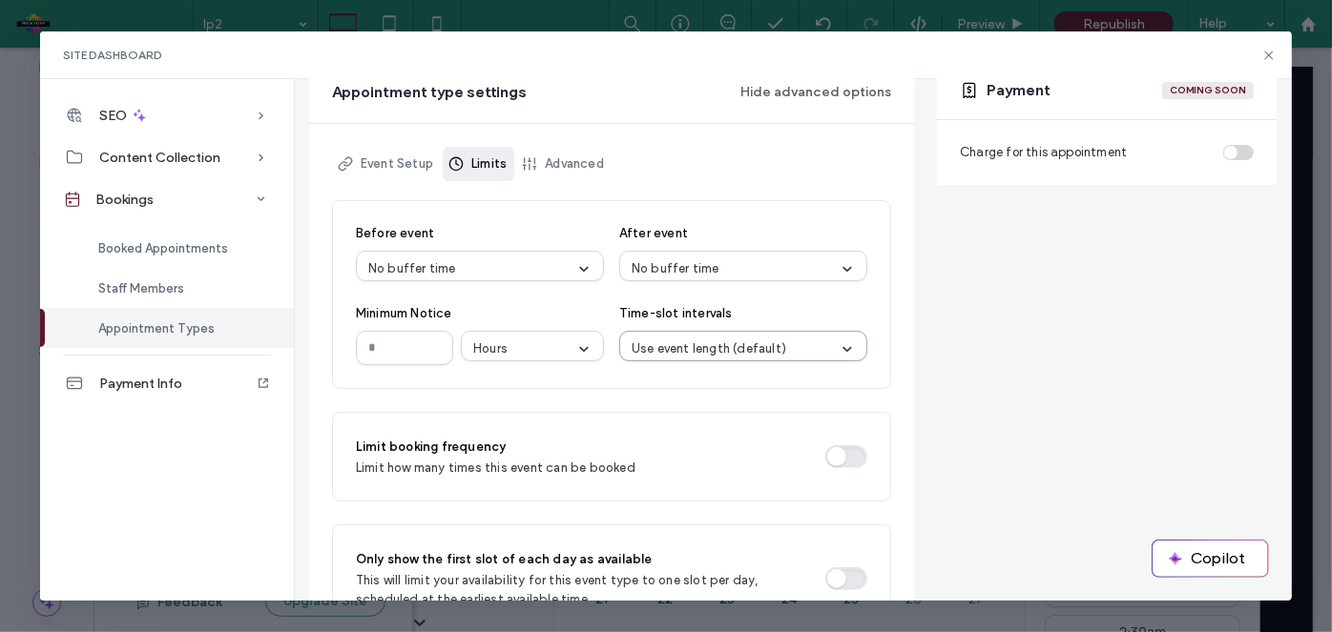
click at [810, 357] on div "Use event length (default)" at bounding box center [735, 349] width 208 height 19
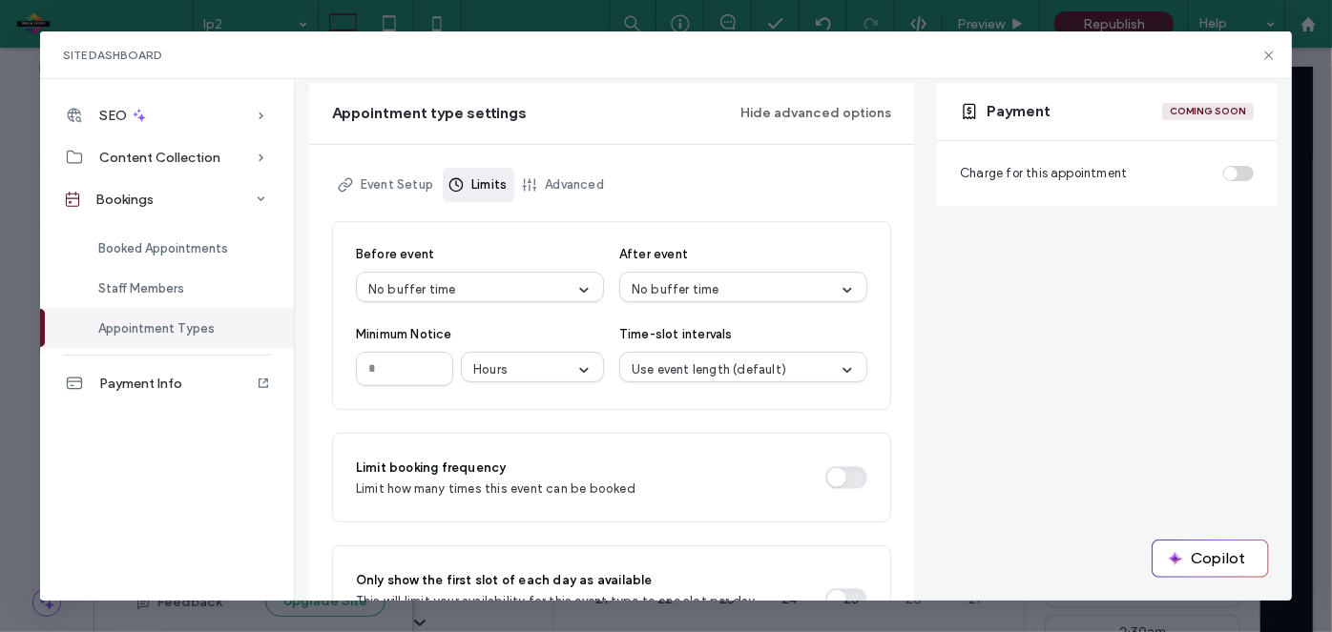
scroll to position [190, 0]
click at [392, 188] on link "Event Setup" at bounding box center [386, 186] width 109 height 34
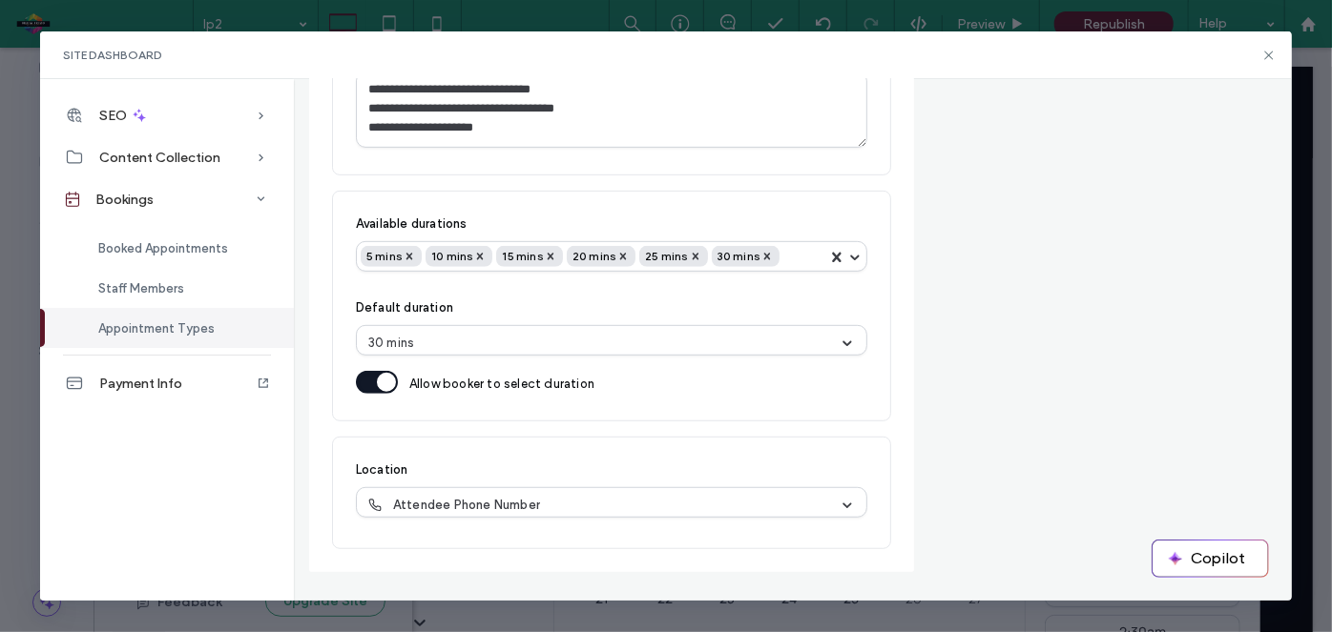
scroll to position [475, 0]
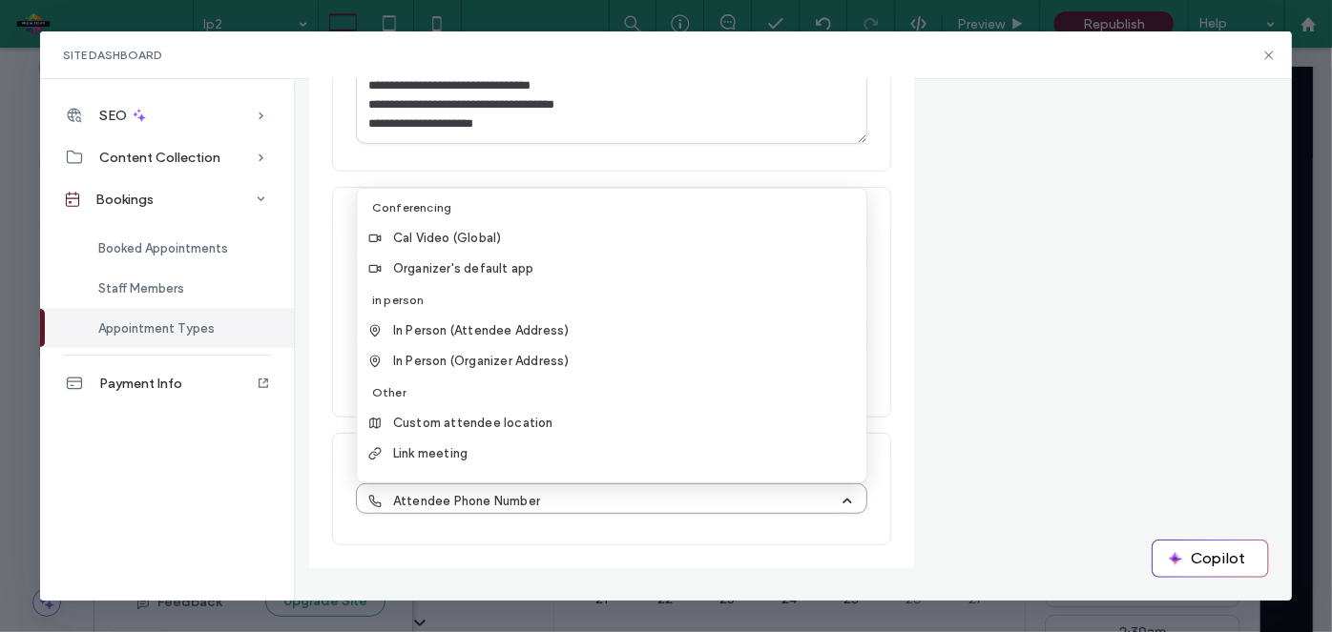
click at [565, 495] on div "Attendee Phone Number" at bounding box center [603, 501] width 471 height 19
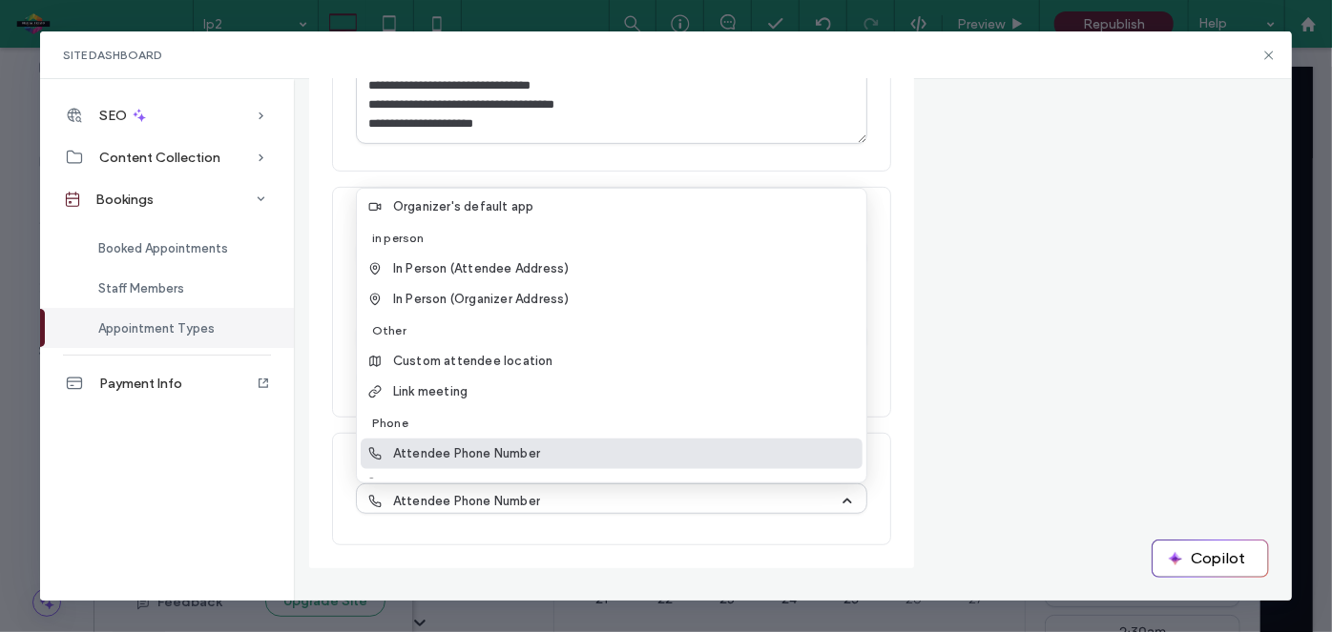
click at [519, 450] on span "Attendee Phone Number" at bounding box center [466, 453] width 147 height 19
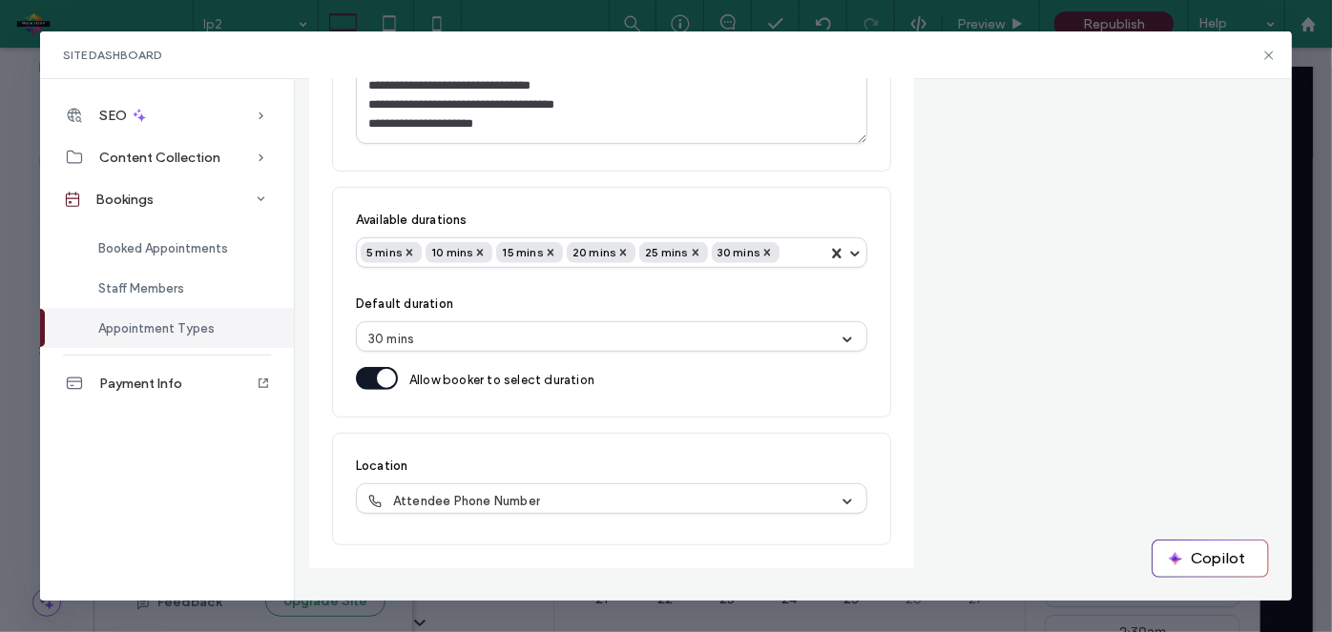
scroll to position [0, 0]
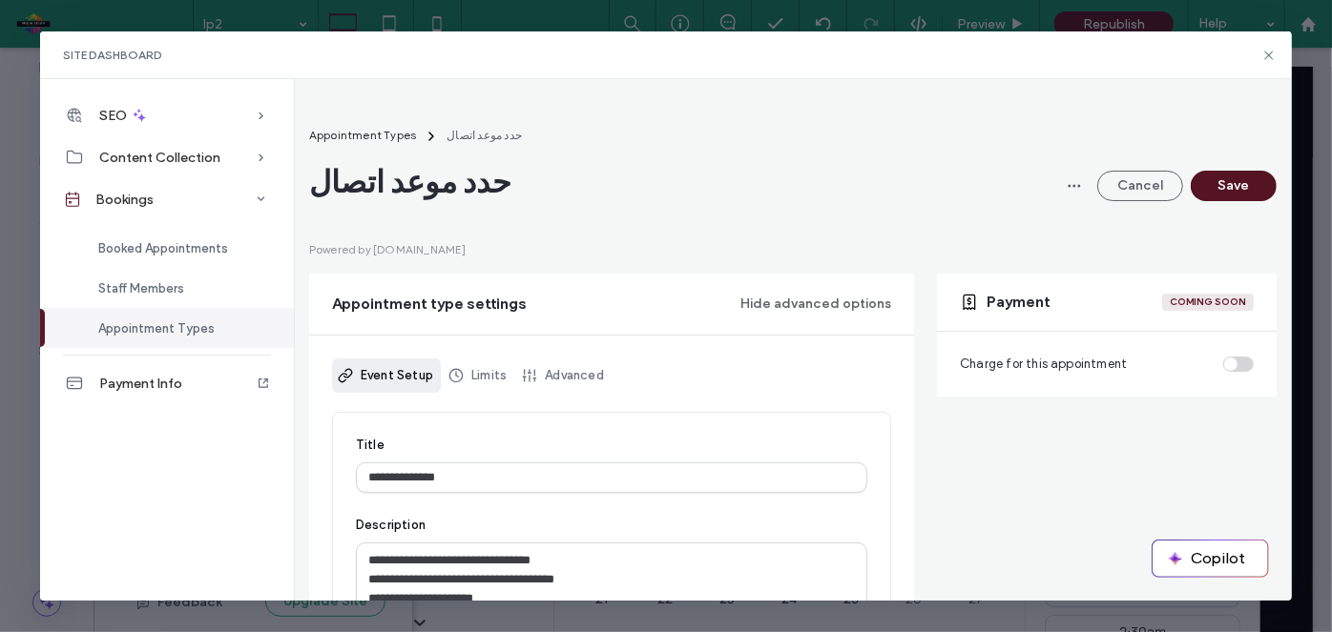
click at [1226, 192] on button "Save" at bounding box center [1233, 186] width 86 height 31
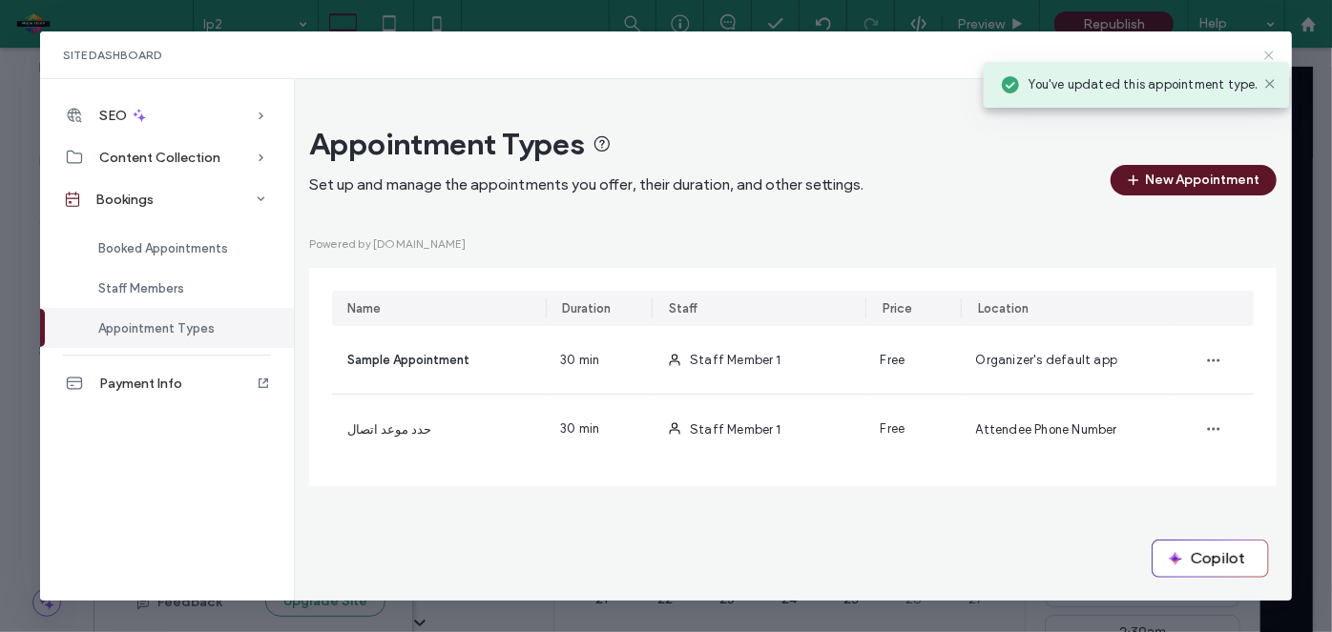
click at [1264, 51] on icon at bounding box center [1268, 55] width 15 height 15
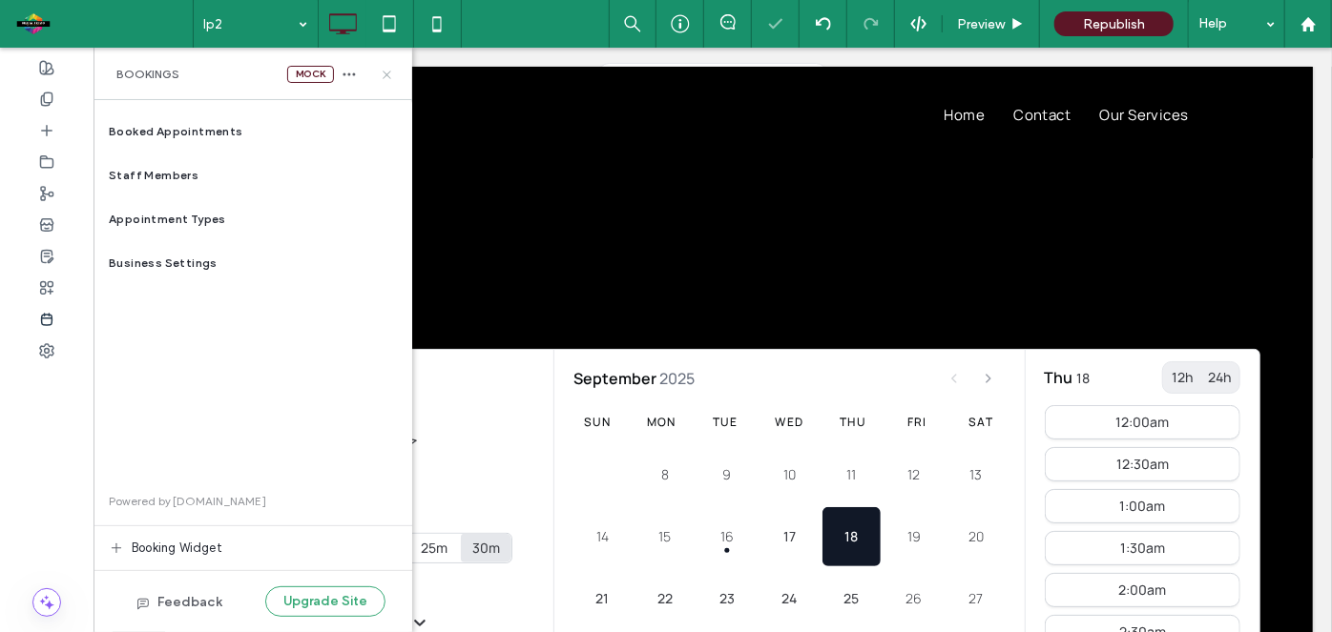
click at [387, 74] on icon at bounding box center [387, 75] width 14 height 14
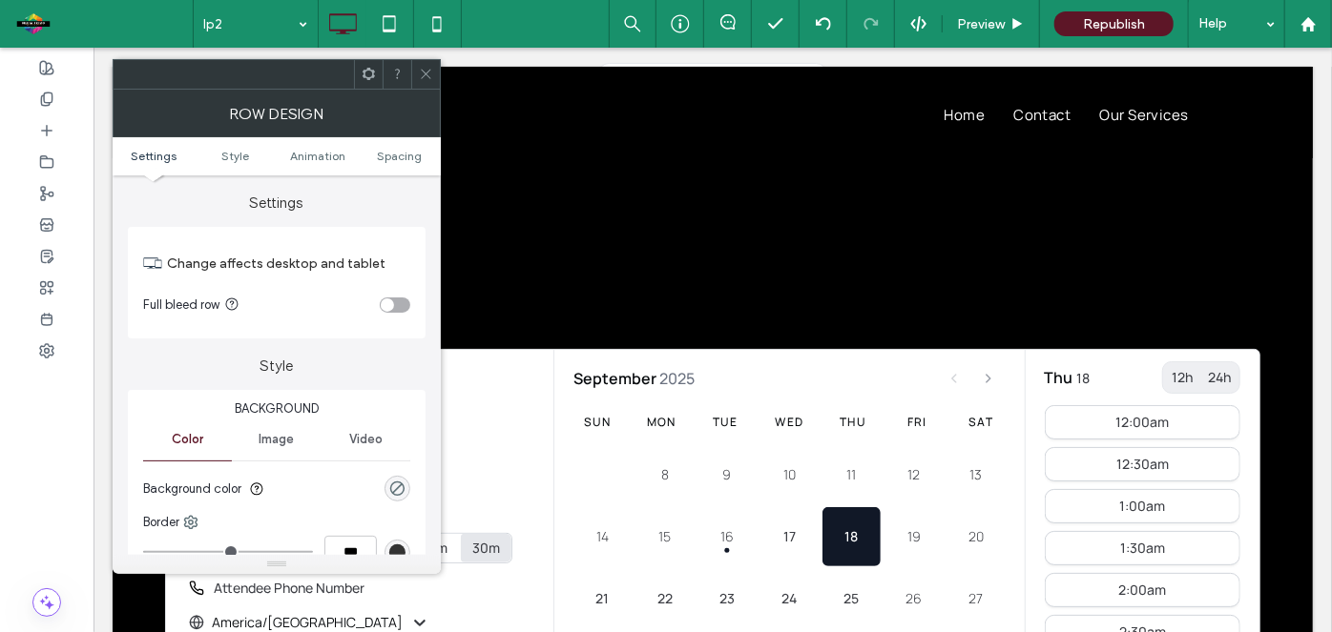
click at [429, 69] on icon at bounding box center [426, 74] width 14 height 14
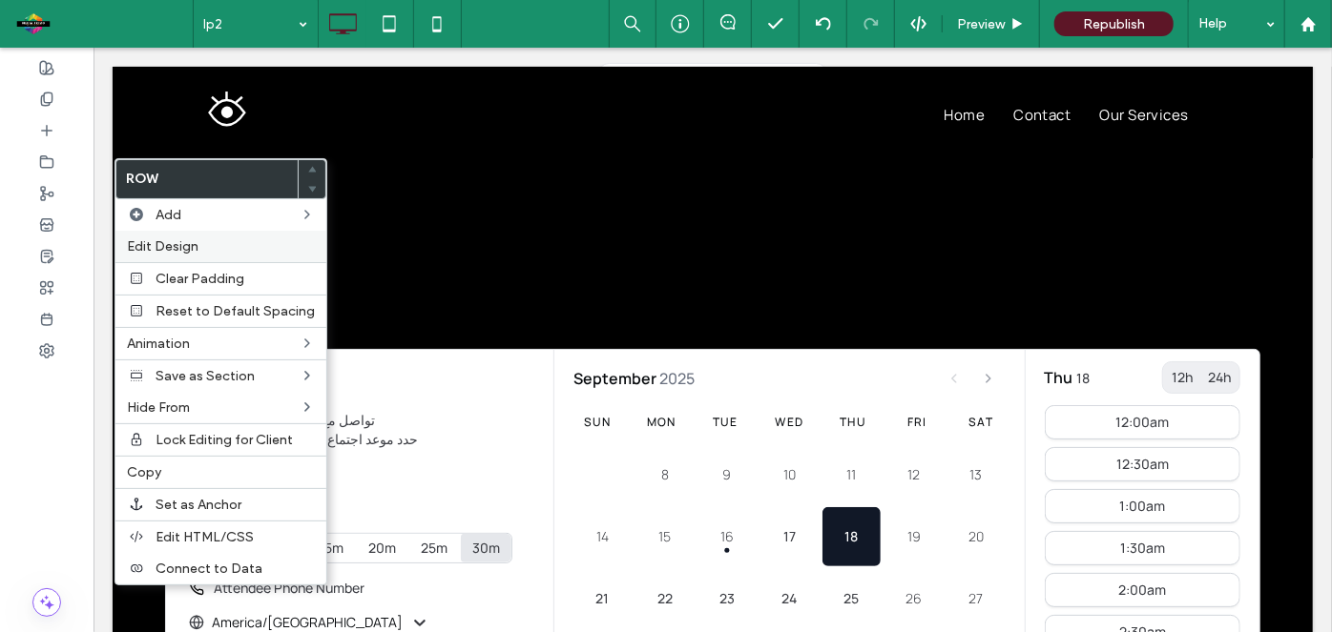
click at [246, 238] on label "Edit Design" at bounding box center [221, 246] width 188 height 16
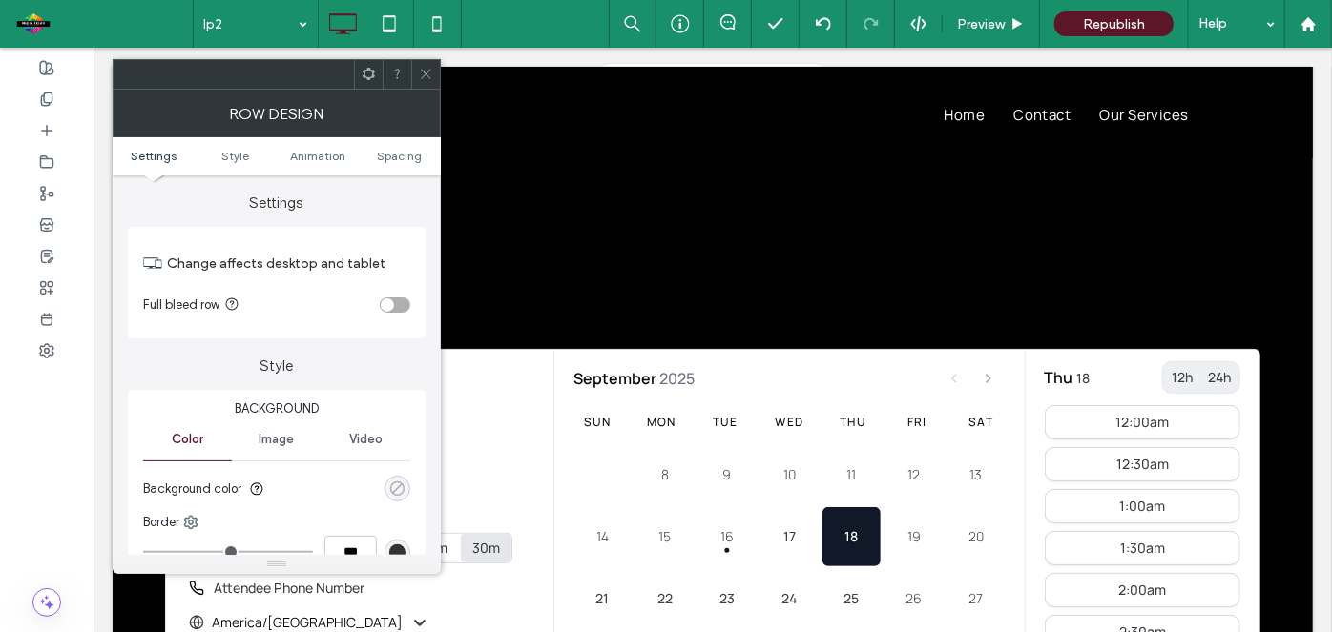
click at [403, 486] on div "rgba(0, 0, 0, 0)" at bounding box center [397, 489] width 16 height 16
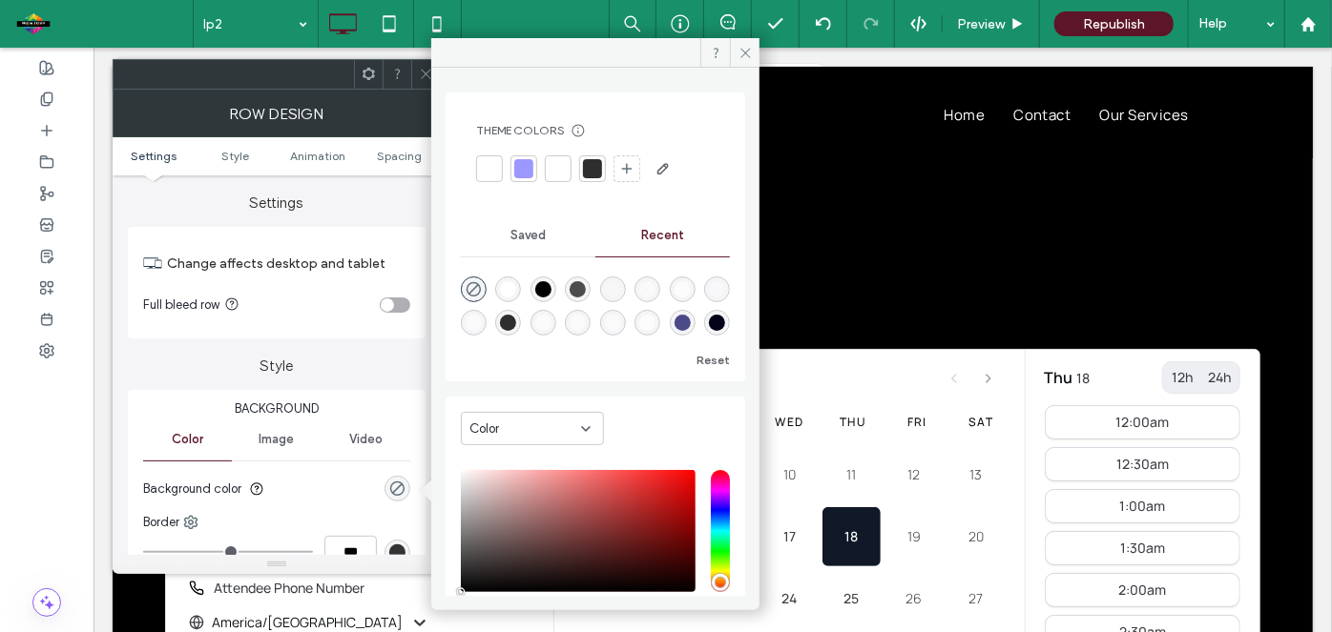
click at [482, 328] on div "rgba(255, 255, 255, 0.56)" at bounding box center [473, 323] width 16 height 16
type input "*******"
type input "**"
type input "***"
click at [551, 321] on div "rgba(255, 255, 255, 0.63)" at bounding box center [543, 323] width 16 height 16
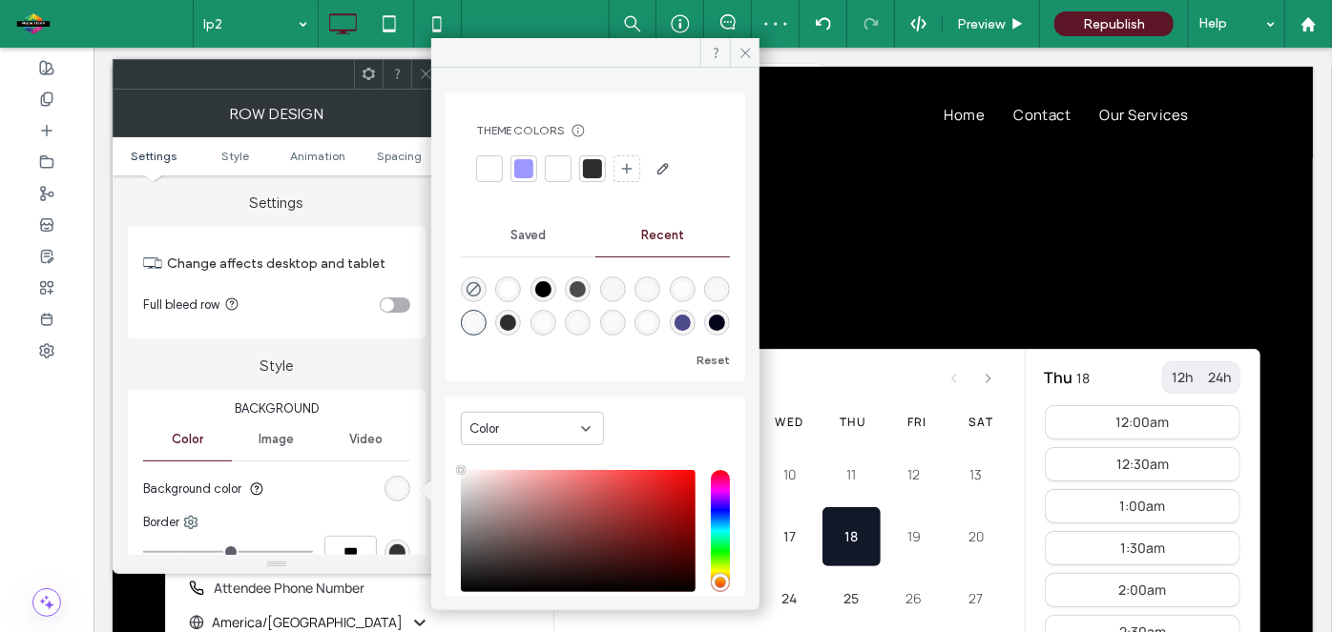
type input "**"
type input "***"
click at [674, 330] on div "rgba(77, 74, 137, 1)" at bounding box center [682, 323] width 16 height 16
type input "*******"
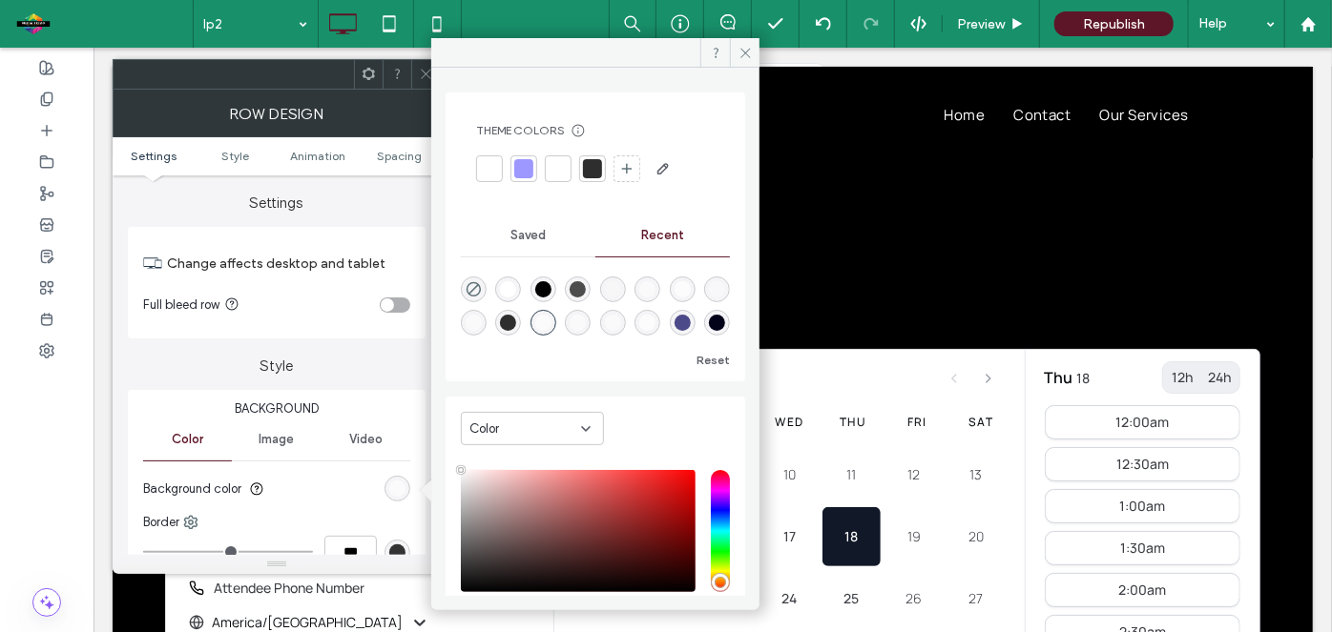
type input "***"
type input "****"
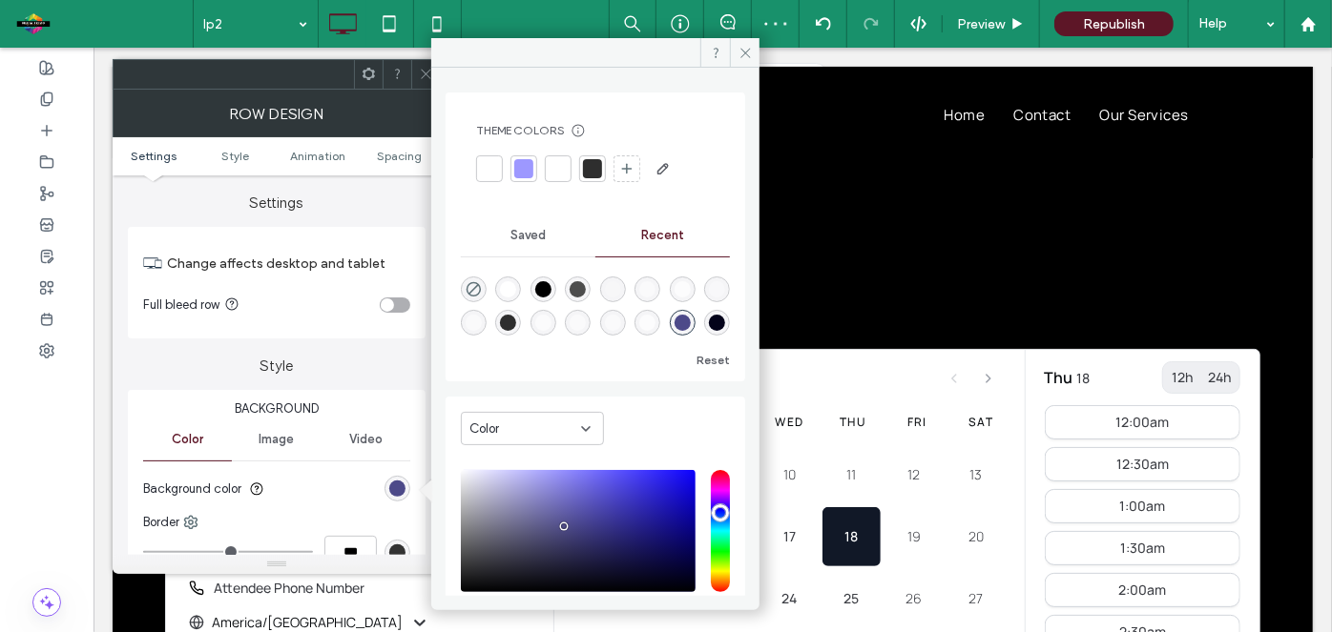
scroll to position [0, 0]
click at [586, 281] on div "rgba(77, 77, 77, 1)" at bounding box center [577, 289] width 16 height 16
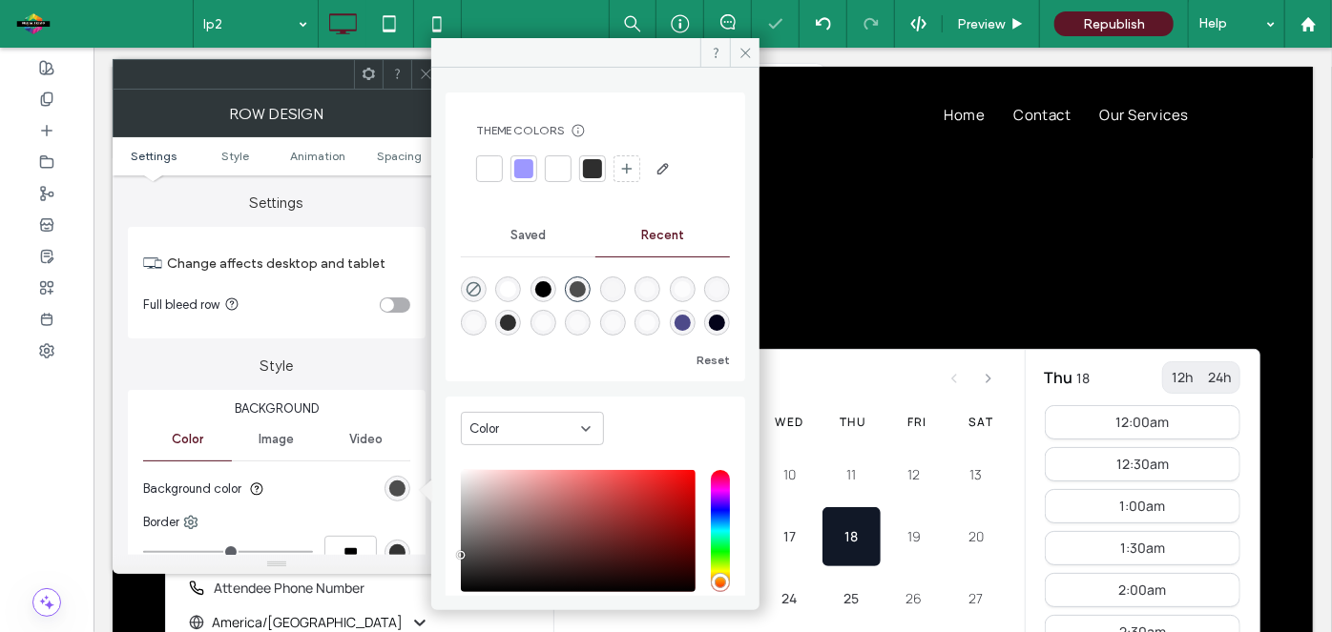
type input "*******"
click at [635, 171] on div at bounding box center [626, 168] width 27 height 27
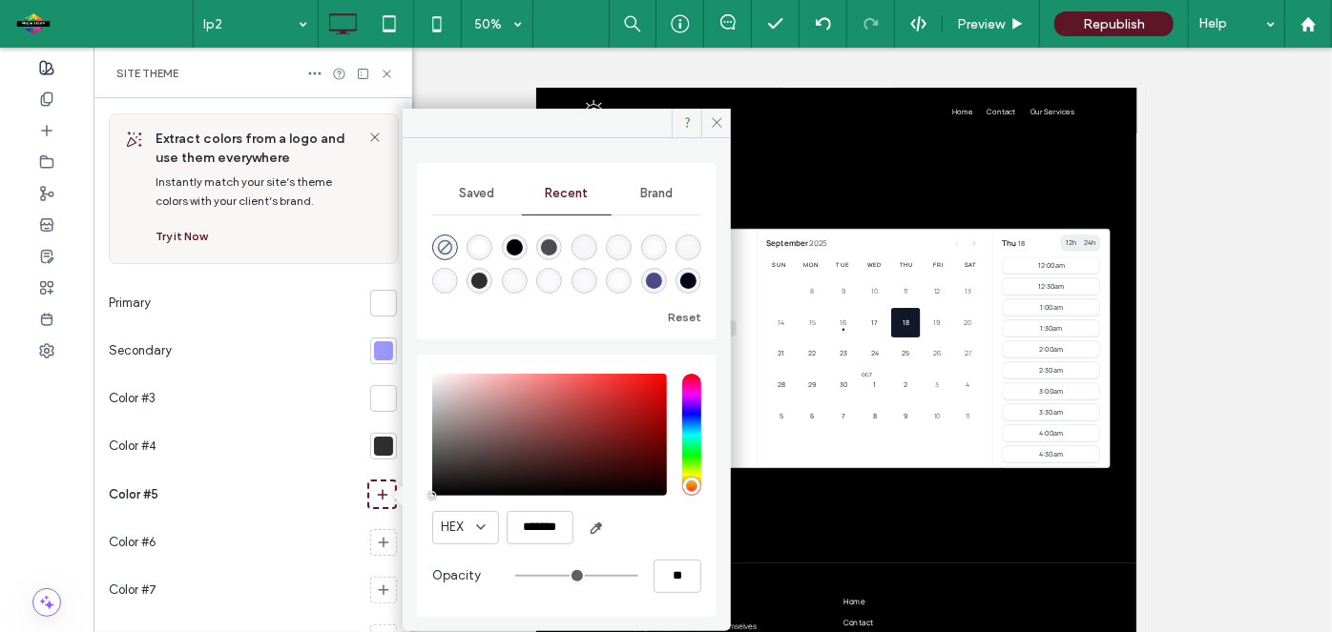
click at [662, 196] on span "Brand" at bounding box center [656, 193] width 32 height 15
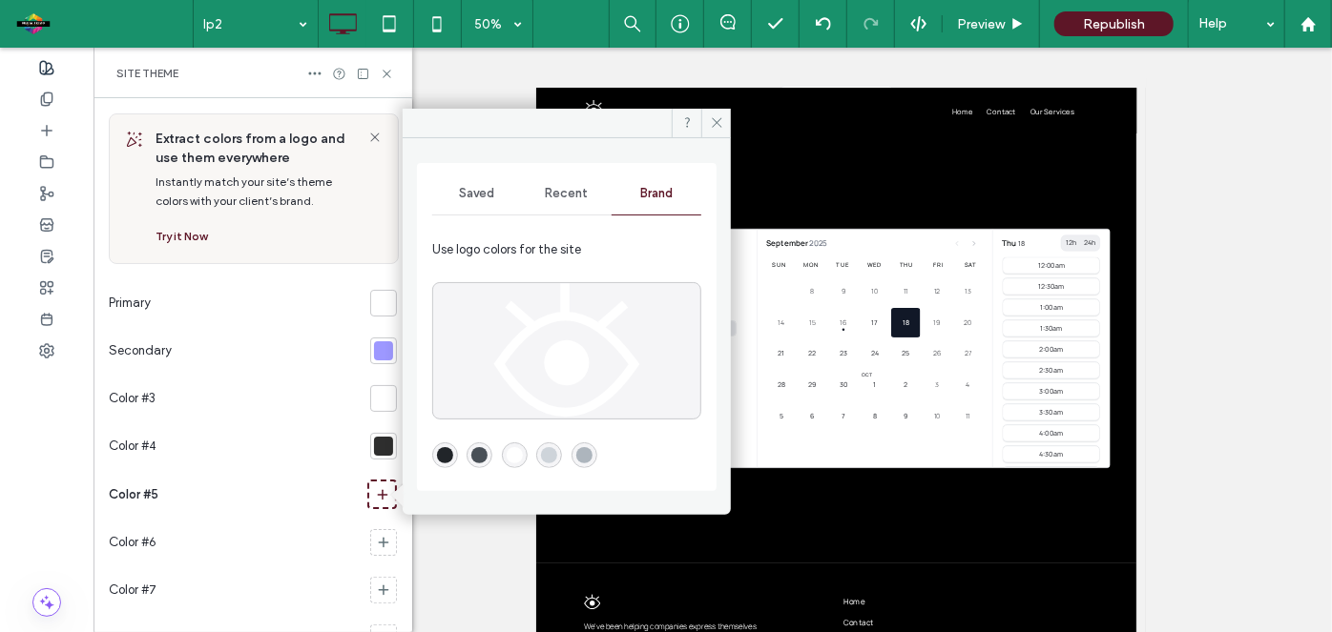
click at [553, 463] on div "rgba(206,212,218,1)" at bounding box center [549, 456] width 26 height 26
click at [581, 461] on div "rgba(173,181,189,1)" at bounding box center [584, 455] width 16 height 16
click at [474, 453] on div "rgba(73,80,87,1)" at bounding box center [479, 455] width 16 height 16
click at [719, 119] on use at bounding box center [717, 123] width 10 height 10
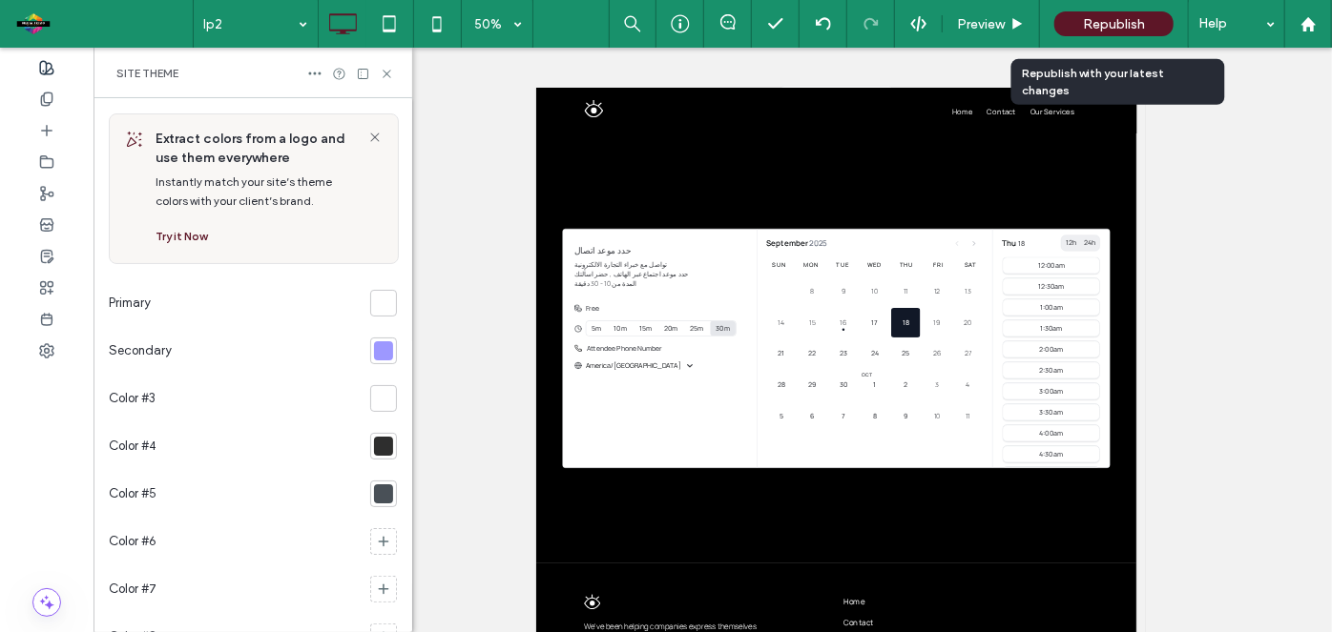
click at [1080, 32] on div "Republish" at bounding box center [1113, 23] width 119 height 25
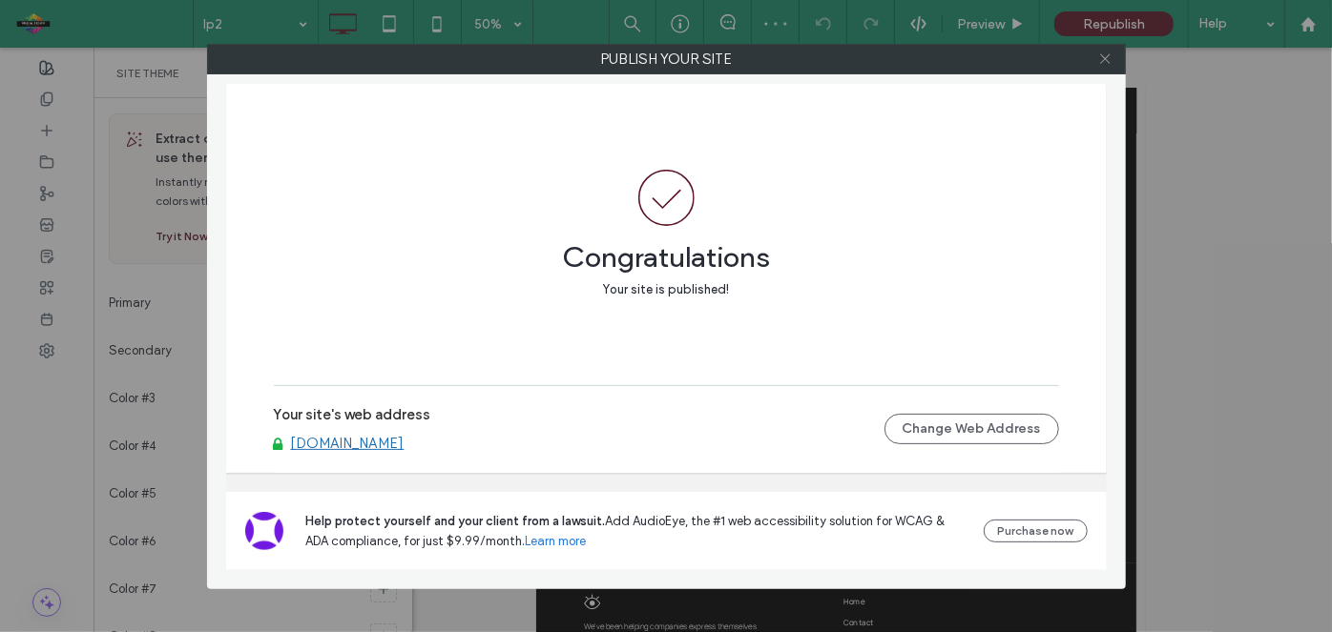
click at [1103, 61] on use at bounding box center [1105, 59] width 10 height 10
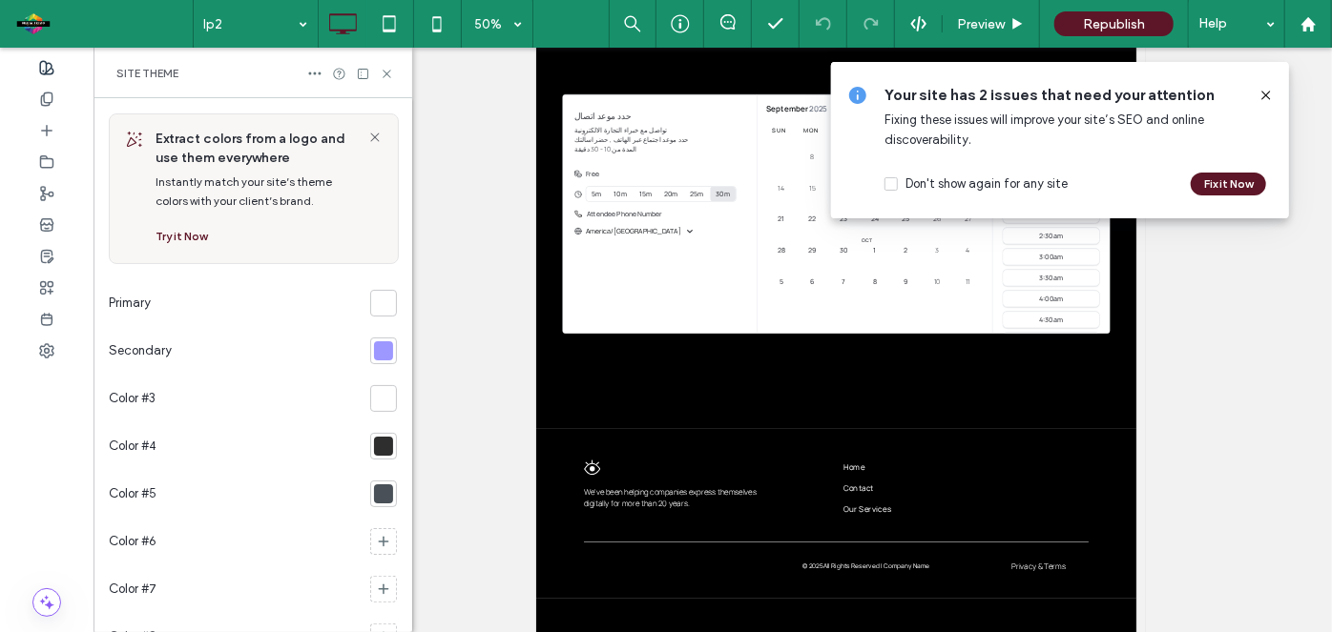
scroll to position [0, 0]
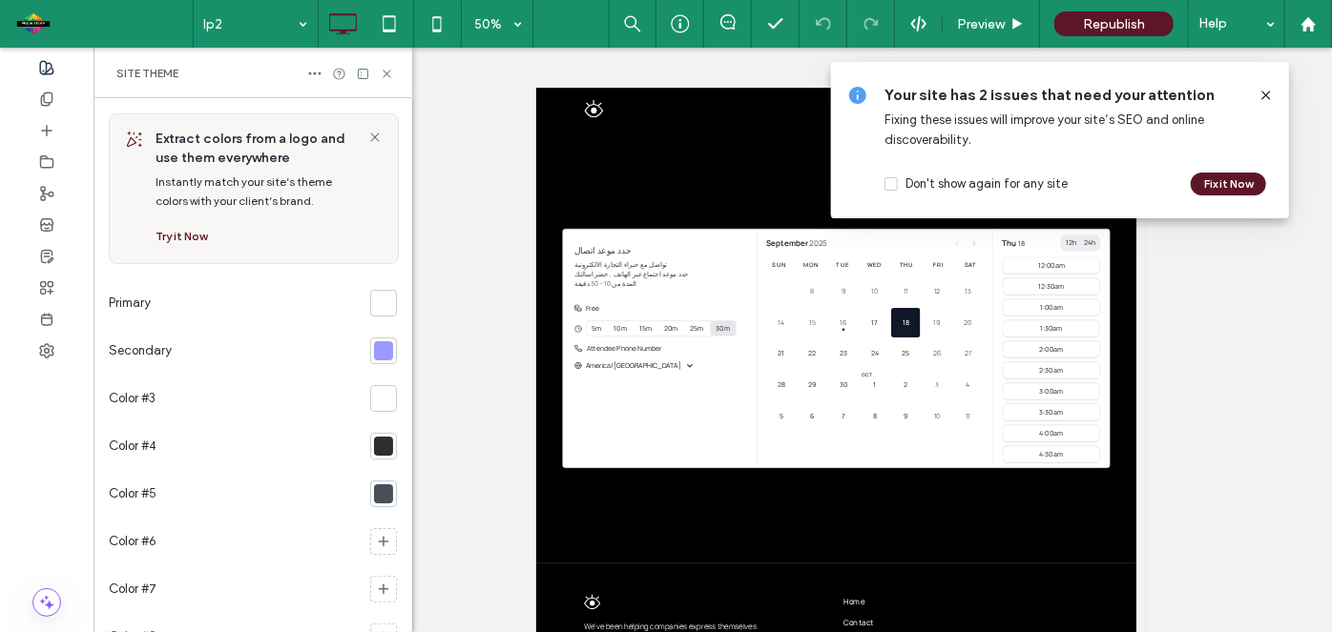
click at [1269, 94] on icon at bounding box center [1265, 95] width 15 height 15
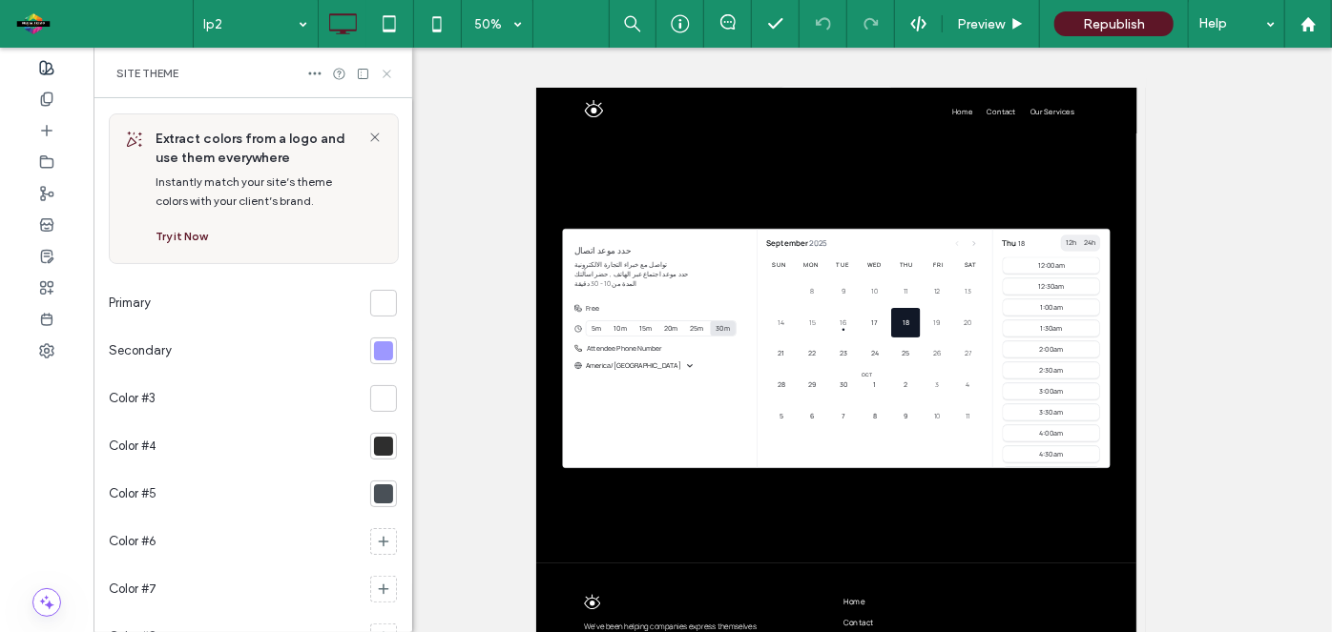
click at [391, 73] on icon at bounding box center [387, 74] width 14 height 14
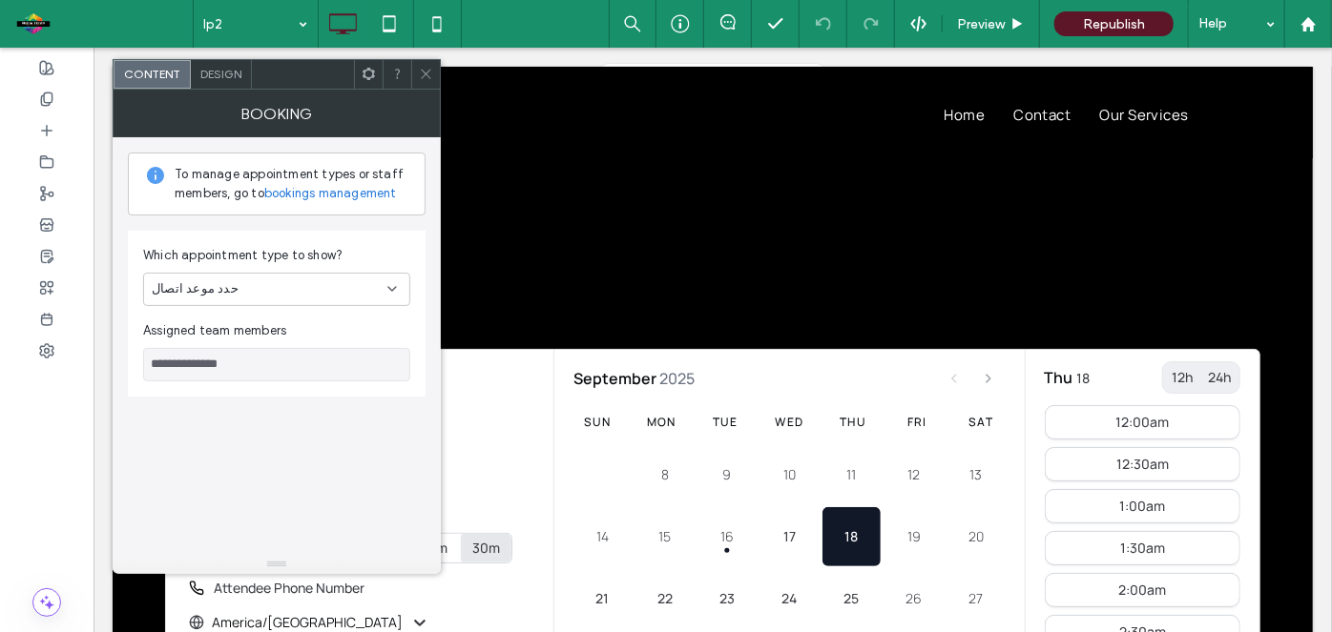
click at [430, 76] on icon at bounding box center [426, 74] width 14 height 14
click at [432, 79] on icon at bounding box center [426, 74] width 14 height 14
click at [212, 76] on span "Design" at bounding box center [220, 74] width 41 height 14
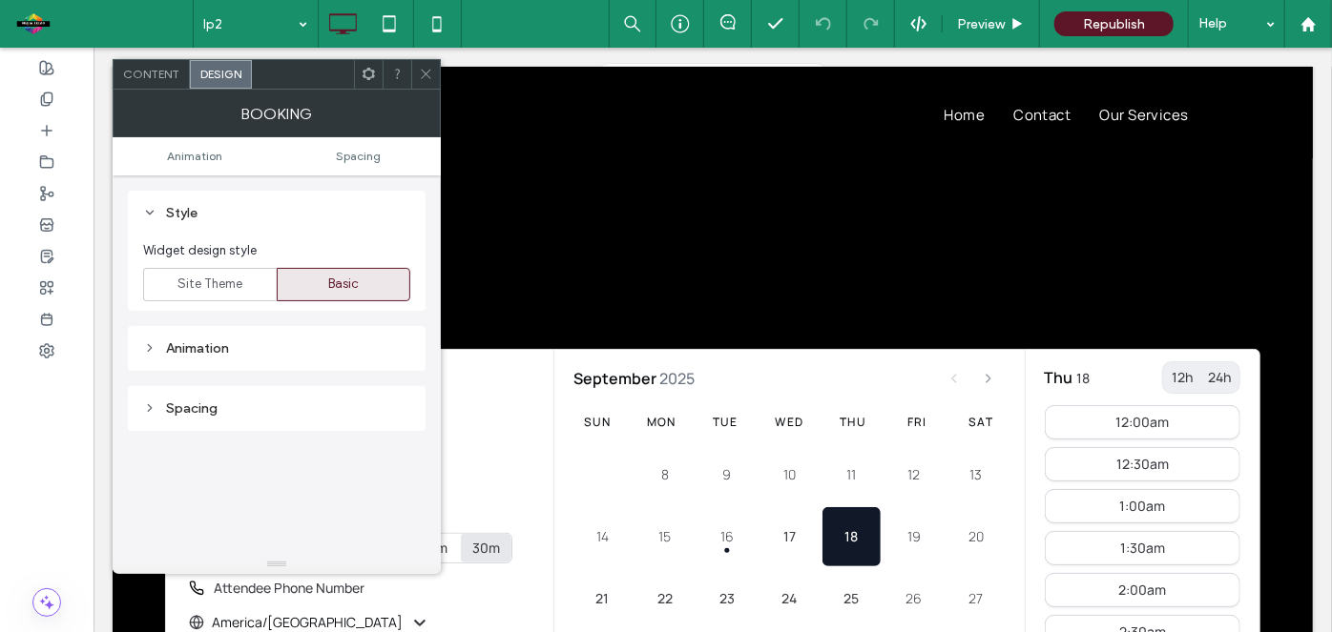
click at [153, 75] on span "Content" at bounding box center [151, 74] width 56 height 14
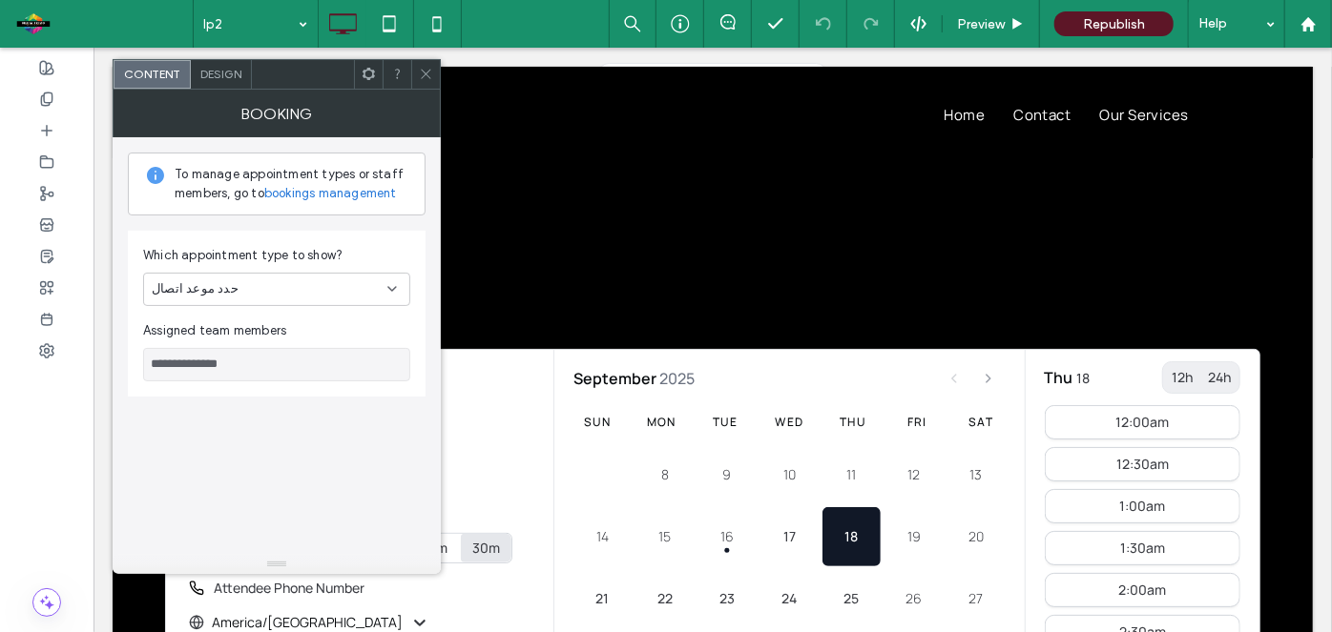
click at [278, 290] on div "حدد موعد اتصال" at bounding box center [270, 288] width 236 height 19
click at [272, 316] on span "Sample Appointment" at bounding box center [214, 321] width 125 height 19
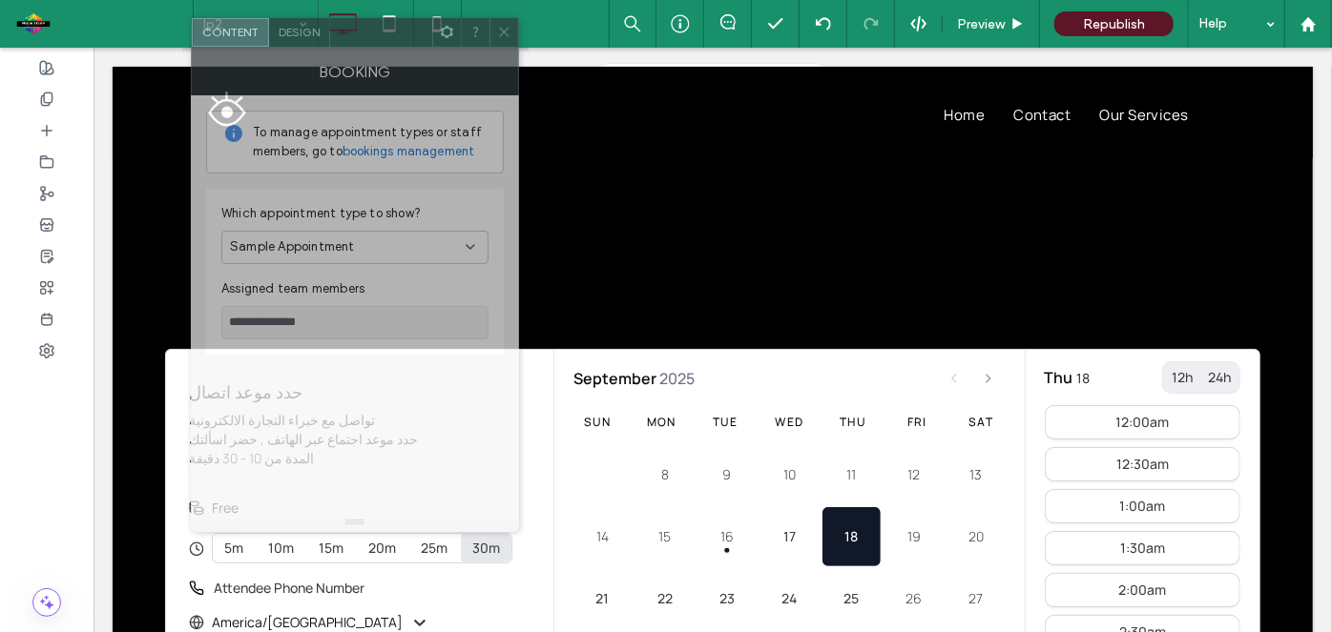
drag, startPoint x: 320, startPoint y: 78, endPoint x: 386, endPoint y: 36, distance: 78.1
click at [386, 36] on div at bounding box center [381, 32] width 102 height 29
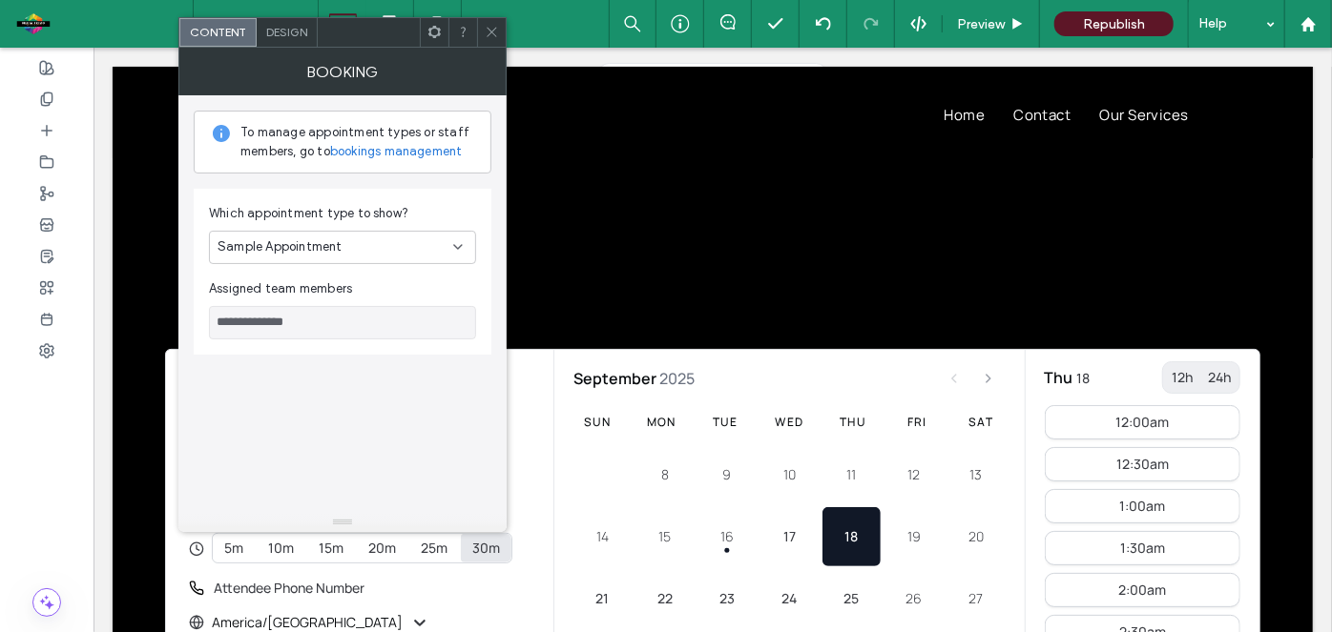
click at [433, 240] on div "Sample Appointment" at bounding box center [335, 247] width 236 height 19
click at [396, 305] on div "حدد موعد اتصال" at bounding box center [343, 312] width 266 height 33
click at [396, 151] on link "bookings management" at bounding box center [396, 151] width 133 height 19
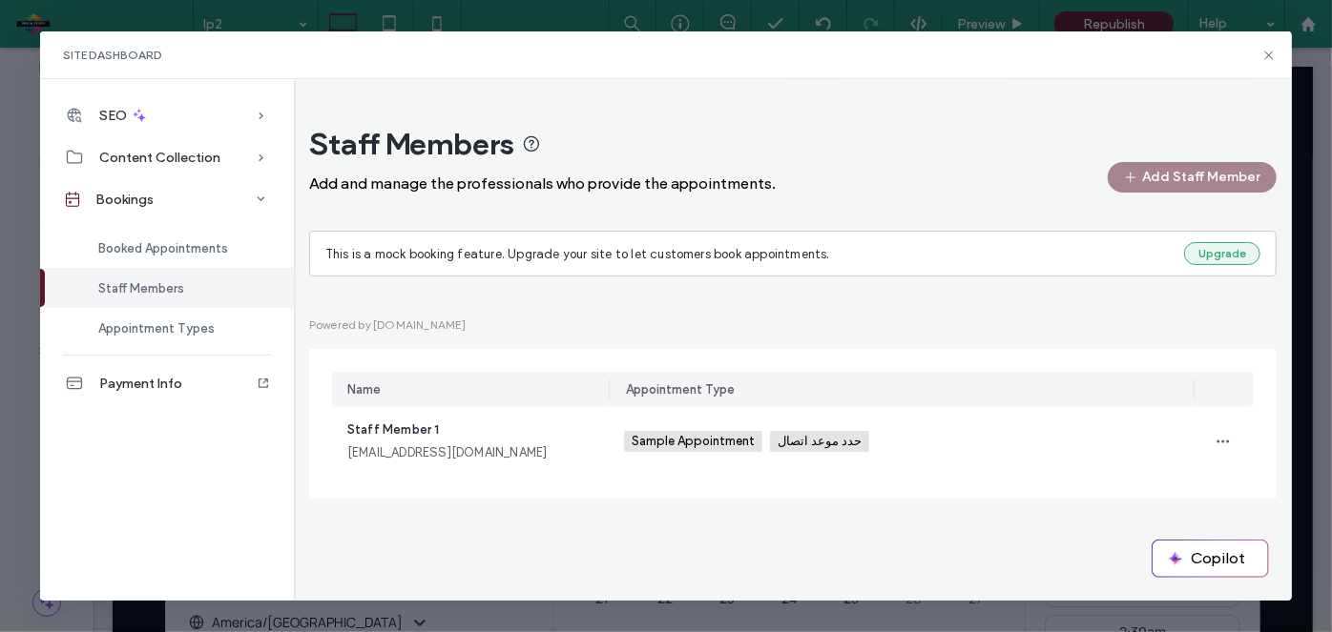
click at [1208, 258] on button "Upgrade" at bounding box center [1222, 253] width 76 height 23
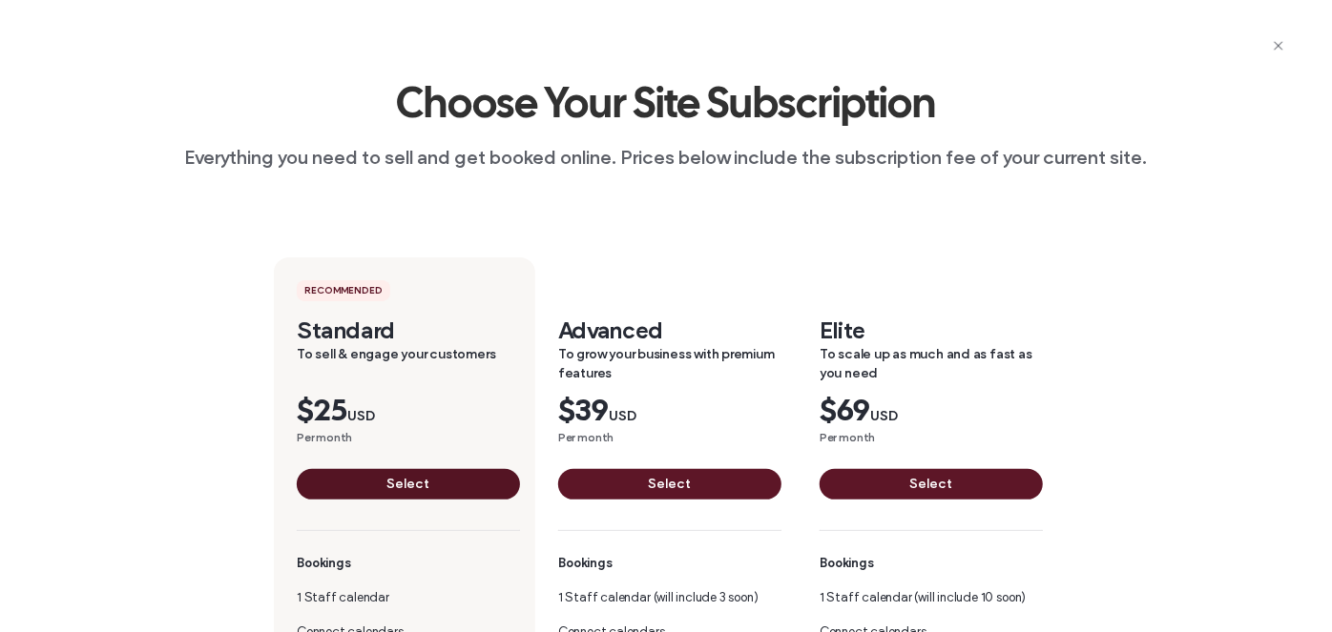
click at [433, 488] on button "Select" at bounding box center [408, 484] width 223 height 31
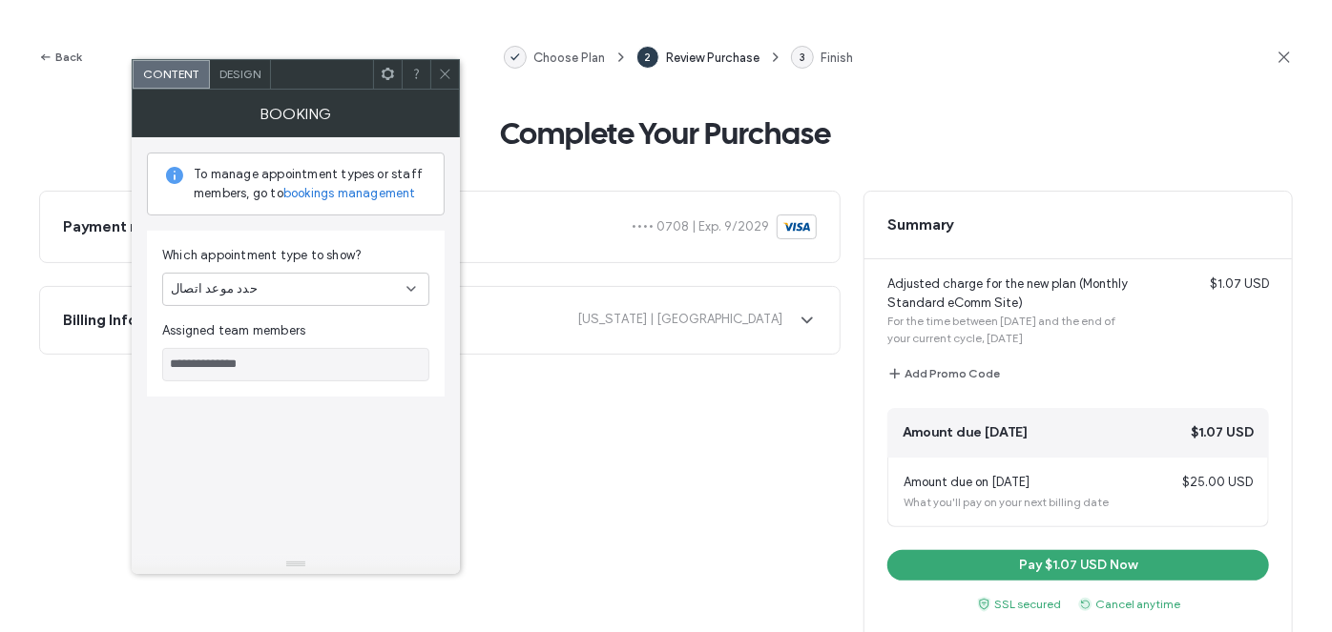
click at [441, 73] on icon at bounding box center [445, 74] width 14 height 14
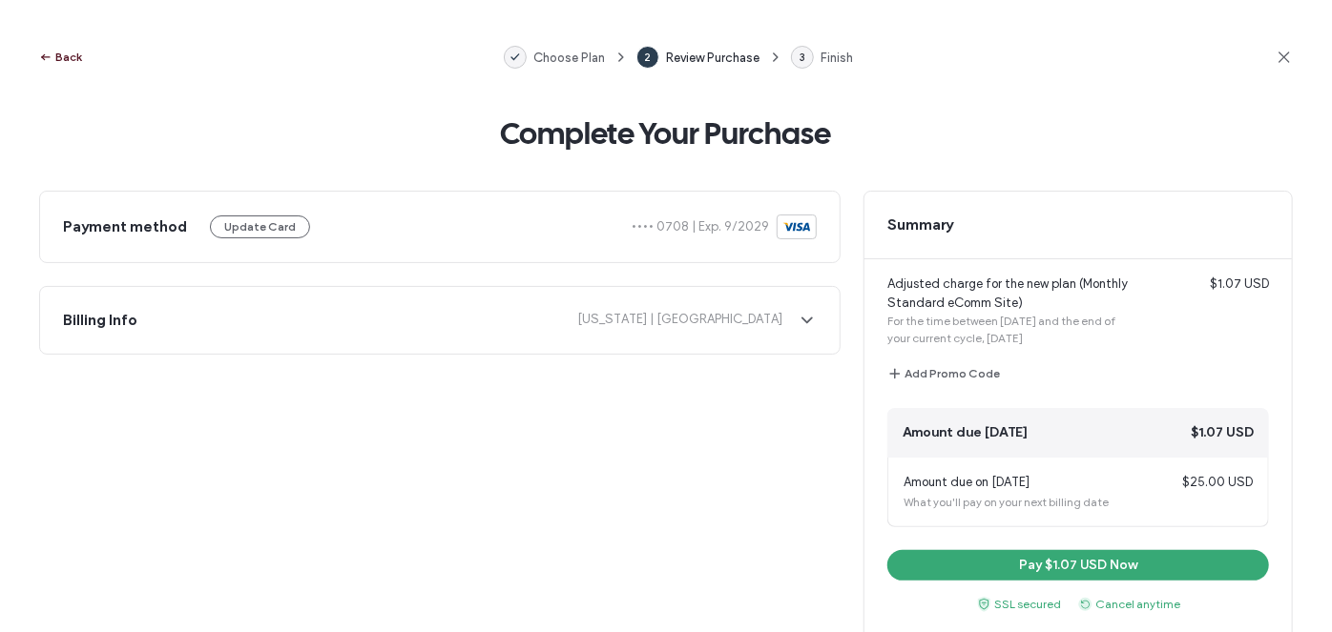
click at [70, 56] on button "Back" at bounding box center [60, 57] width 44 height 23
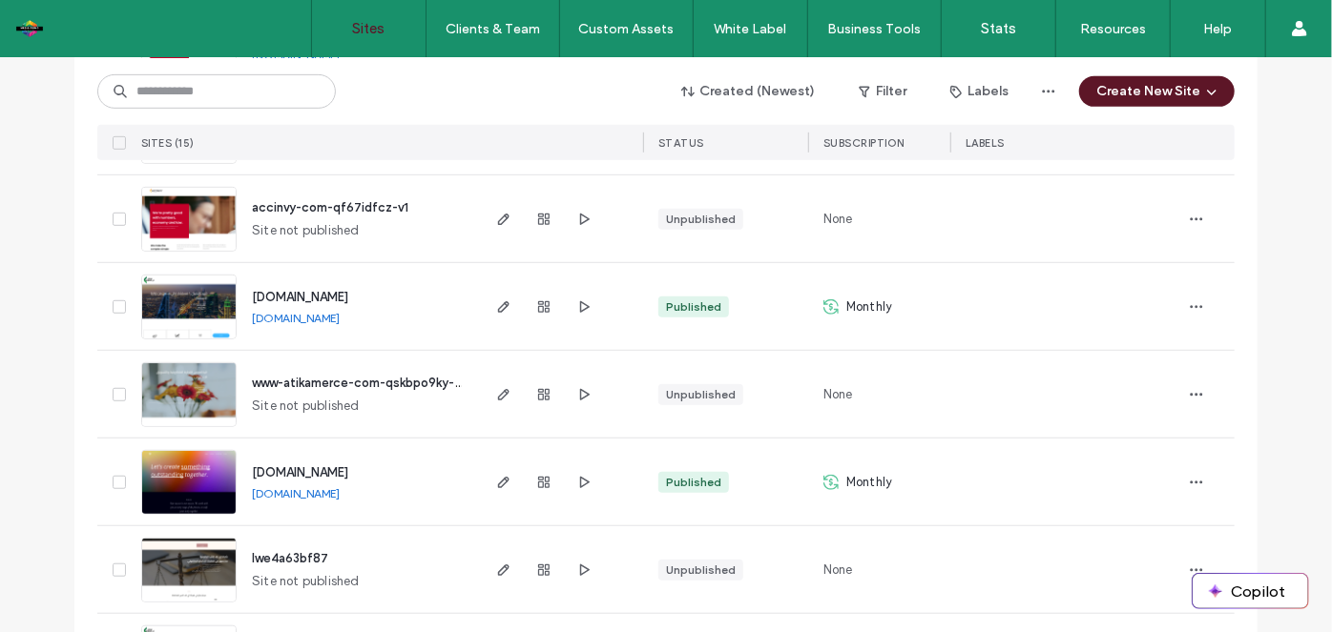
scroll to position [570, 0]
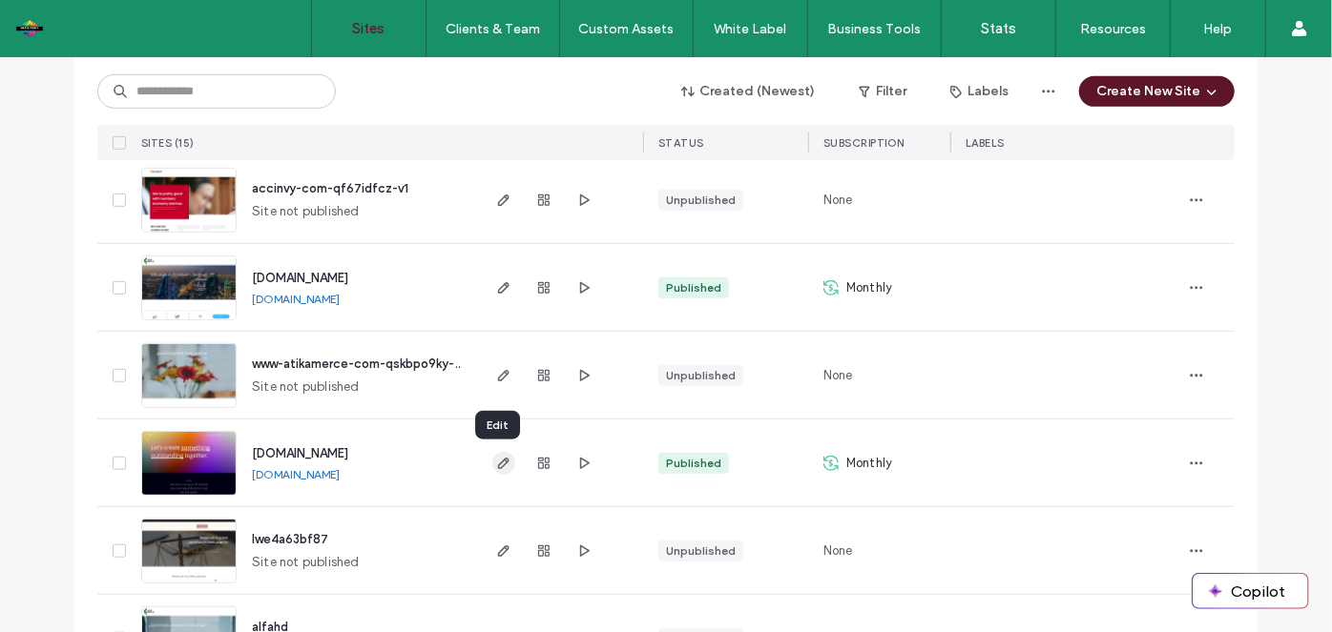
click at [496, 458] on icon "button" at bounding box center [503, 463] width 15 height 15
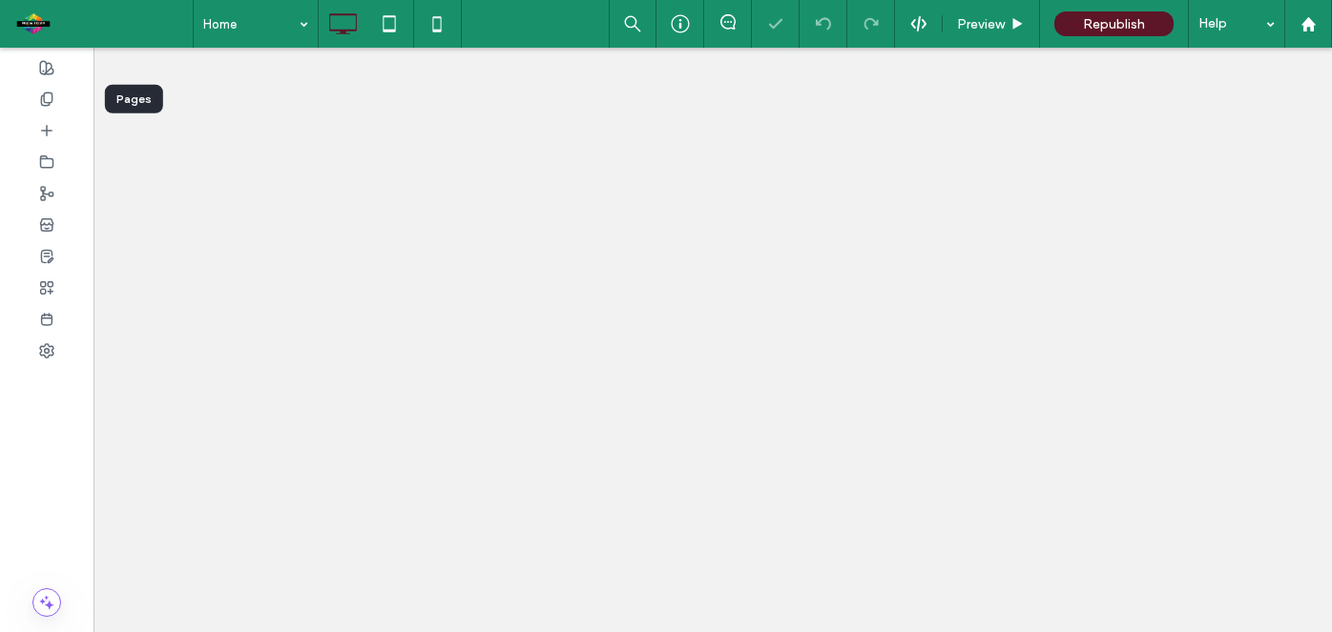
click at [57, 110] on div at bounding box center [46, 98] width 93 height 31
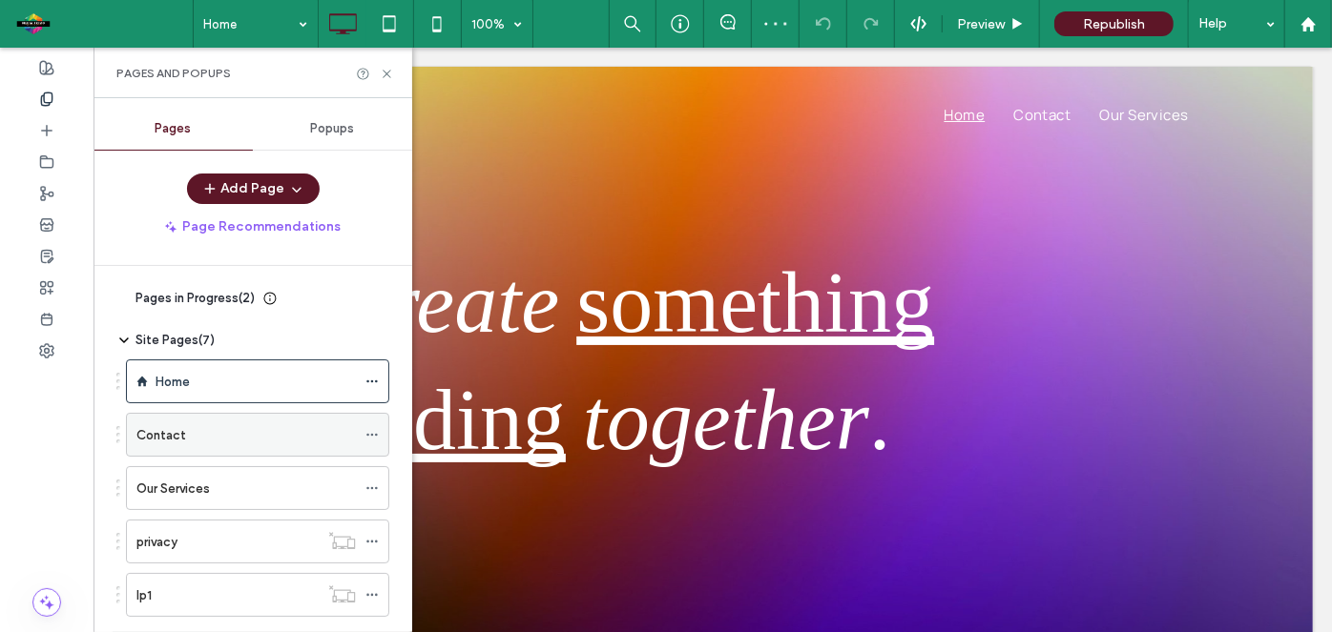
scroll to position [178, 0]
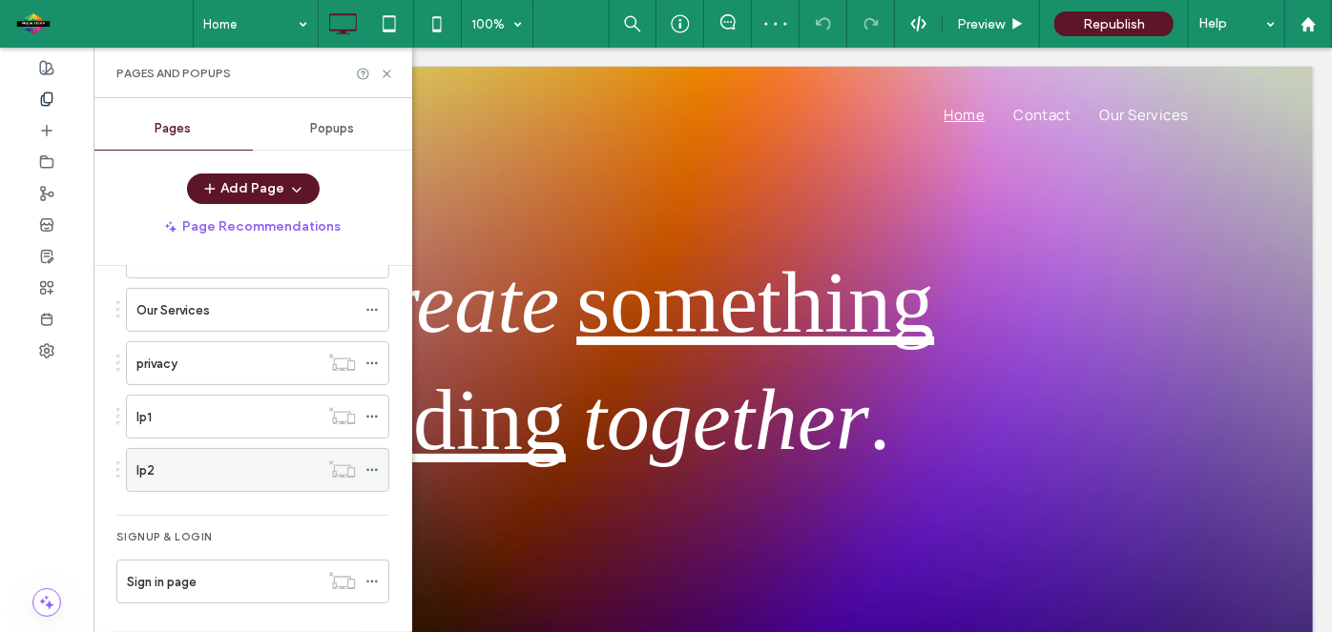
click at [234, 461] on div "lp2" at bounding box center [227, 471] width 182 height 20
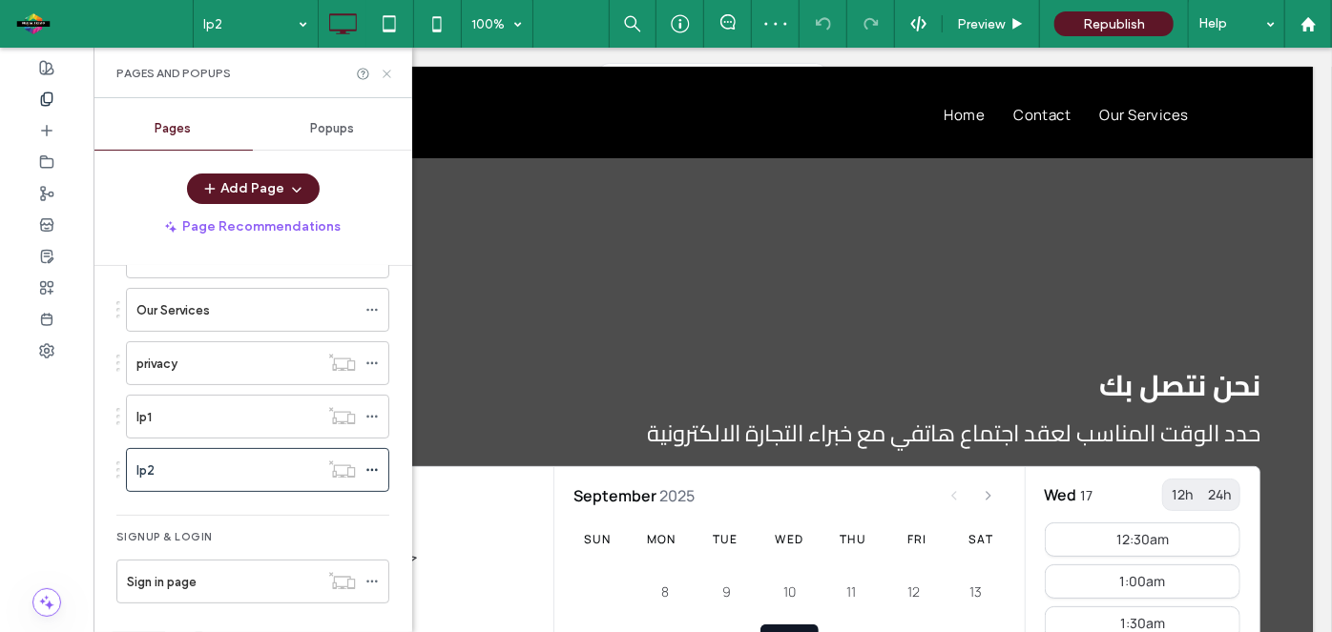
click at [386, 72] on use at bounding box center [386, 74] width 8 height 8
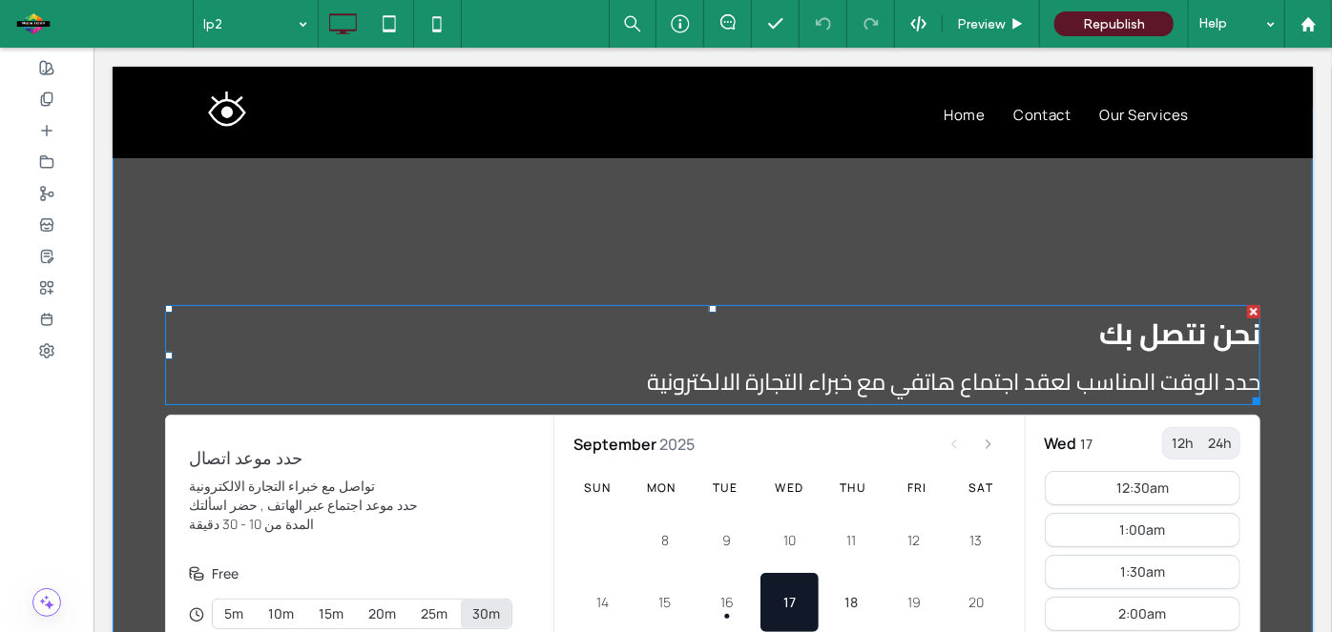
scroll to position [49, 0]
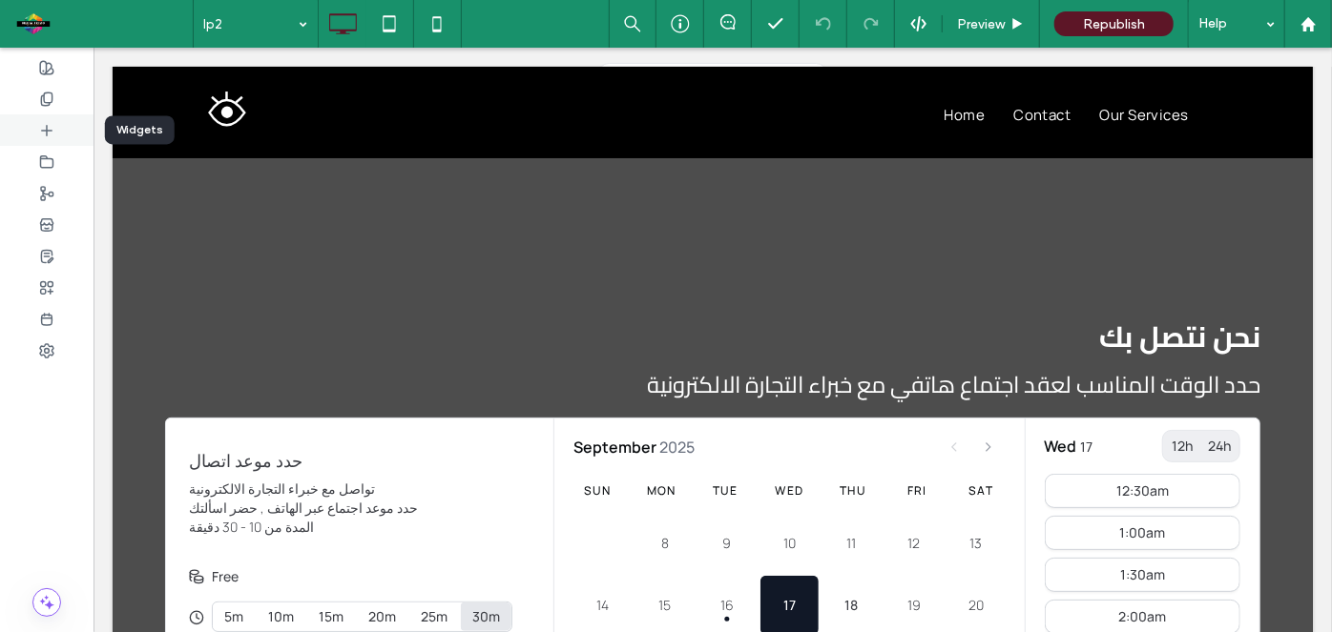
click at [35, 133] on div at bounding box center [46, 129] width 93 height 31
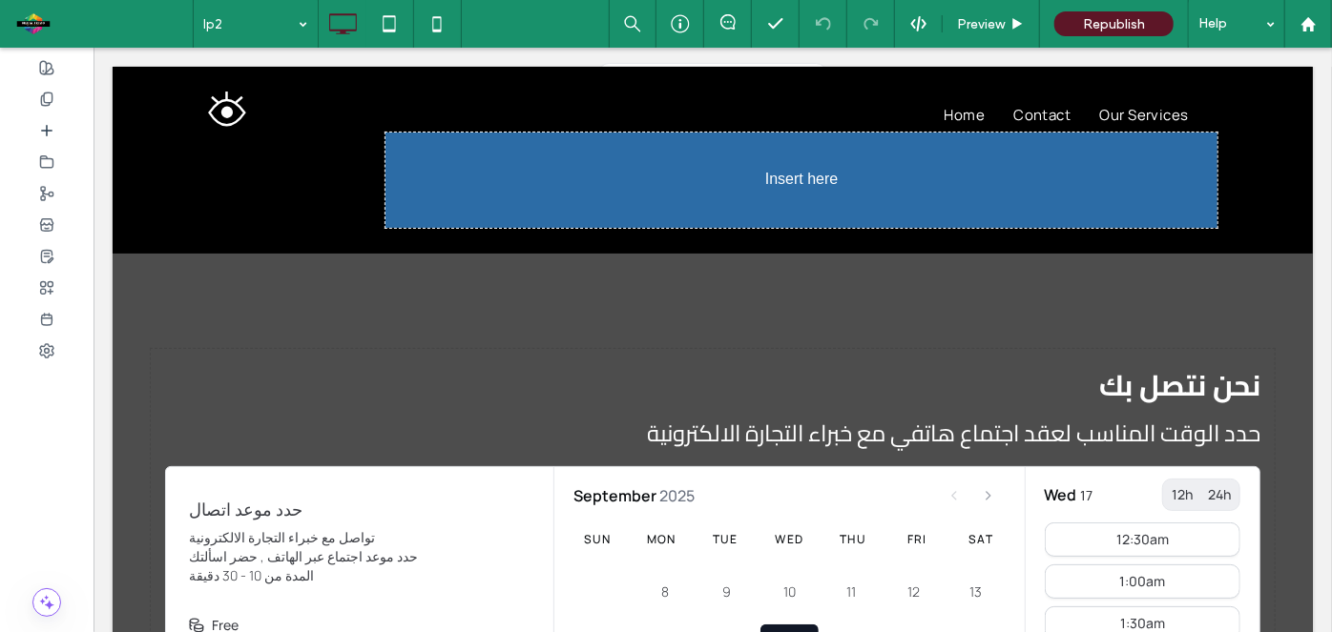
scroll to position [0, 0]
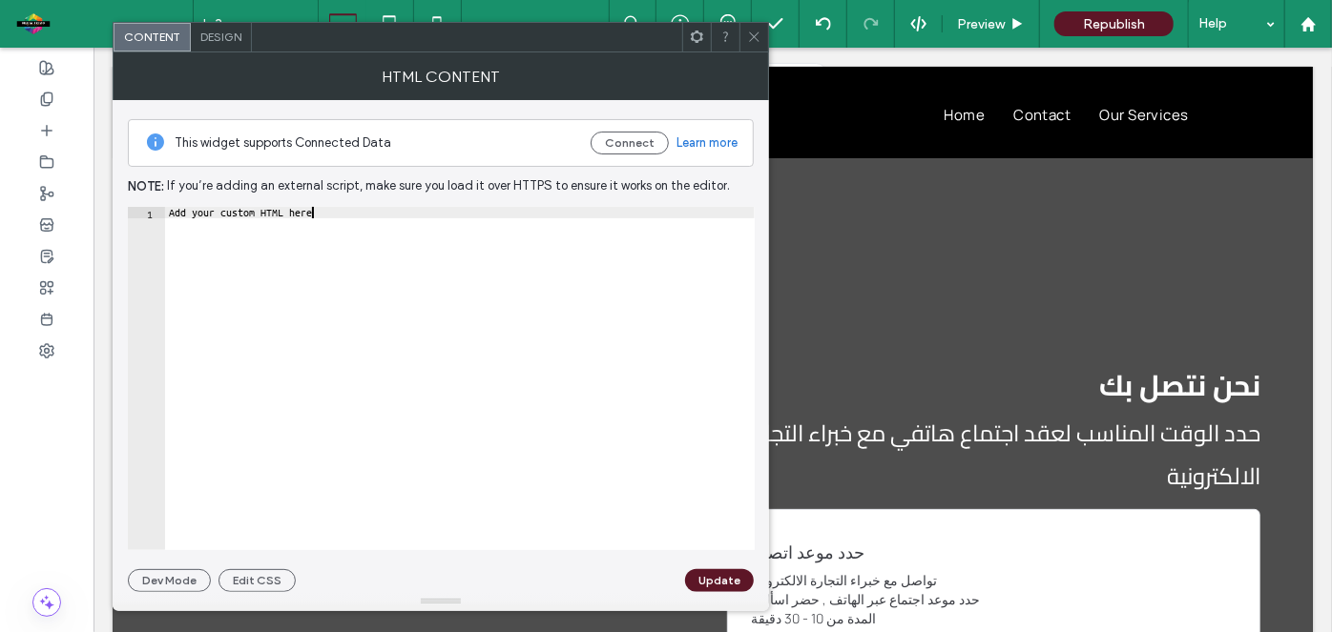
click at [325, 212] on div "Add your custom HTML here" at bounding box center [459, 390] width 589 height 367
paste textarea "**********"
type textarea "**********"
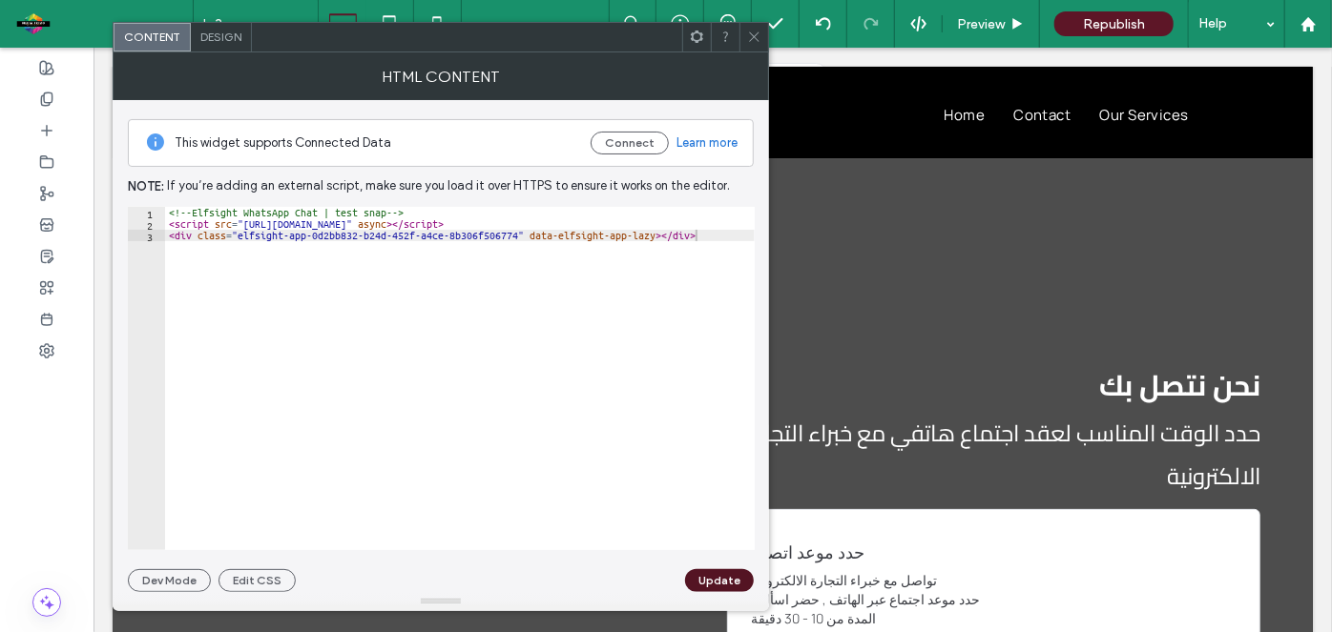
click at [719, 580] on button "Update" at bounding box center [719, 580] width 69 height 23
click at [757, 41] on icon at bounding box center [754, 37] width 14 height 14
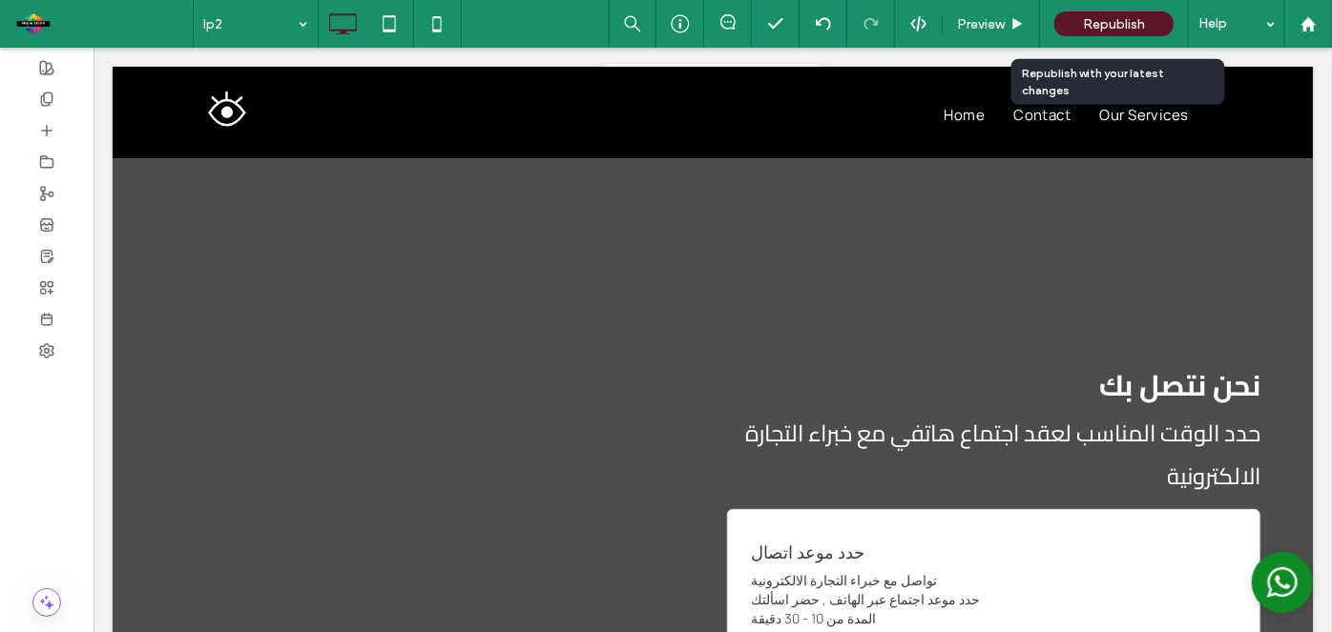
click at [1141, 21] on span "Republish" at bounding box center [1114, 24] width 62 height 16
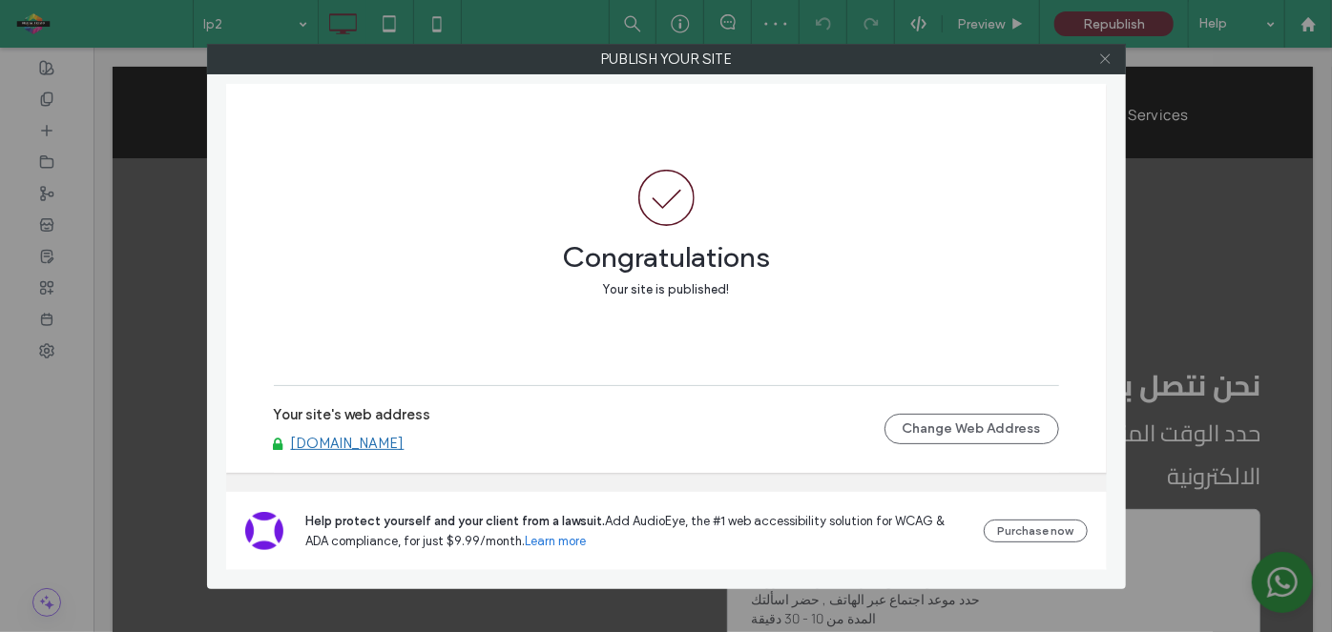
click at [1106, 56] on icon at bounding box center [1105, 59] width 14 height 14
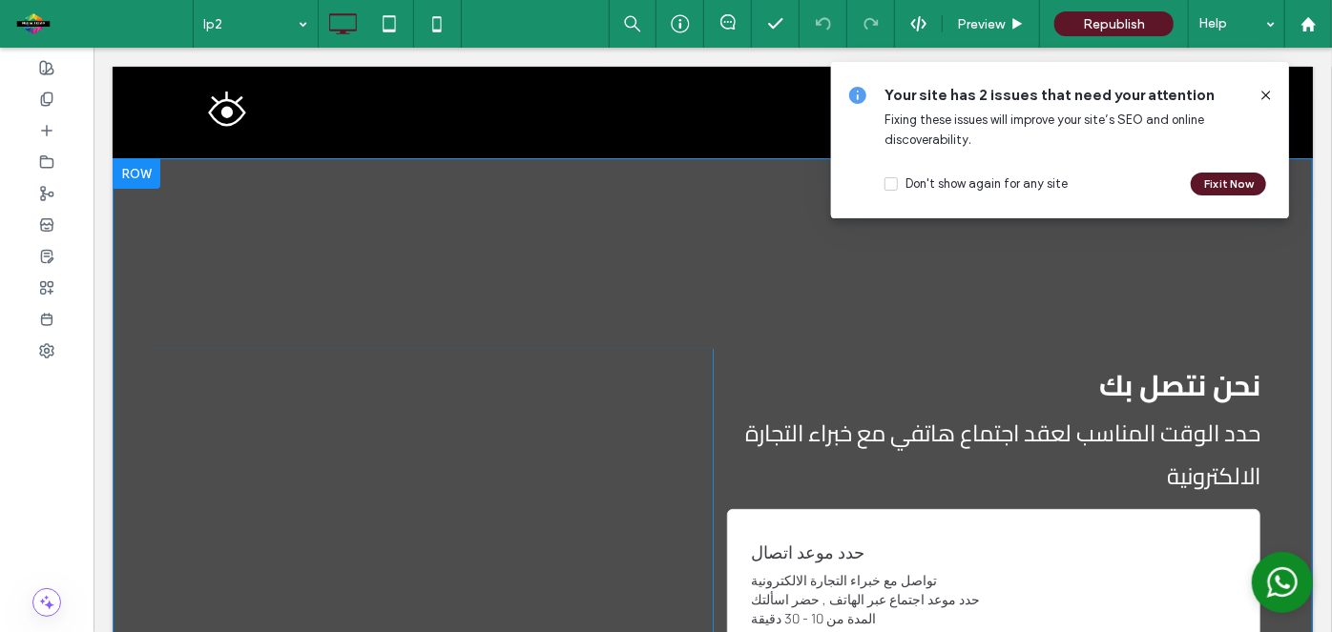
scroll to position [361, 0]
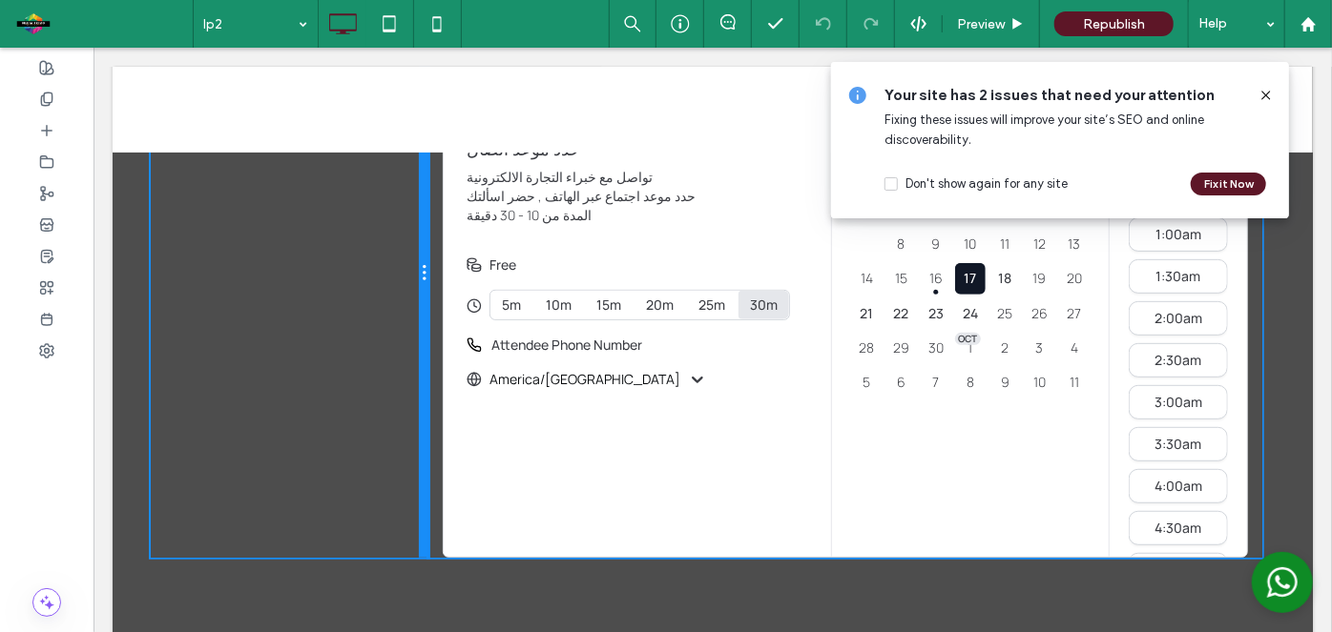
drag, startPoint x: 702, startPoint y: 548, endPoint x: 442, endPoint y: 483, distance: 268.6
click at [442, 483] on div "Click To Paste Click To Paste Panel only seen by widget owner Edit widget Views…" at bounding box center [712, 272] width 1124 height 569
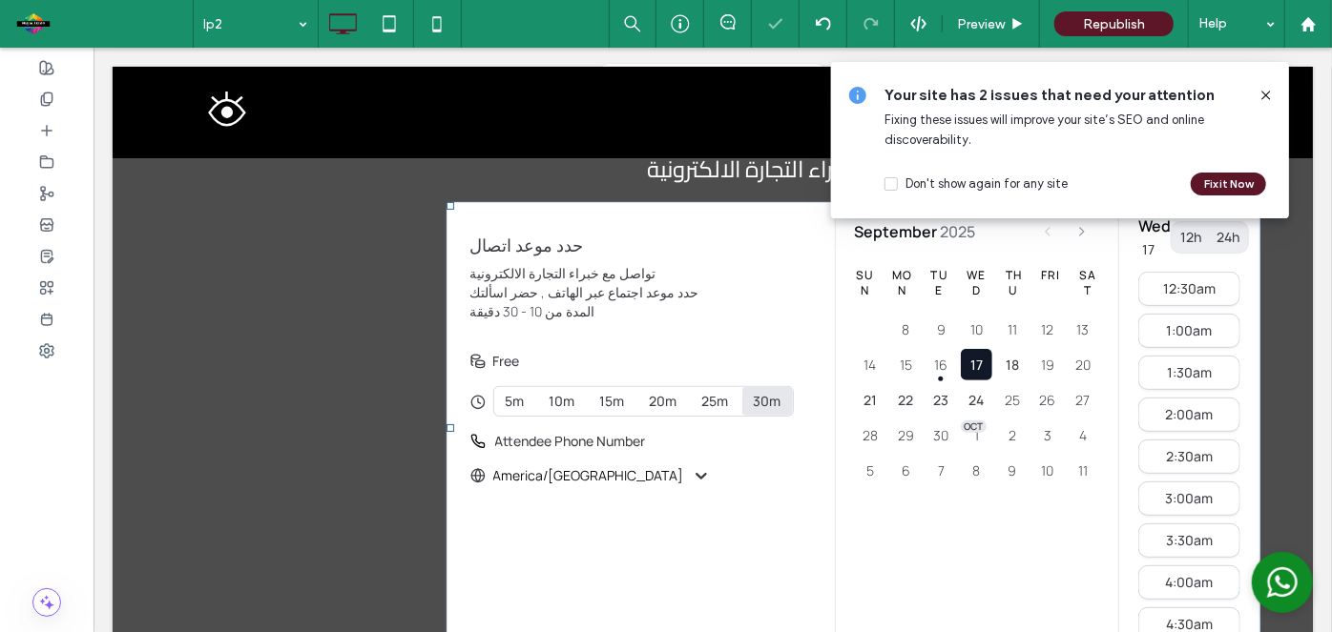
scroll to position [0, 0]
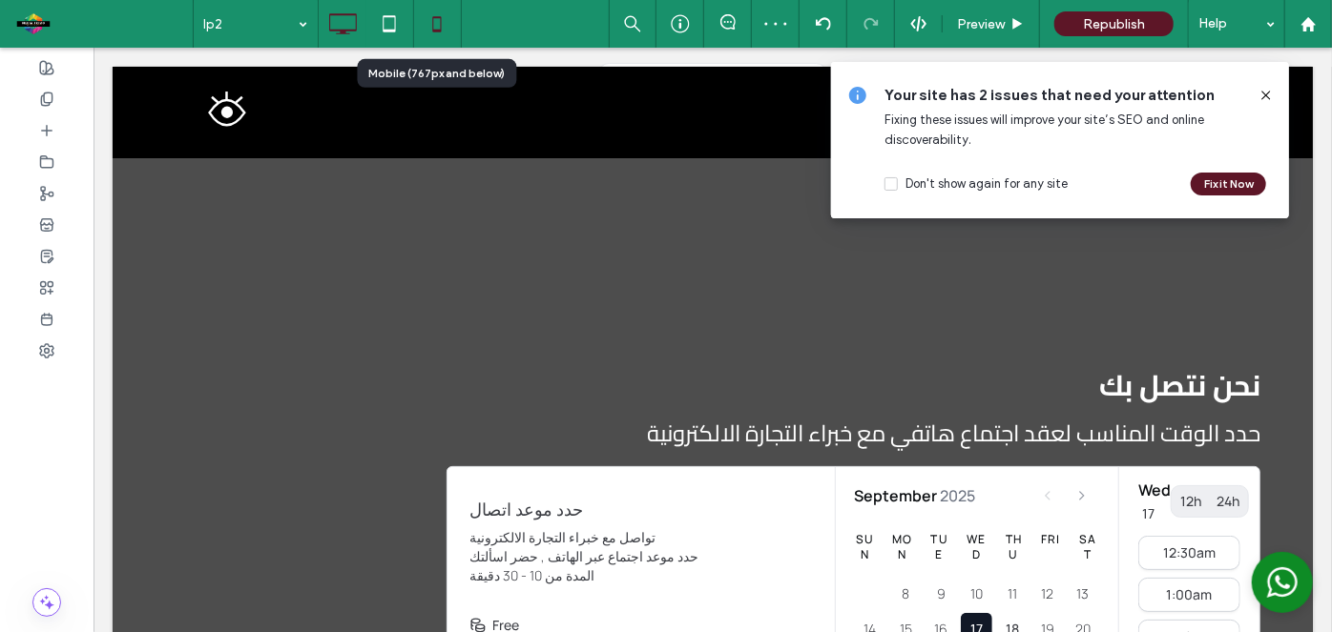
click at [442, 23] on icon at bounding box center [437, 24] width 38 height 38
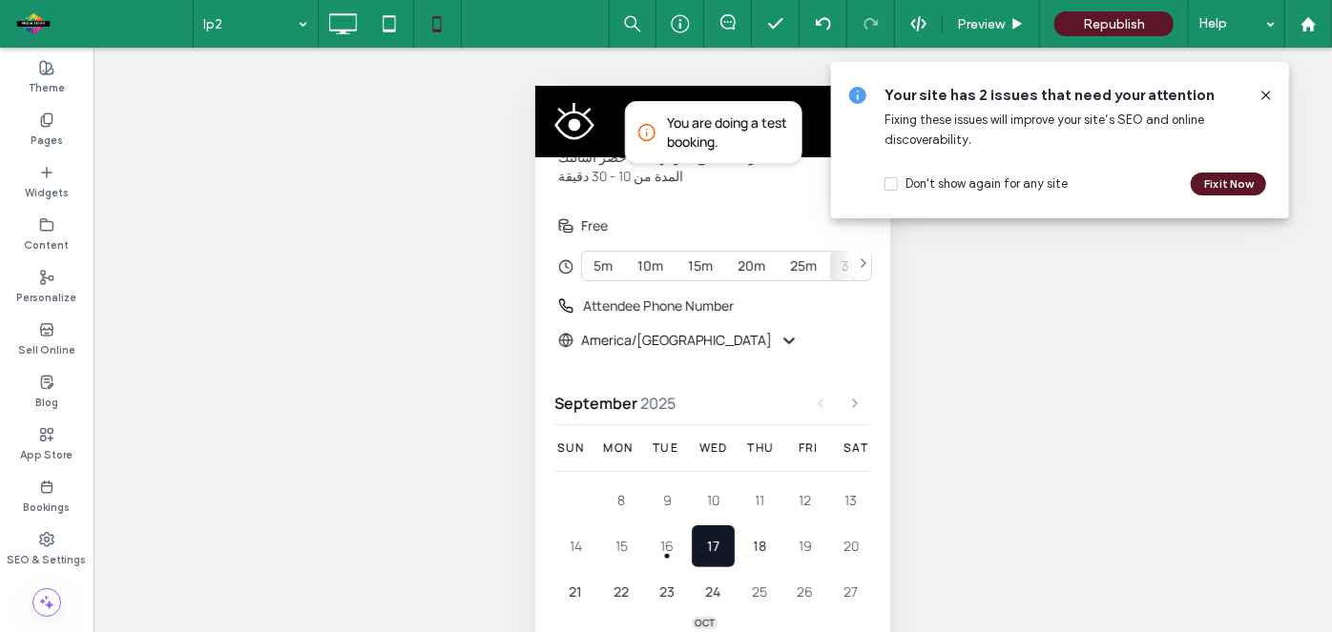
scroll to position [231, 0]
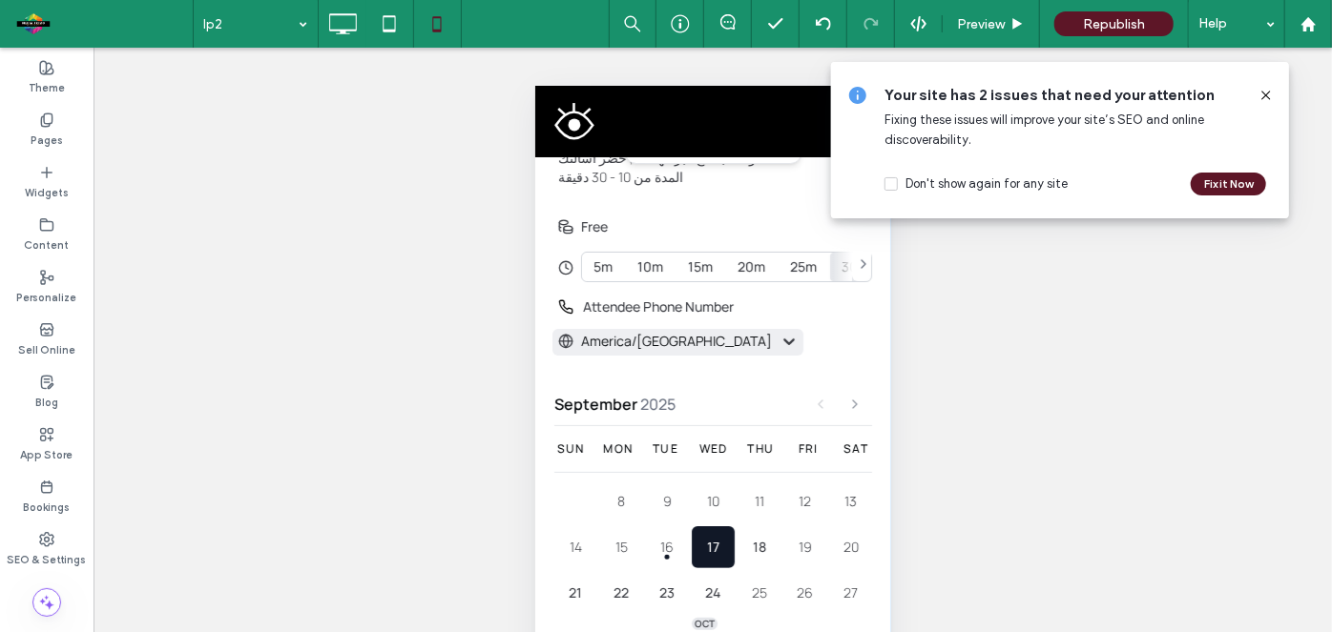
click at [782, 340] on icon at bounding box center [787, 341] width 11 height 7
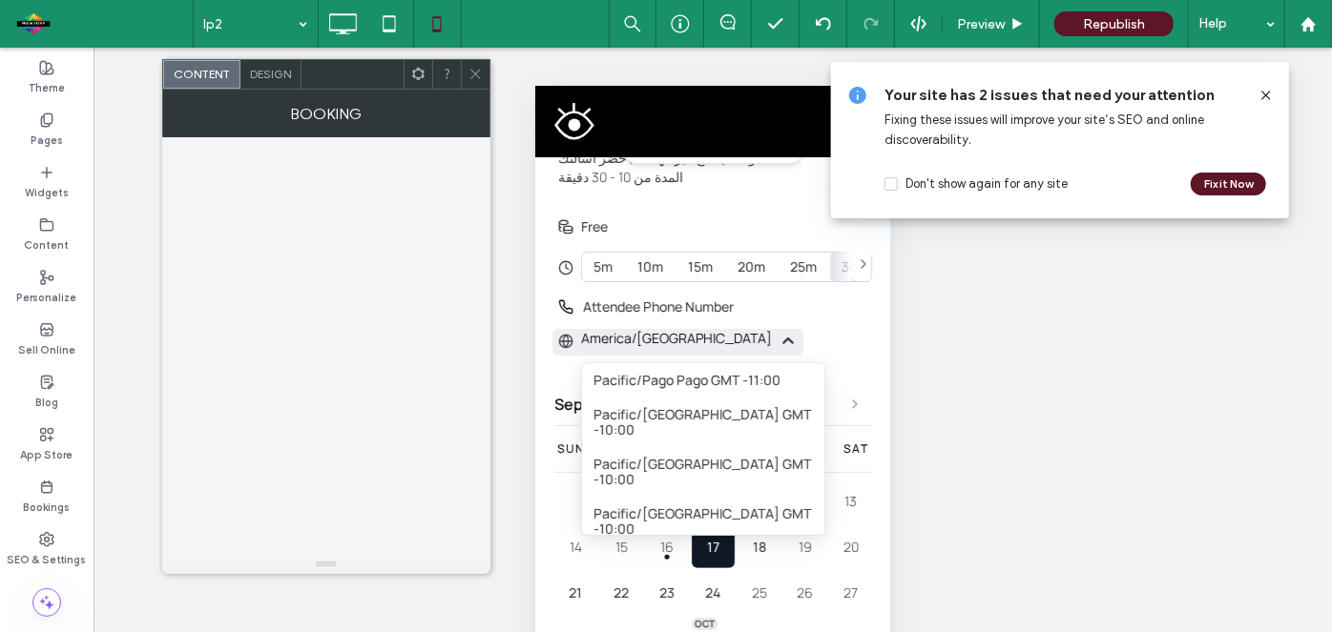
scroll to position [955, 0]
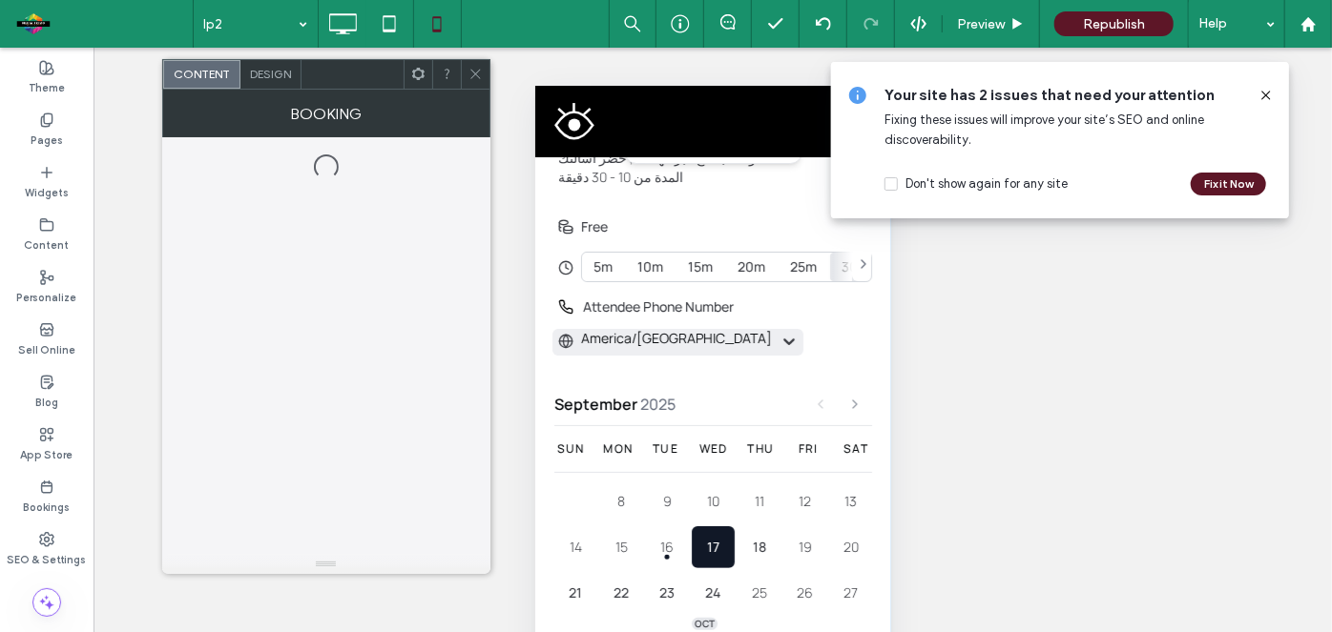
click at [778, 340] on icon at bounding box center [787, 340] width 19 height 19
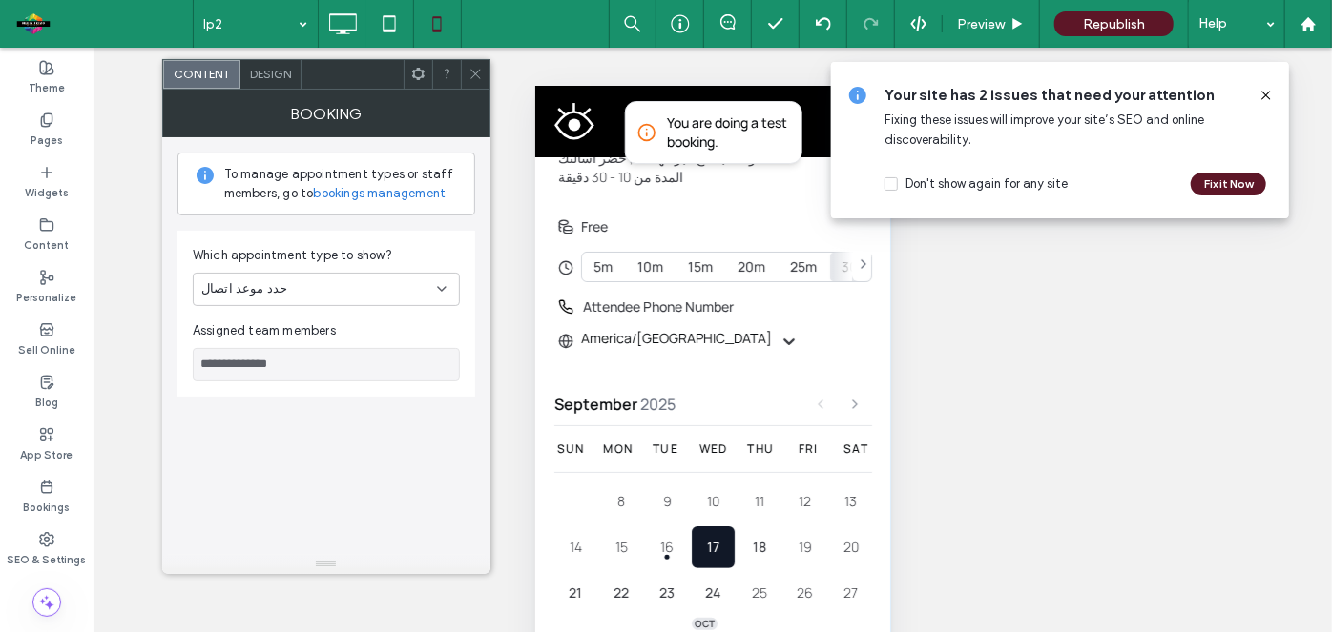
click at [469, 70] on icon at bounding box center [475, 74] width 14 height 14
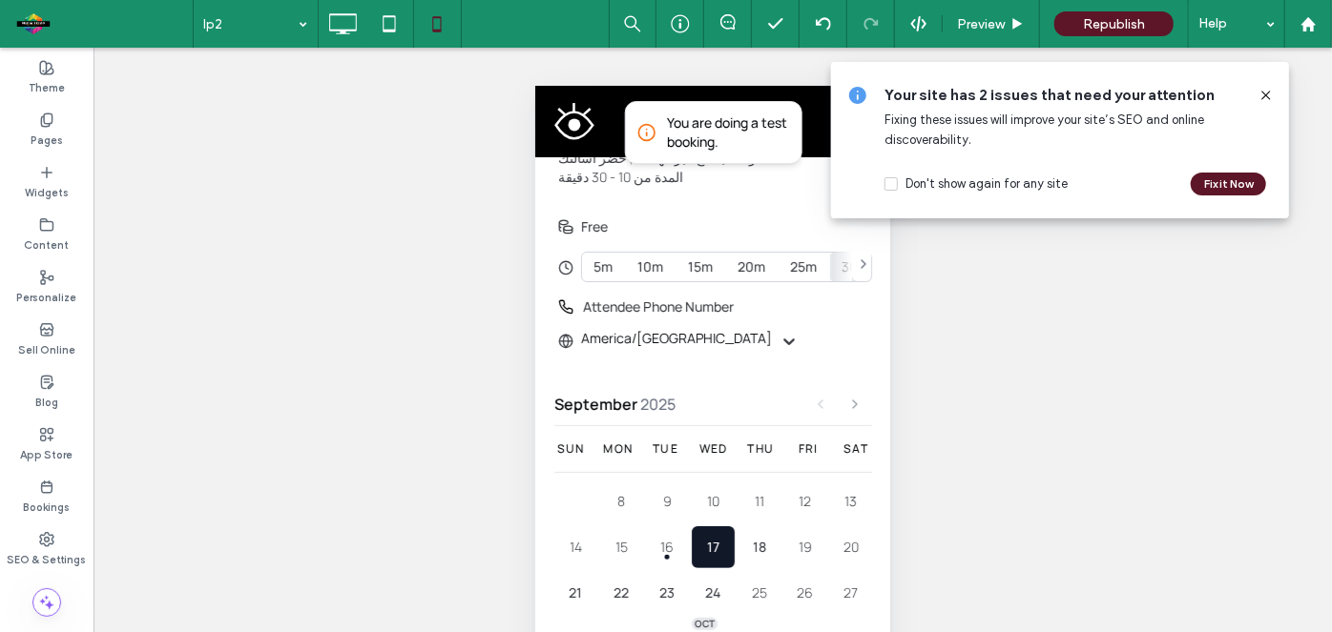
click at [1266, 96] on icon at bounding box center [1265, 95] width 15 height 15
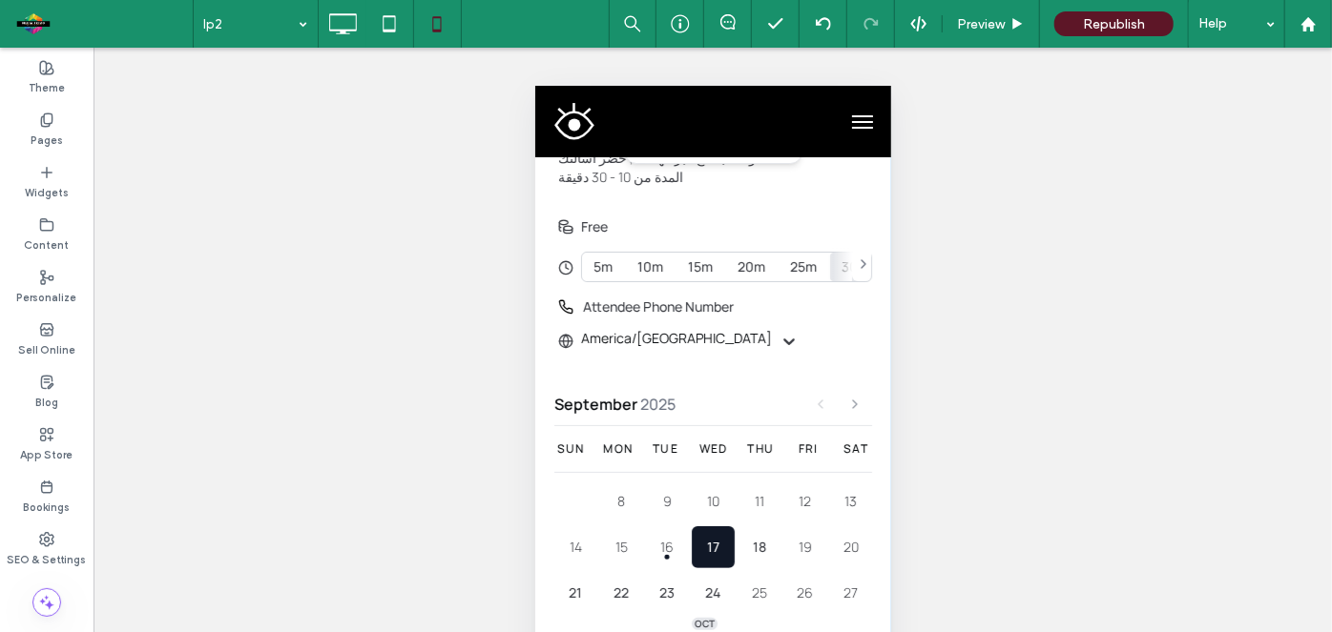
scroll to position [64, 0]
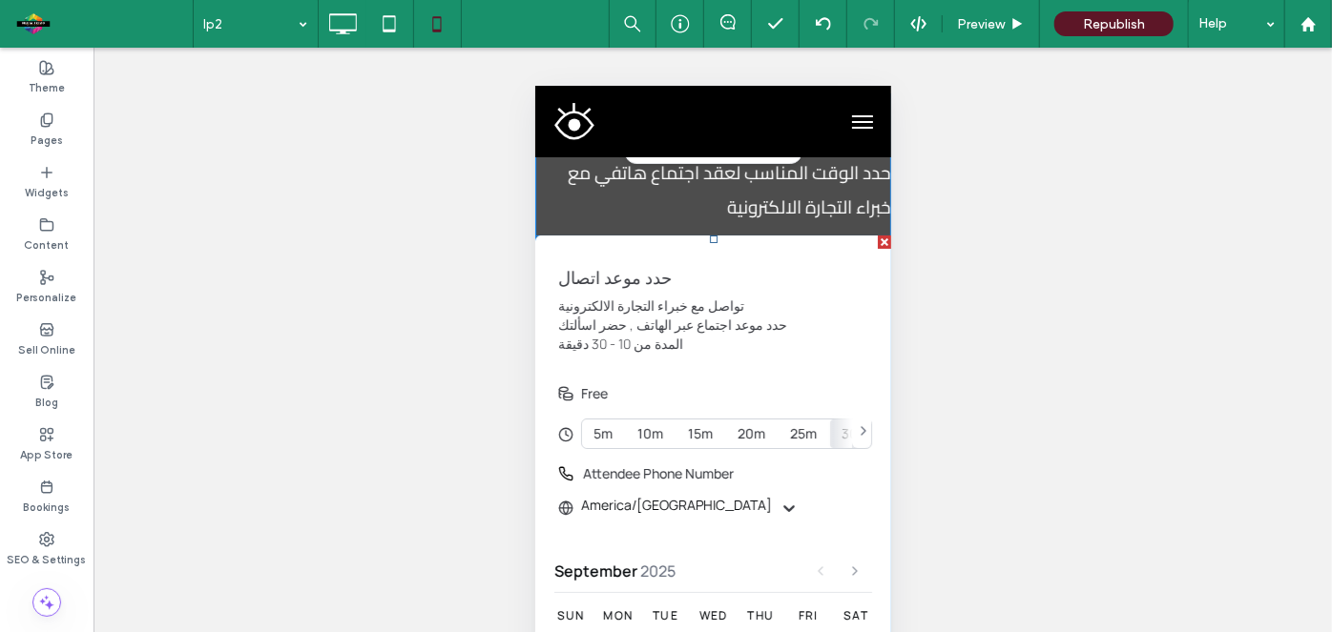
click at [748, 269] on h1 "حدد موعد اتصال" at bounding box center [712, 276] width 310 height 23
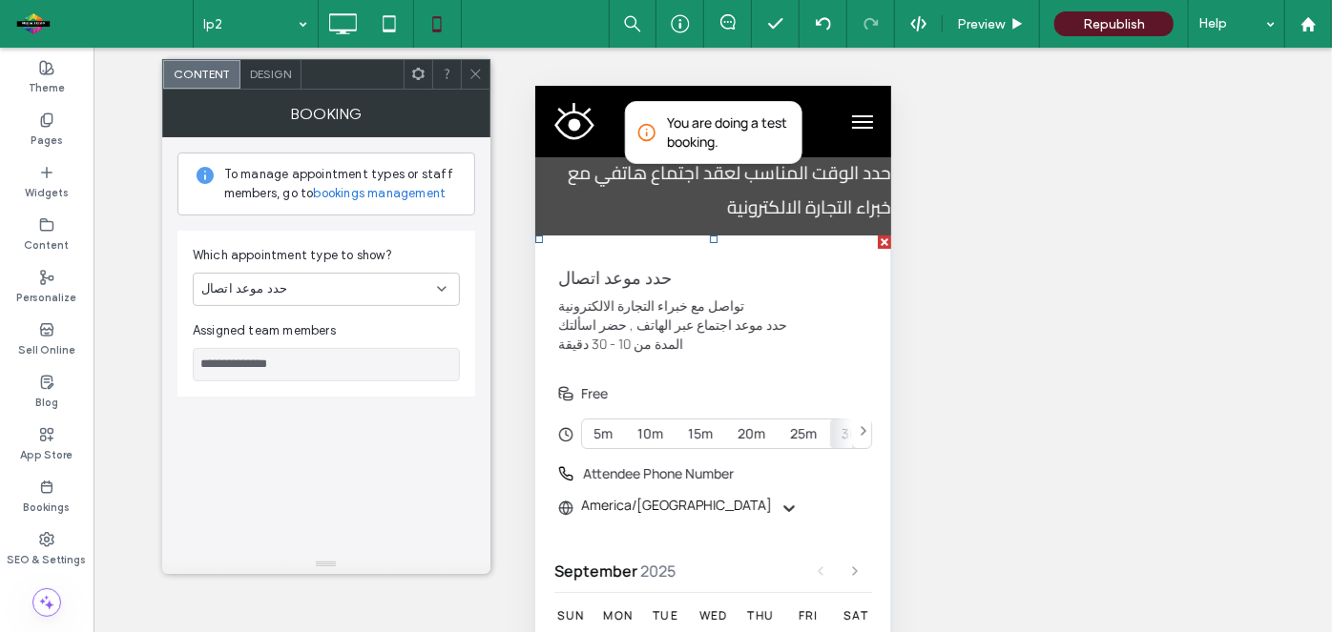
click at [480, 78] on icon at bounding box center [475, 74] width 14 height 14
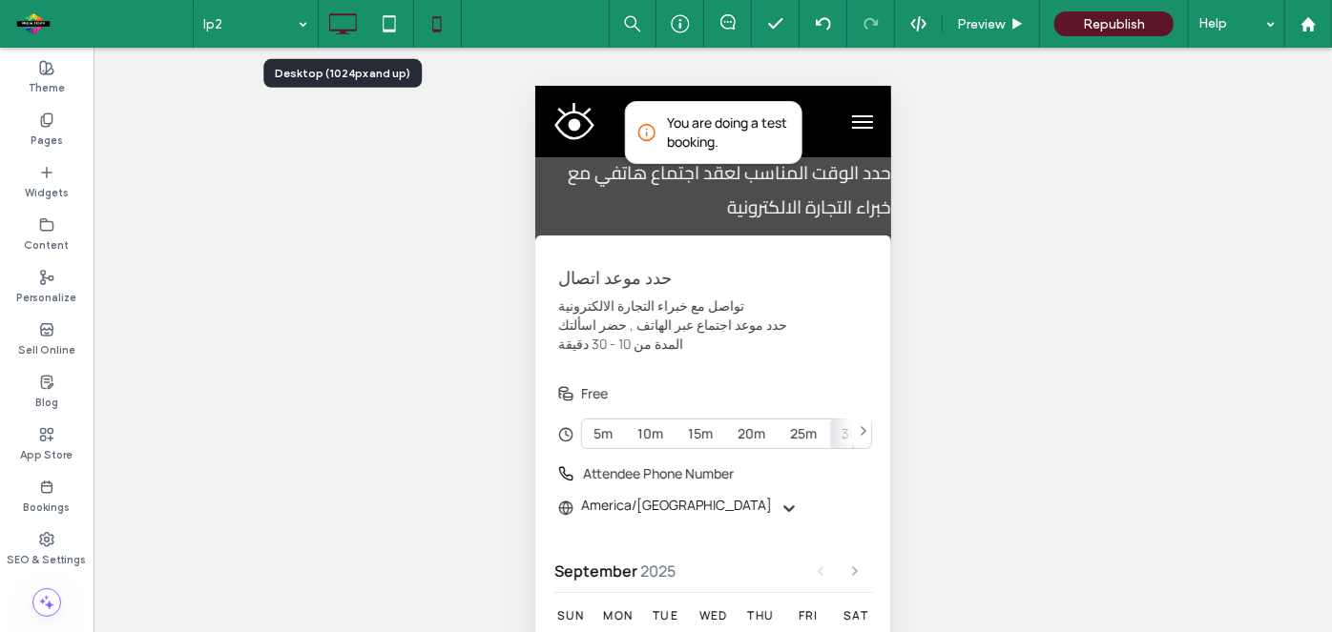
click at [343, 19] on icon at bounding box center [342, 24] width 38 height 38
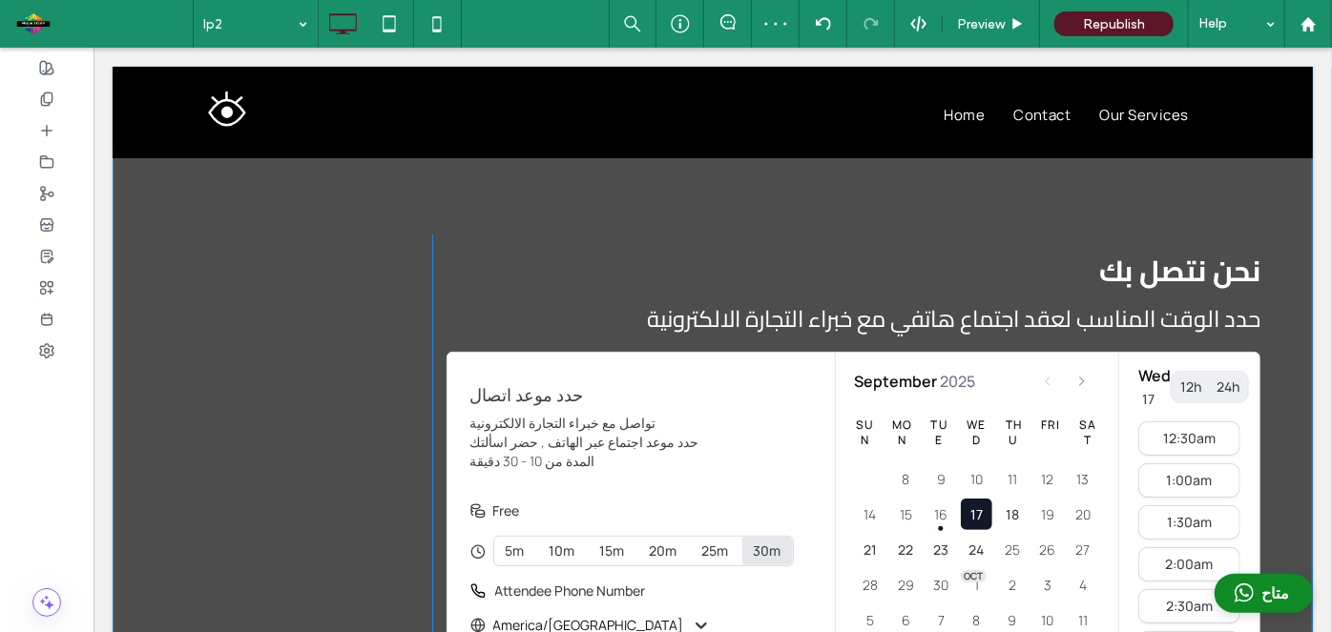
scroll to position [0, 0]
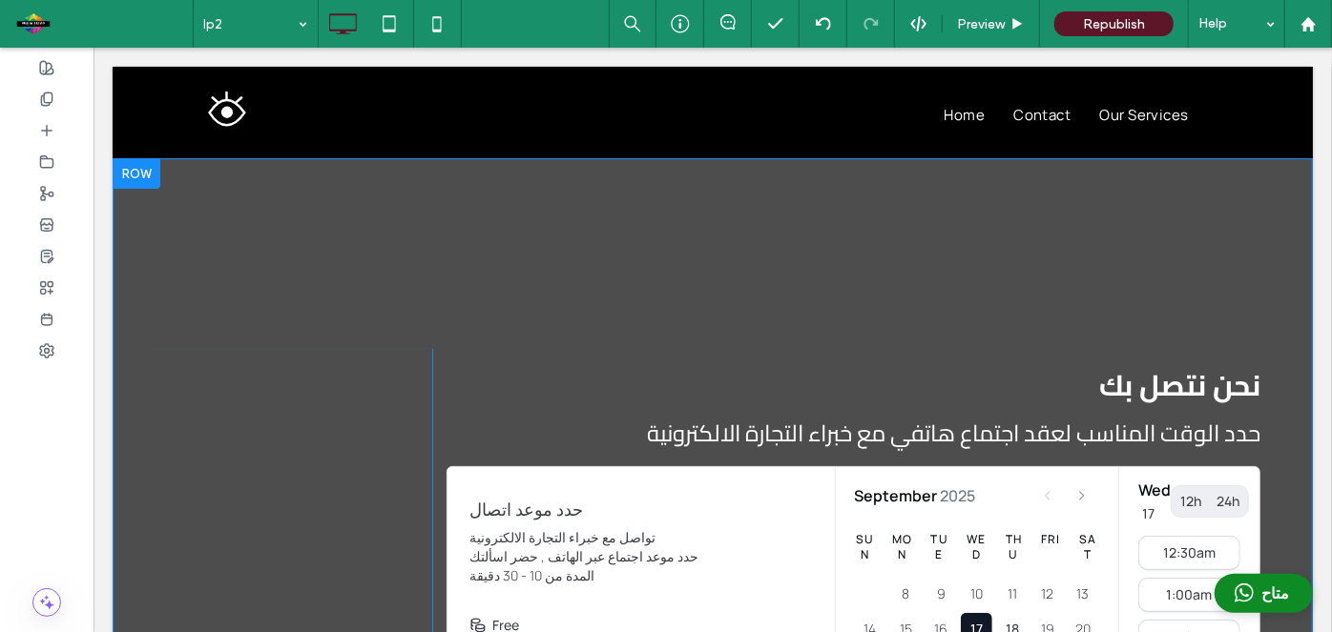
click at [147, 173] on div at bounding box center [136, 172] width 48 height 31
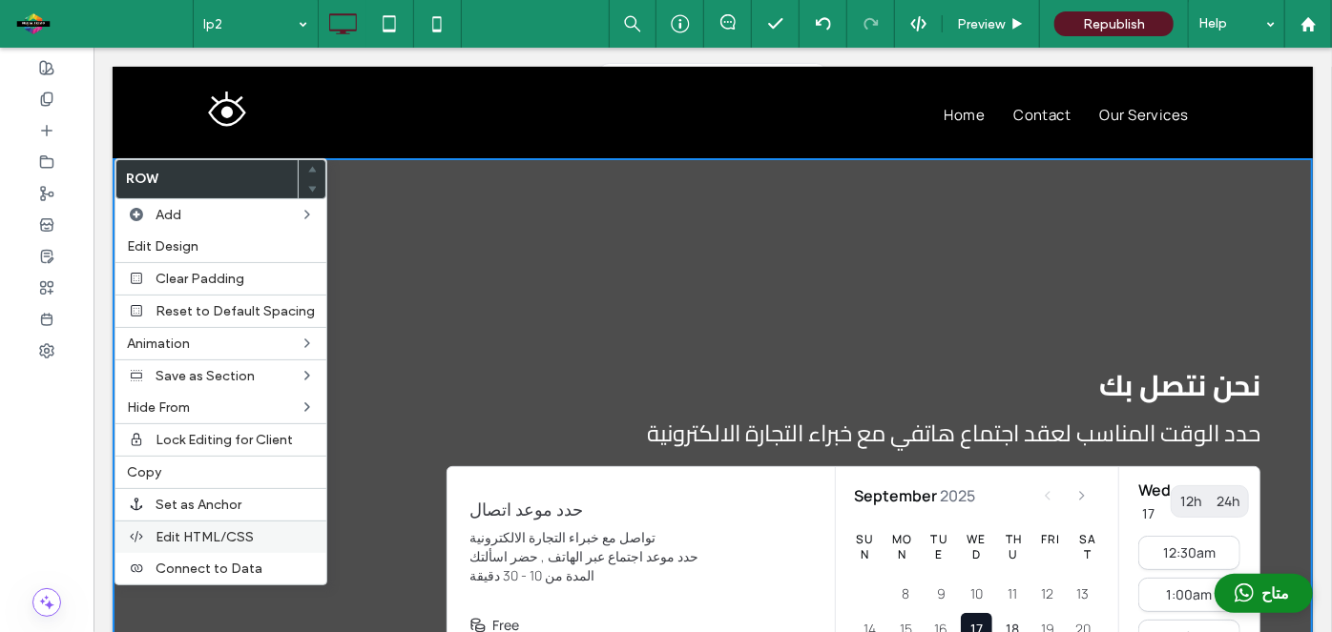
click at [222, 529] on span "Edit HTML/CSS" at bounding box center [204, 537] width 98 height 16
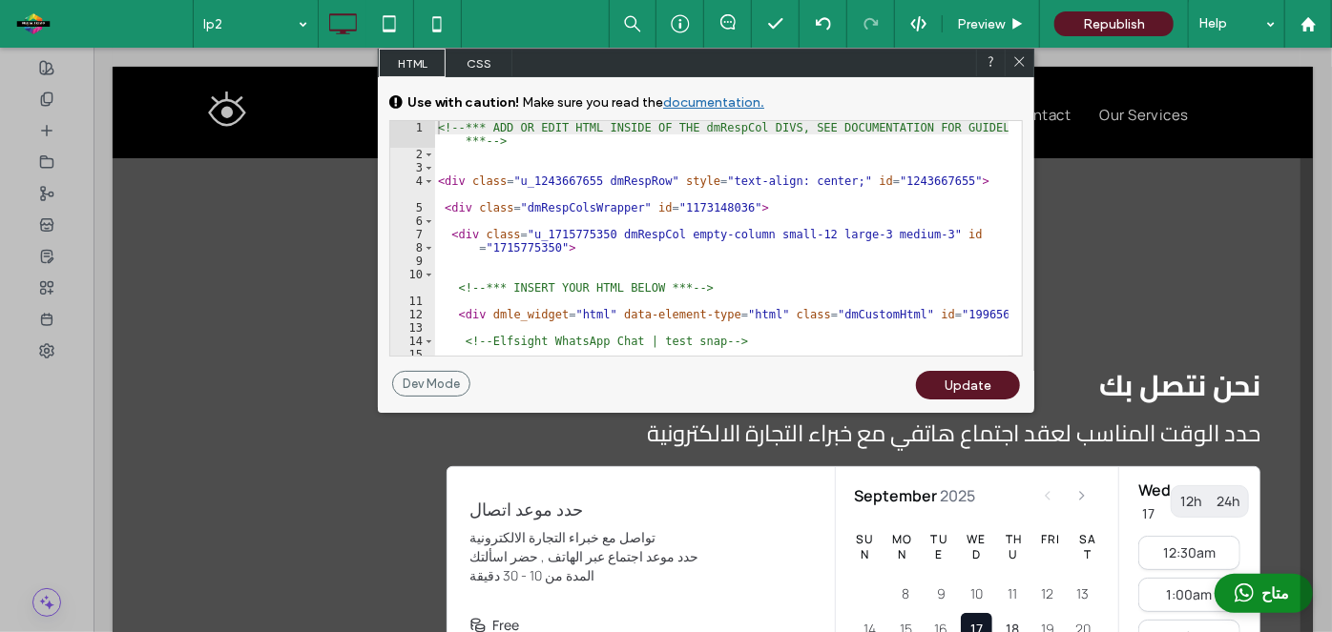
click at [1019, 60] on icon at bounding box center [1019, 61] width 14 height 14
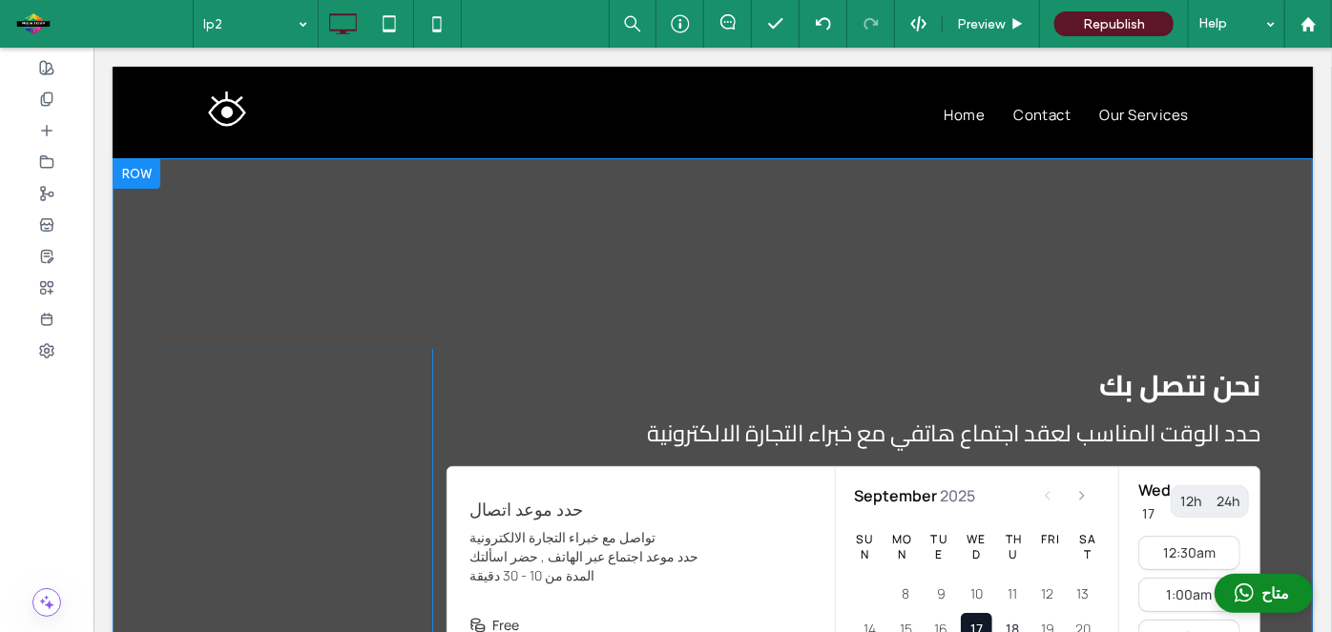
click at [144, 178] on div at bounding box center [136, 172] width 48 height 31
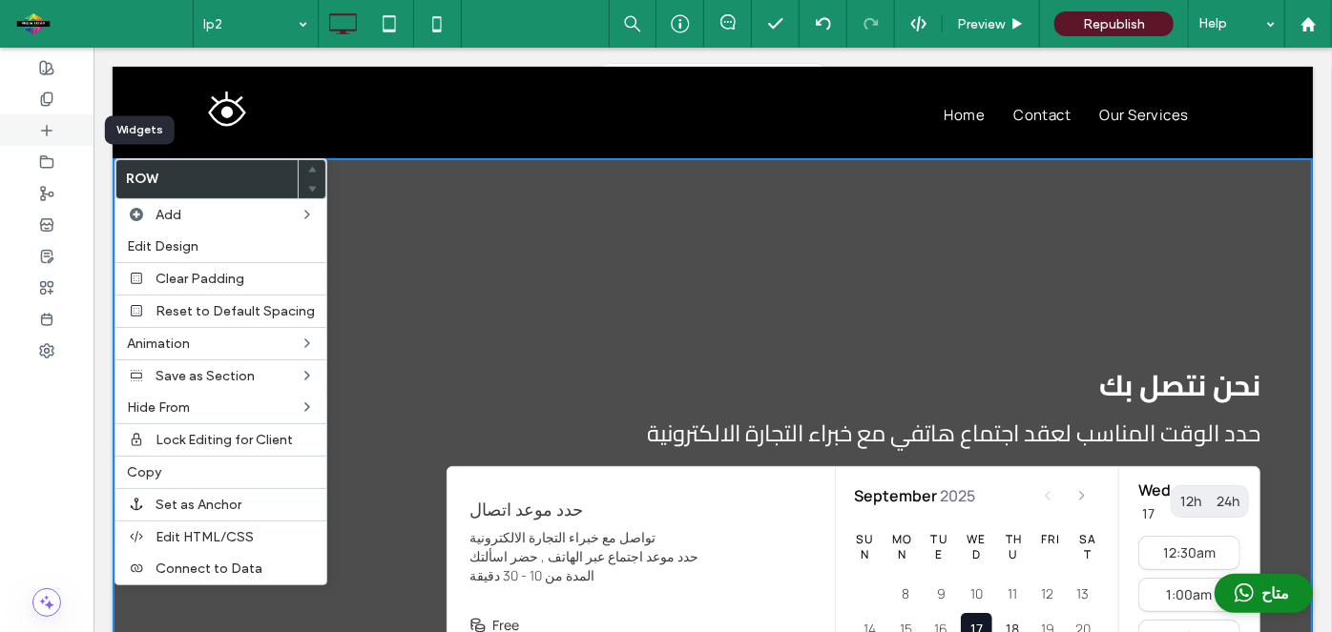
click at [46, 130] on use at bounding box center [47, 130] width 10 height 10
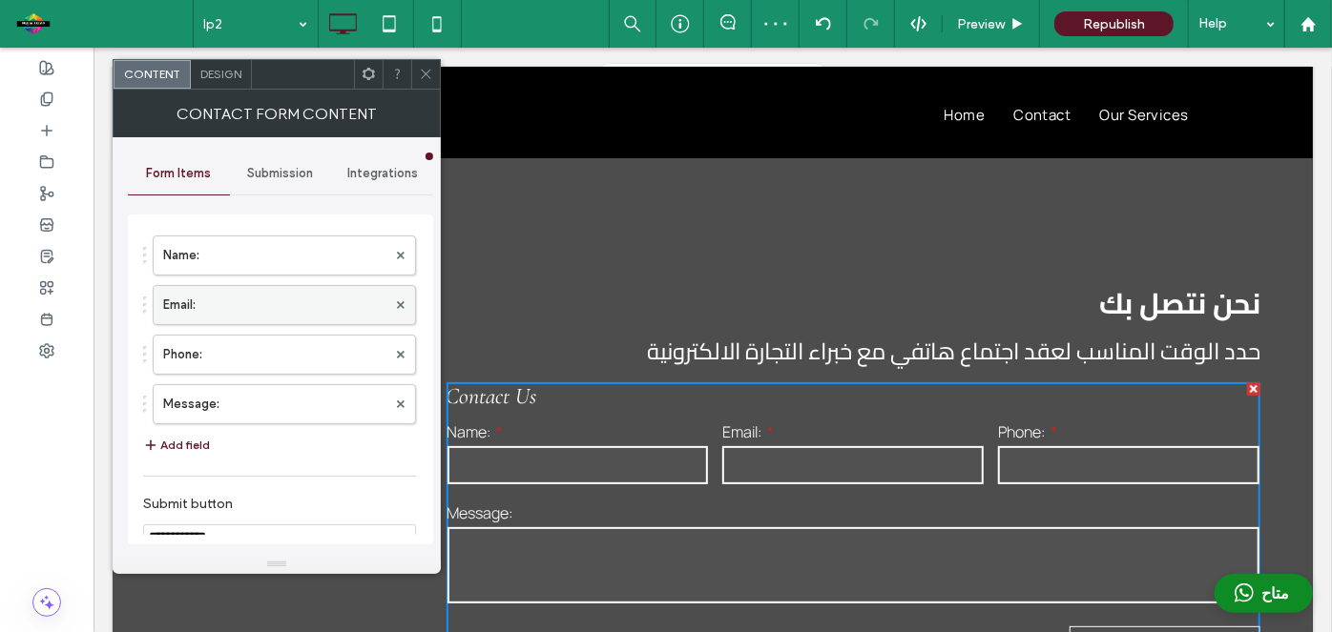
scroll to position [157, 0]
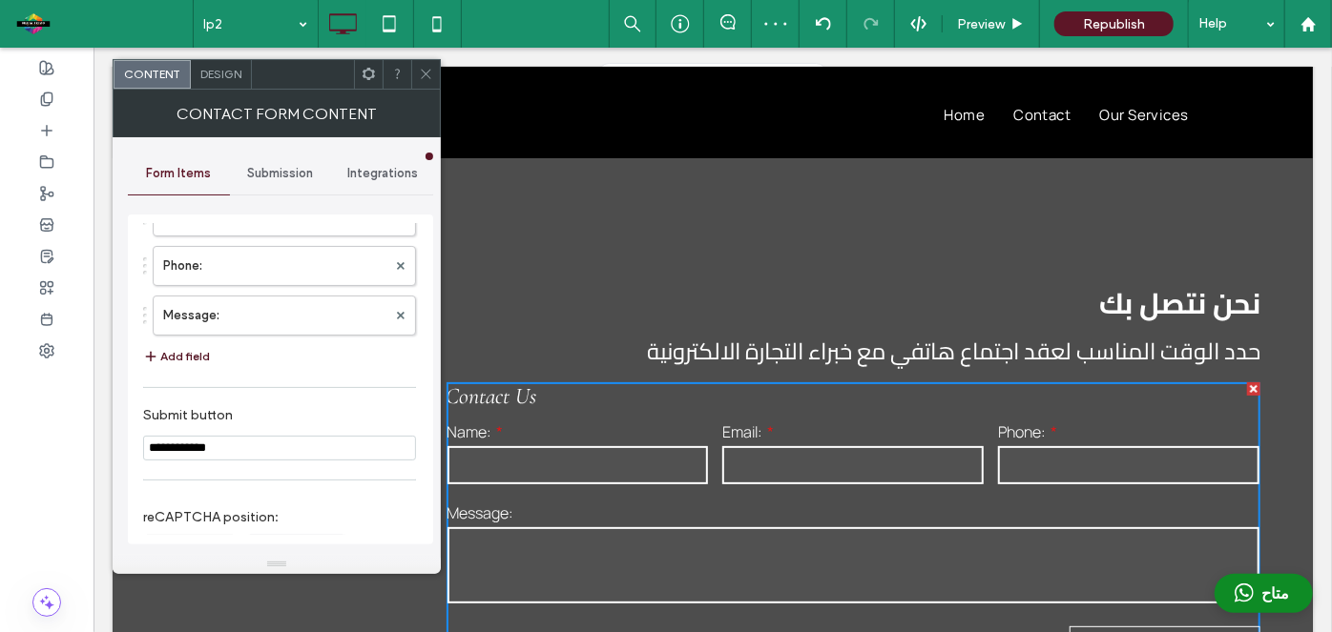
click at [204, 351] on button "Add field" at bounding box center [176, 356] width 67 height 23
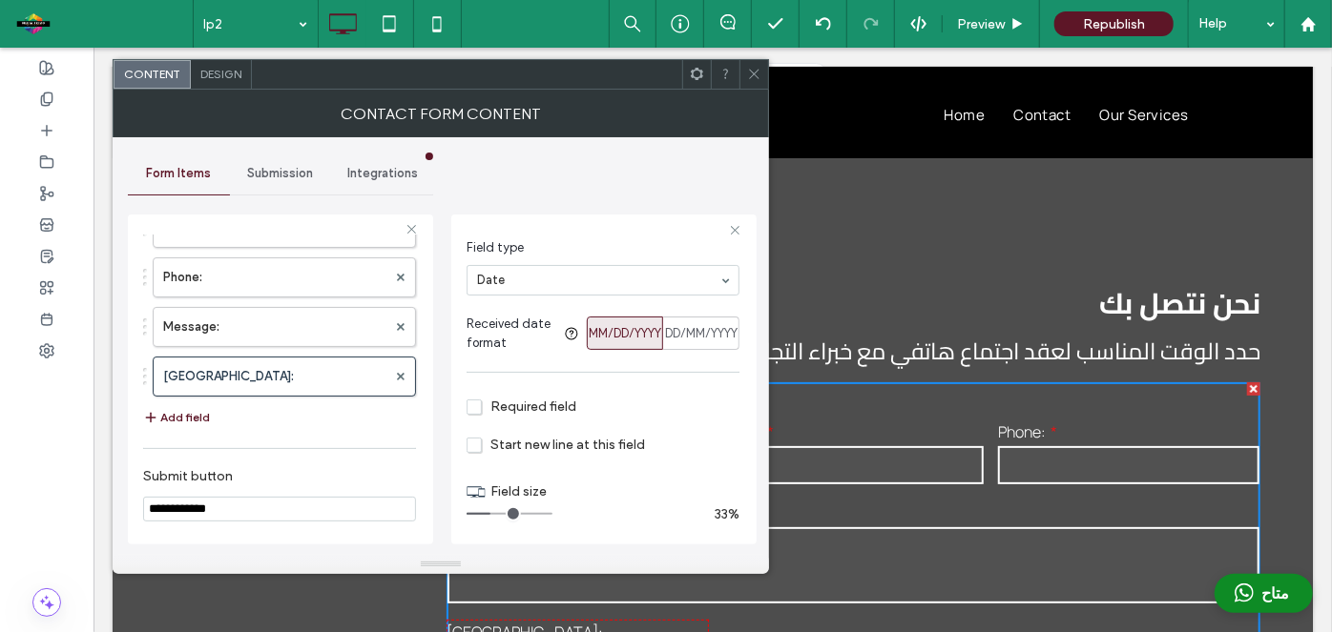
scroll to position [0, 0]
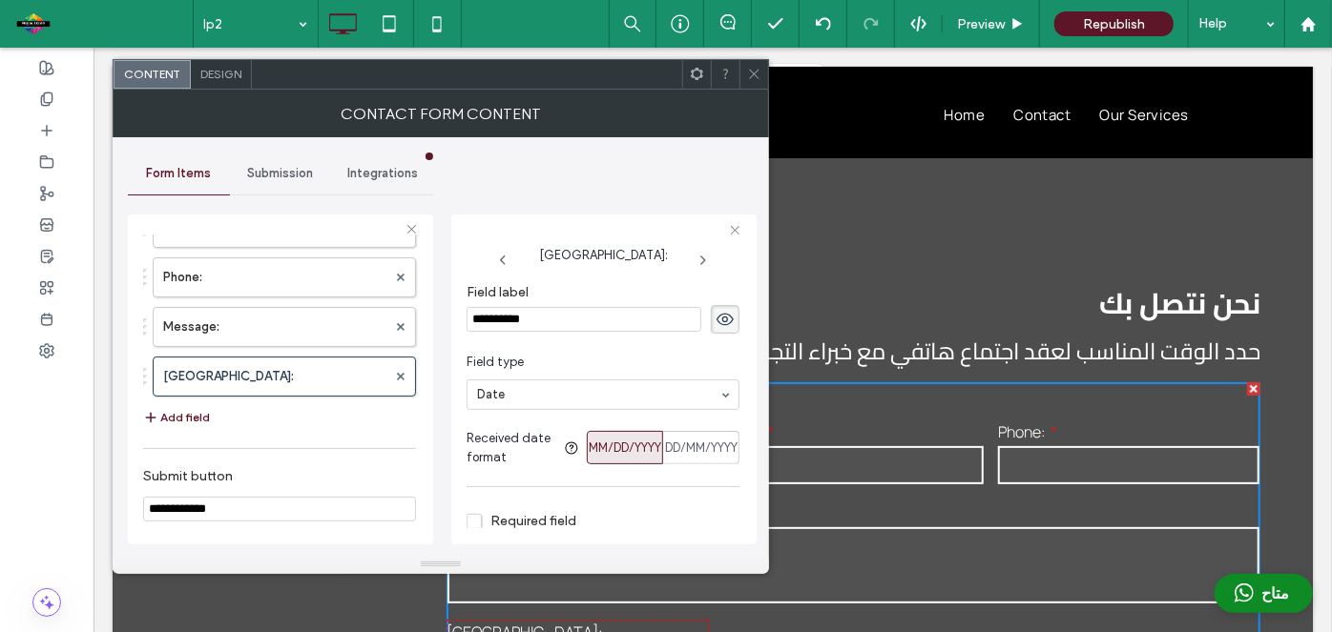
click at [544, 320] on input "**********" at bounding box center [583, 319] width 235 height 25
type input "*****"
click at [543, 365] on span "Field type" at bounding box center [598, 362] width 265 height 19
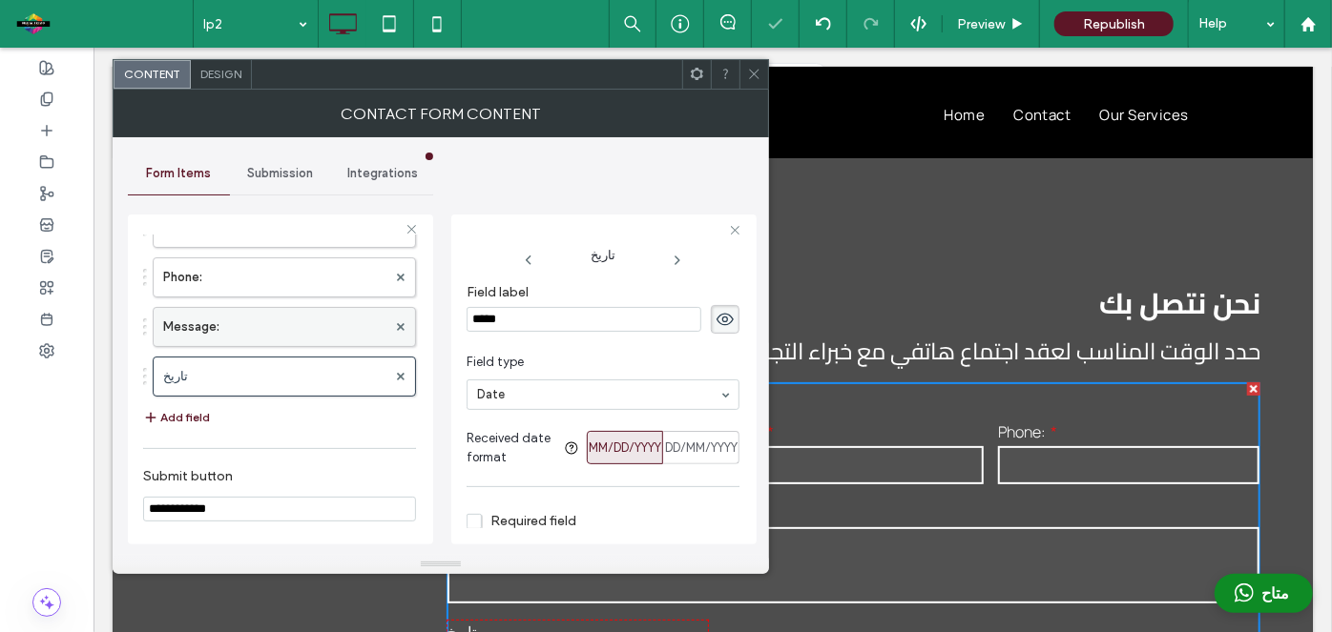
click at [227, 326] on label "Message:" at bounding box center [274, 327] width 223 height 38
type input "**"
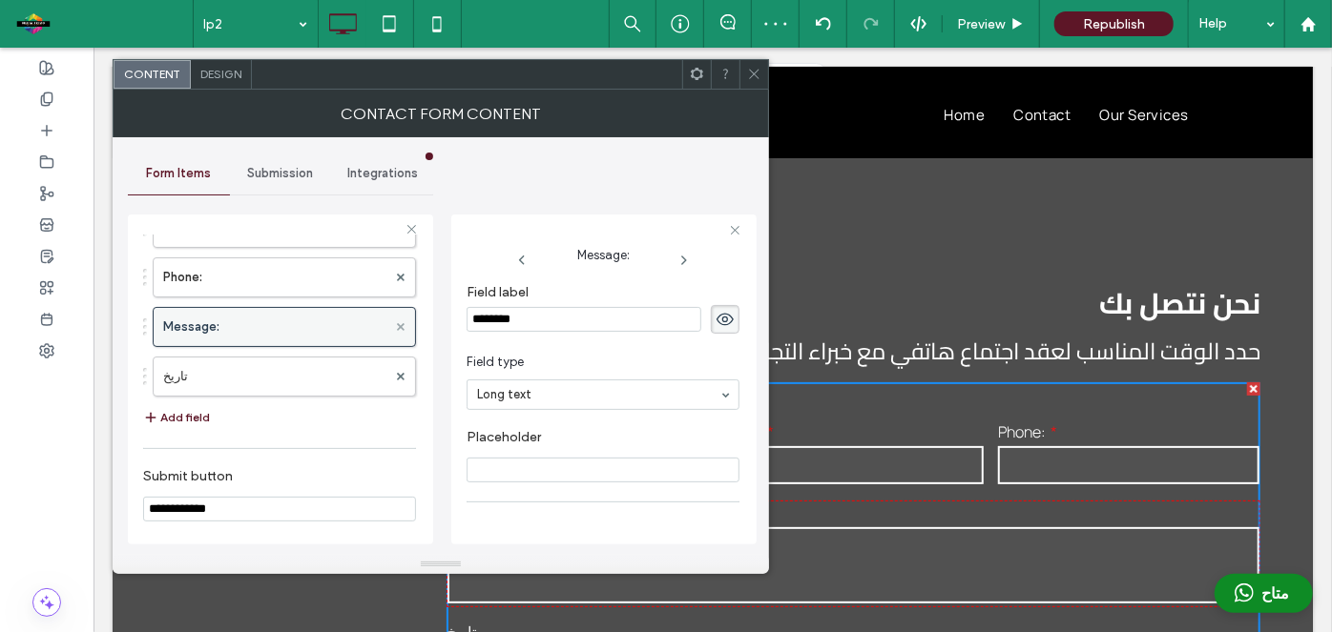
click at [397, 323] on use at bounding box center [401, 327] width 8 height 8
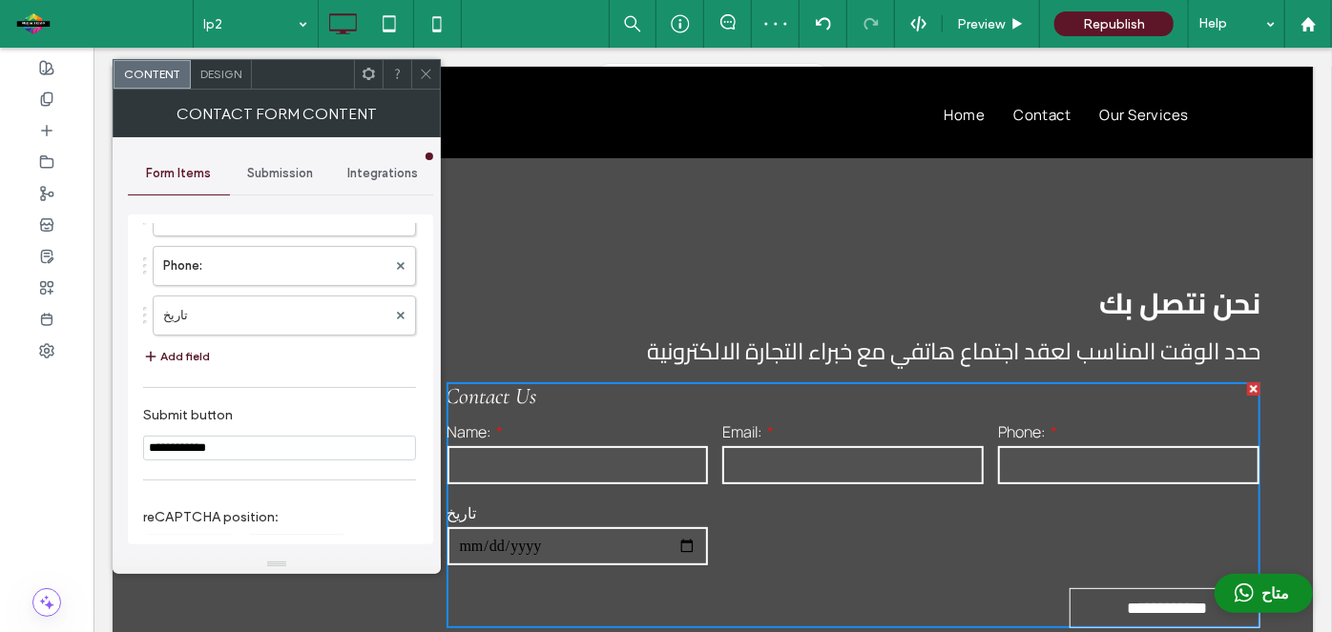
click at [182, 354] on button "Add field" at bounding box center [176, 356] width 67 height 23
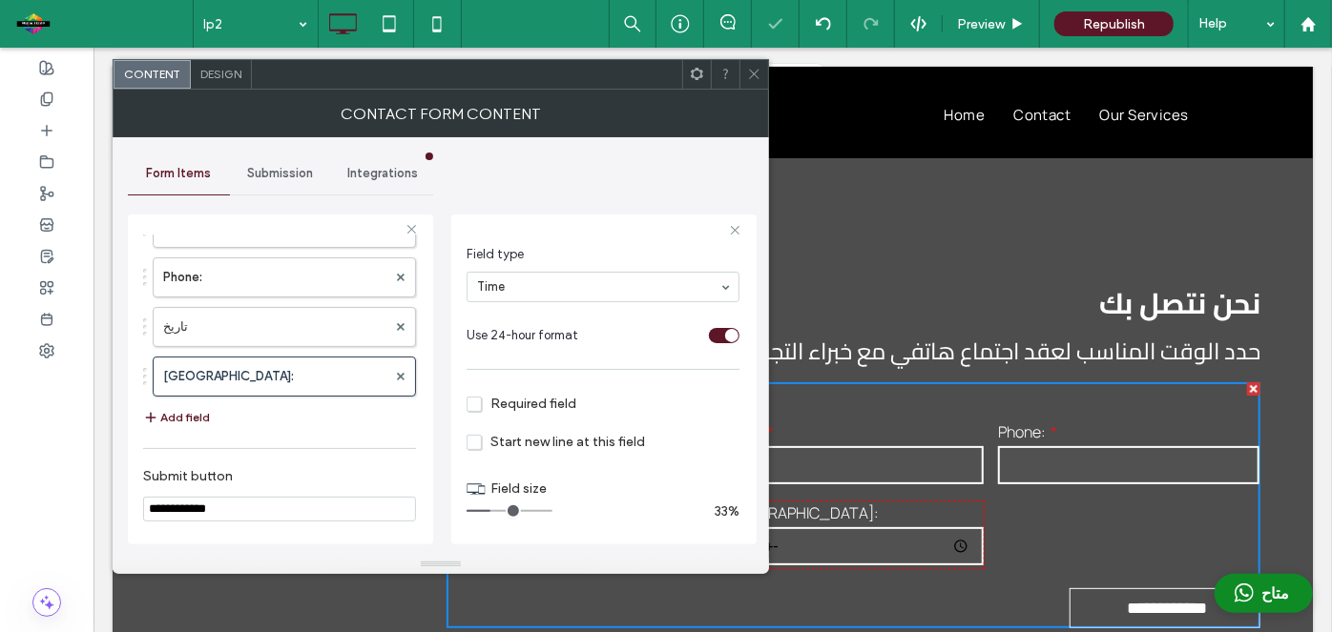
scroll to position [105, 0]
click at [475, 403] on span "Required field" at bounding box center [521, 407] width 110 height 16
click at [266, 323] on label "تاريخ" at bounding box center [274, 327] width 223 height 38
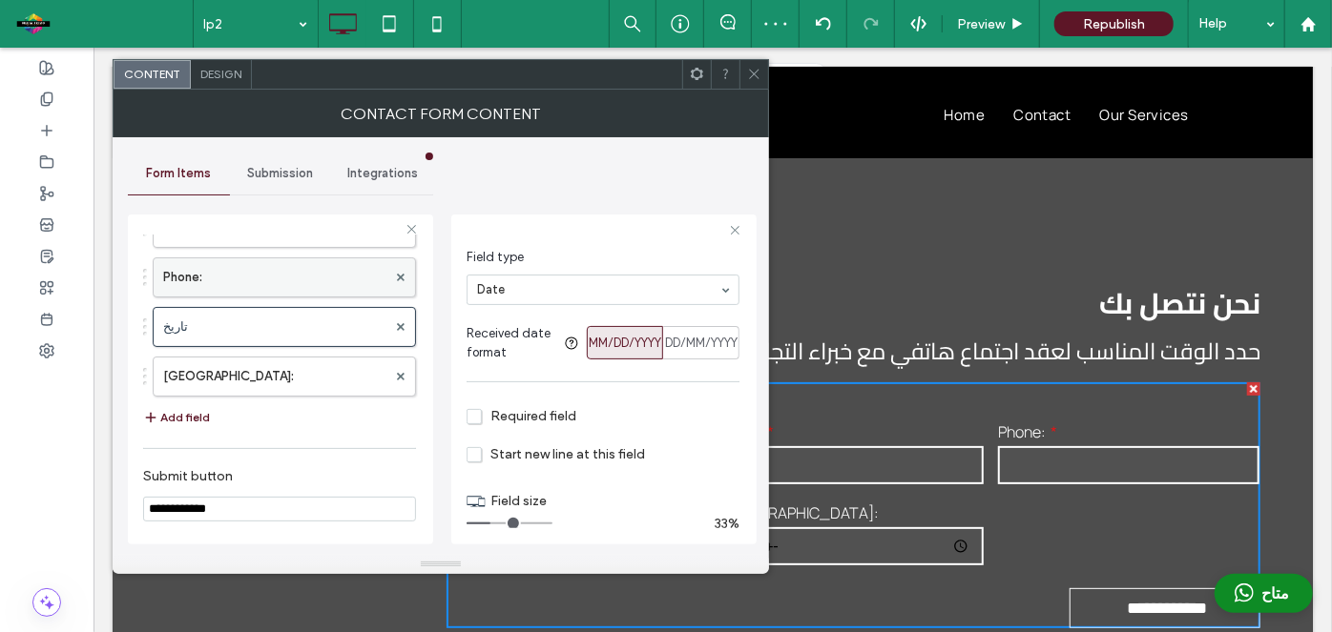
click at [228, 278] on label "Phone:" at bounding box center [274, 277] width 223 height 38
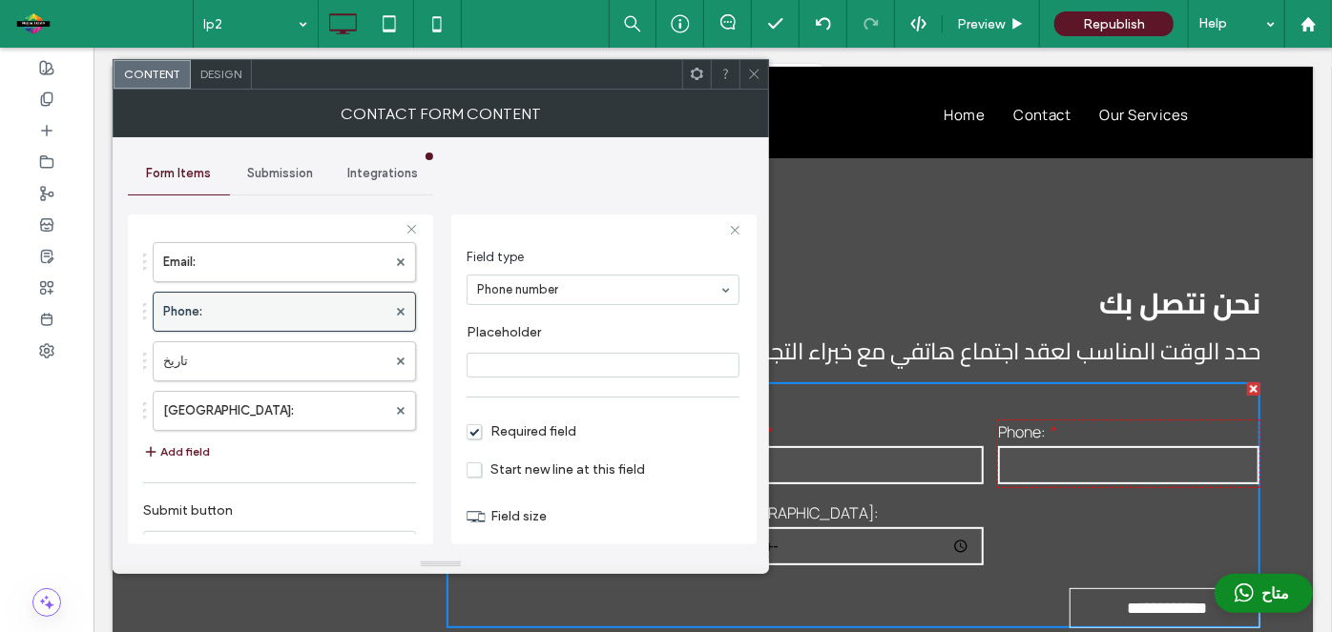
scroll to position [119, 0]
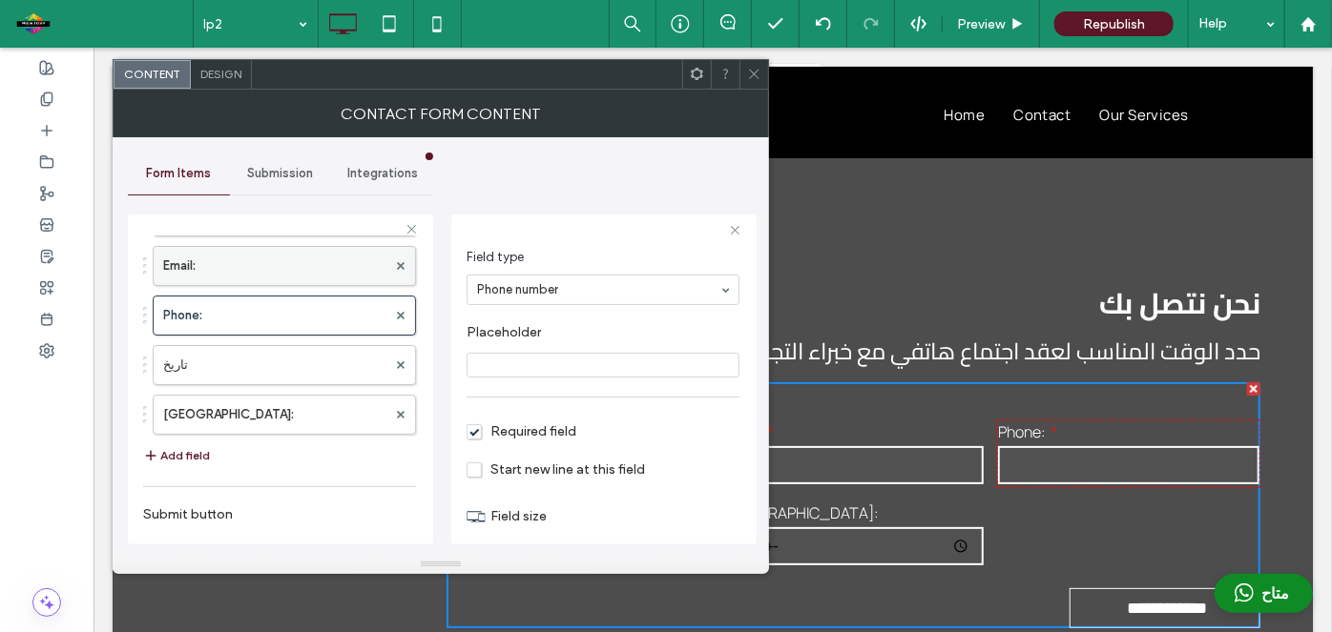
click at [229, 259] on label "Email:" at bounding box center [274, 266] width 223 height 38
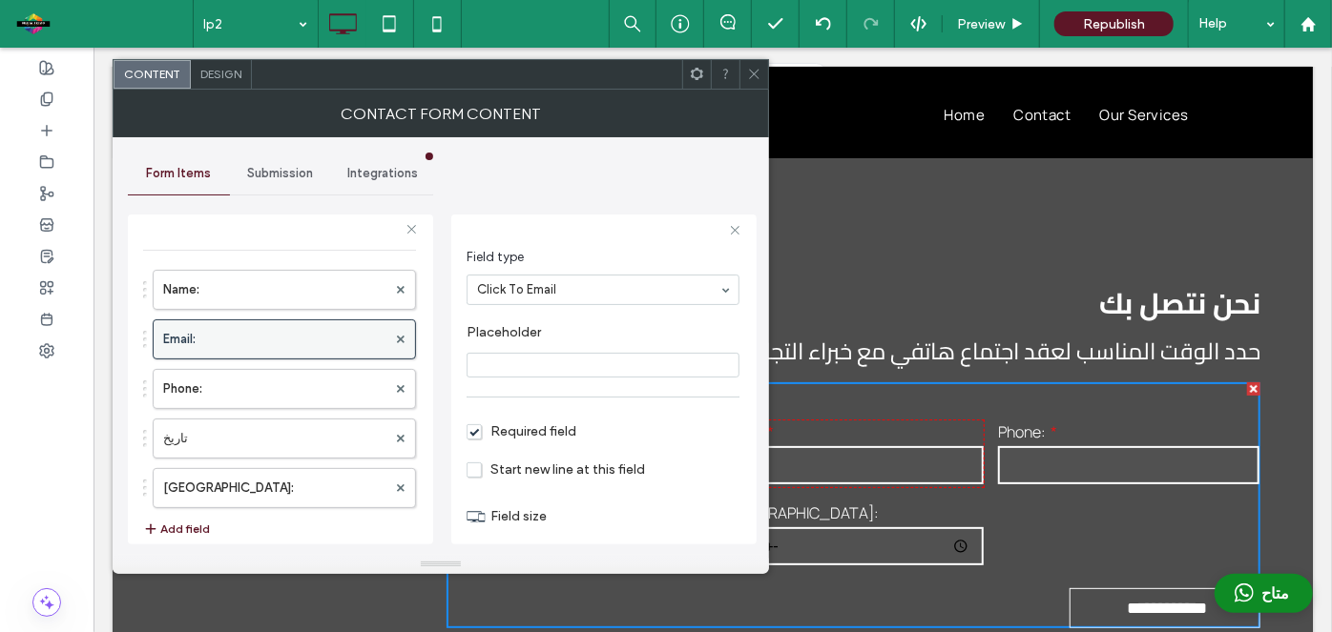
scroll to position [47, 0]
click at [236, 285] on label "Name:" at bounding box center [274, 289] width 223 height 38
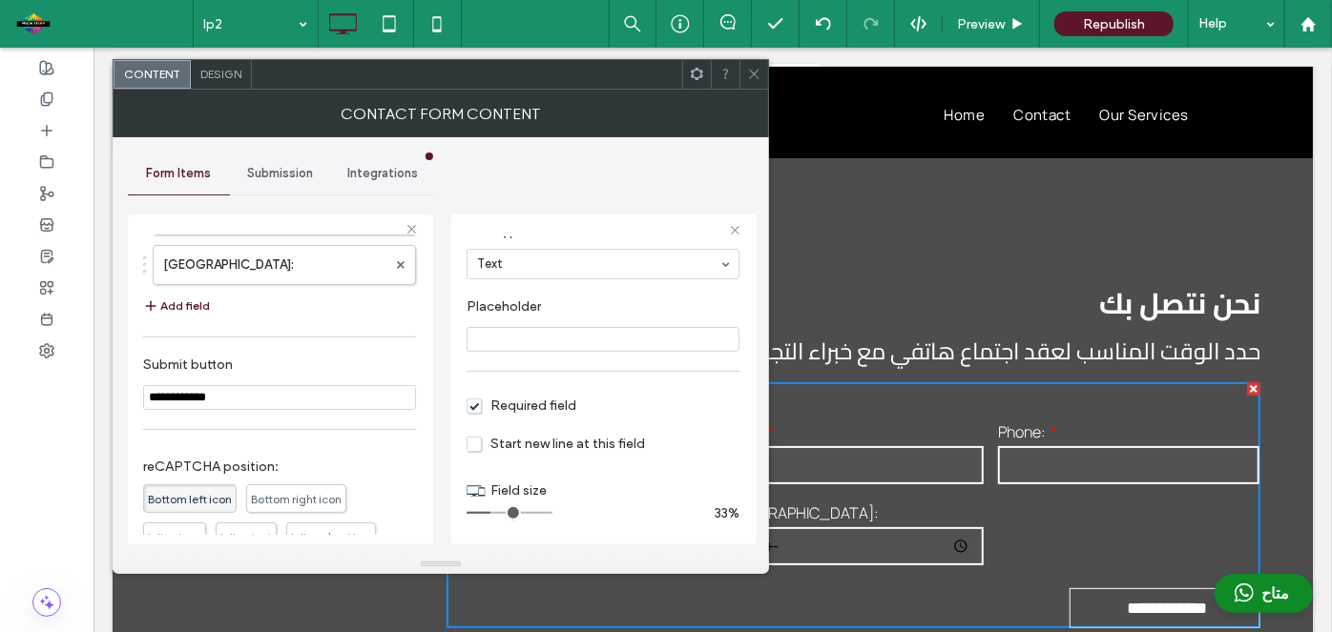
scroll to position [0, 0]
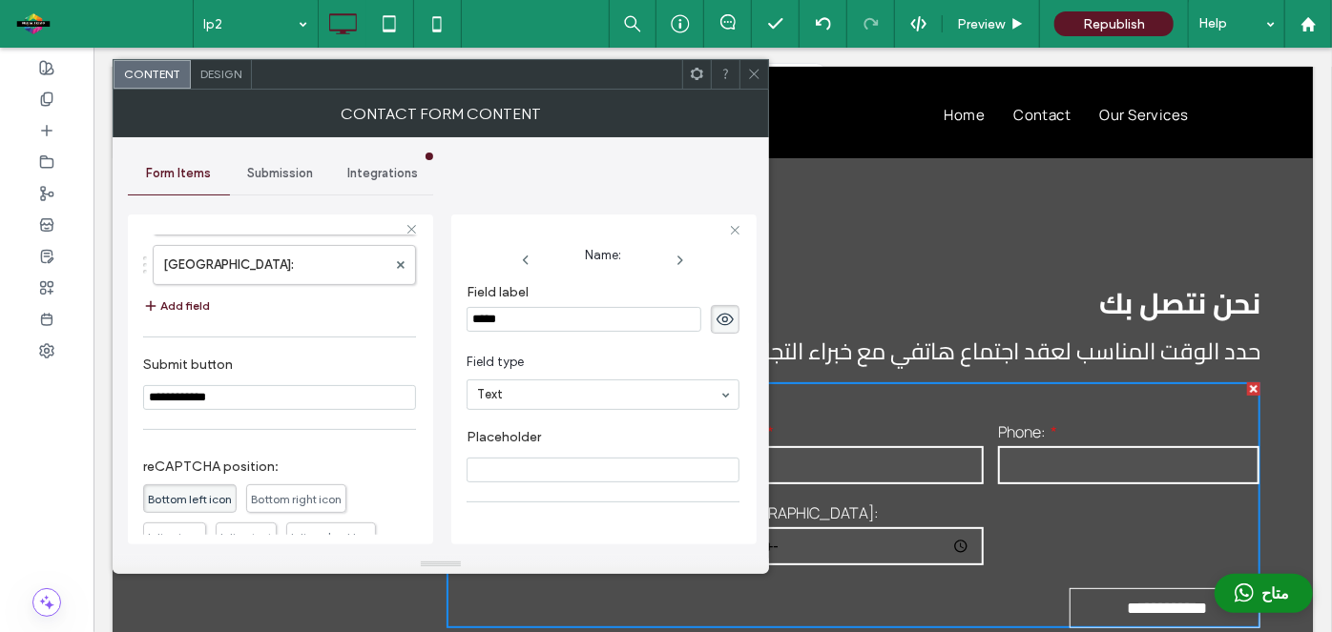
click at [554, 321] on input "*****" at bounding box center [583, 319] width 235 height 25
type input "*****"
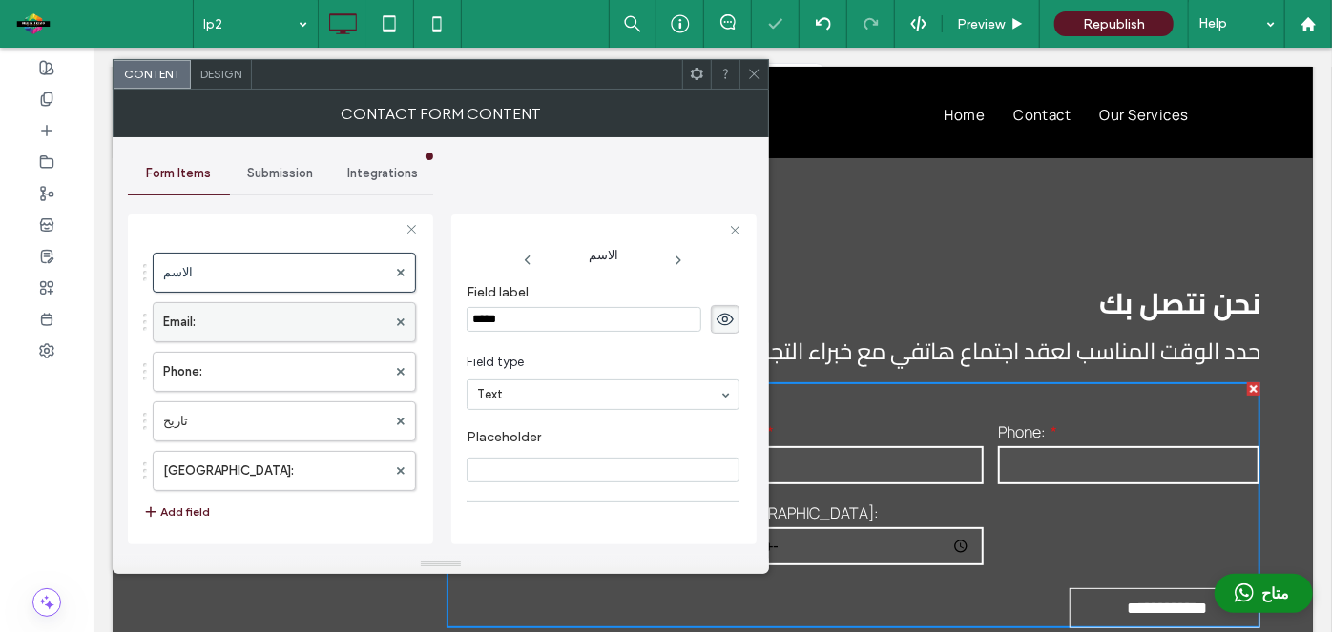
click at [249, 313] on label "Email:" at bounding box center [274, 322] width 223 height 38
click at [625, 322] on input "******" at bounding box center [583, 319] width 235 height 25
type input "**********"
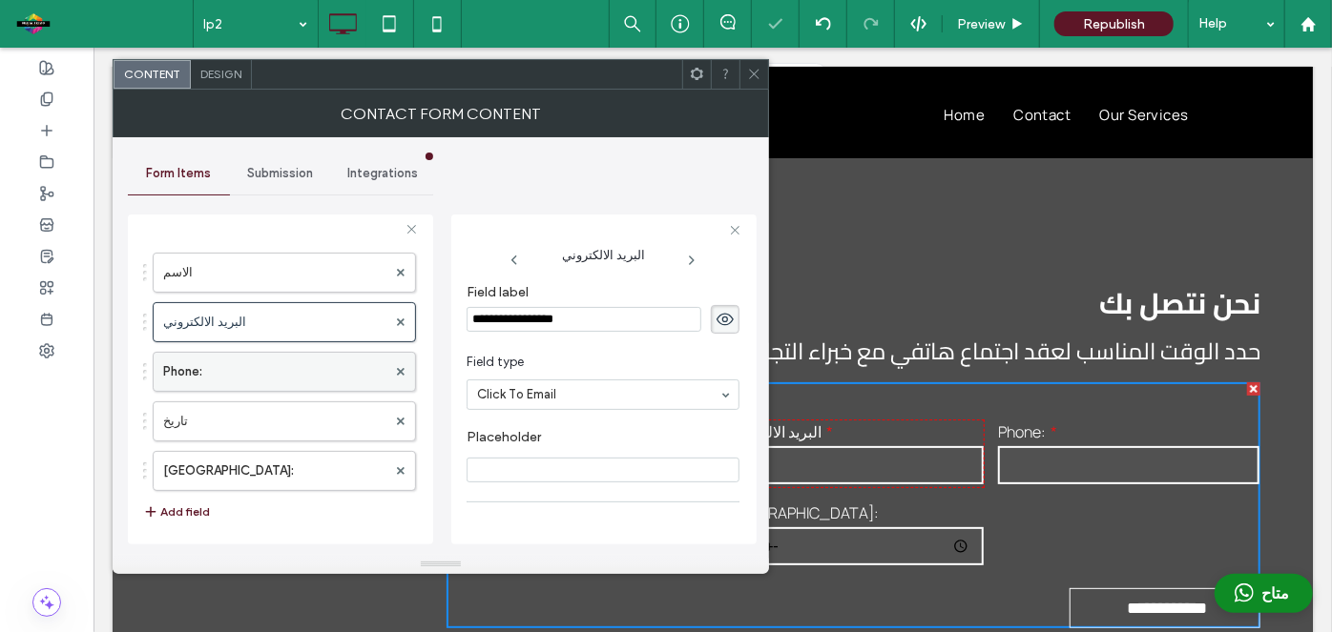
click at [271, 364] on label "Phone:" at bounding box center [274, 372] width 223 height 38
click at [576, 313] on input "******" at bounding box center [583, 319] width 235 height 25
type input "*"
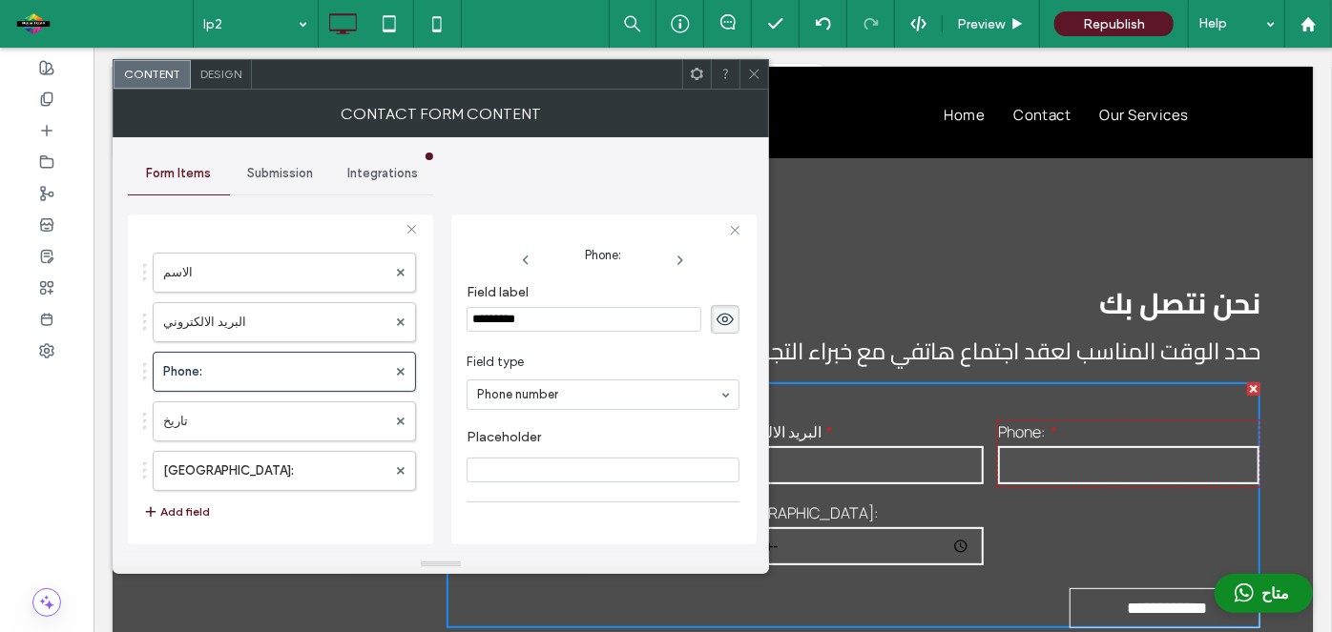
type input "**********"
click at [490, 217] on div "**********" at bounding box center [603, 380] width 305 height 330
click at [290, 470] on label "[GEOGRAPHIC_DATA]:" at bounding box center [274, 471] width 223 height 38
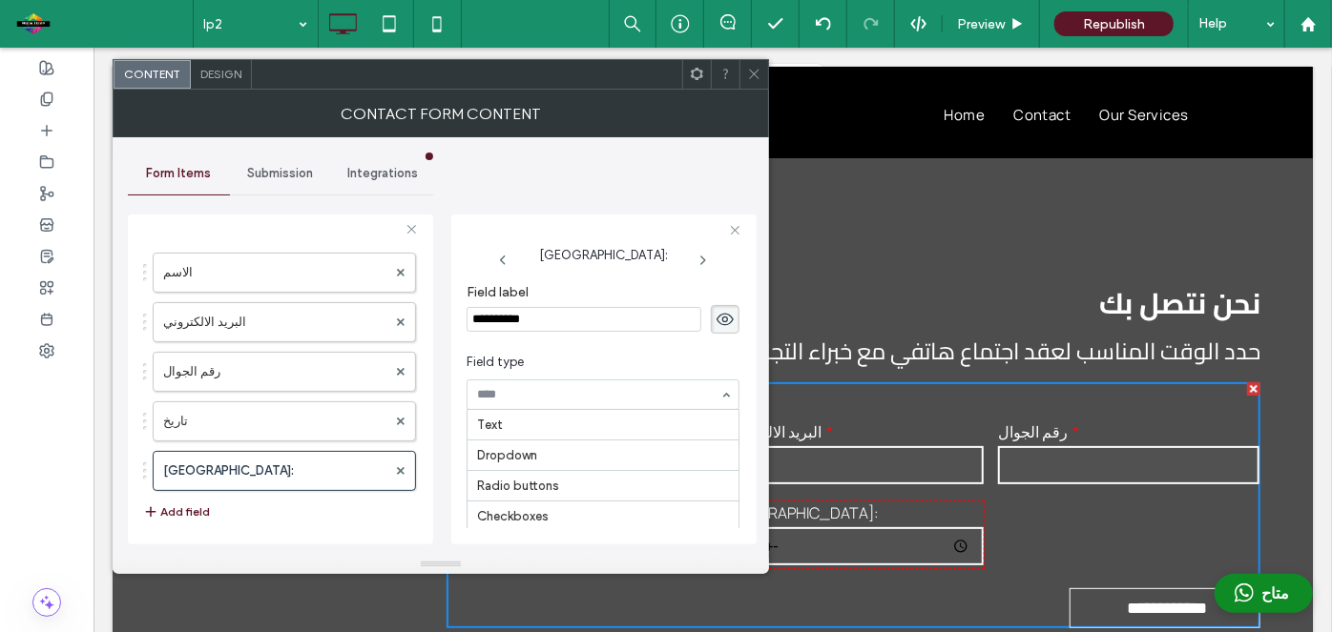
scroll to position [187, 0]
click at [600, 307] on input "**********" at bounding box center [583, 319] width 235 height 25
type input "*****"
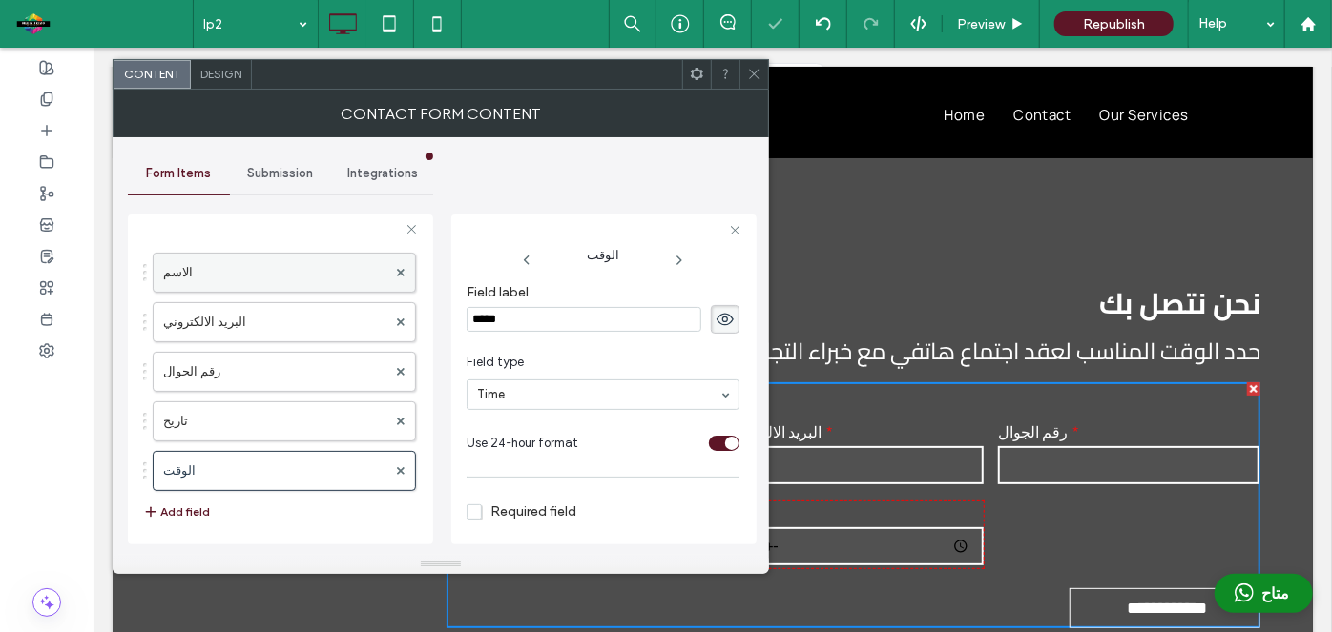
click at [231, 276] on label "الاسم" at bounding box center [274, 273] width 223 height 38
click at [544, 317] on input "*****" at bounding box center [583, 319] width 235 height 25
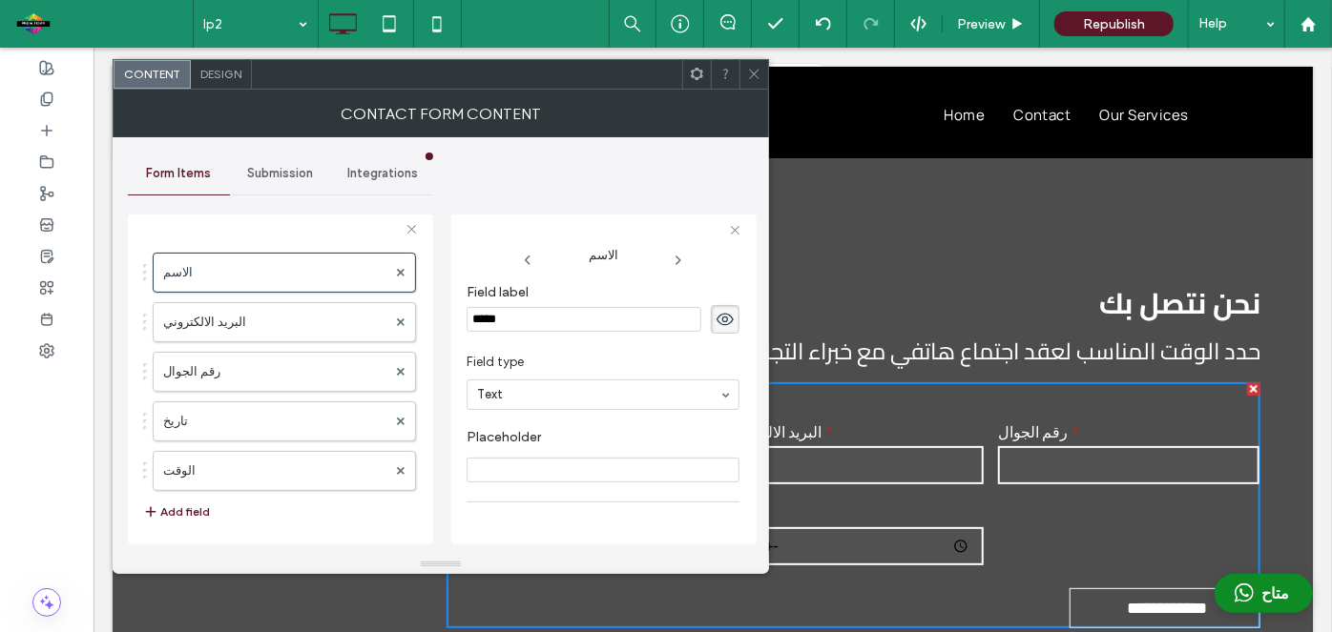
type input "******"
click at [283, 316] on label "البريد الالكتروني" at bounding box center [274, 322] width 223 height 38
click at [567, 324] on input "**********" at bounding box center [583, 319] width 235 height 25
type input "**********"
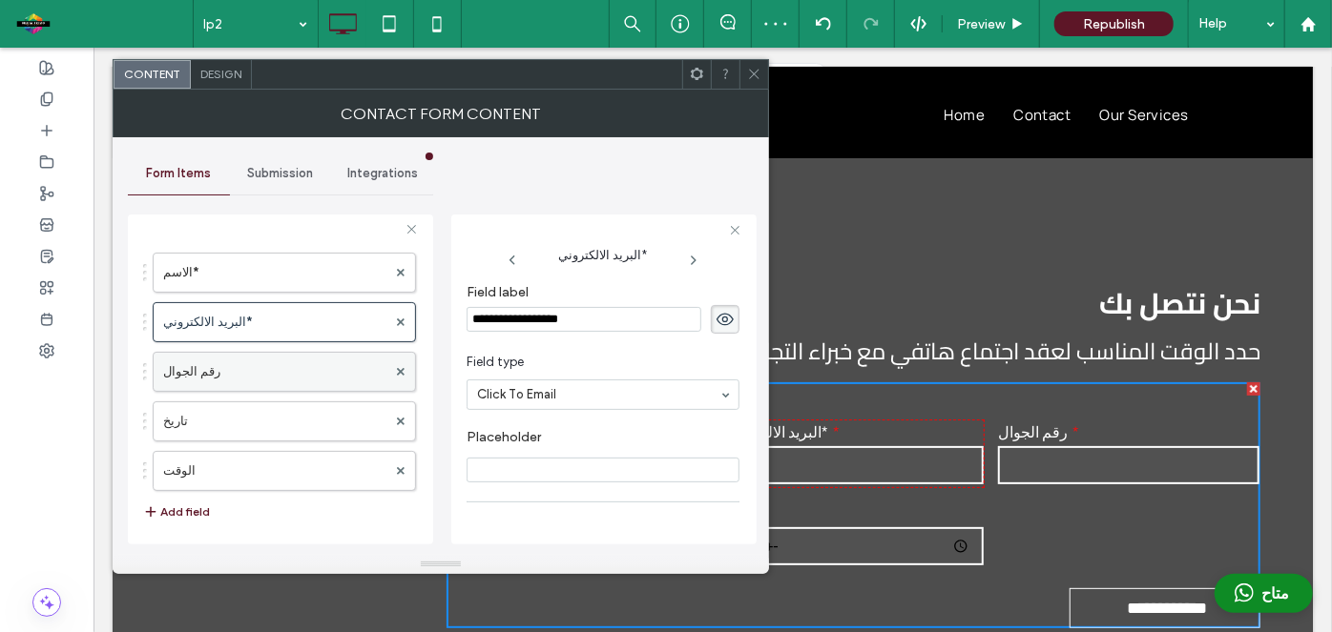
click at [287, 387] on label "رقم الجوال" at bounding box center [274, 372] width 223 height 38
click at [563, 319] on input "**********" at bounding box center [583, 319] width 235 height 25
type input "**********"
click at [755, 79] on icon at bounding box center [754, 74] width 14 height 14
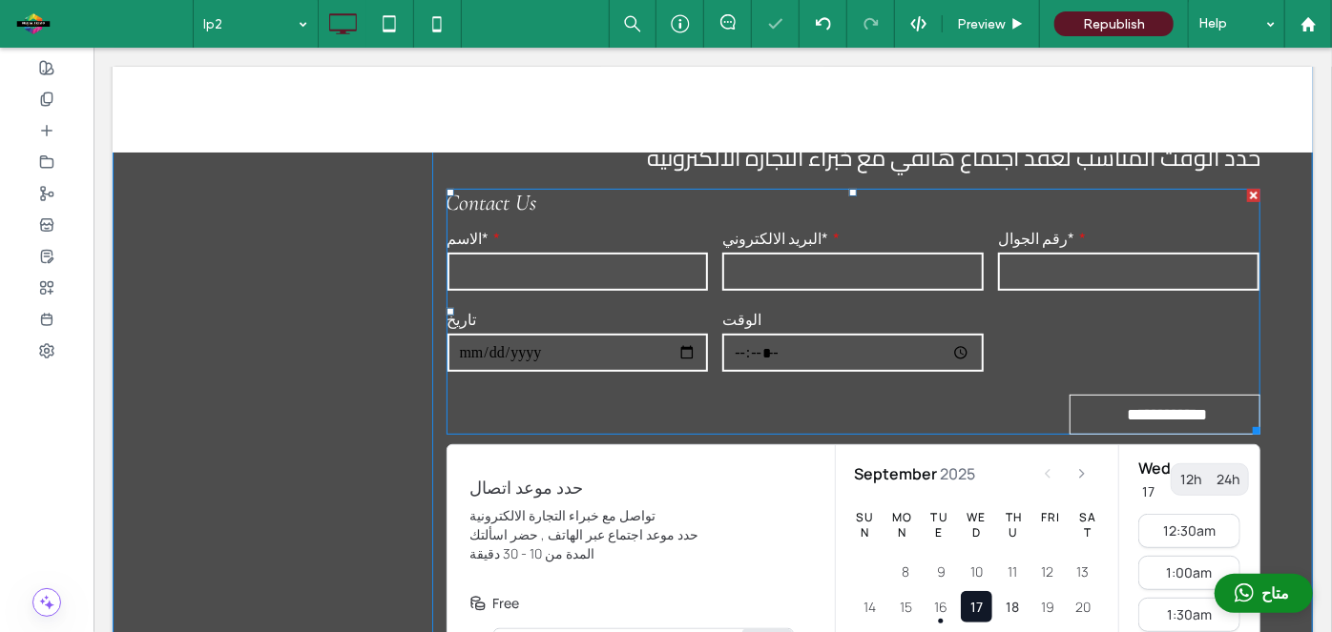
scroll to position [283, 0]
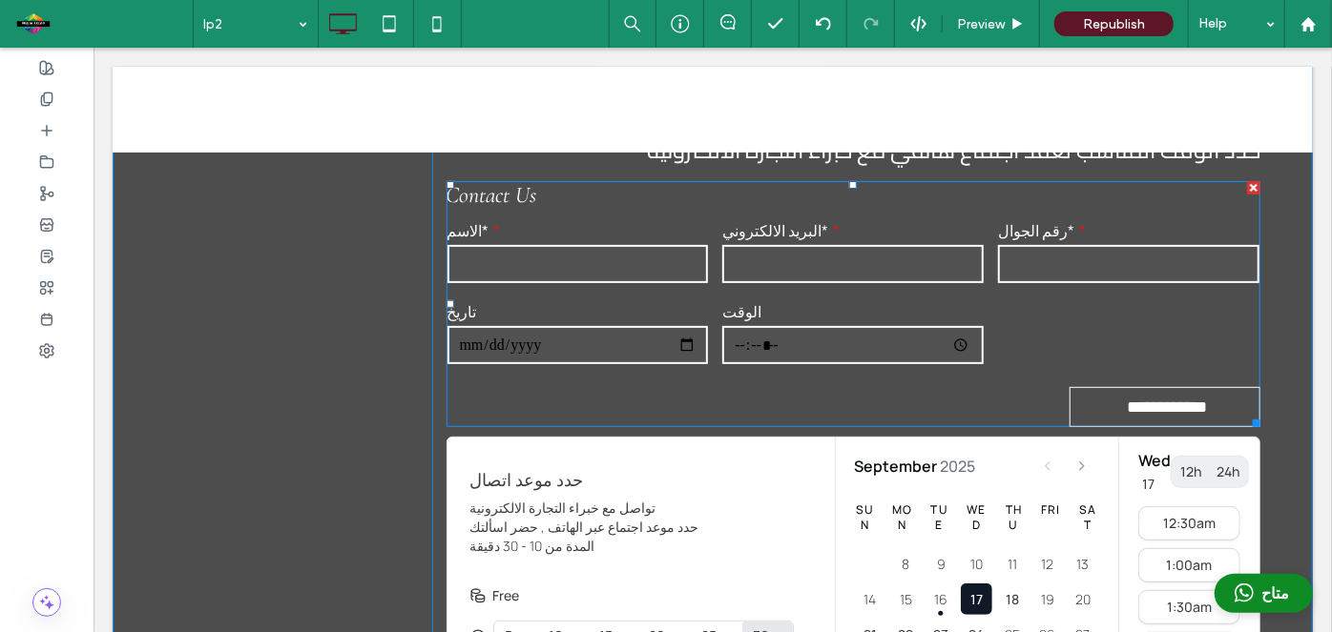
click at [1026, 323] on div "الاسم* البريد الالكتروني* رقم الجوال* تاريخ الوقت" at bounding box center [852, 293] width 829 height 164
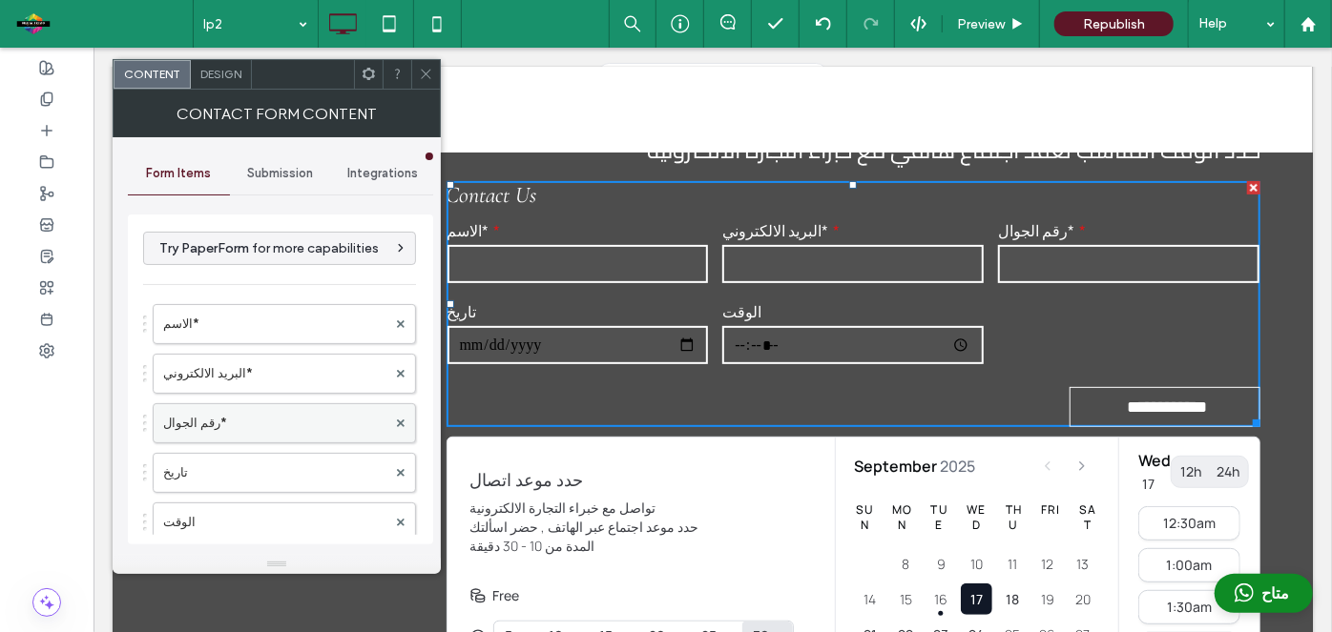
scroll to position [430, 0]
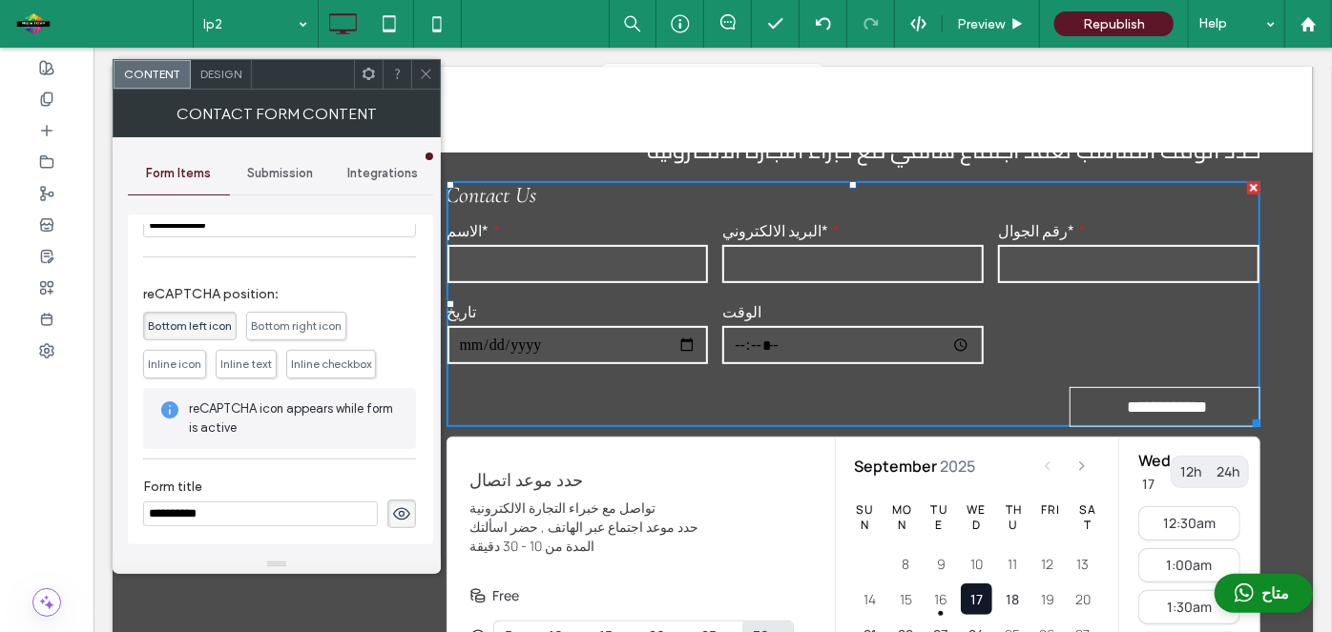
click at [269, 506] on input "**********" at bounding box center [260, 514] width 235 height 25
type input "*"
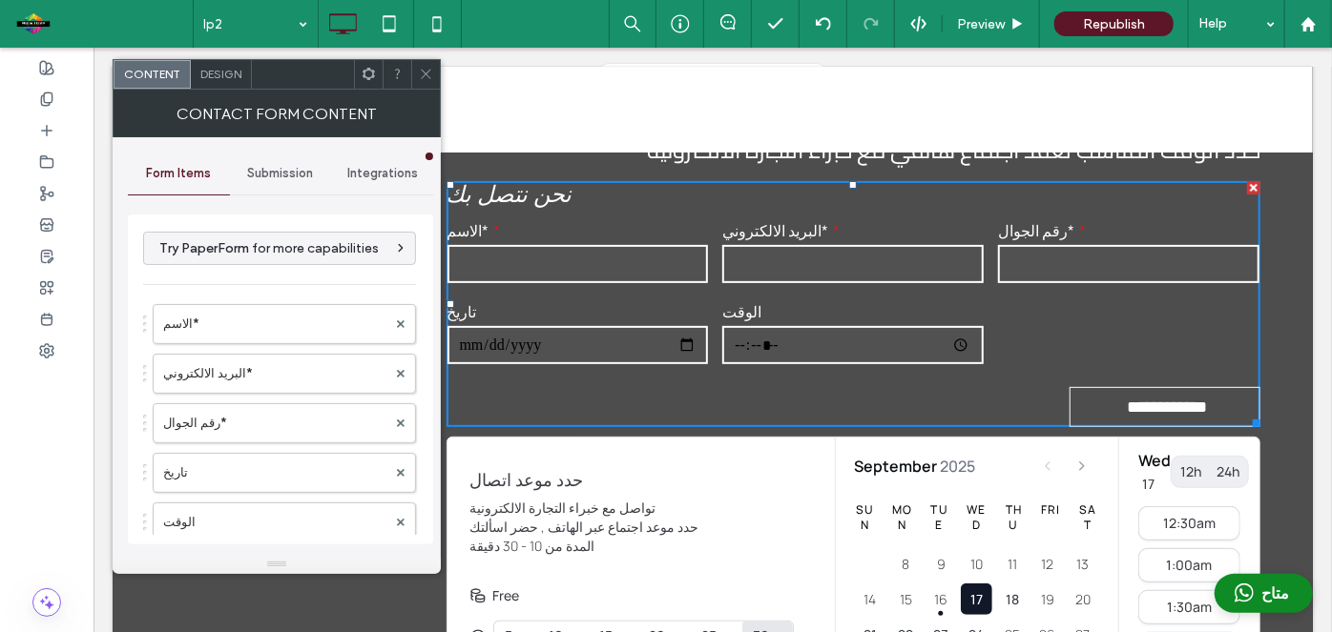
type input "**********"
click at [225, 81] on div "Design" at bounding box center [221, 74] width 61 height 29
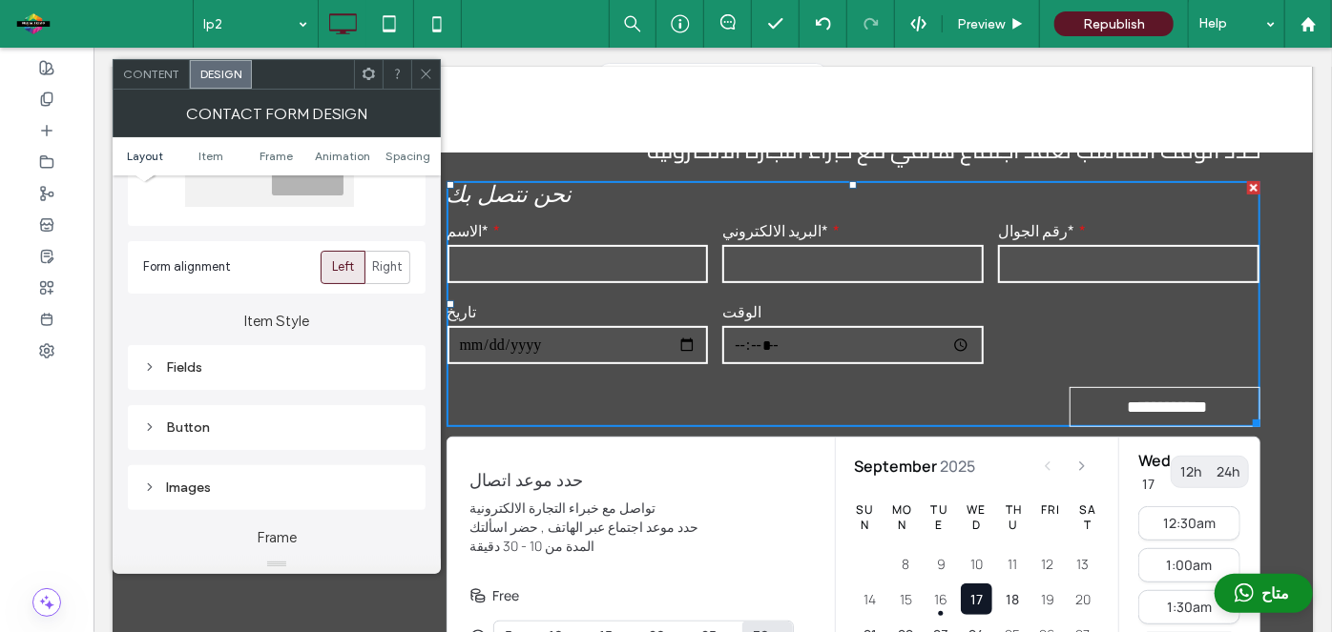
scroll to position [187, 0]
click at [193, 427] on div "Button" at bounding box center [276, 426] width 267 height 16
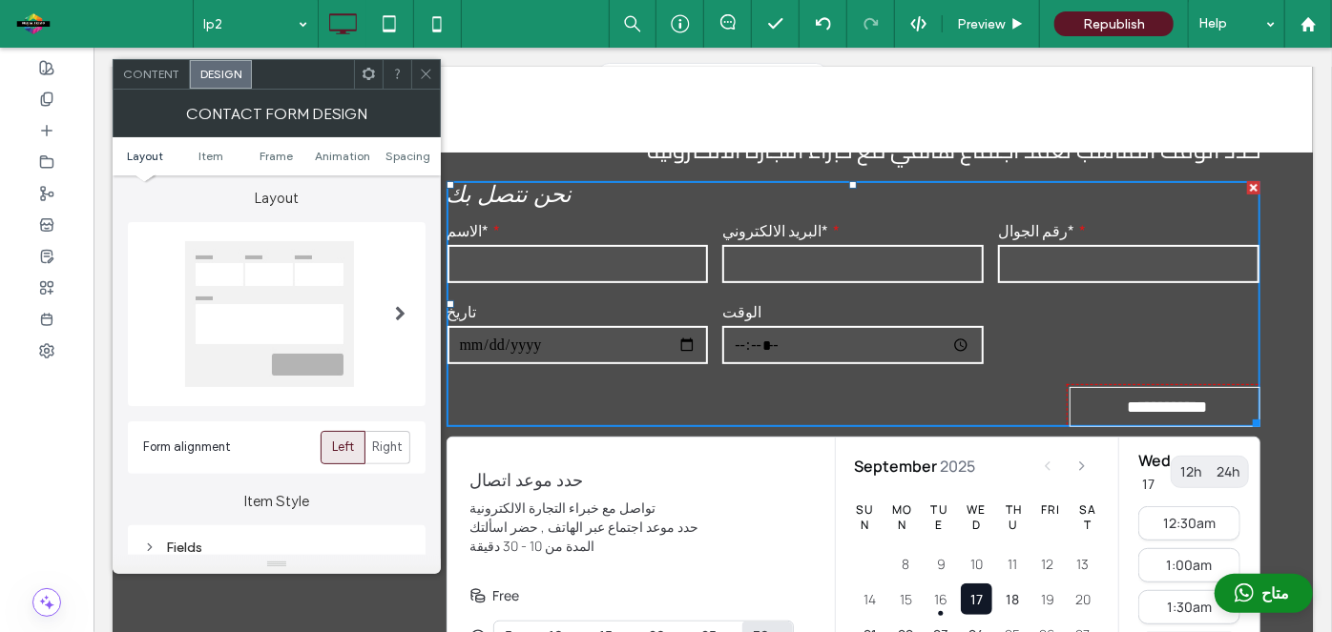
scroll to position [0, 0]
click at [168, 74] on span "Content" at bounding box center [151, 74] width 56 height 14
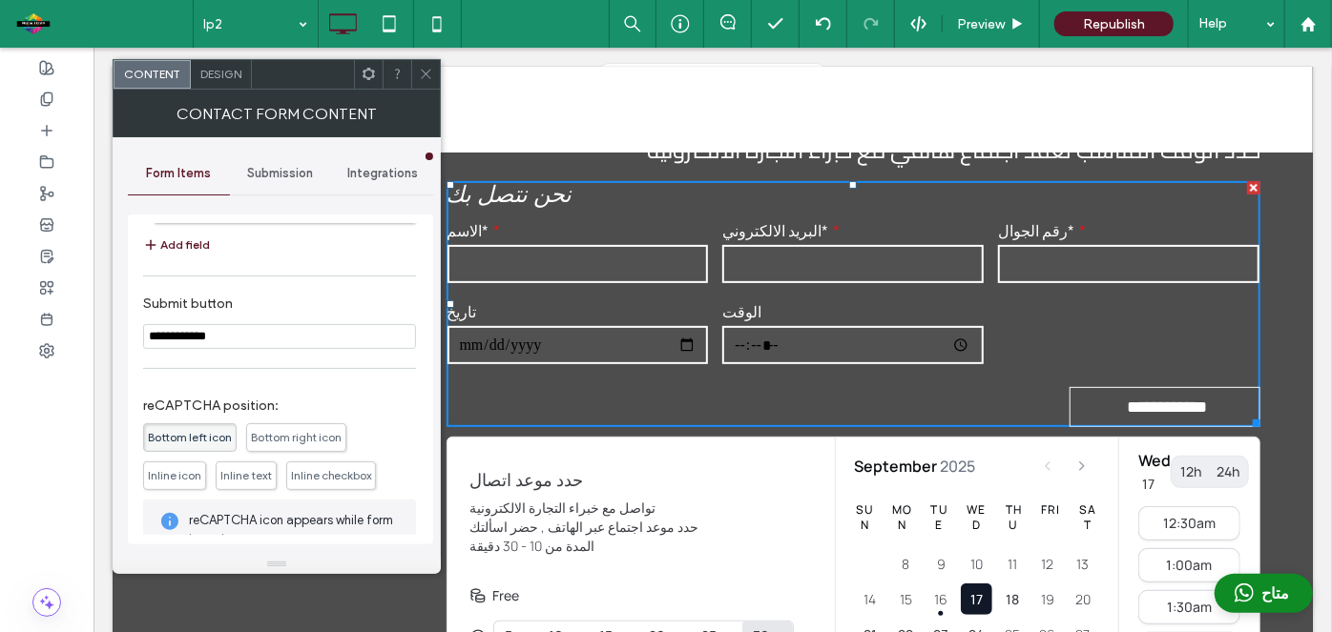
scroll to position [320, 0]
click at [244, 331] on input "**********" at bounding box center [279, 335] width 273 height 25
type input "**"
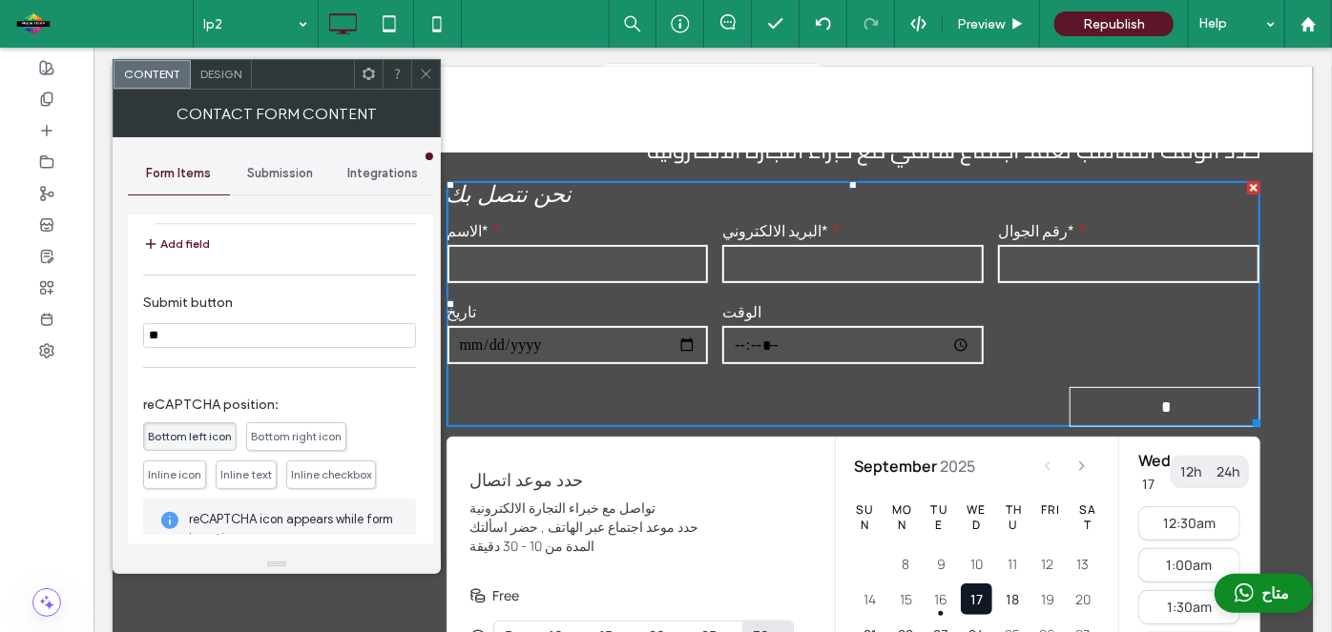
type input "**"
type input "***"
type input "****"
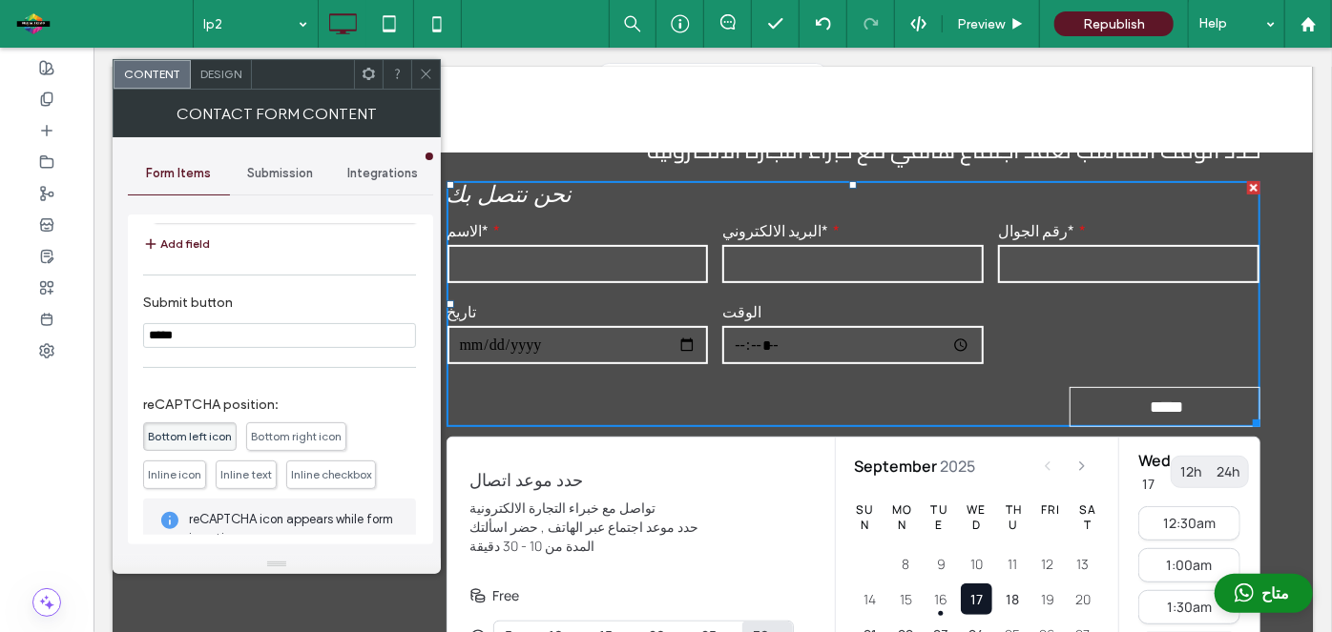
type input "******"
type input "********"
type input "*********"
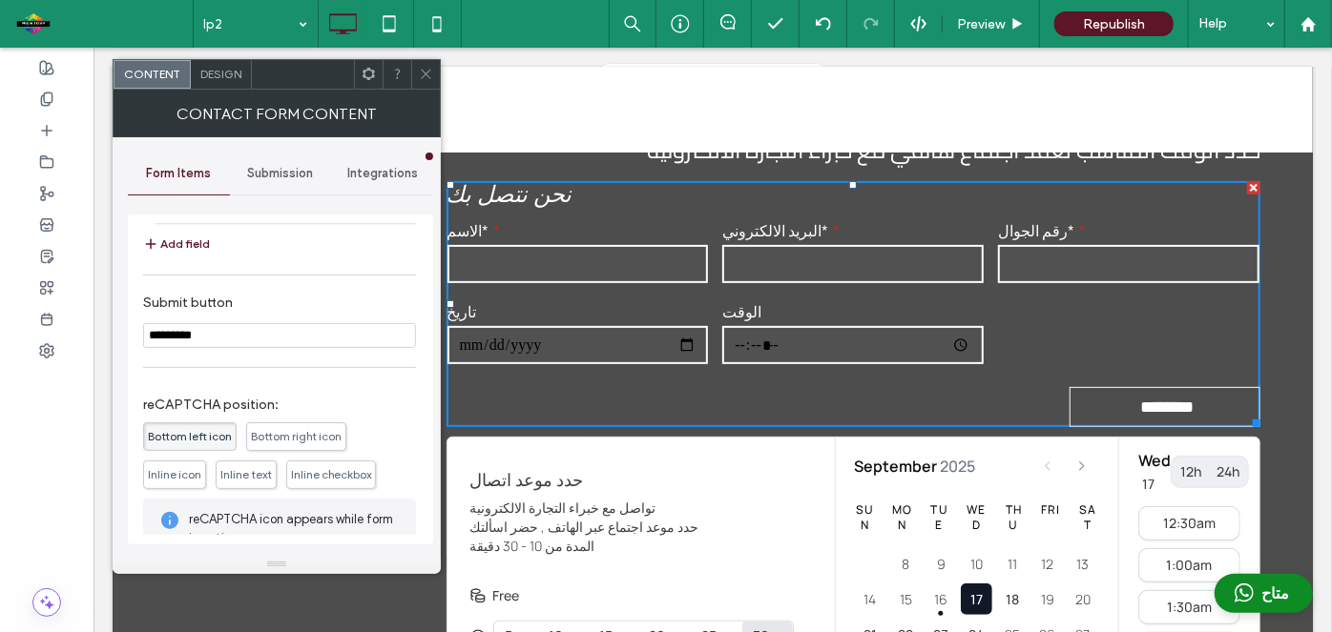
type input "*********"
type input "**********"
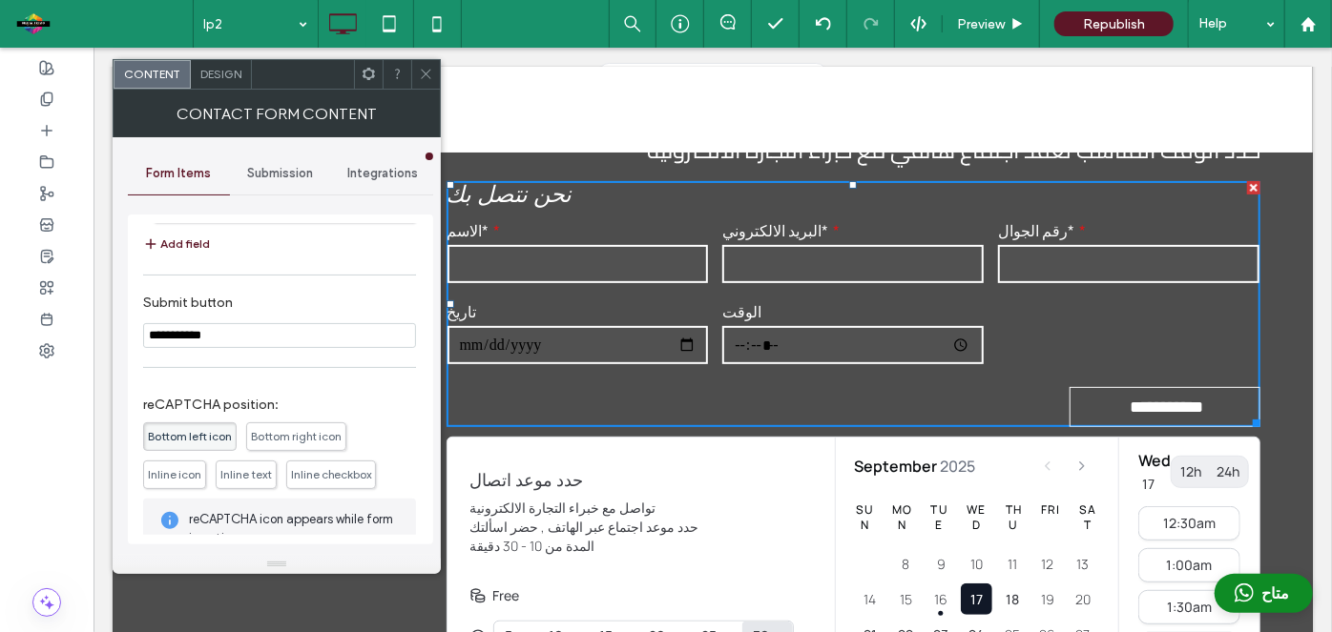
type input "**********"
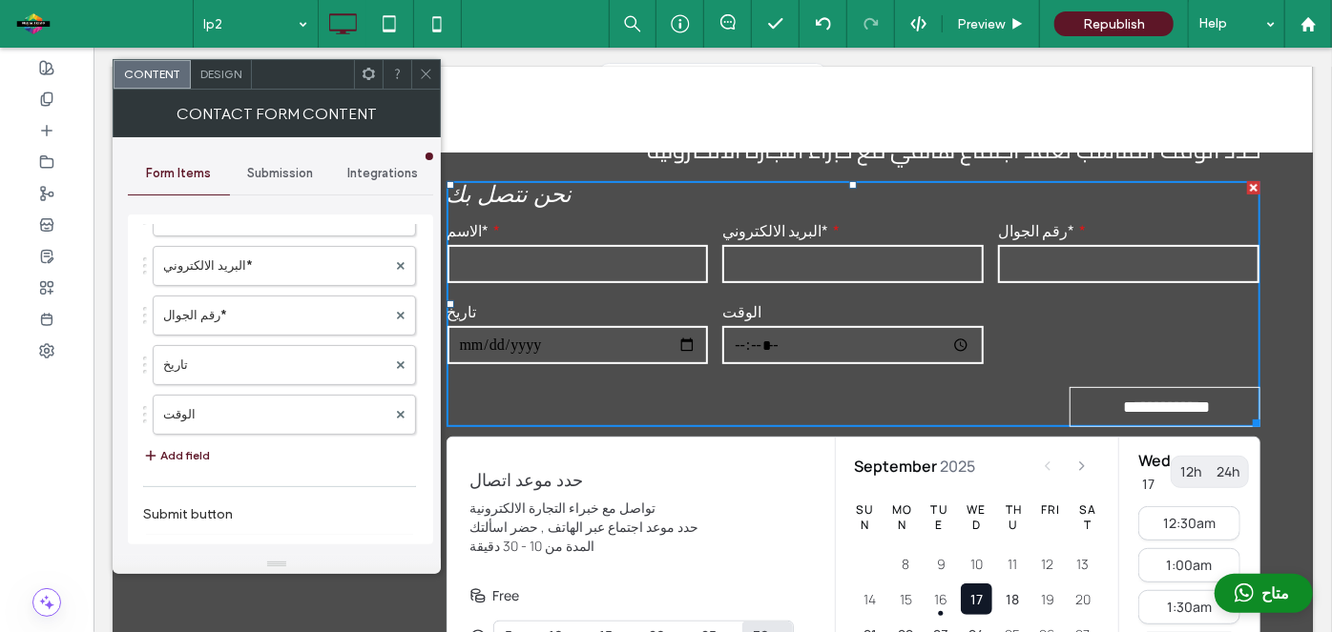
scroll to position [0, 0]
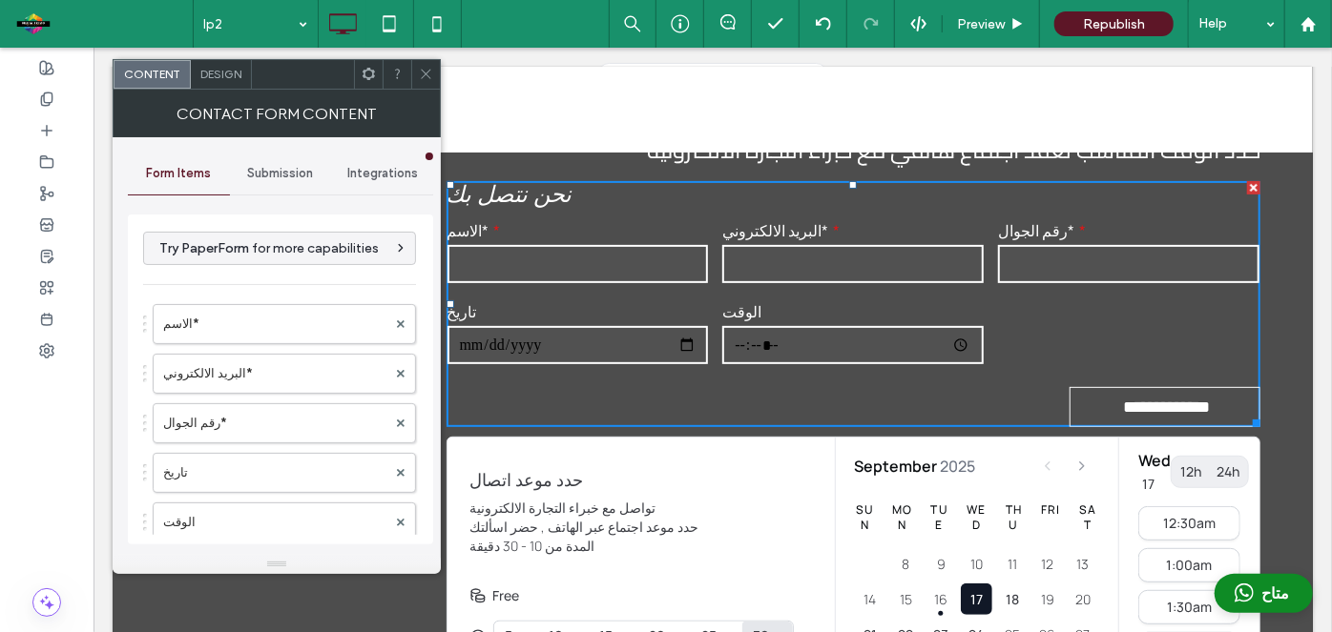
type input "**********"
click at [220, 67] on span "Design" at bounding box center [220, 74] width 41 height 14
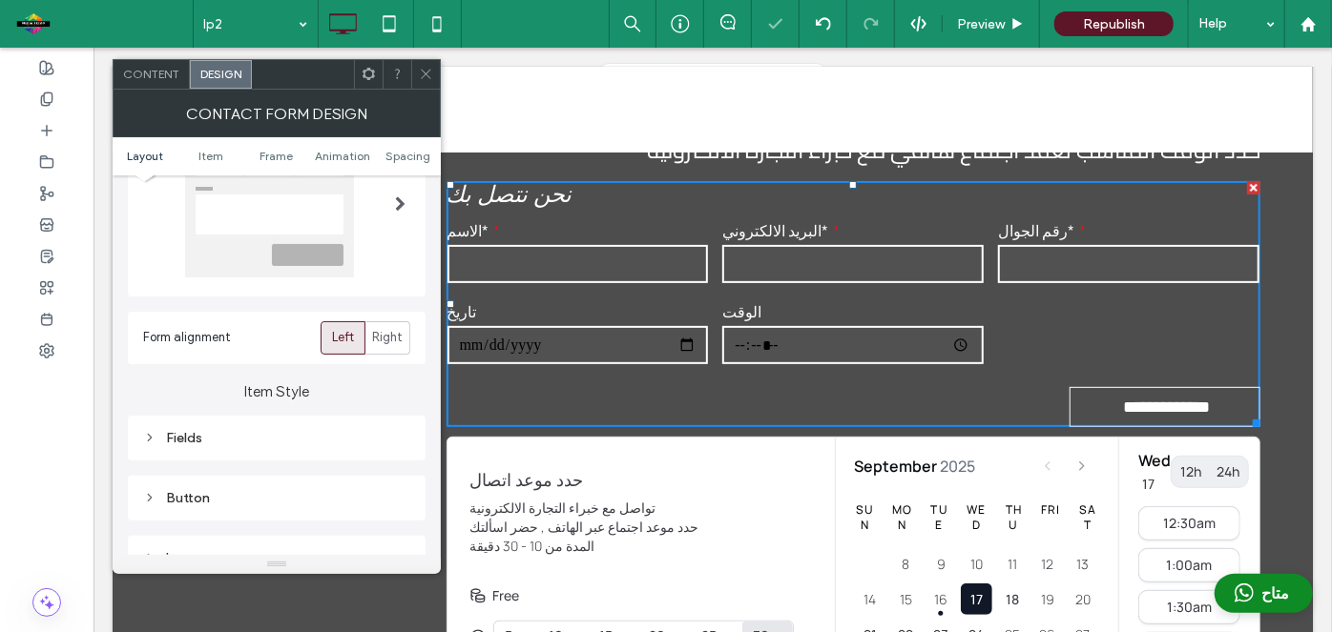
scroll to position [187, 0]
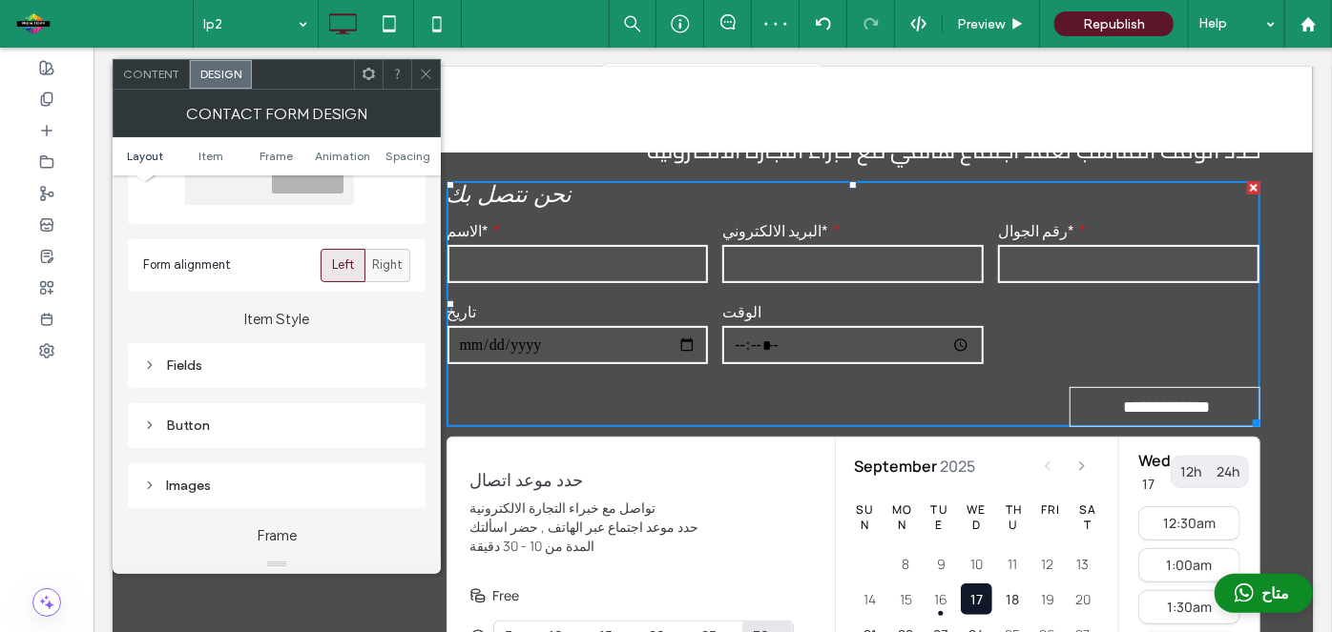
click at [394, 258] on span "Right" at bounding box center [388, 265] width 31 height 19
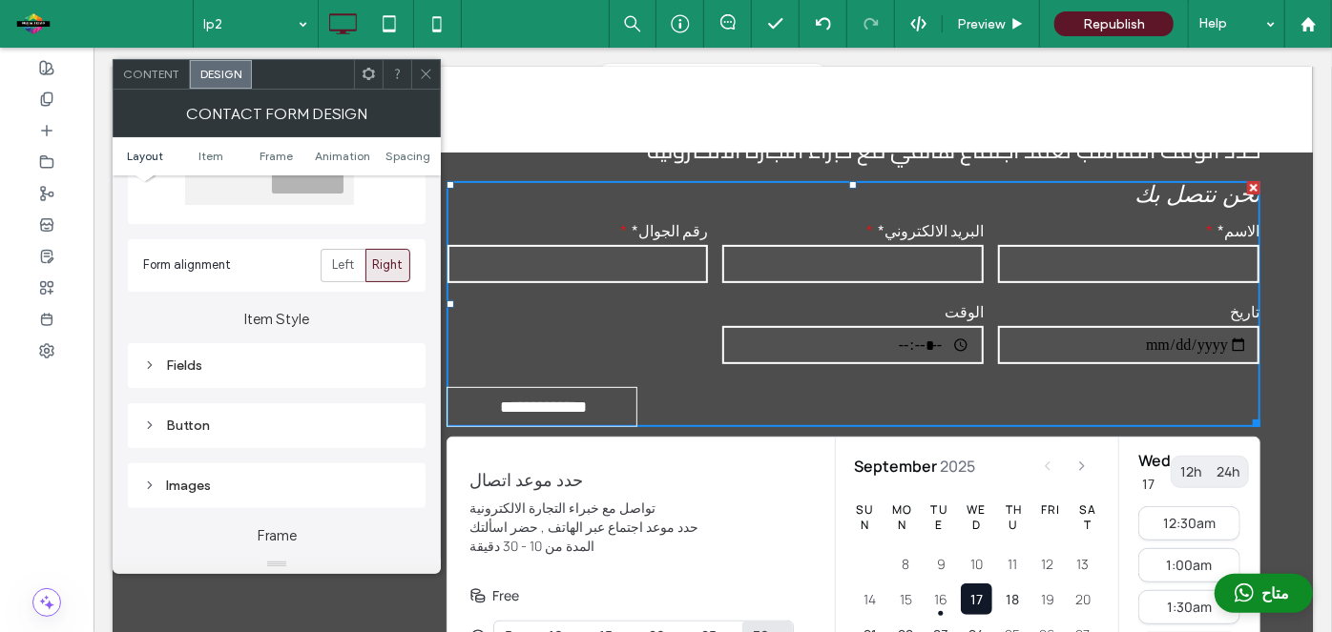
click at [249, 366] on div "Fields" at bounding box center [276, 366] width 267 height 16
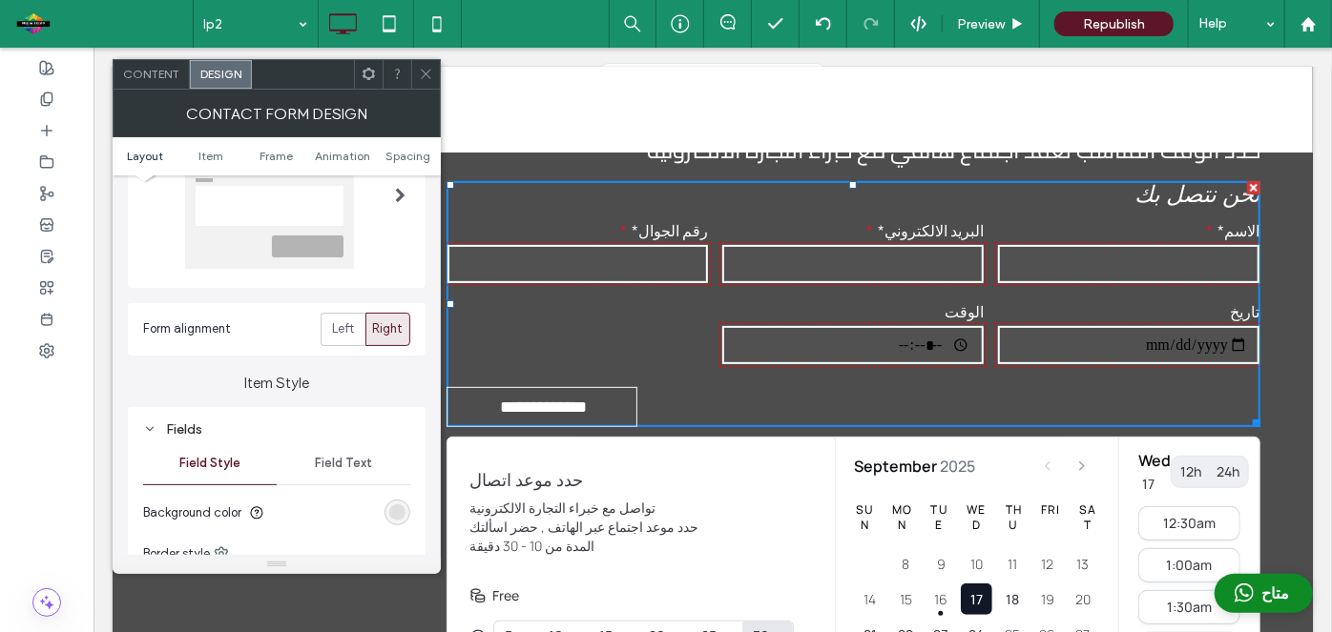
scroll to position [0, 0]
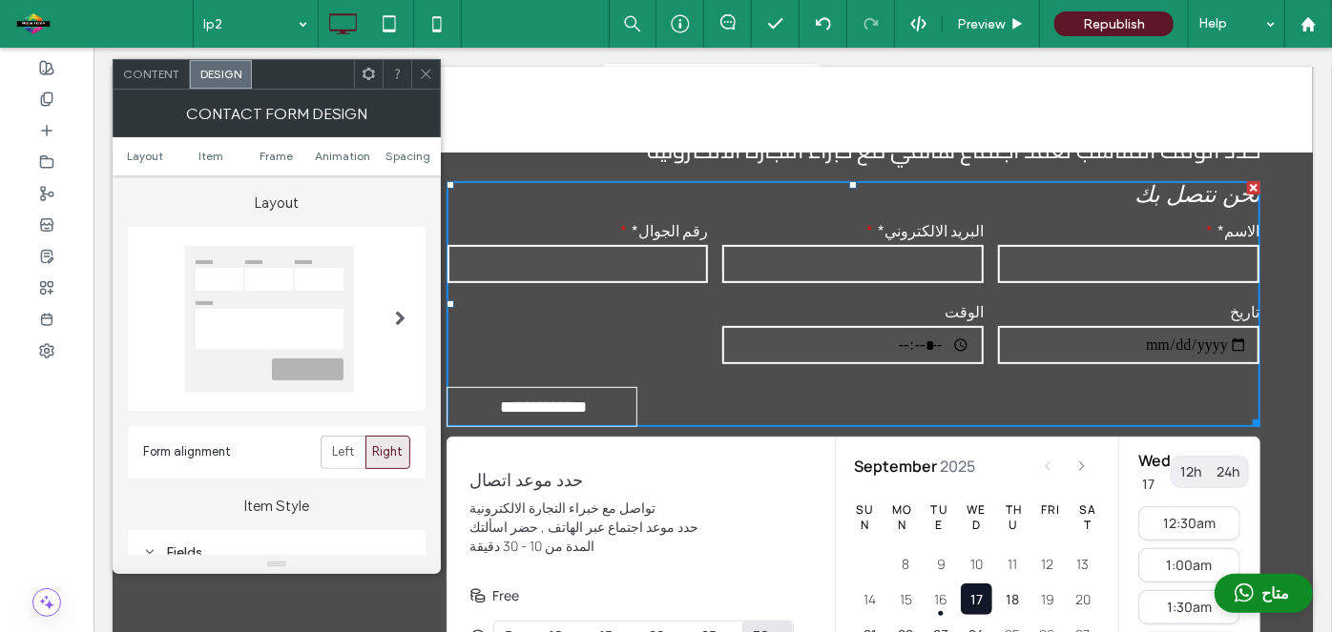
click at [162, 79] on span "Content" at bounding box center [151, 74] width 56 height 14
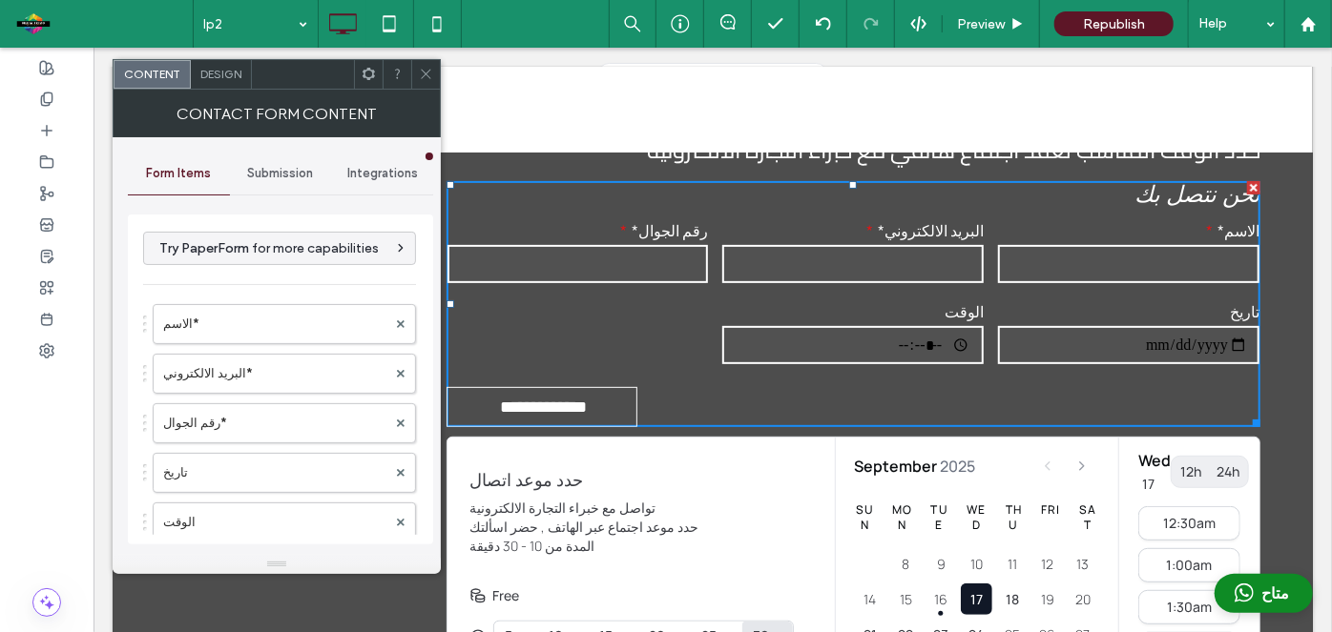
click at [218, 81] on div "Design" at bounding box center [221, 74] width 61 height 29
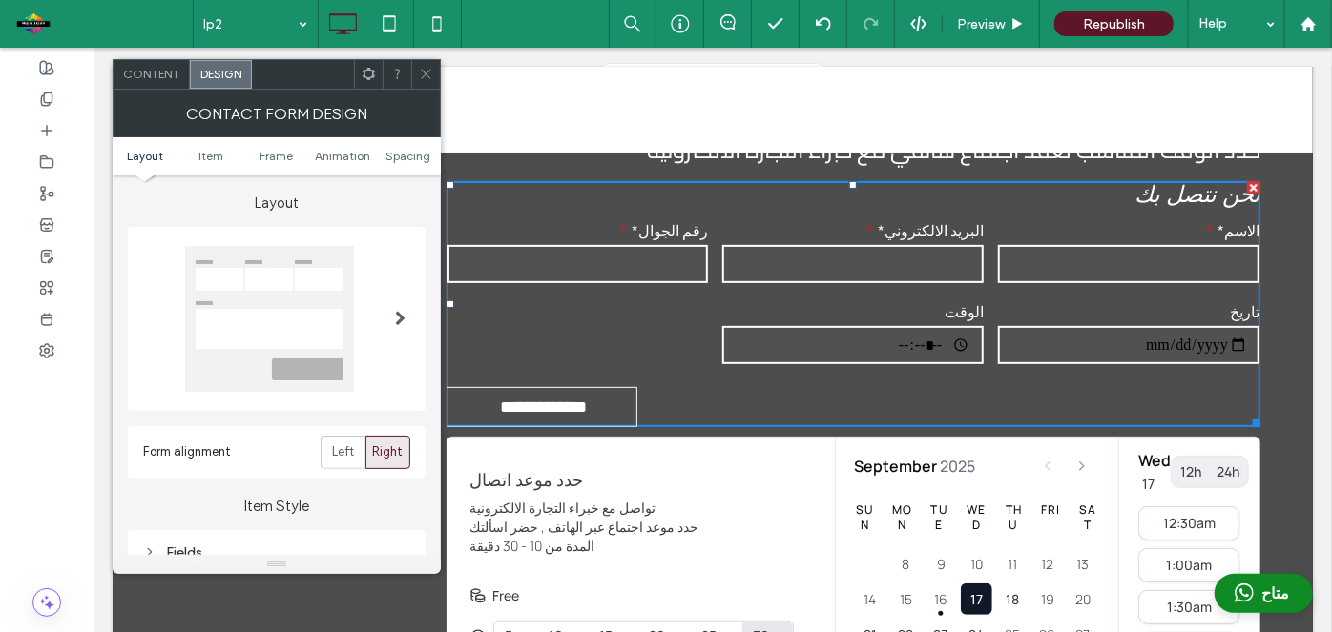
click at [424, 76] on icon at bounding box center [426, 74] width 14 height 14
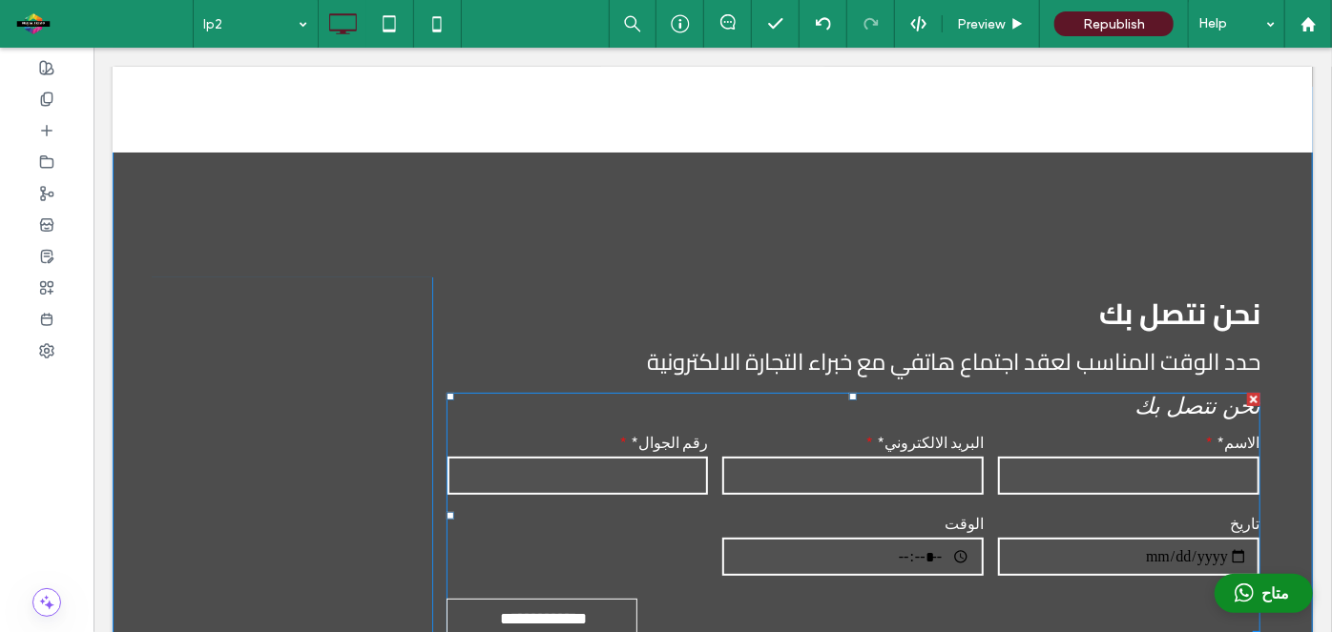
scroll to position [61, 0]
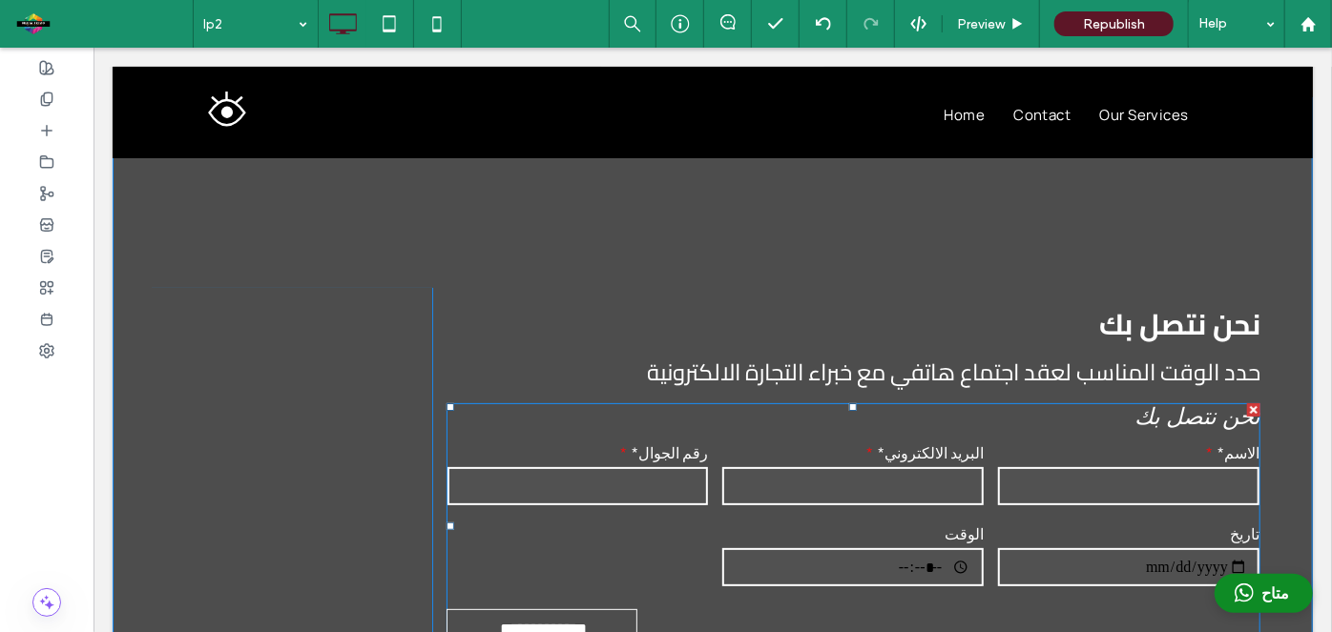
click at [518, 432] on div "**********" at bounding box center [852, 526] width 815 height 246
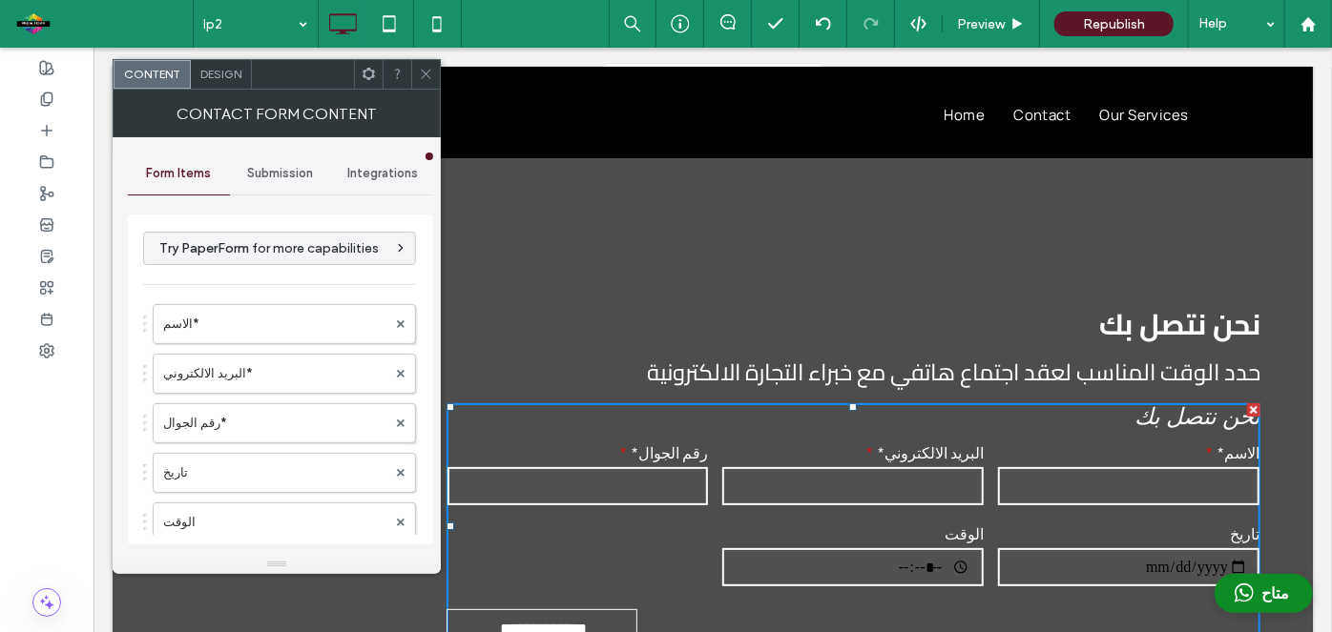
click at [366, 176] on span "Integrations" at bounding box center [382, 173] width 71 height 15
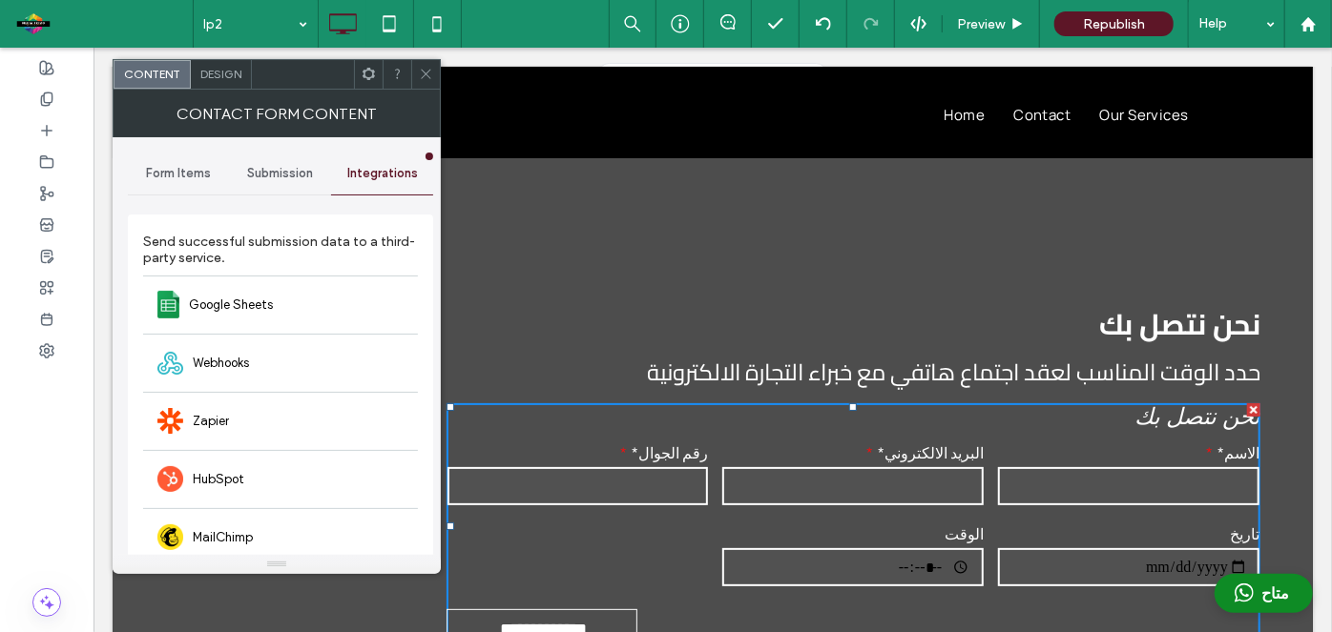
click at [296, 171] on span "Submission" at bounding box center [281, 173] width 66 height 15
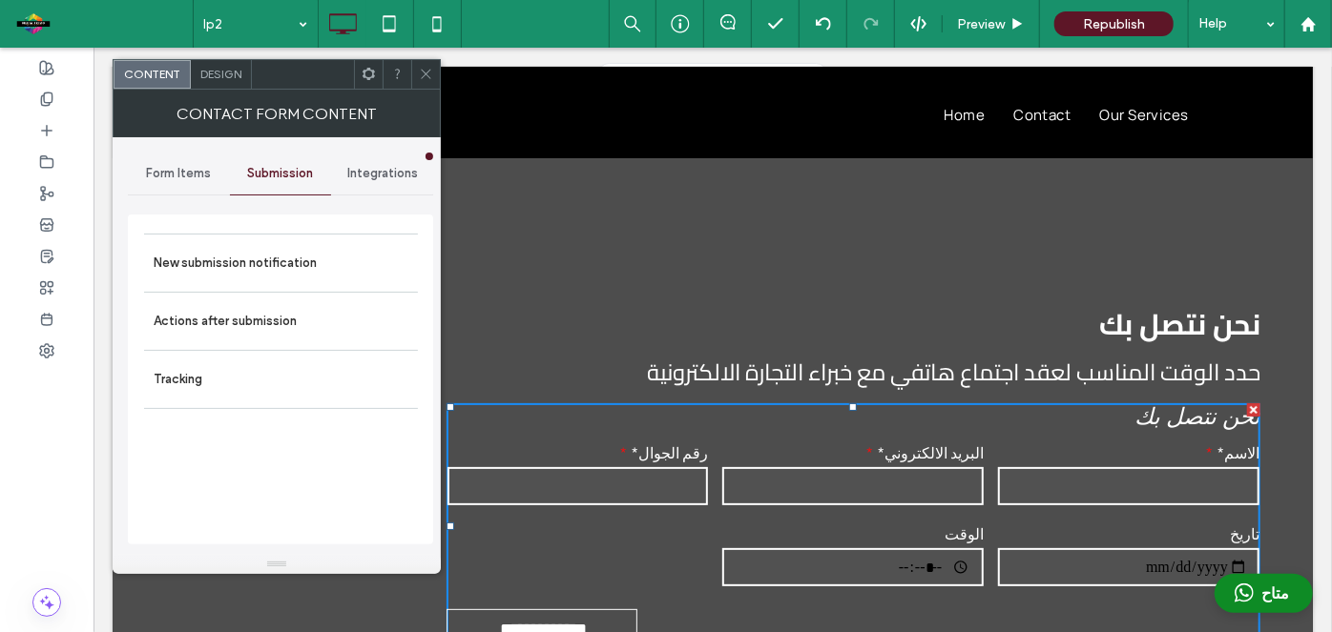
click at [189, 178] on span "Form Items" at bounding box center [178, 173] width 65 height 15
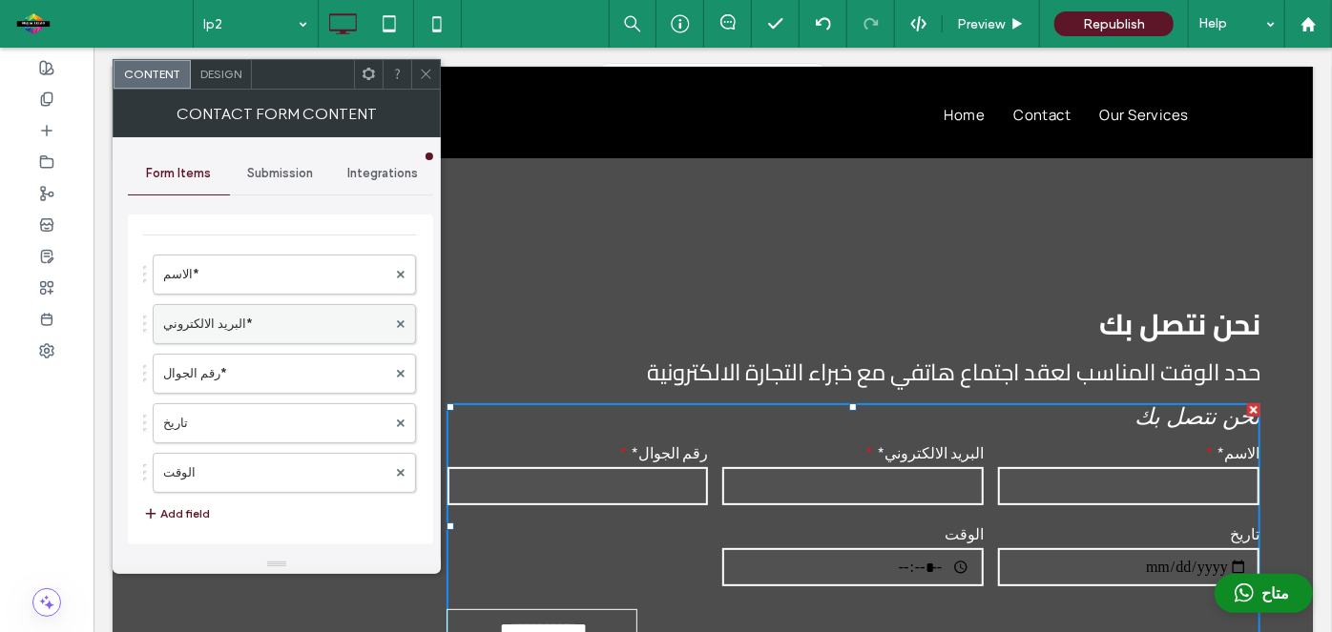
scroll to position [0, 0]
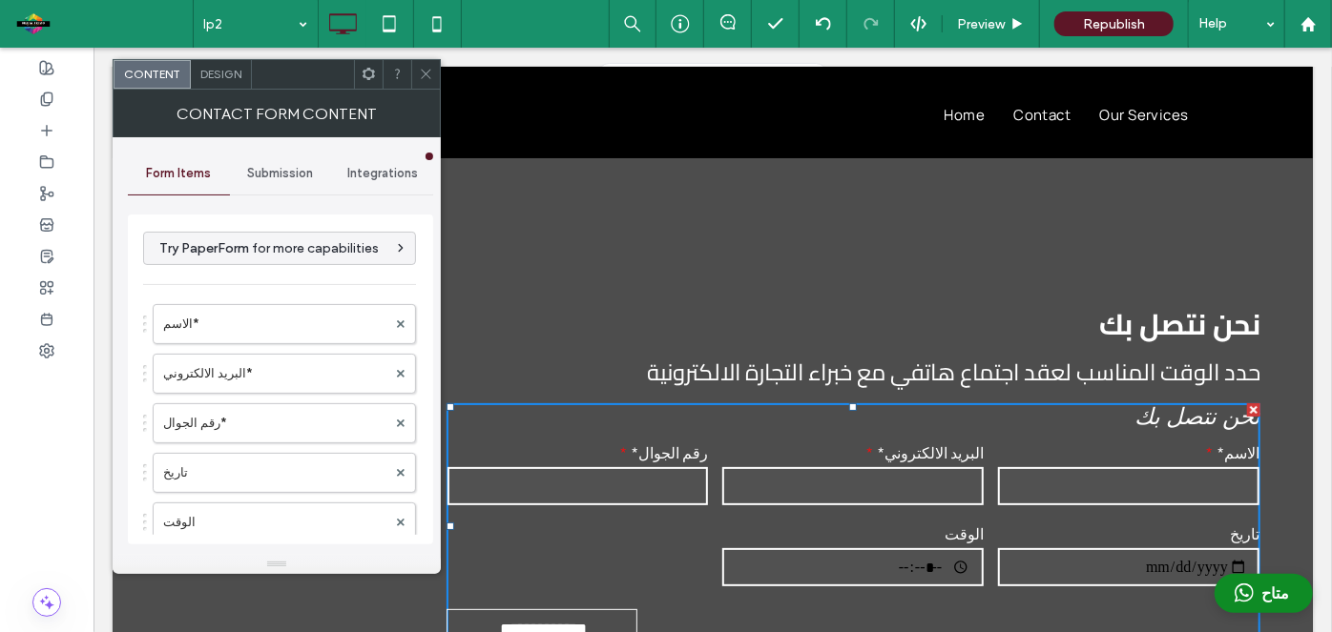
click at [216, 76] on span "Design" at bounding box center [220, 74] width 41 height 14
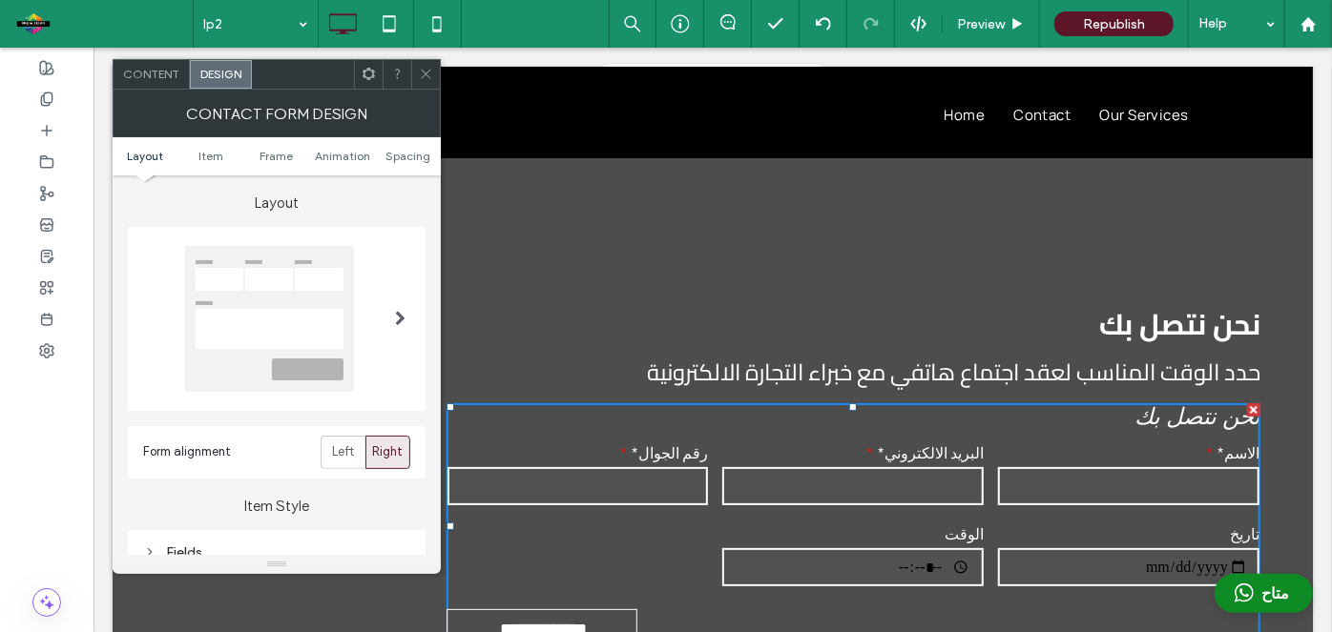
scroll to position [15, 0]
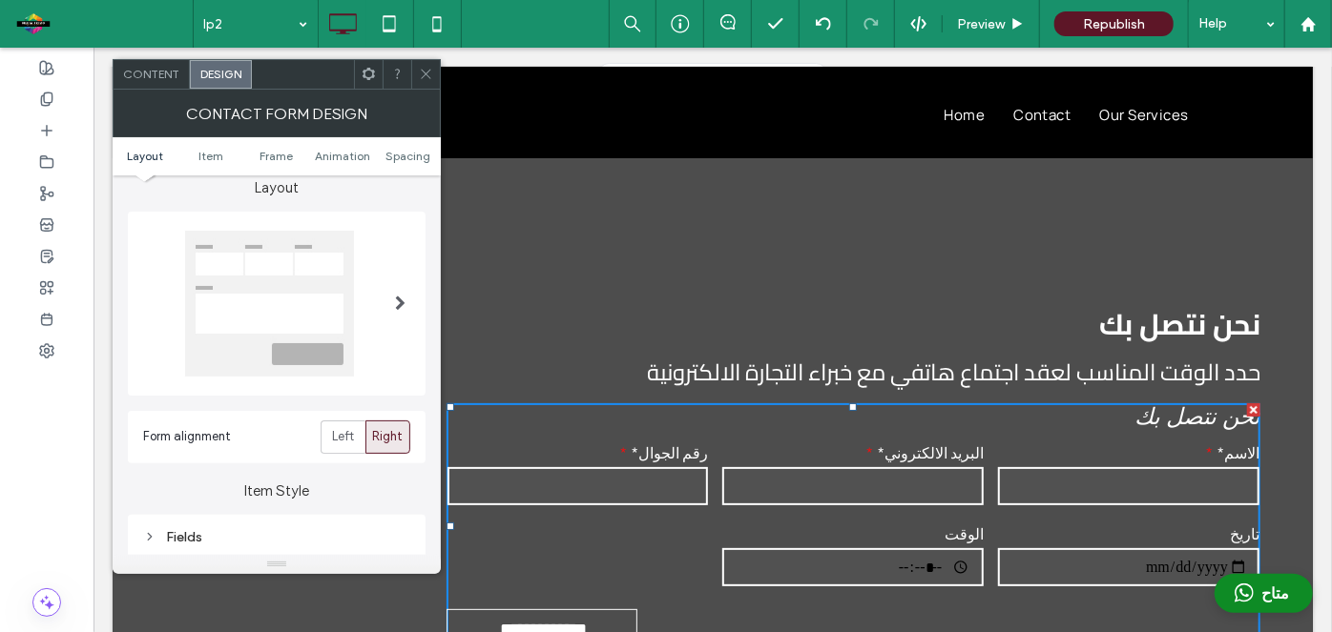
click at [399, 303] on span at bounding box center [400, 303] width 10 height 15
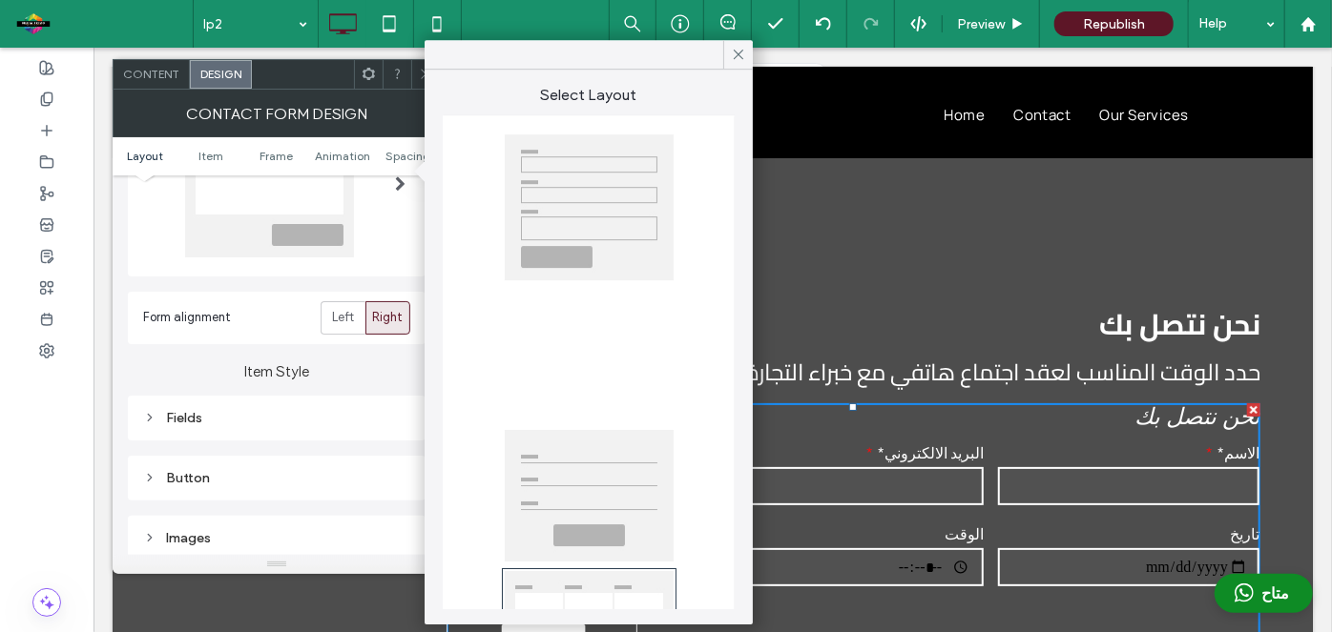
scroll to position [162, 0]
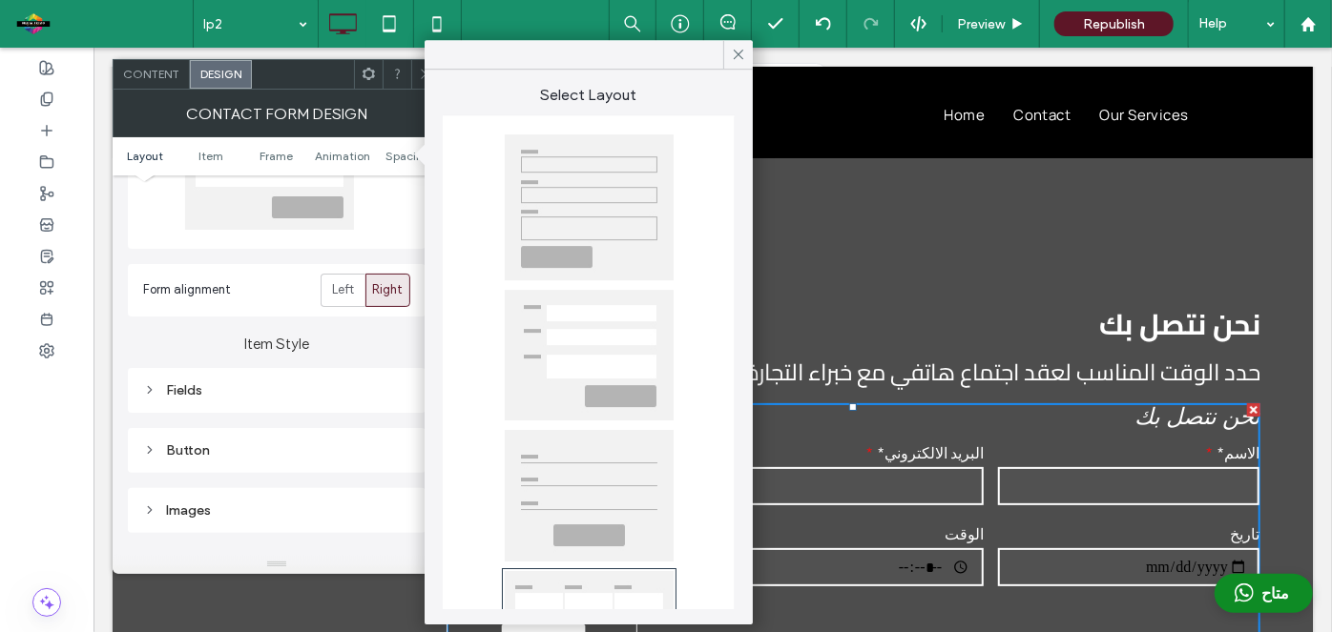
drag, startPoint x: 179, startPoint y: 364, endPoint x: 186, endPoint y: 385, distance: 22.0
click at [186, 385] on div "Item Style Fields Button Images" at bounding box center [277, 425] width 298 height 217
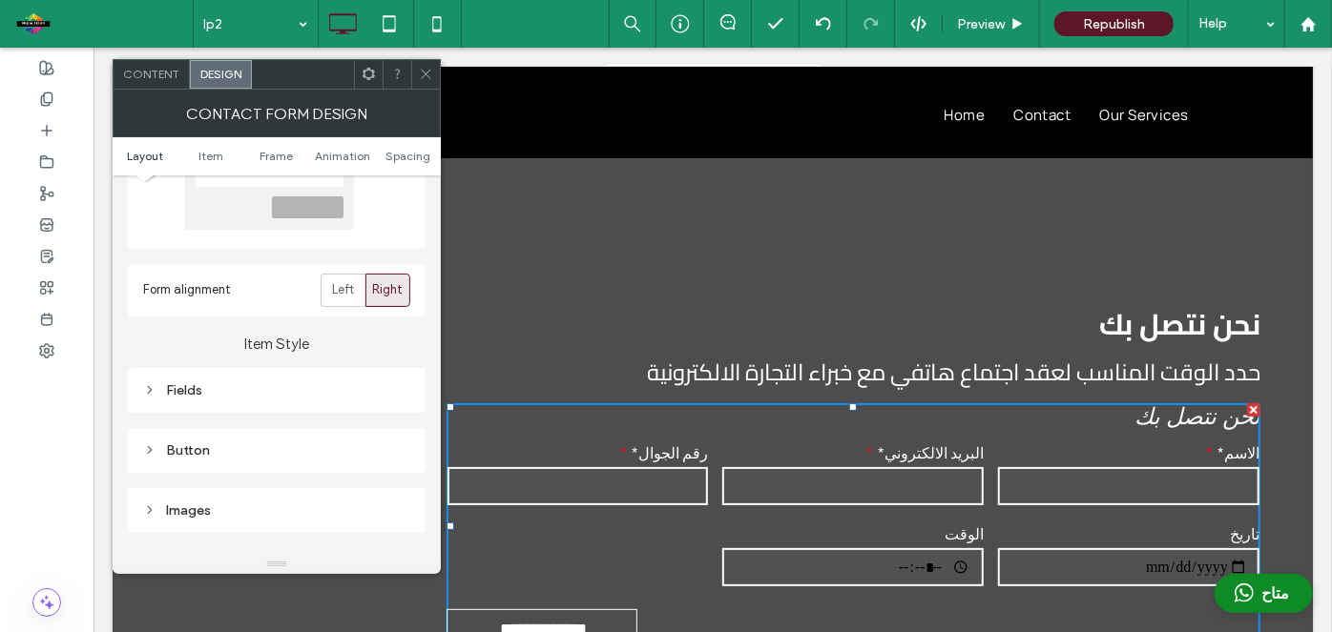
click at [186, 385] on div "Fields" at bounding box center [276, 390] width 267 height 16
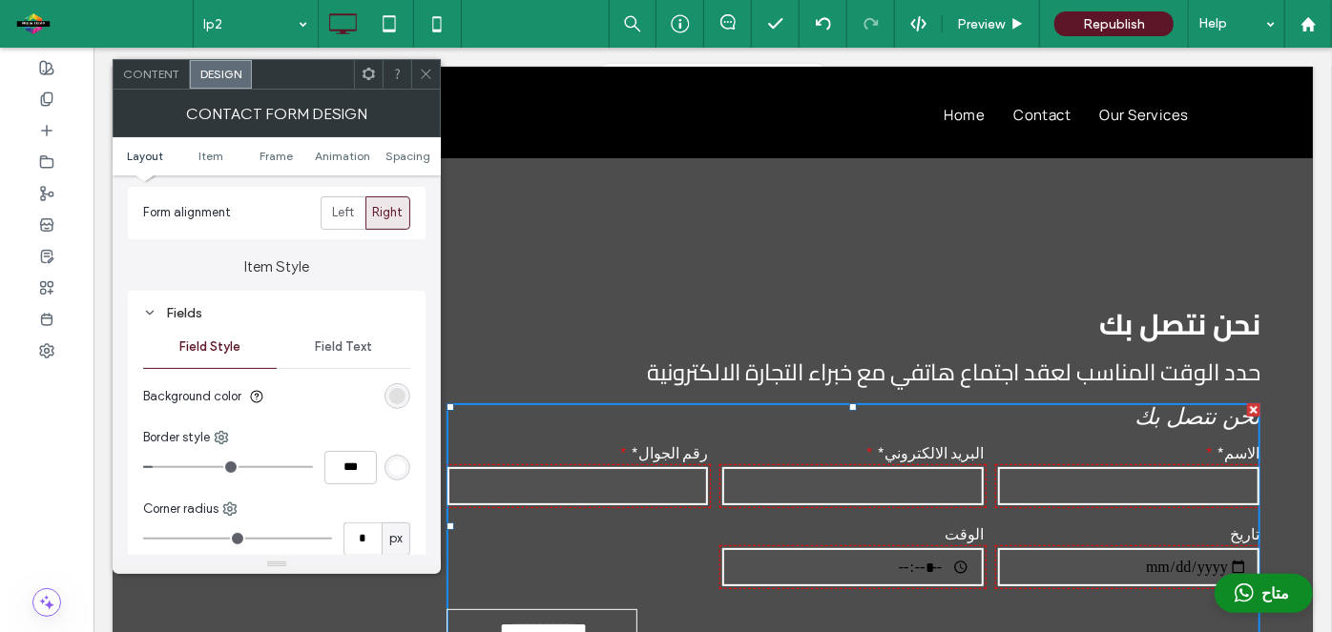
click at [388, 404] on div "rgba(102, 102, 102, 0.15)" at bounding box center [397, 396] width 26 height 26
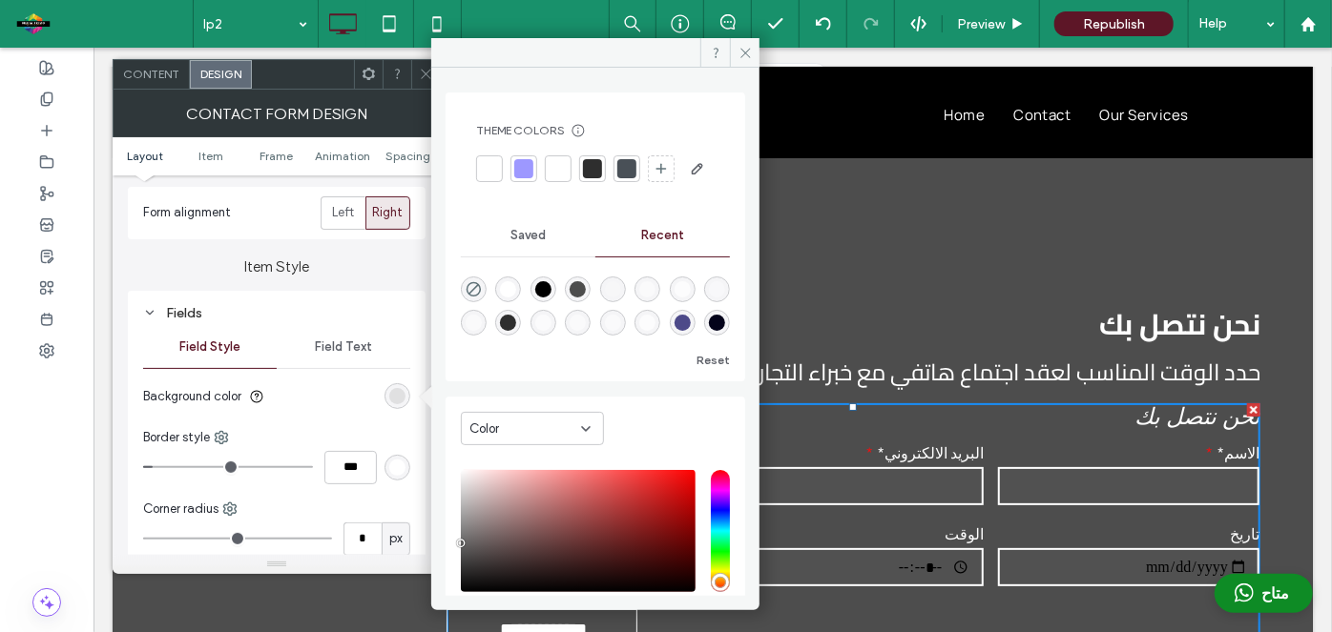
click at [513, 298] on div "rgba(255, 255, 255, 1)" at bounding box center [508, 289] width 16 height 16
type input "*******"
type input "***"
type input "****"
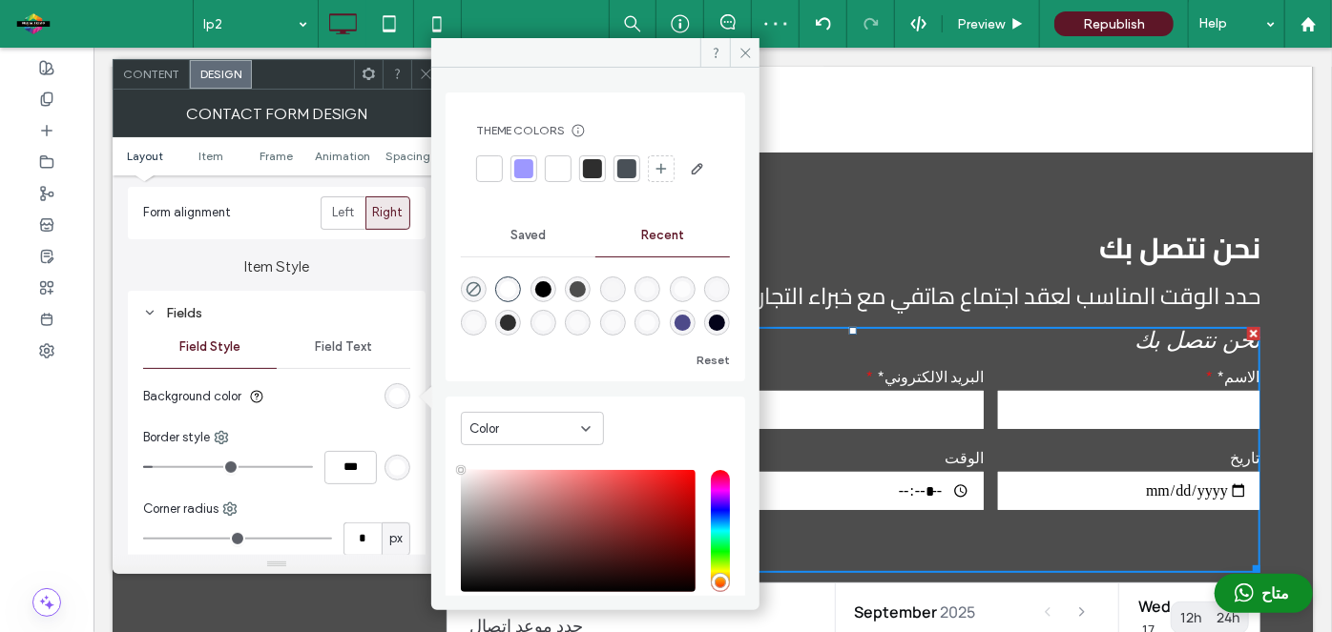
scroll to position [221, 0]
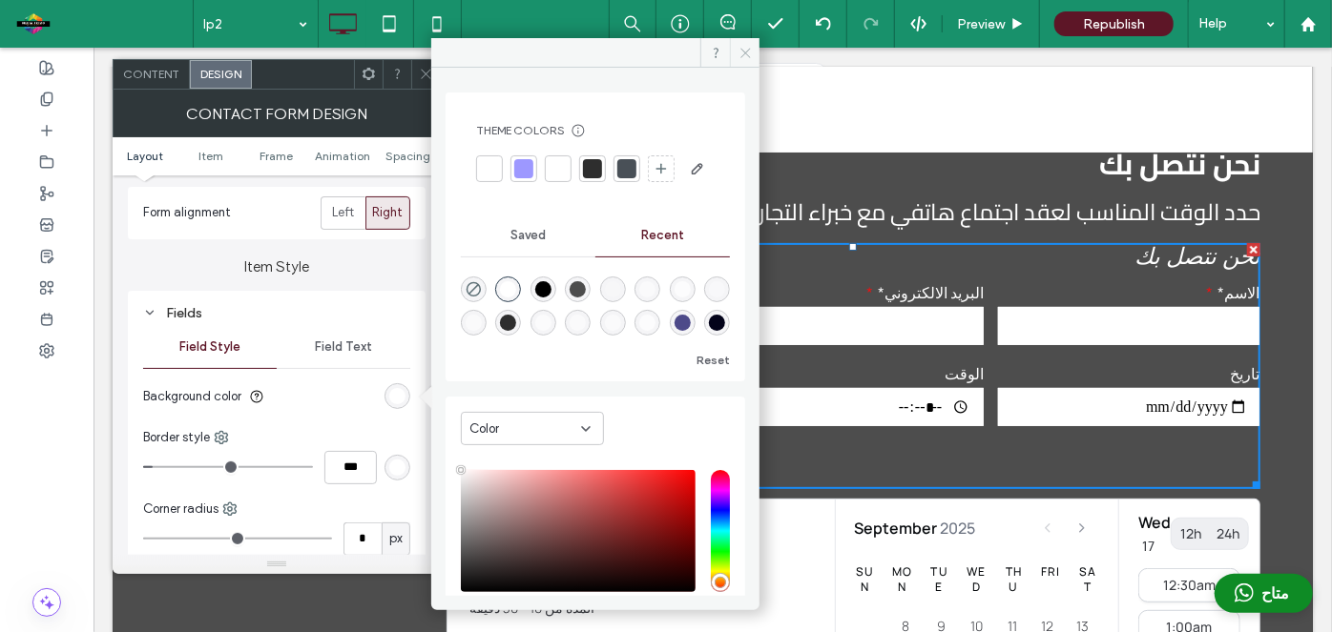
click at [748, 52] on icon at bounding box center [745, 53] width 14 height 14
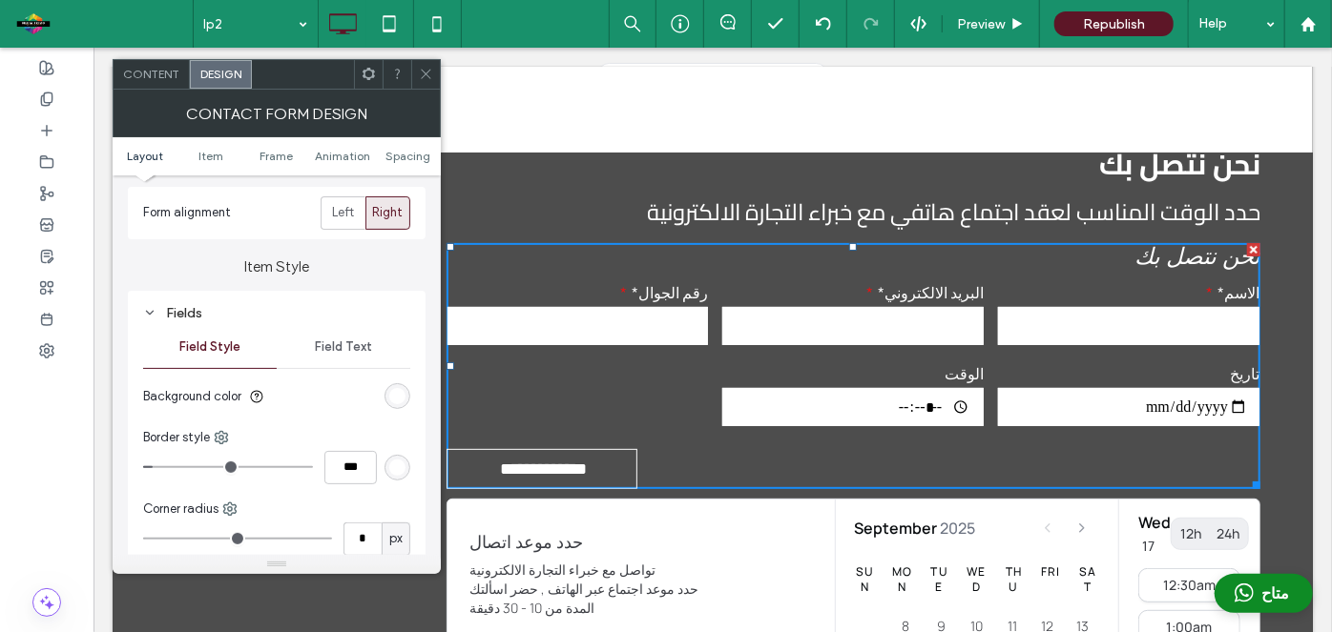
click at [427, 69] on icon at bounding box center [426, 74] width 14 height 14
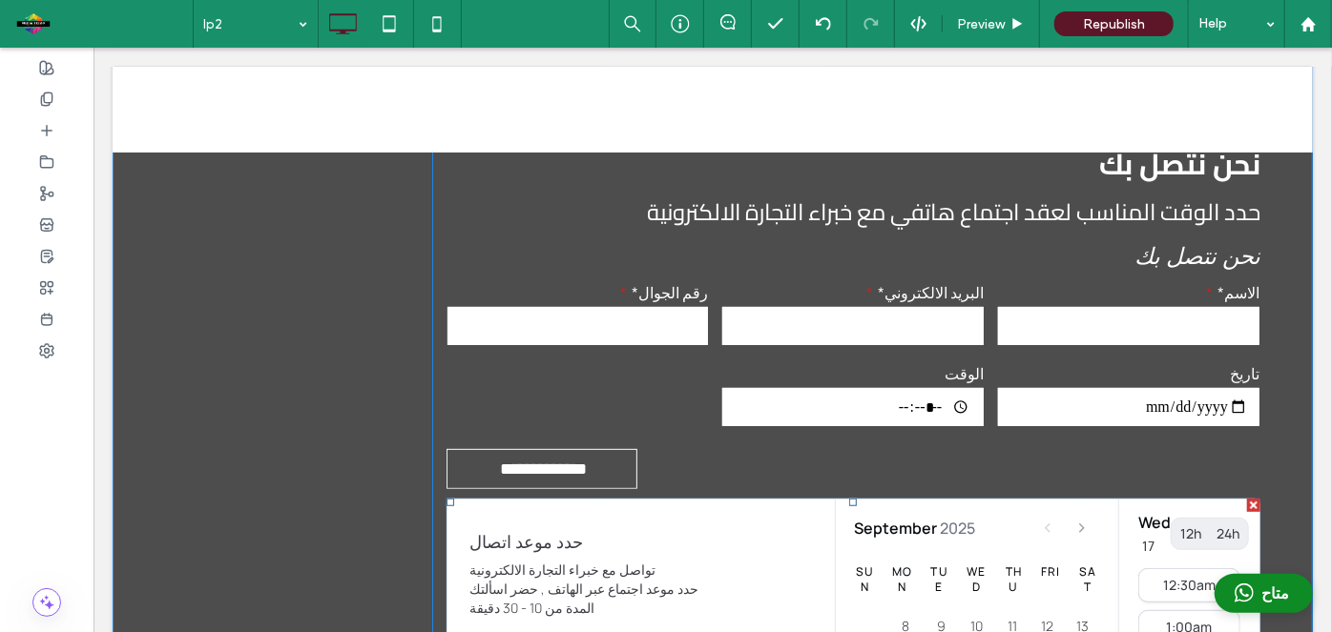
click at [1246, 509] on div at bounding box center [1252, 504] width 13 height 13
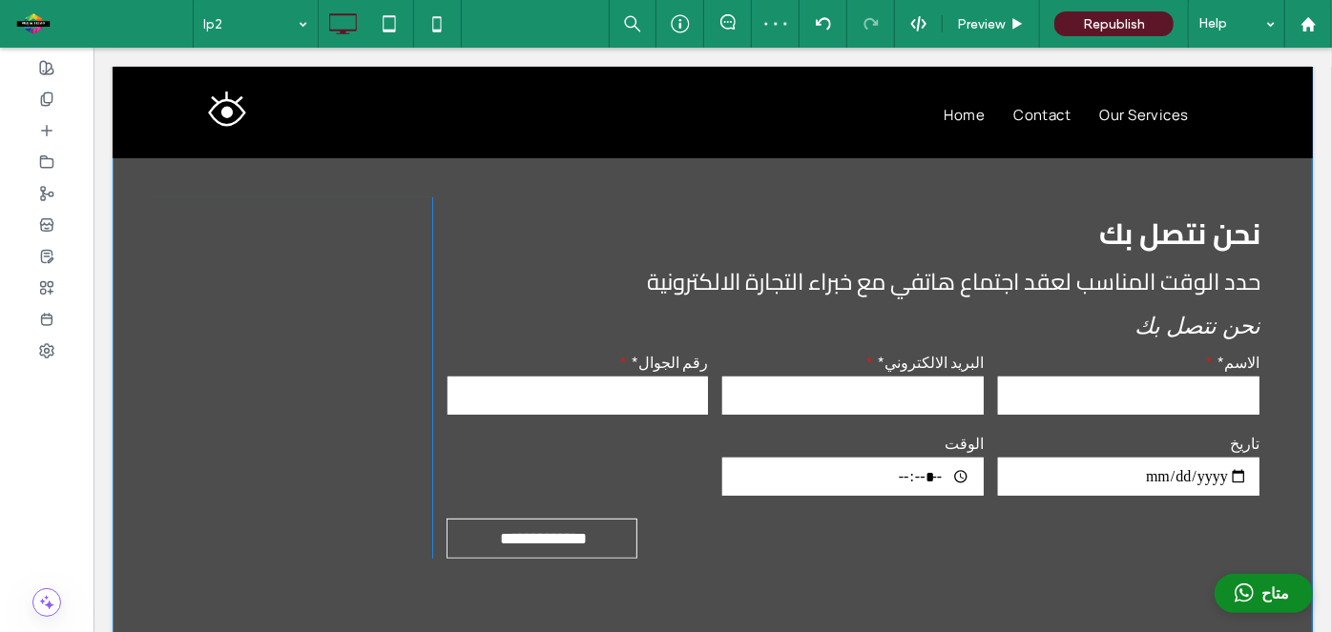
scroll to position [153, 0]
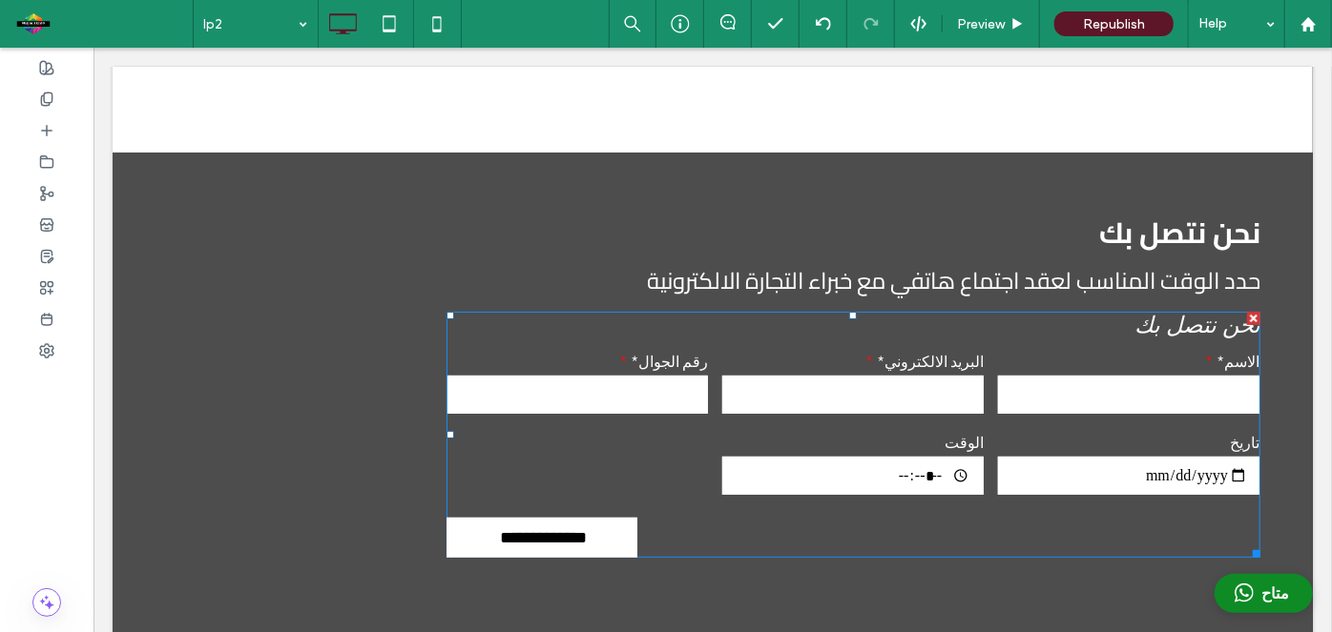
click at [581, 546] on input "**********" at bounding box center [541, 537] width 185 height 38
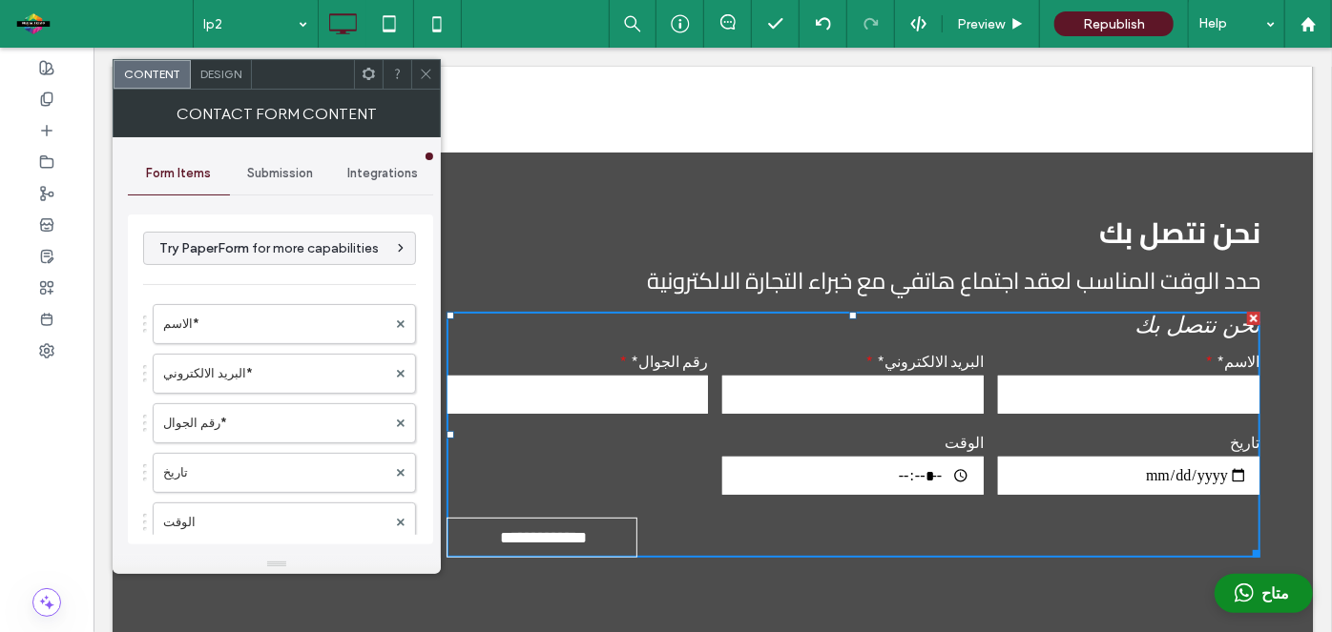
scroll to position [430, 0]
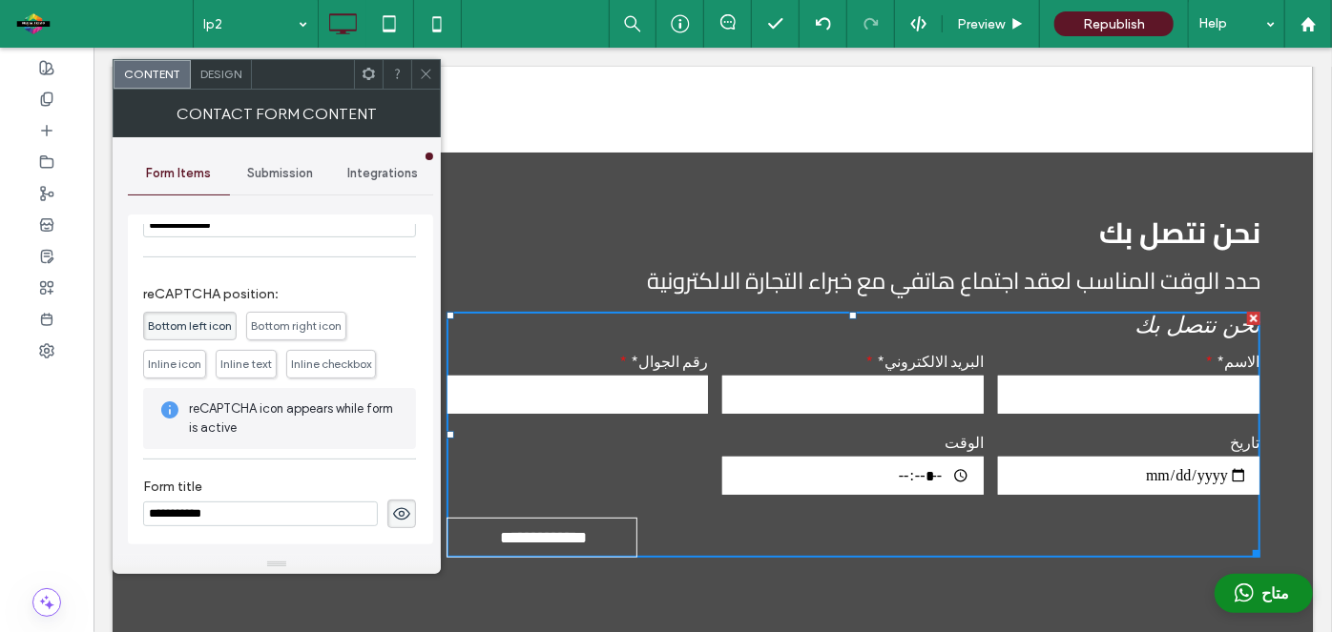
click at [238, 63] on div "Design" at bounding box center [221, 74] width 61 height 29
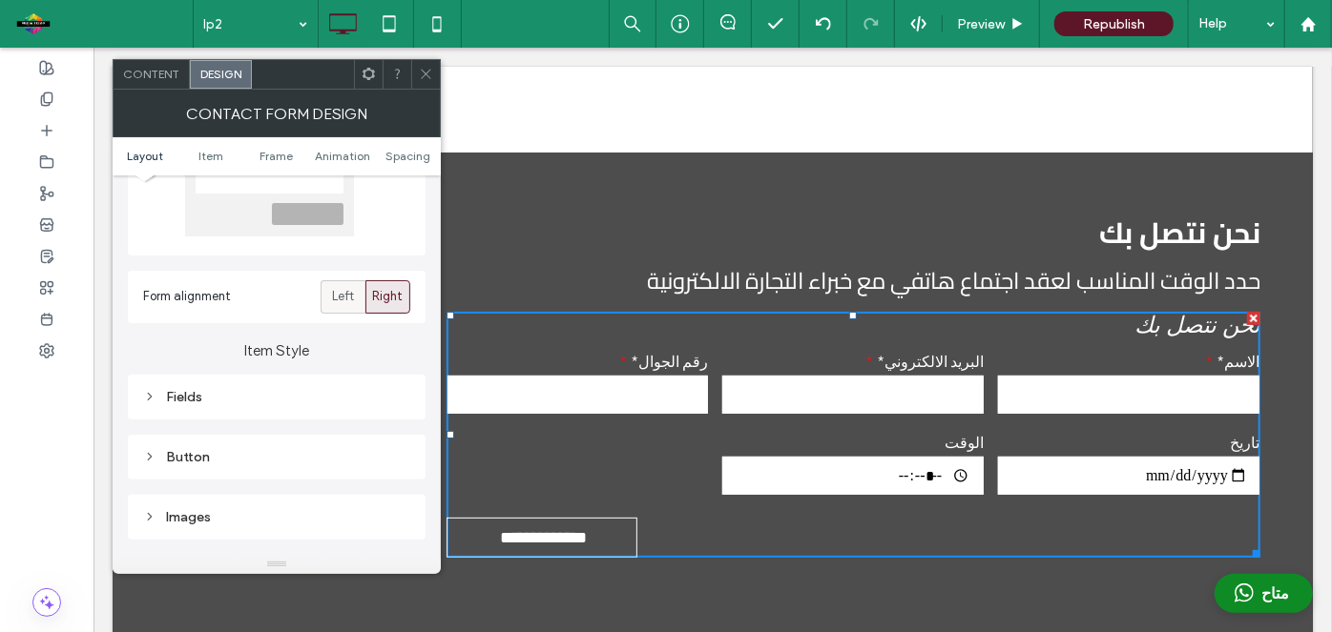
scroll to position [156, 0]
click at [320, 459] on div "Button" at bounding box center [276, 456] width 267 height 16
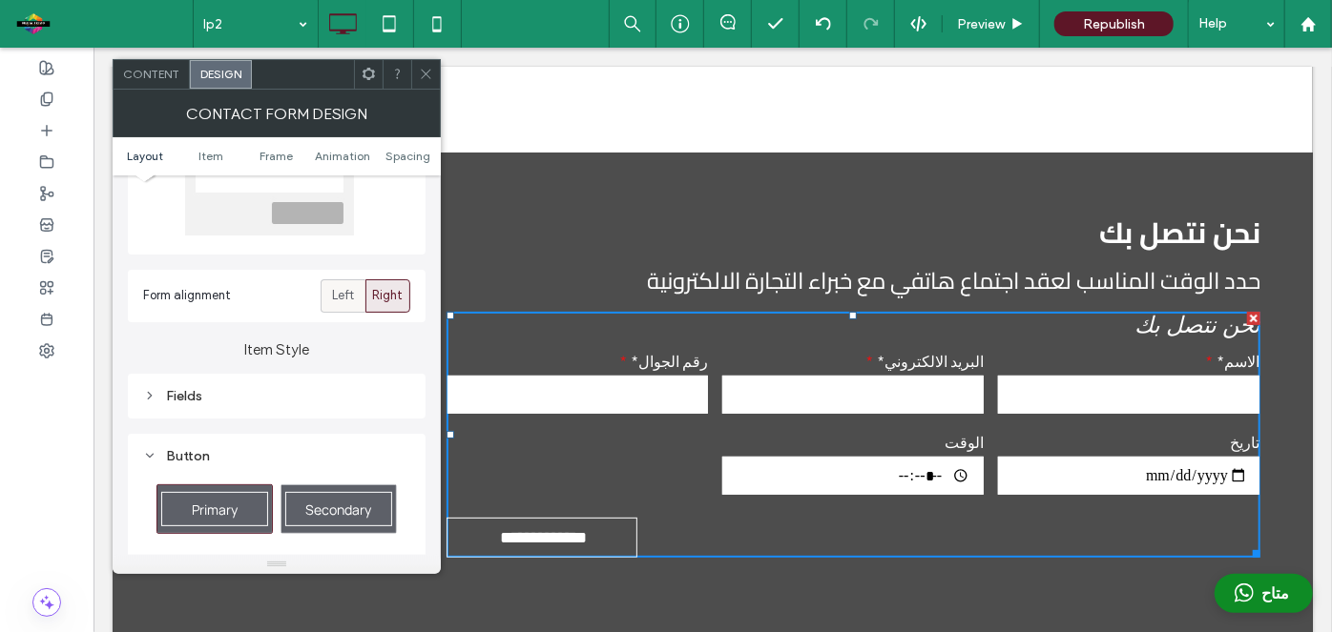
scroll to position [190, 0]
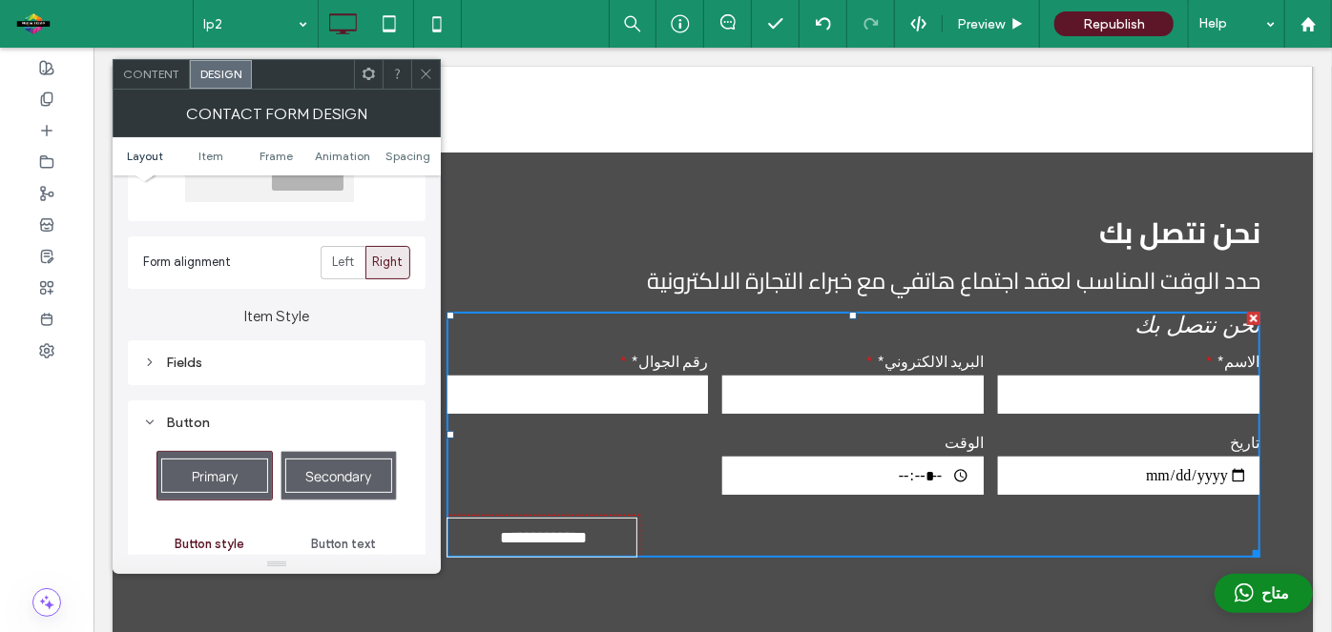
click at [238, 464] on div "Primary" at bounding box center [214, 476] width 107 height 34
type input "*"
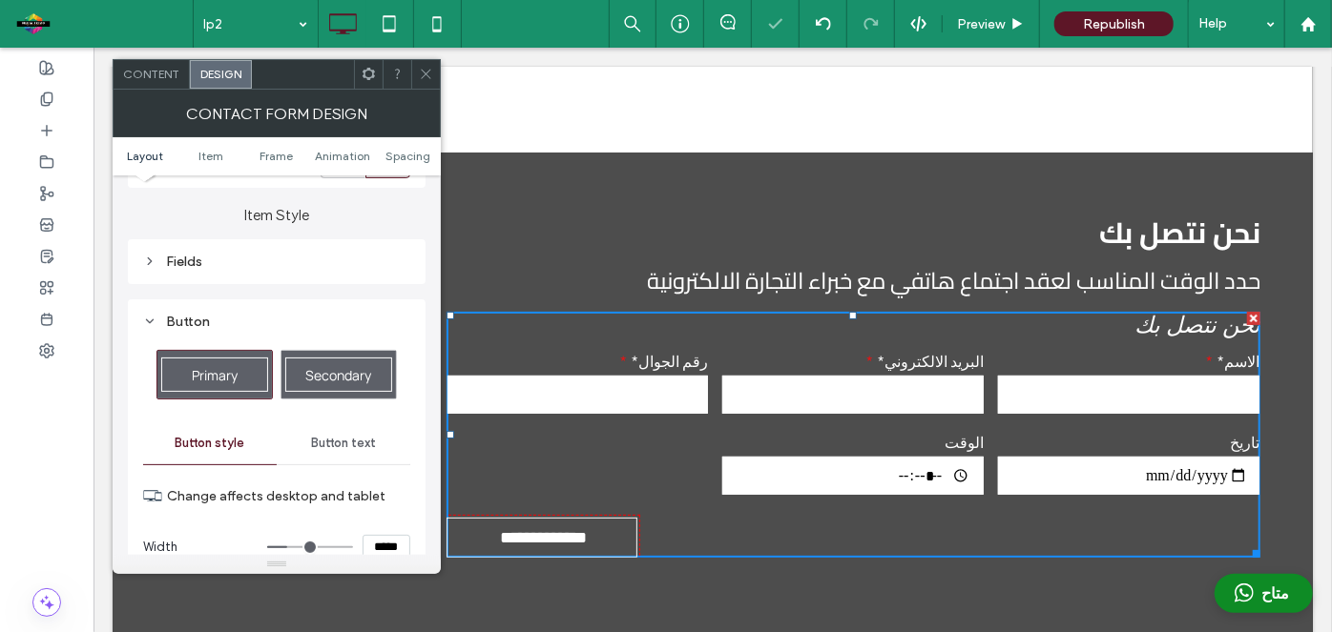
scroll to position [318, 0]
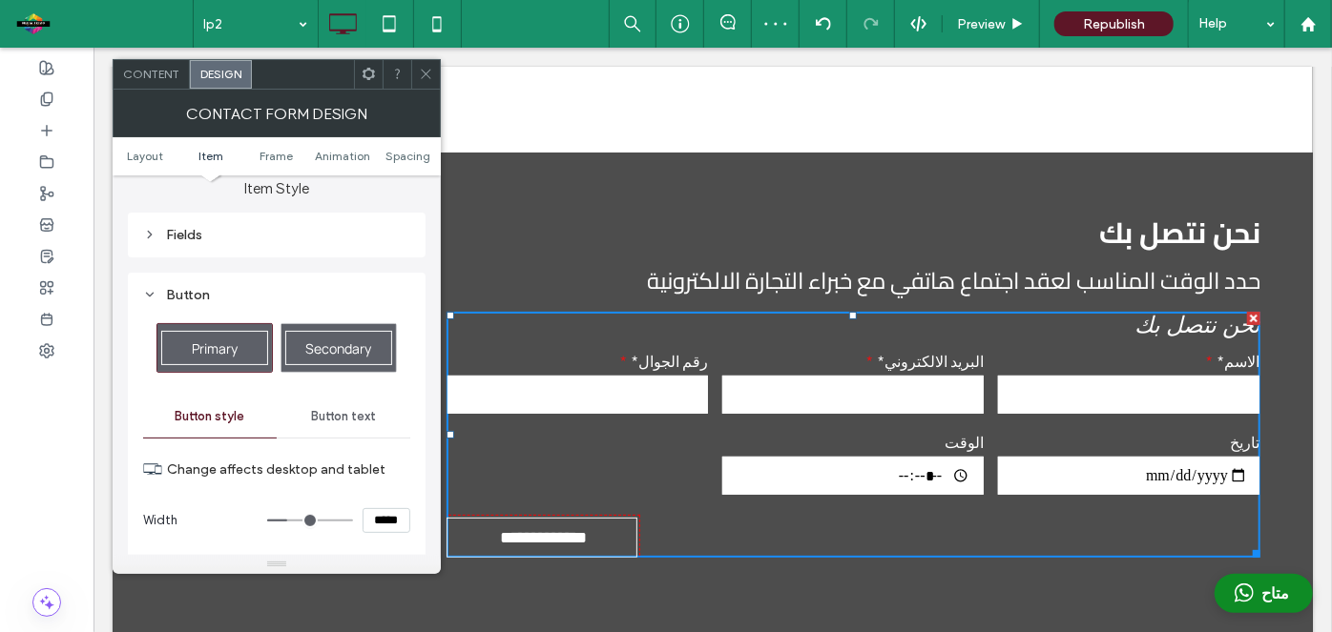
type input "***"
type input "*****"
type input "***"
type input "*****"
type input "***"
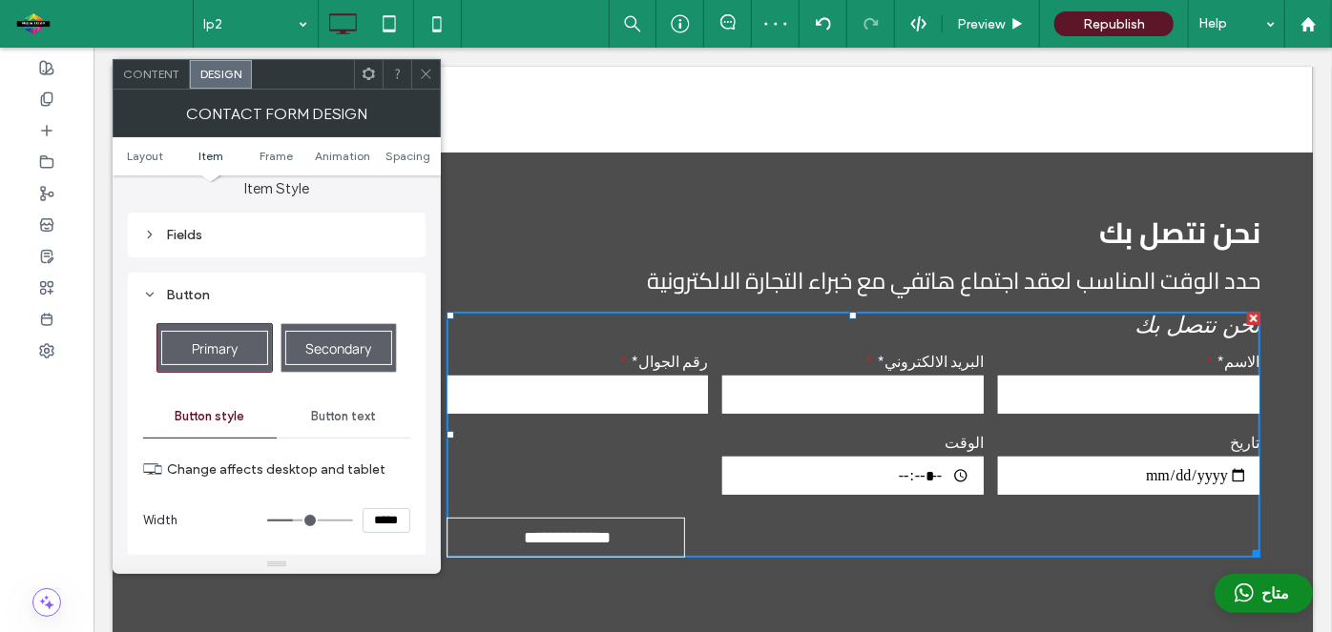
click at [295, 520] on input "range" at bounding box center [310, 521] width 86 height 2
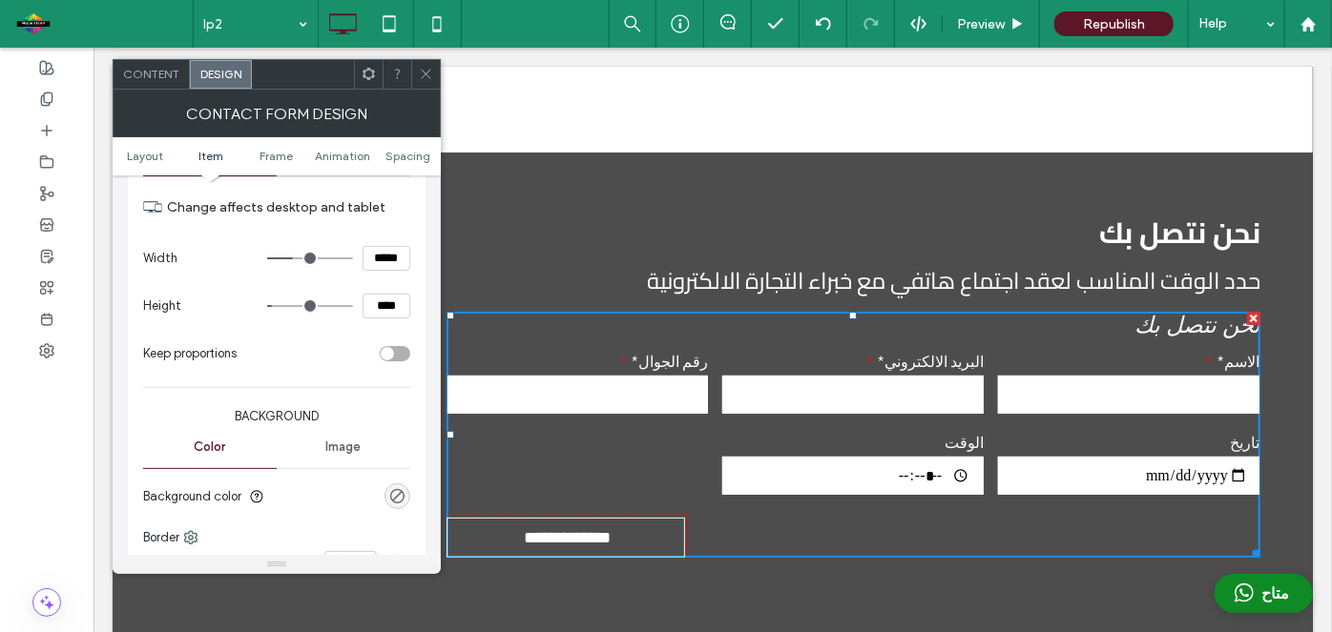
scroll to position [582, 0]
click at [402, 496] on div "rgba(0, 0, 0, 0)" at bounding box center [397, 494] width 16 height 16
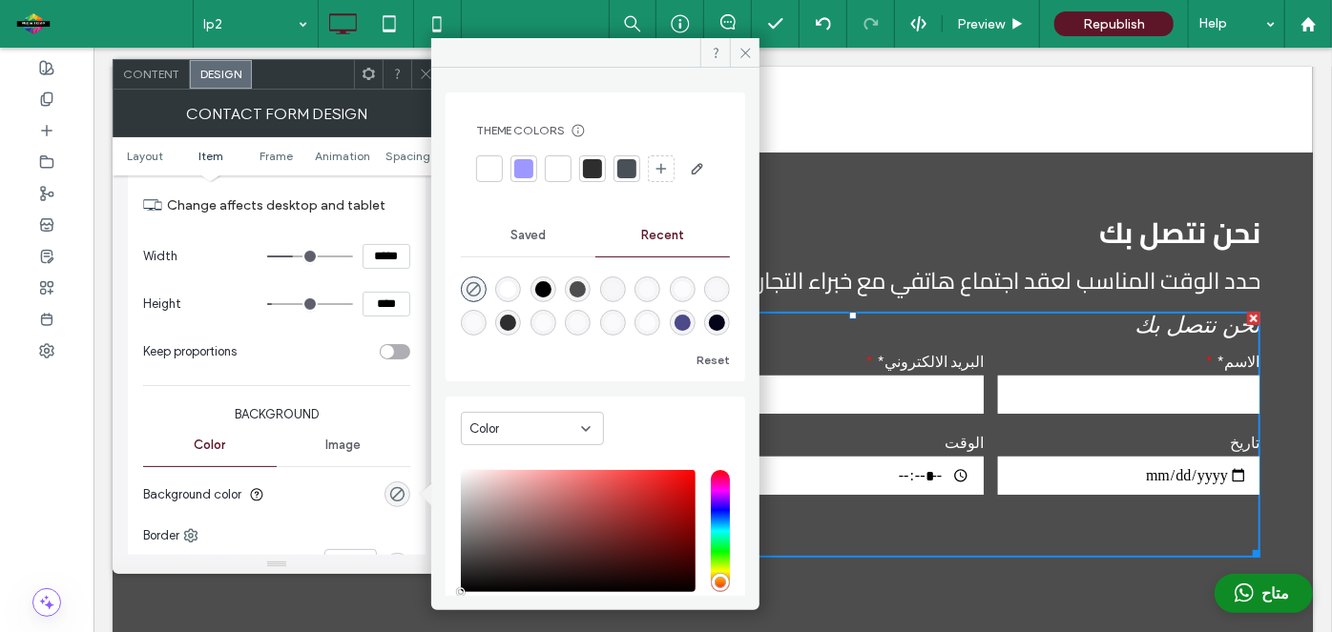
click at [528, 168] on div at bounding box center [523, 168] width 19 height 19
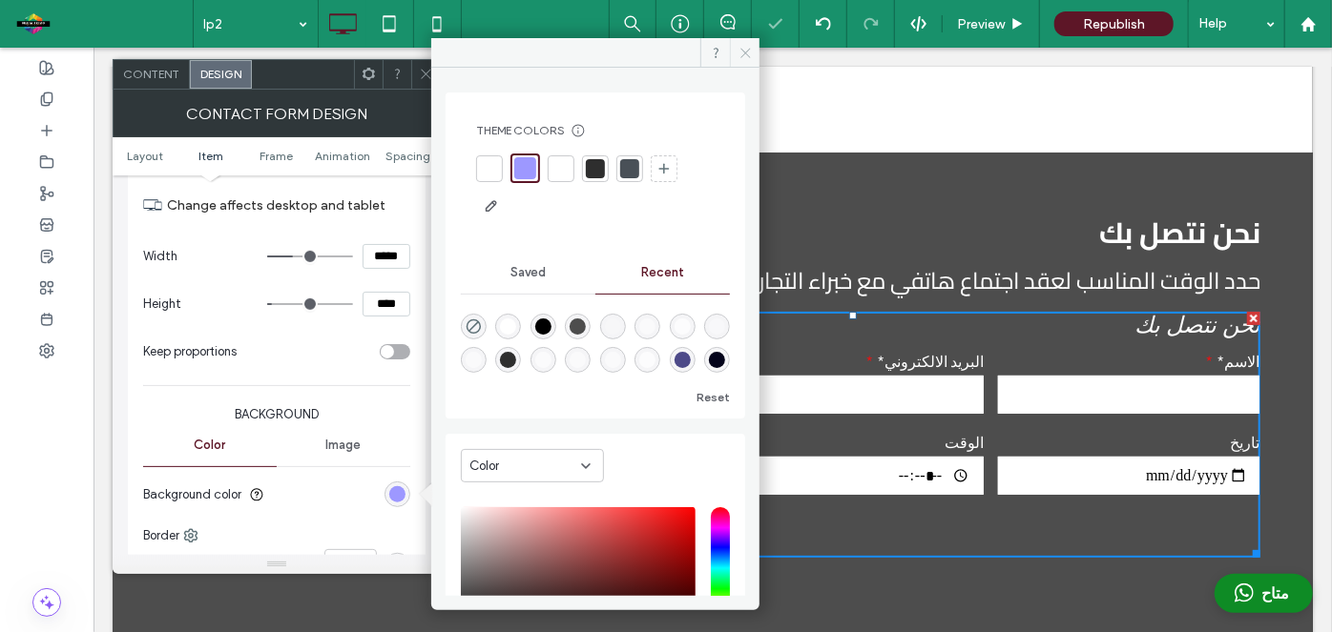
click at [746, 52] on icon at bounding box center [745, 53] width 14 height 14
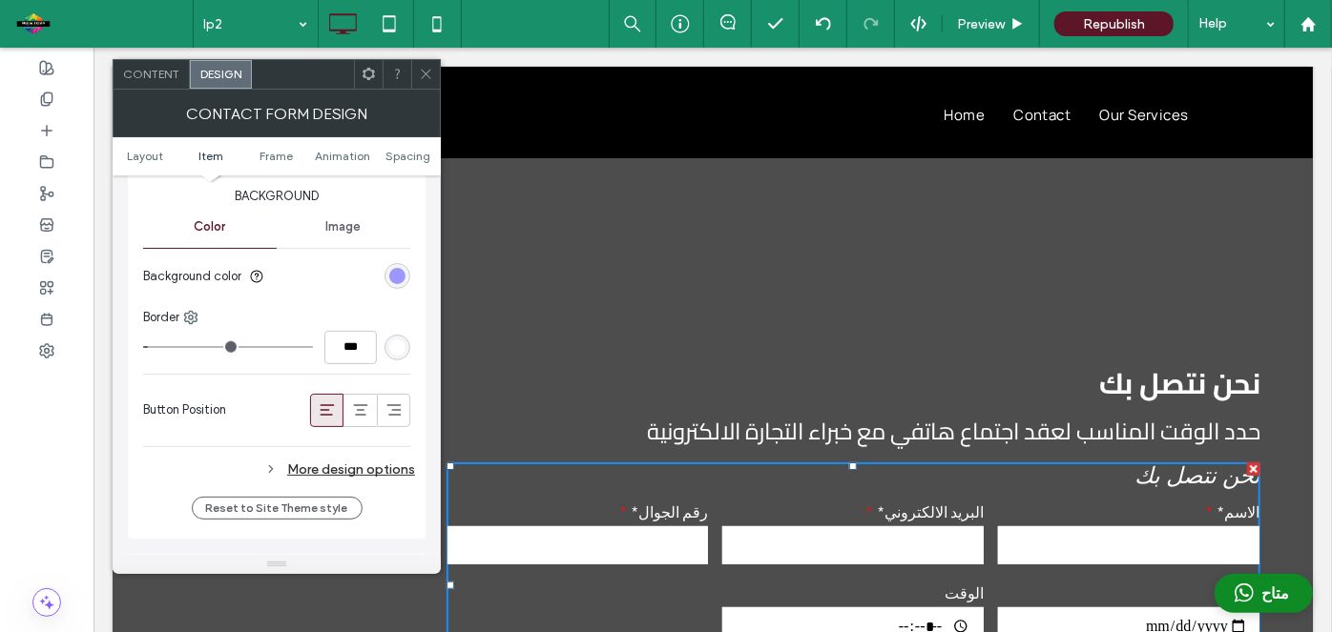
scroll to position [0, 0]
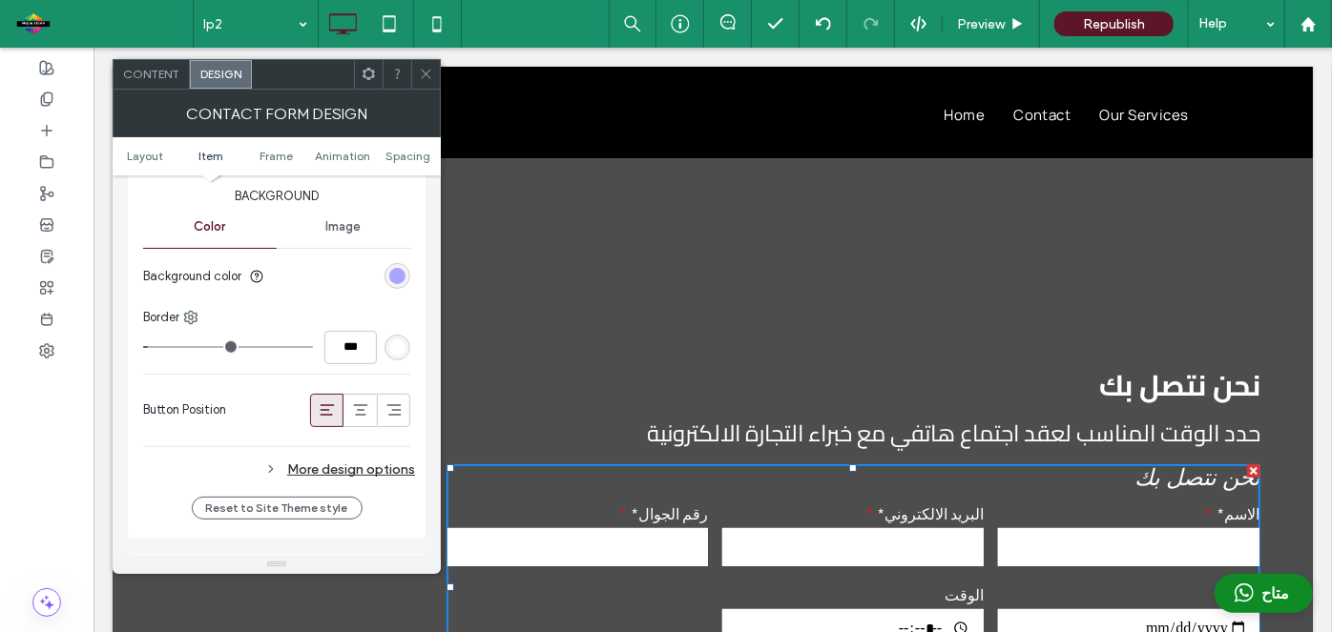
click at [396, 279] on div "rgba(157,152,255,1)" at bounding box center [397, 276] width 16 height 16
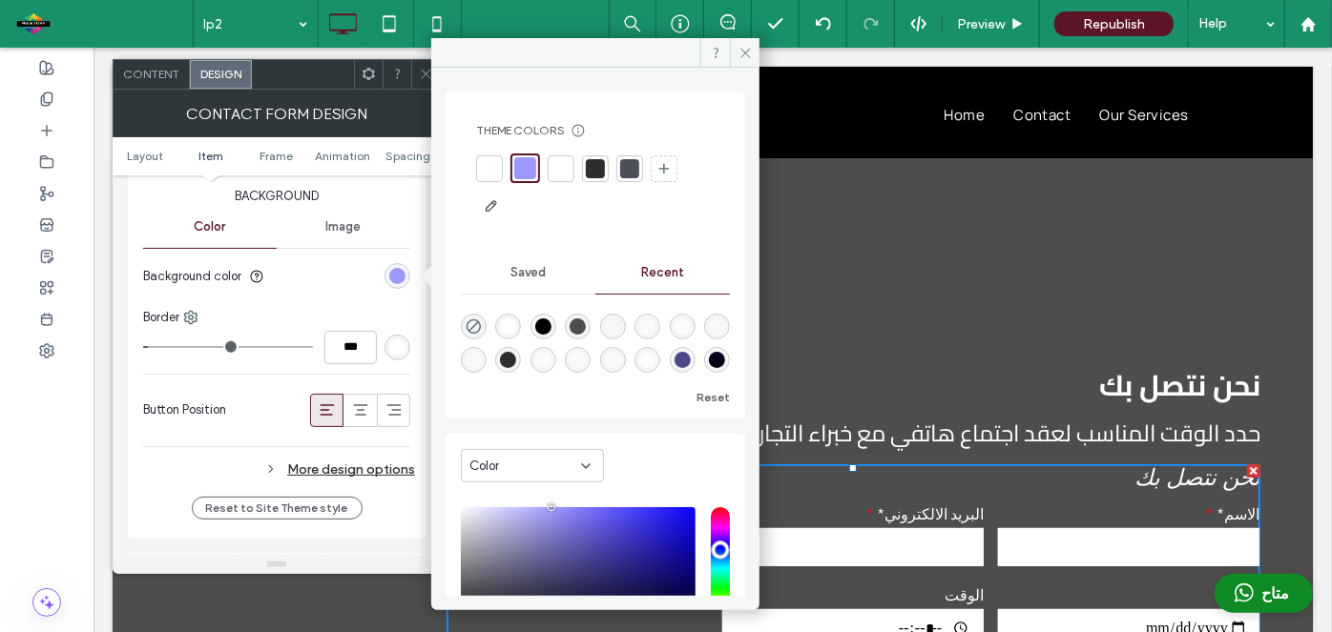
click at [604, 528] on div "saturation and value" at bounding box center [578, 568] width 235 height 122
type input "*******"
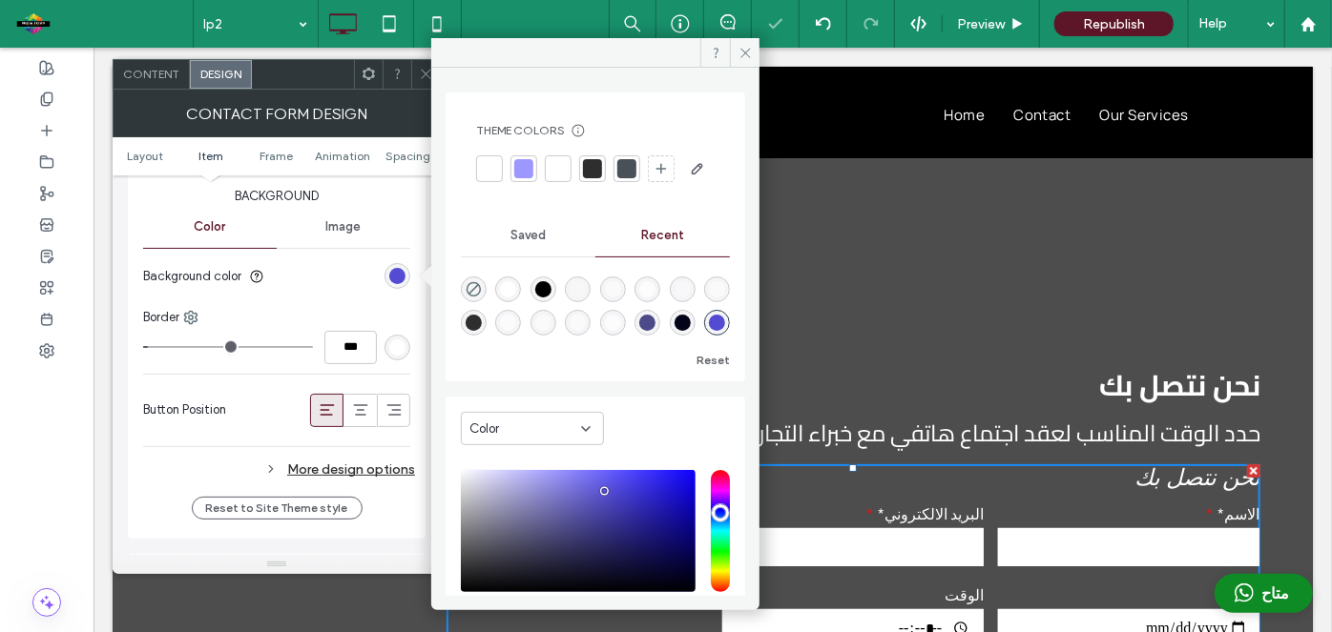
type input "***"
type input "*******"
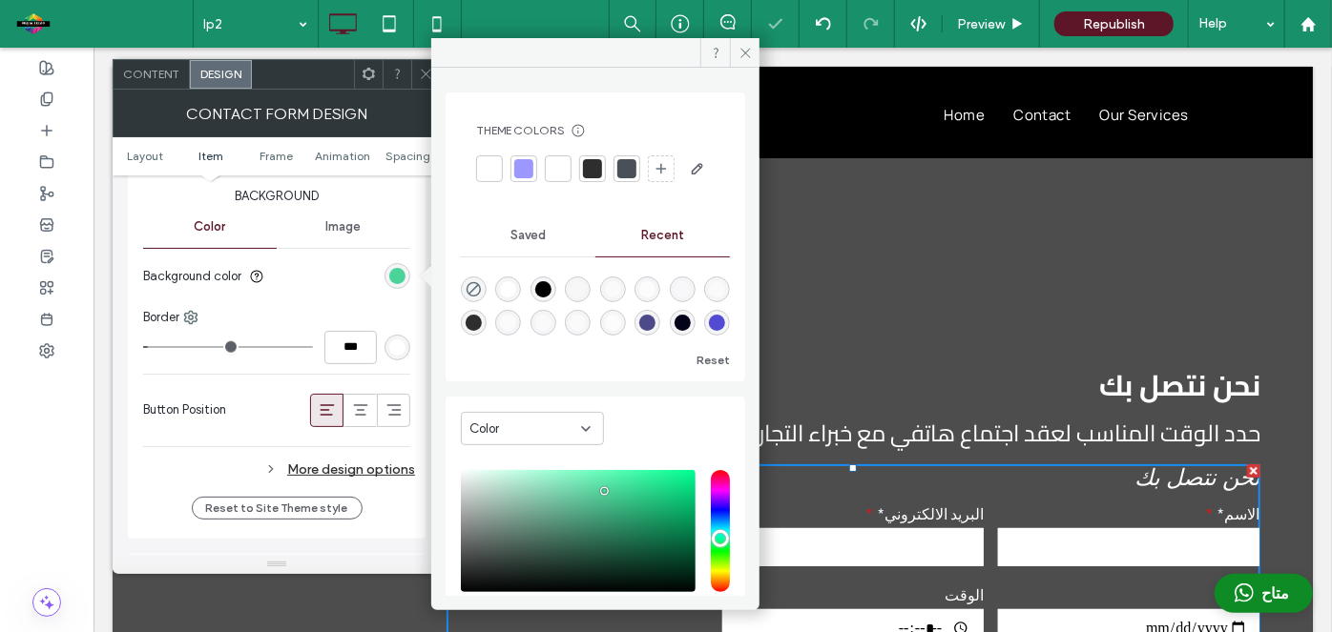
type input "***"
click at [711, 572] on input "hue" at bounding box center [720, 531] width 19 height 122
click at [745, 48] on icon at bounding box center [745, 53] width 14 height 14
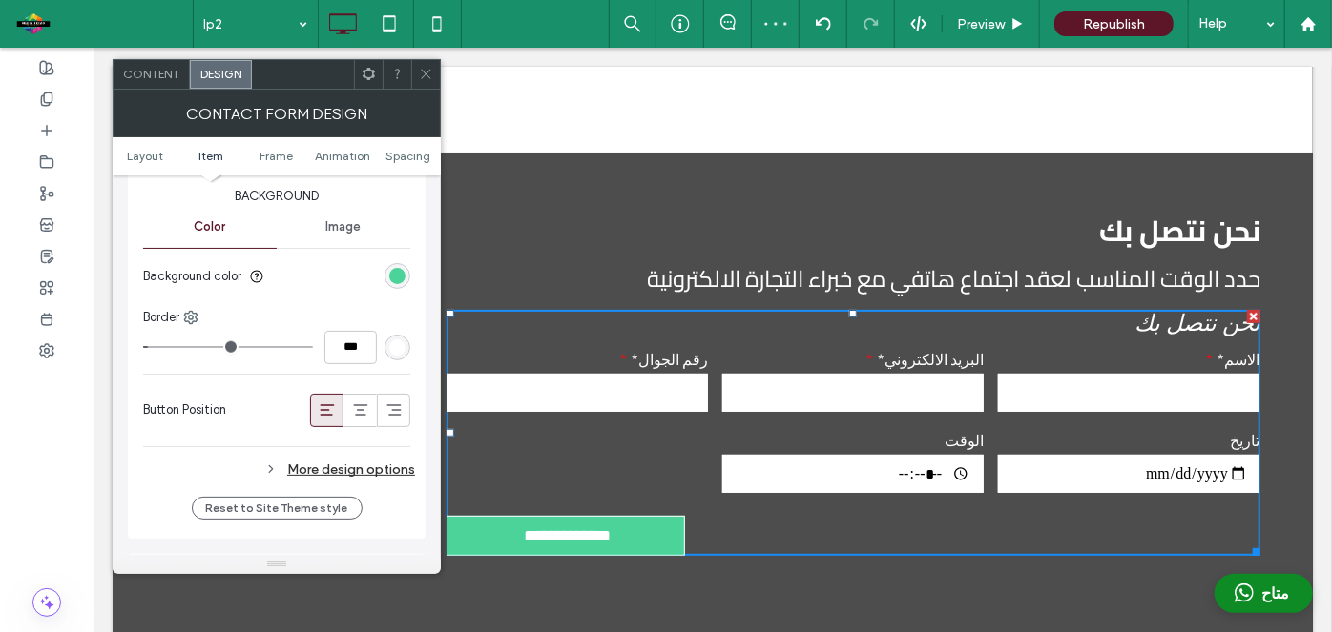
scroll to position [158, 0]
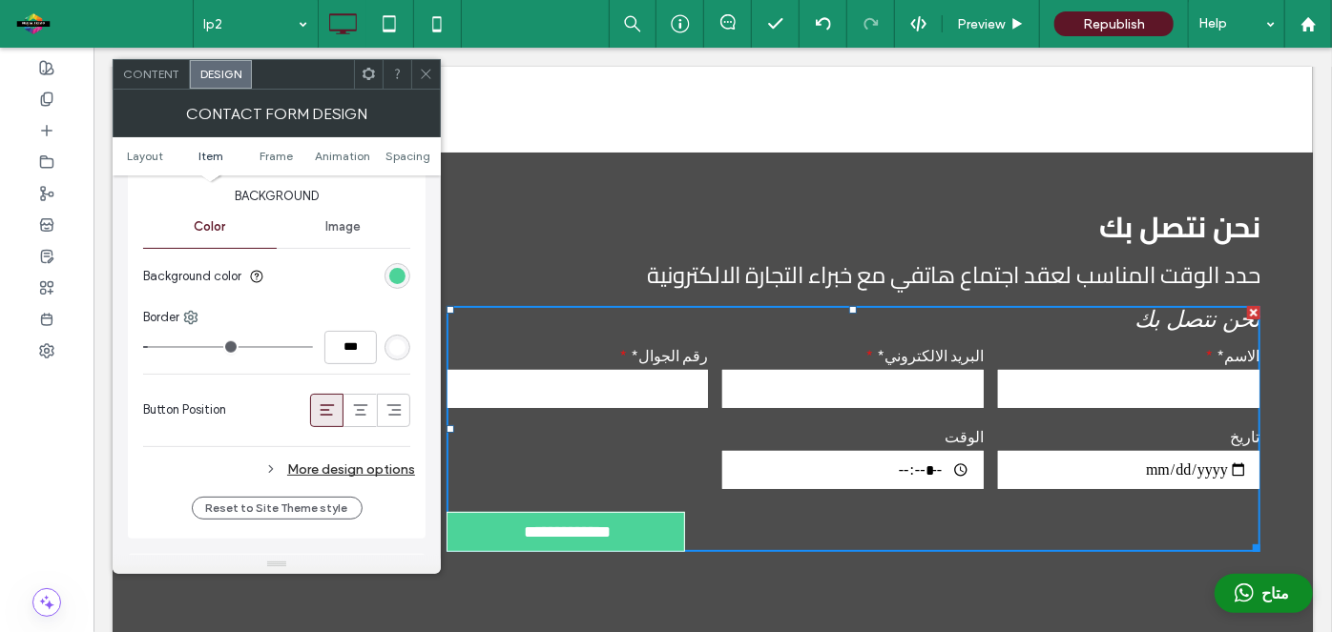
click at [429, 74] on icon at bounding box center [426, 74] width 14 height 14
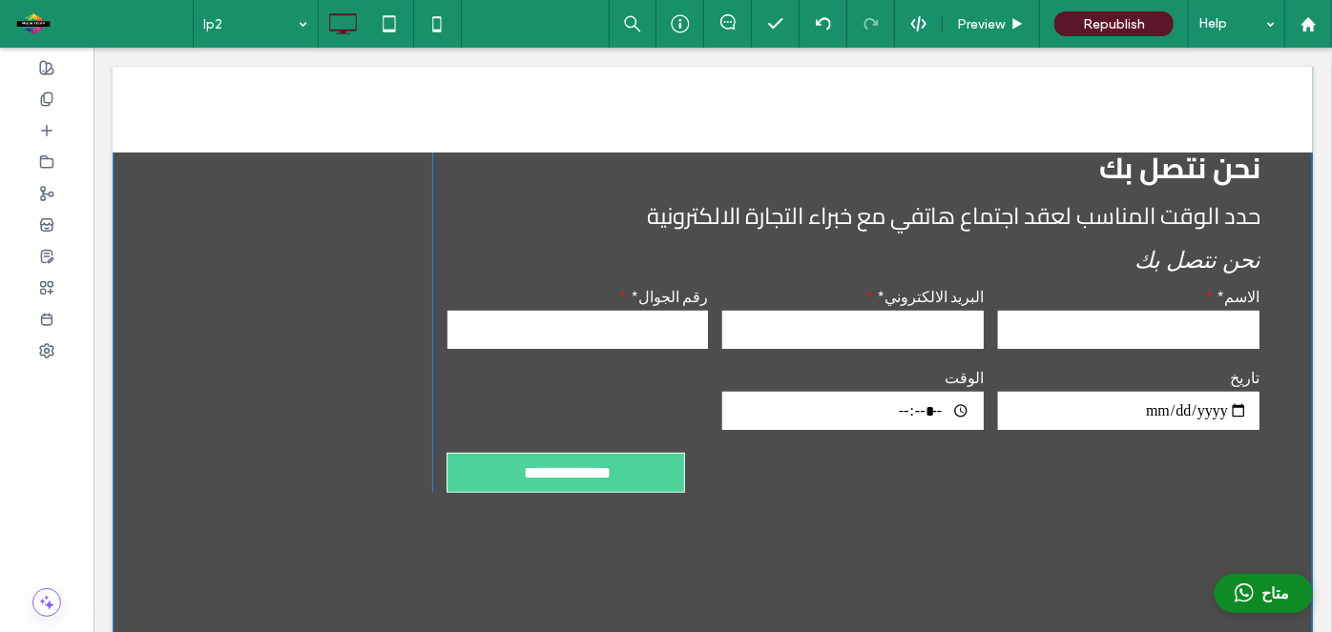
scroll to position [218, 0]
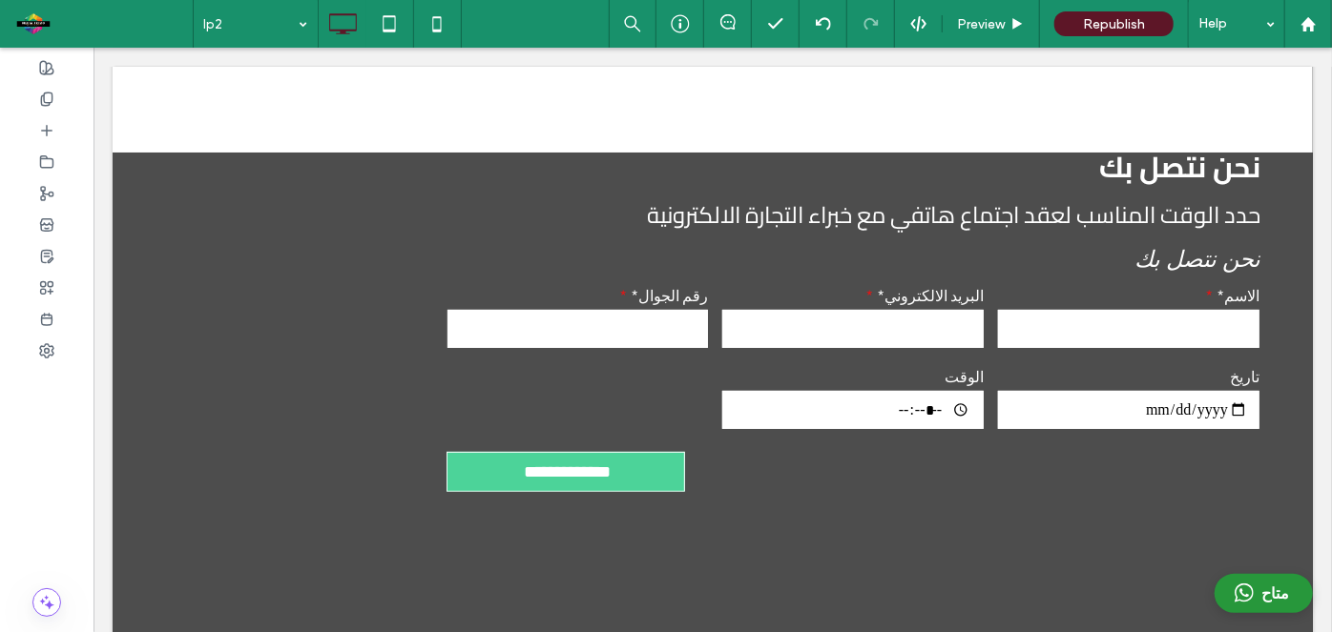
click at [1243, 591] on button "متاح" at bounding box center [1262, 592] width 98 height 39
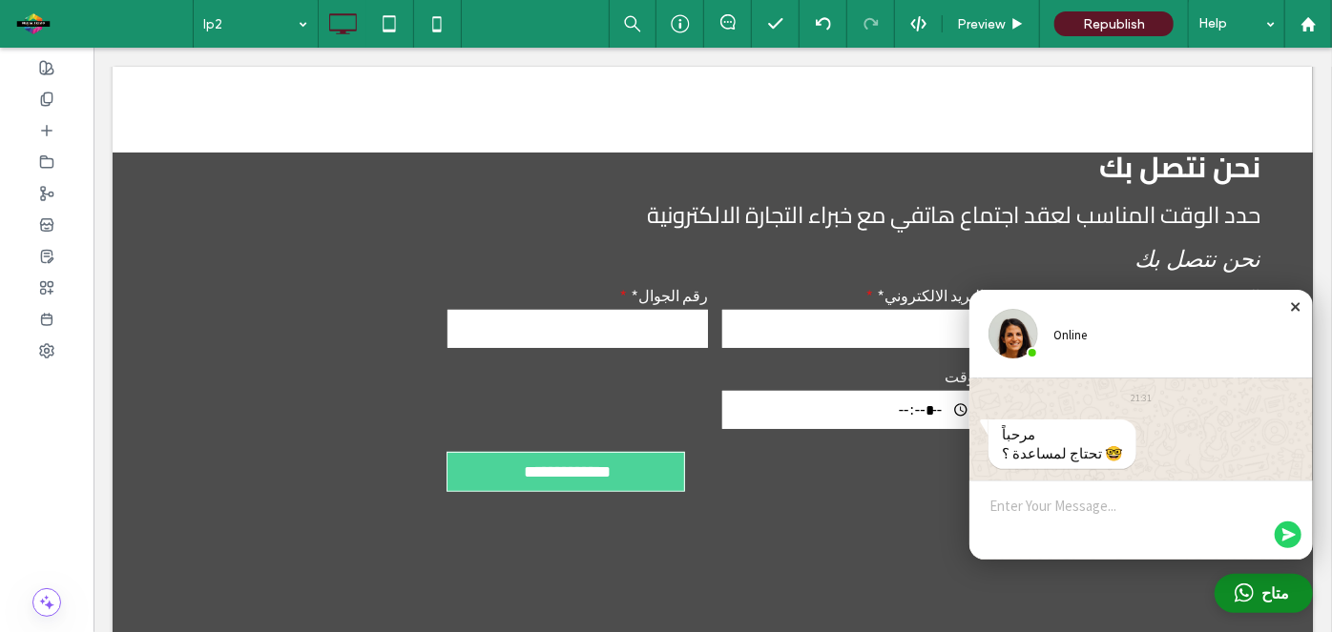
click at [1285, 304] on div "Close chat window" at bounding box center [1294, 306] width 19 height 19
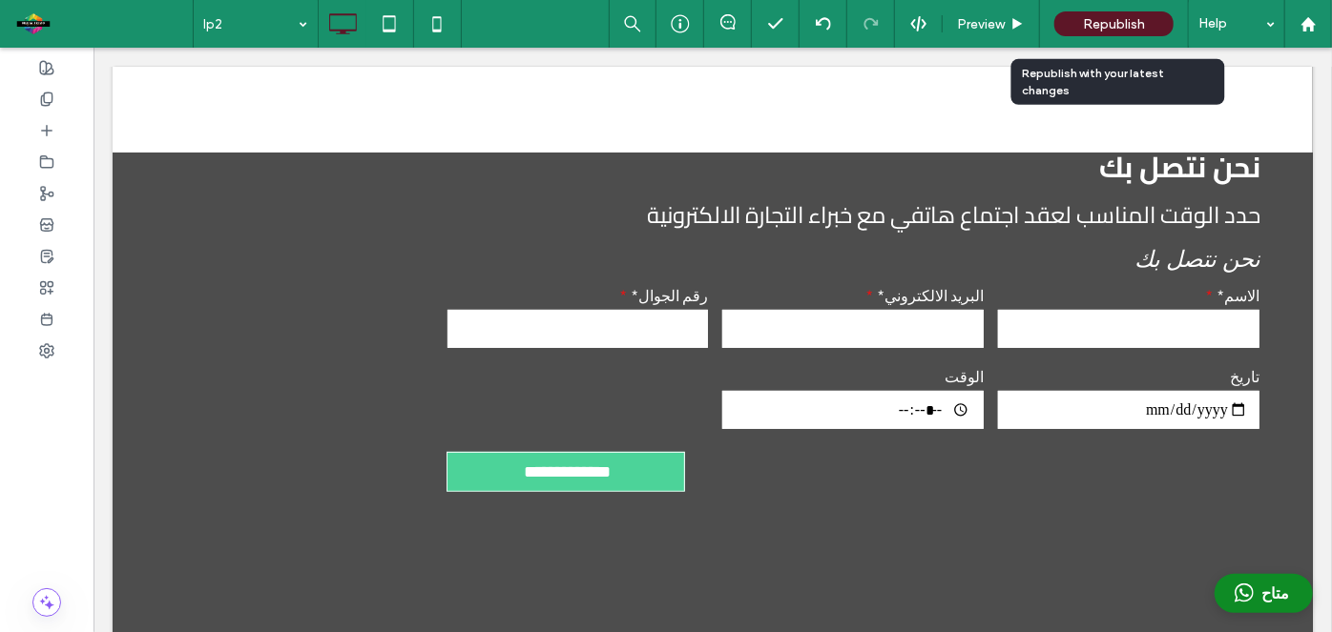
click at [1099, 26] on span "Republish" at bounding box center [1114, 24] width 62 height 16
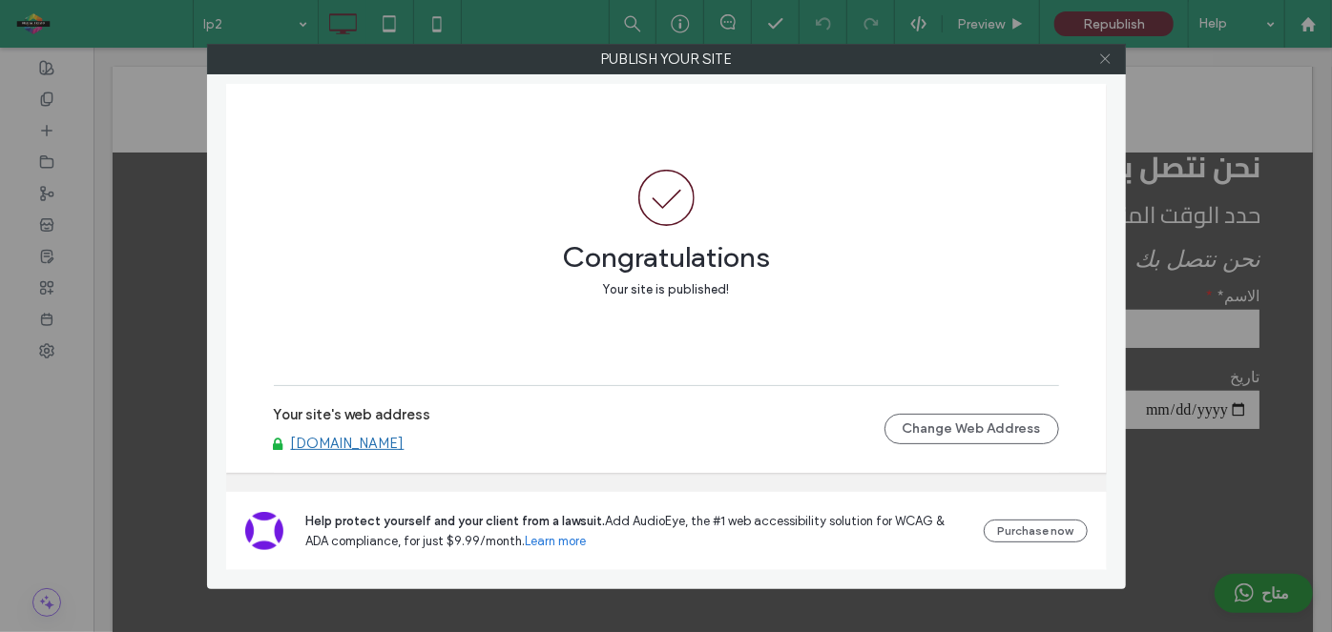
click at [1110, 57] on icon at bounding box center [1105, 59] width 14 height 14
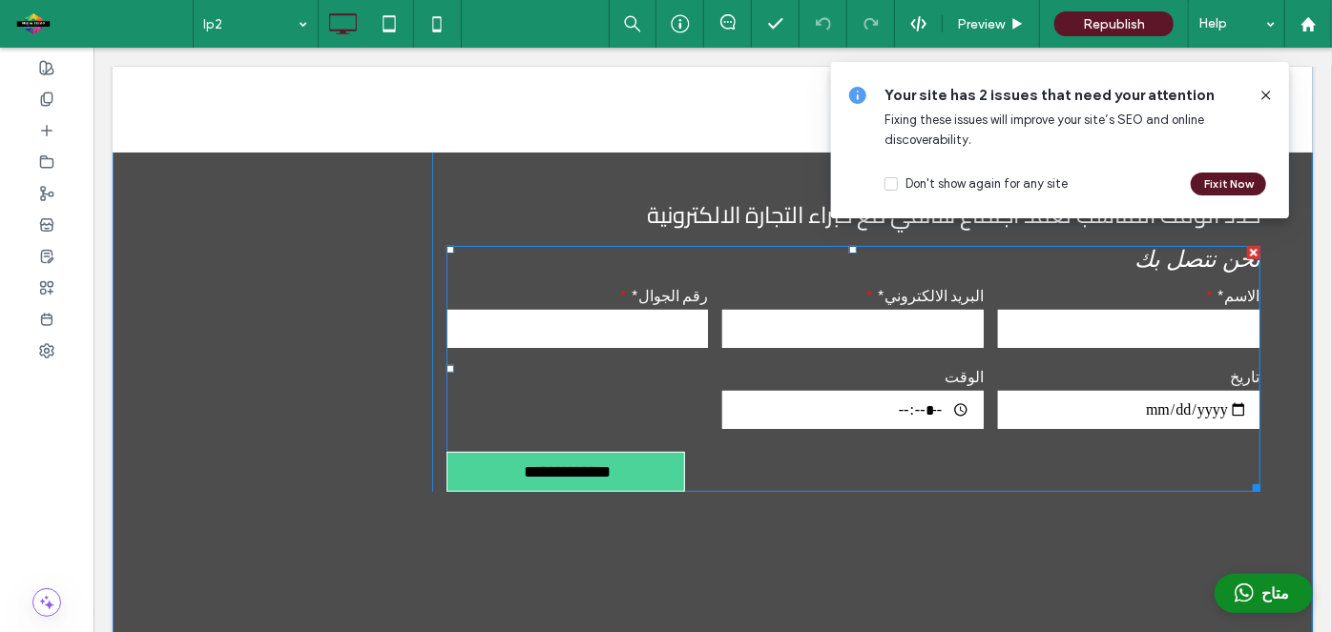
click at [566, 456] on input "**********" at bounding box center [566, 471] width 232 height 38
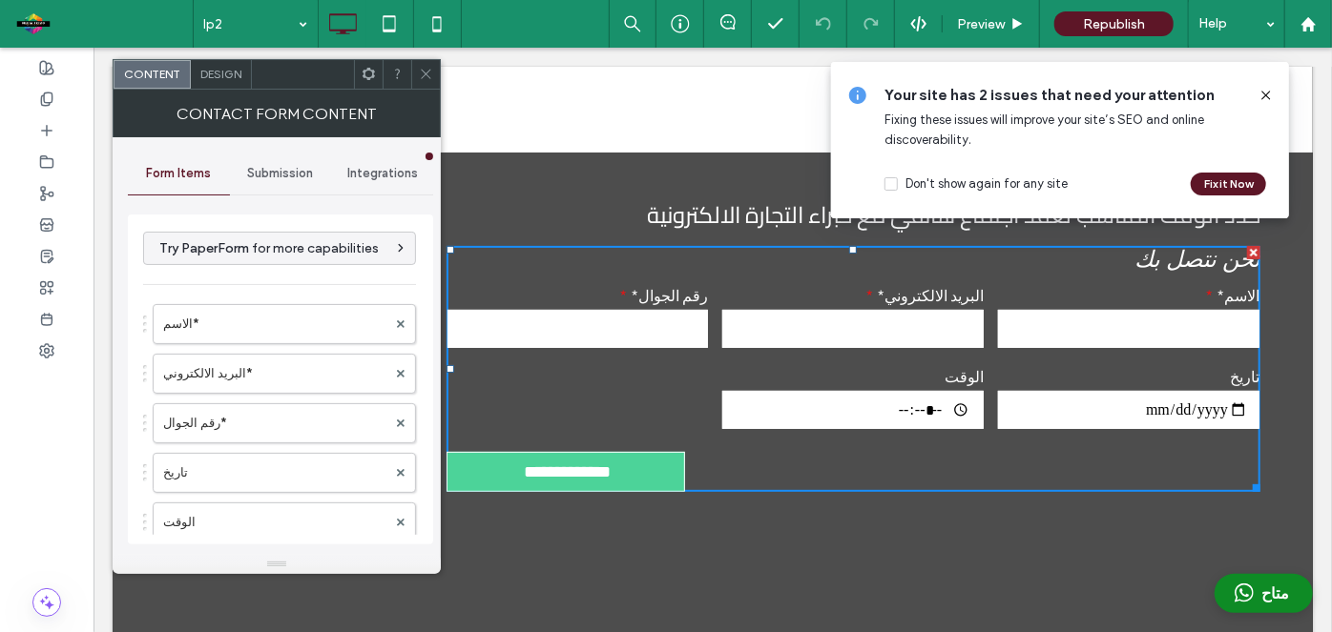
click at [422, 75] on icon at bounding box center [426, 74] width 14 height 14
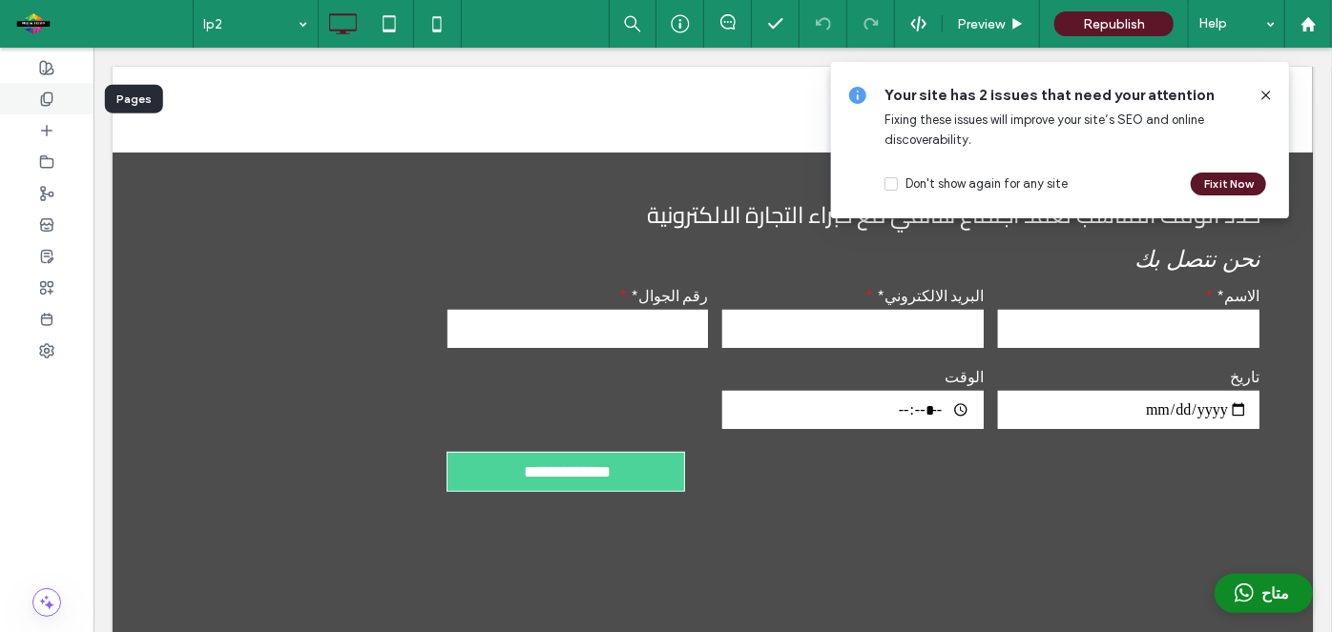
click at [46, 103] on icon at bounding box center [46, 99] width 15 height 15
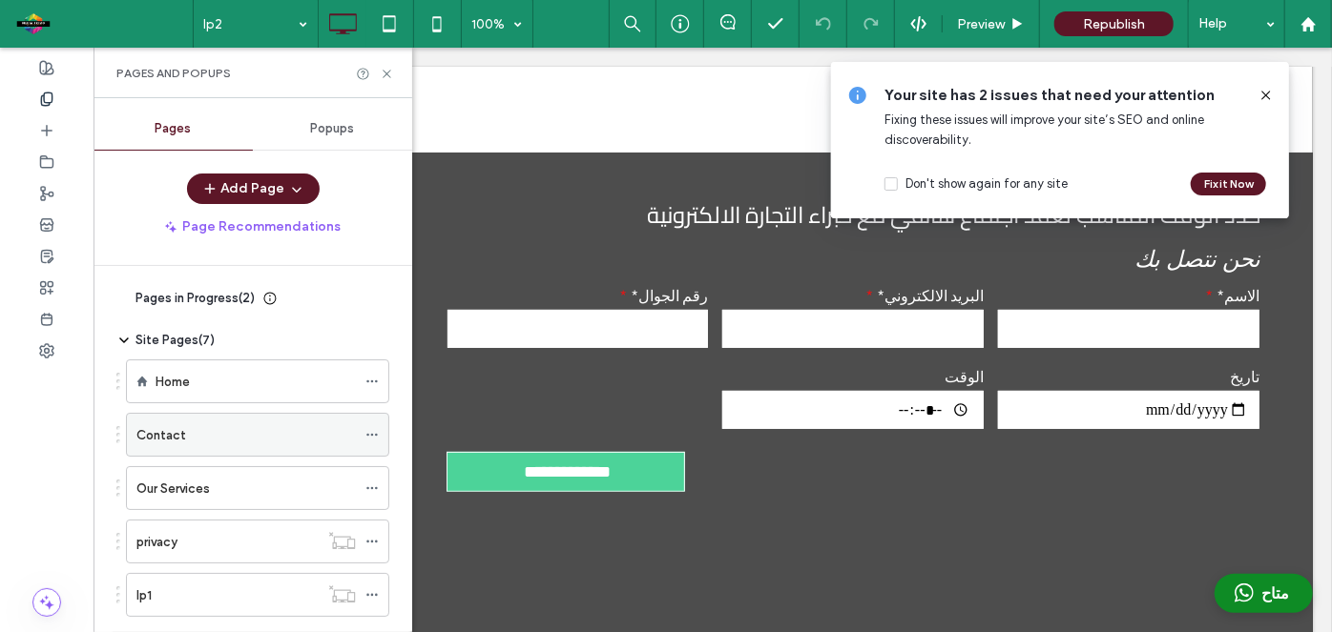
click at [368, 430] on icon at bounding box center [371, 434] width 13 height 13
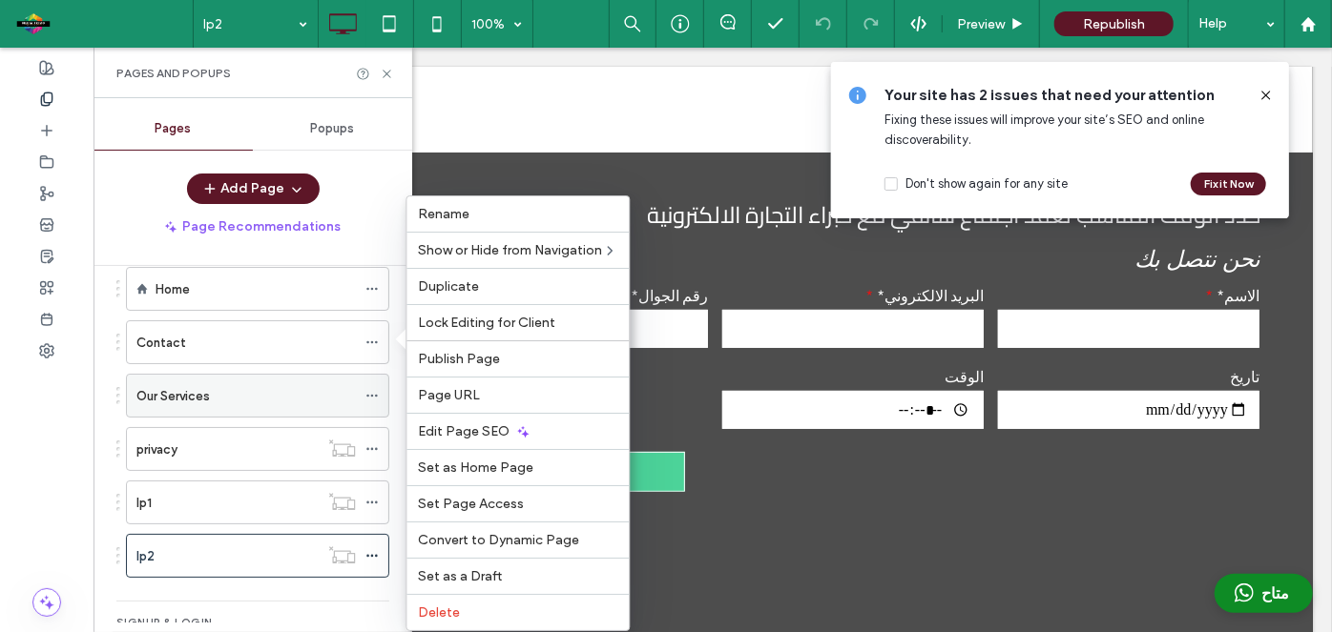
scroll to position [93, 0]
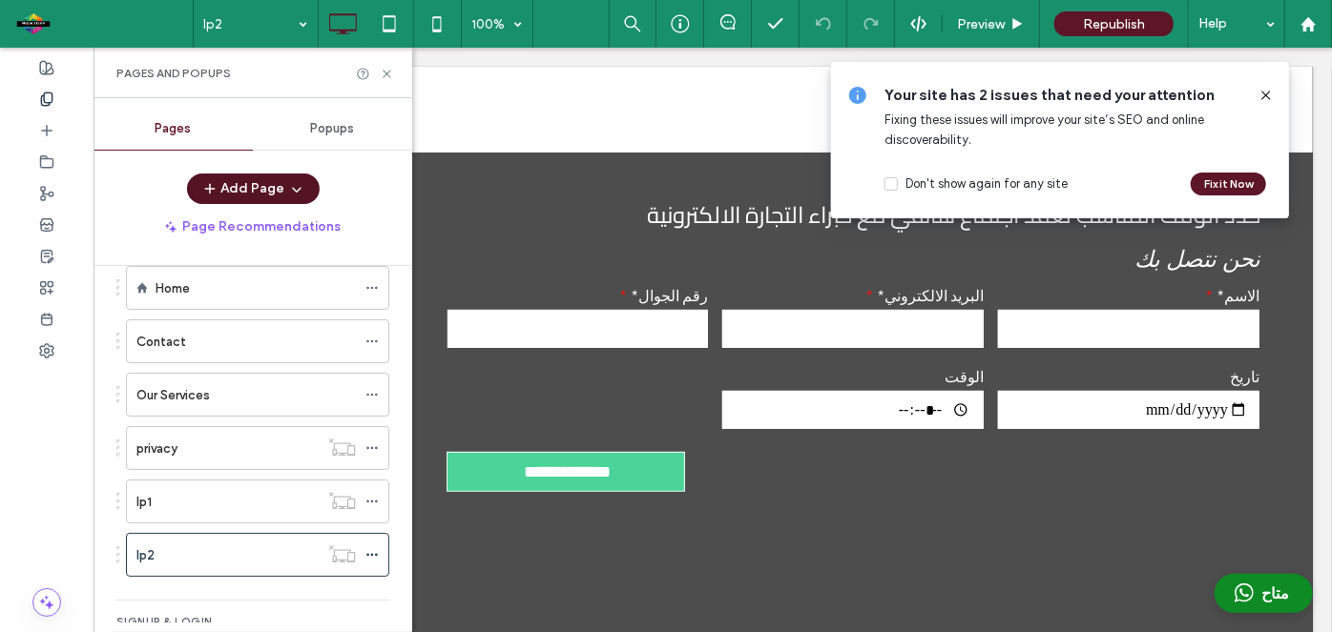
click at [300, 195] on icon "button" at bounding box center [296, 188] width 15 height 15
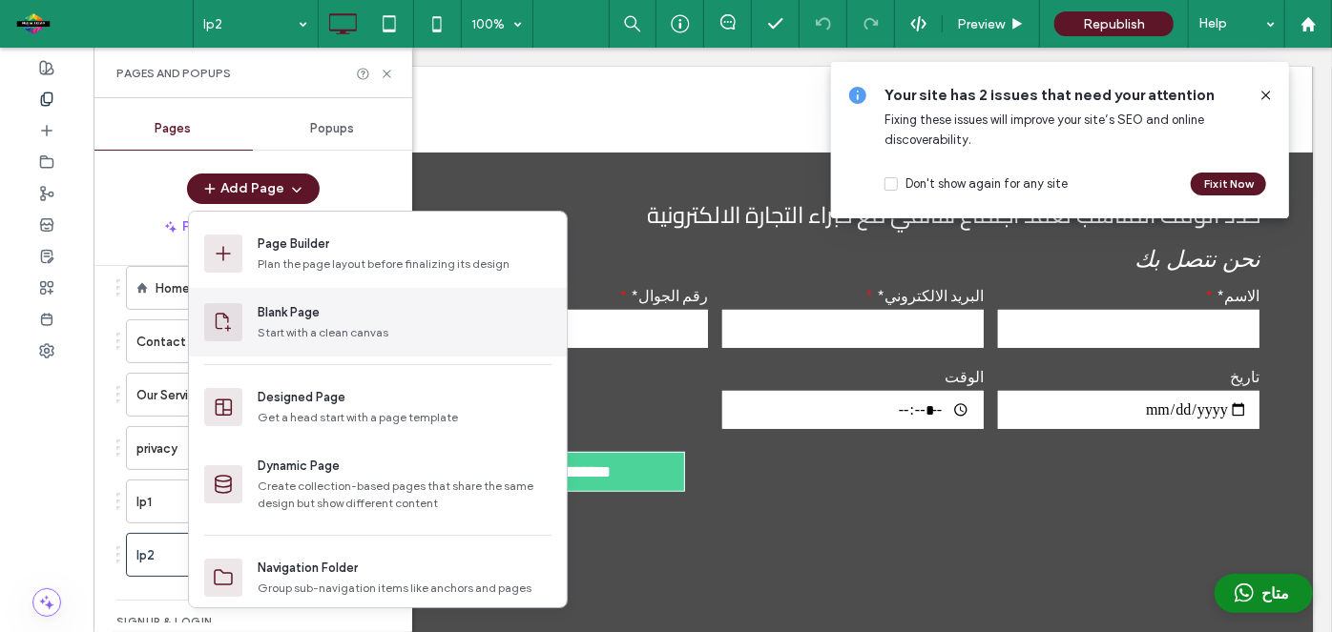
click at [300, 317] on div "Blank Page" at bounding box center [289, 312] width 62 height 19
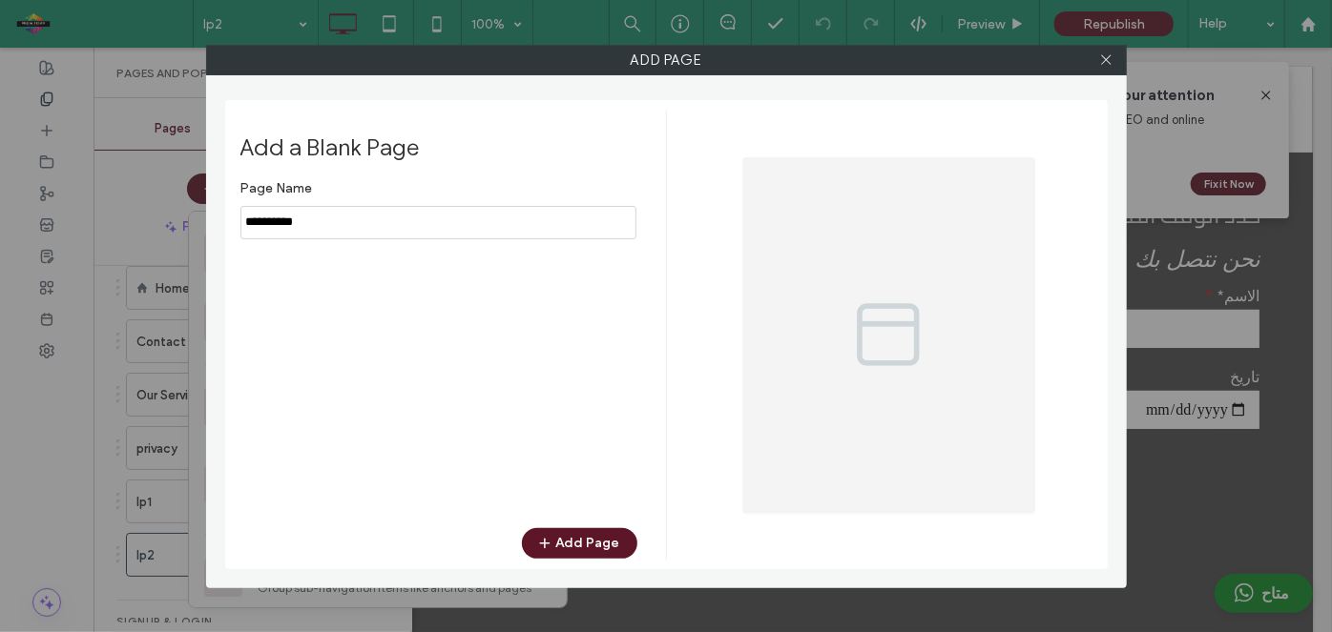
click at [353, 216] on input "notEmpty" at bounding box center [438, 222] width 396 height 33
type input "*"
type input "*****"
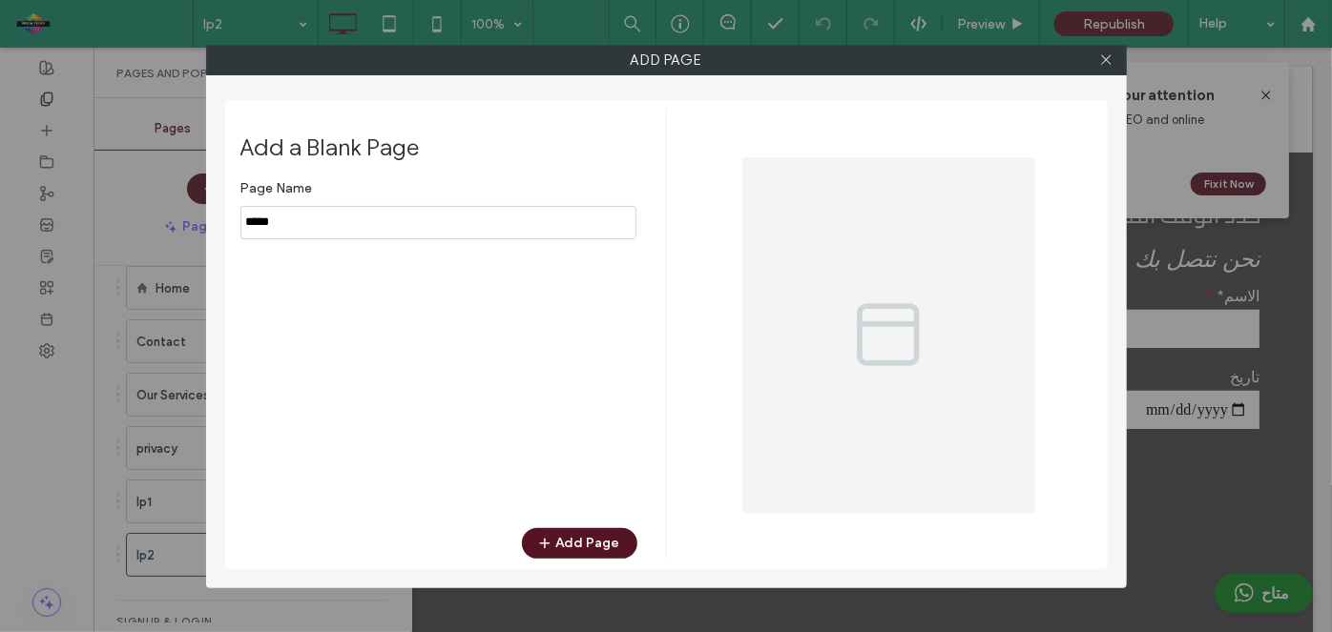
click at [587, 549] on button "Add Page" at bounding box center [579, 543] width 115 height 31
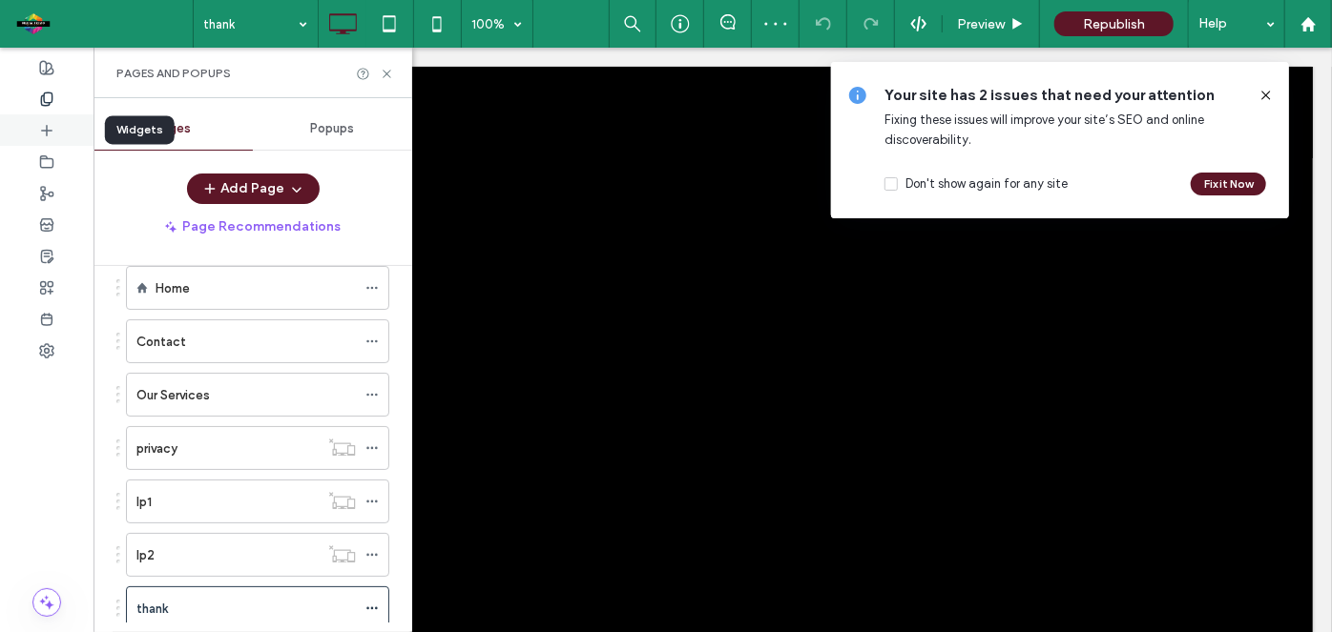
click at [40, 124] on icon at bounding box center [46, 130] width 15 height 15
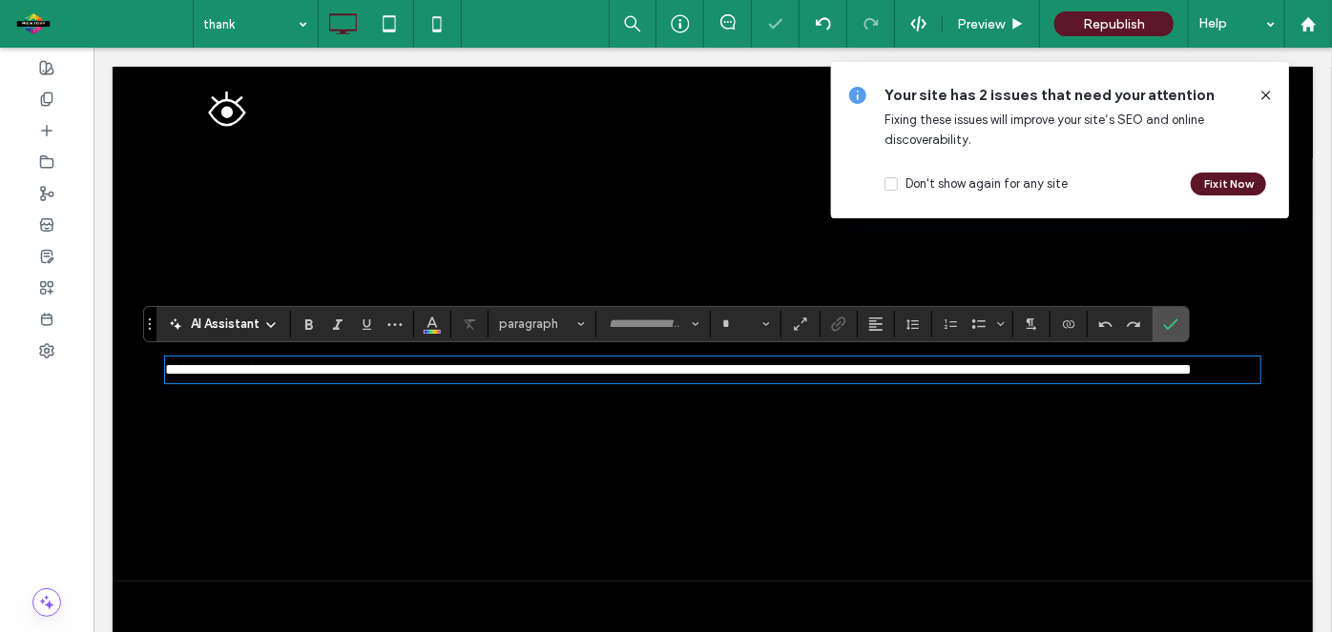
type input "*******"
type input "**"
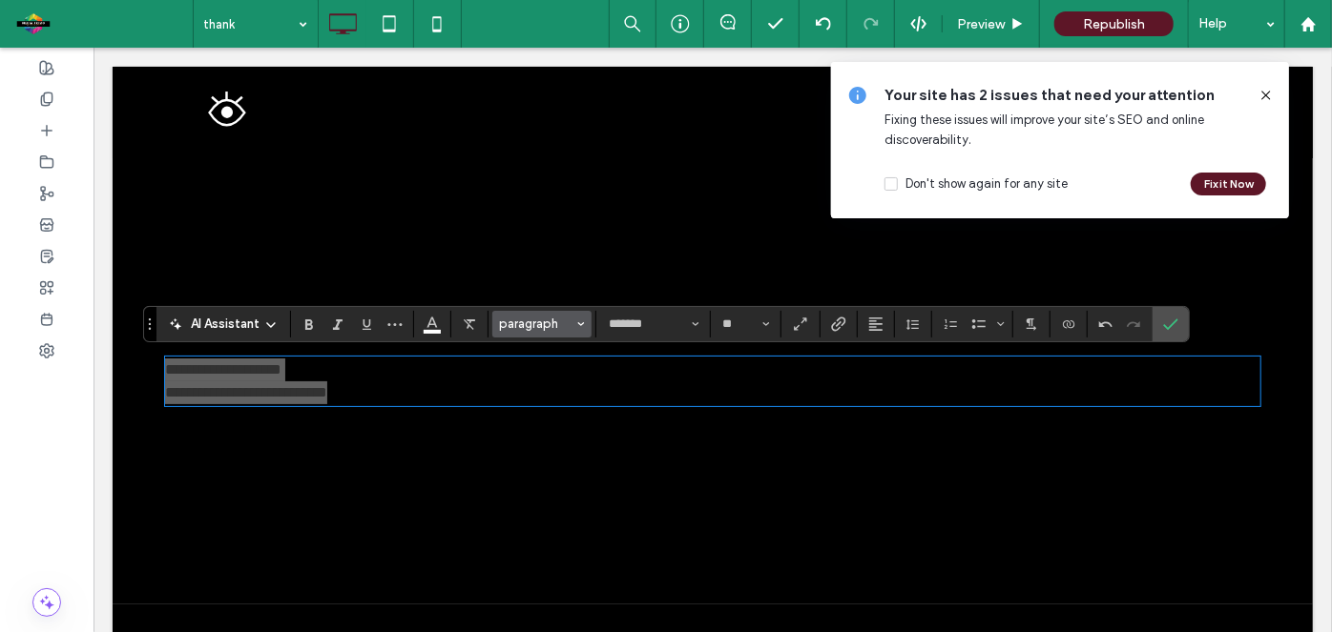
click at [583, 326] on button "paragraph" at bounding box center [541, 324] width 99 height 27
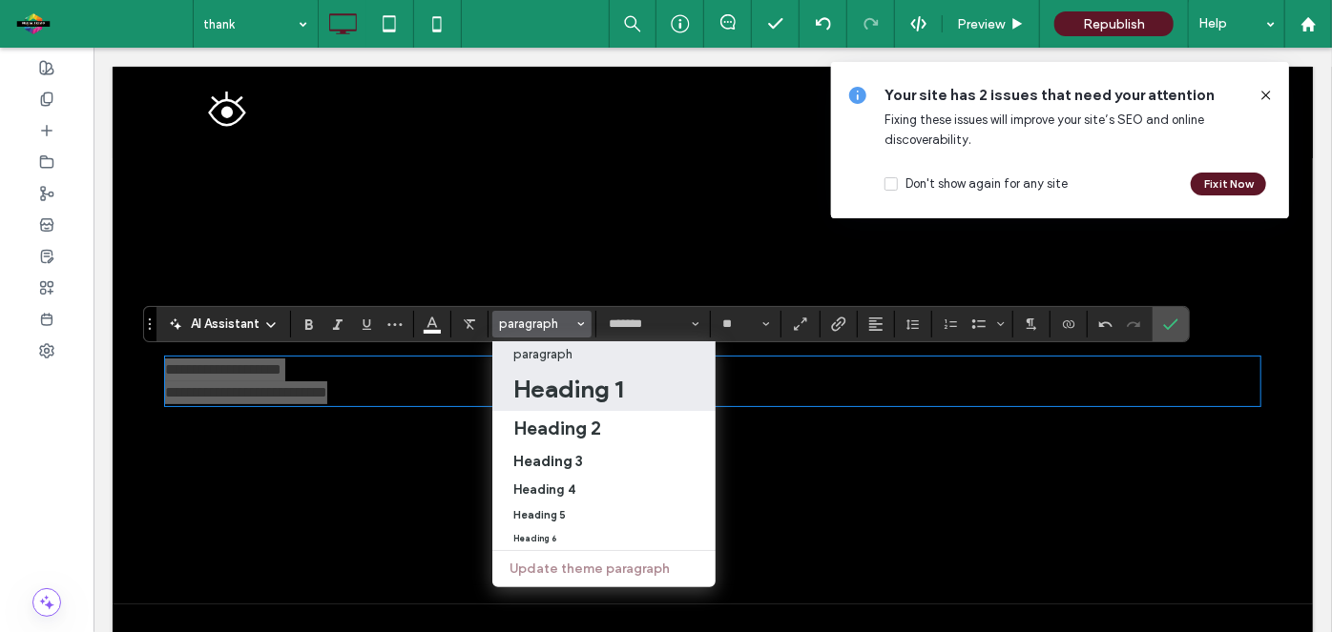
click at [572, 389] on h1 "Heading 1" at bounding box center [568, 389] width 110 height 31
type input "**"
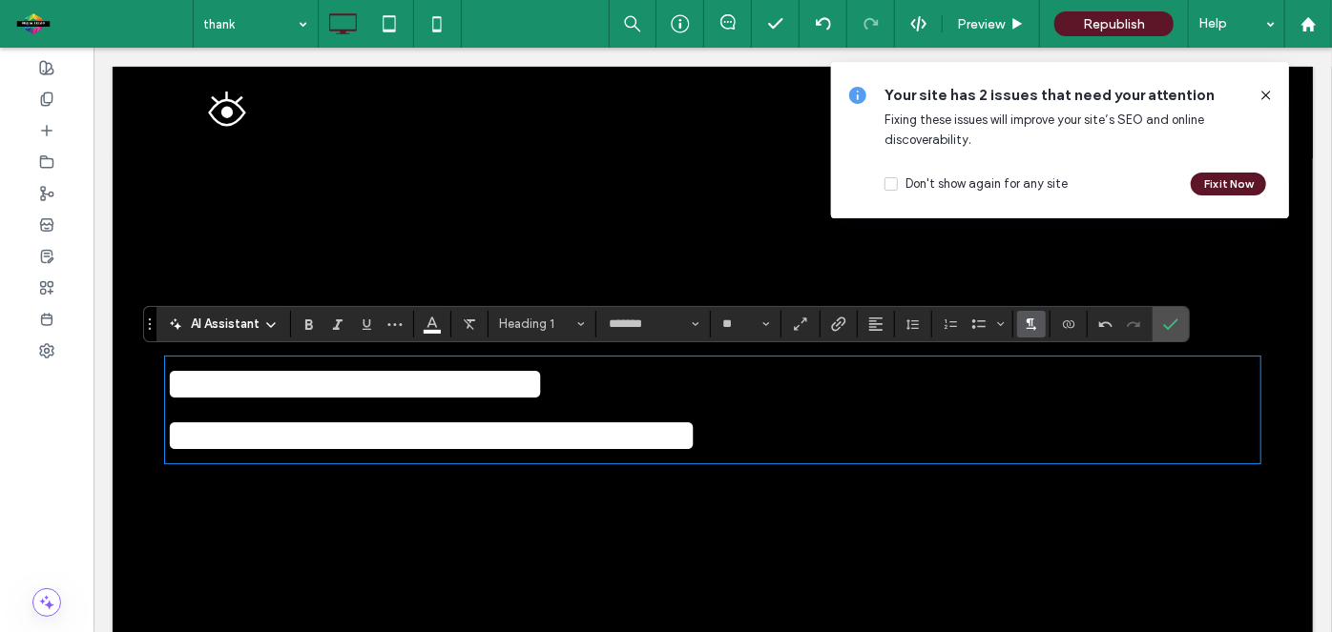
click at [1023, 329] on icon "Text direction" at bounding box center [1030, 324] width 15 height 15
click at [1038, 387] on icon "RTL" at bounding box center [1045, 382] width 15 height 15
click at [870, 328] on icon "Alignment" at bounding box center [875, 324] width 15 height 15
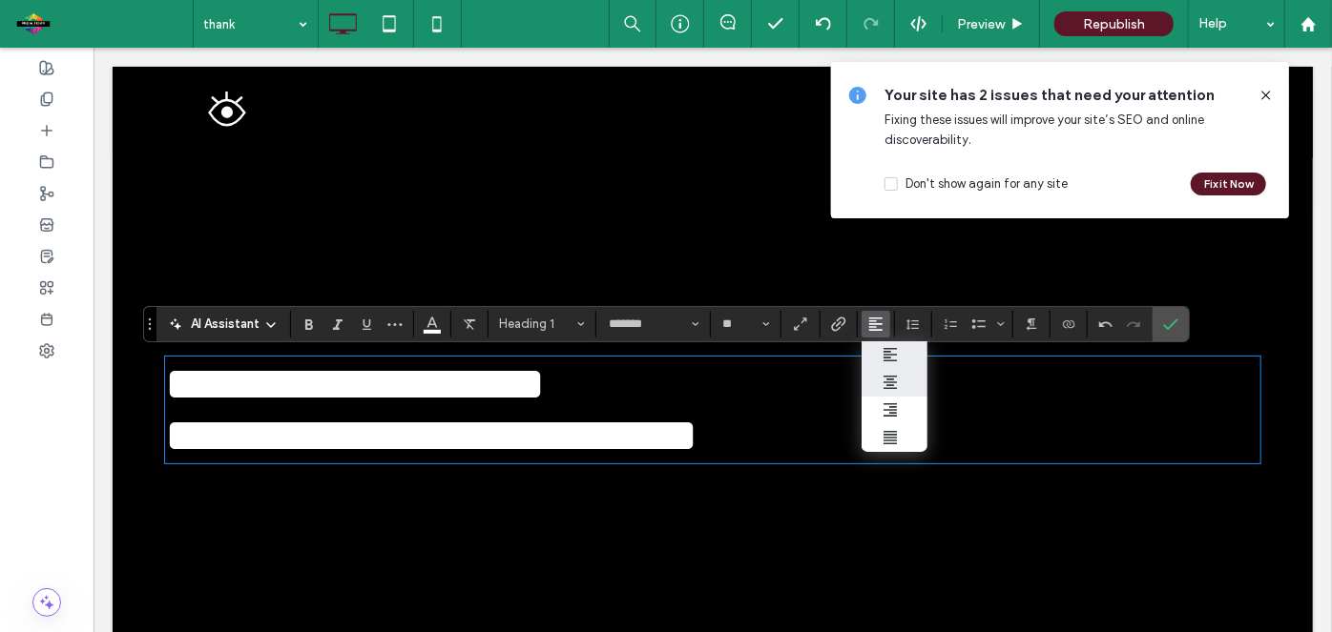
click at [885, 379] on icon "ui.textEditor.alignment.center" at bounding box center [889, 382] width 15 height 15
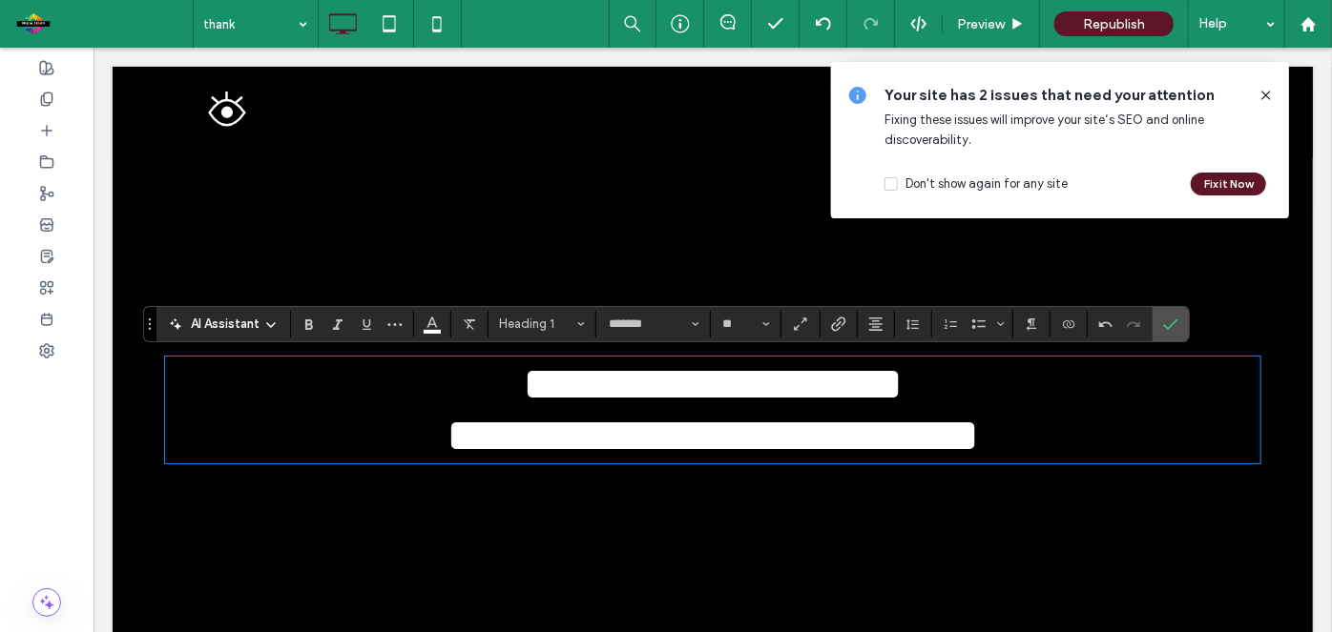
click at [749, 406] on span "**********" at bounding box center [712, 383] width 380 height 47
click at [1165, 319] on icon "Confirm" at bounding box center [1170, 324] width 15 height 15
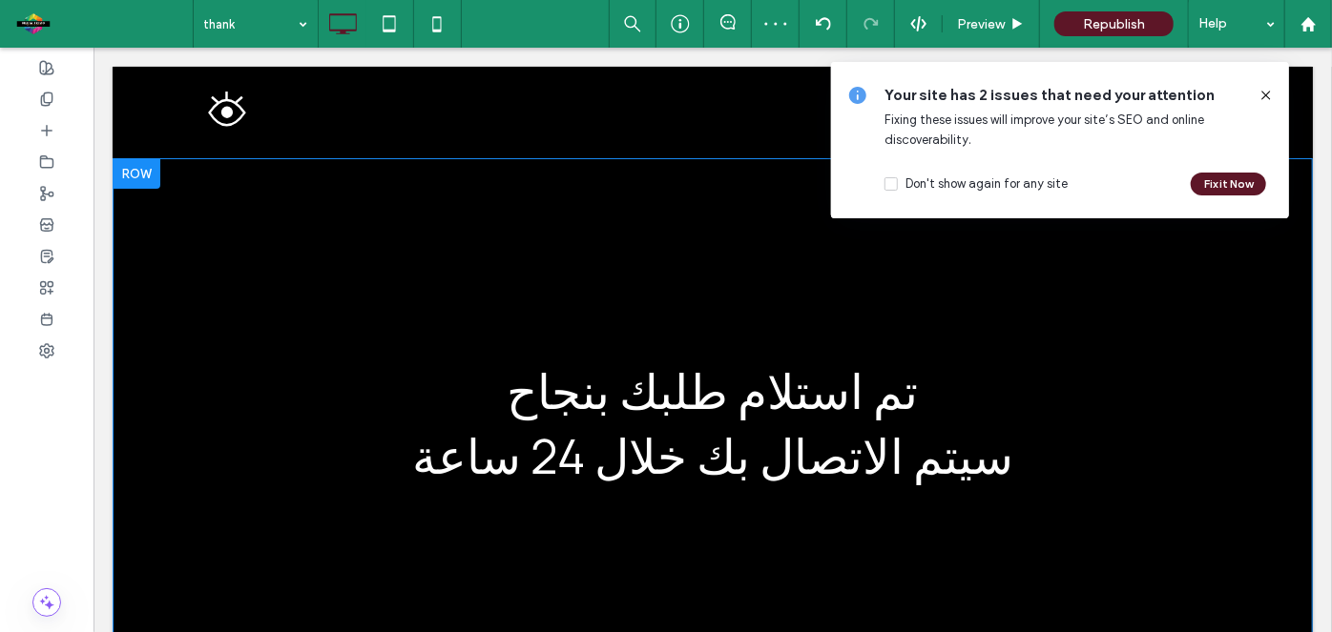
click at [145, 173] on div at bounding box center [136, 172] width 48 height 31
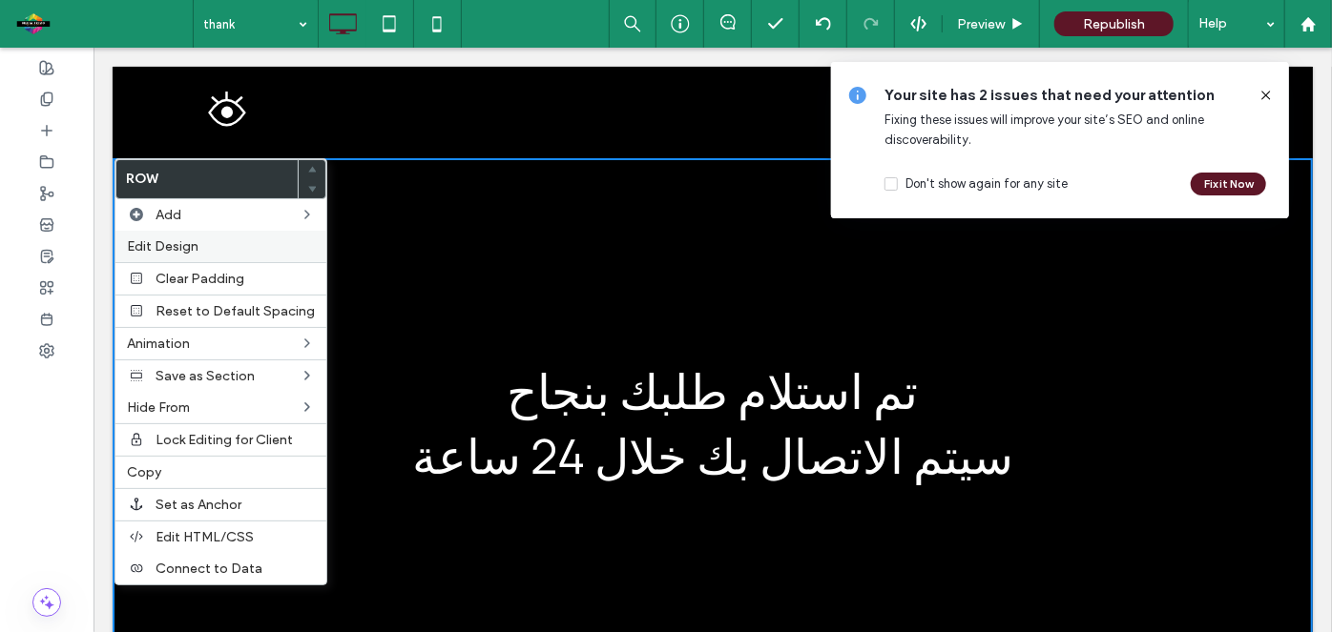
click at [256, 241] on label "Edit Design" at bounding box center [221, 246] width 188 height 16
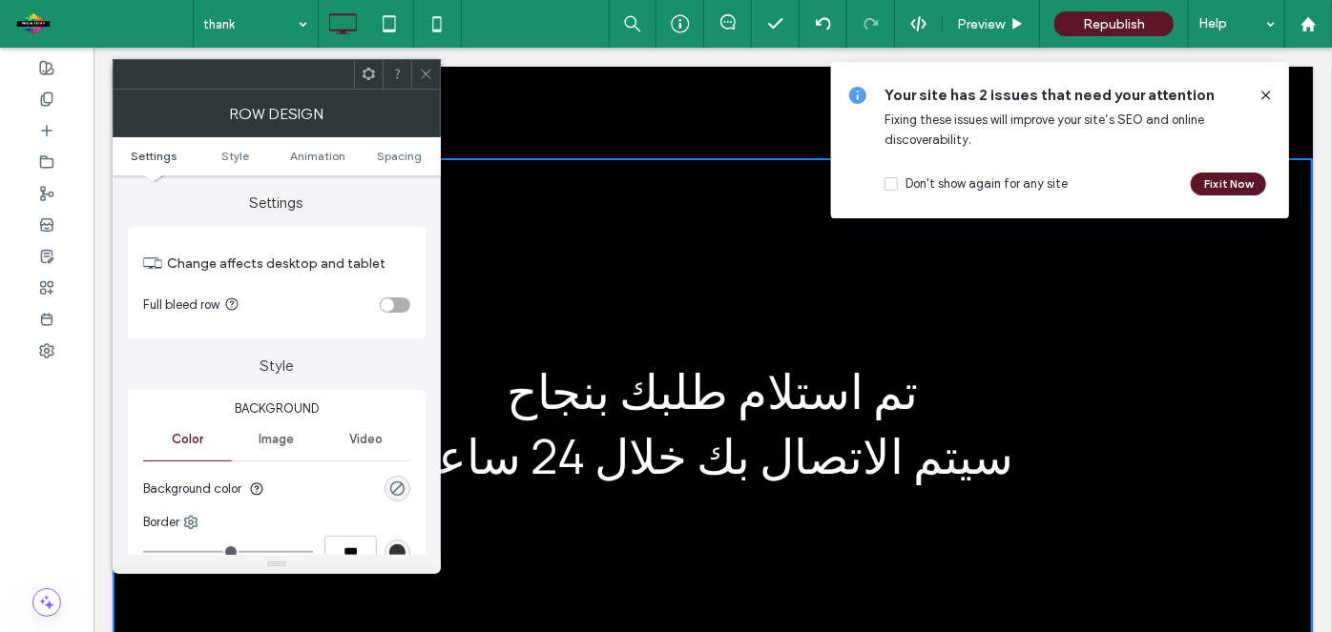
click at [399, 545] on div "rgb(51, 51, 51)" at bounding box center [397, 553] width 16 height 16
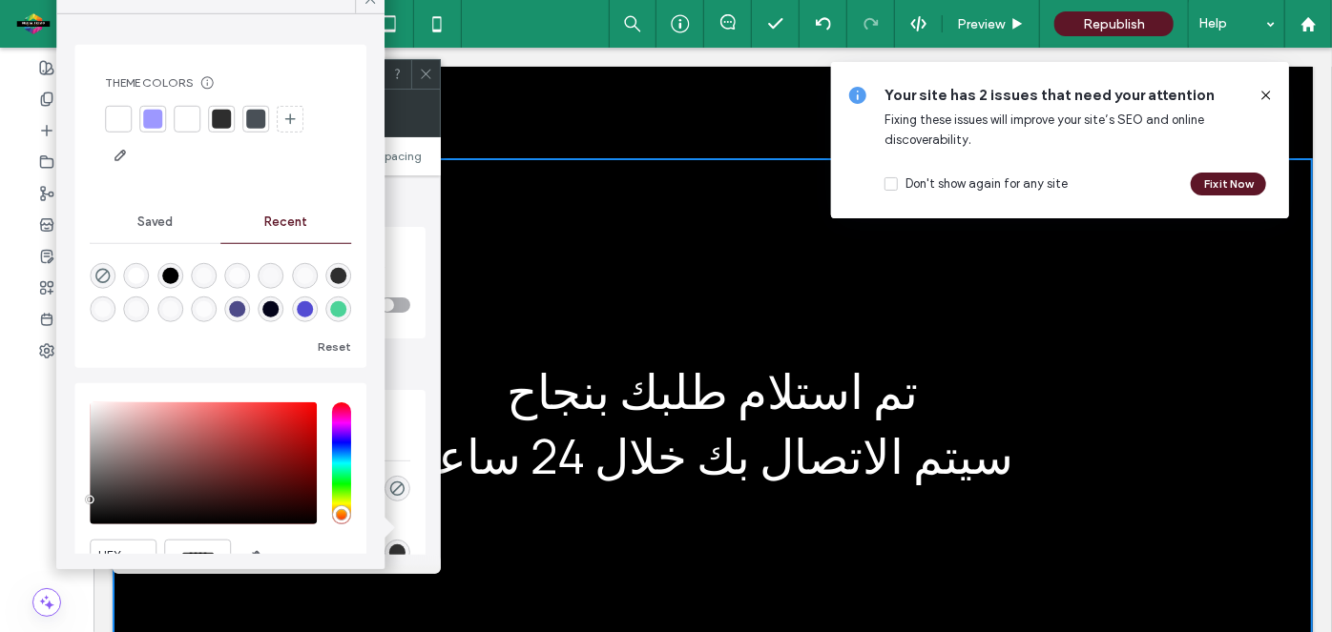
click at [250, 300] on div "rgba(77, 74, 137, 1)" at bounding box center [237, 310] width 26 height 26
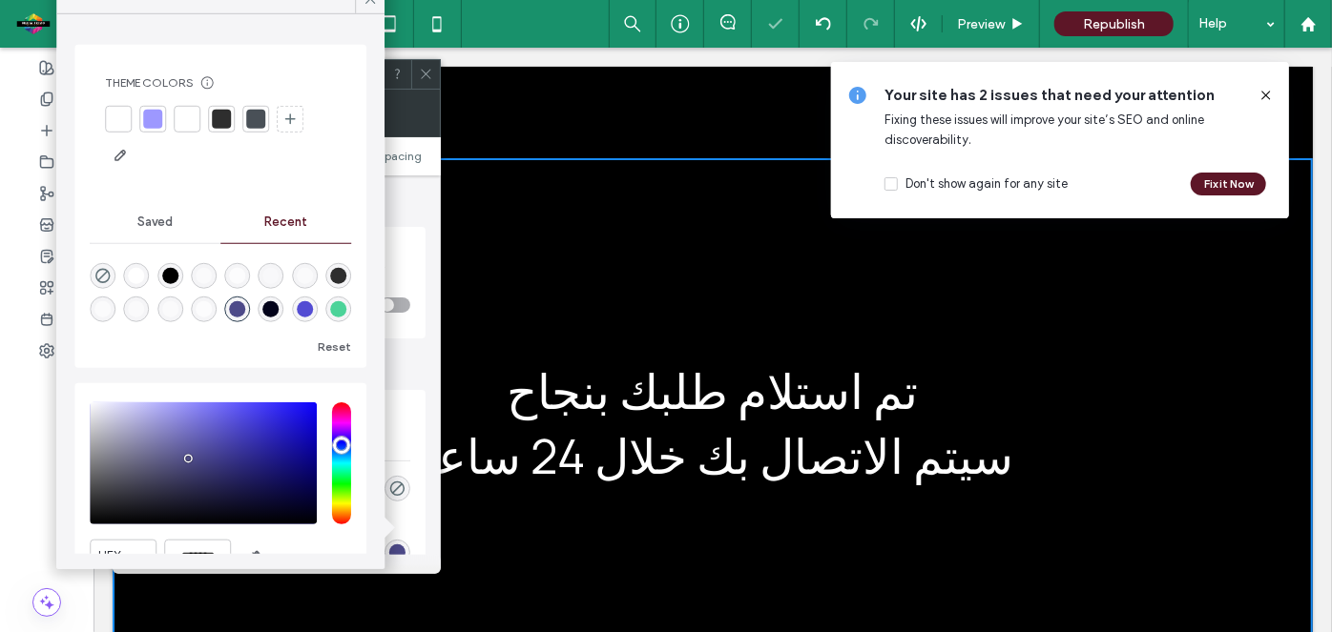
type input "*"
type input "***"
click at [187, 426] on div "saturation and value" at bounding box center [203, 464] width 227 height 122
type input "*******"
click at [153, 121] on div at bounding box center [152, 119] width 19 height 19
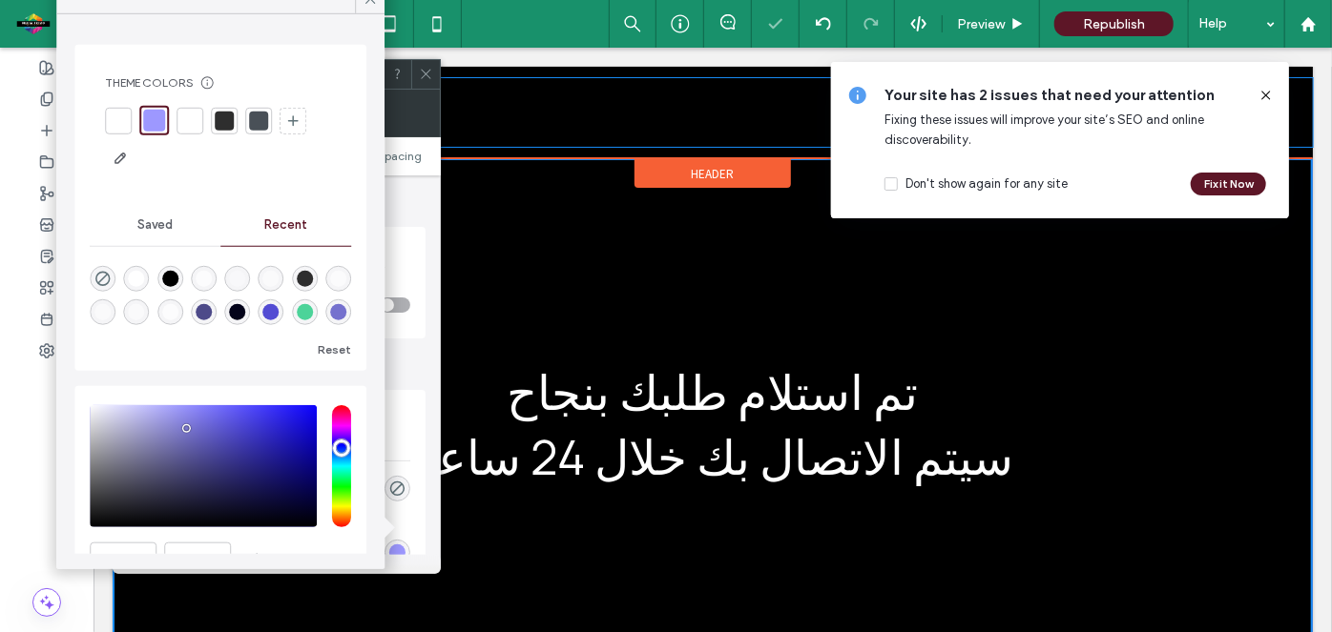
click at [646, 78] on div "Click To Paste Home Contact Our Services thank Click To Paste" at bounding box center [712, 111] width 1200 height 69
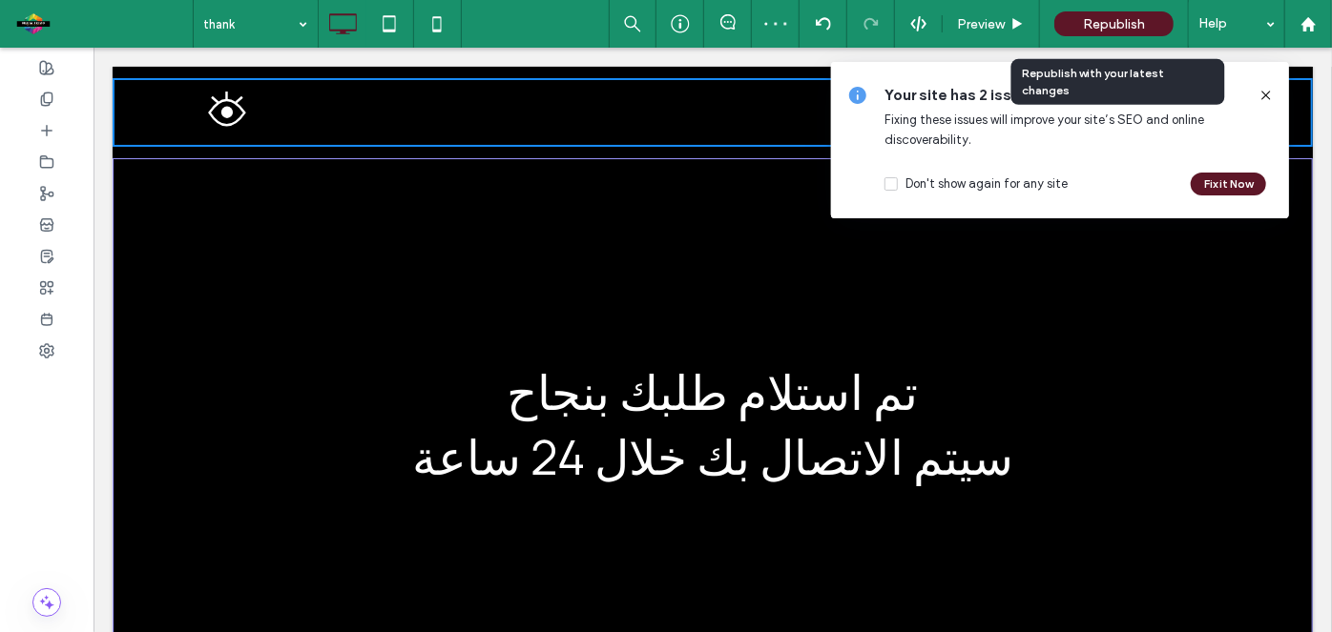
click at [1128, 20] on span "Republish" at bounding box center [1114, 24] width 62 height 16
